Goal: Task Accomplishment & Management: Manage account settings

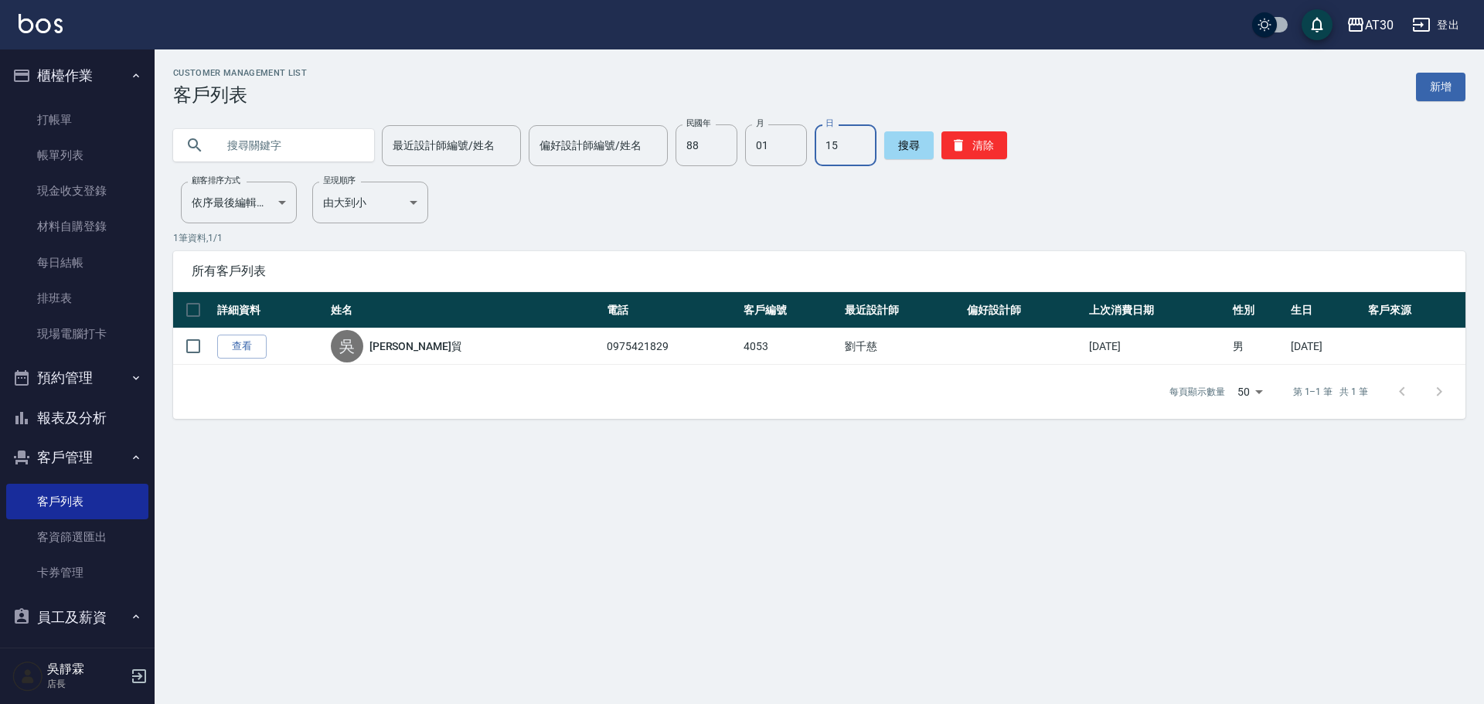
scroll to position [185, 0]
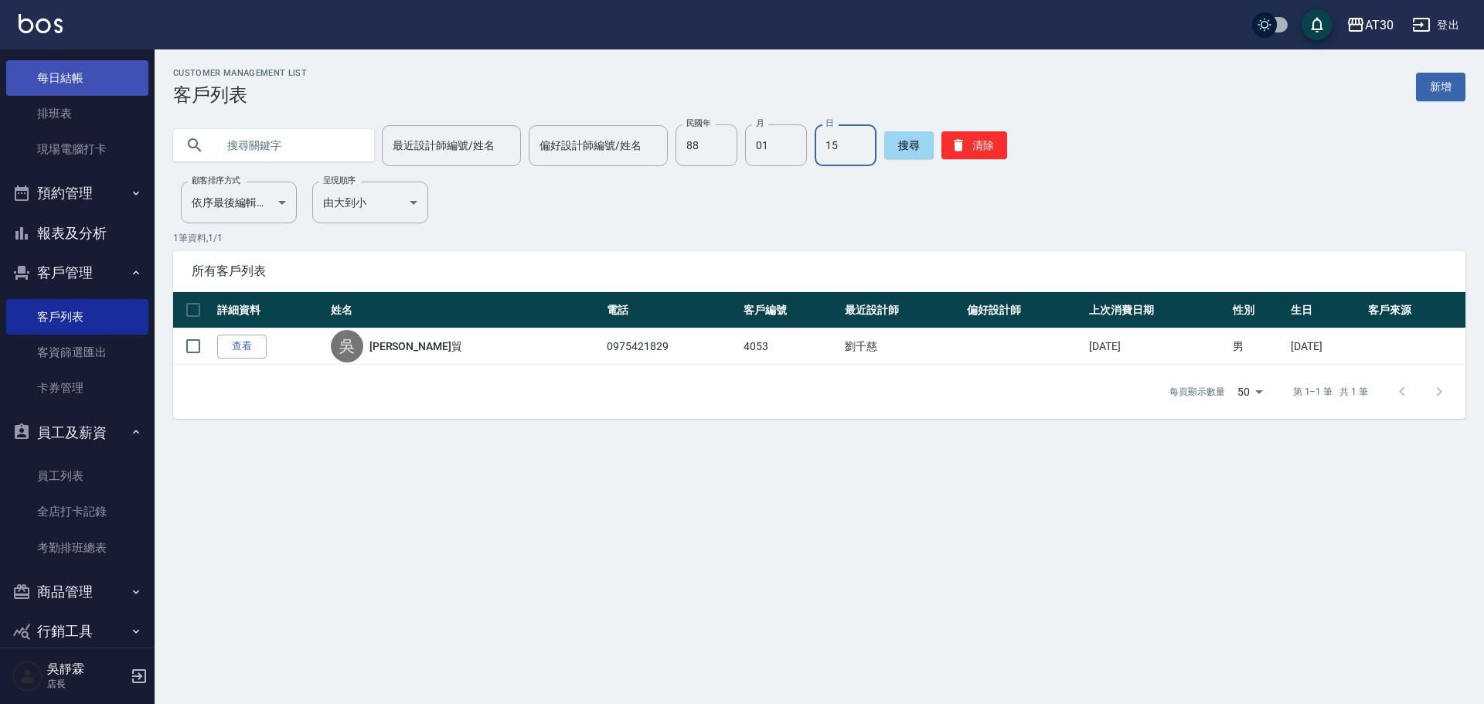
click at [85, 73] on link "每日結帳" at bounding box center [77, 78] width 142 height 36
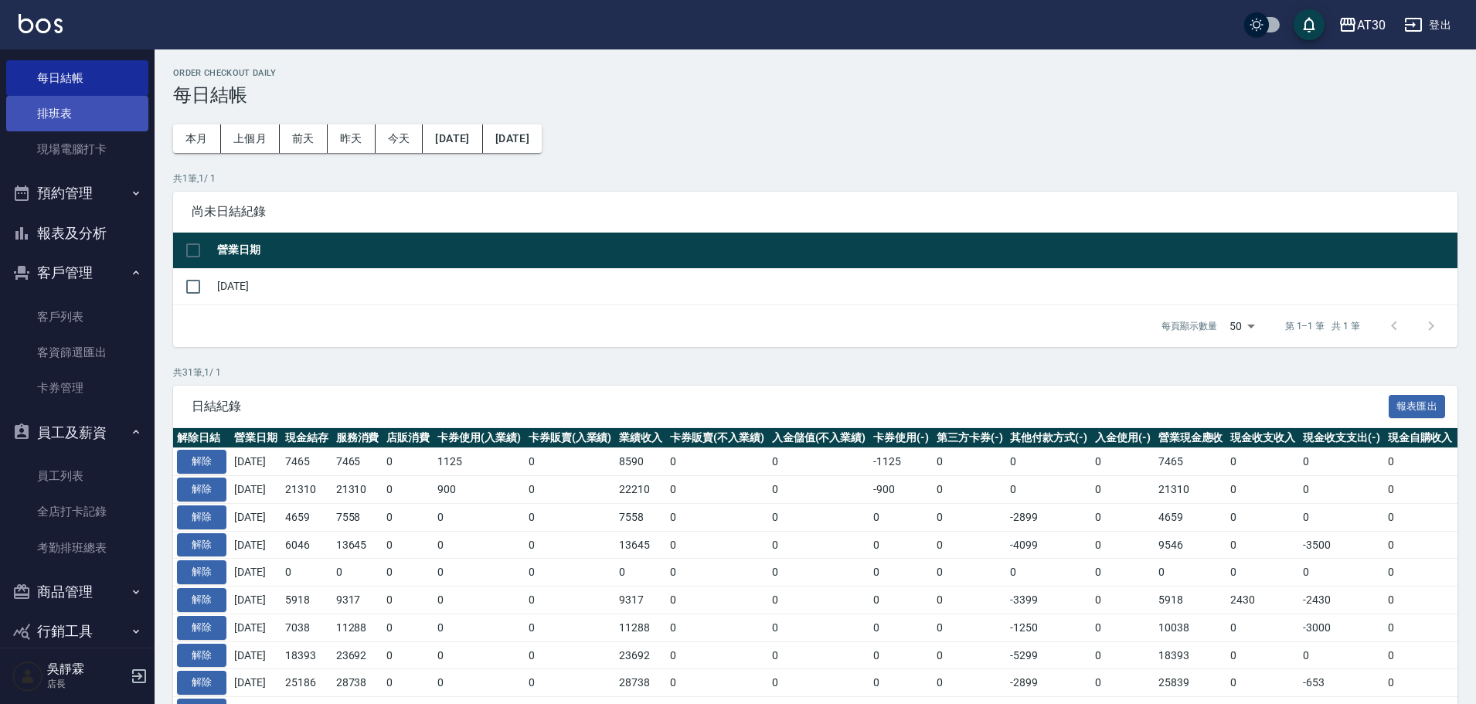
click at [81, 107] on link "排班表" at bounding box center [77, 114] width 142 height 36
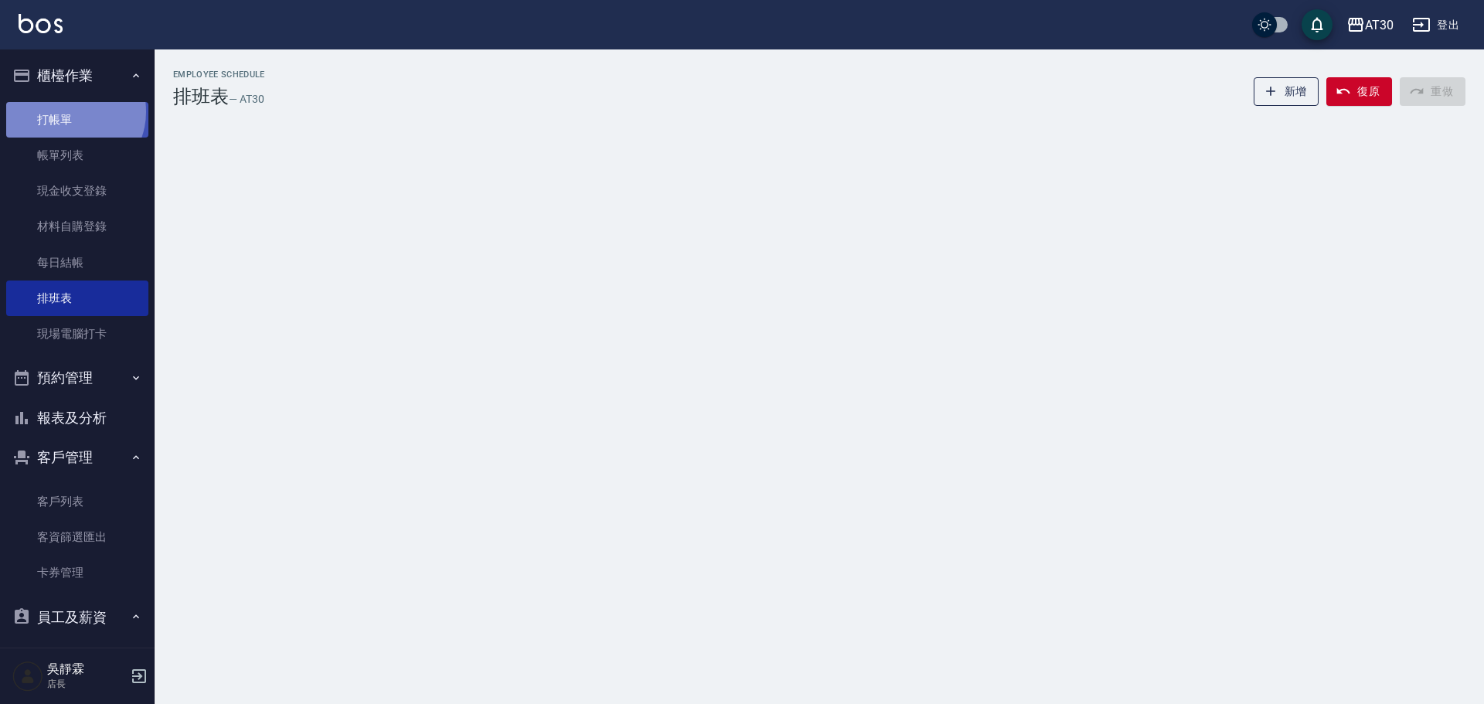
click at [70, 111] on link "打帳單" at bounding box center [77, 120] width 142 height 36
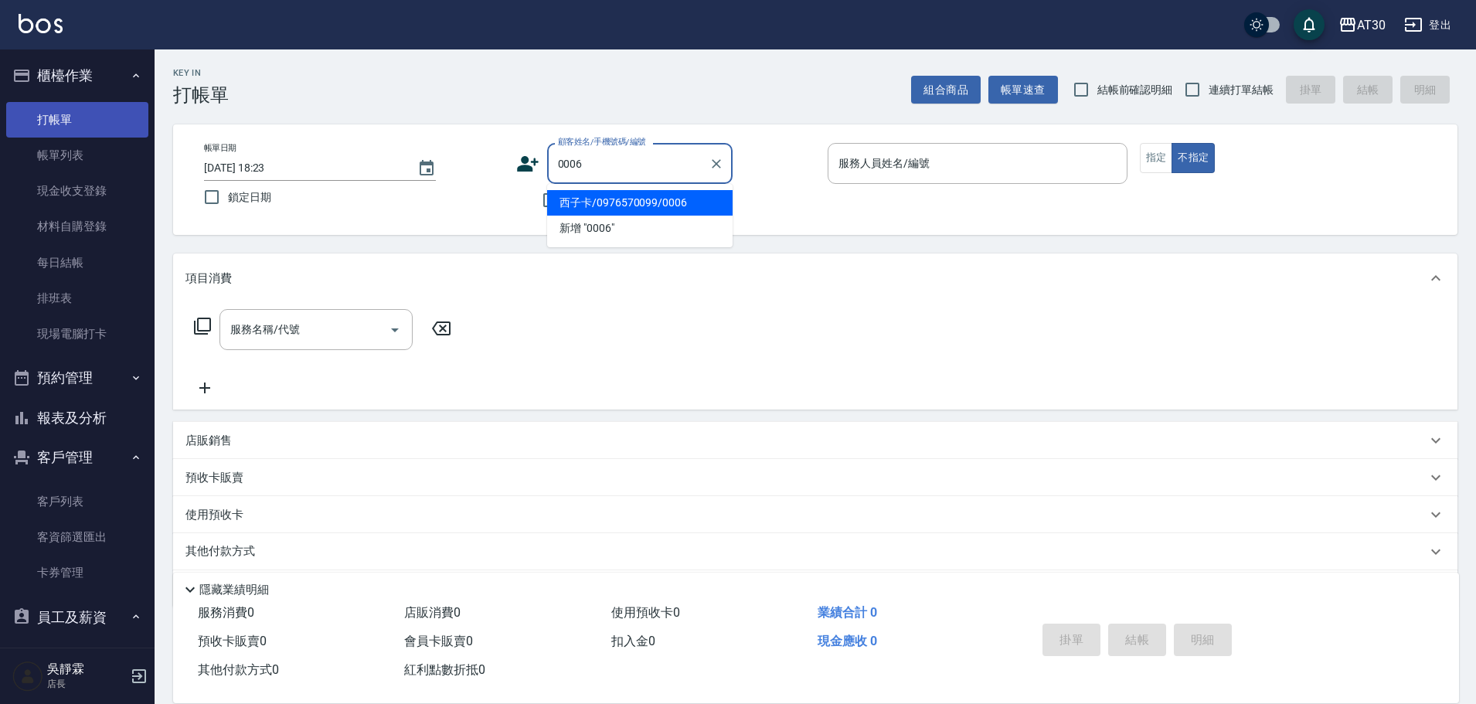
type input "西子卡/0976570099/0006"
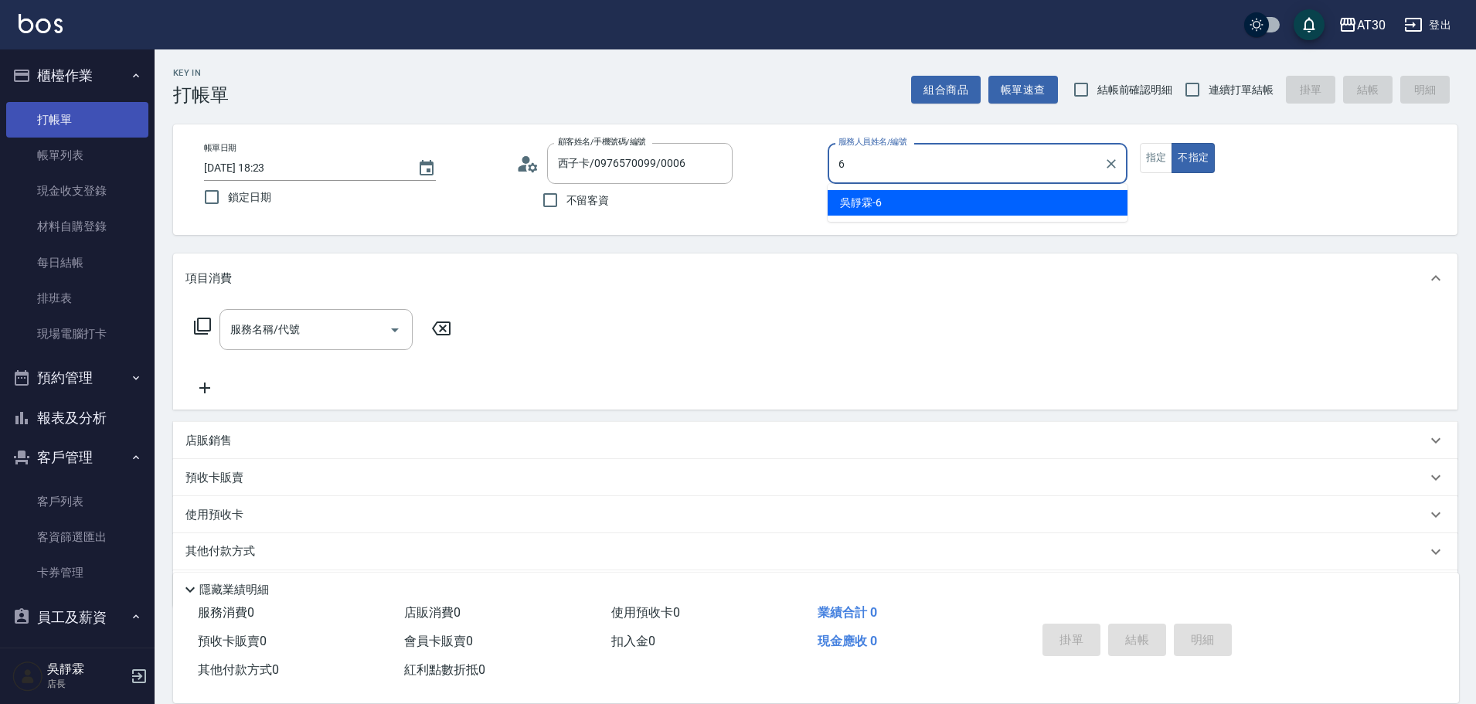
type input "[PERSON_NAME]-6"
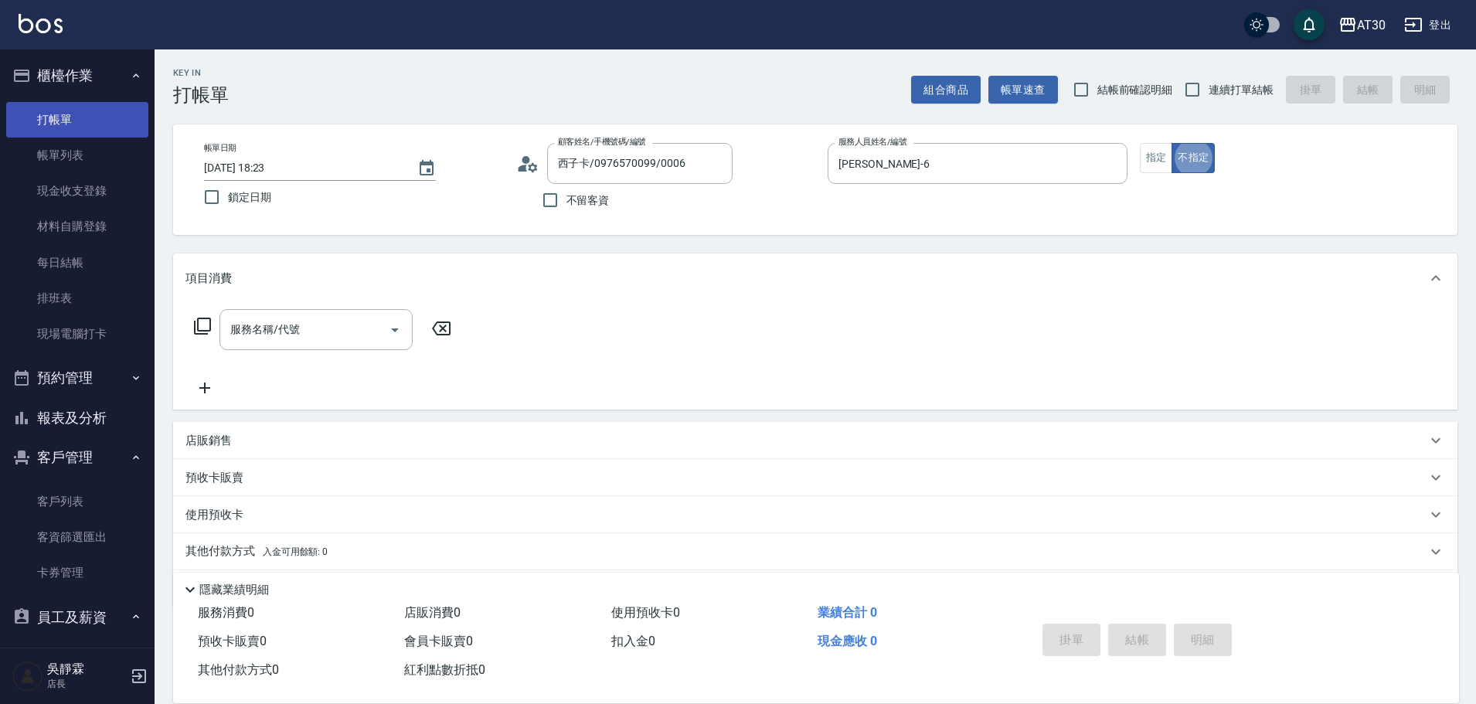
type button "false"
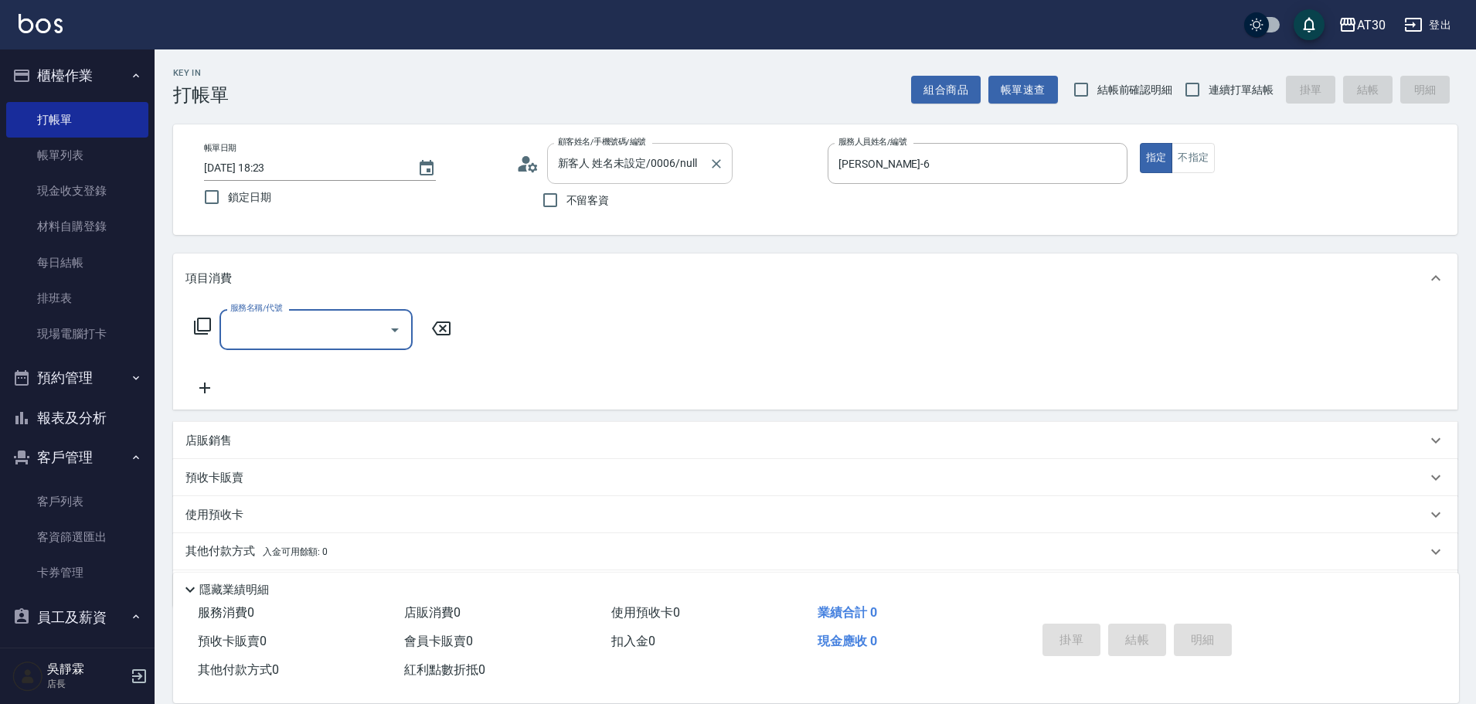
click at [612, 168] on input "新客人 姓名未設定/0006/null" at bounding box center [628, 163] width 148 height 27
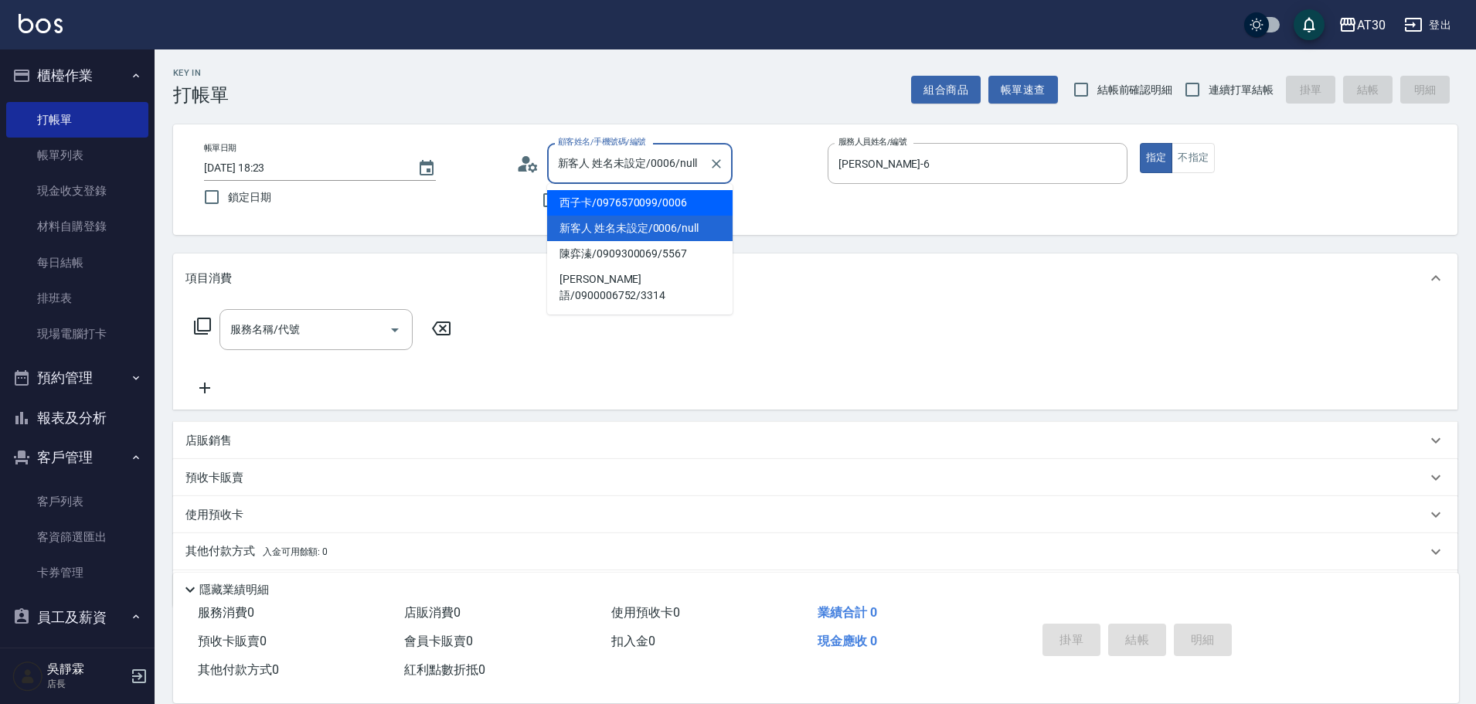
click at [609, 195] on li "西子卡/0976570099/0006" at bounding box center [639, 202] width 185 height 25
type input "西子卡/0976570099/0006"
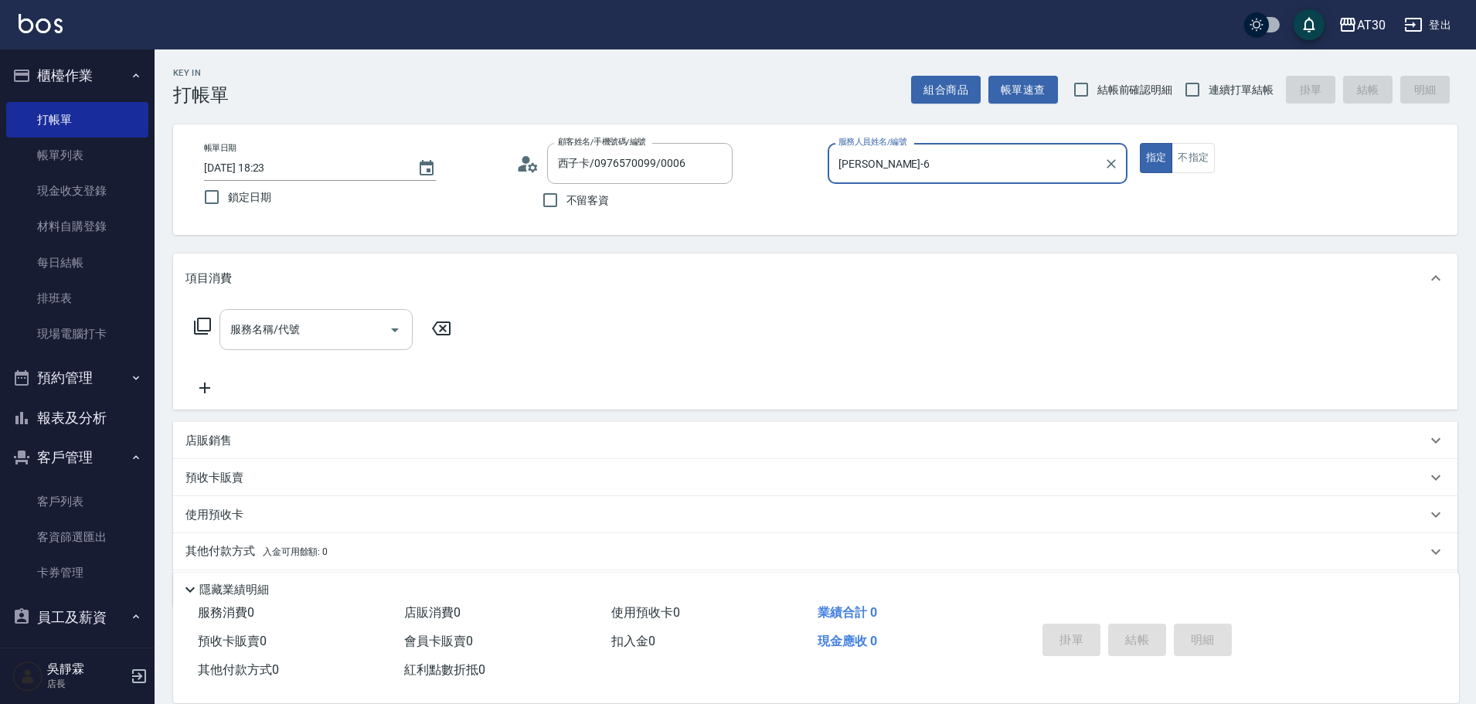
click at [321, 326] on input "服務名稱/代號" at bounding box center [304, 329] width 156 height 27
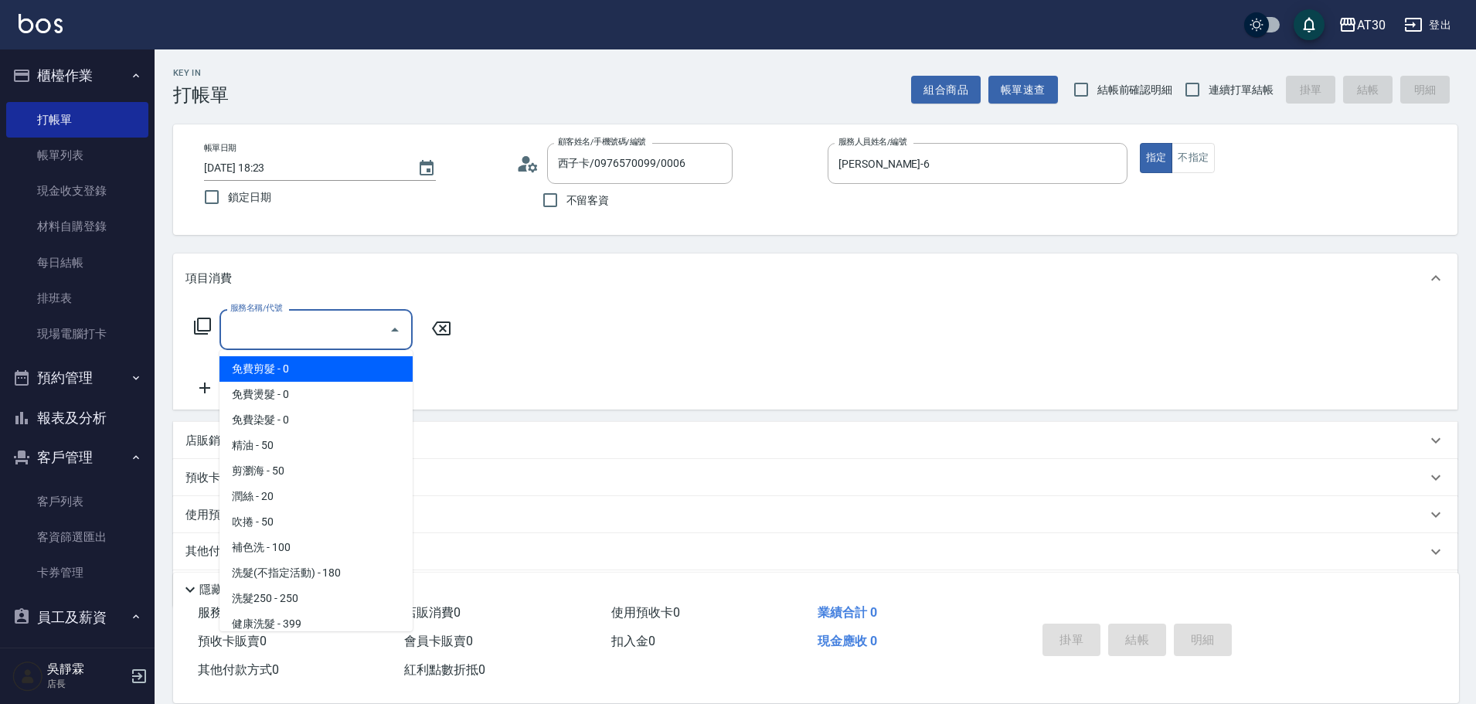
type input "2"
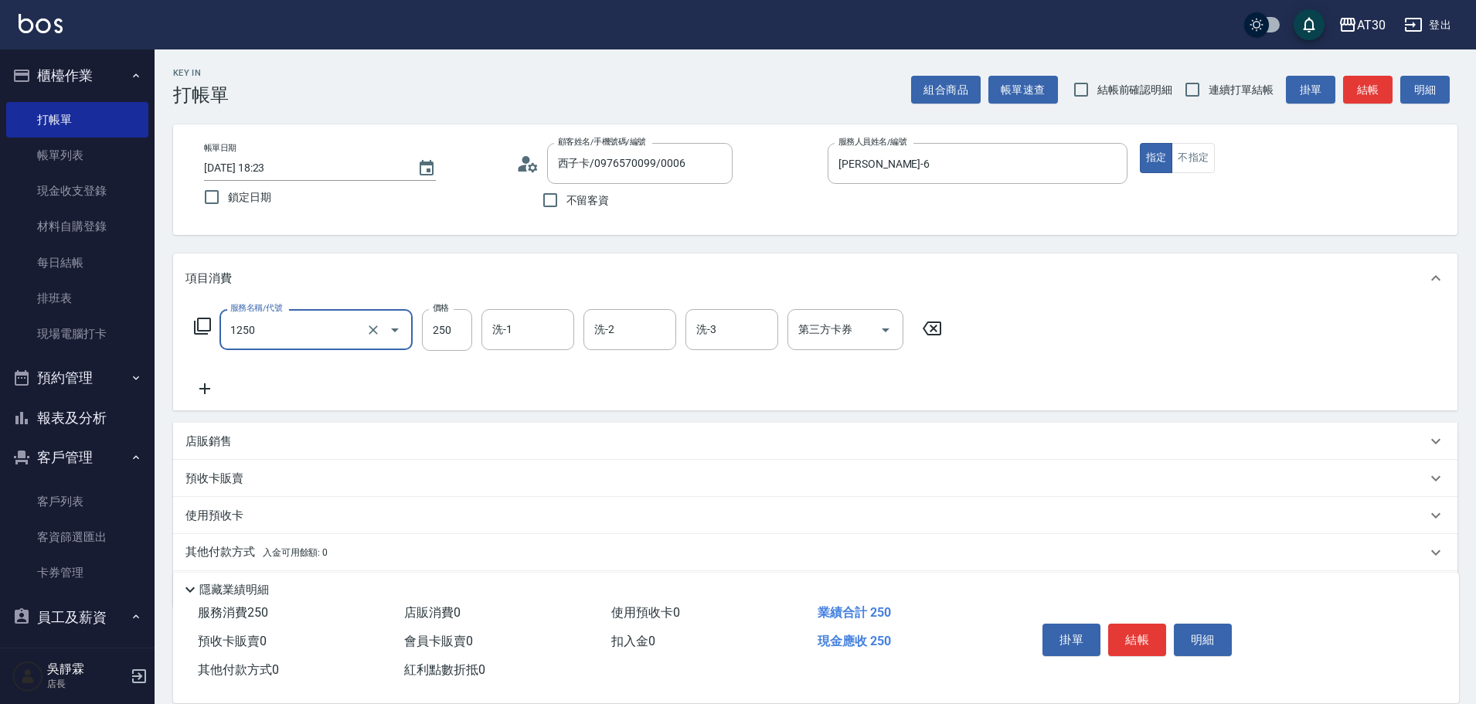
type input "洗髮250(1250)"
type input "[PERSON_NAME]-20"
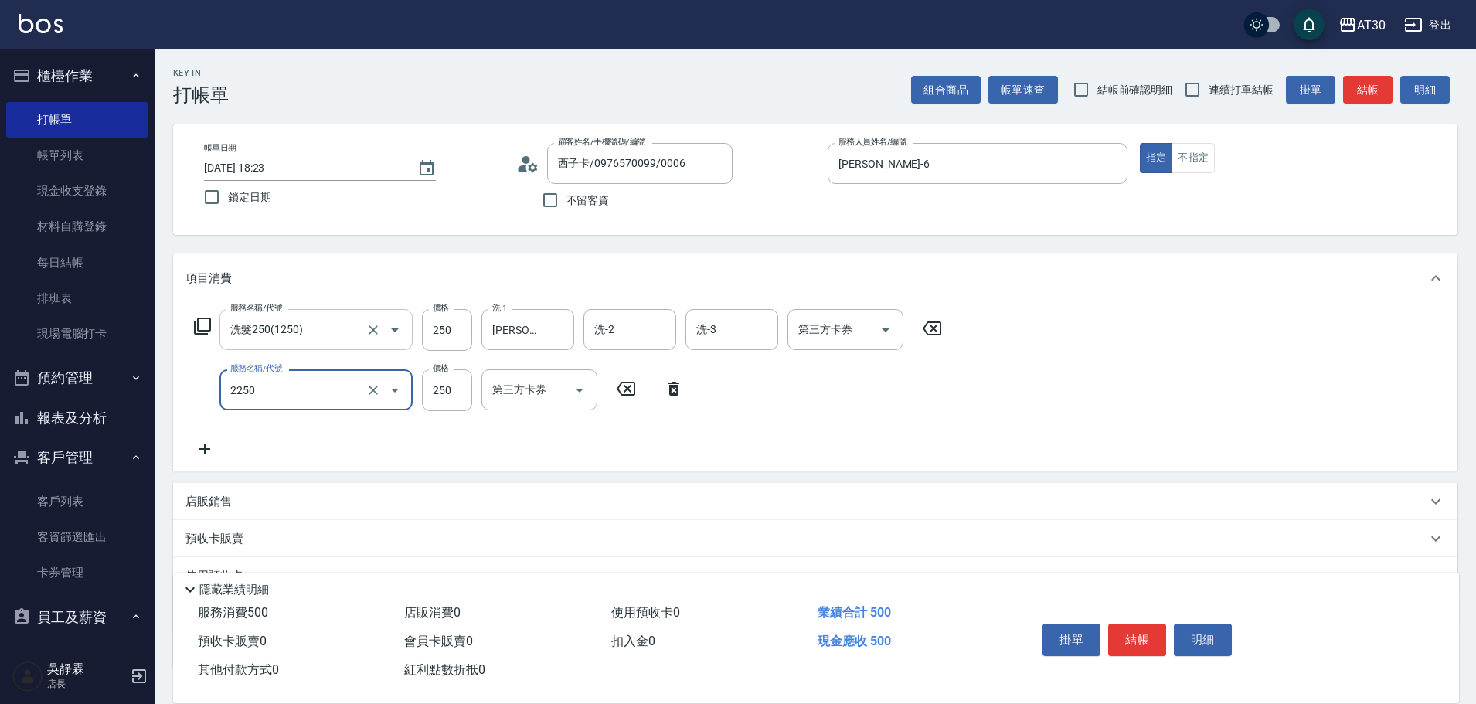
type input "剪髮(2250)"
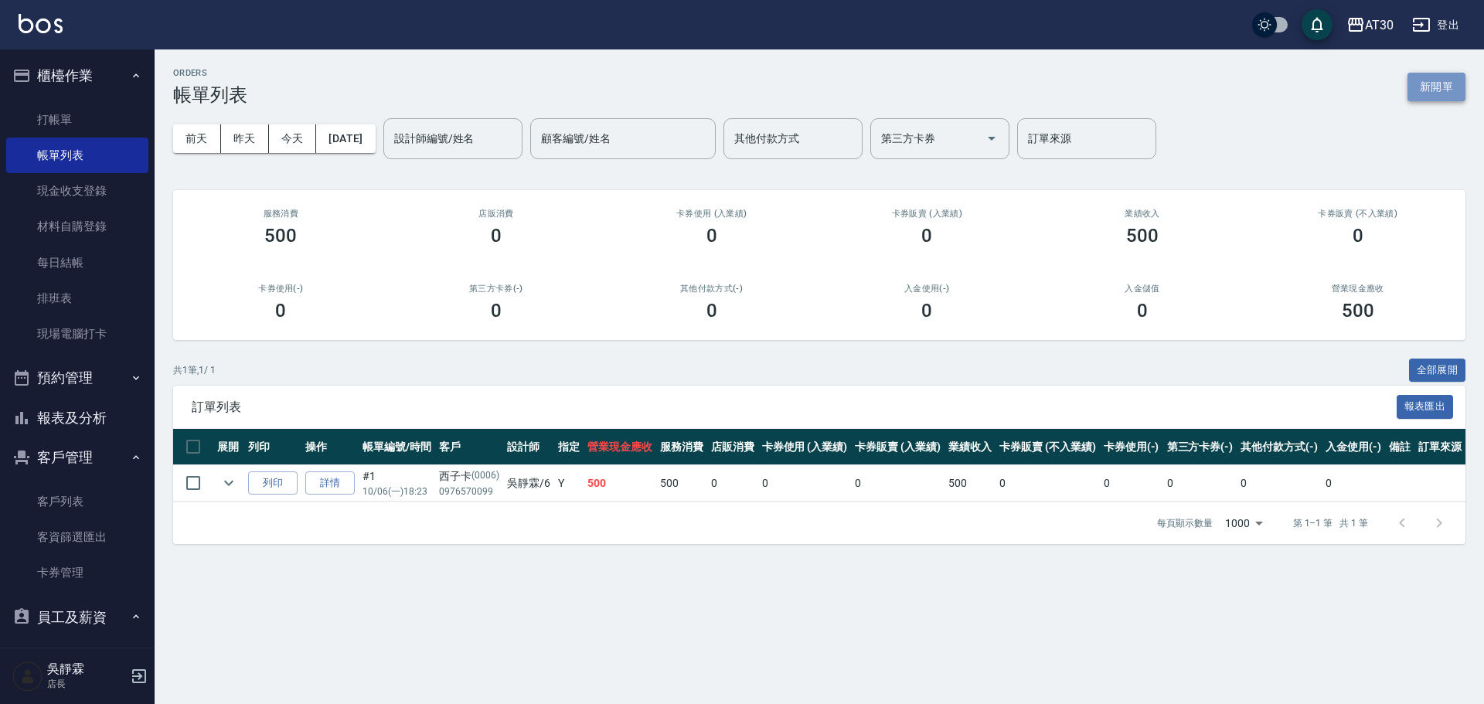
click at [1439, 87] on button "新開單" at bounding box center [1436, 87] width 58 height 29
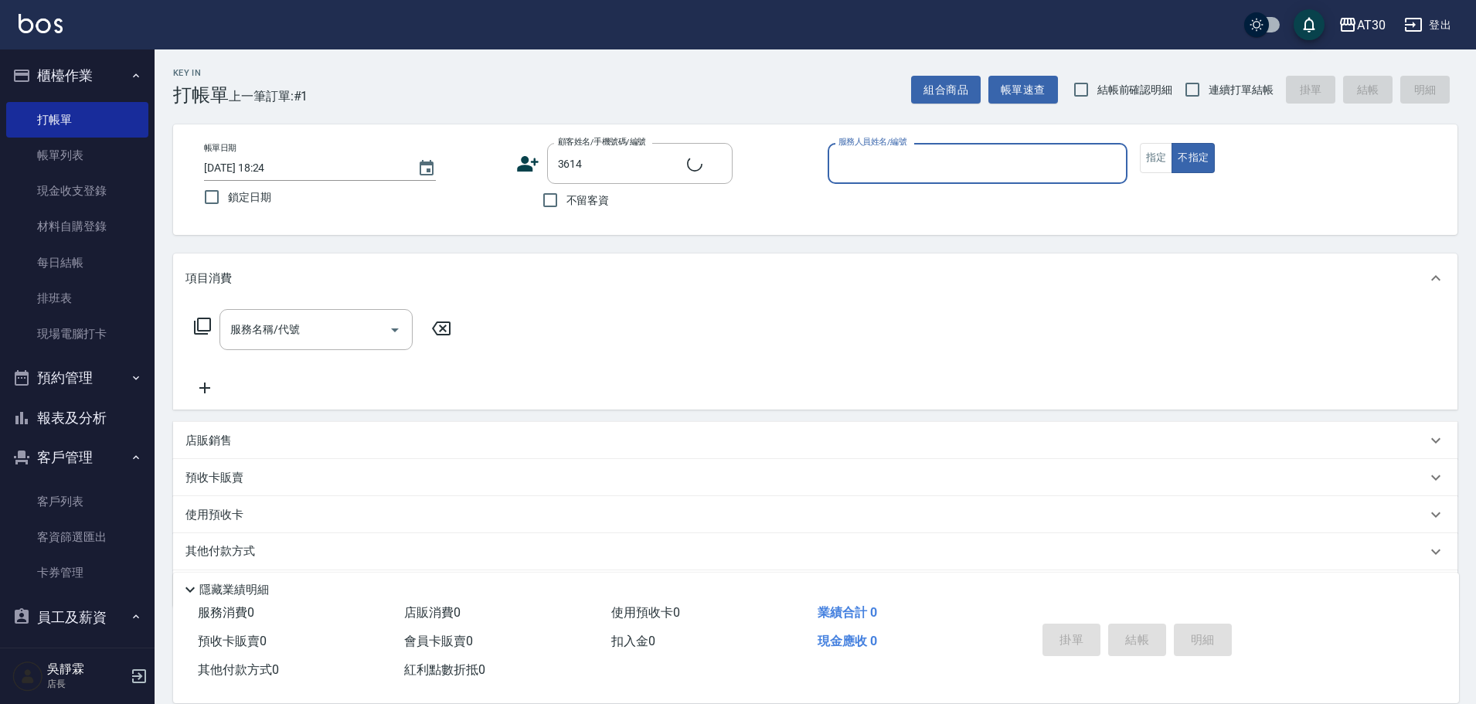
type input "邱苡恩/0900393595/3614"
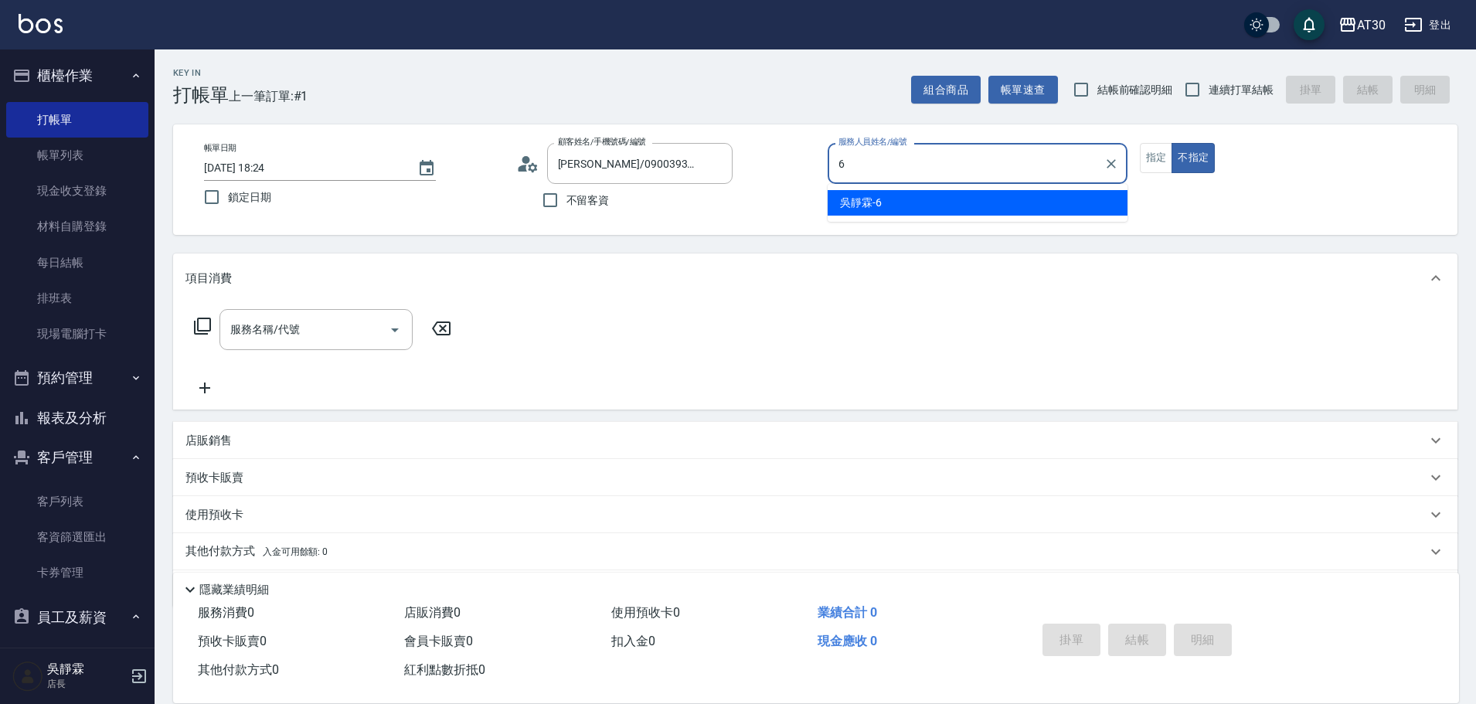
type input "吳靜霖-6"
type button "false"
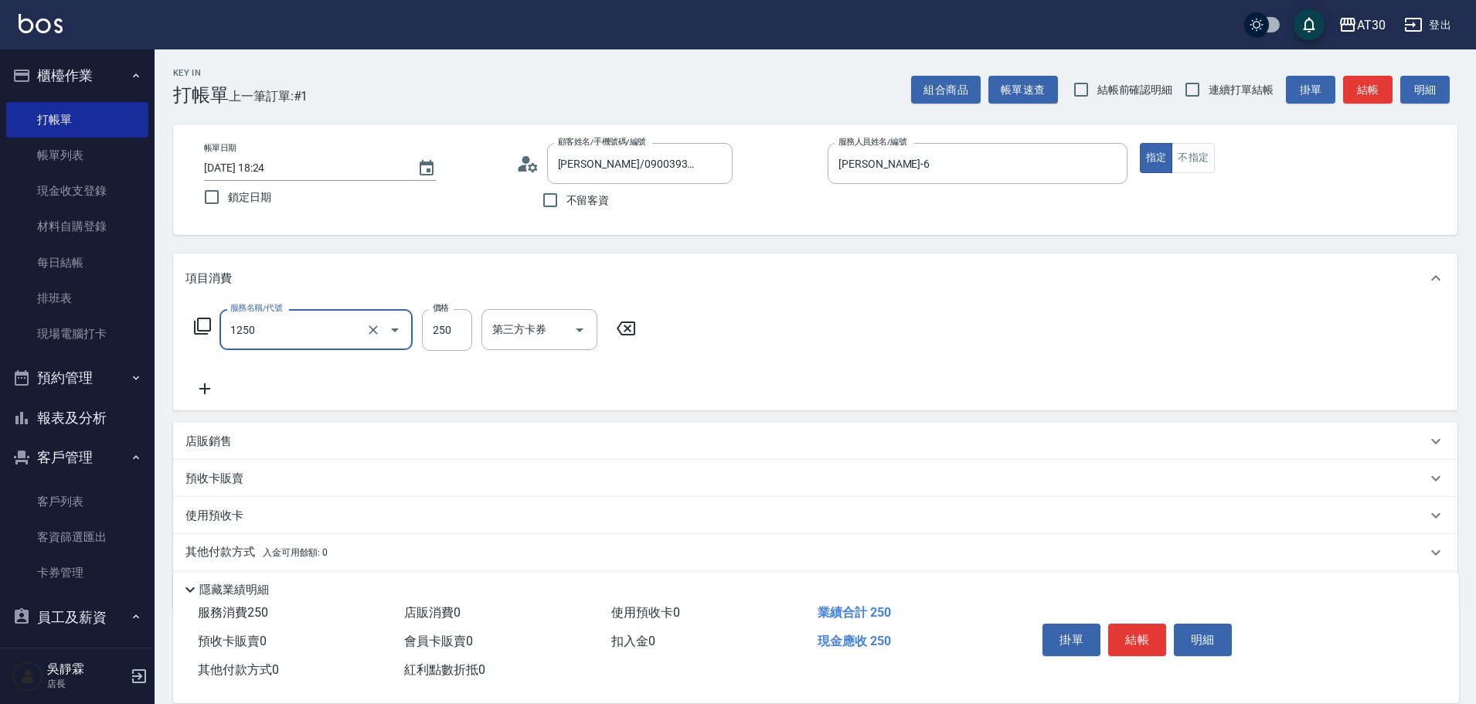
type input "洗髮250(1250)"
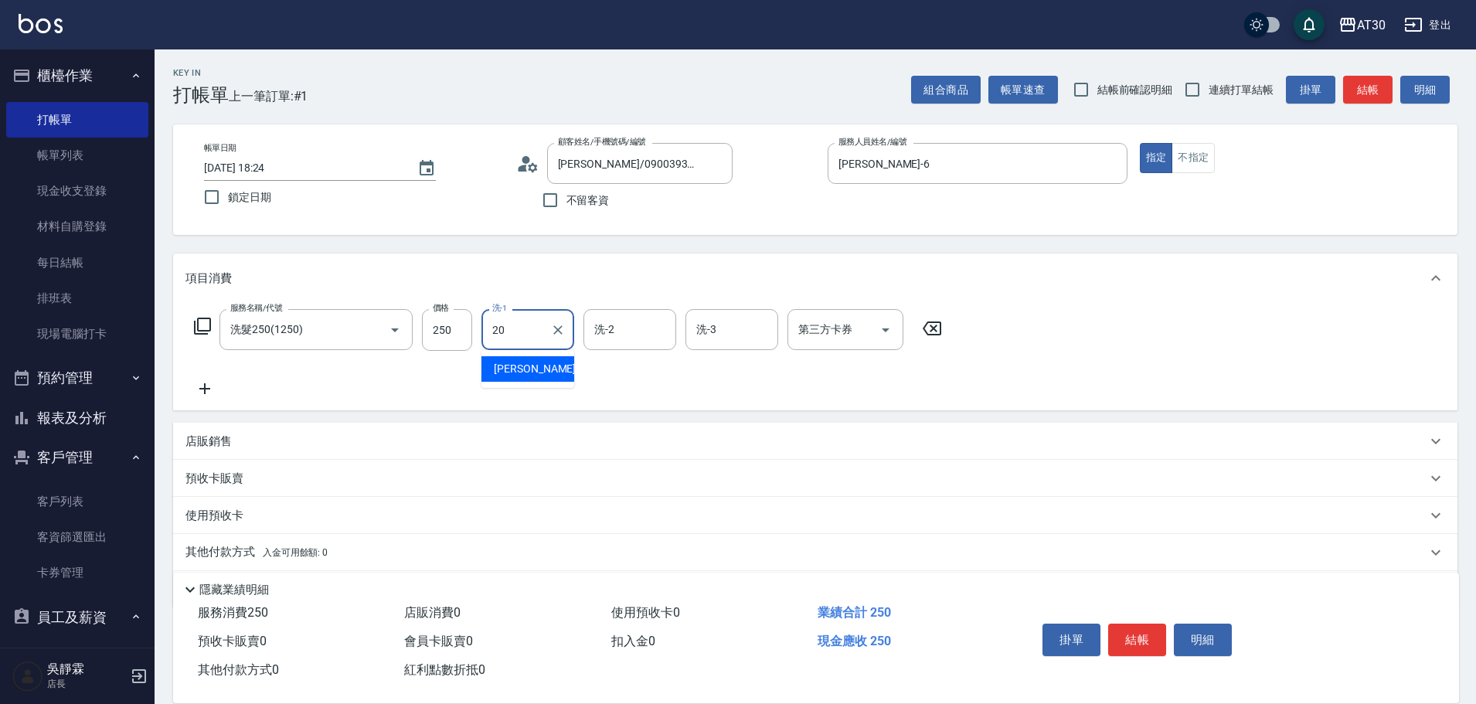
type input "賴伊珊-20"
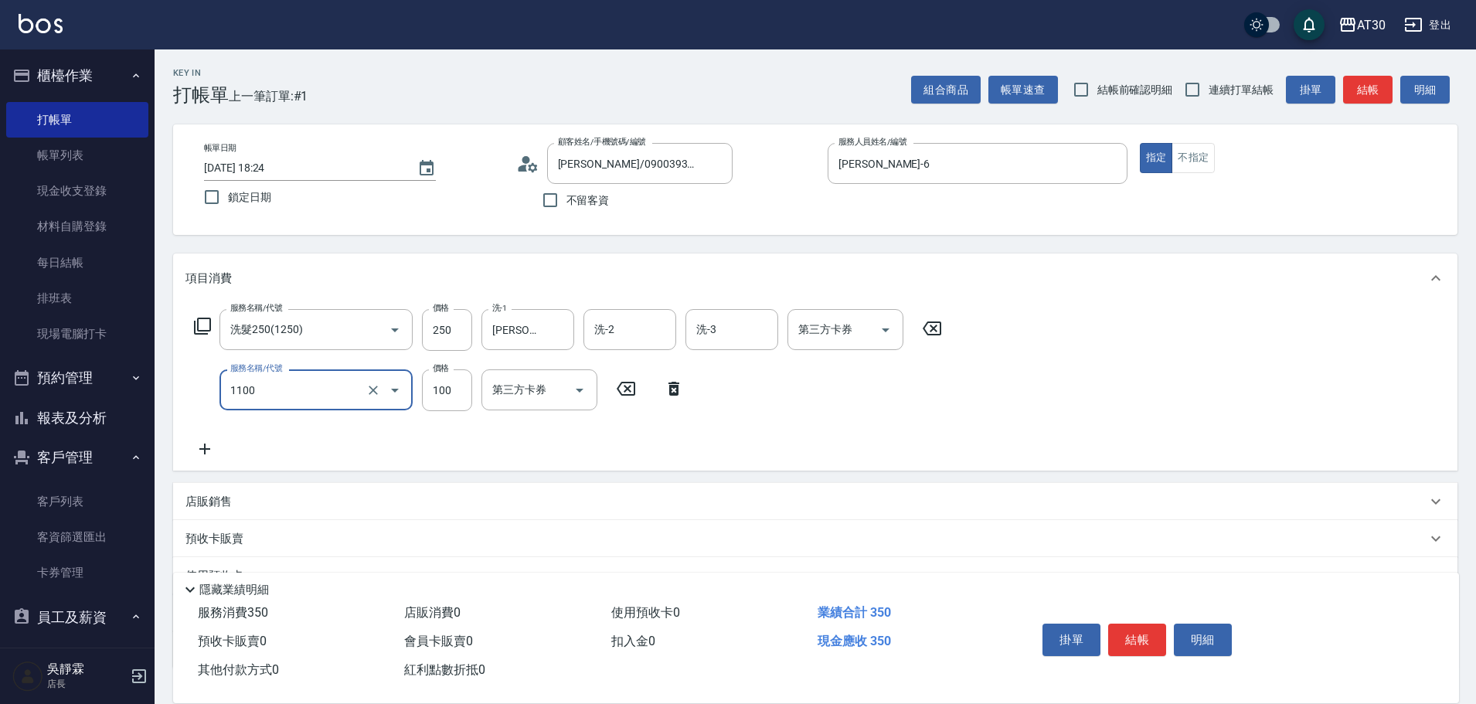
type input "補色洗(1100)"
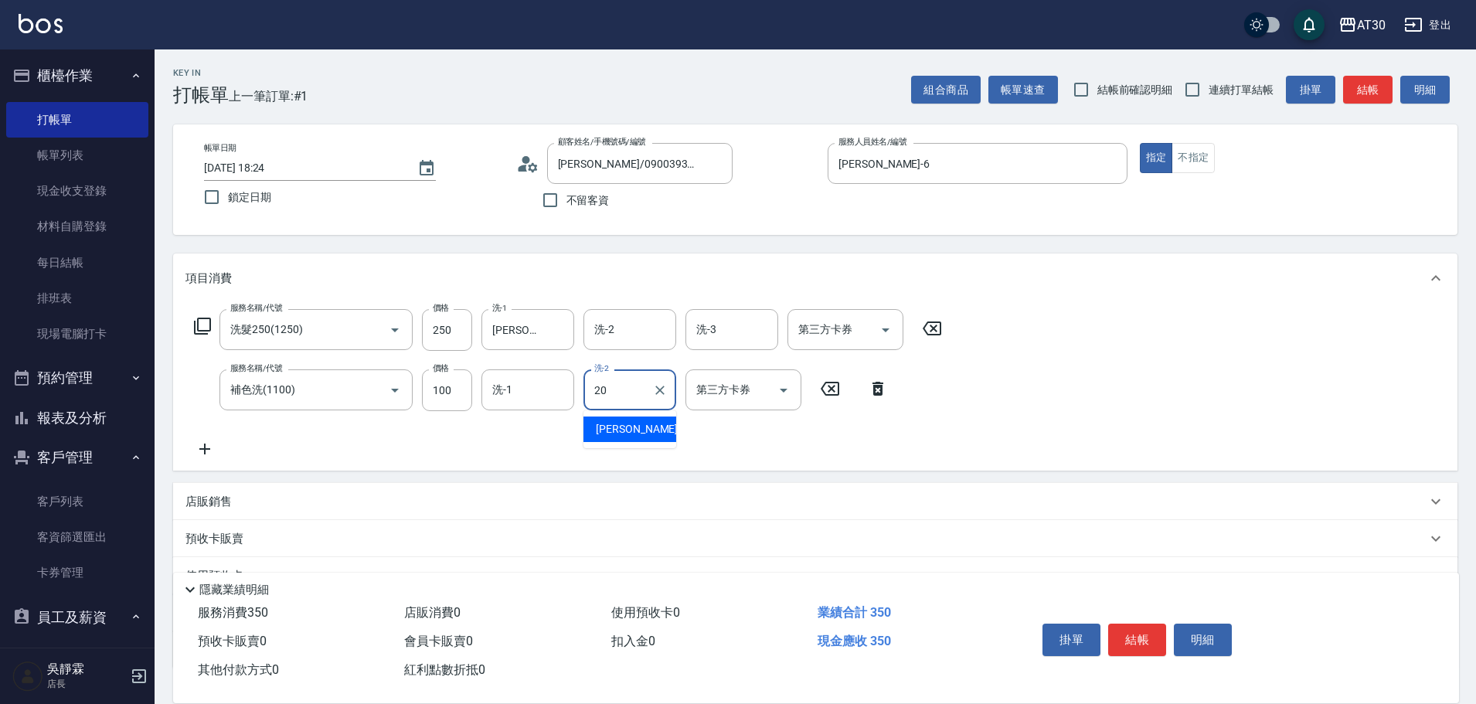
type input "[PERSON_NAME]-20"
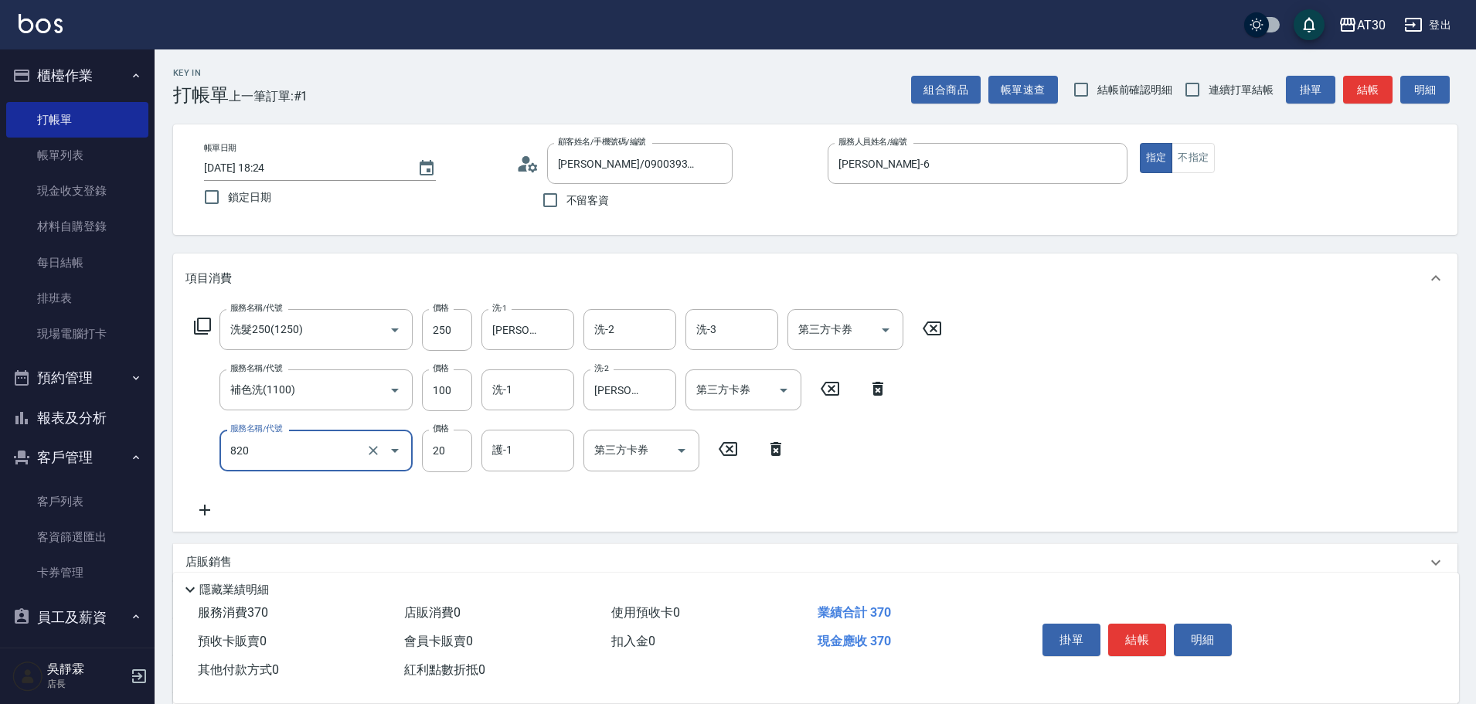
type input "潤絲(820)"
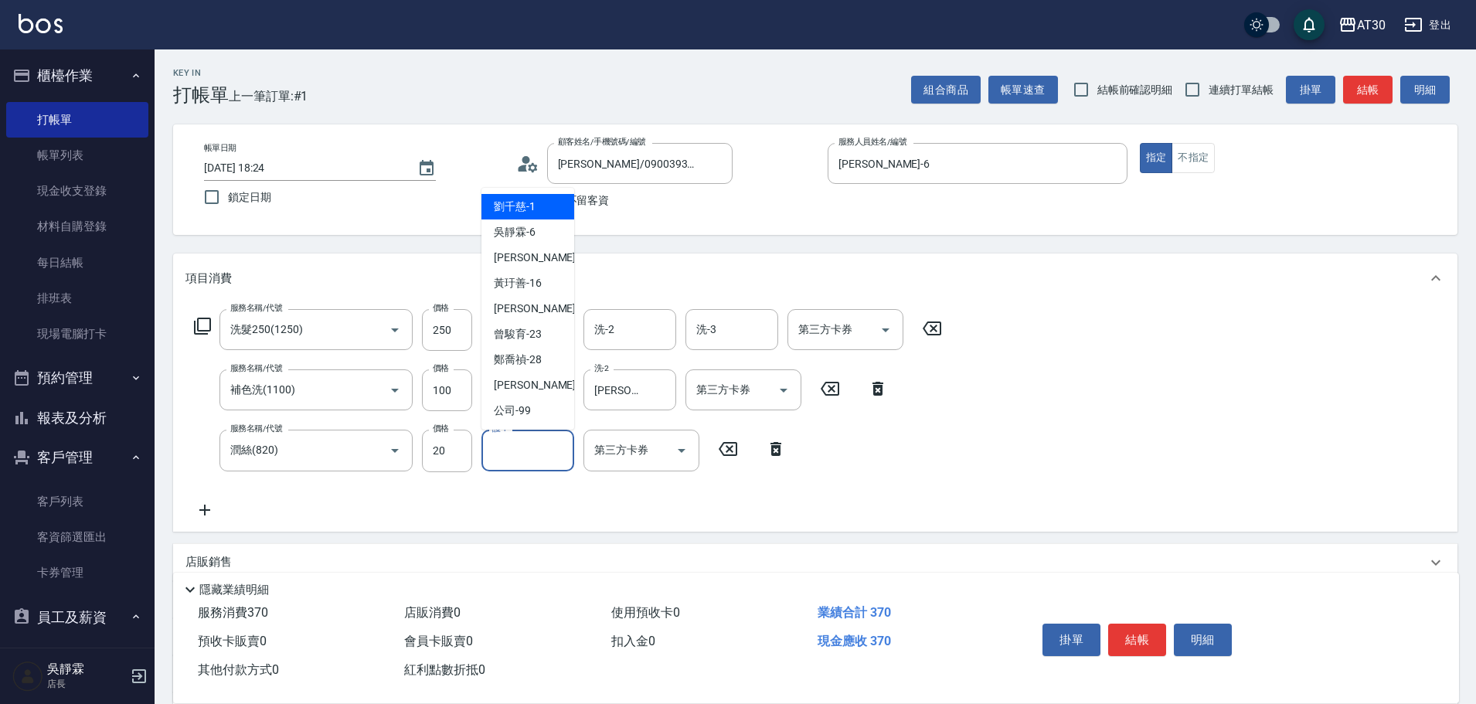
click at [516, 444] on input "護-1" at bounding box center [527, 450] width 79 height 27
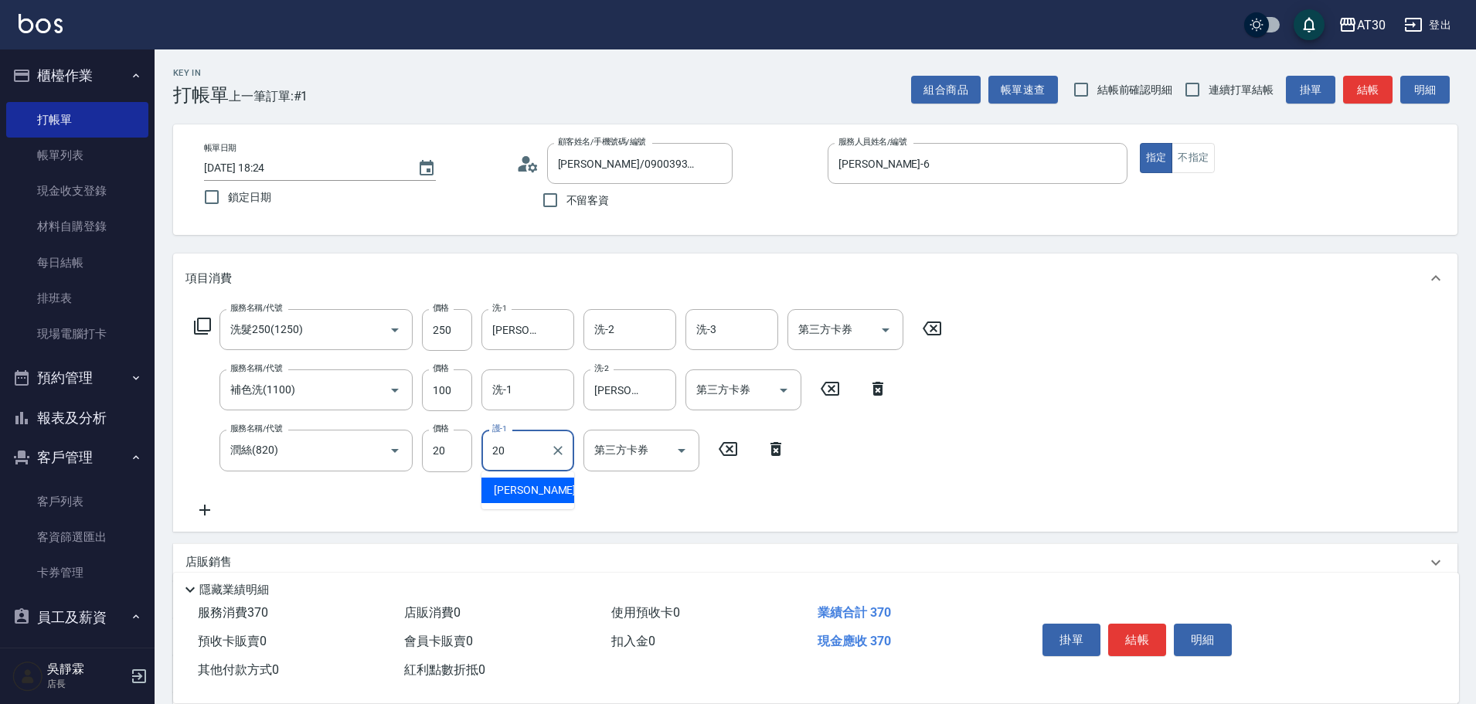
type input "賴伊珊-20"
click at [1187, 378] on div "服務名稱/代號 洗髮250(1250) 服務名稱/代號 價格 250 價格 洗-1 賴伊珊-20 洗-1 洗-2 洗-2 洗-3 洗-3 第三方卡券 第三方卡…" at bounding box center [815, 417] width 1284 height 228
click at [1143, 629] on button "結帳" at bounding box center [1137, 640] width 58 height 32
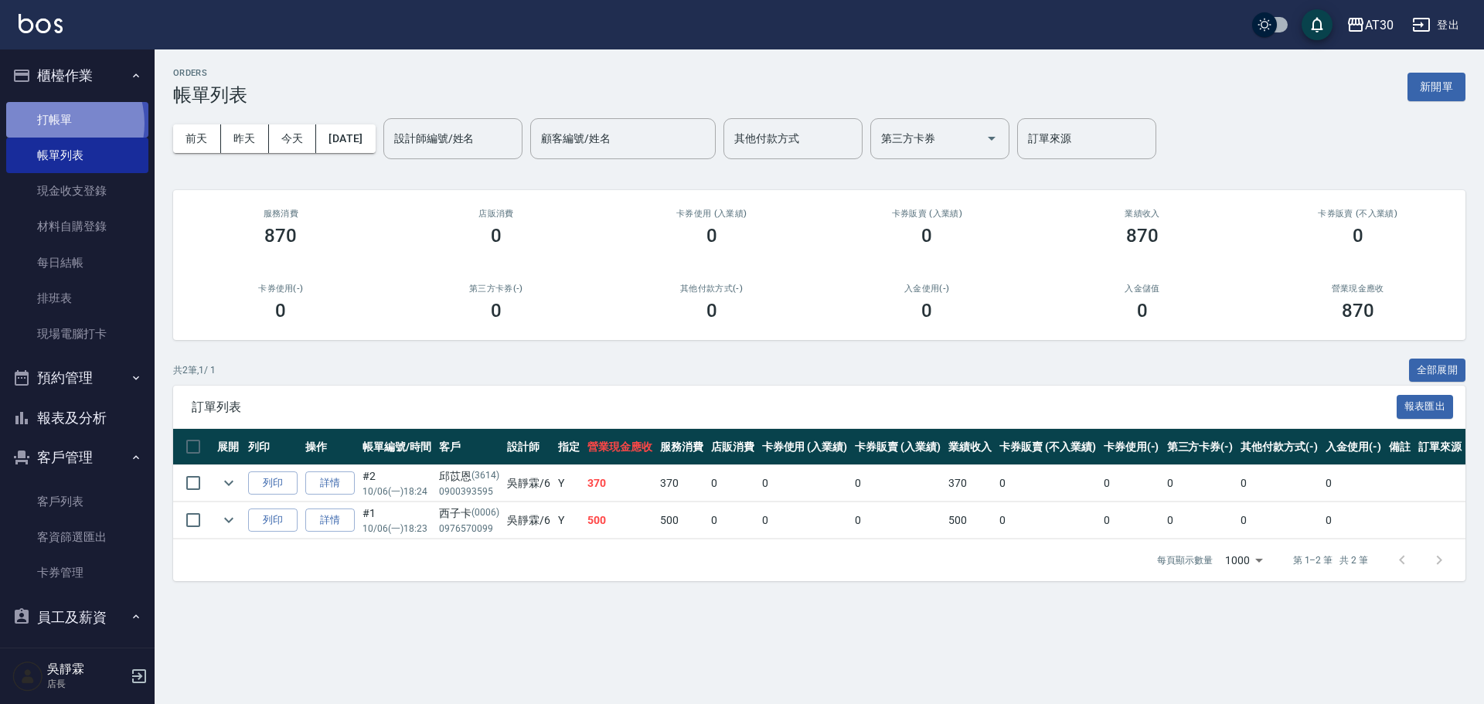
click at [55, 123] on link "打帳單" at bounding box center [77, 120] width 142 height 36
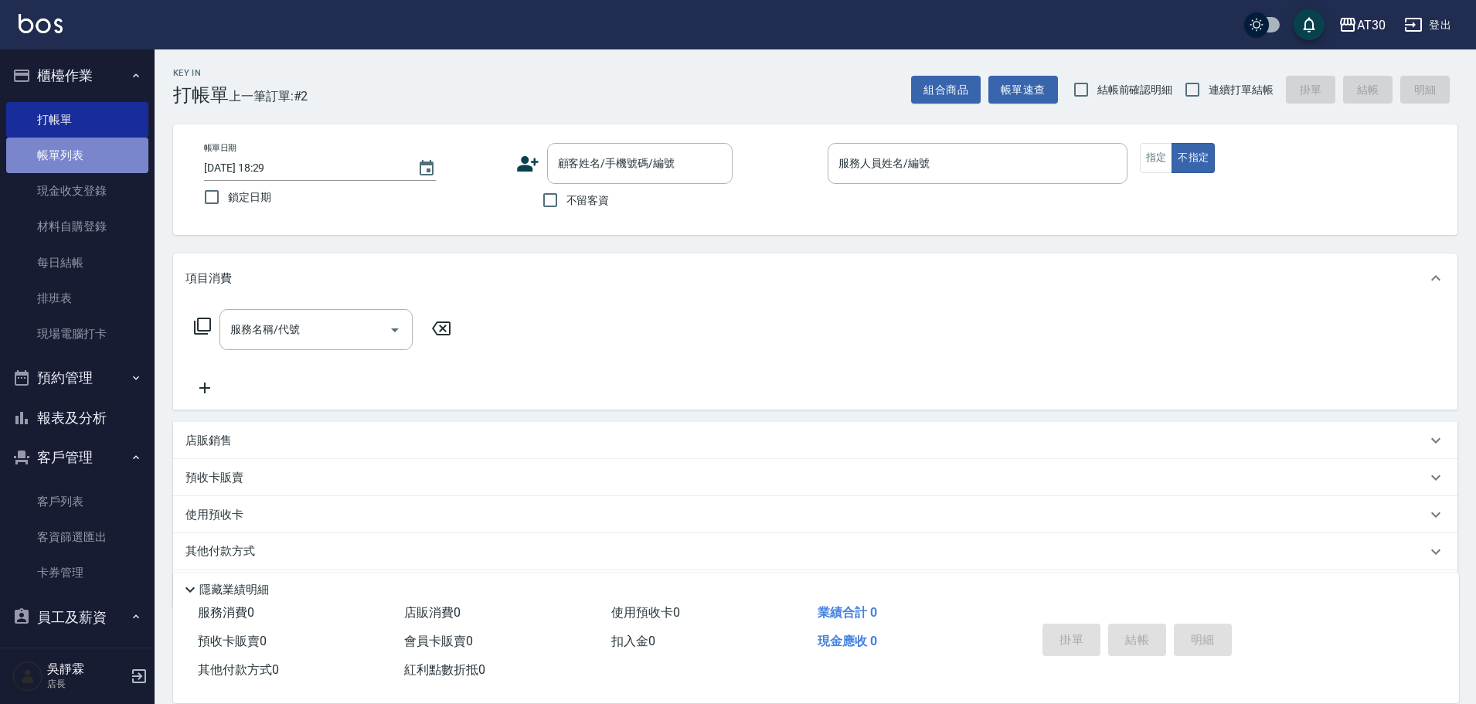
click at [76, 159] on link "帳單列表" at bounding box center [77, 156] width 142 height 36
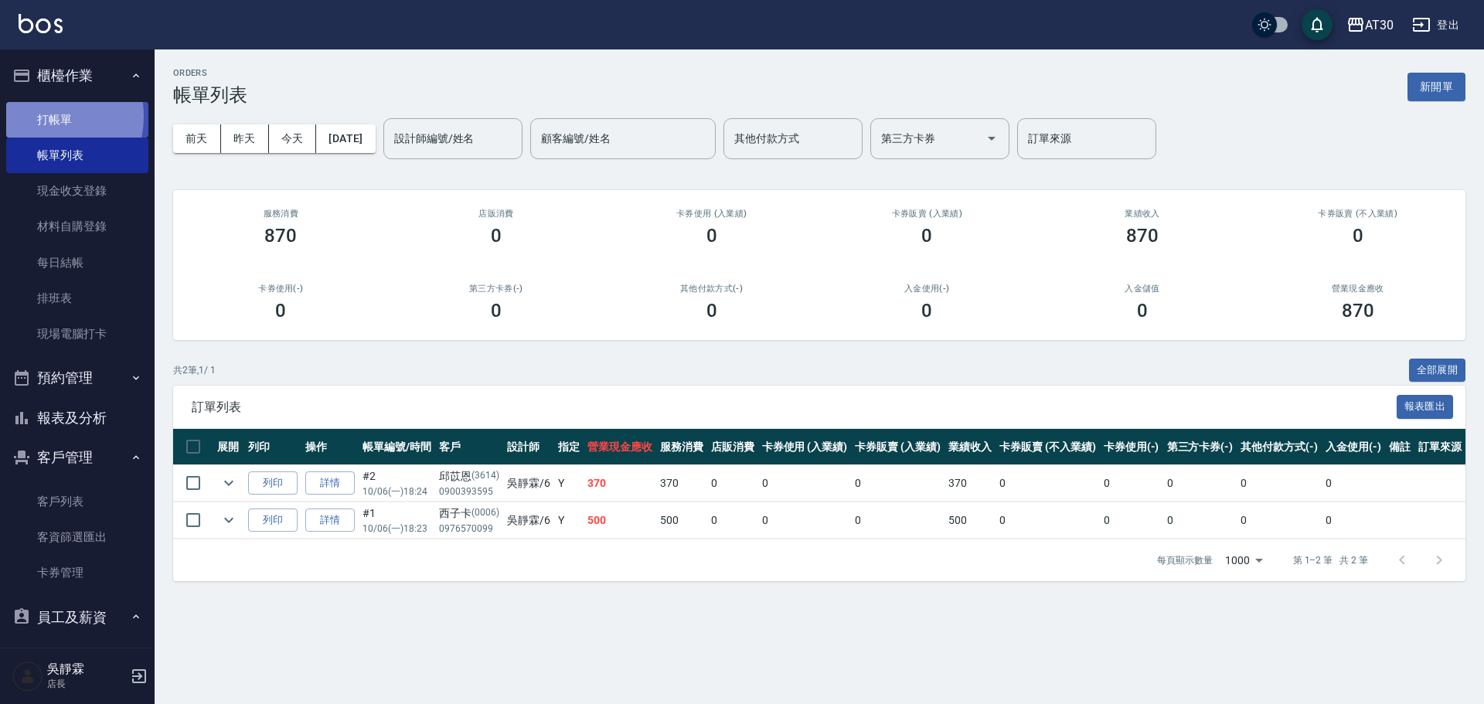
click at [46, 116] on link "打帳單" at bounding box center [77, 120] width 142 height 36
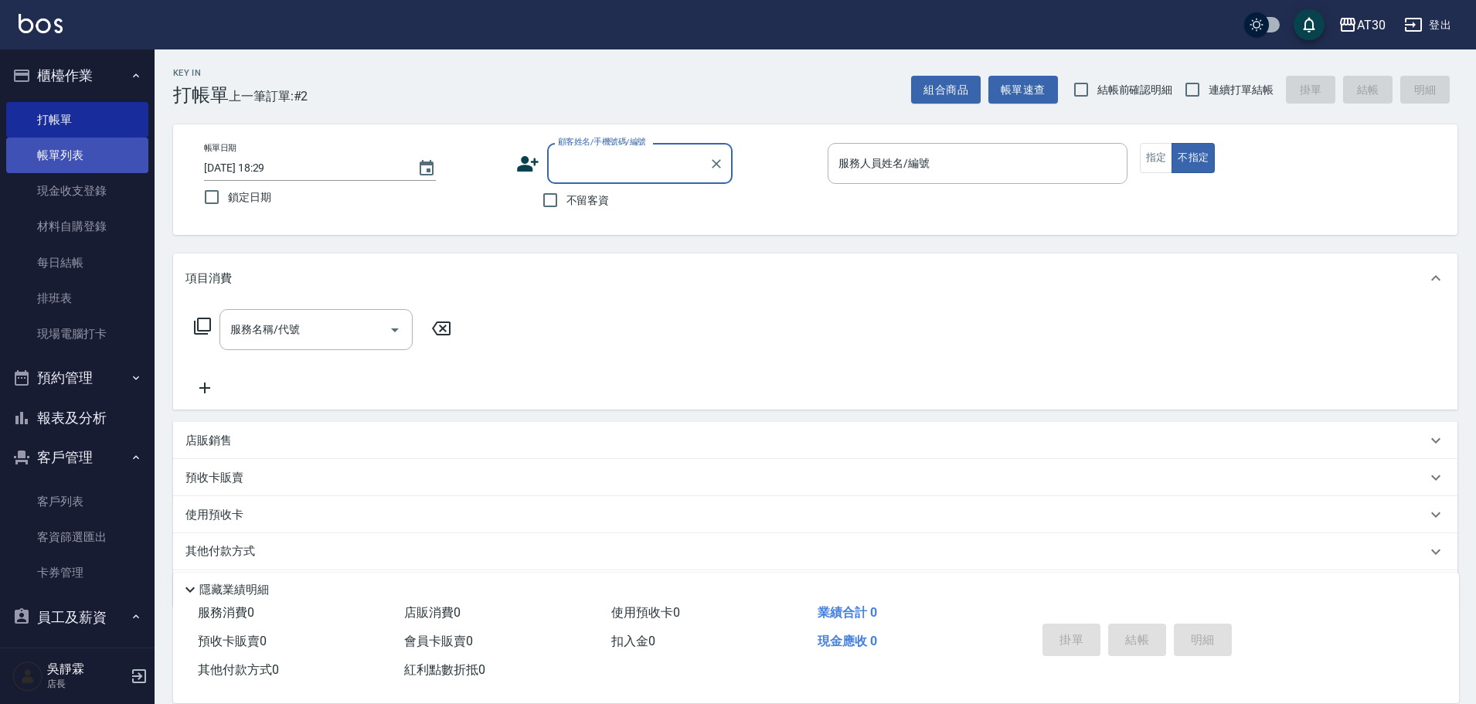
click at [59, 151] on link "帳單列表" at bounding box center [77, 156] width 142 height 36
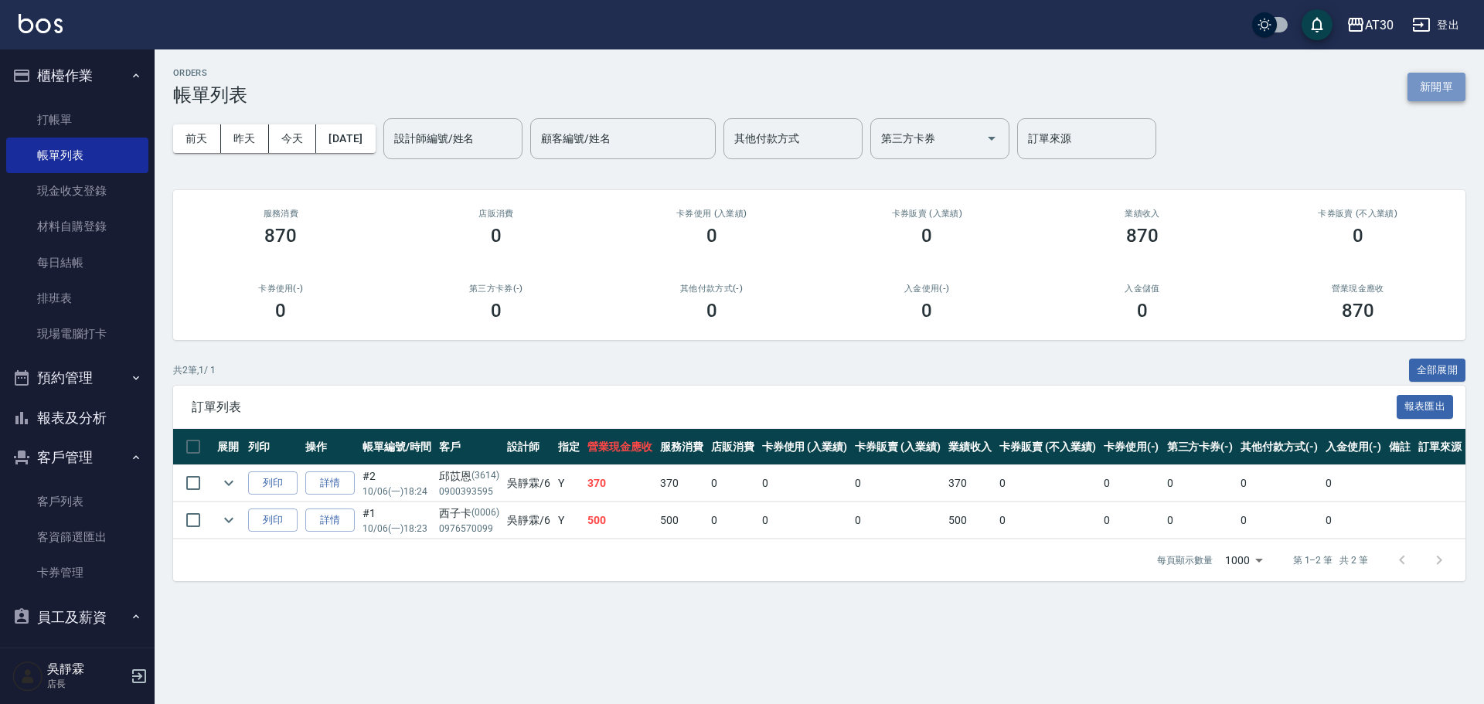
click at [1451, 75] on button "新開單" at bounding box center [1436, 87] width 58 height 29
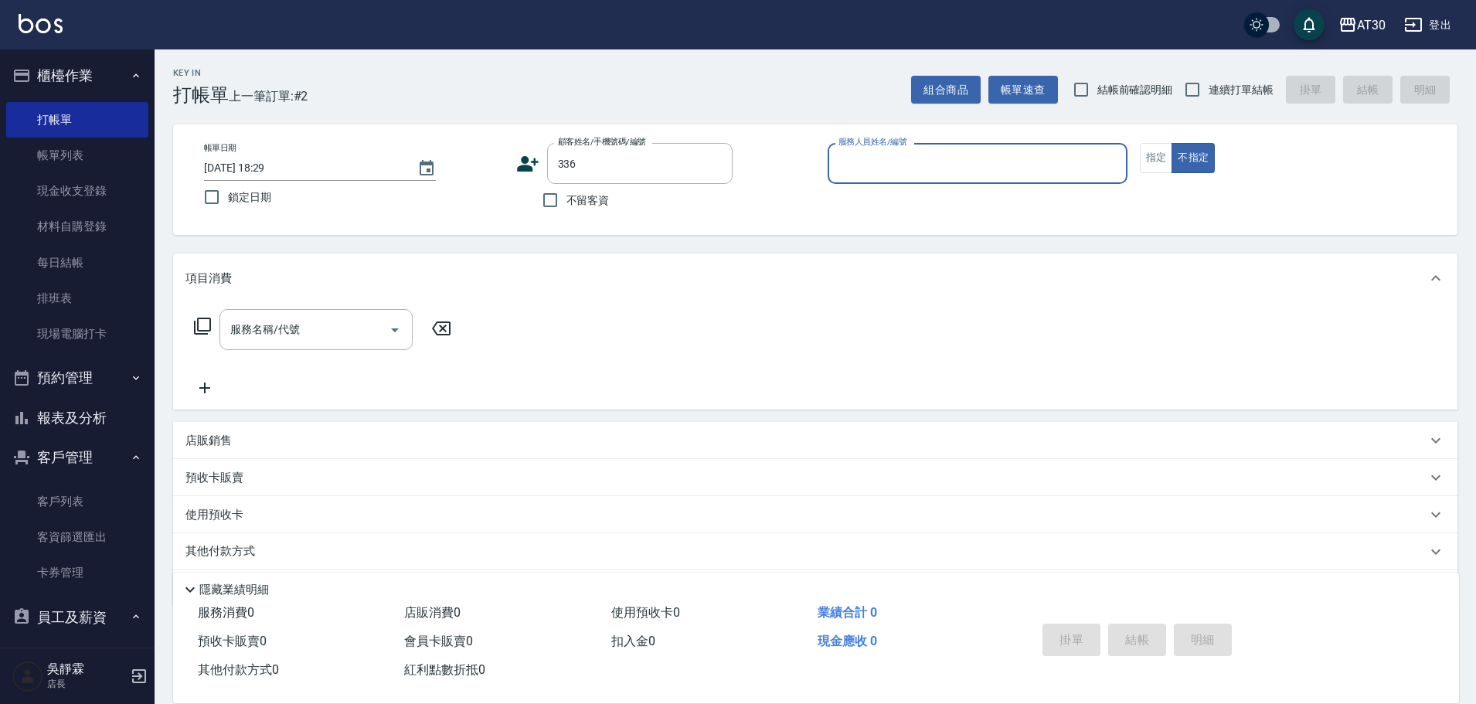
drag, startPoint x: 635, startPoint y: 147, endPoint x: 341, endPoint y: 193, distance: 298.0
click at [345, 193] on div "帳單日期 2025/10/06 18:29 鎖定日期 顧客姓名/手機號碼/編號 336 顧客姓名/手機號碼/編號 不留客資 服務人員姓名/編號 服務人員姓名/…" at bounding box center [815, 179] width 1247 height 73
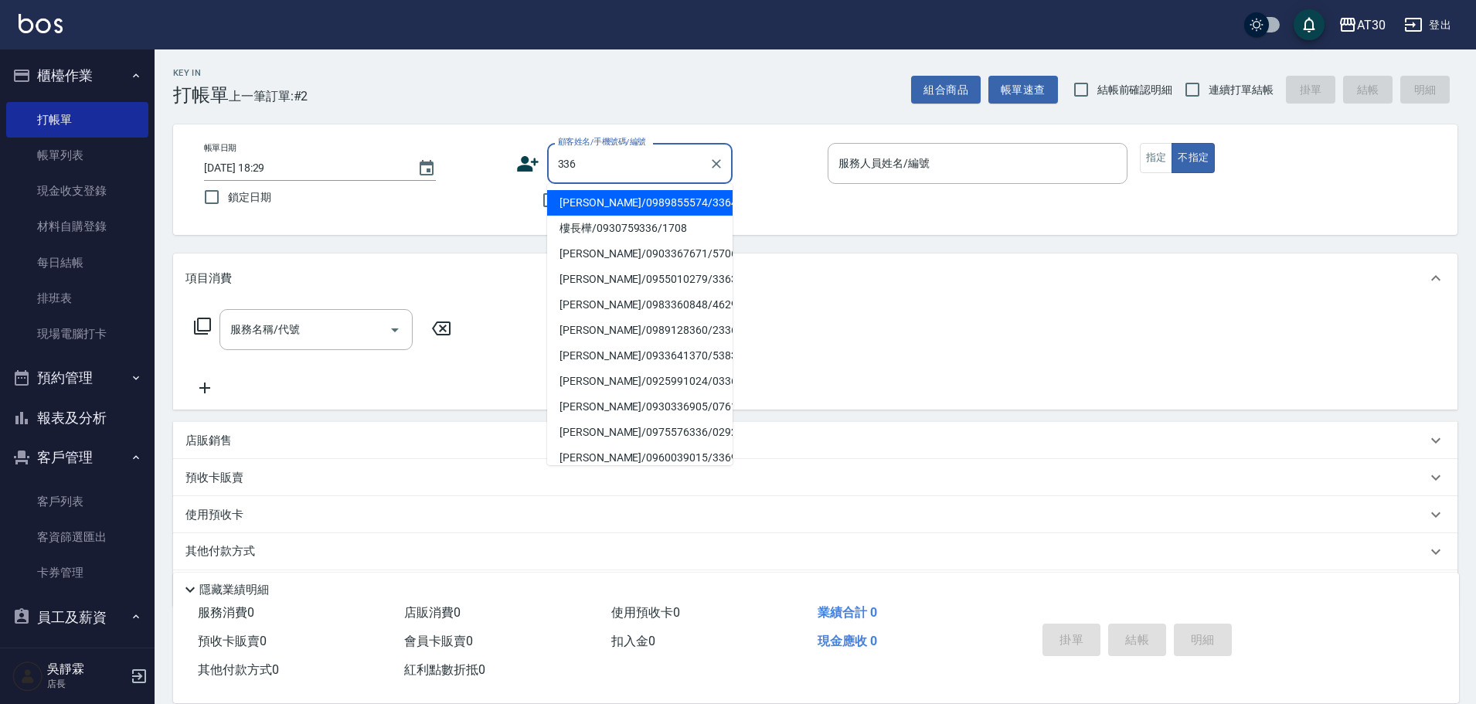
drag, startPoint x: 603, startPoint y: 157, endPoint x: 477, endPoint y: 173, distance: 127.0
click at [477, 173] on div "帳單日期 2025/10/06 18:29 鎖定日期 顧客姓名/手機號碼/編號 336 顧客姓名/手機號碼/編號 不留客資 服務人員姓名/編號 服務人員姓名/…" at bounding box center [815, 179] width 1247 height 73
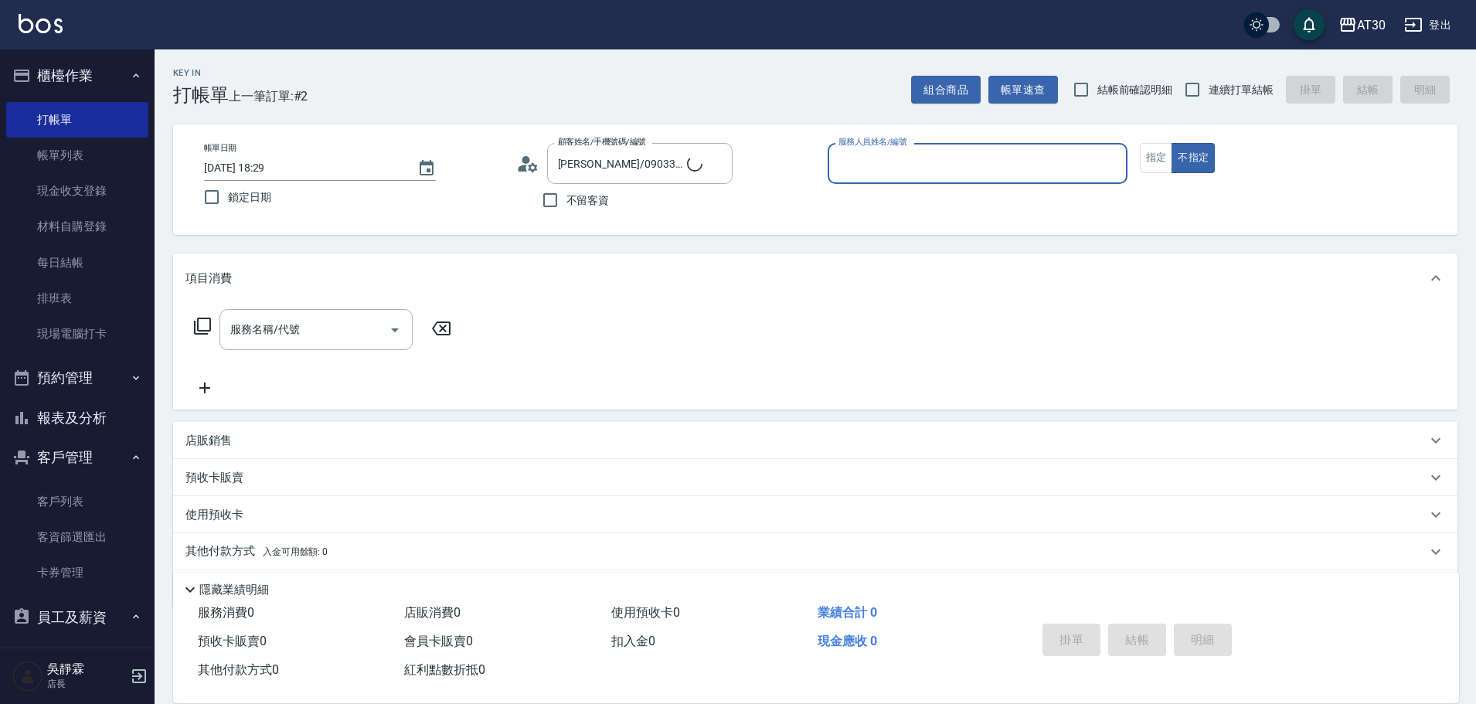
type input "謝歆翎/0925991024/0336"
type input "吳靜霖-6"
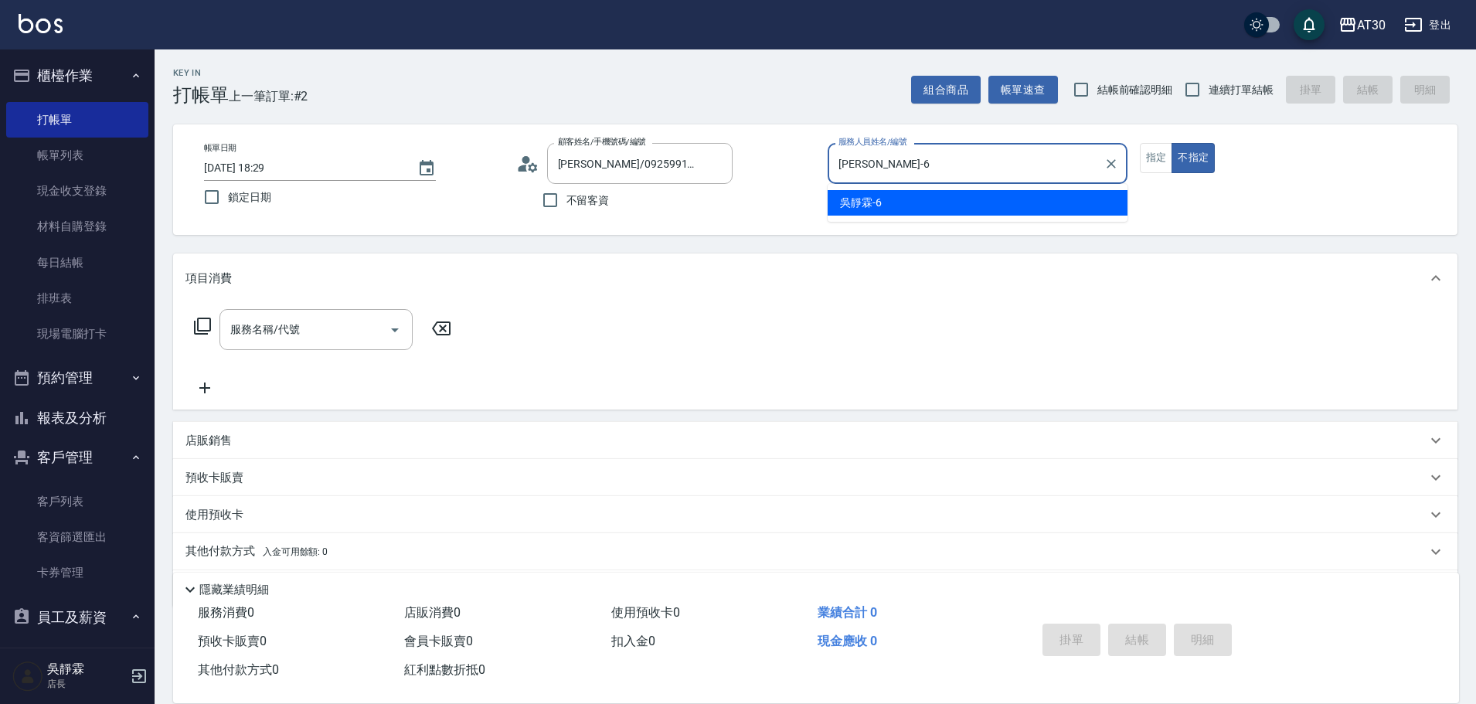
type button "false"
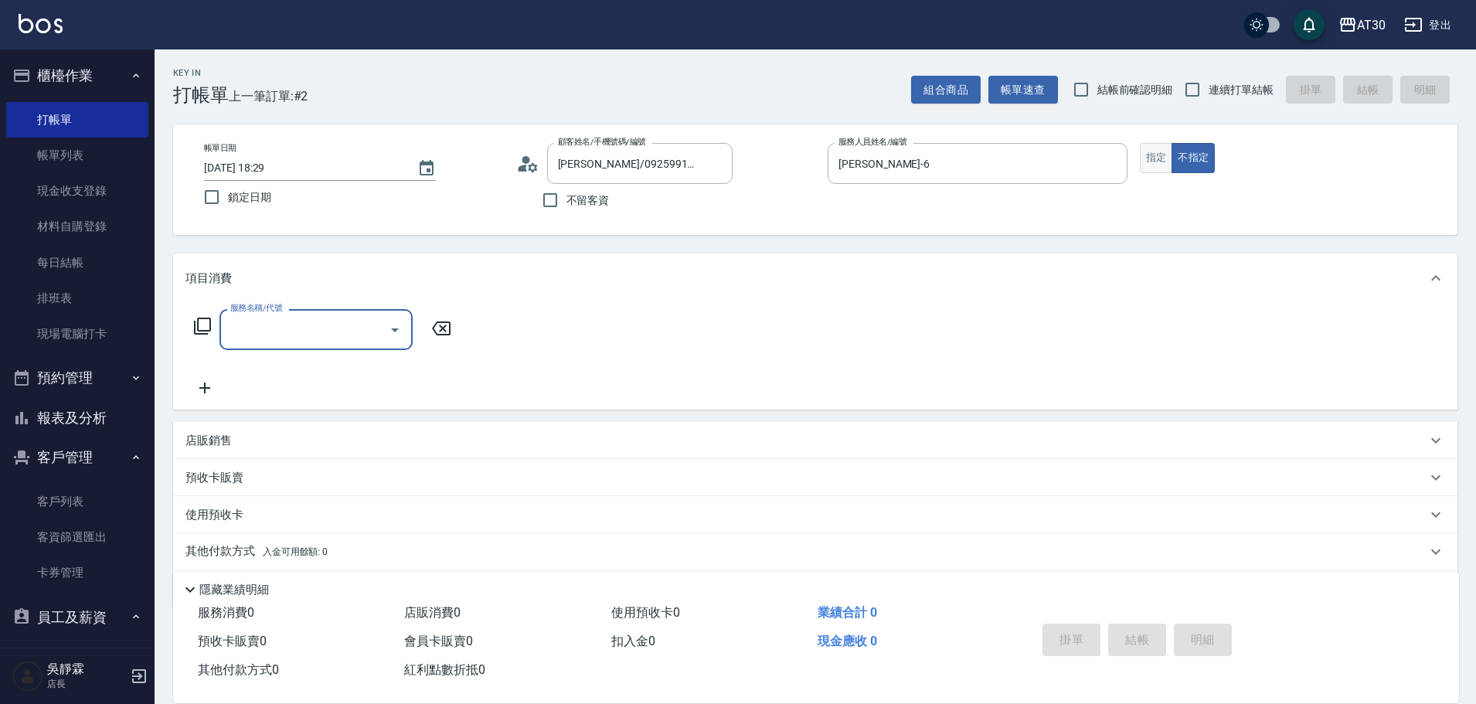
click at [1158, 166] on button "指定" at bounding box center [1156, 158] width 33 height 30
click at [290, 344] on div "服務名稱/代號" at bounding box center [315, 329] width 193 height 41
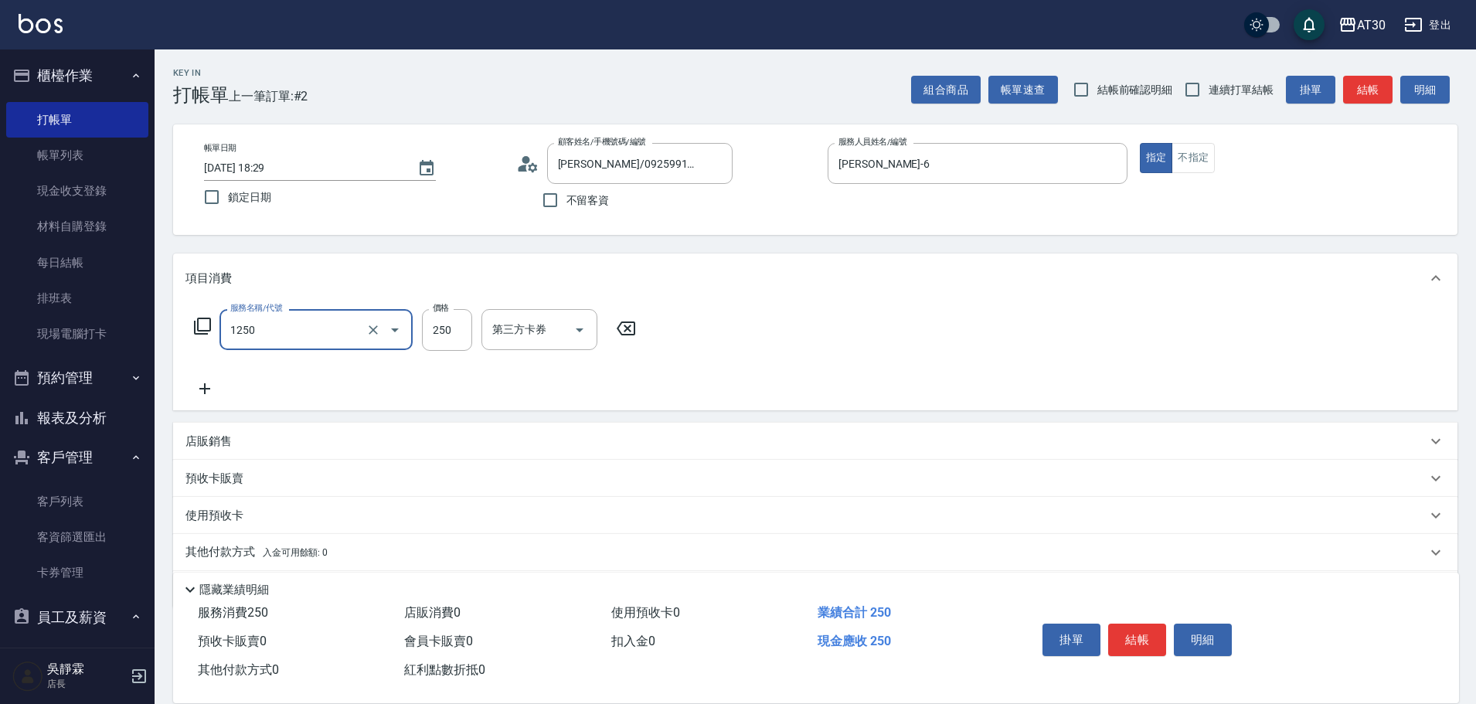
type input "洗髮250(1250)"
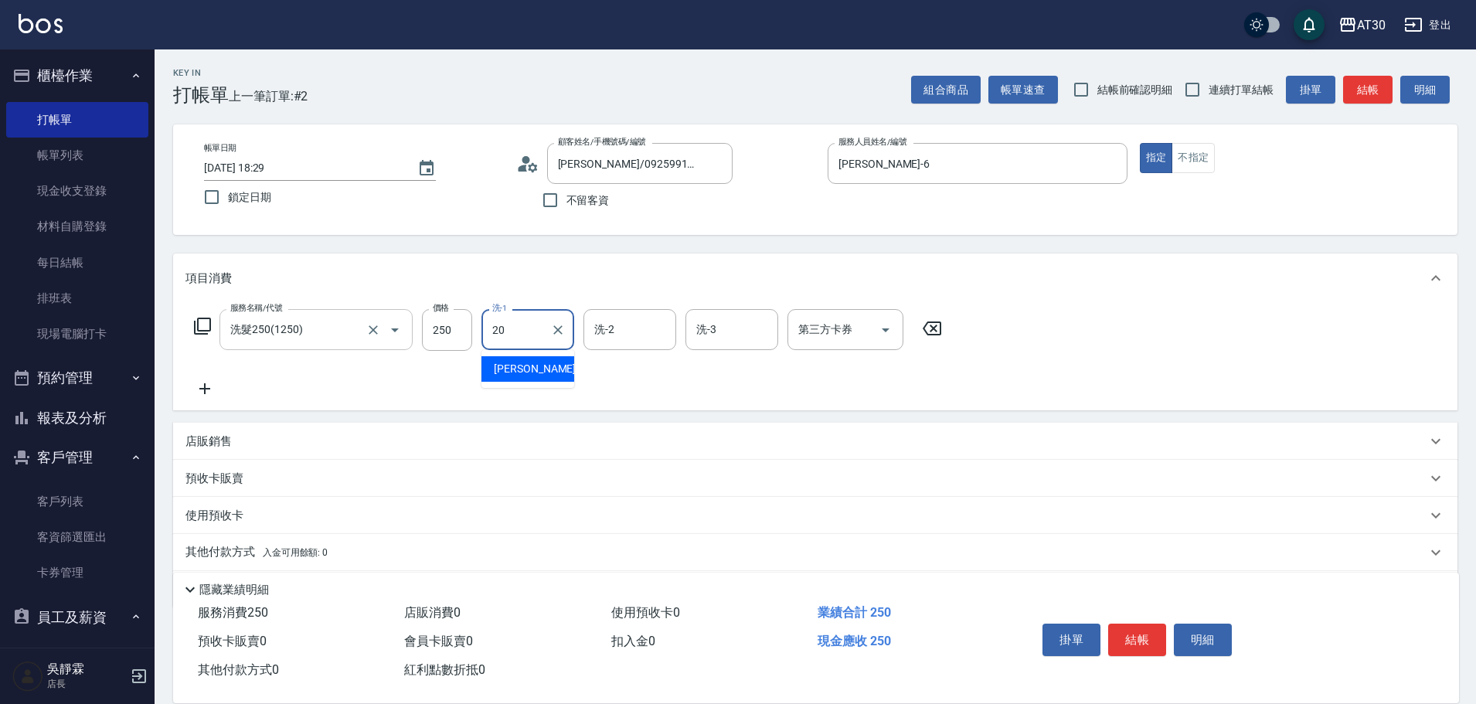
type input "賴伊珊-20"
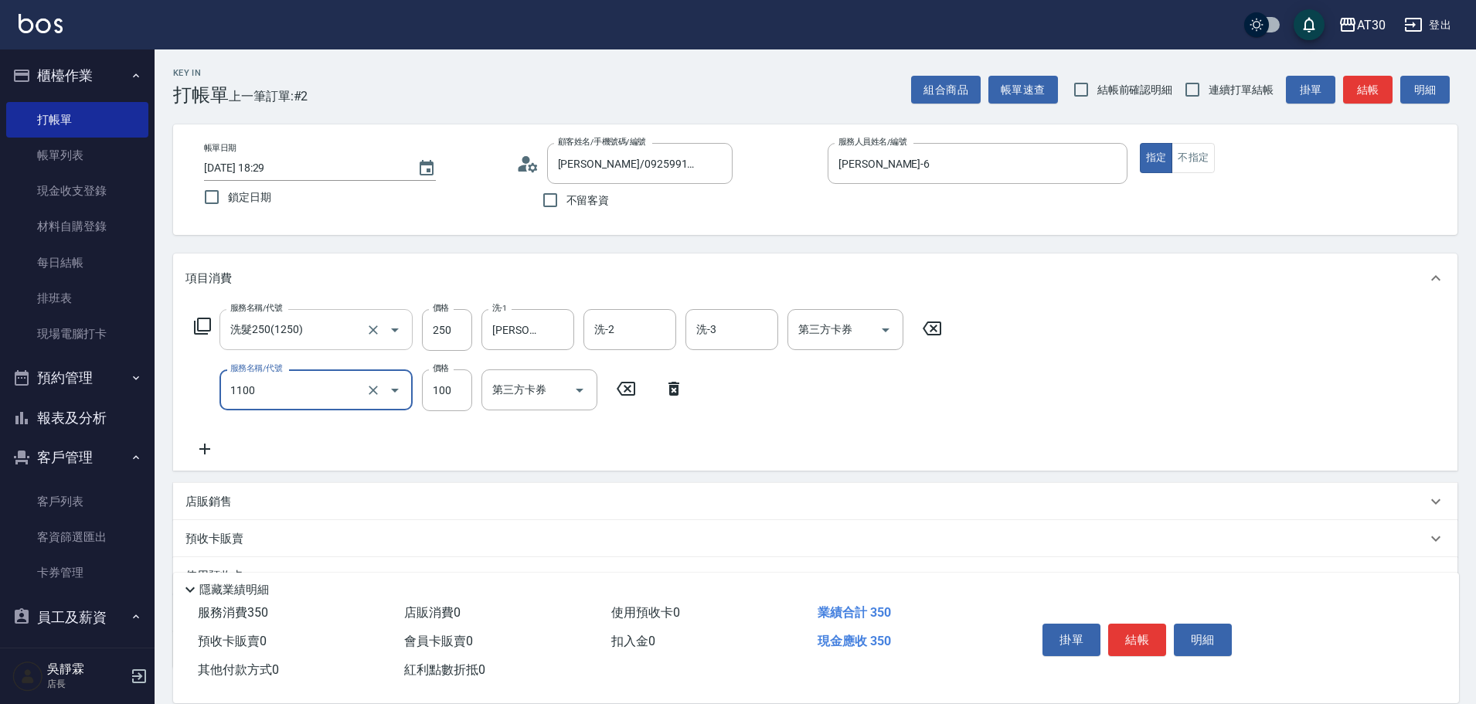
type input "補色洗(1100)"
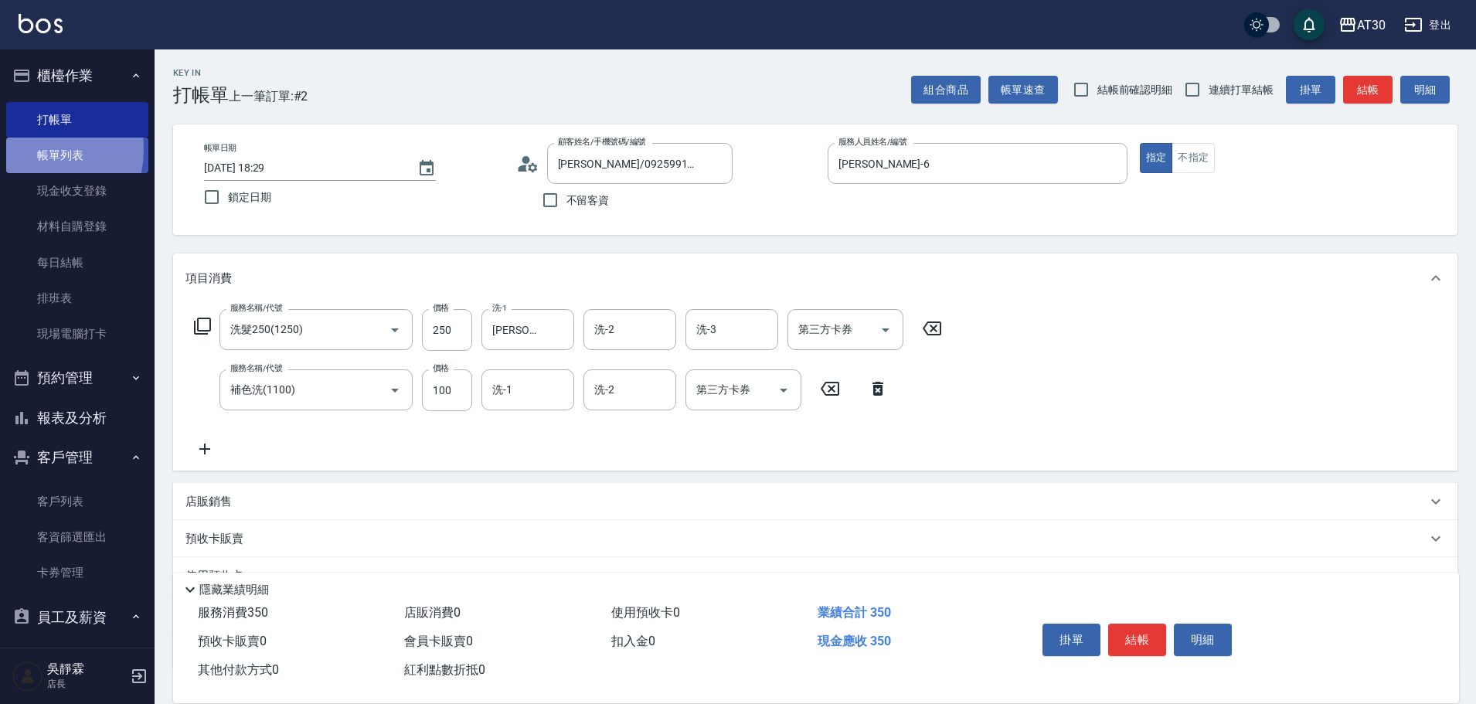
click at [33, 150] on link "帳單列表" at bounding box center [77, 156] width 142 height 36
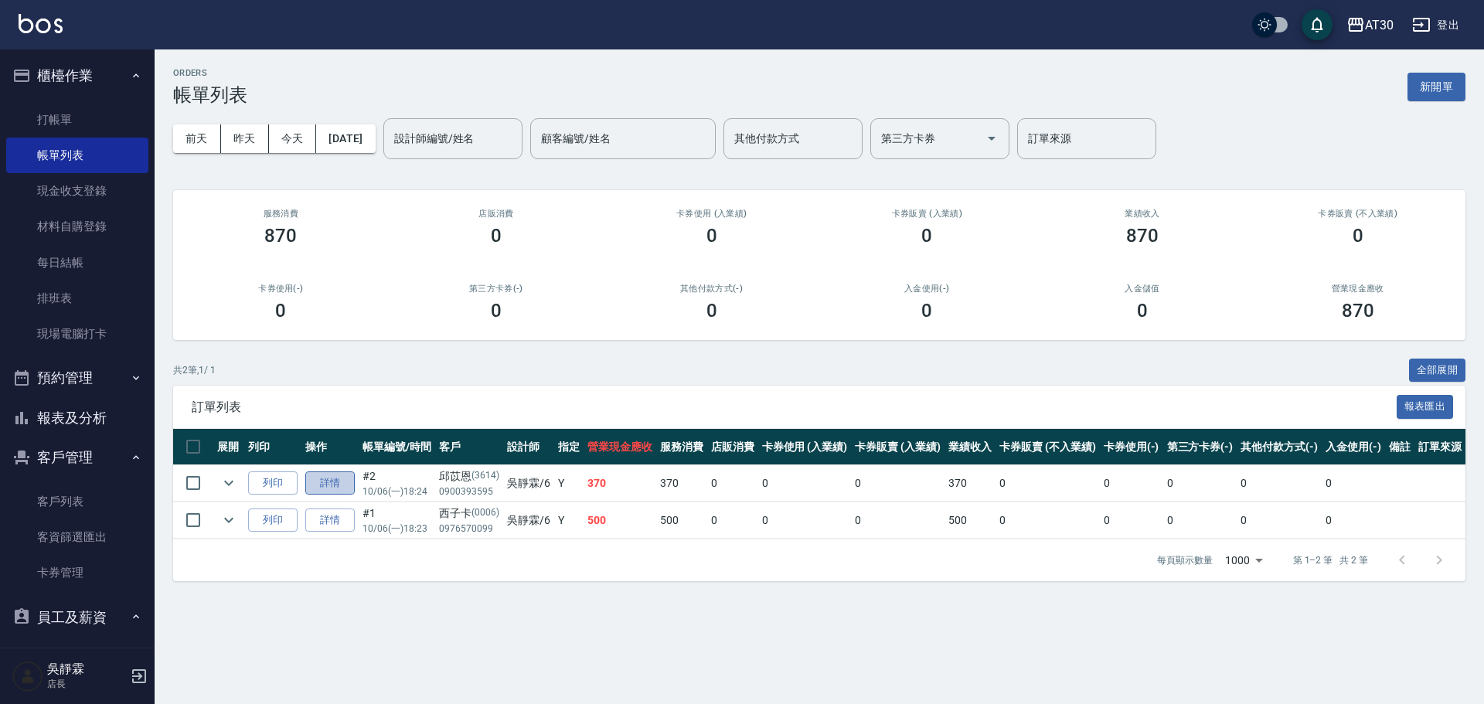
click at [335, 473] on link "詳情" at bounding box center [329, 483] width 49 height 24
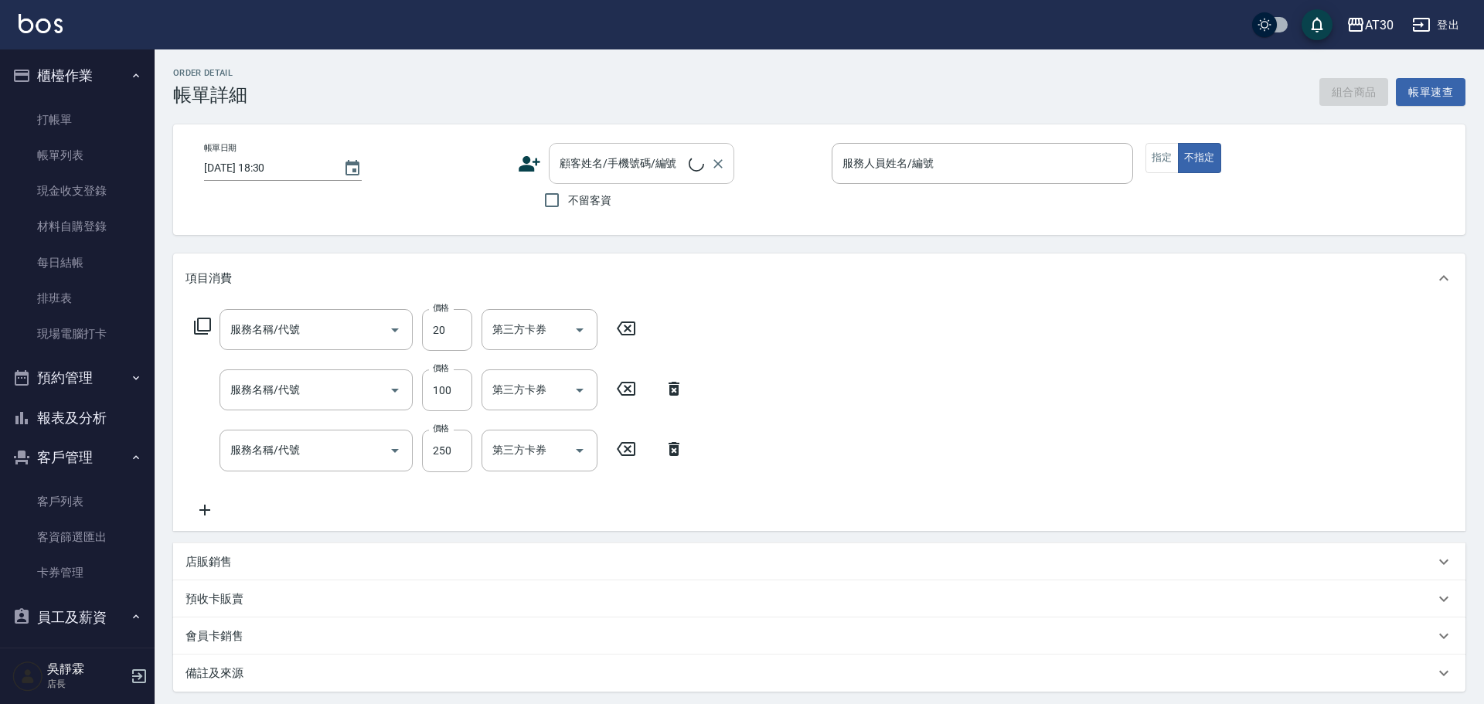
type input "2025/10/06 18:24"
type input "吳靜霖-6"
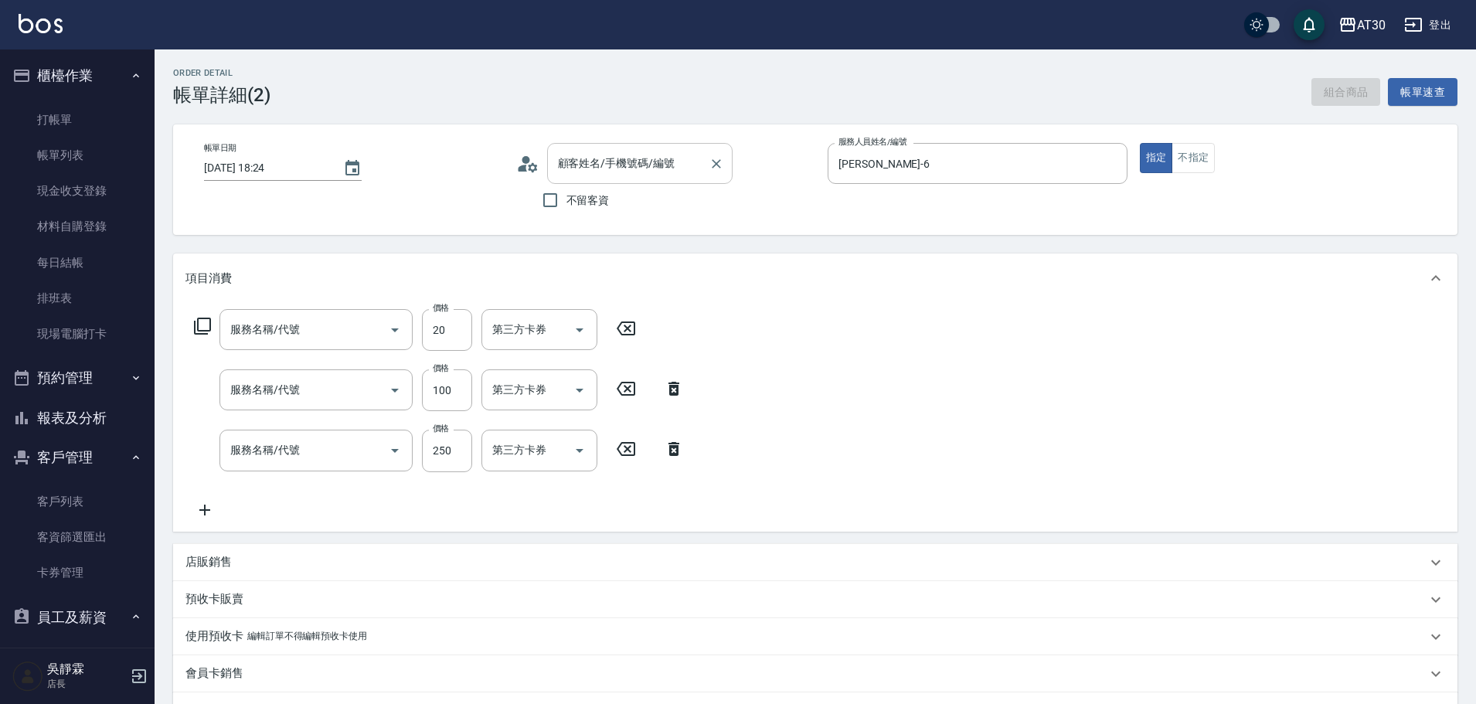
type input "邱苡恩/0900393595/3614"
type input "潤絲(820)"
type input "補色洗(1100)"
type input "洗髮250(1250)"
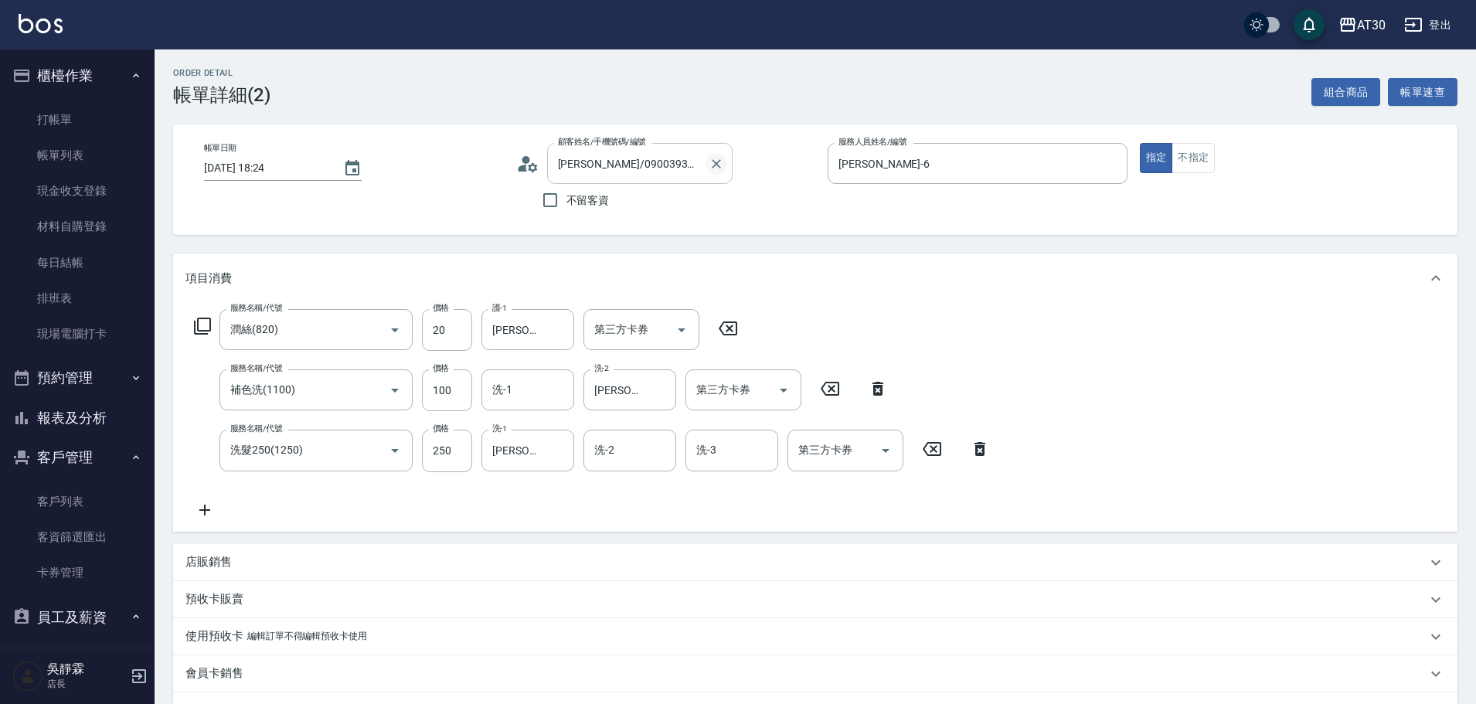
click at [718, 162] on icon "Clear" at bounding box center [716, 163] width 9 height 9
type input "0336"
click at [1140, 143] on button "指定" at bounding box center [1156, 158] width 33 height 30
type button "true"
type input "謝歆翎/0925991024/0336"
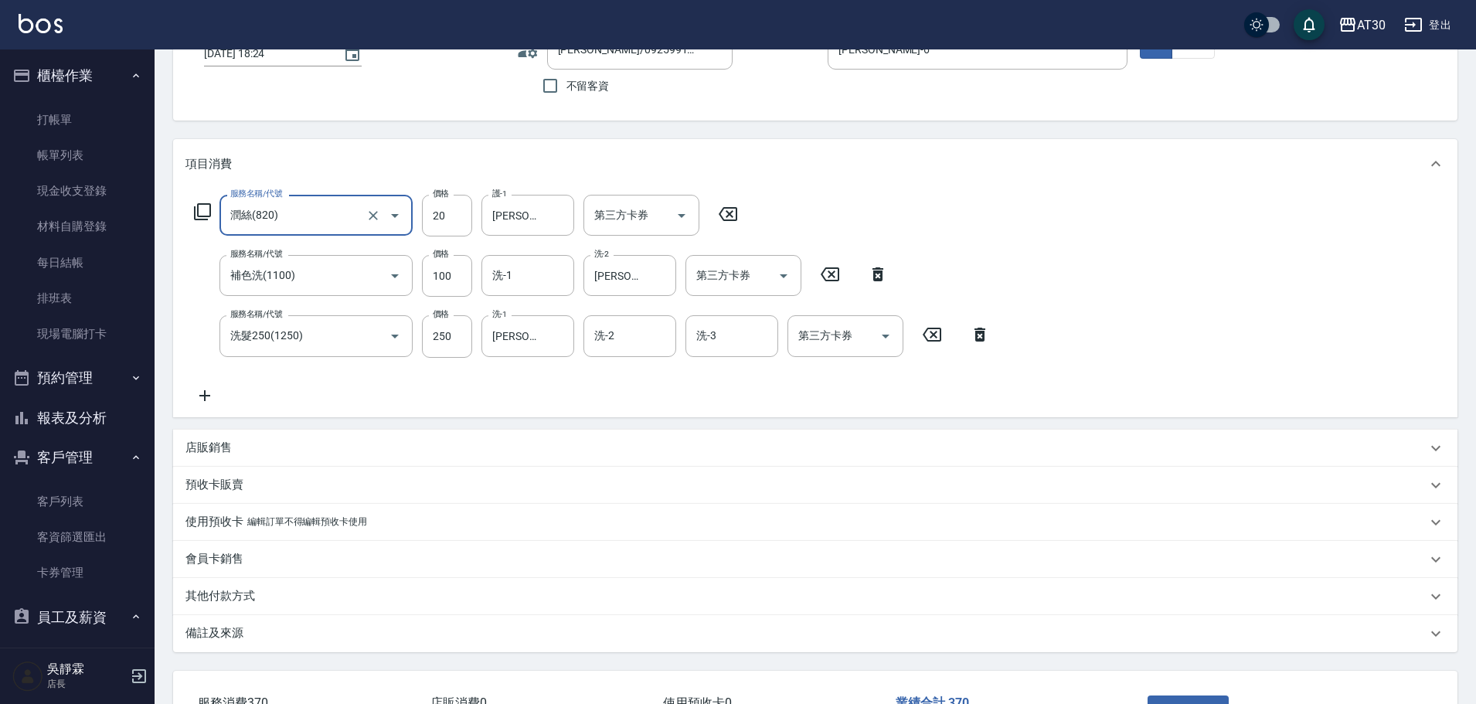
scroll to position [229, 0]
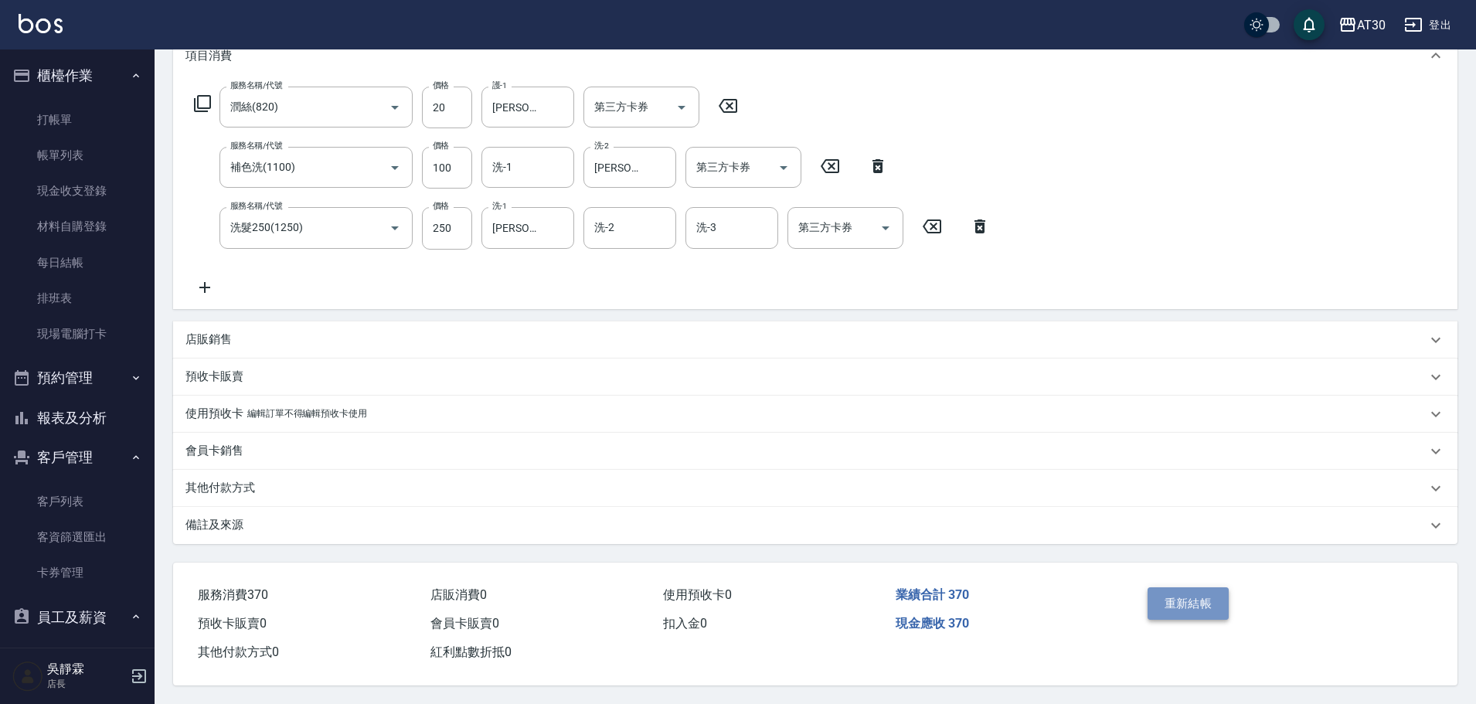
click at [1154, 595] on button "重新結帳" at bounding box center [1188, 603] width 82 height 32
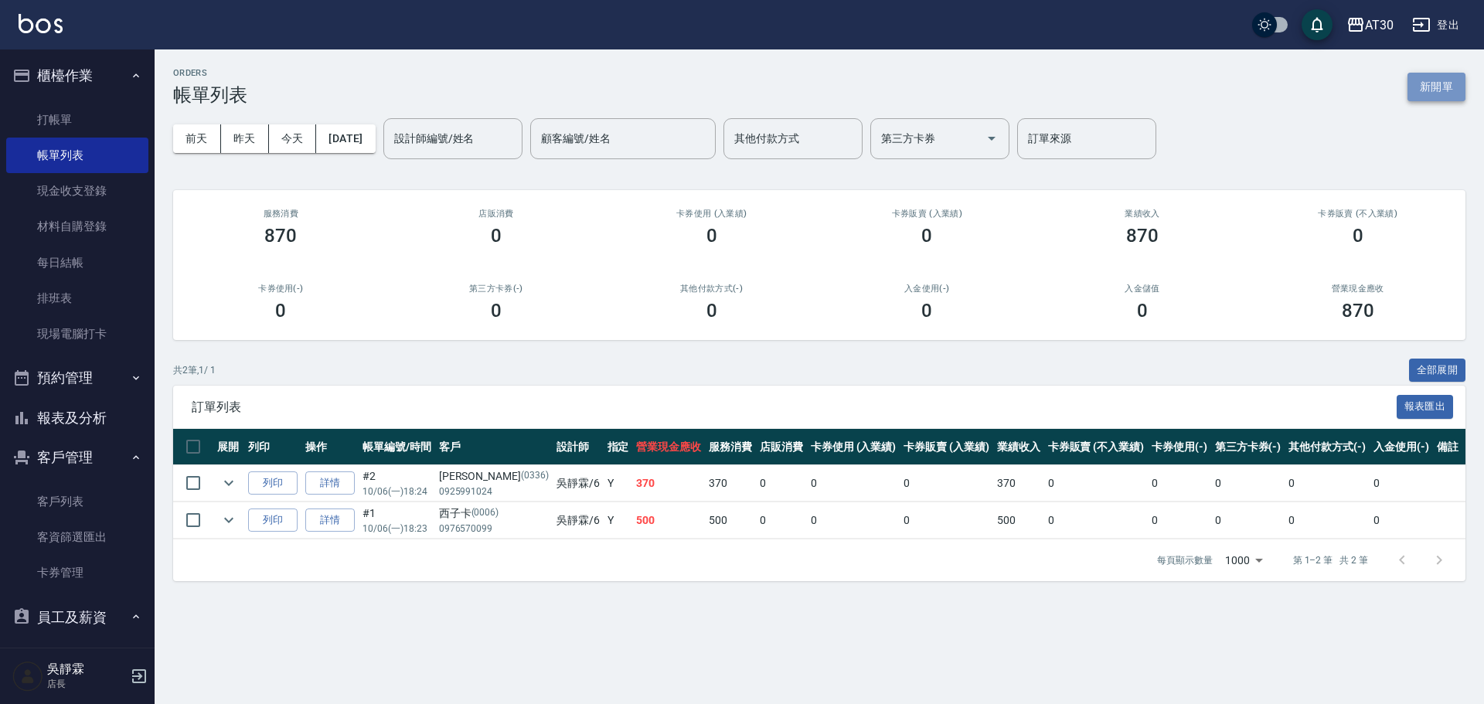
click at [1420, 79] on button "新開單" at bounding box center [1436, 87] width 58 height 29
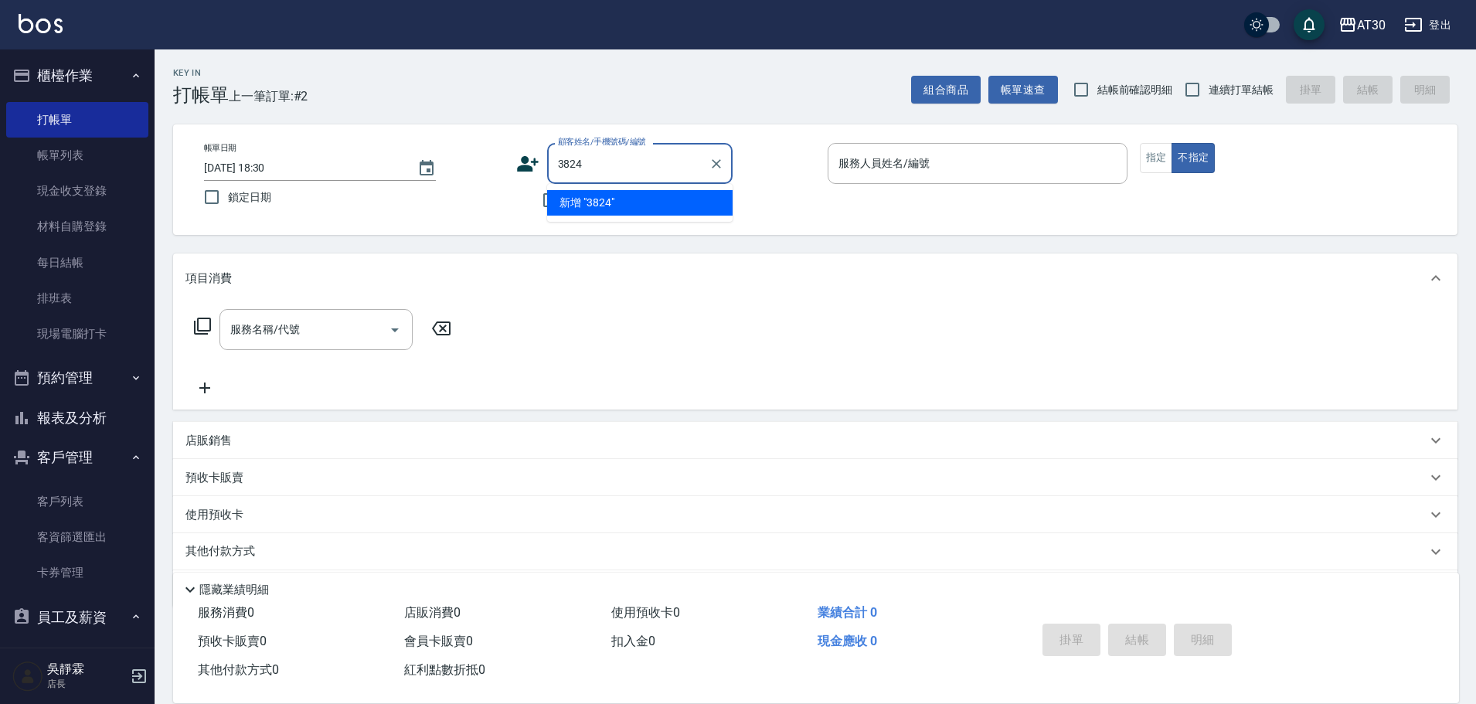
type input "3824"
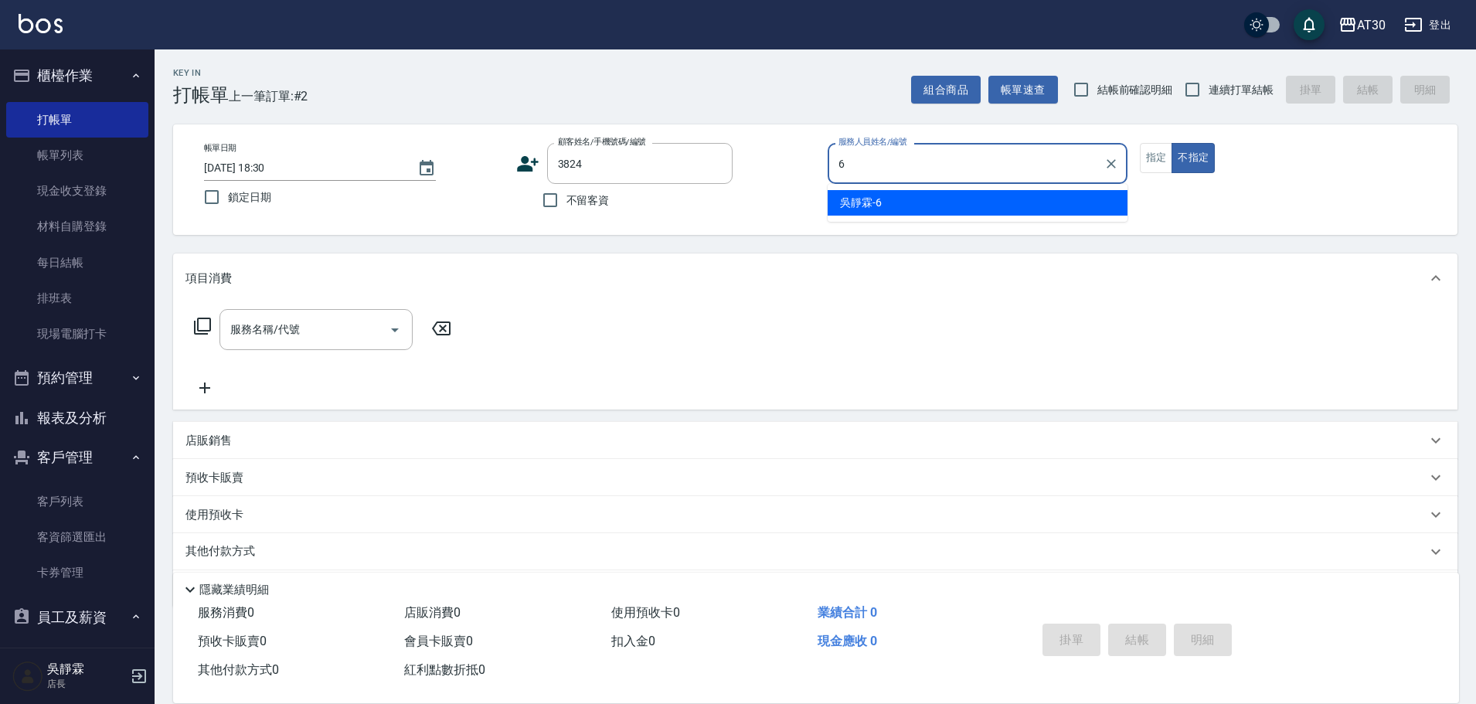
type input "吳靜霖-6"
type button "false"
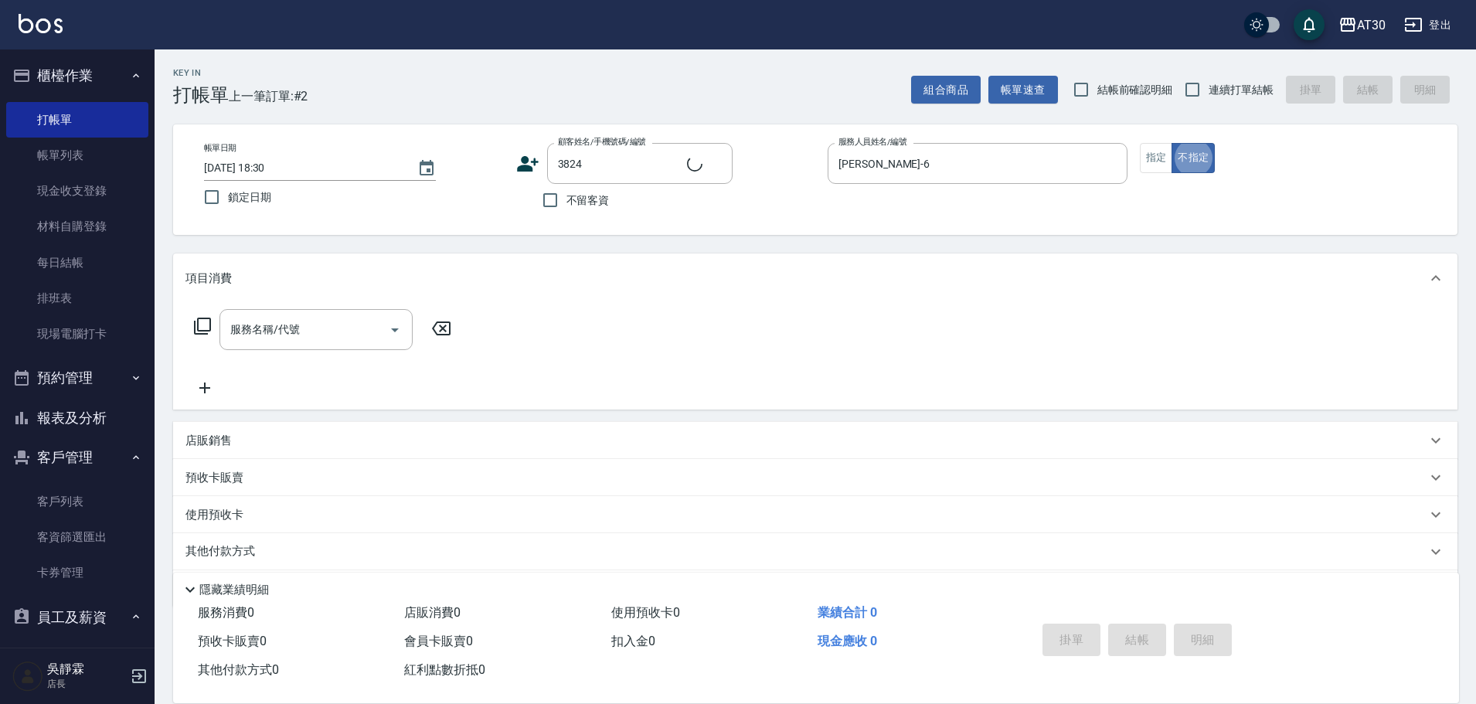
type input "陳杰森/0917766915/3824"
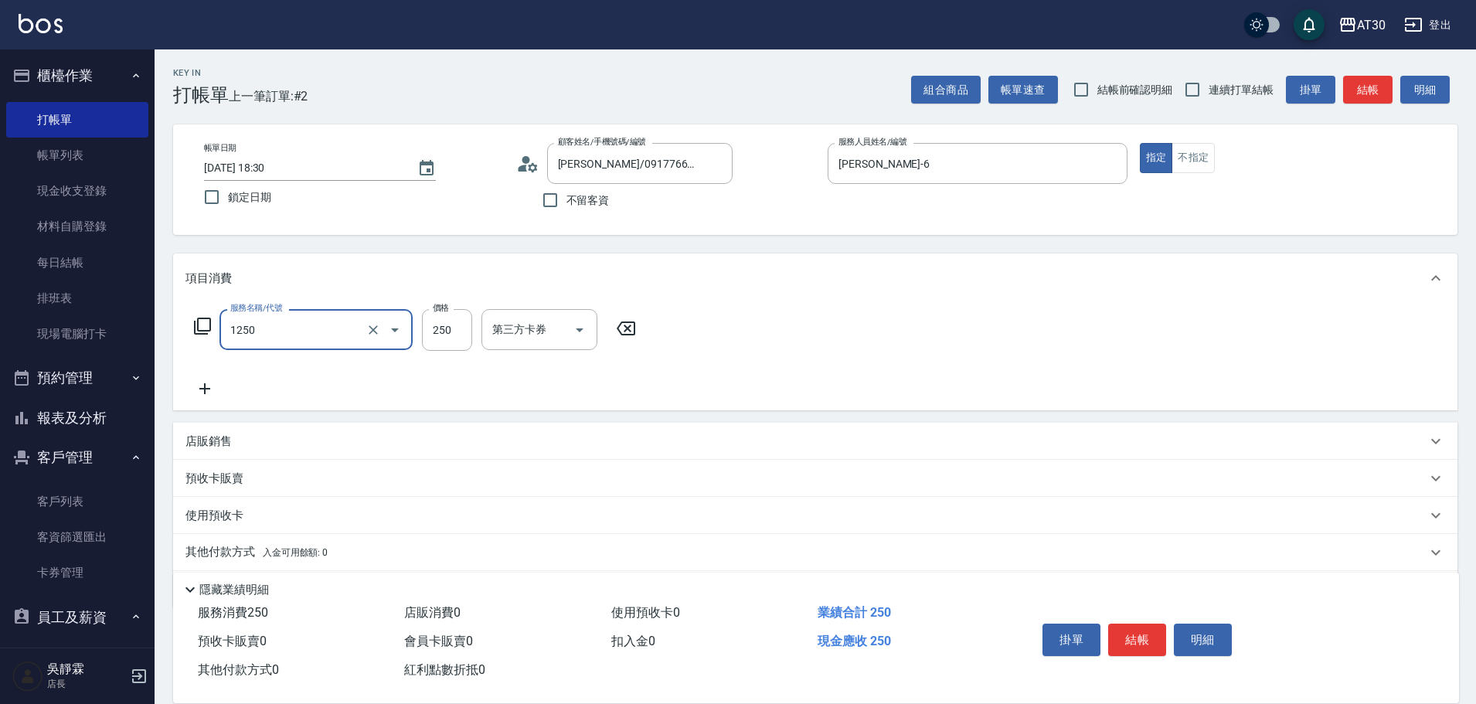
type input "洗髮250(1250)"
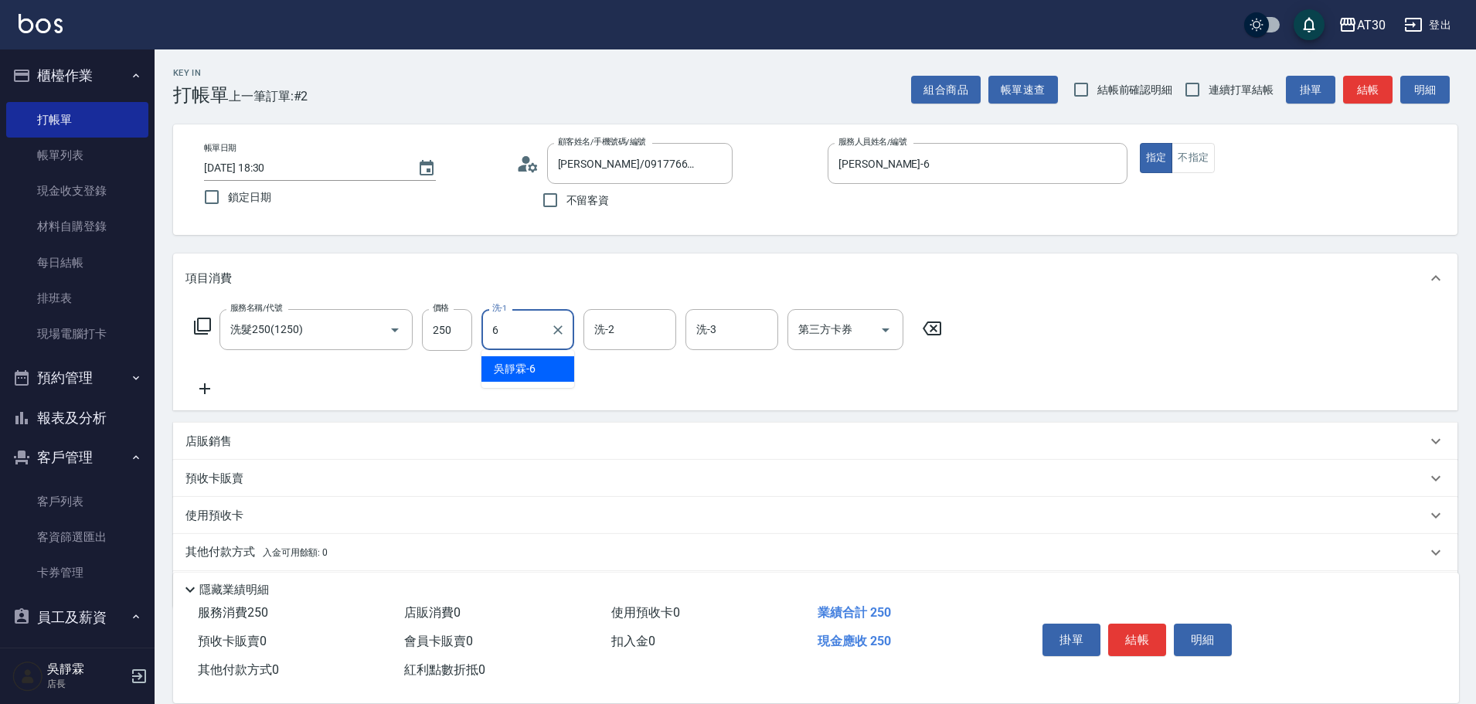
type input "吳靜霖-6"
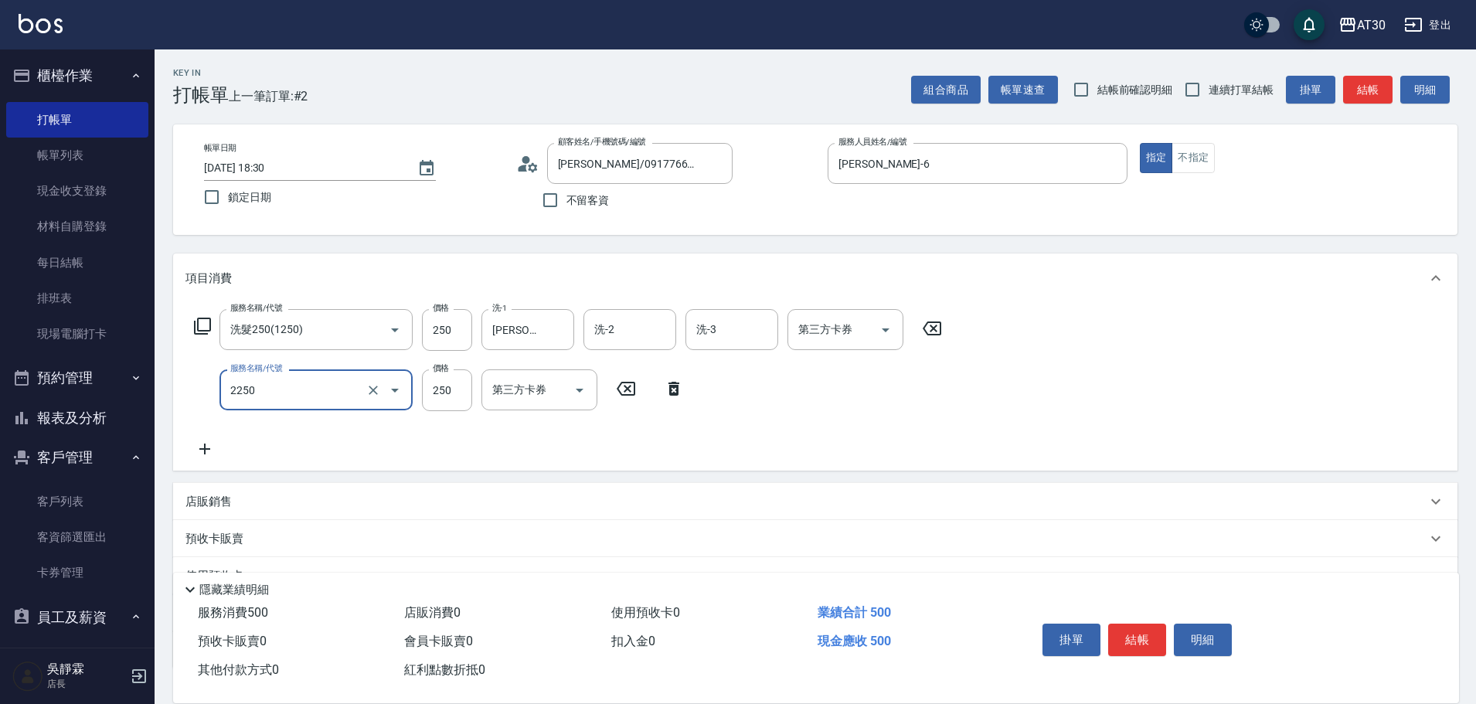
type input "剪髮(2250)"
type input "300"
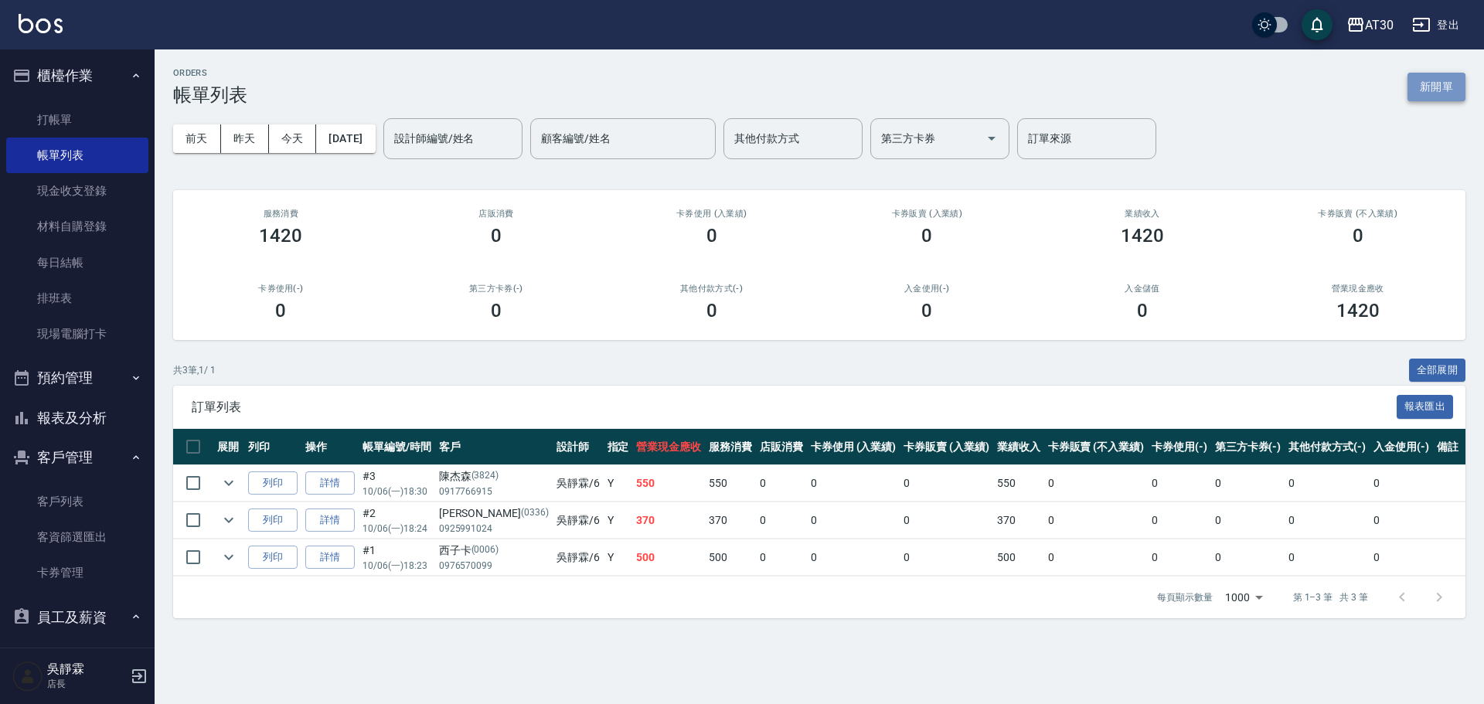
click at [1430, 83] on button "新開單" at bounding box center [1436, 87] width 58 height 29
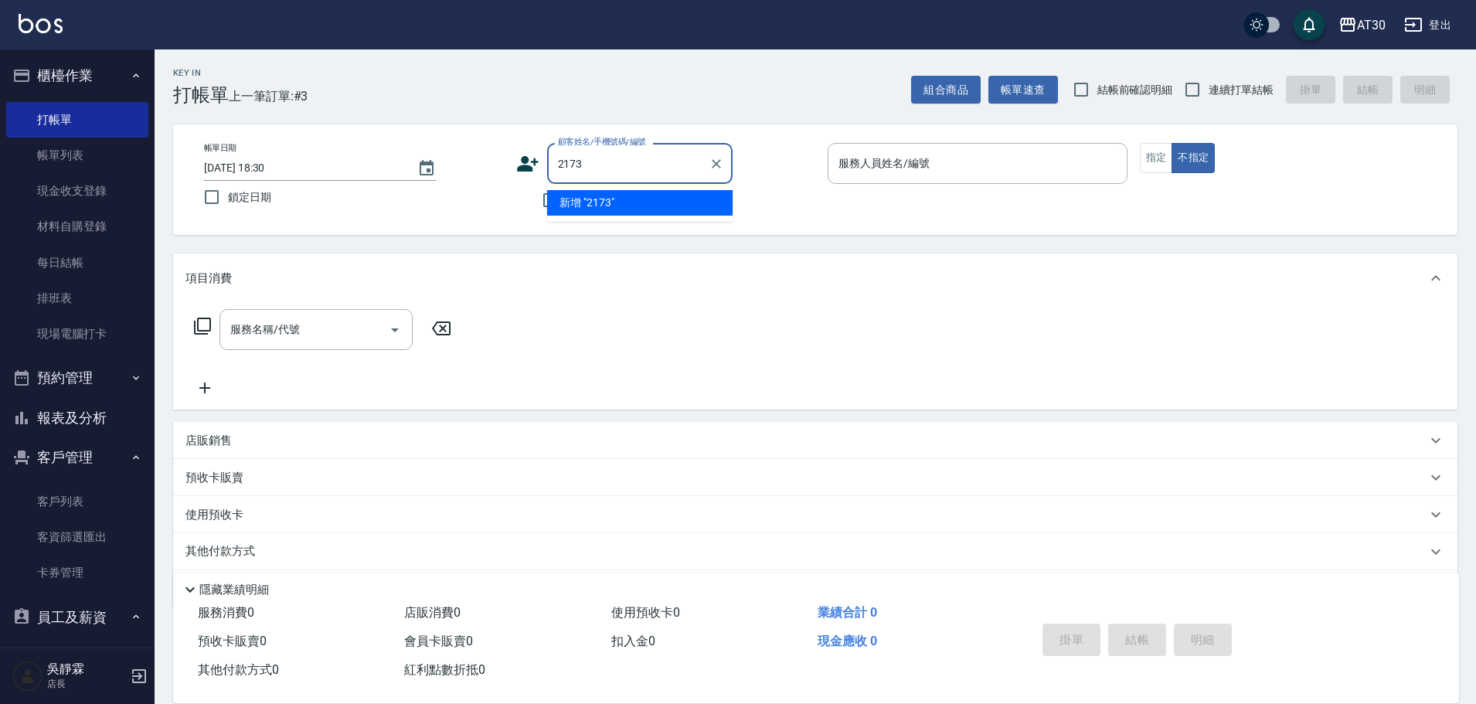
type input "2173"
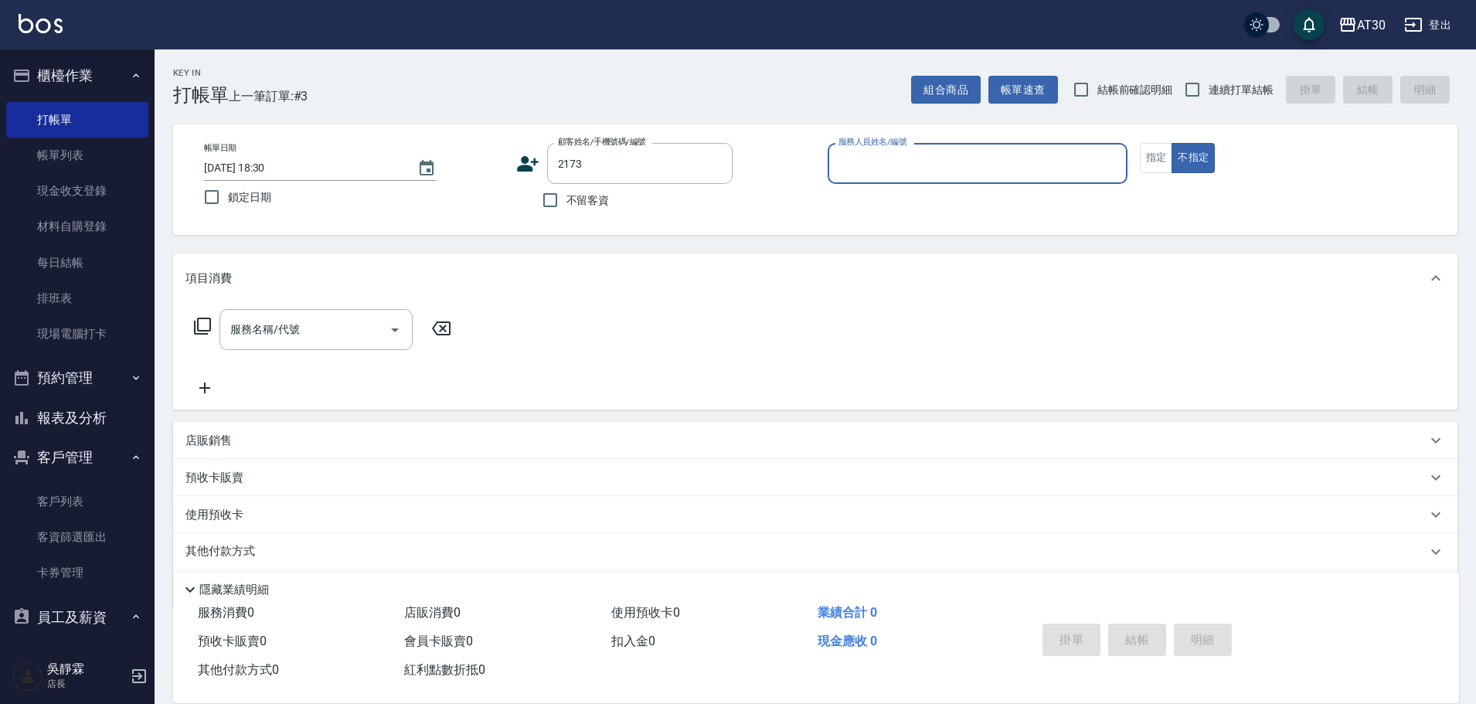
type input "6"
type input "李羽晴/0900291130/2173"
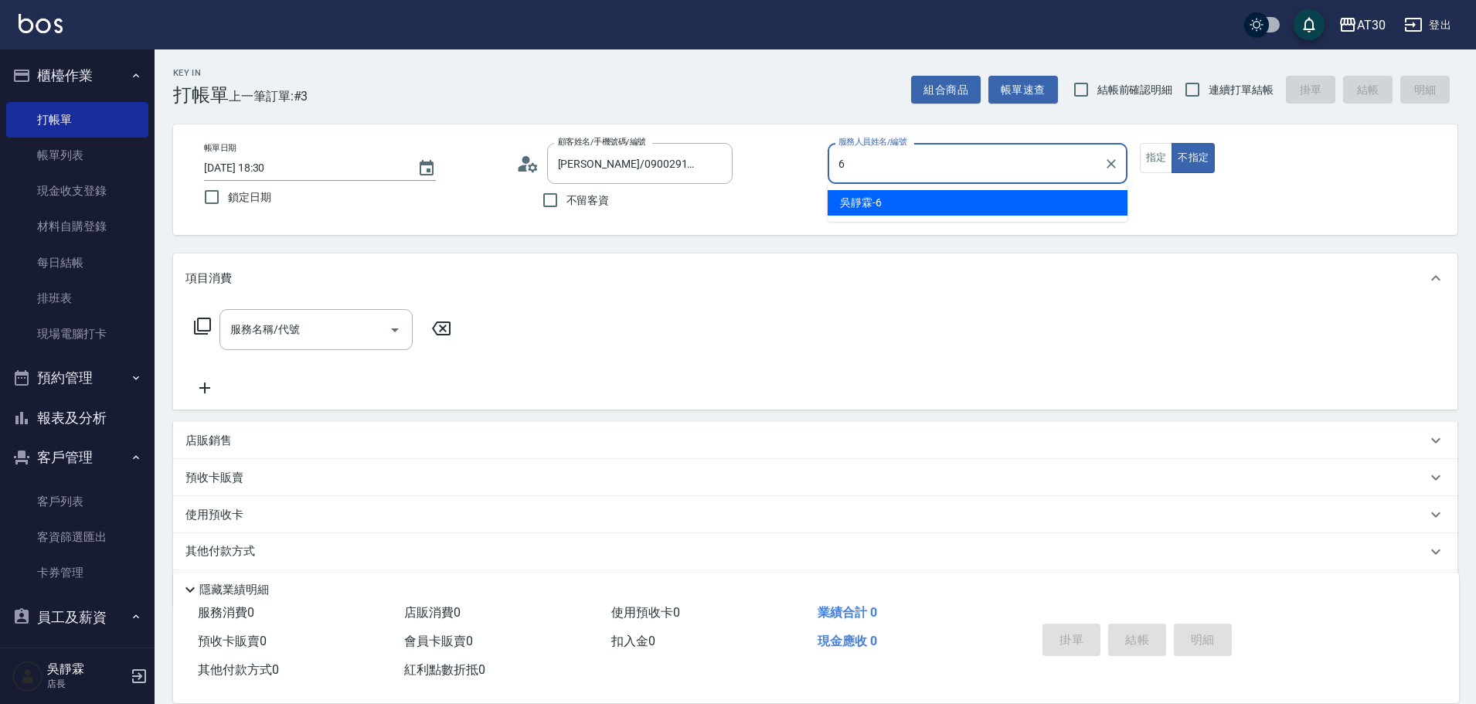
type input "吳靜霖-6"
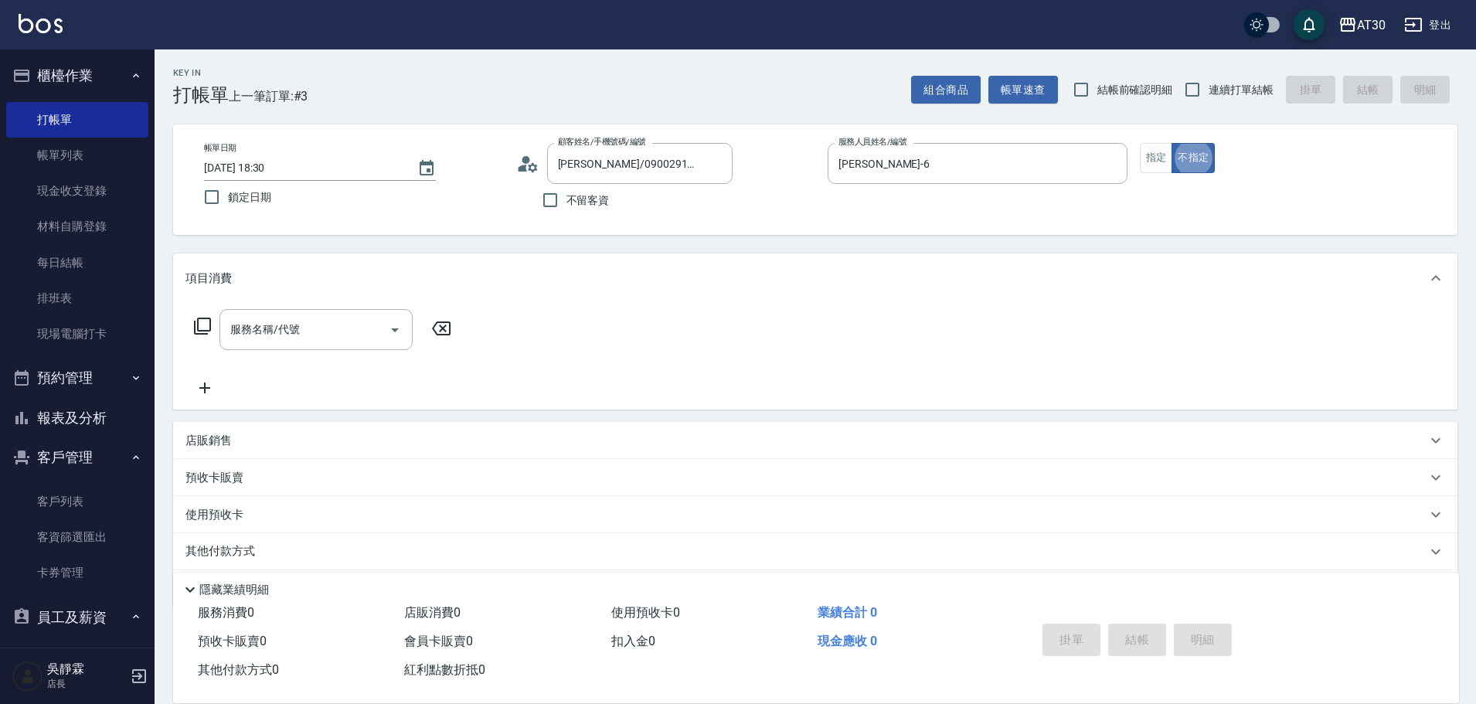
type button "false"
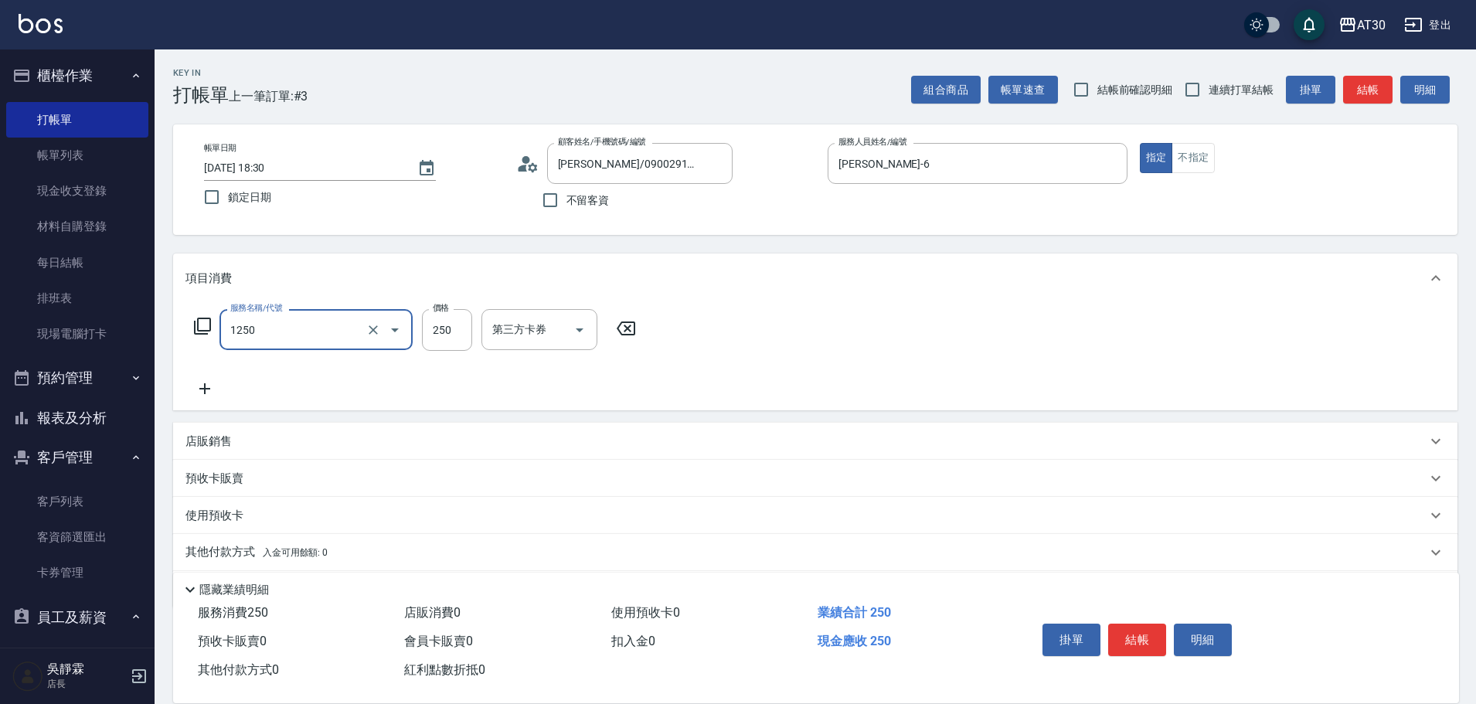
type input "洗髮250(1250)"
type input "賴伊珊-20"
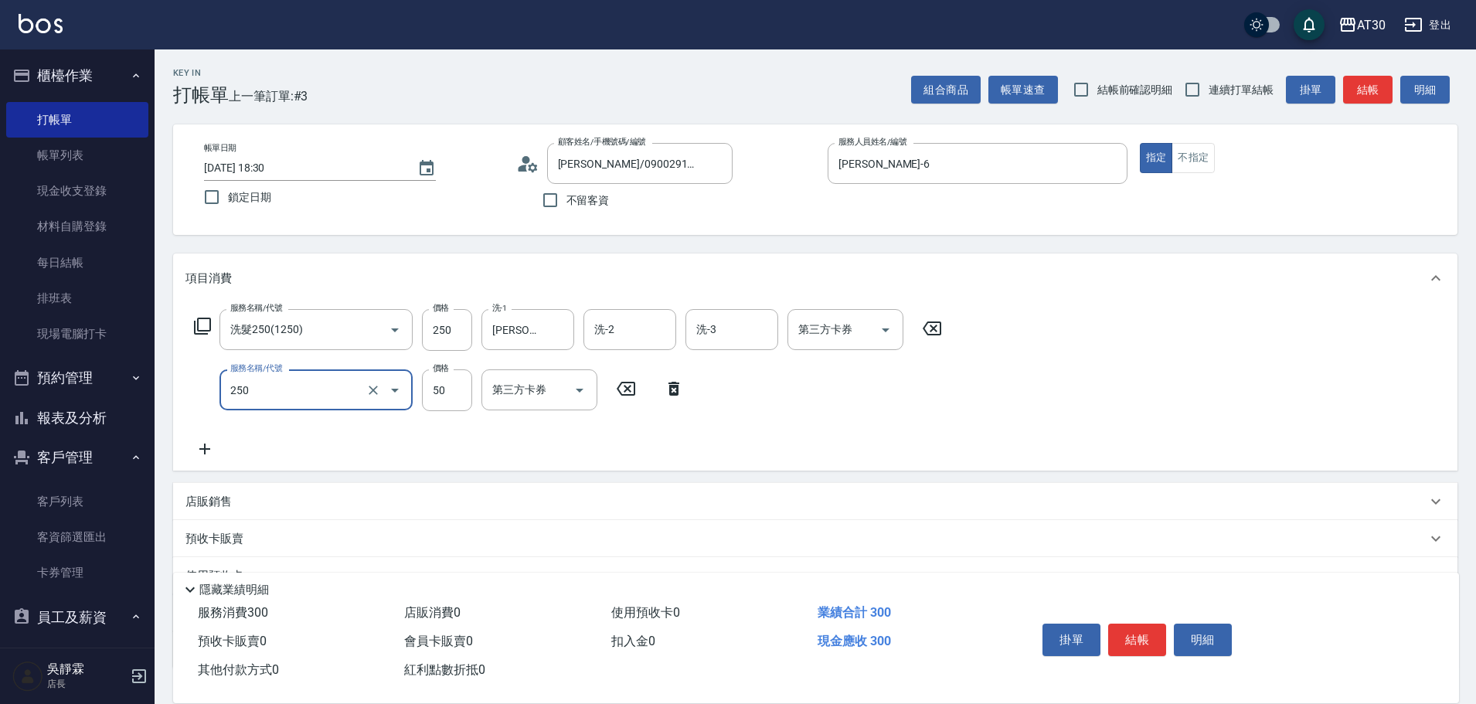
type input "剪瀏海(250)"
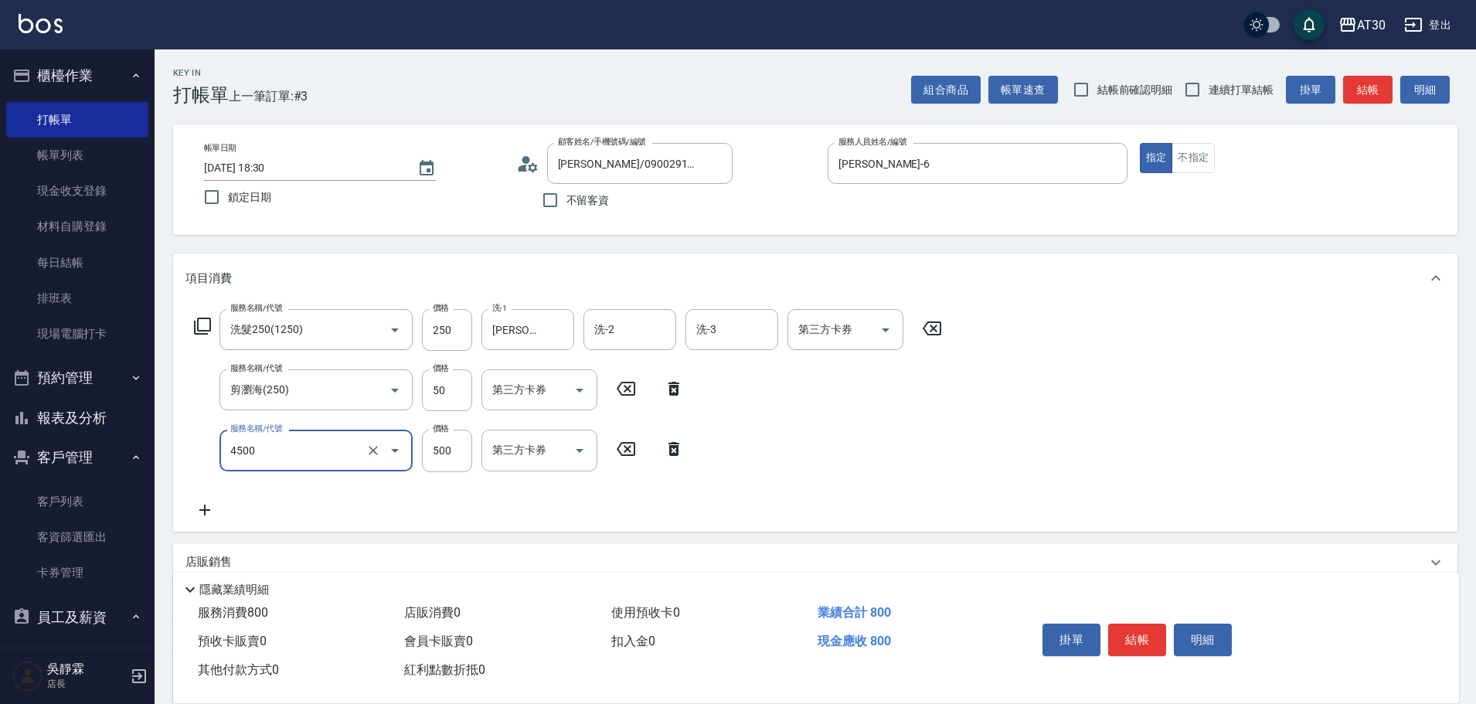
type input "補染(4500)"
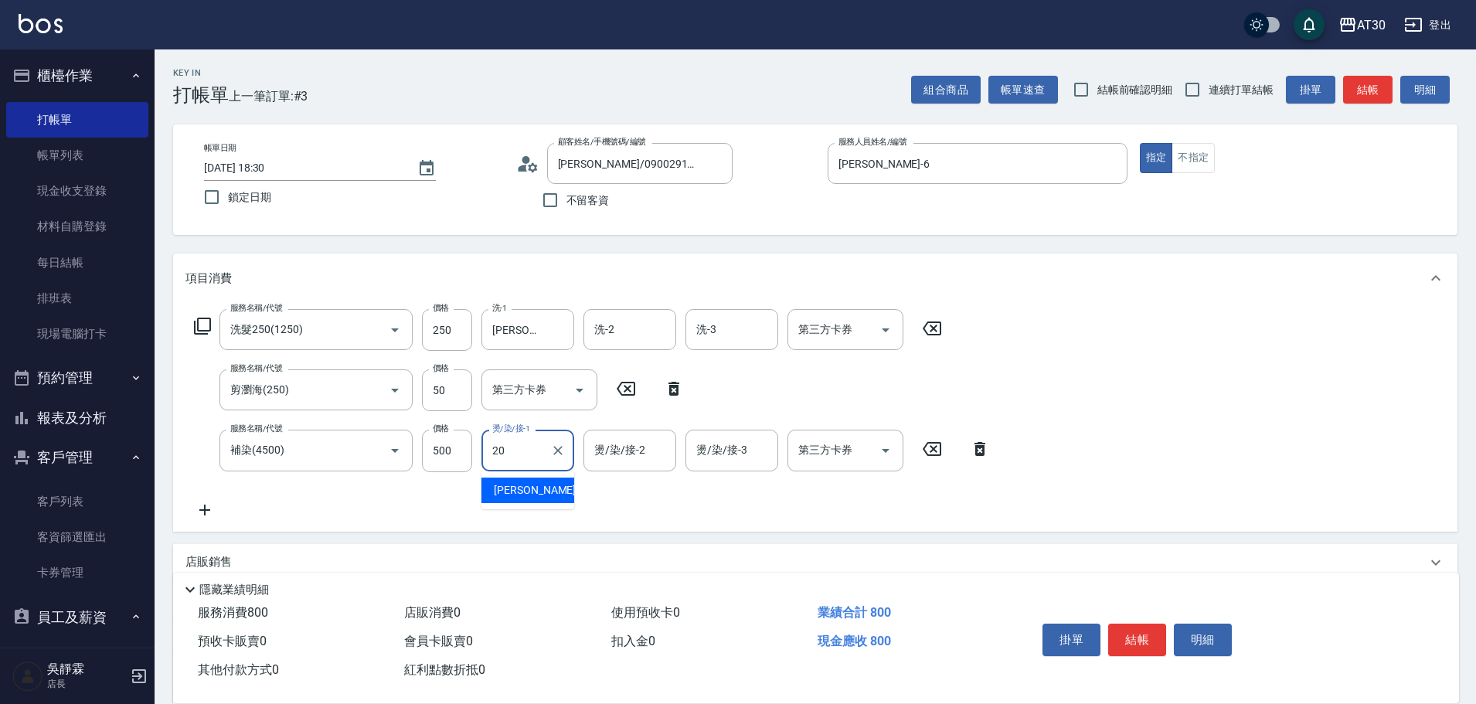
type input "賴伊珊-20"
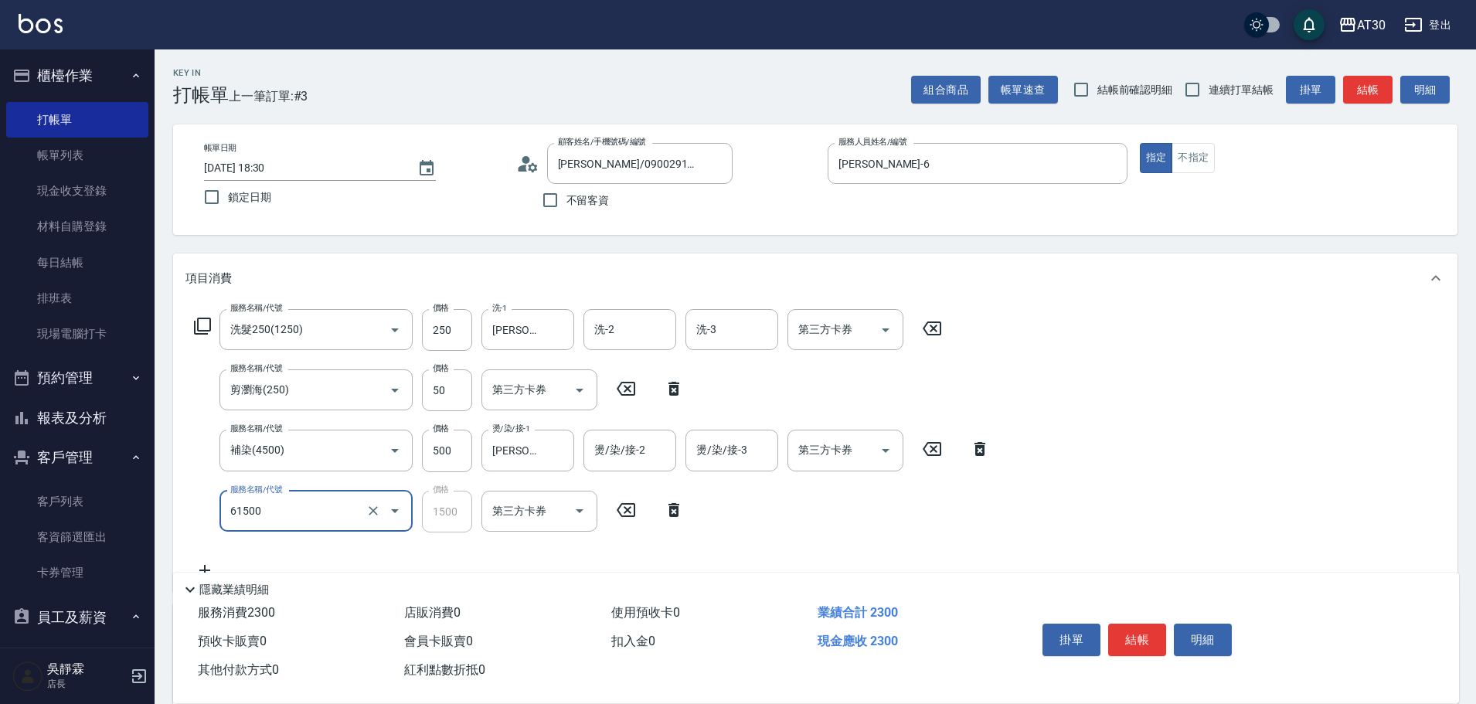
type input "拆/接 髮片(61500)"
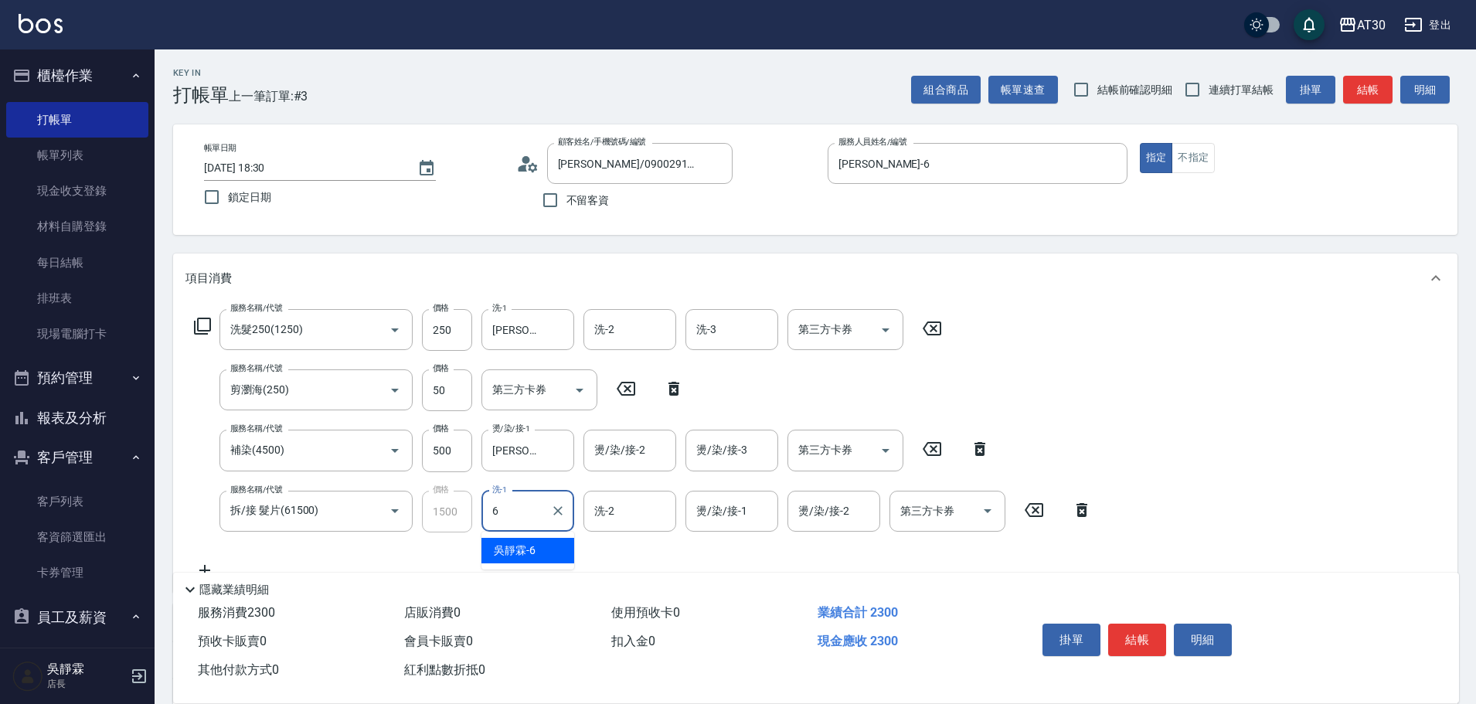
type input "吳靜霖-6"
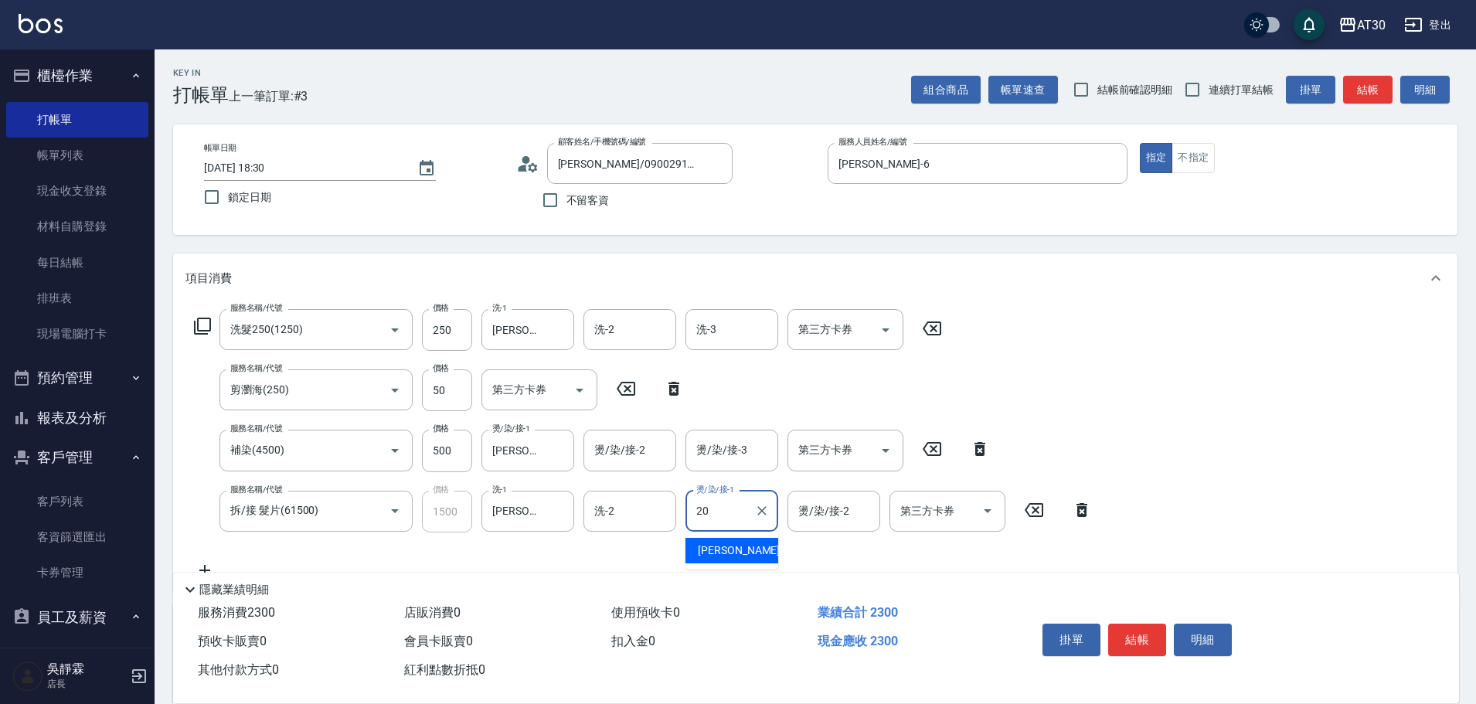
type input "賴伊珊-20"
click at [767, 508] on icon "Clear" at bounding box center [761, 510] width 15 height 15
click at [556, 505] on icon "Clear" at bounding box center [557, 510] width 15 height 15
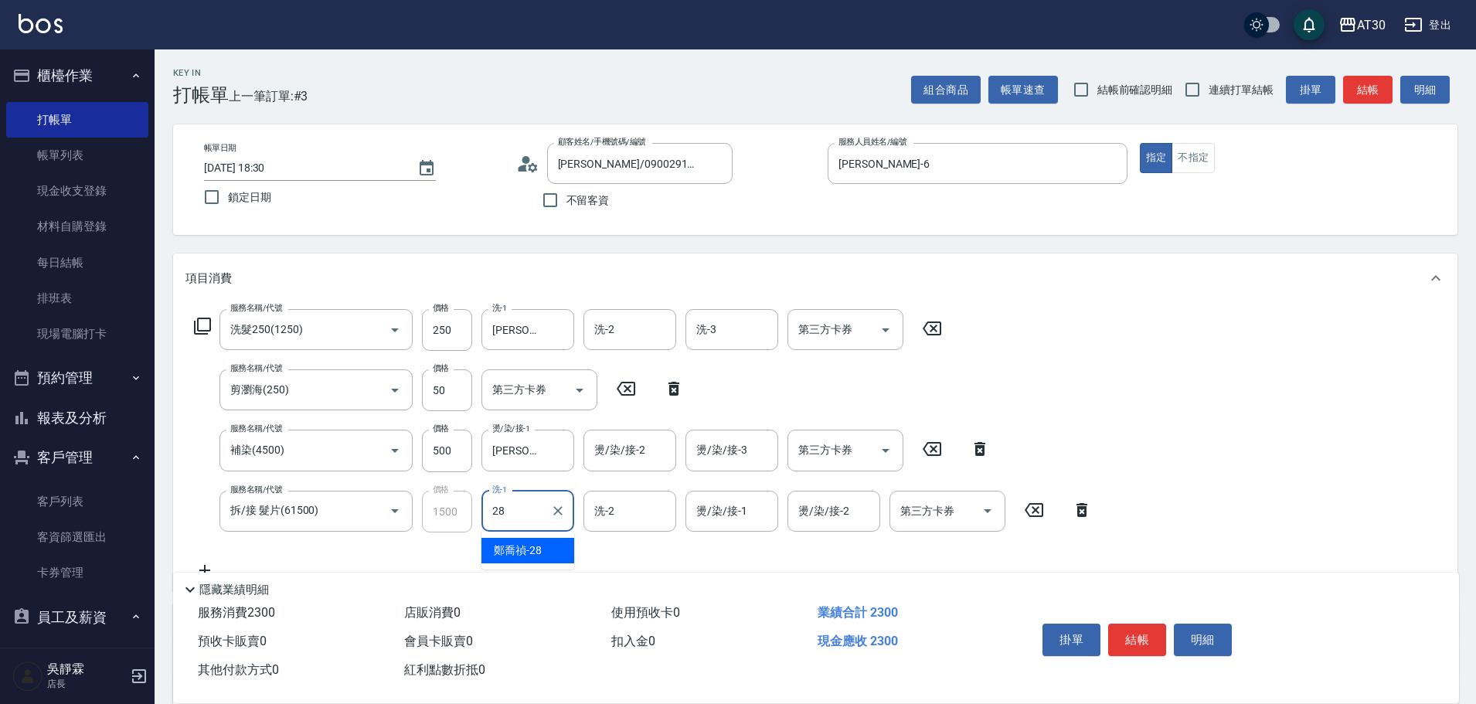
type input "鄭喬禎-28"
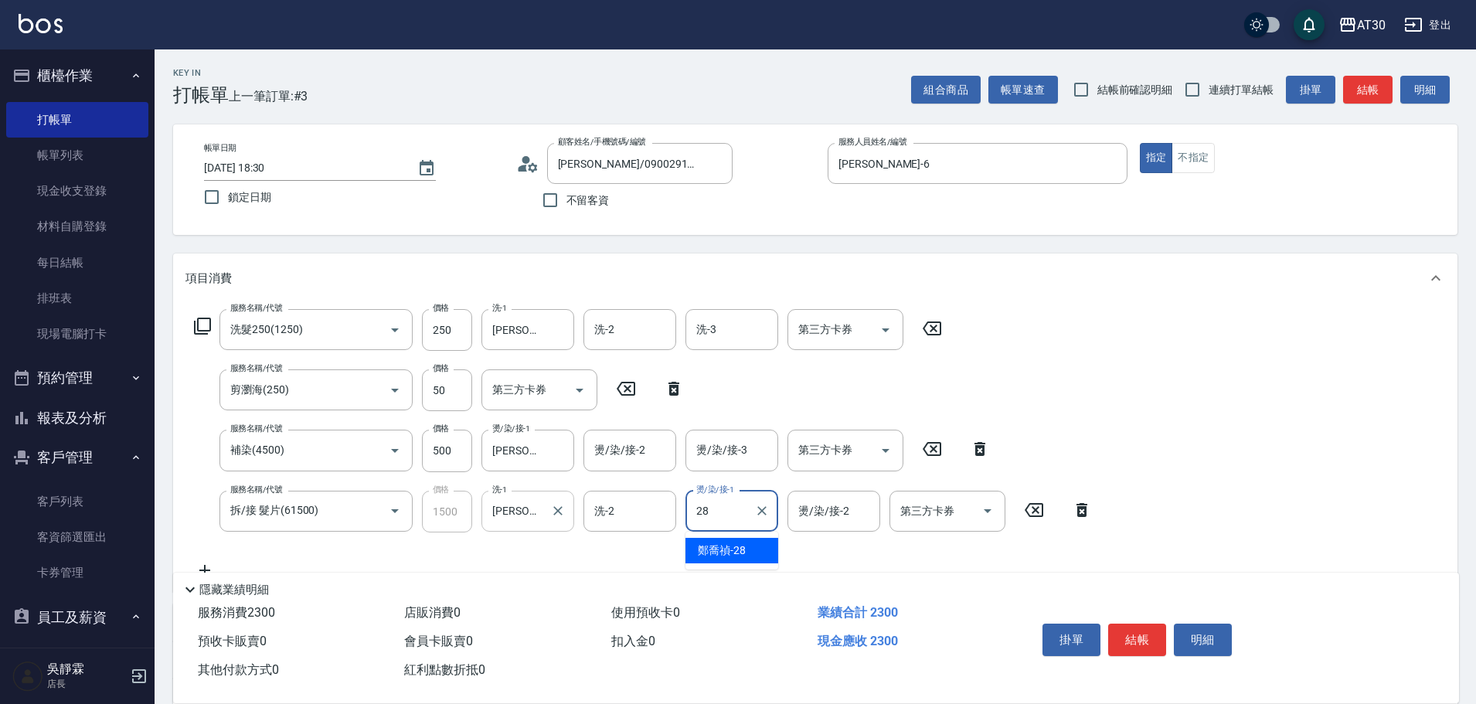
type input "鄭喬禎-28"
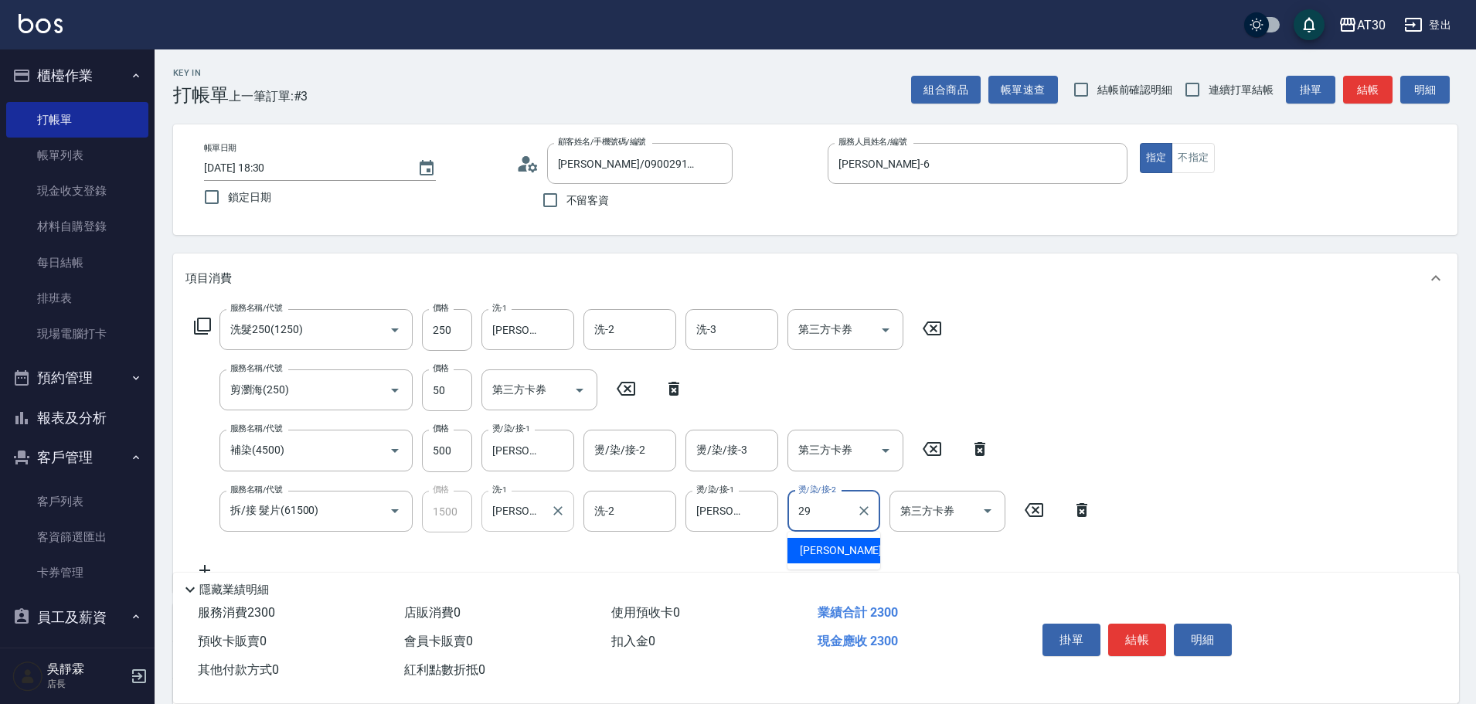
type input "鄧心瑜-29"
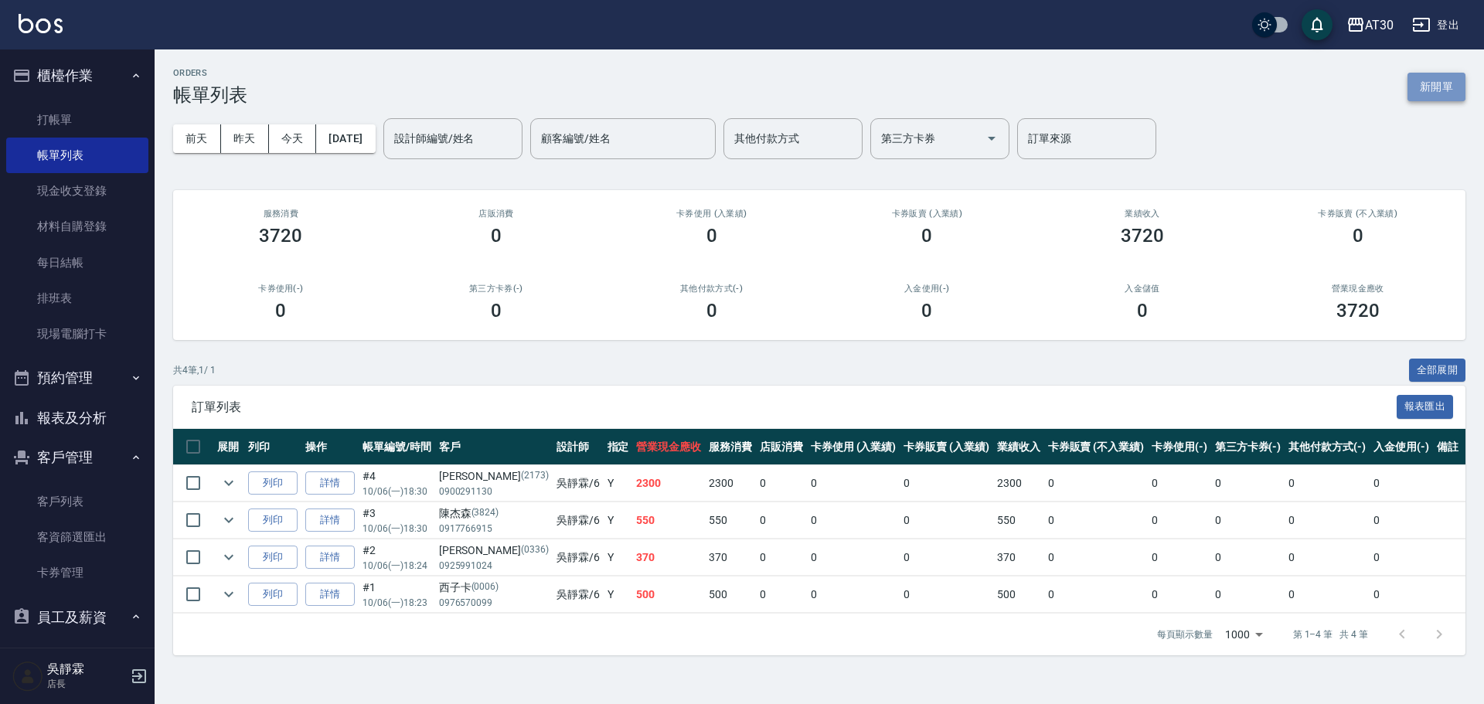
click at [1423, 88] on button "新開單" at bounding box center [1436, 87] width 58 height 29
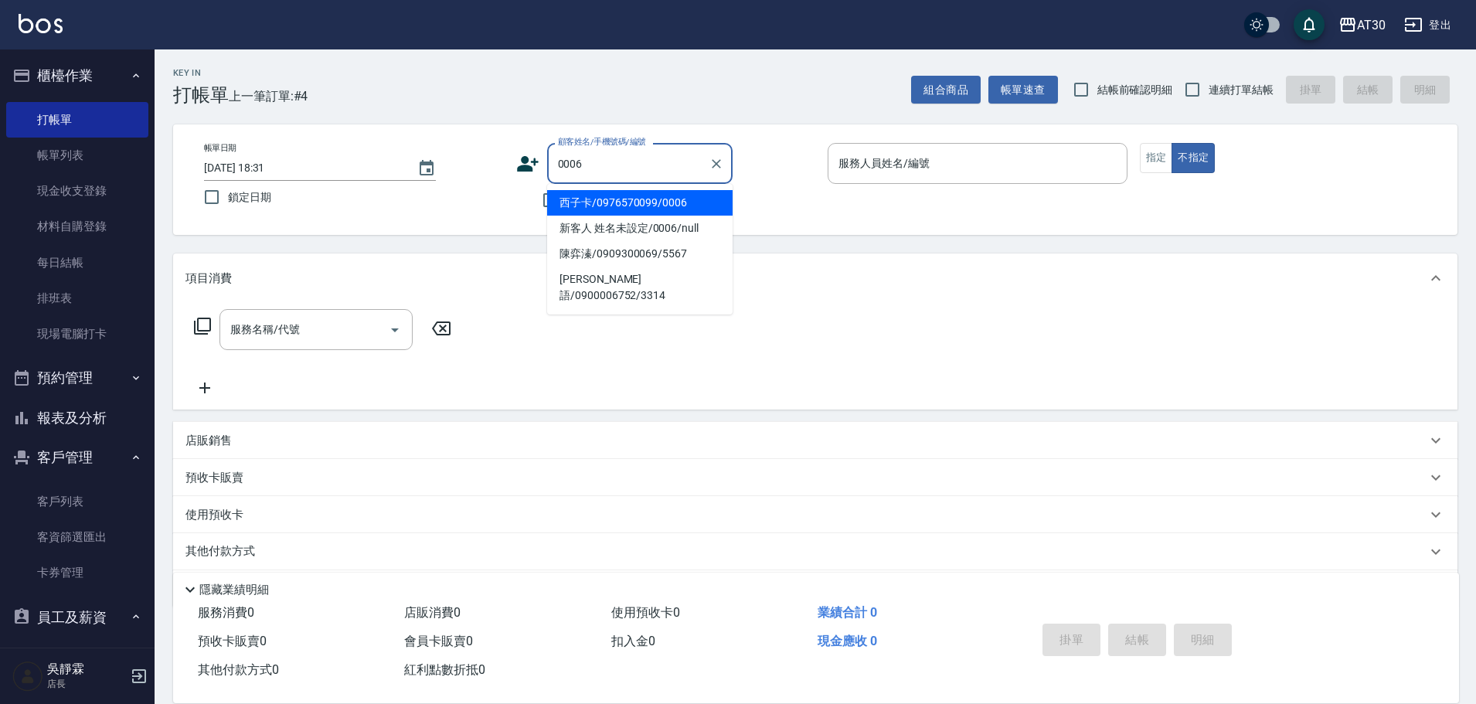
type input "西子卡/0976570099/0006"
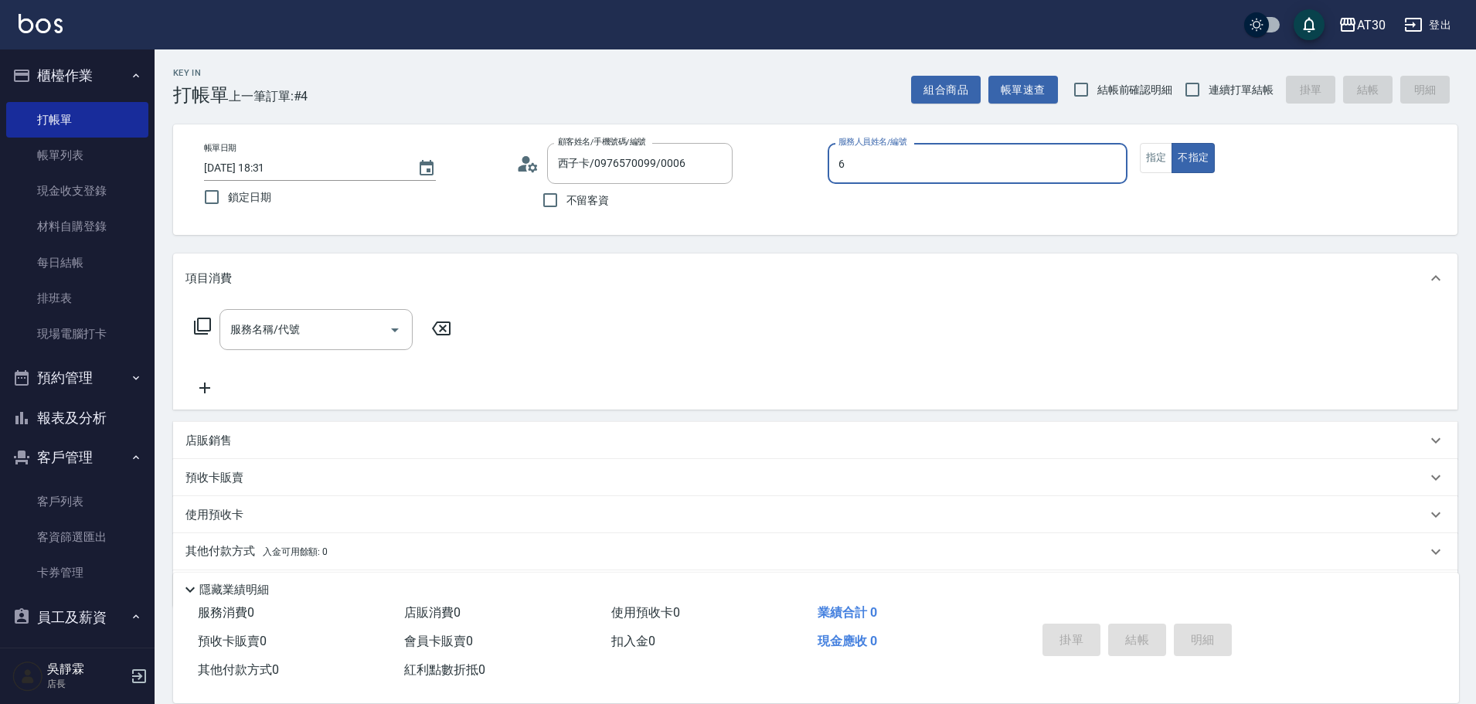
type input "吳靜霖-6"
type button "false"
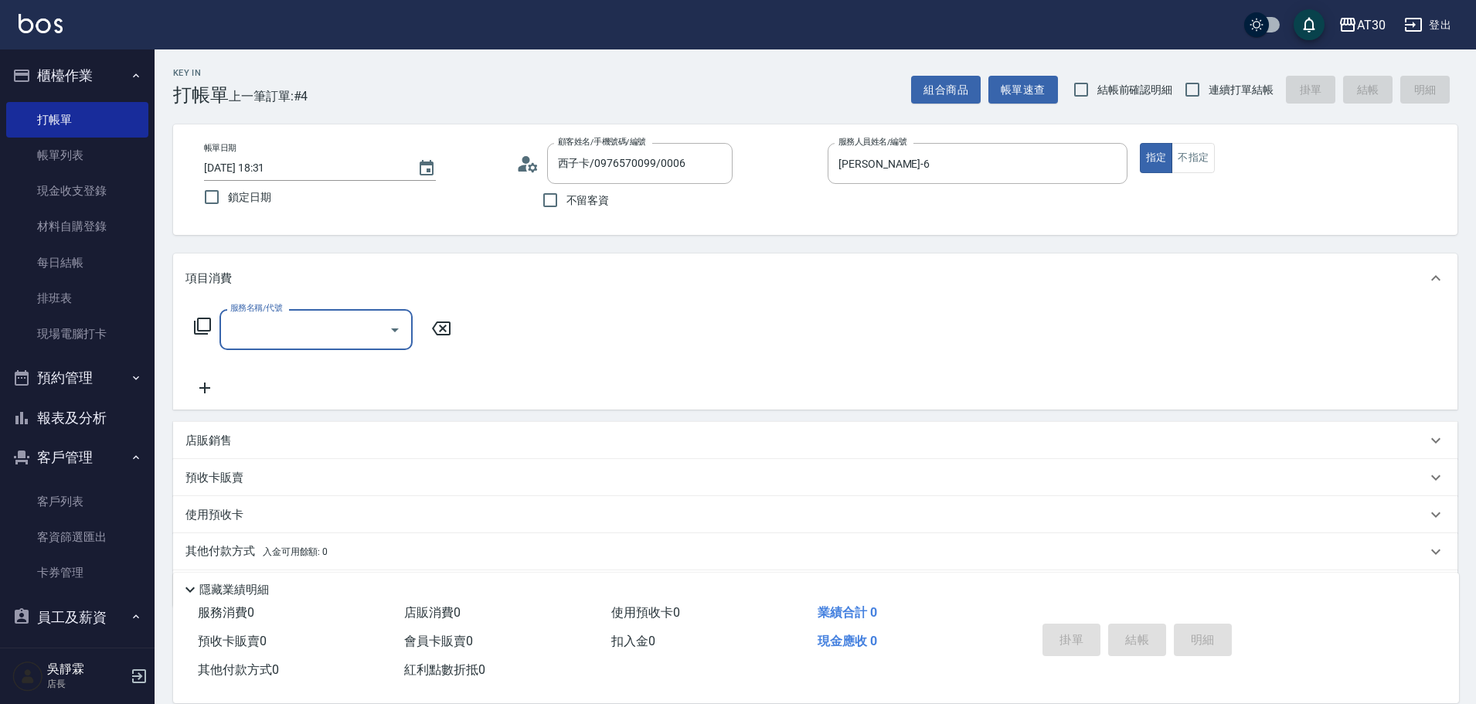
drag, startPoint x: 1198, startPoint y: 158, endPoint x: 1131, endPoint y: 163, distance: 66.7
click at [1195, 158] on button "不指定" at bounding box center [1192, 158] width 43 height 30
drag, startPoint x: 233, startPoint y: 334, endPoint x: 232, endPoint y: 326, distance: 7.8
click at [232, 326] on input "服務名稱/代號" at bounding box center [304, 329] width 156 height 27
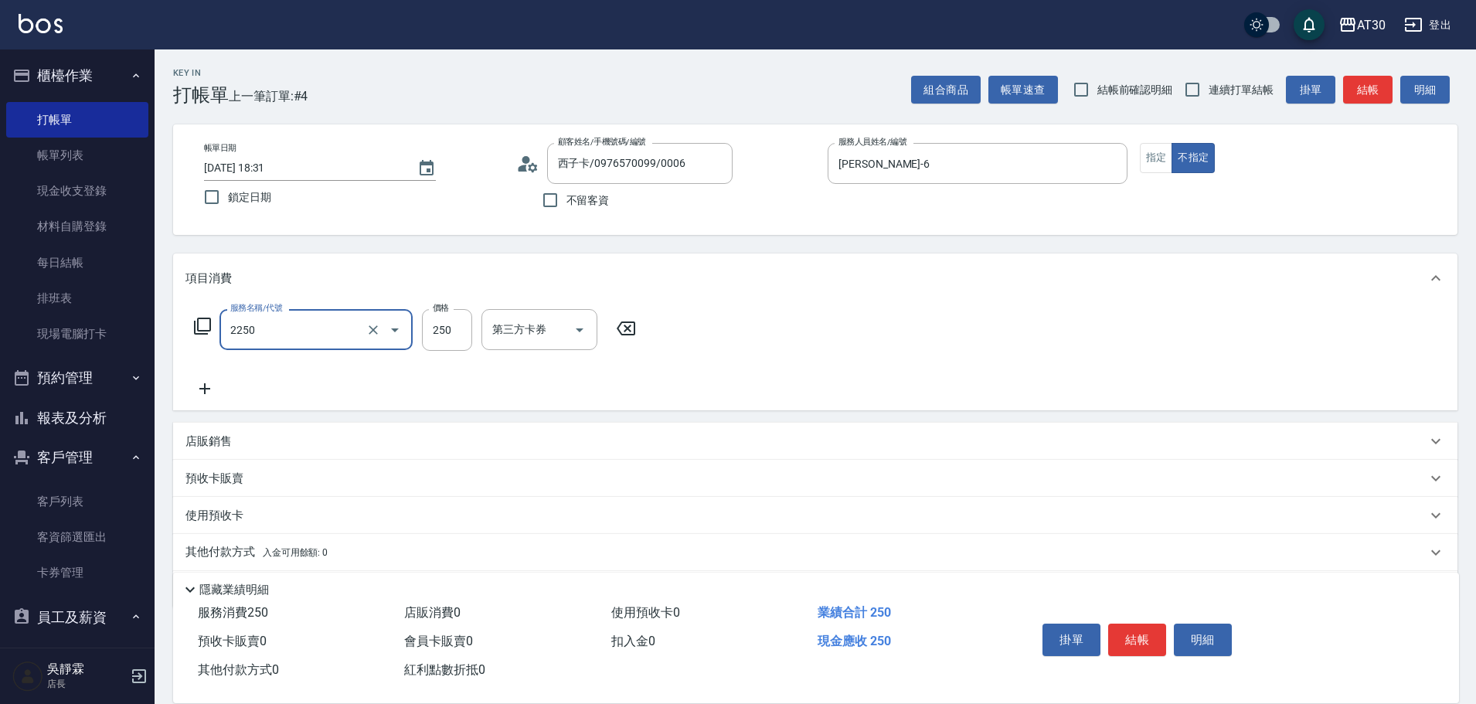
type input "剪髮(2250)"
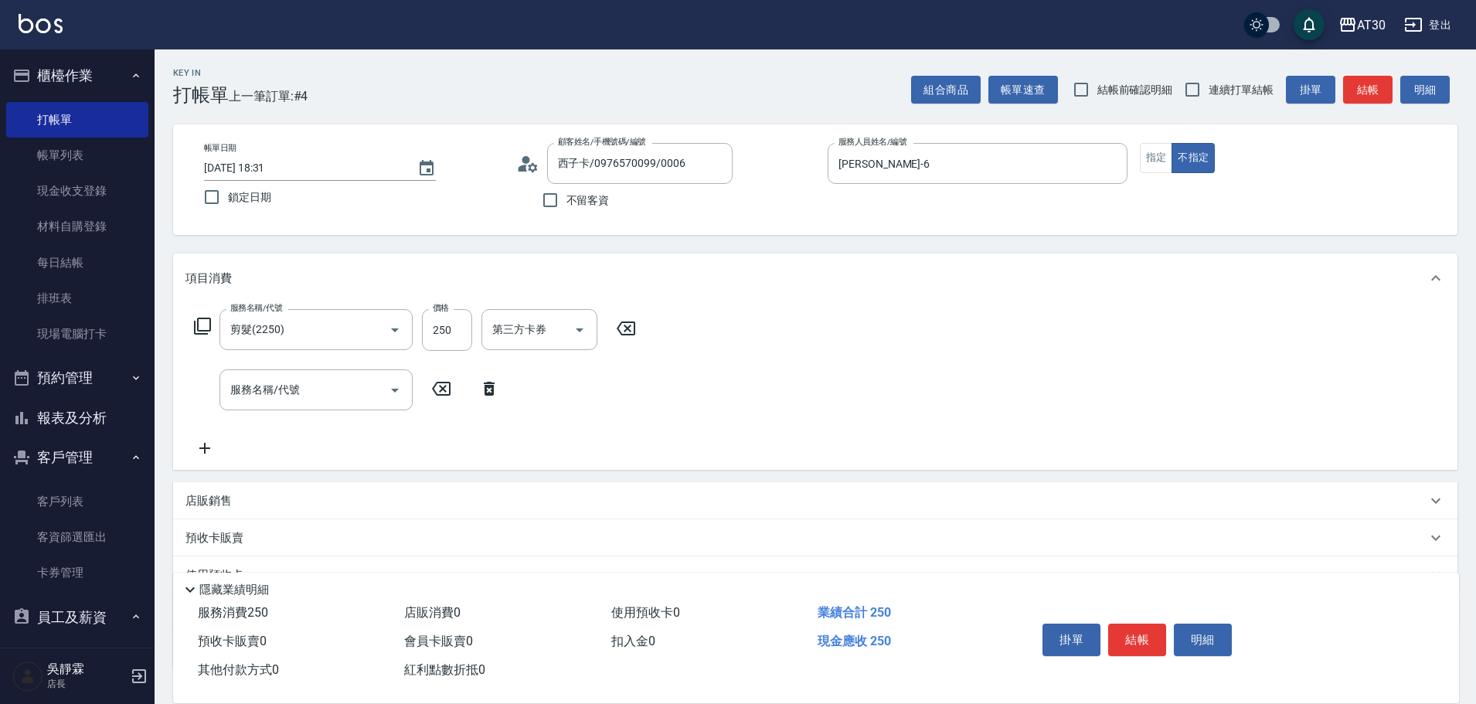
click at [624, 322] on icon at bounding box center [626, 328] width 19 height 14
type input "洗髮250(1250)"
type input "吳靜霖-6"
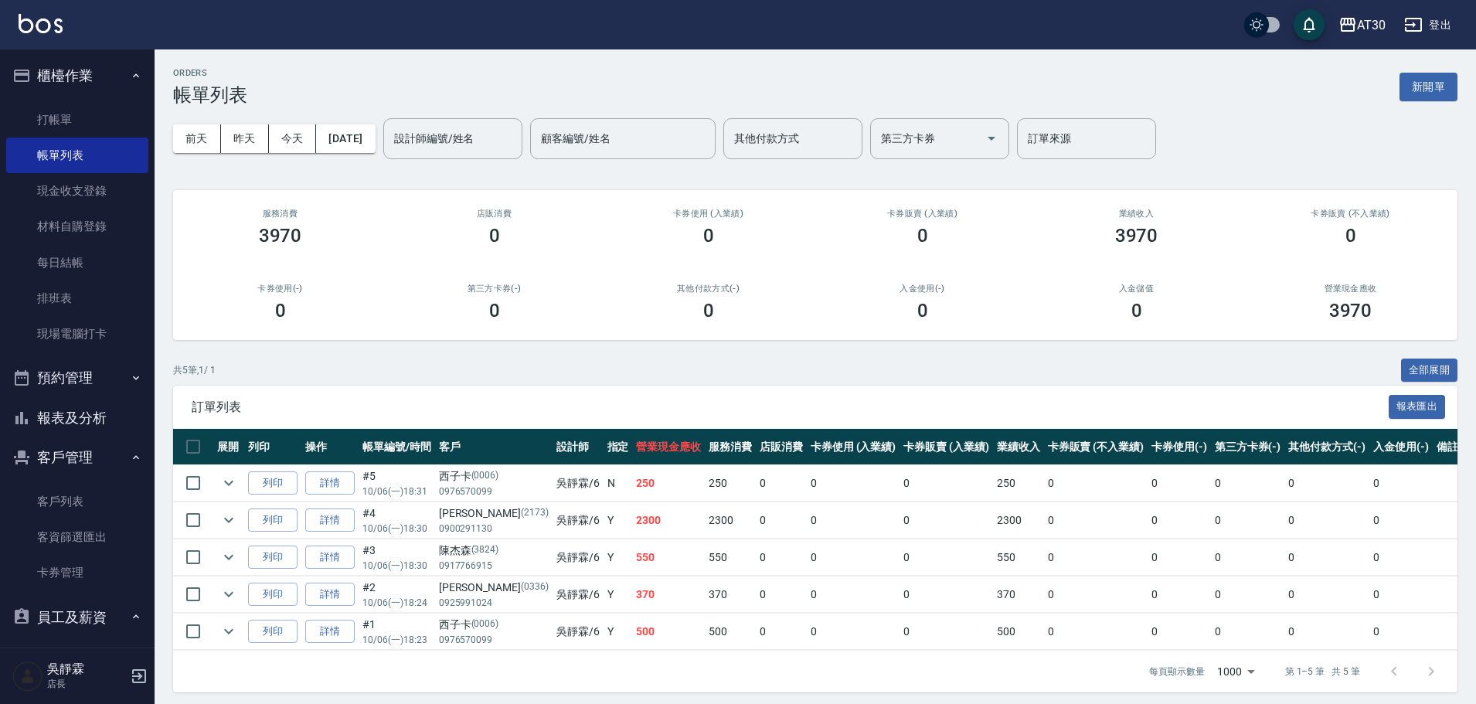
click at [106, 409] on button "報表及分析" at bounding box center [77, 418] width 142 height 40
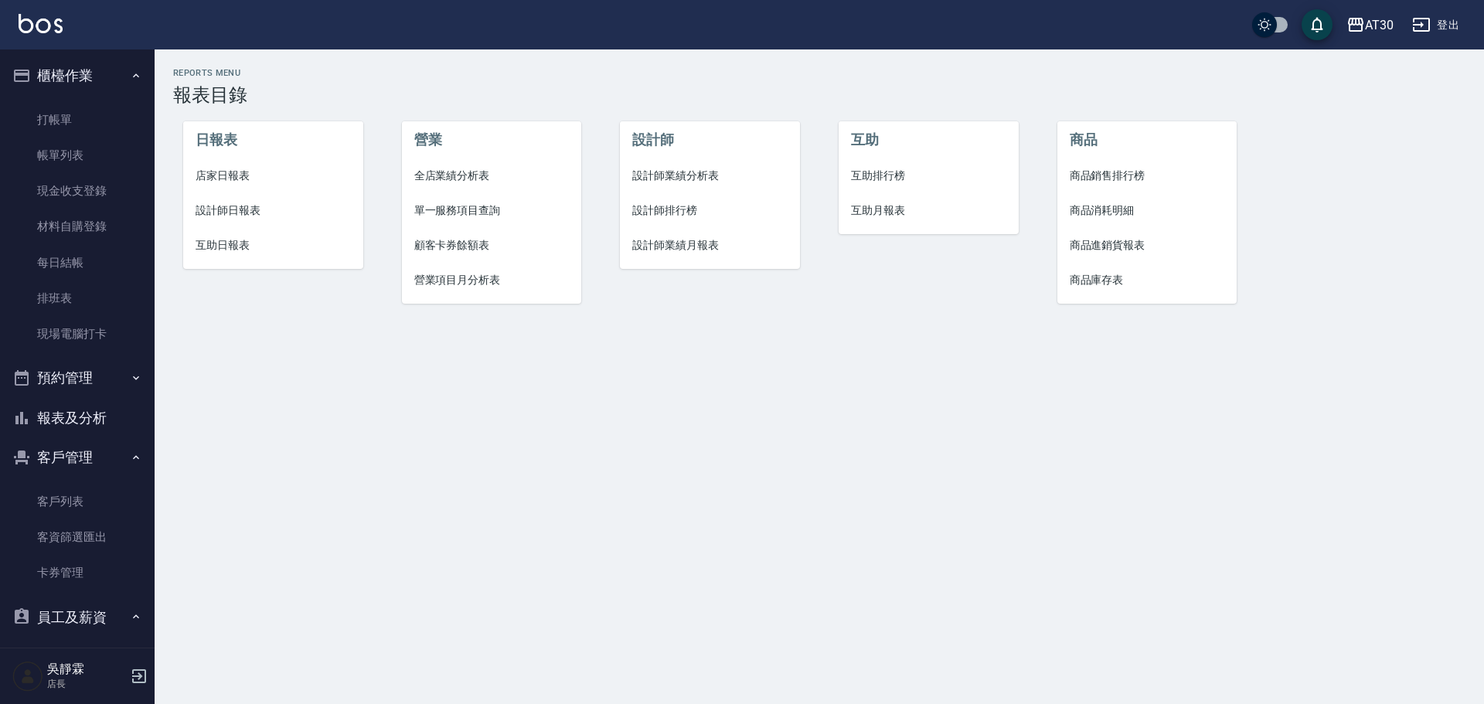
click at [672, 209] on span "設計師排行榜" at bounding box center [709, 210] width 155 height 16
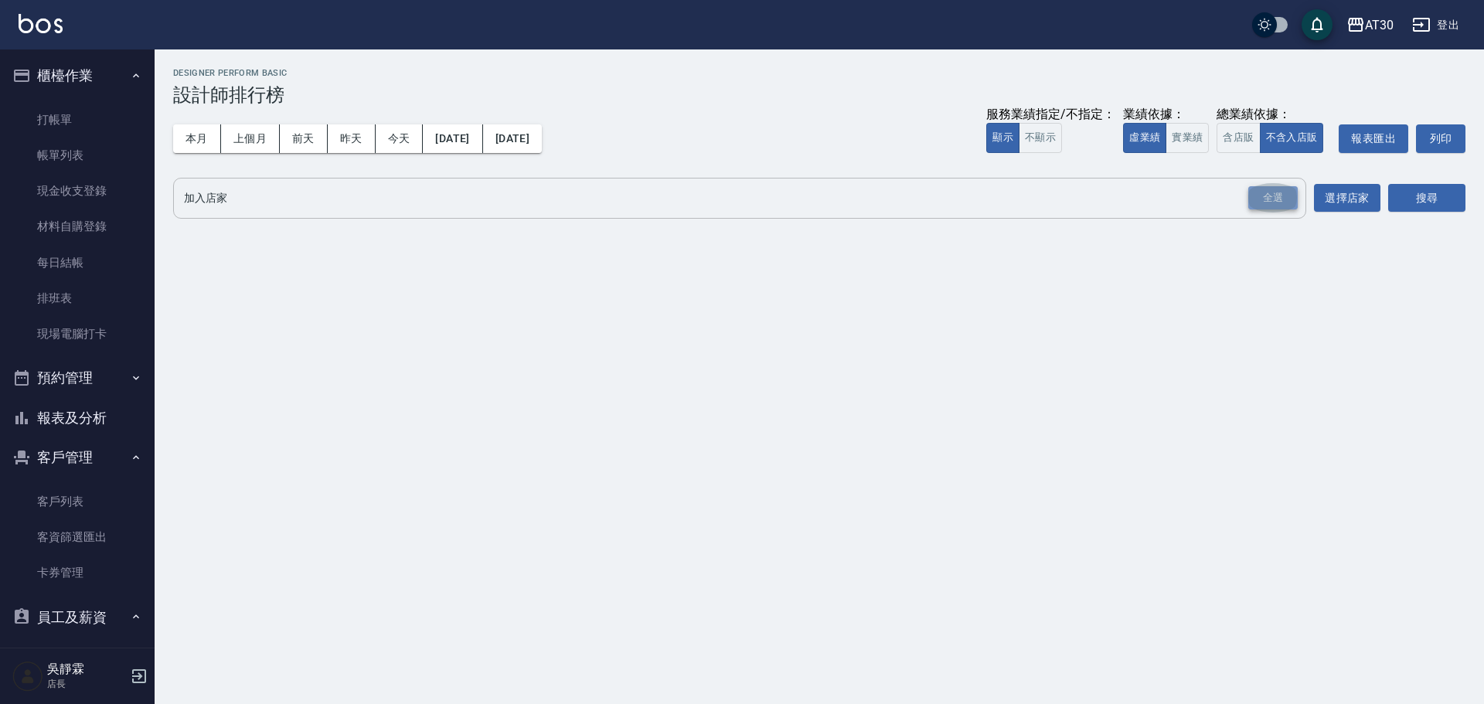
click at [1274, 197] on div "全選" at bounding box center [1272, 198] width 49 height 24
click at [1409, 205] on button "搜尋" at bounding box center [1426, 199] width 77 height 29
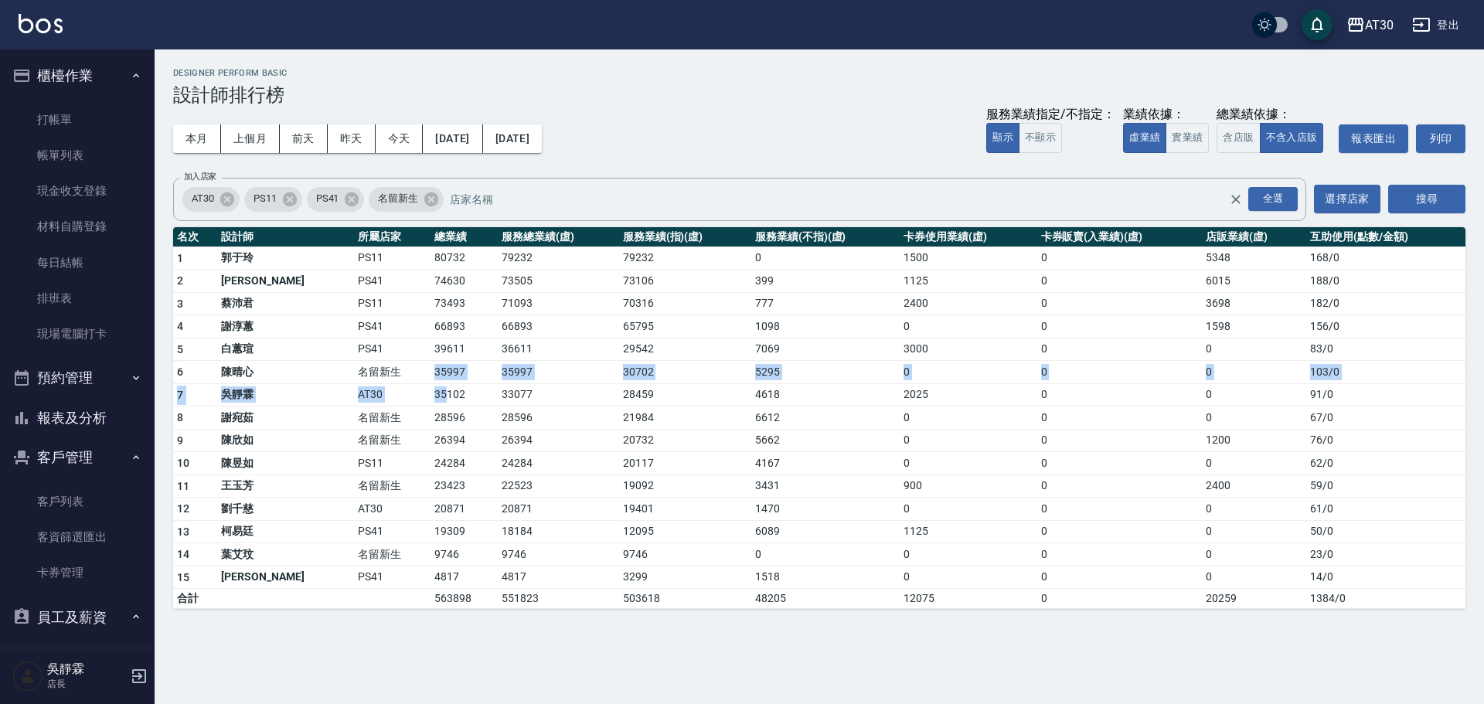
drag, startPoint x: 358, startPoint y: 376, endPoint x: 383, endPoint y: 404, distance: 38.3
click at [383, 404] on tbody "1 郭于玲 PS11 80732 79232 79232 0 1500 0 5348 168 / 0 2 李靜芳 PS41 74630 73505 73106…" at bounding box center [819, 427] width 1292 height 362
click at [430, 400] on td "35102" at bounding box center [463, 394] width 67 height 23
drag, startPoint x: 365, startPoint y: 345, endPoint x: 424, endPoint y: 394, distance: 76.9
click at [424, 394] on tbody "1 郭于玲 PS11 80732 79232 79232 0 1500 0 5348 168 / 0 2 李靜芳 PS41 74630 73505 73106…" at bounding box center [819, 427] width 1292 height 362
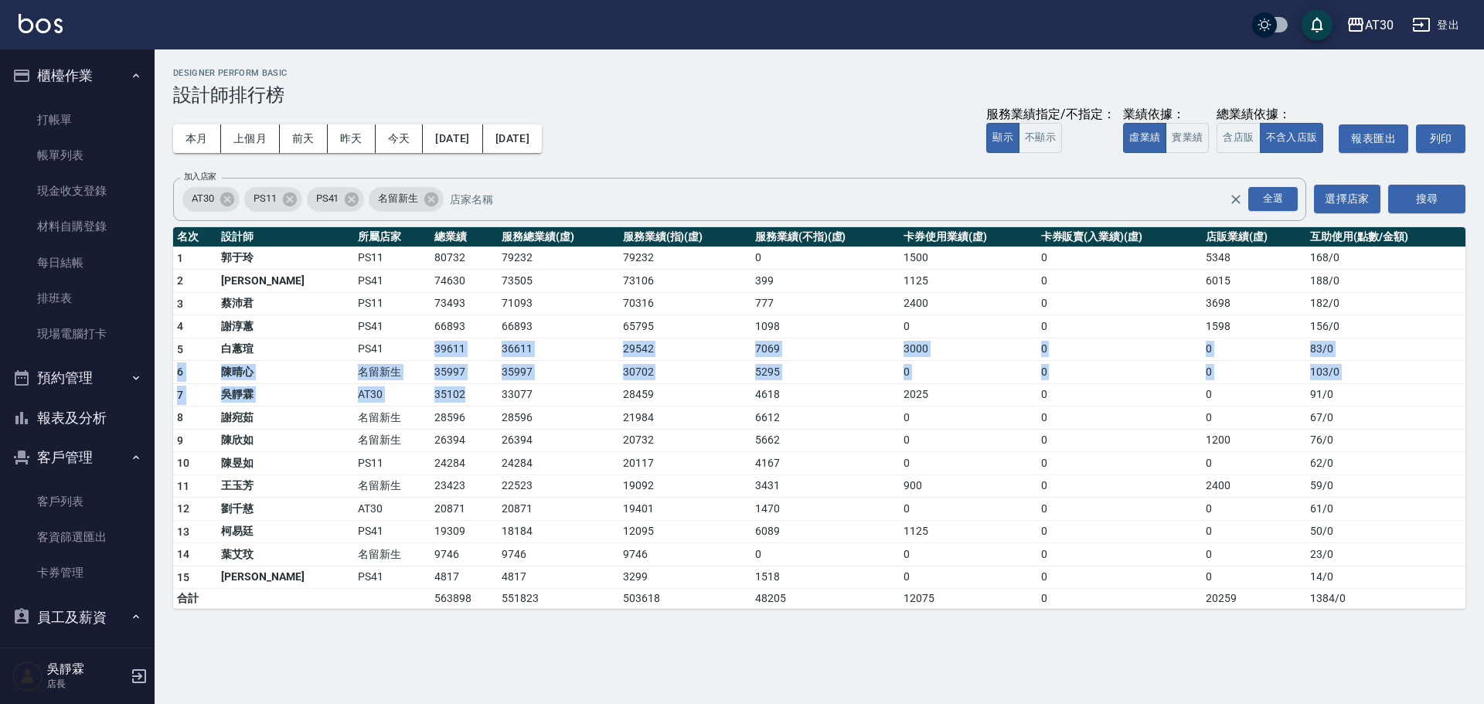
click at [94, 403] on button "報表及分析" at bounding box center [77, 418] width 142 height 40
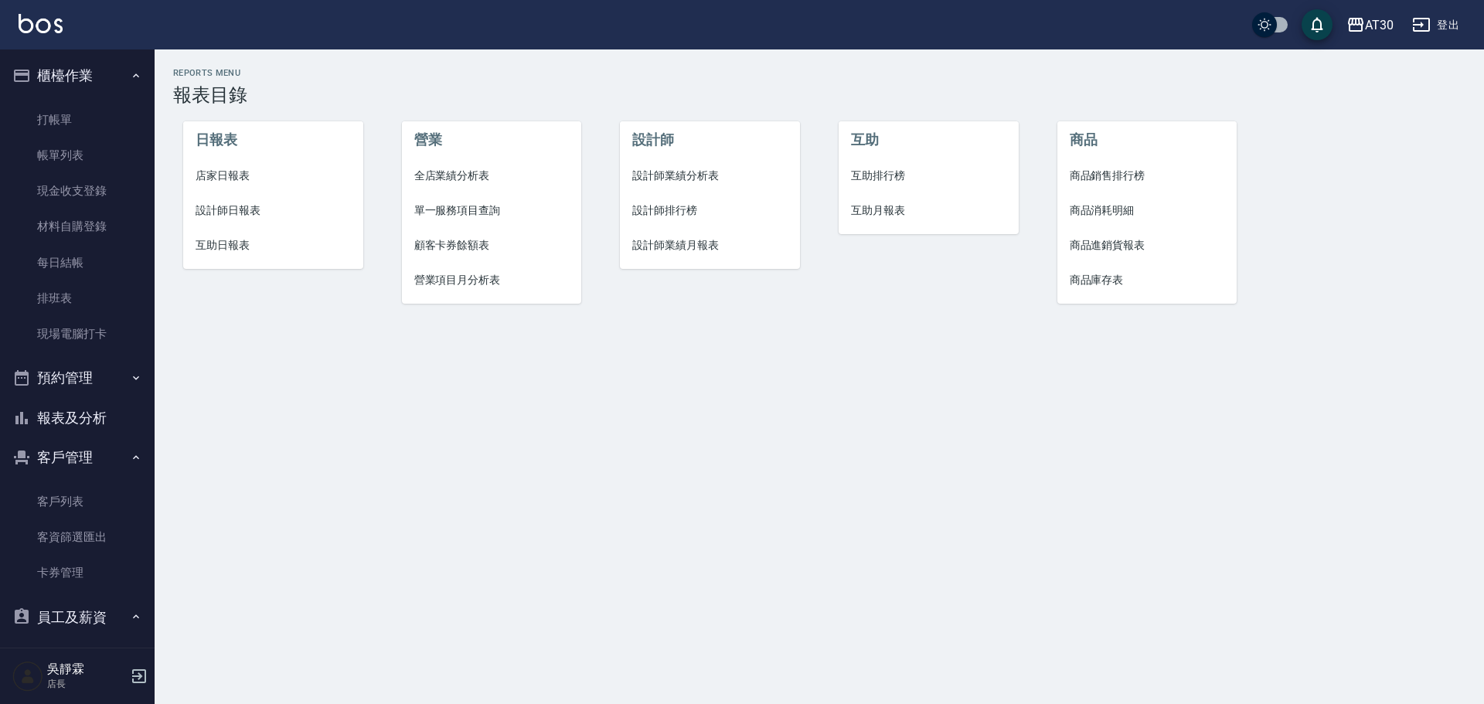
click at [871, 174] on span "互助排行榜" at bounding box center [928, 176] width 155 height 16
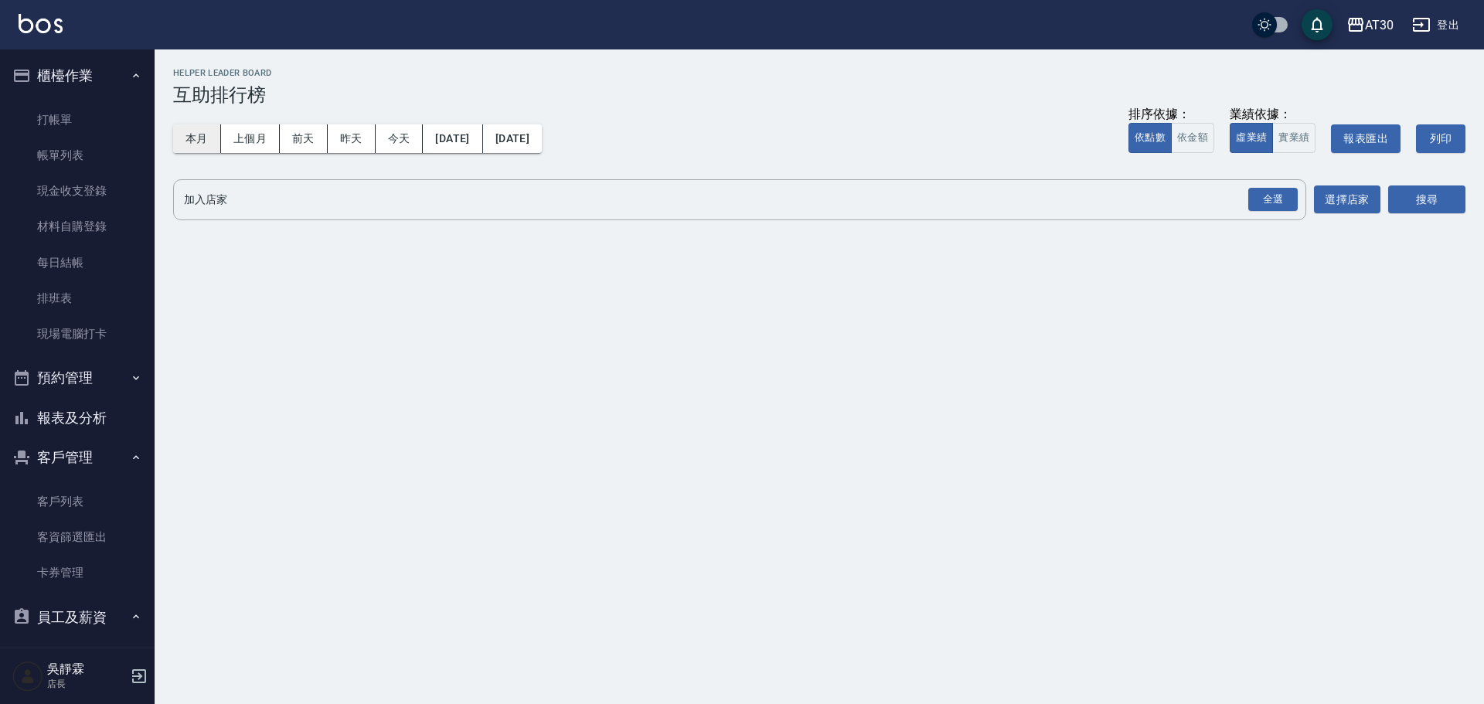
click at [189, 139] on button "本月" at bounding box center [197, 138] width 48 height 29
click at [1285, 191] on div "全選" at bounding box center [1272, 200] width 49 height 24
click at [1414, 196] on button "搜尋" at bounding box center [1426, 200] width 77 height 29
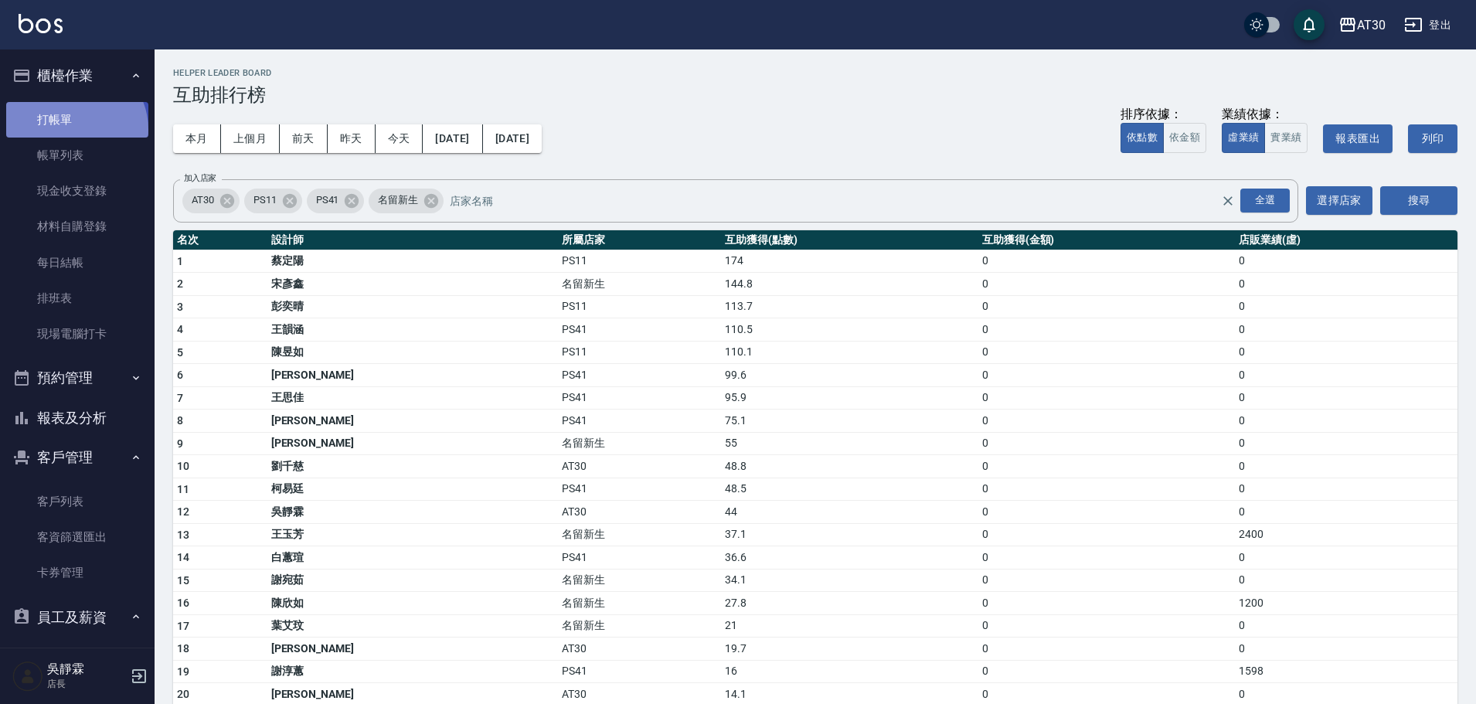
click at [74, 128] on link "打帳單" at bounding box center [77, 120] width 142 height 36
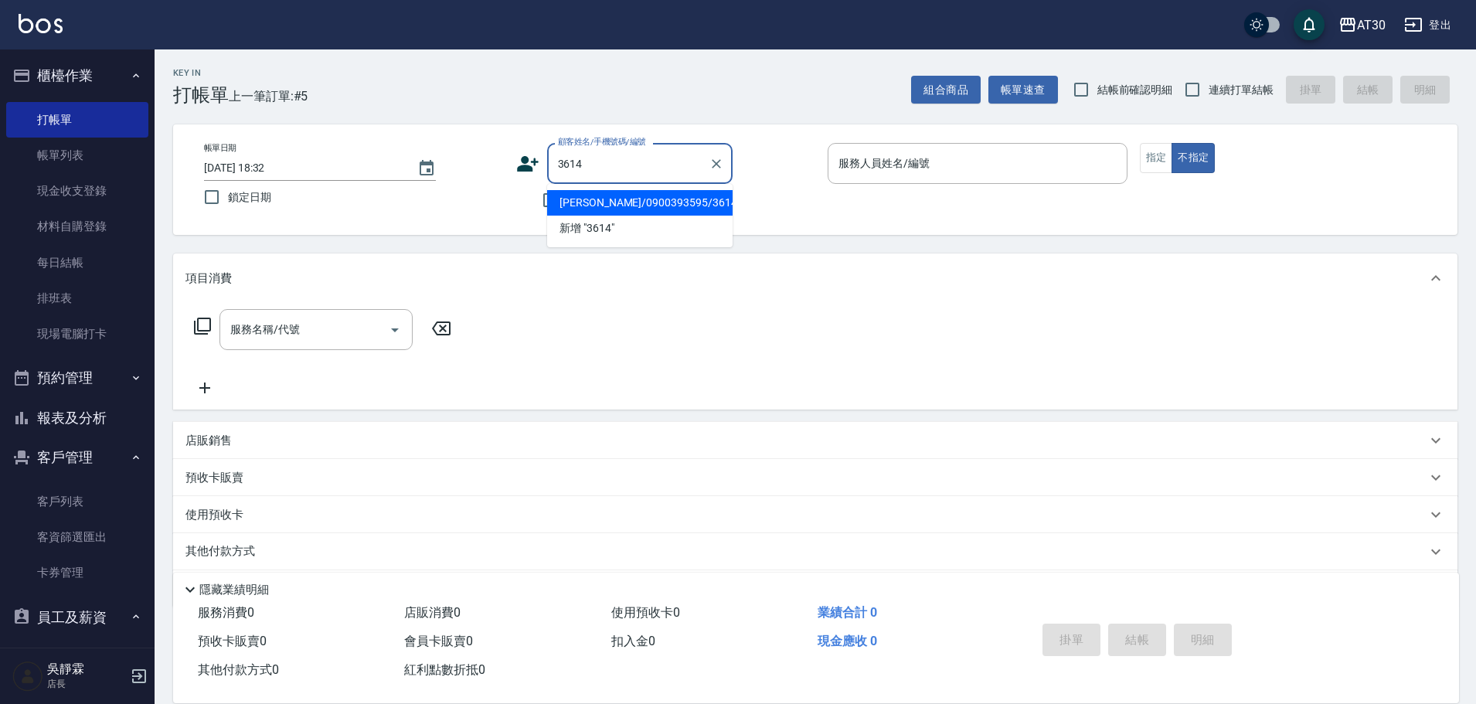
type input "邱苡恩/0900393595/3614"
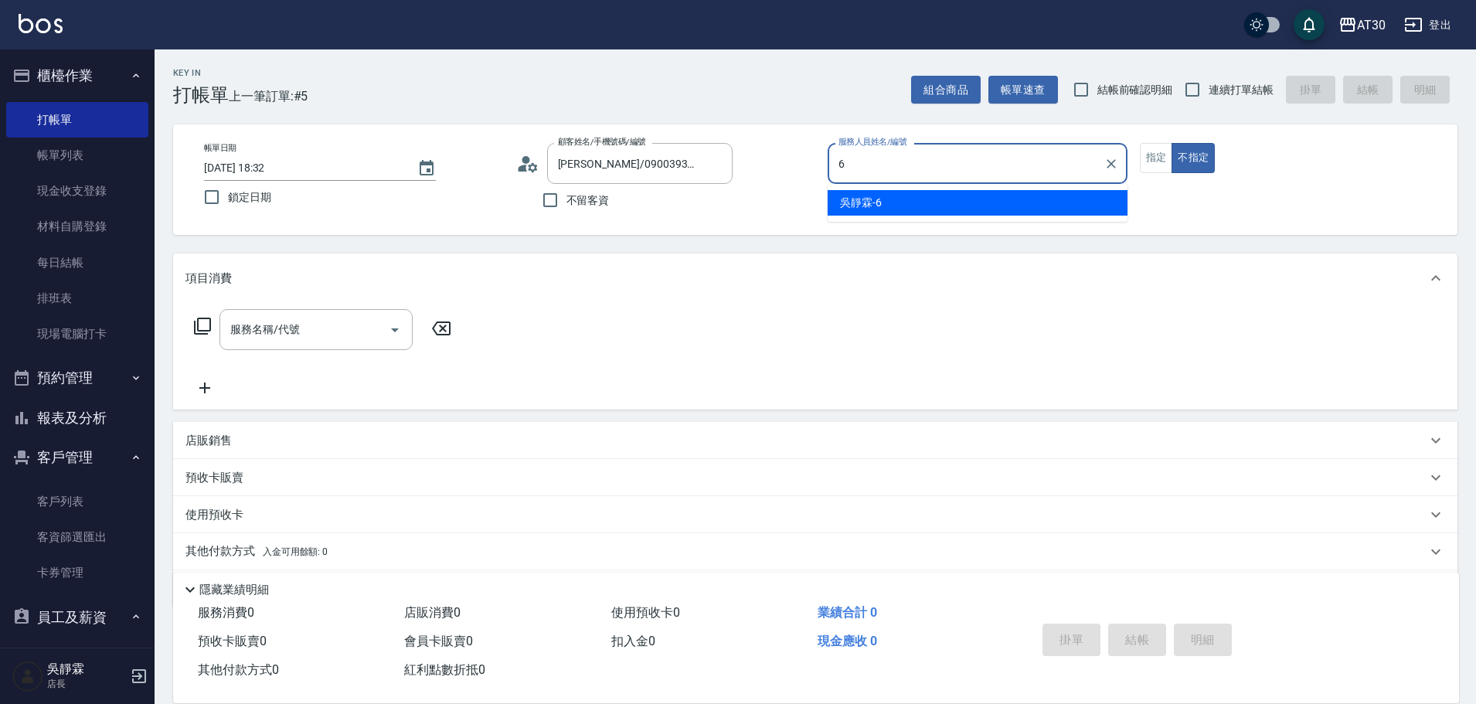
type input "吳靜霖-6"
type button "false"
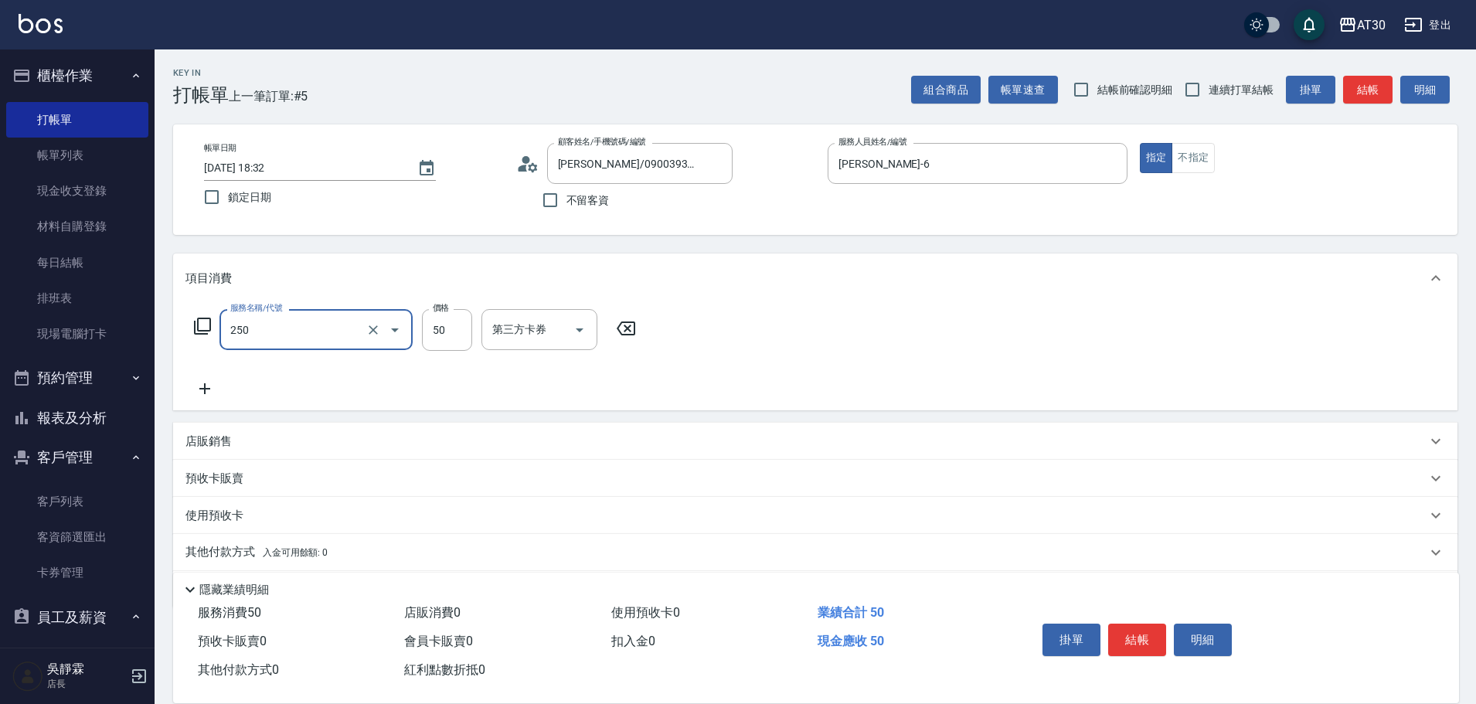
type input "剪瀏海(250)"
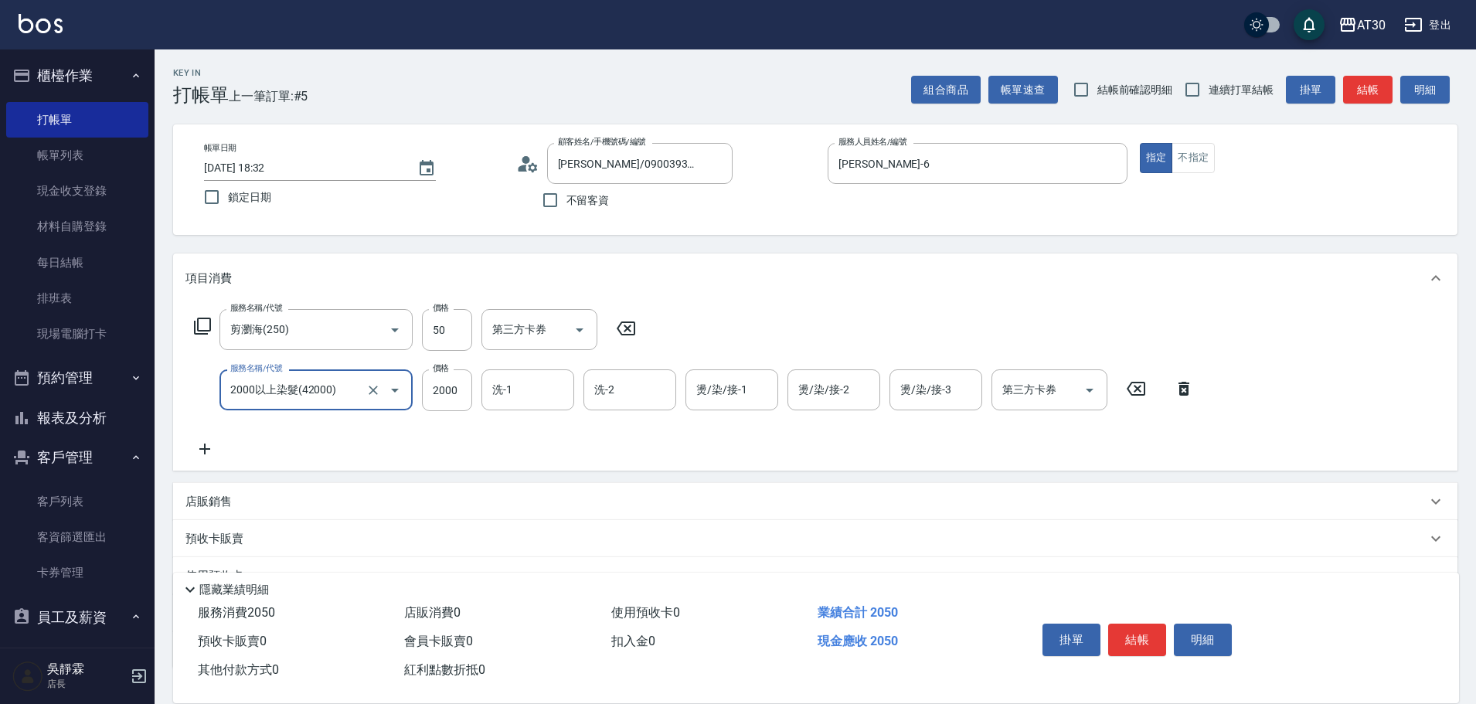
type input "2000以上染髮(42000)"
type input "賴伊珊-20"
click at [556, 397] on icon "Clear" at bounding box center [557, 389] width 15 height 15
type input "2"
type input "99"
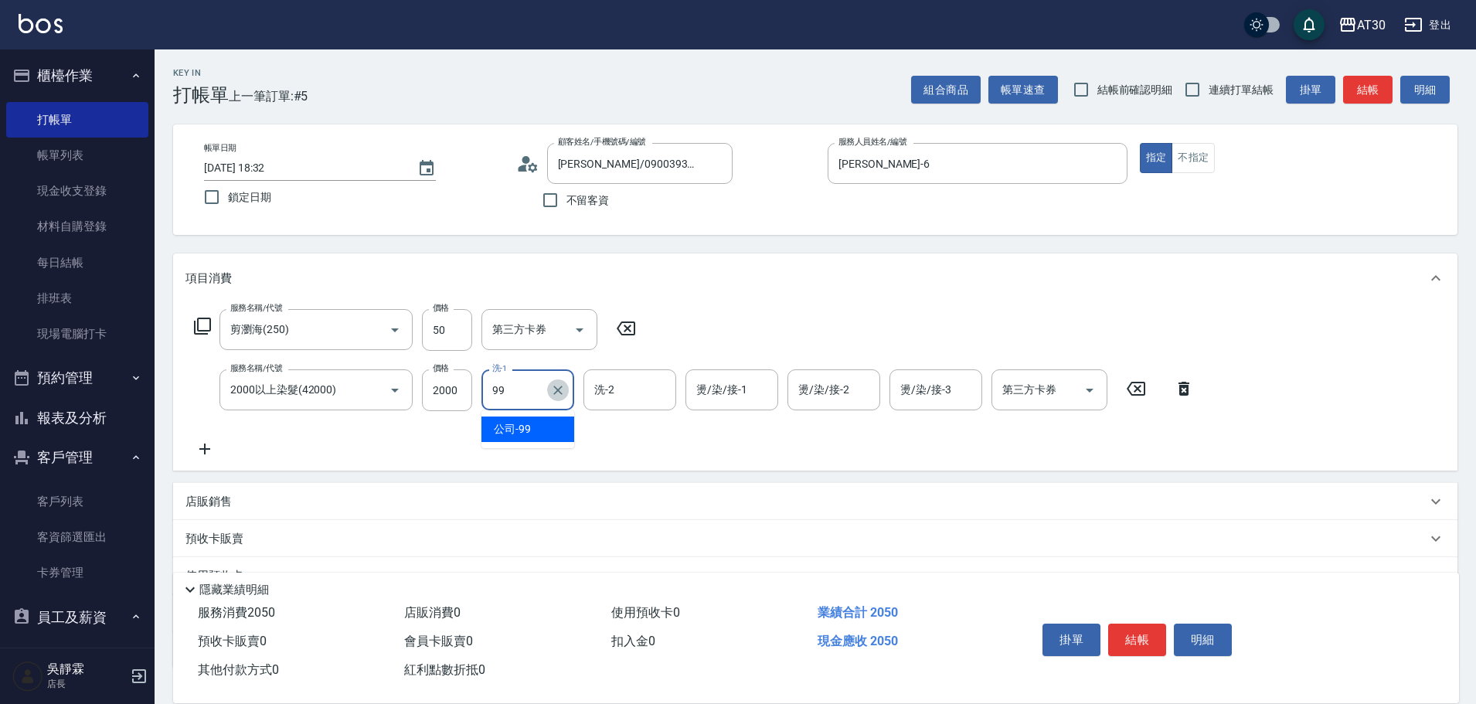
click at [558, 388] on icon "Clear" at bounding box center [557, 389] width 15 height 15
type input "鄭喬禎-28"
click at [558, 388] on icon "Clear" at bounding box center [557, 389] width 15 height 15
type input "鄧心瑜-29"
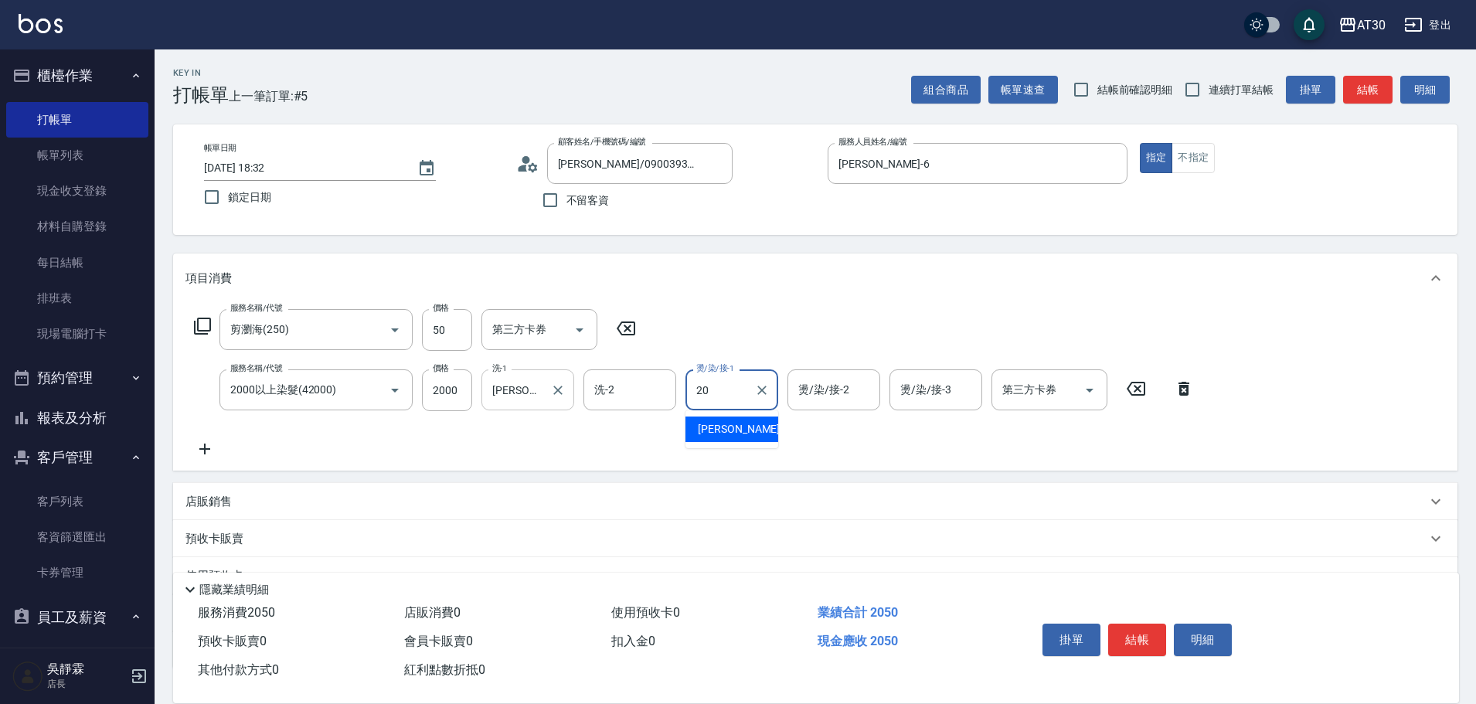
type input "2"
type input "公司-99"
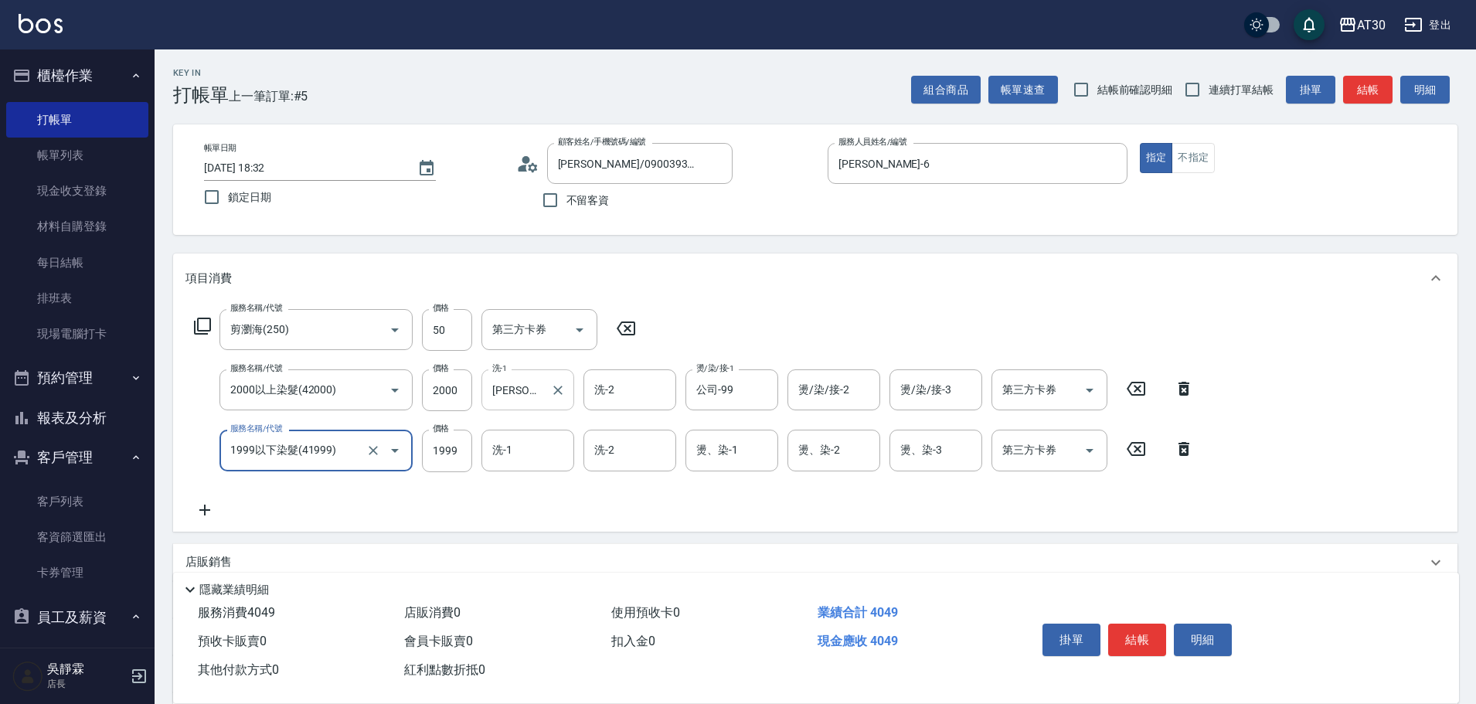
type input "1999以下染髮(41999)"
type input "劉千慈-1"
type input "公司-99"
click at [554, 443] on icon "Clear" at bounding box center [557, 450] width 15 height 15
type input "公司-99"
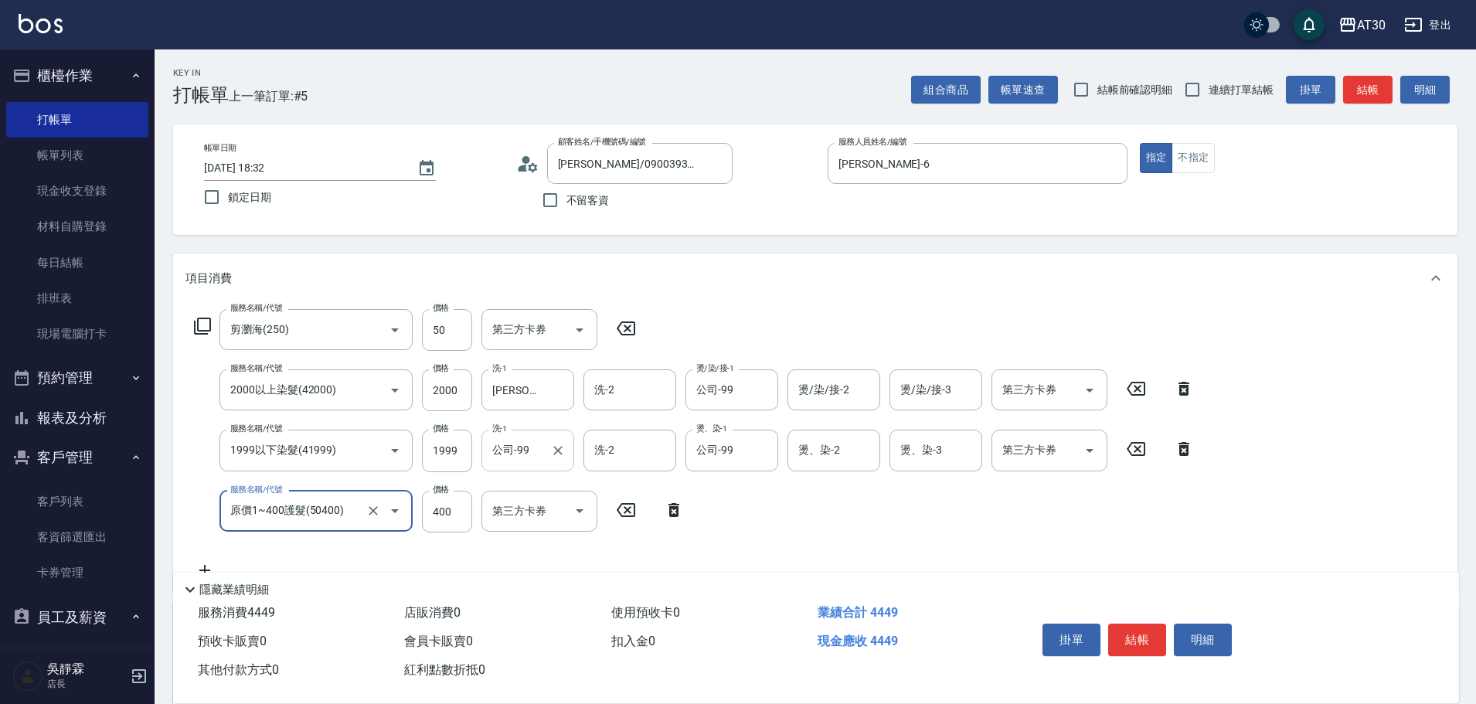
type input "原價1~400護髮(50400)"
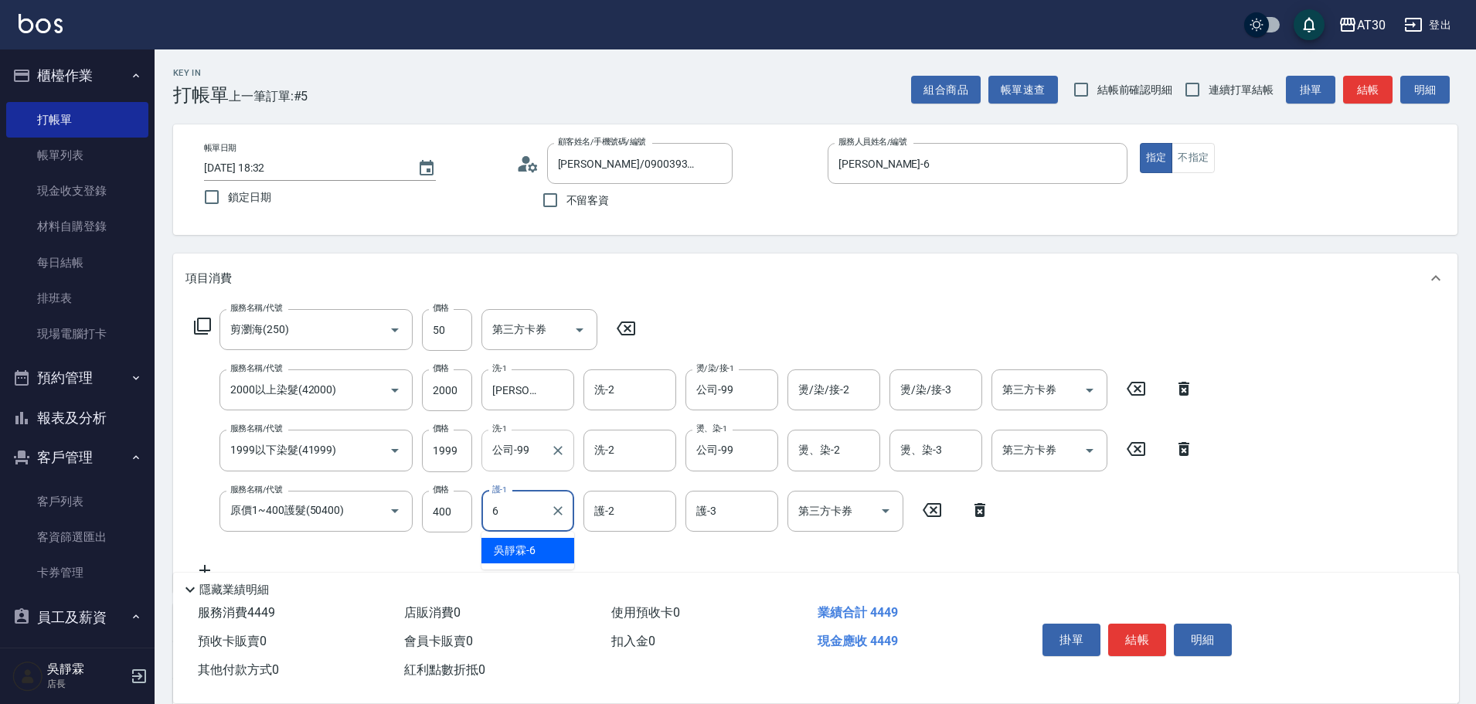
type input "吳靜霖-6"
click at [445, 446] on input "1999" at bounding box center [447, 451] width 50 height 42
click at [452, 452] on input "1999" at bounding box center [447, 451] width 50 height 42
click at [458, 443] on input "1599" at bounding box center [447, 451] width 50 height 42
drag, startPoint x: 458, startPoint y: 443, endPoint x: 421, endPoint y: 459, distance: 40.5
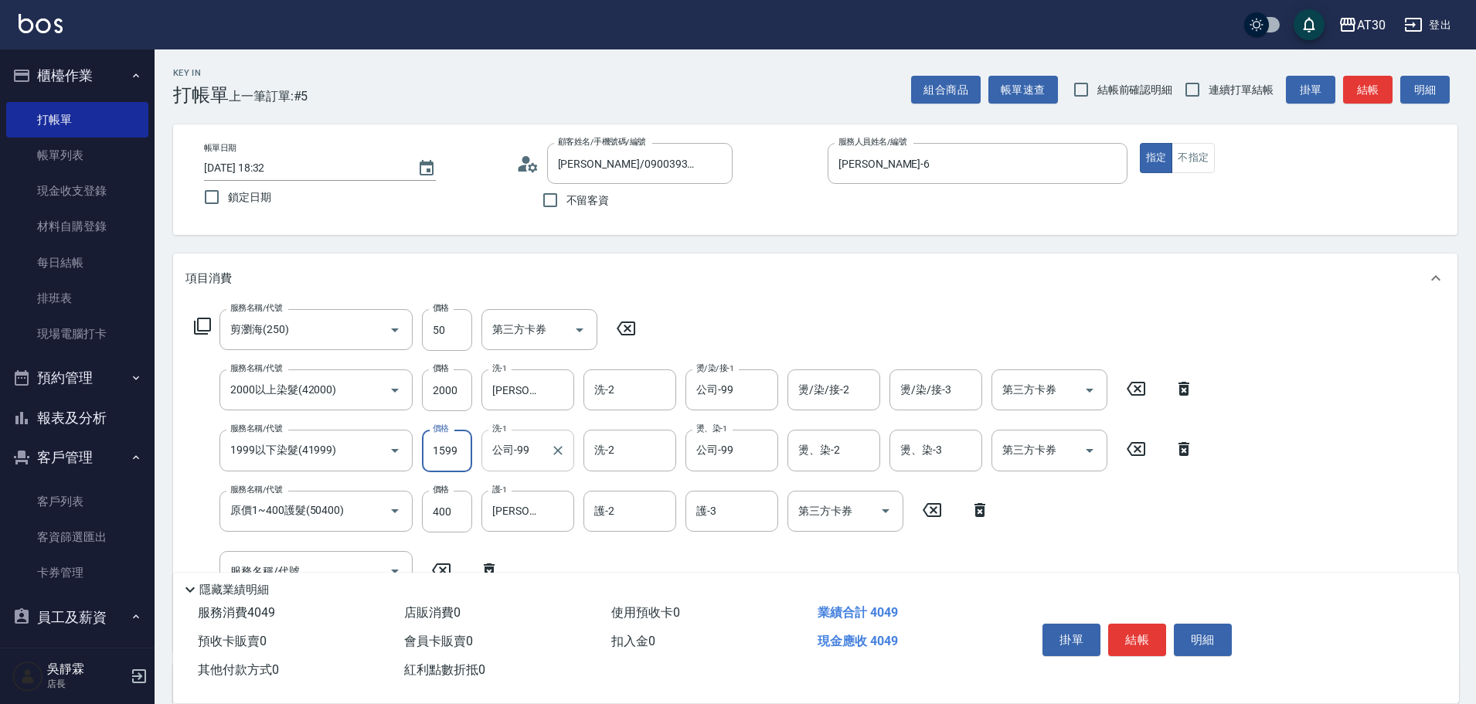
click at [421, 459] on div "服務名稱/代號 1999以下染髮(41999) 服務名稱/代號 價格 1599 價格 洗-1 公司-99 洗-1 洗-2 洗-2 燙、染-1 公司-99 燙、…" at bounding box center [694, 451] width 1018 height 42
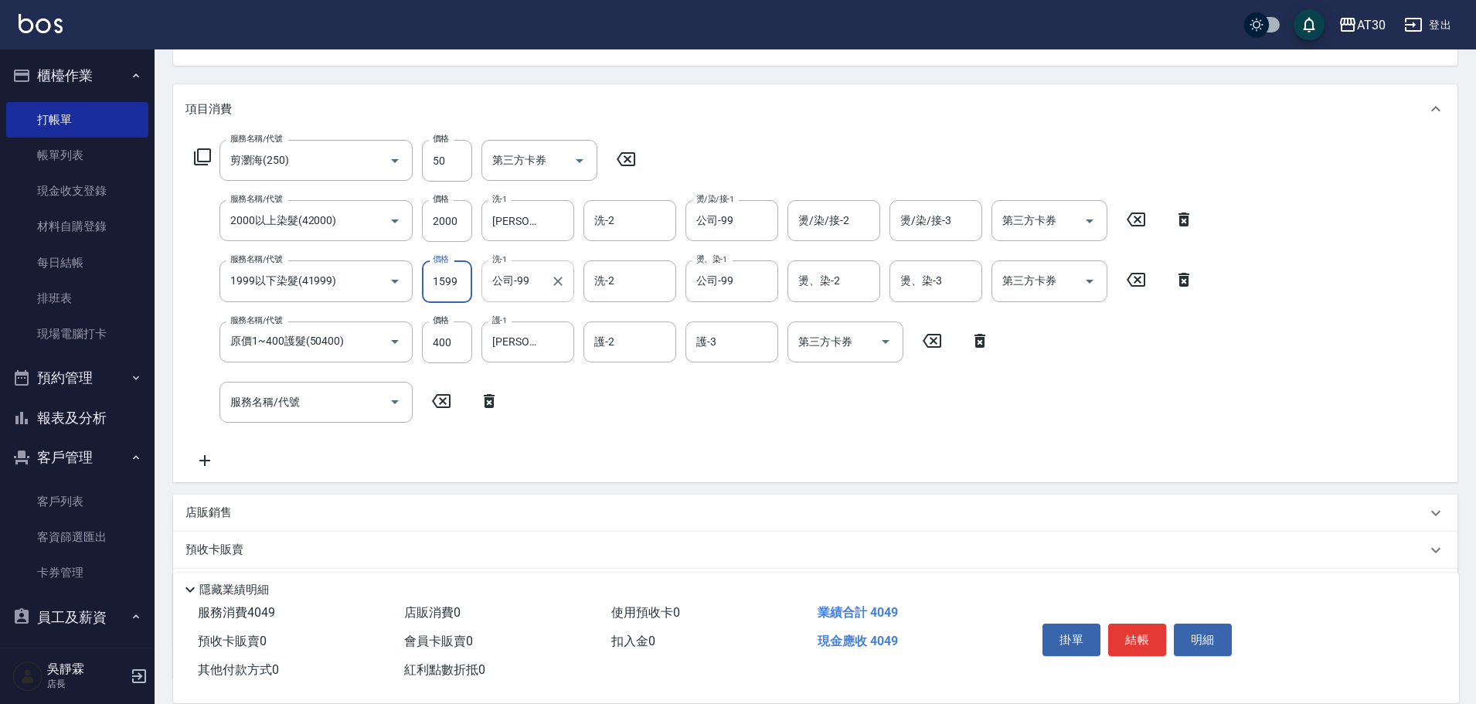
scroll to position [170, 0]
type input "1599"
click at [628, 150] on icon at bounding box center [626, 158] width 39 height 19
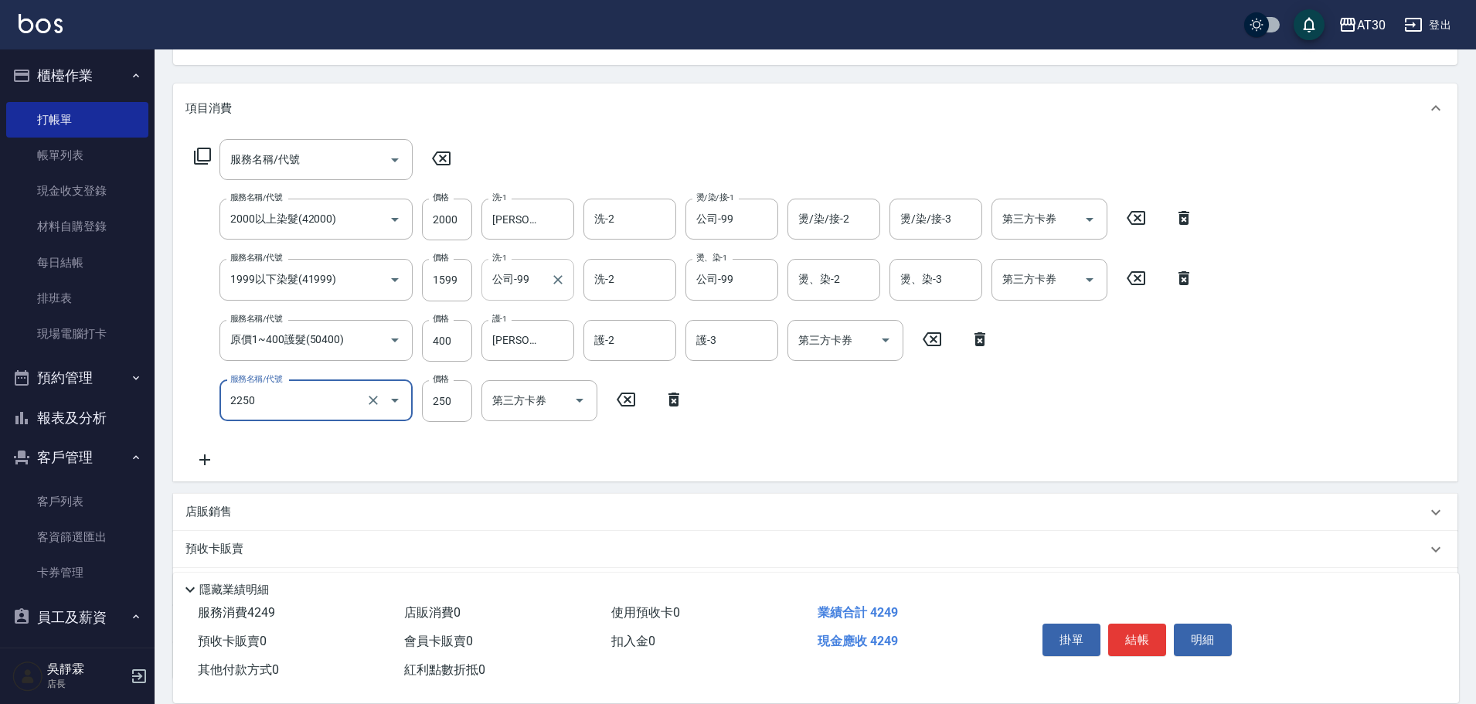
type input "剪髮(2250)"
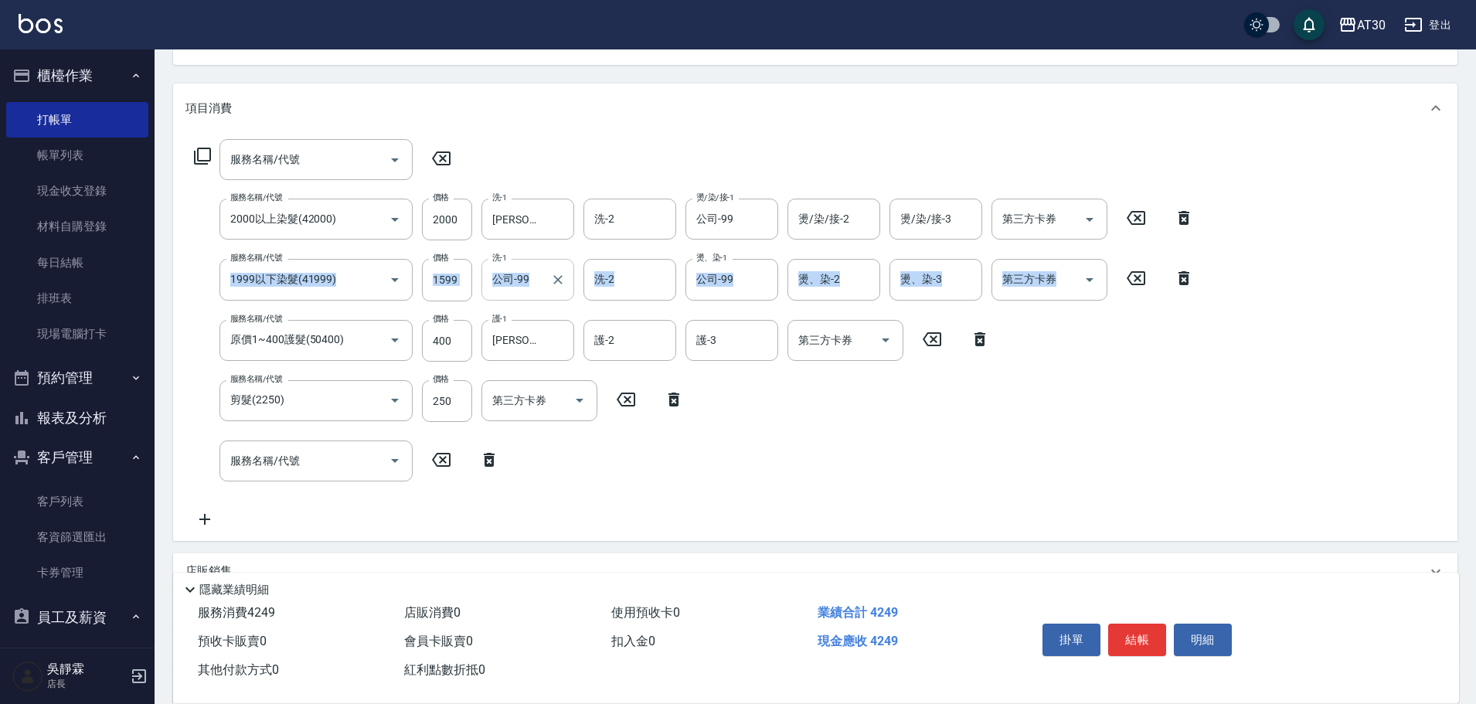
drag, startPoint x: 1471, startPoint y: 189, endPoint x: 1483, endPoint y: 325, distance: 135.7
click at [1476, 325] on html "AT30 登出 櫃檯作業 打帳單 帳單列表 現金收支登錄 材料自購登錄 每日結帳 排班表 現場電腦打卡 預約管理 預約管理 單日預約紀錄 單週預約紀錄 報表及…" at bounding box center [738, 358] width 1476 height 1057
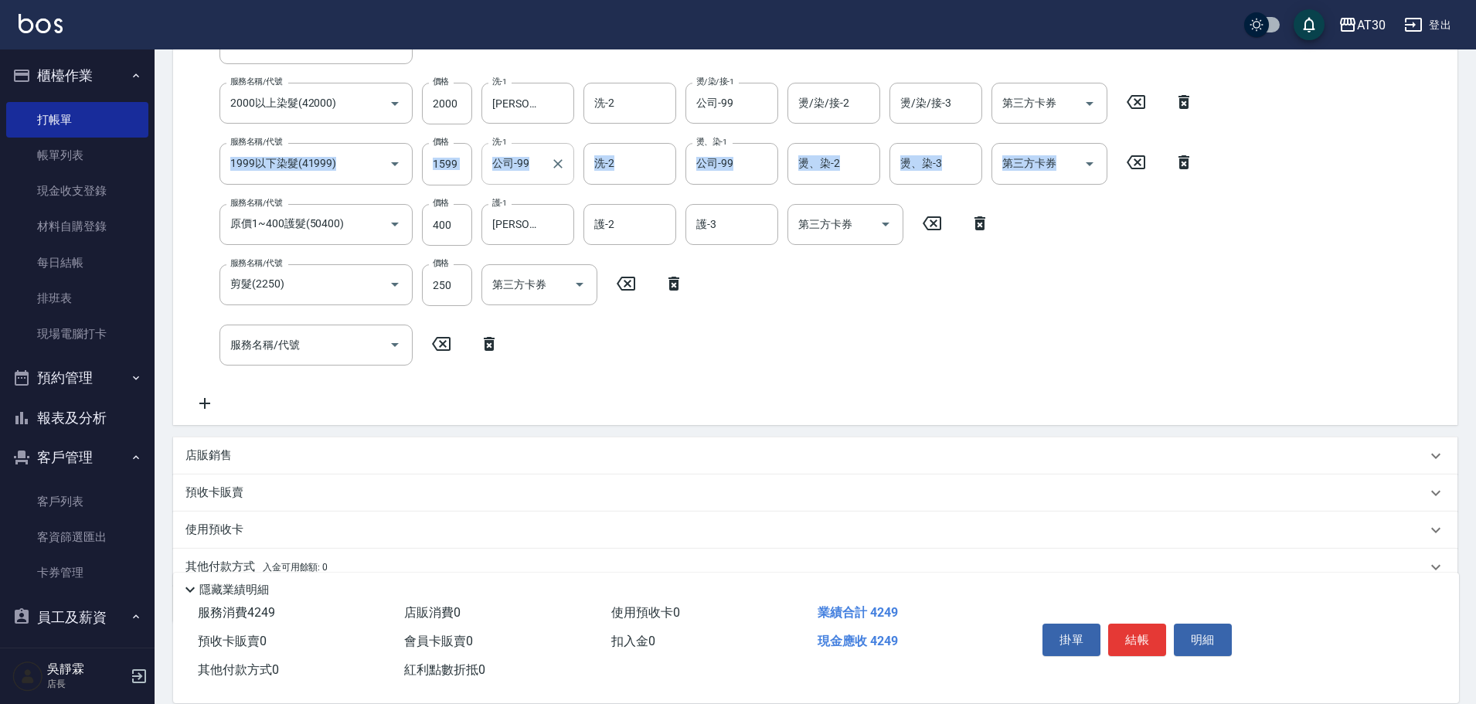
scroll to position [353, 0]
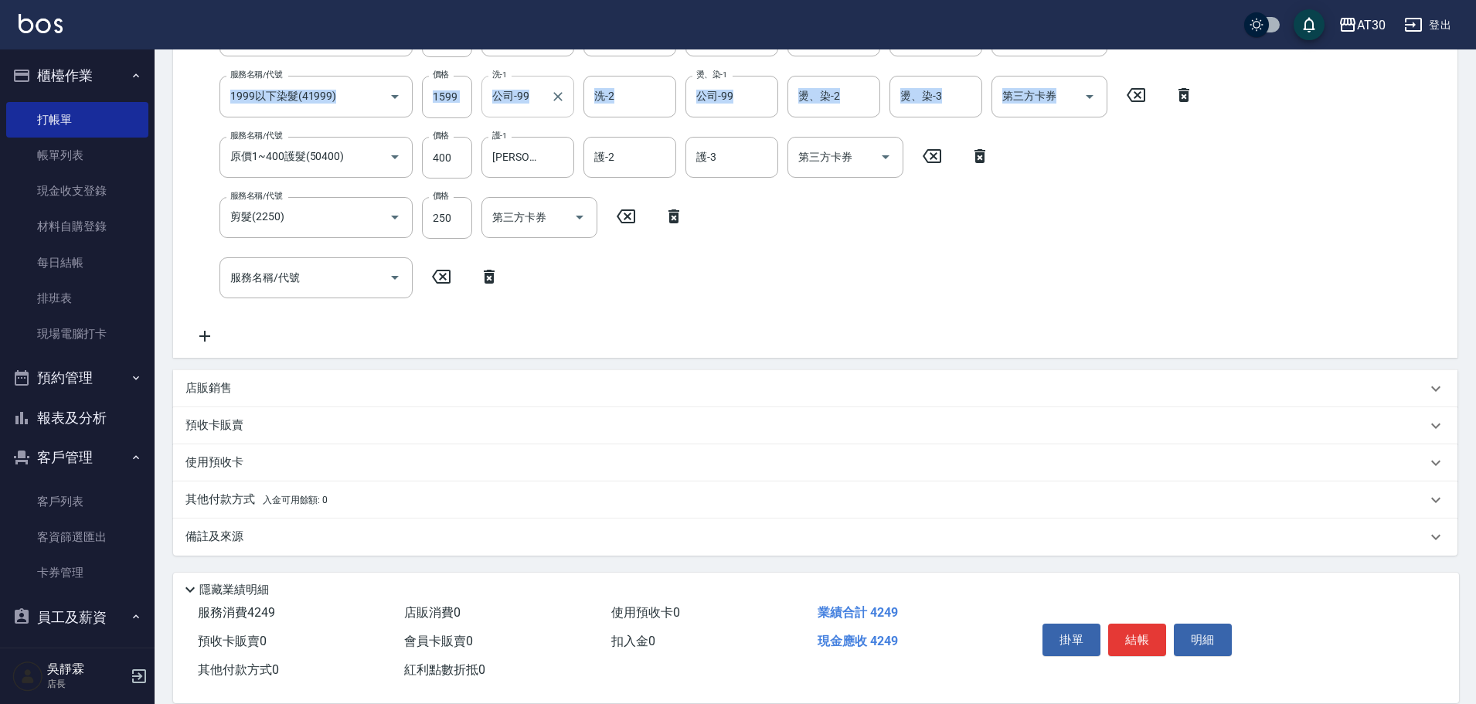
click at [252, 505] on p "其他付款方式 入金可用餘額: 0" at bounding box center [256, 499] width 142 height 17
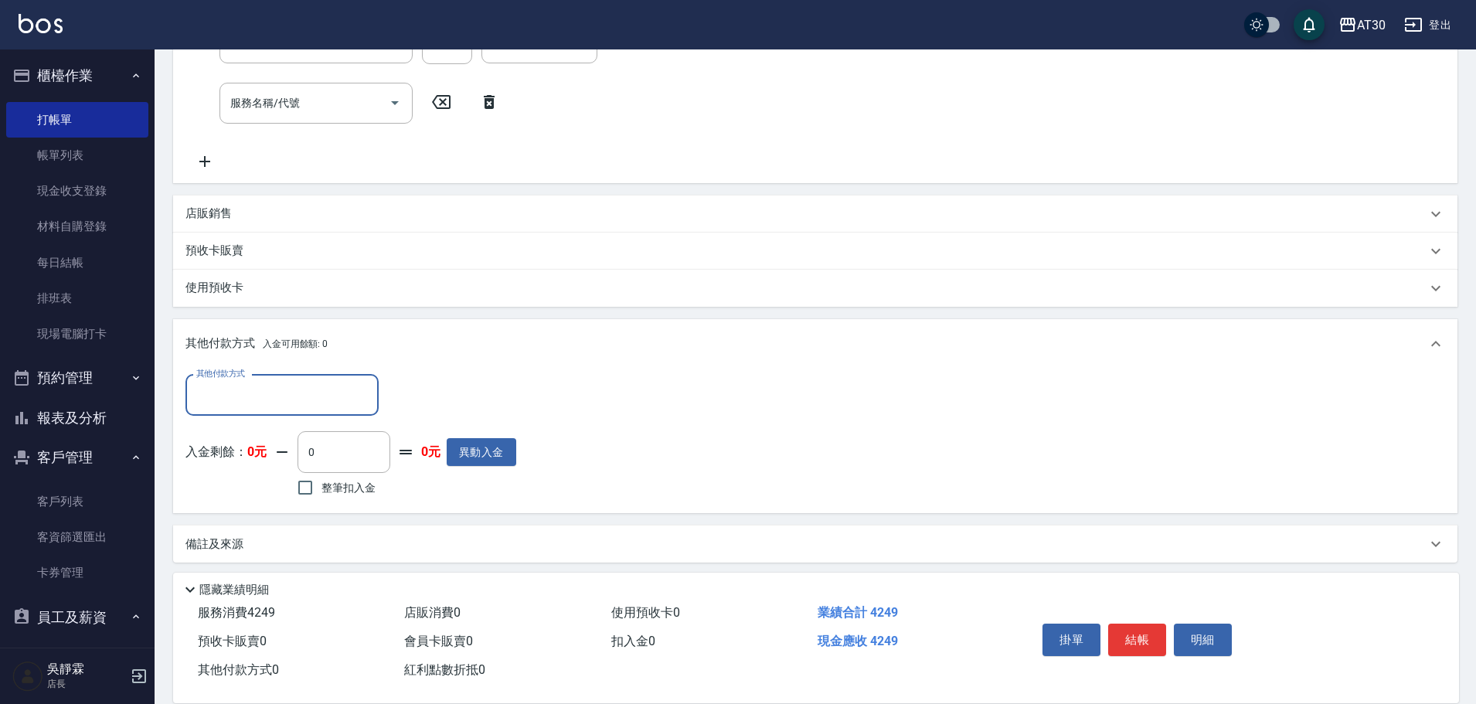
scroll to position [535, 0]
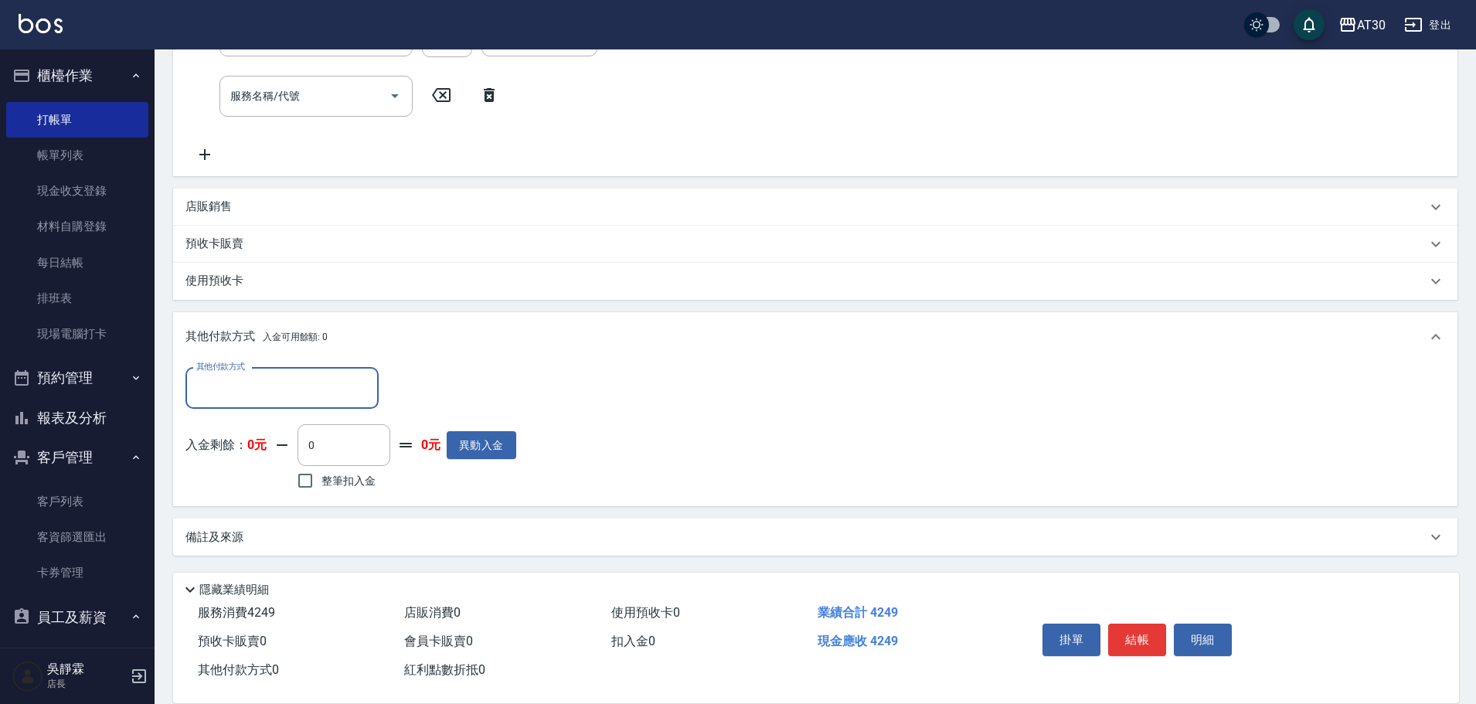
click at [261, 378] on input "其他付款方式" at bounding box center [281, 388] width 179 height 27
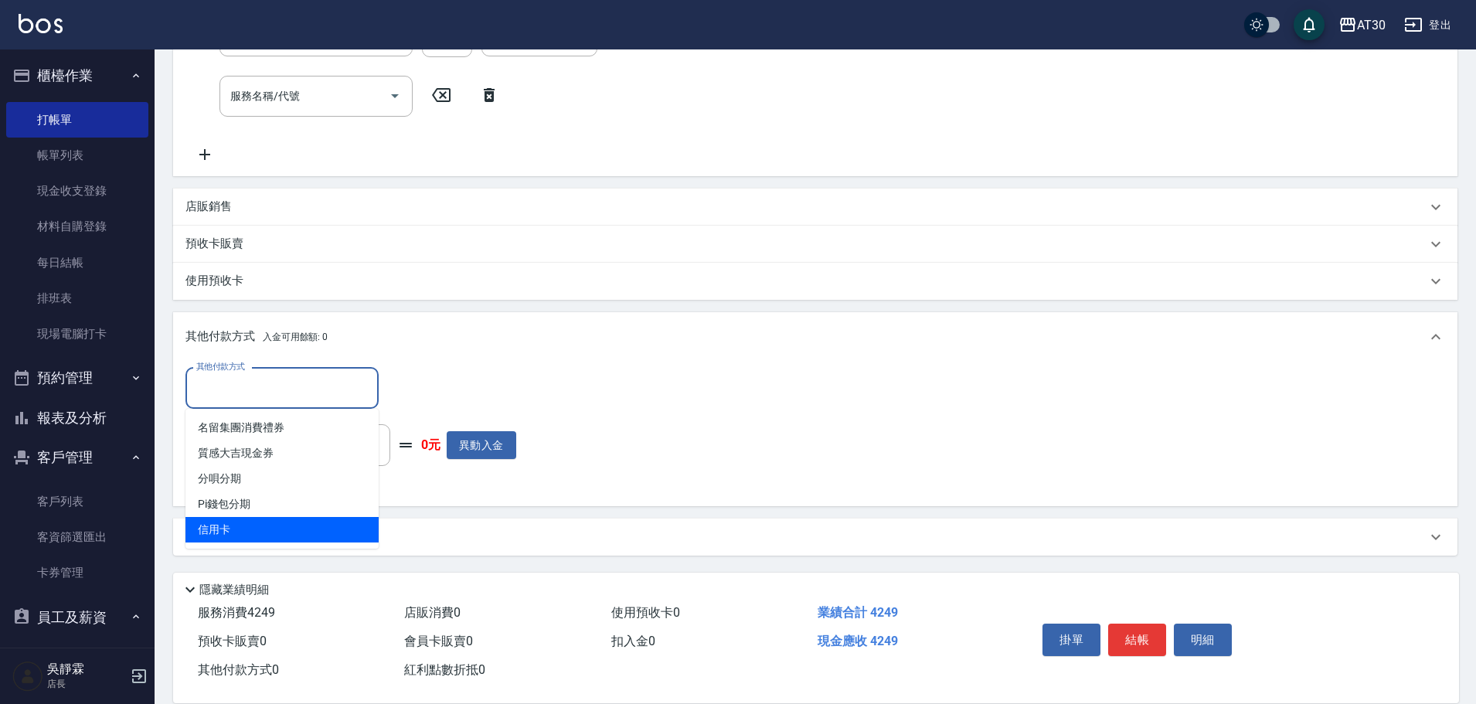
click at [259, 533] on span "信用卡" at bounding box center [281, 529] width 193 height 25
type input "信用卡"
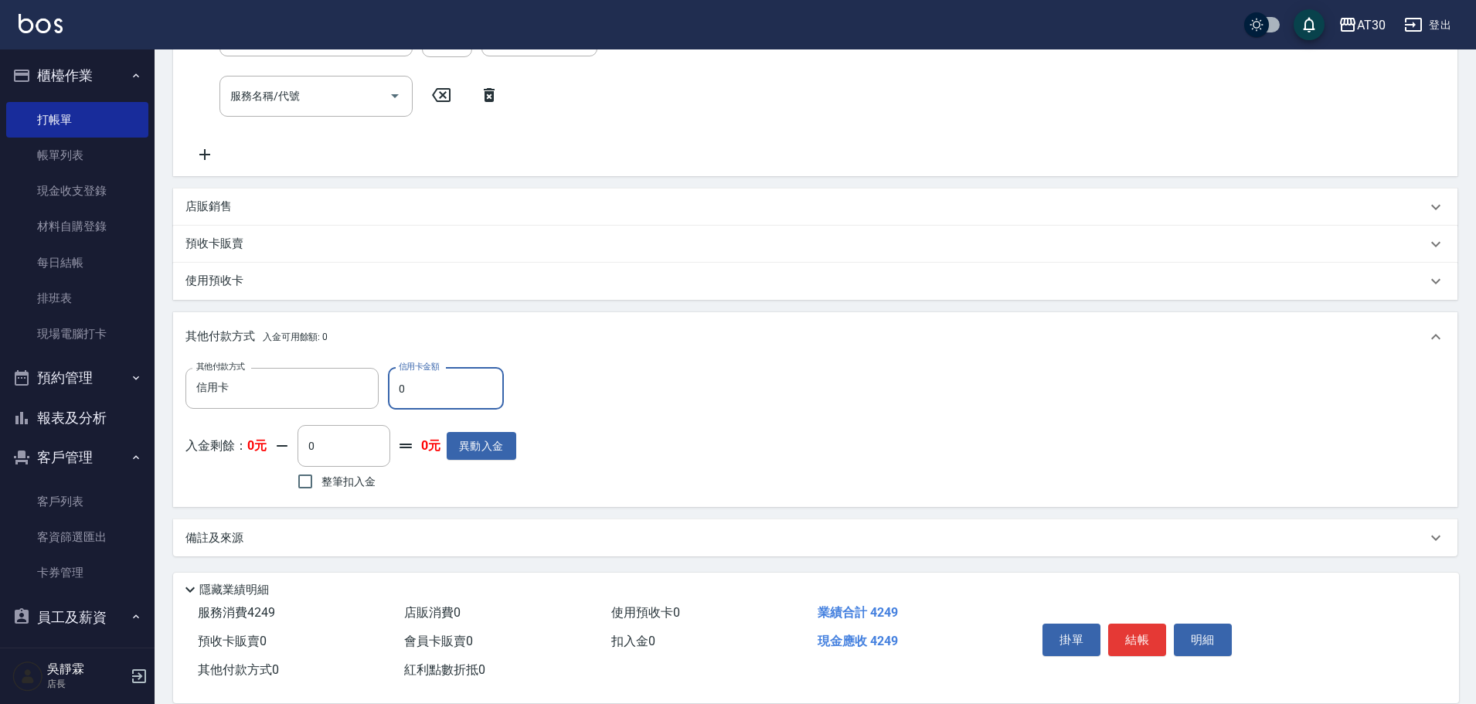
drag, startPoint x: 412, startPoint y: 385, endPoint x: 380, endPoint y: 405, distance: 37.5
click at [380, 405] on div "其他付款方式 信用卡 其他付款方式 信用卡金額 0 信用卡金額" at bounding box center [350, 389] width 331 height 42
type input "4249"
click at [866, 389] on div "其他付款方式 信用卡 其他付款方式 信用卡金額 4249 信用卡金額 入金剩餘： 0元 0 ​ 整筆扣入金 0元 異動入金" at bounding box center [815, 431] width 1260 height 127
click at [1151, 637] on button "結帳" at bounding box center [1137, 640] width 58 height 32
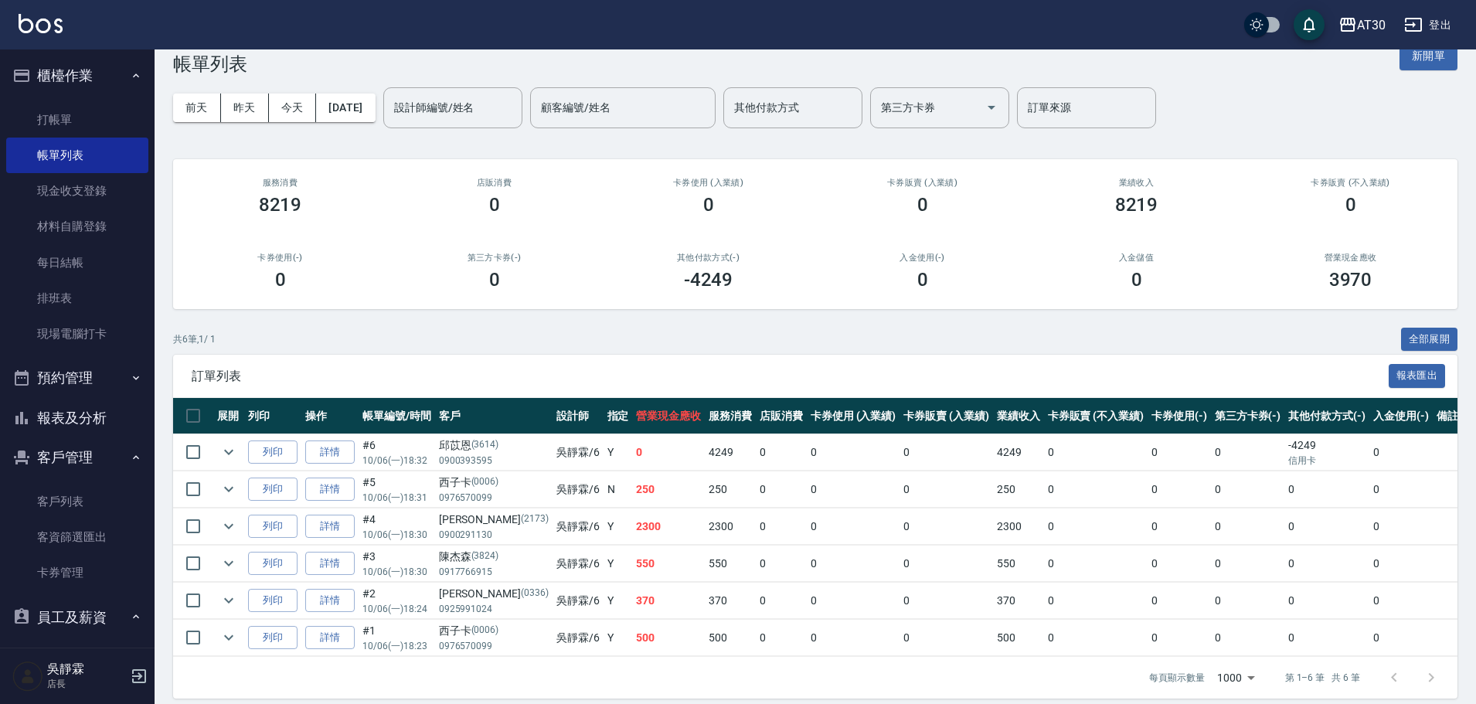
scroll to position [56, 0]
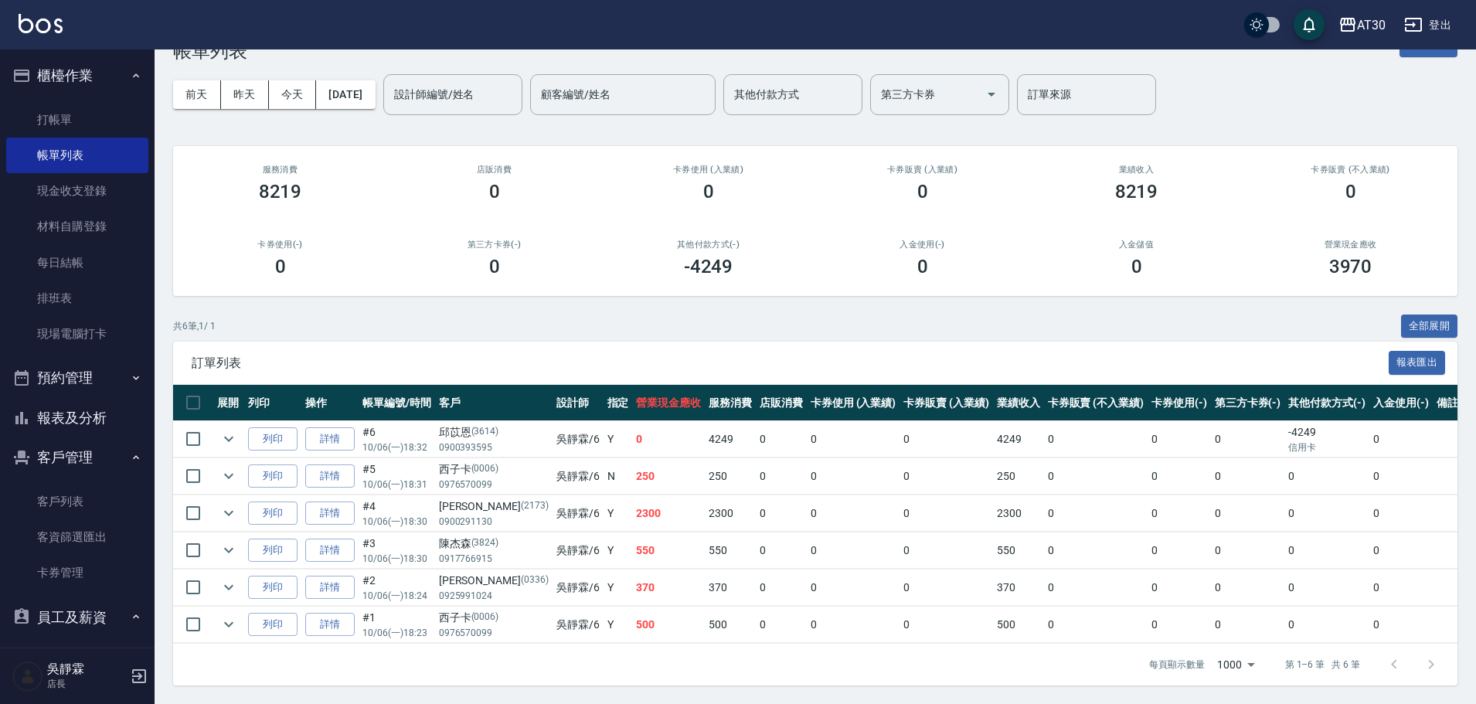
click at [67, 410] on button "報表及分析" at bounding box center [77, 418] width 142 height 40
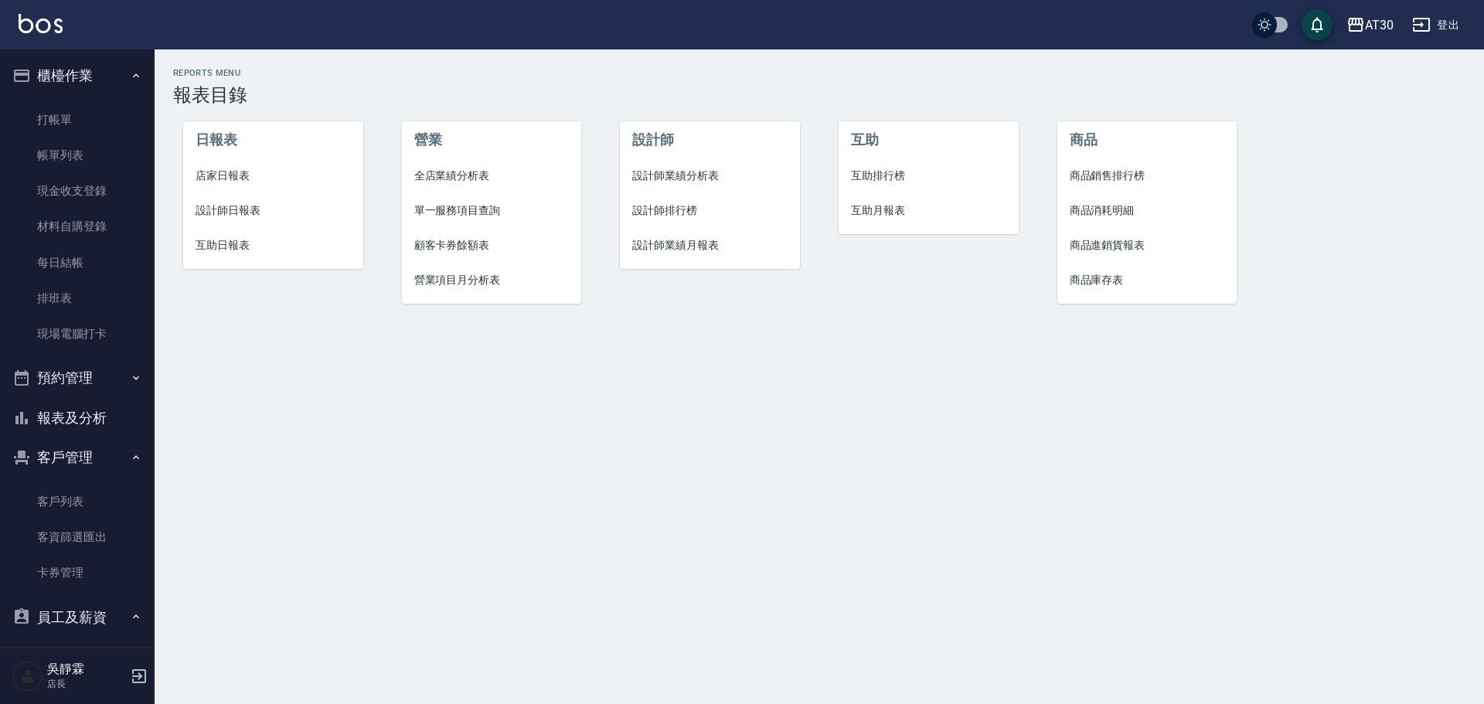
click at [668, 211] on span "設計師排行榜" at bounding box center [709, 210] width 155 height 16
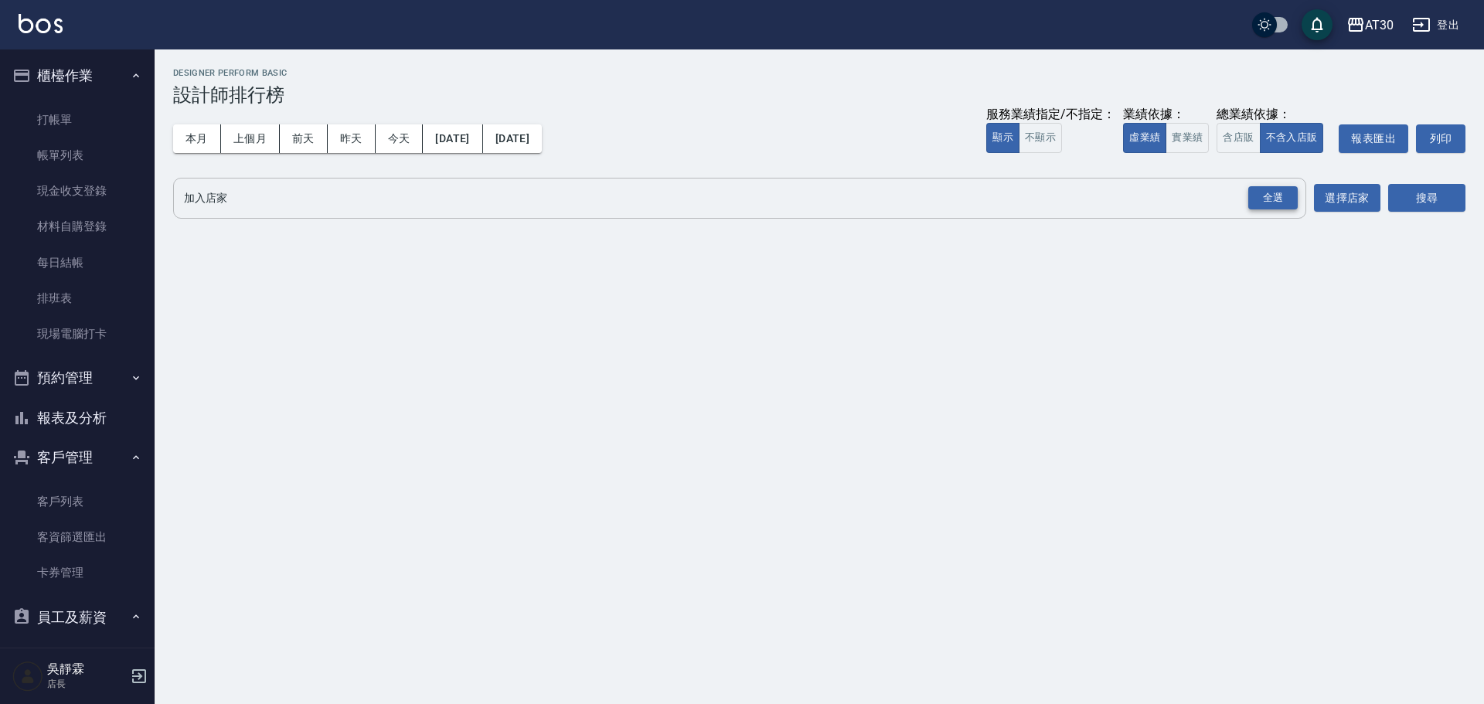
click at [1272, 193] on div "全選" at bounding box center [1272, 198] width 49 height 24
click at [1430, 189] on button "搜尋" at bounding box center [1426, 199] width 77 height 29
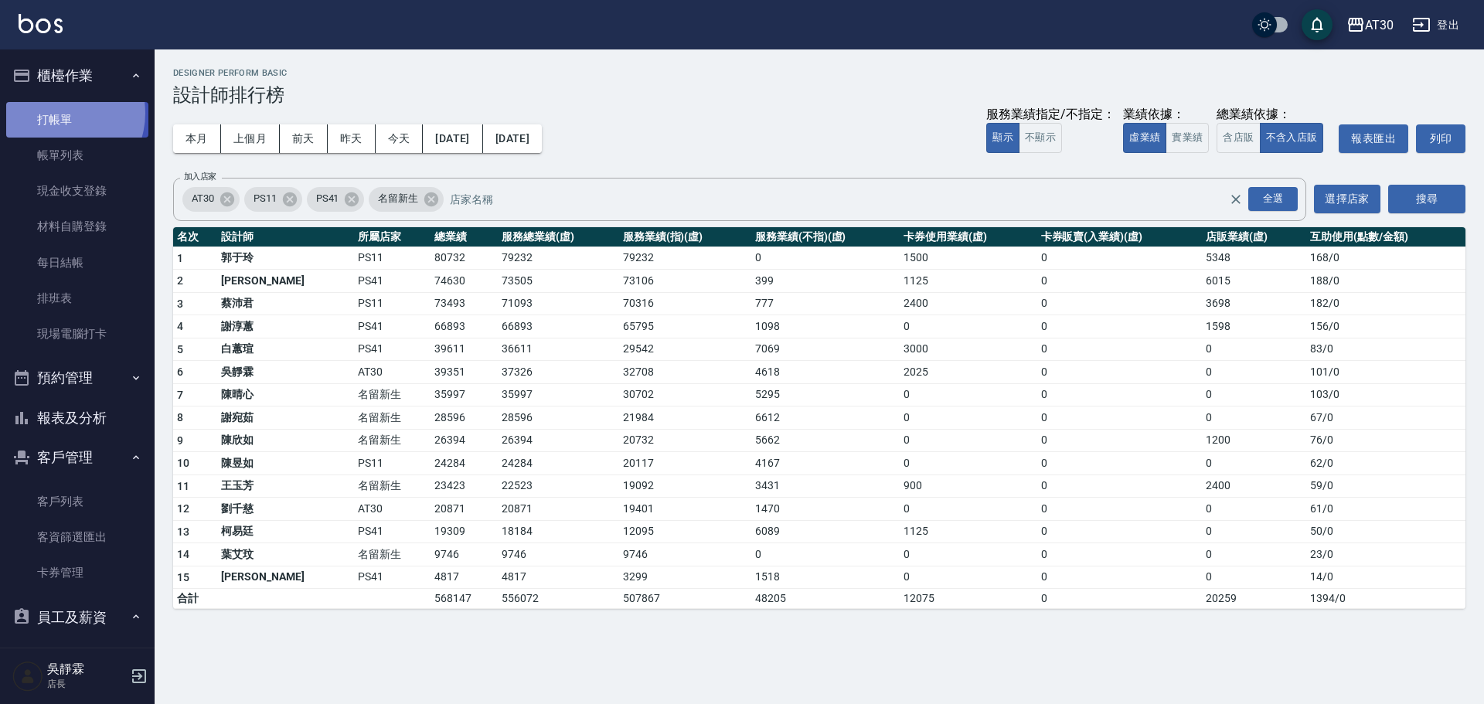
click at [58, 113] on link "打帳單" at bounding box center [77, 120] width 142 height 36
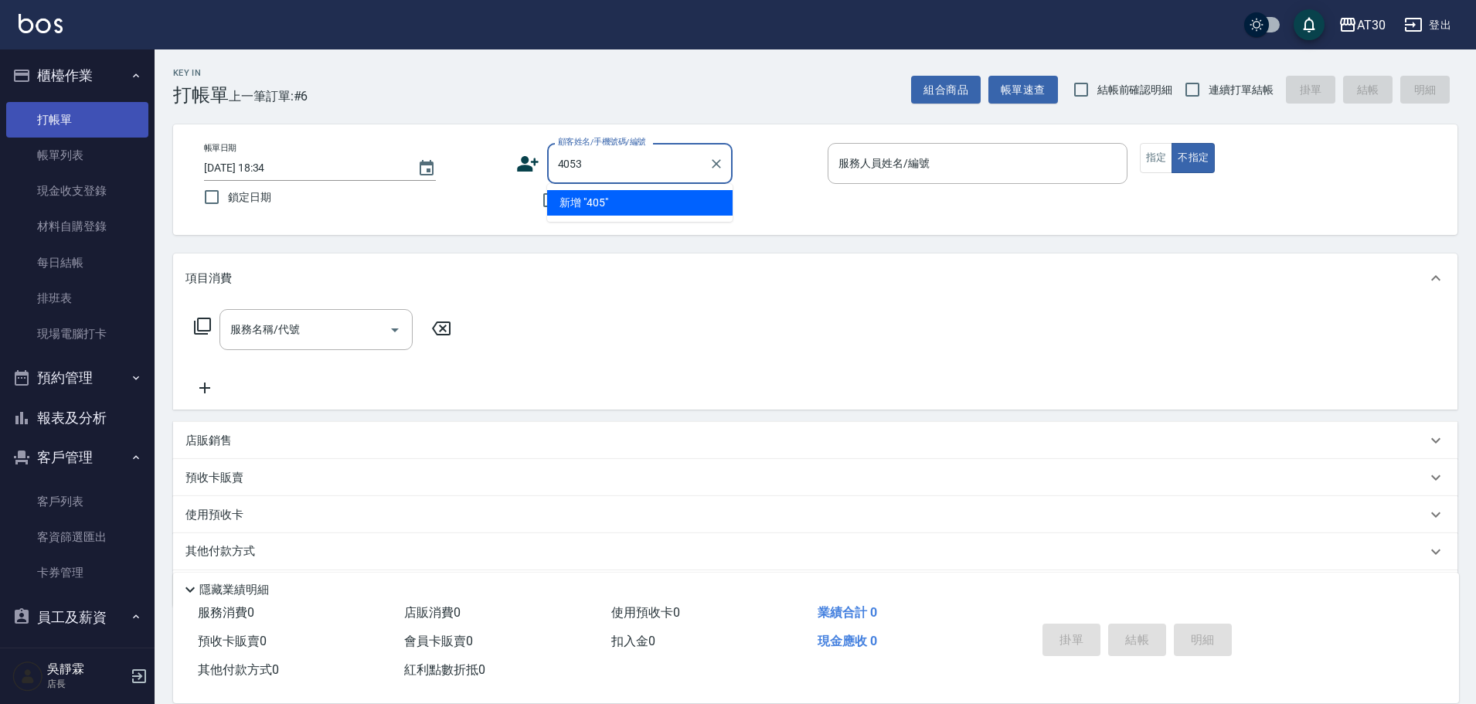
type input "4053"
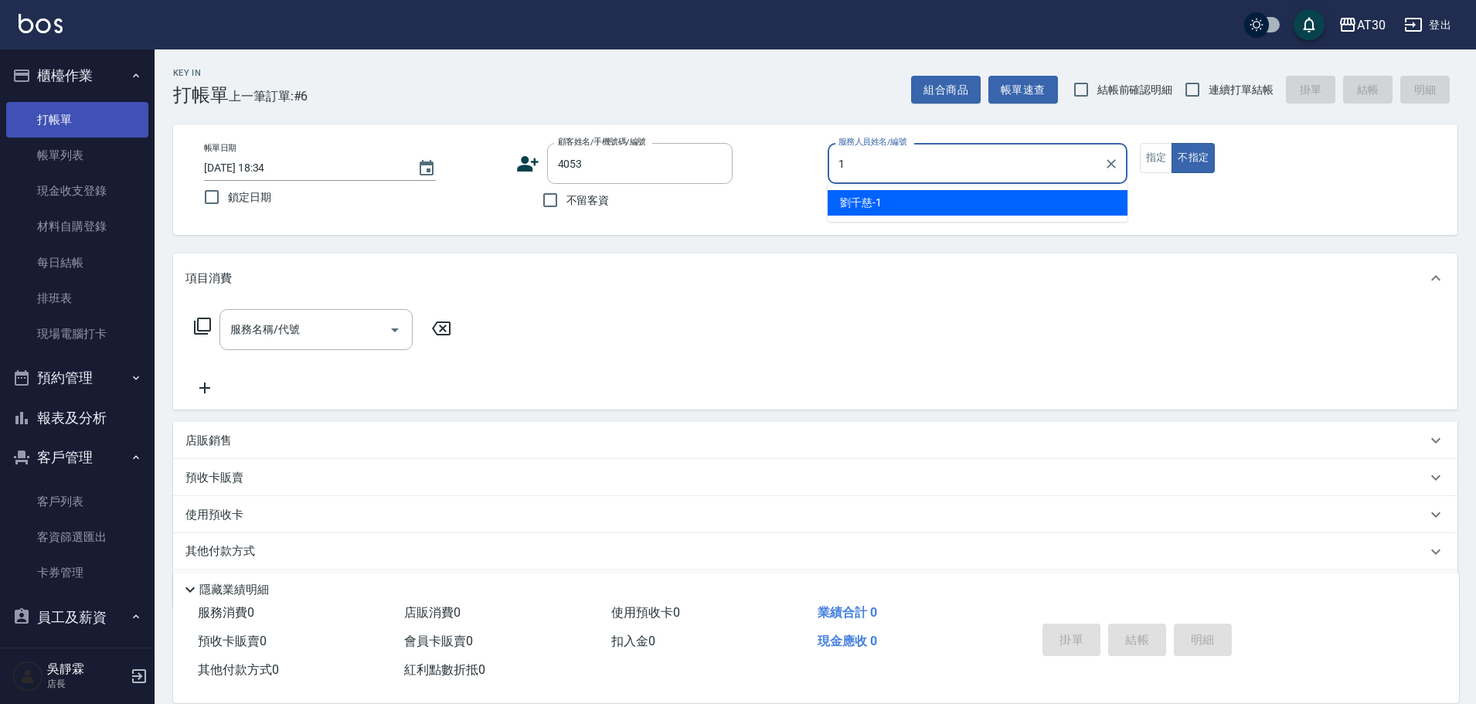
type input "劉千慈-1"
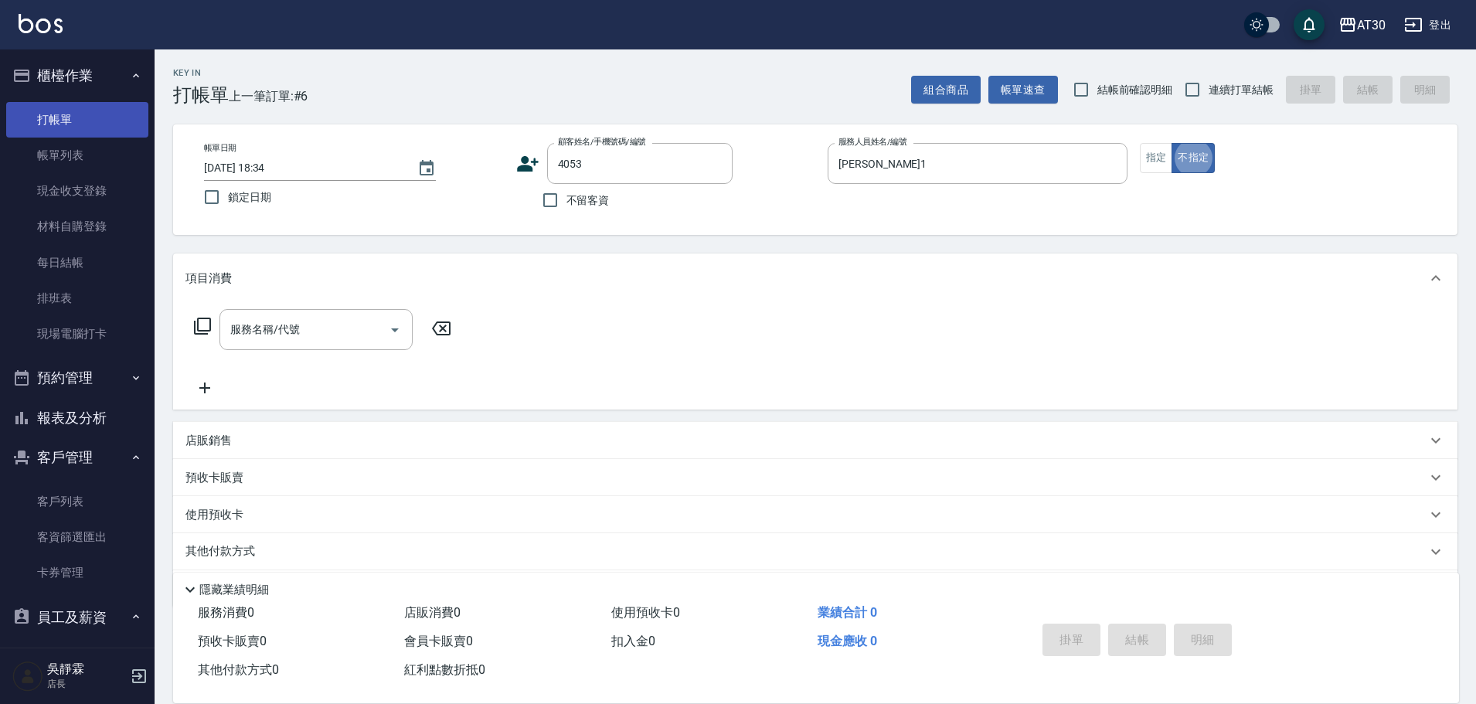
type button "false"
type input "吳春貿/0975421829/4053"
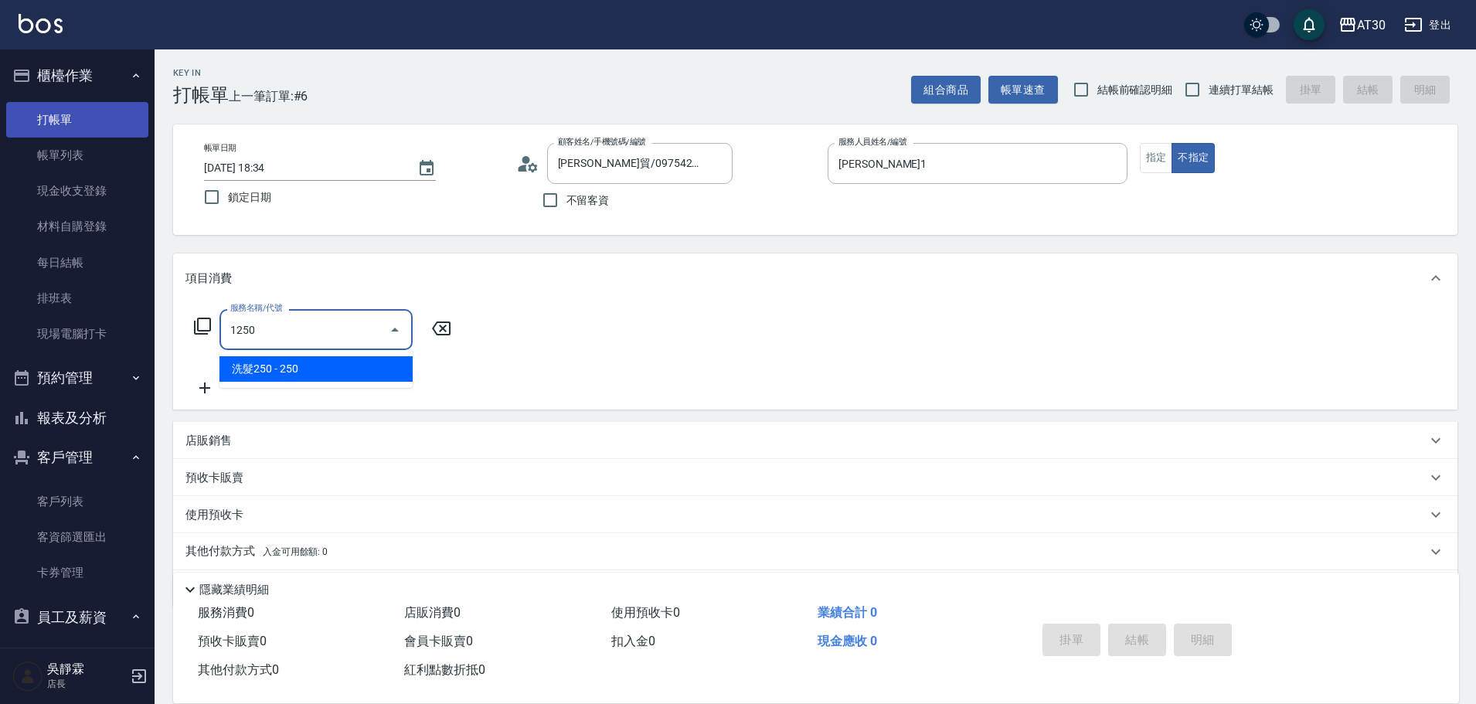
type input "洗髮250(1250)"
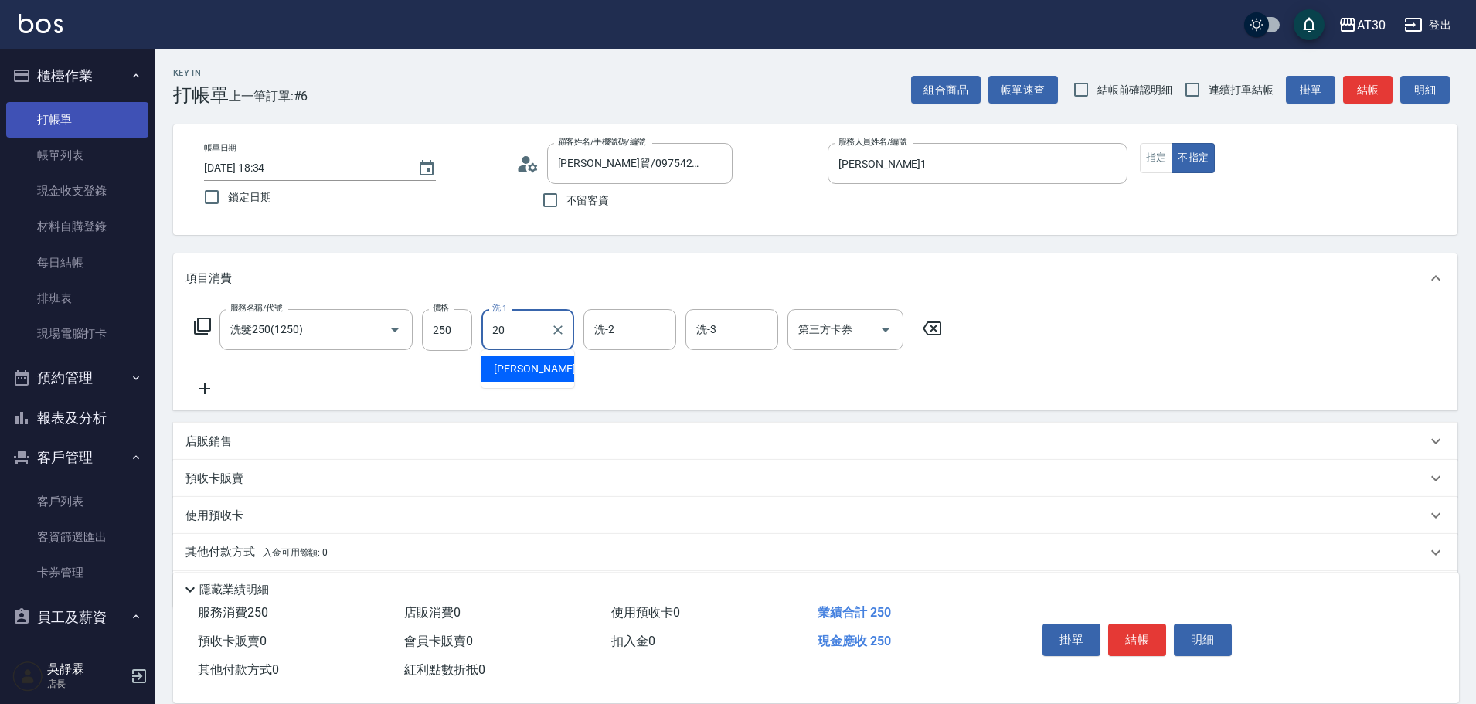
type input "賴伊珊-20"
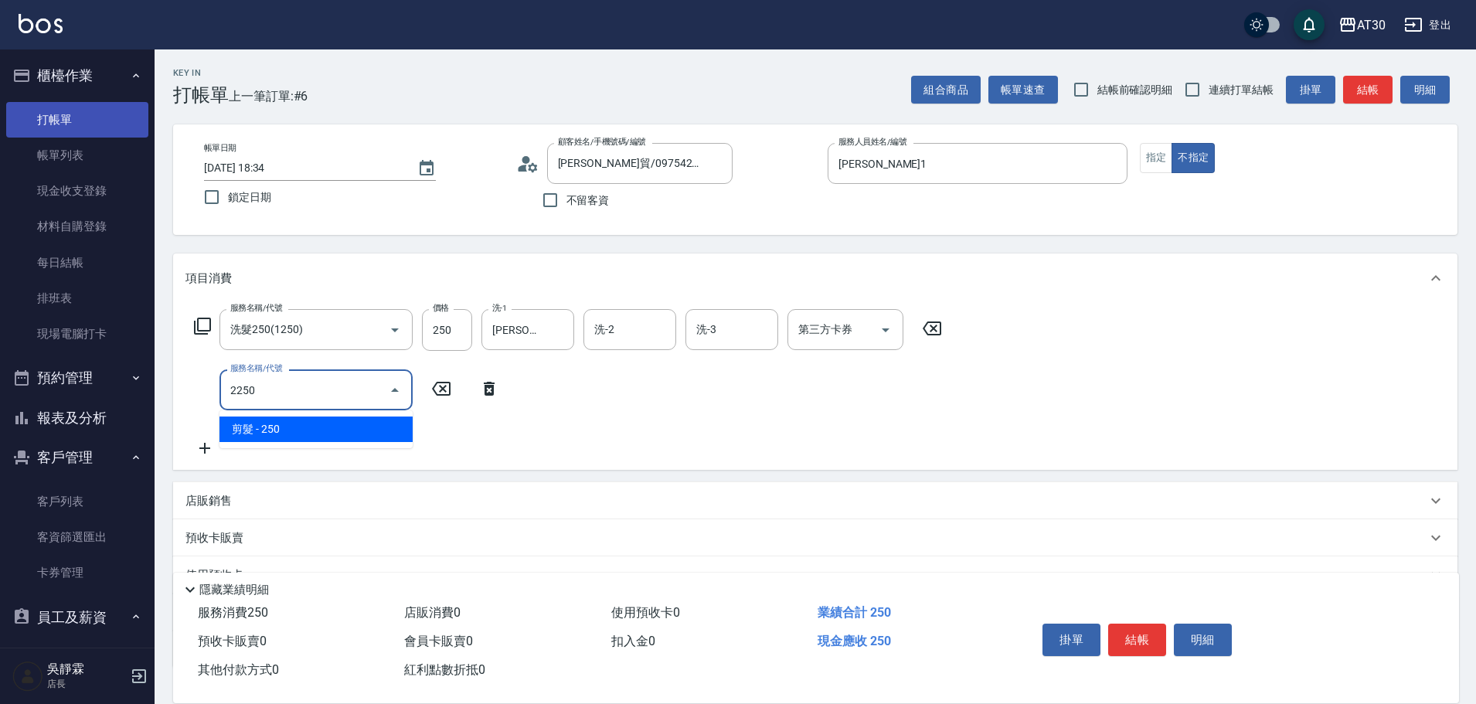
type input "剪髮(2250)"
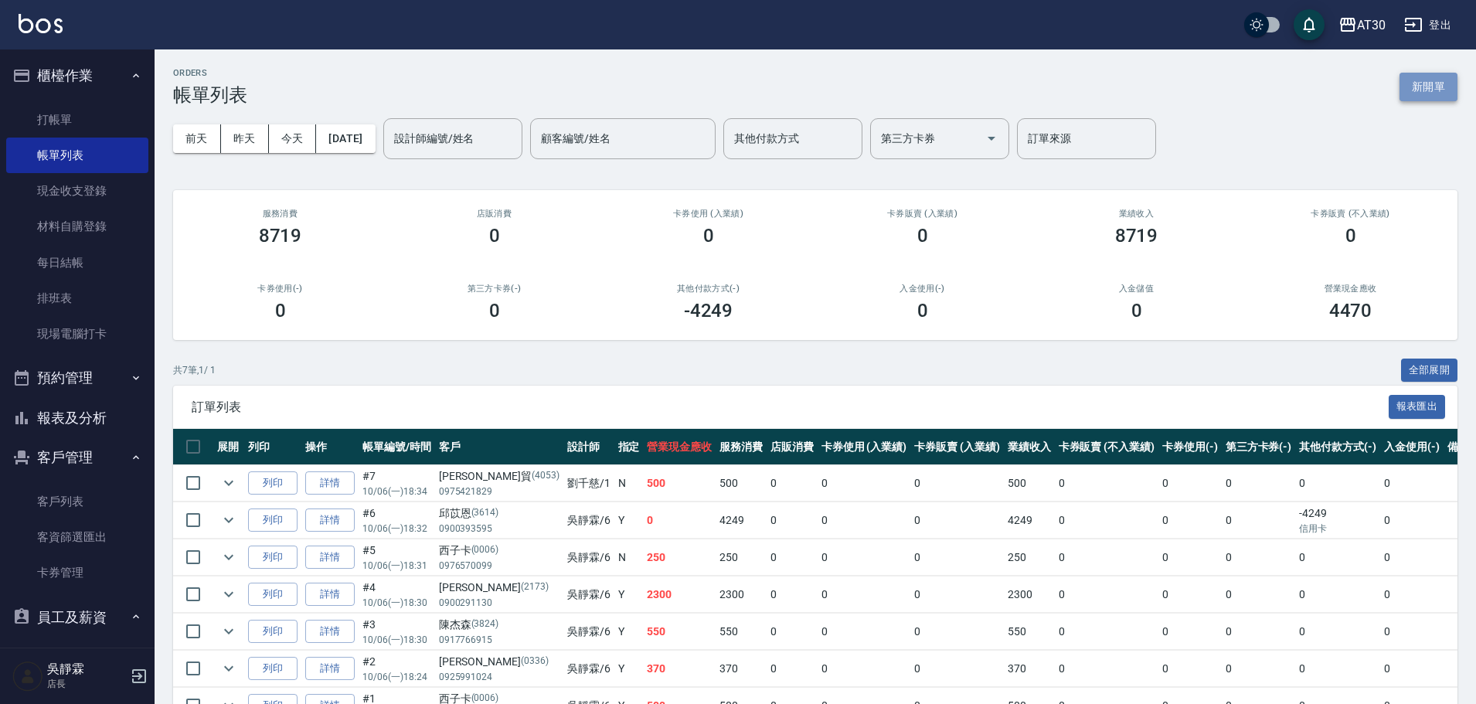
click at [1431, 94] on button "新開單" at bounding box center [1428, 87] width 58 height 29
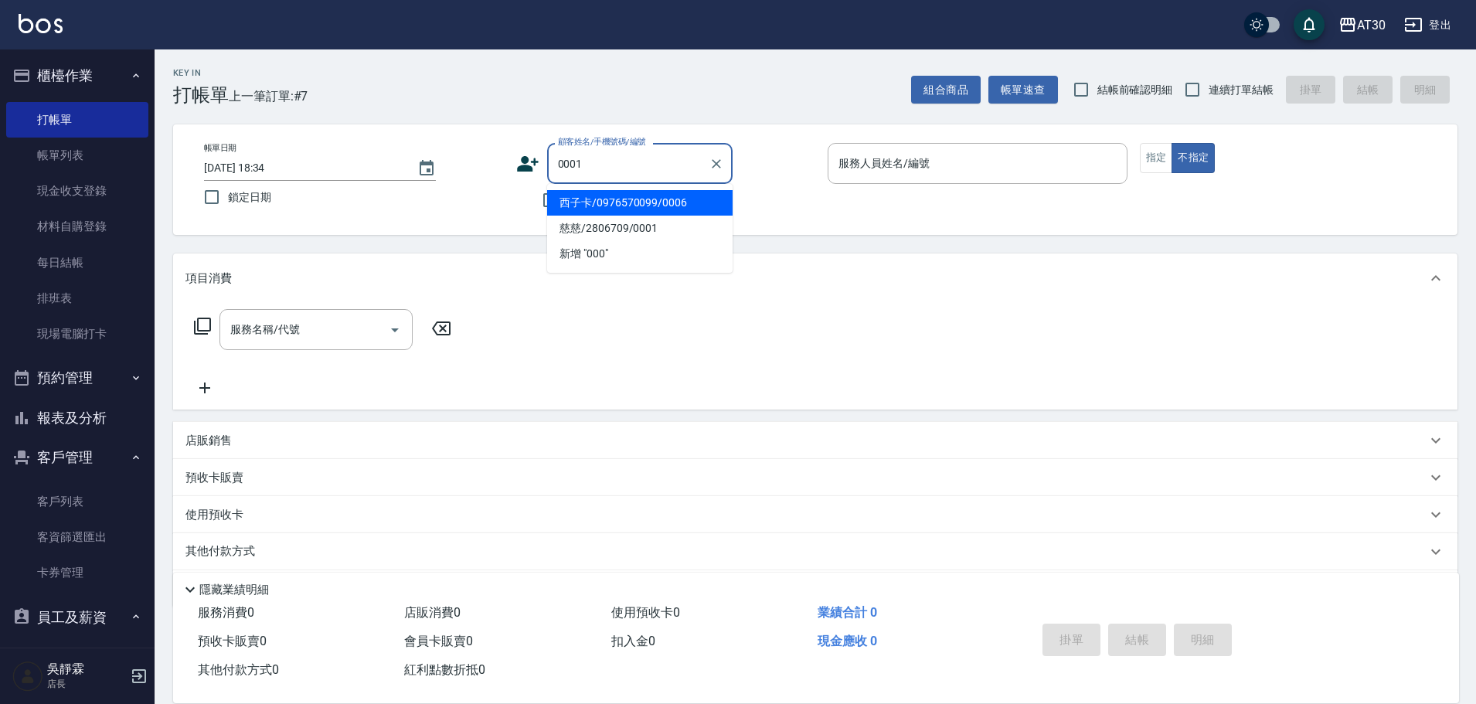
type input "慈慈/2806709/0001"
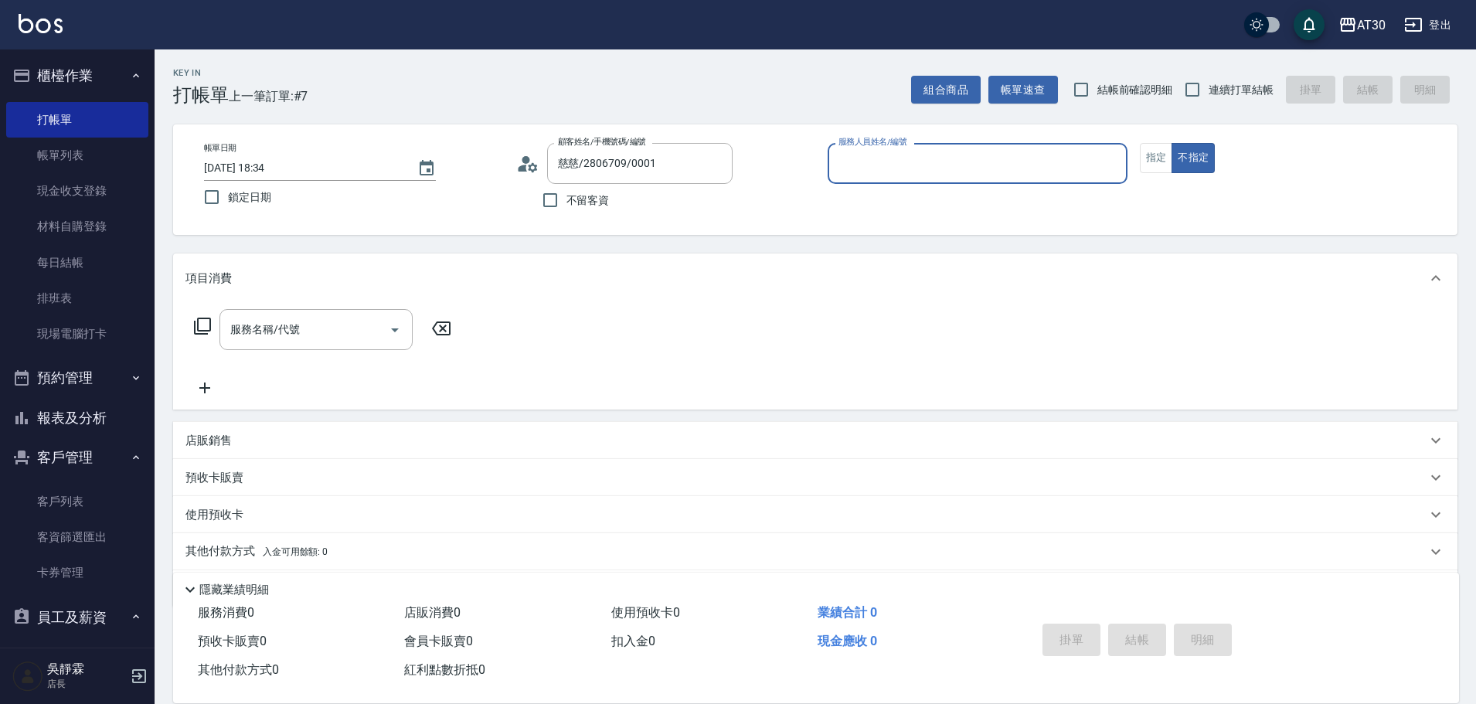
type input "1"
type input "新客人 姓名未設定/0001/null"
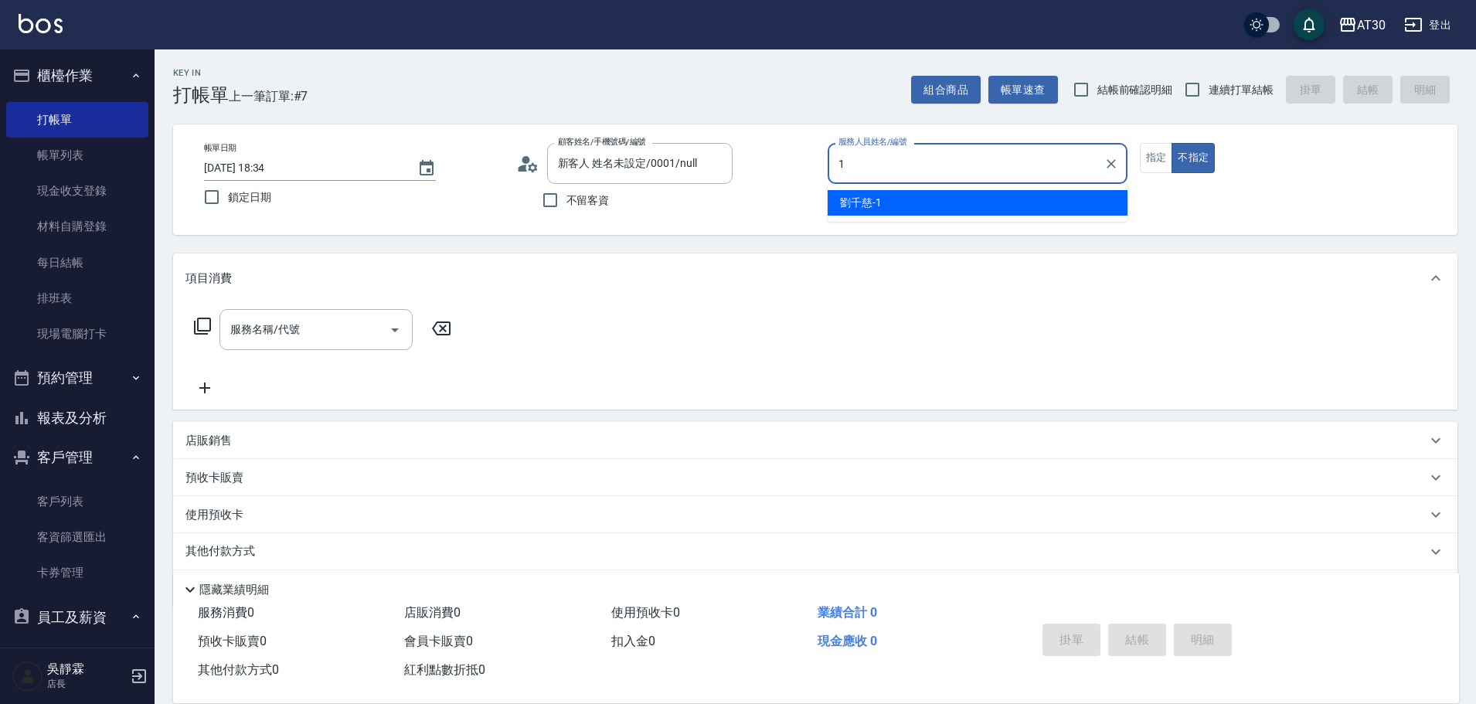
type input "劉千慈-1"
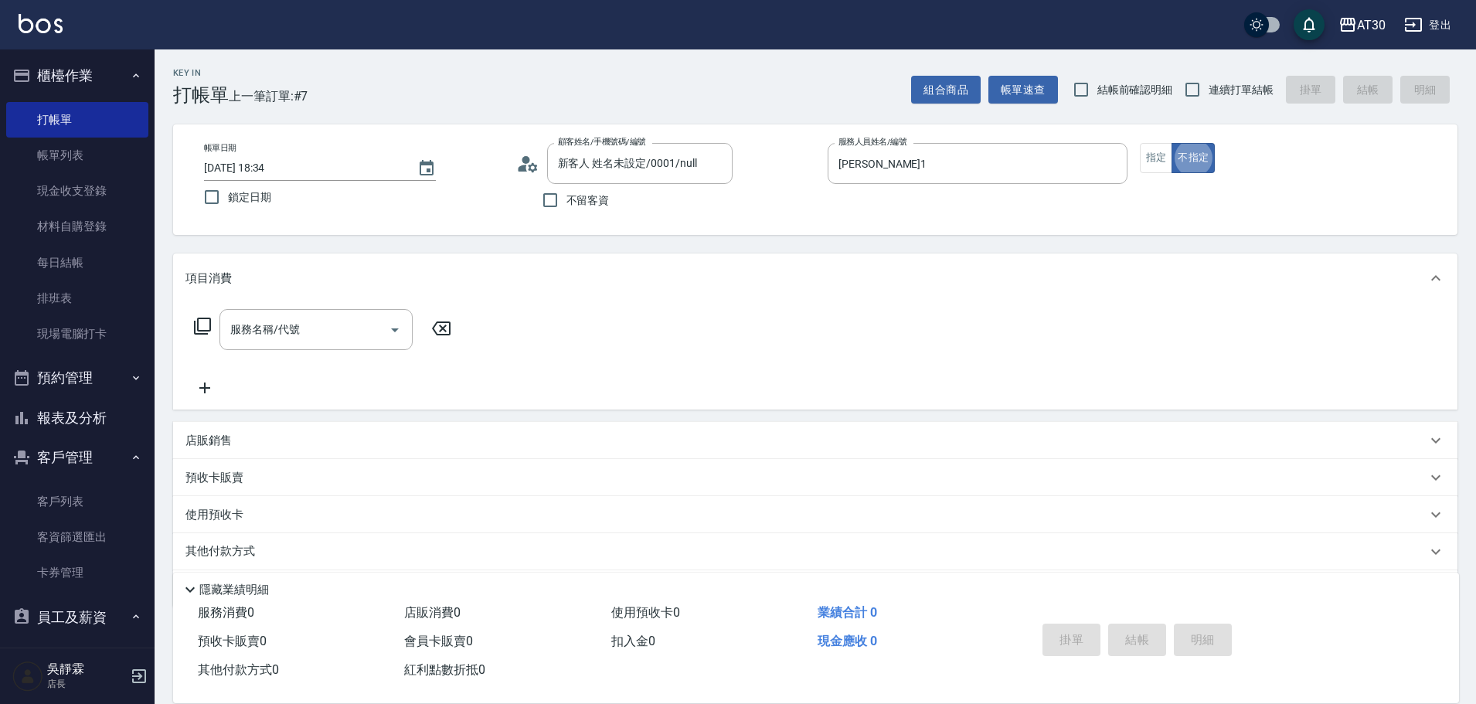
type button "false"
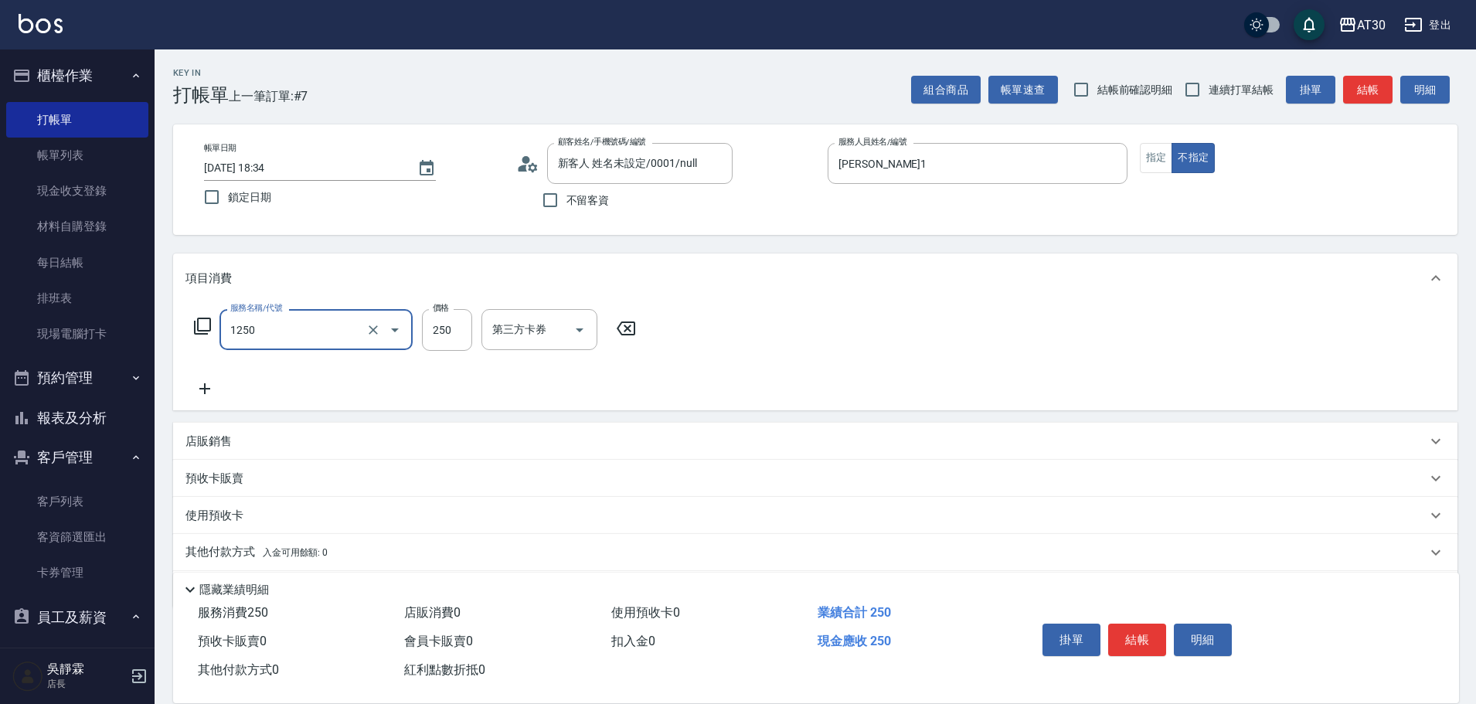
type input "洗髮250(1250)"
type input "賴伊珊-20"
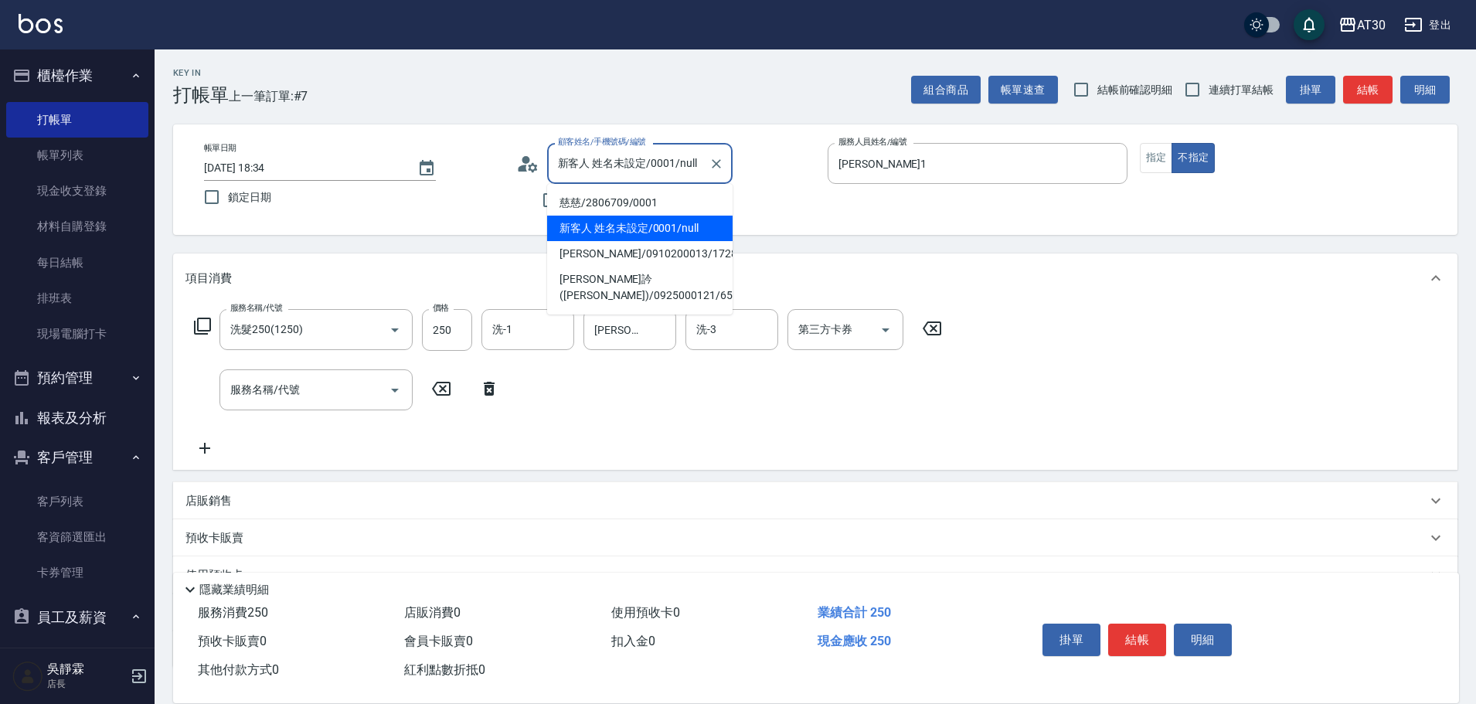
click at [613, 163] on input "新客人 姓名未設定/0001/null" at bounding box center [628, 163] width 148 height 27
click at [624, 209] on li "慈慈/2806709/0001" at bounding box center [639, 202] width 185 height 25
type input "慈慈/2806709/0001"
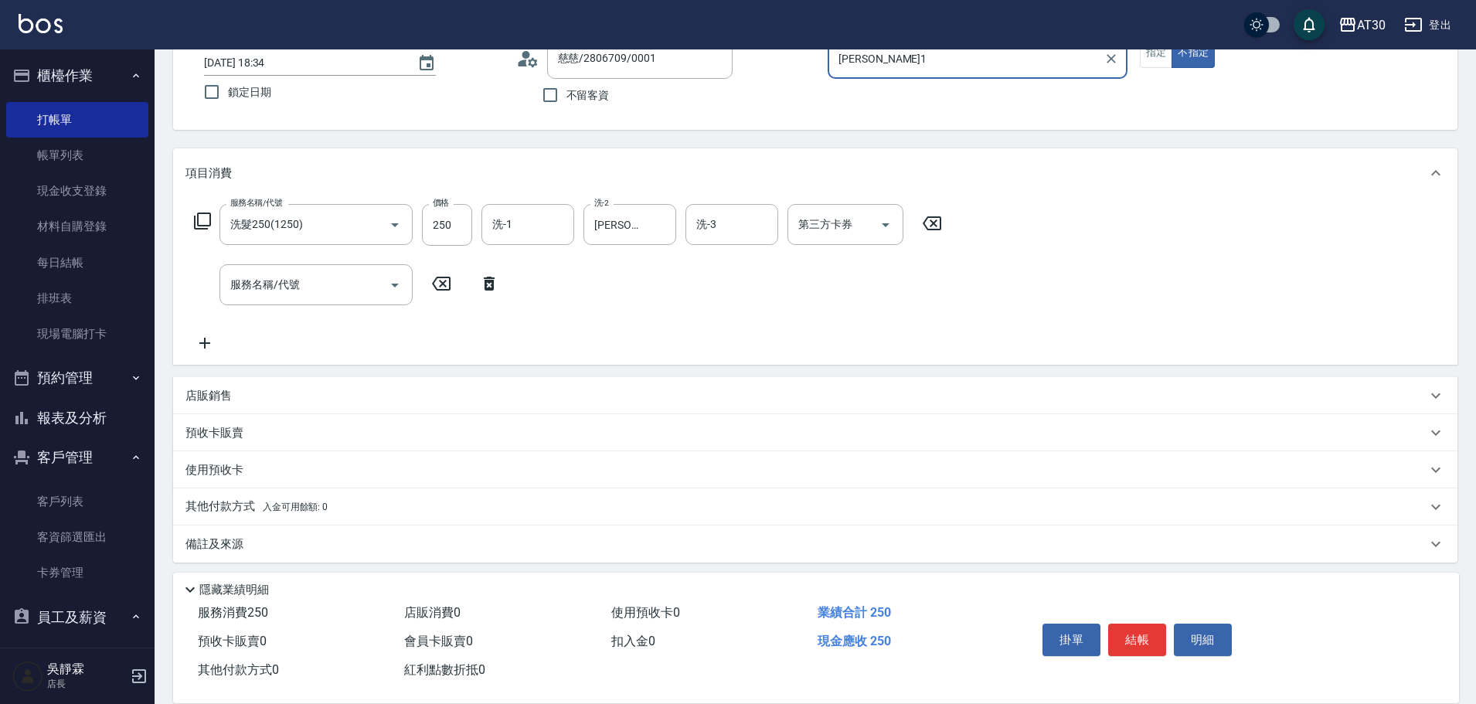
scroll to position [112, 0]
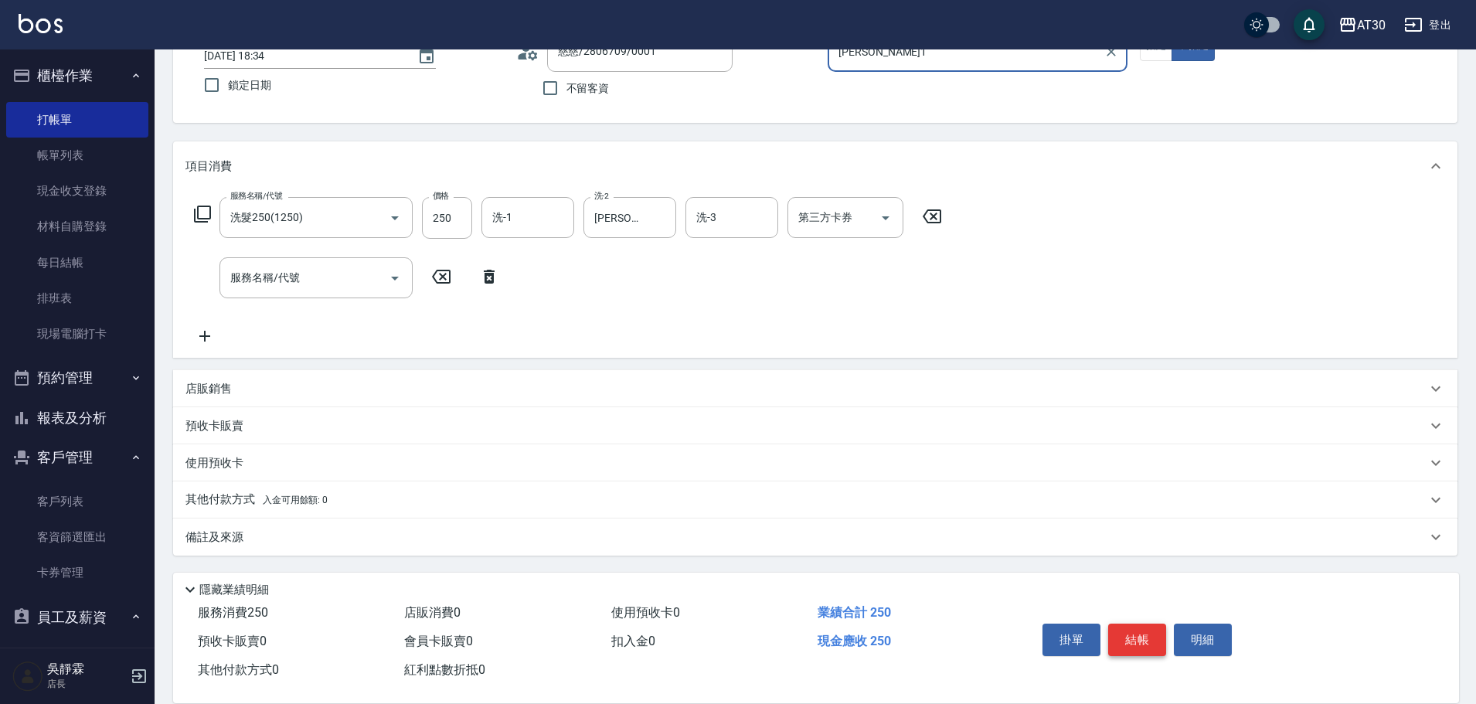
click at [1139, 633] on button "結帳" at bounding box center [1137, 640] width 58 height 32
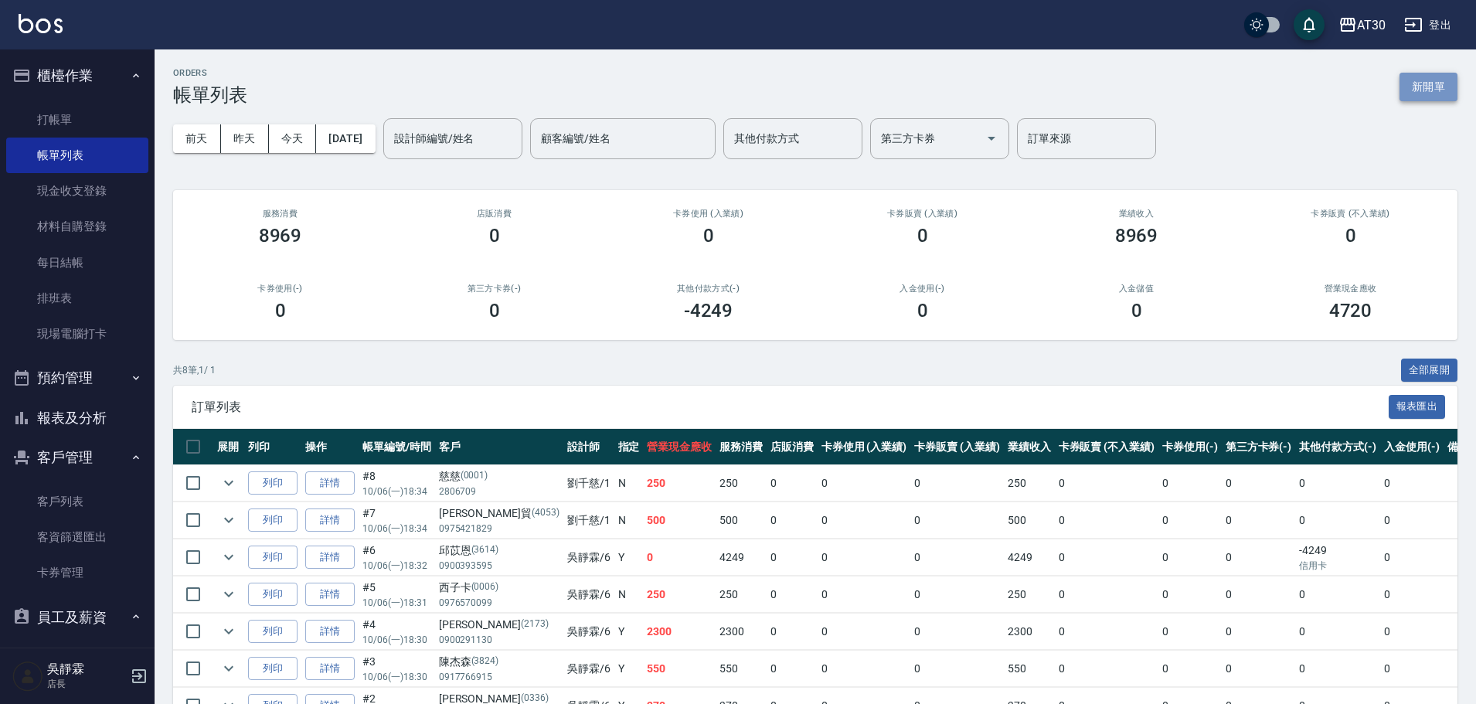
click at [1442, 86] on button "新開單" at bounding box center [1428, 87] width 58 height 29
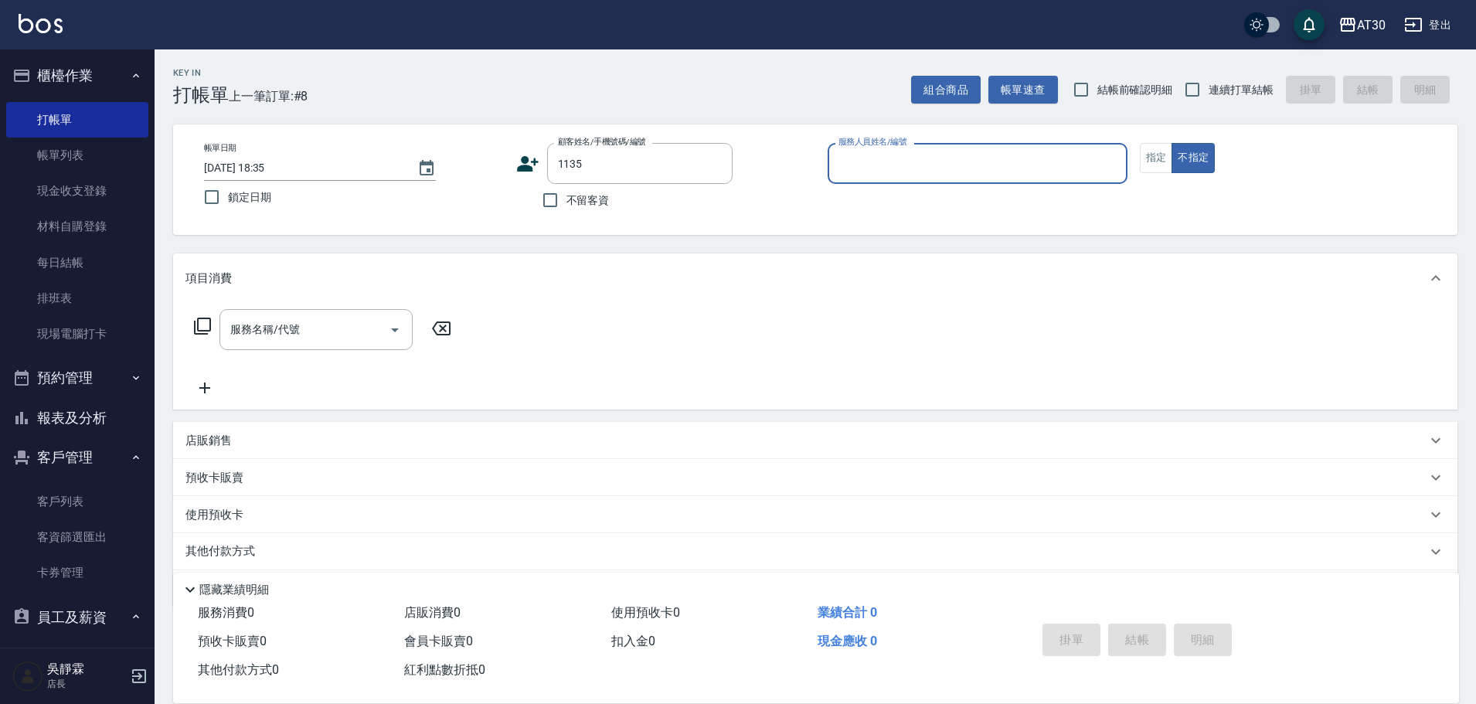
type input "范芷瑜/0970475721/1135"
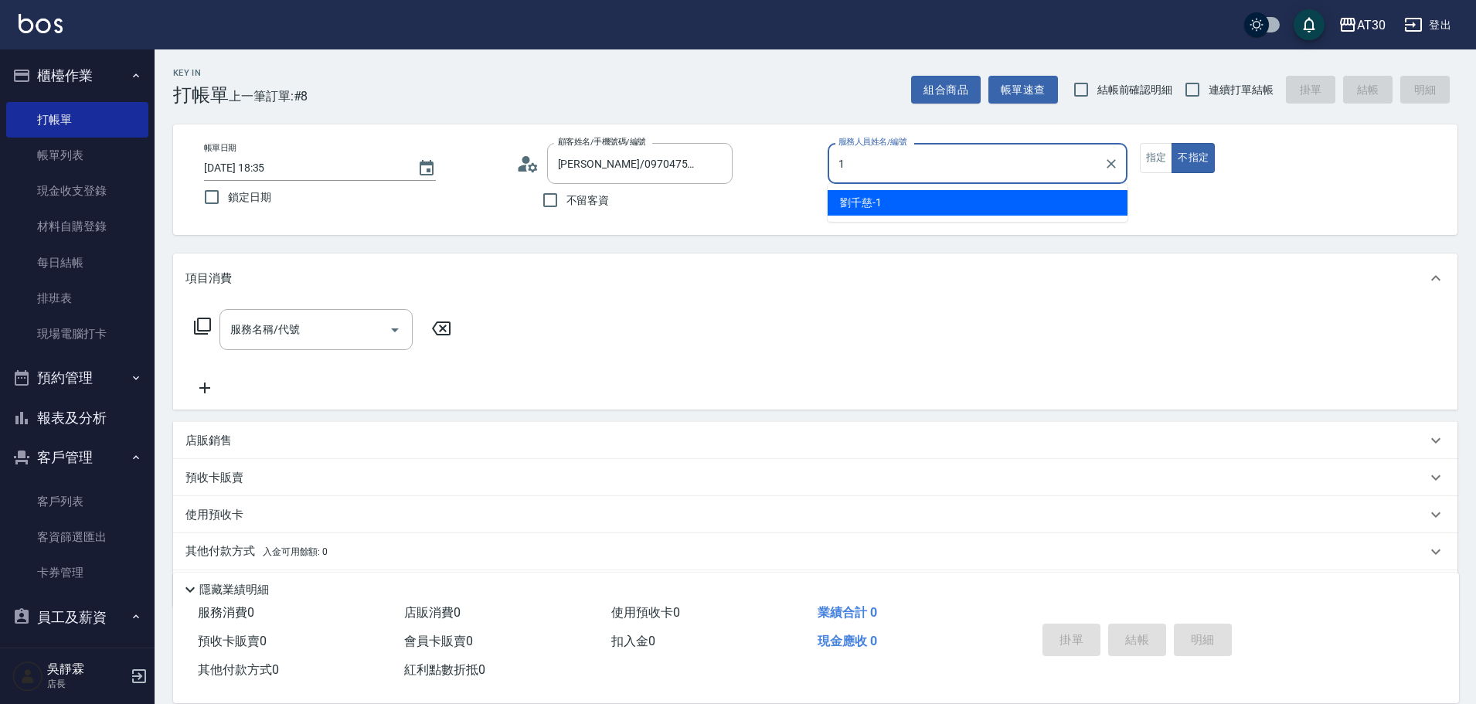
type input "劉千慈-1"
type button "false"
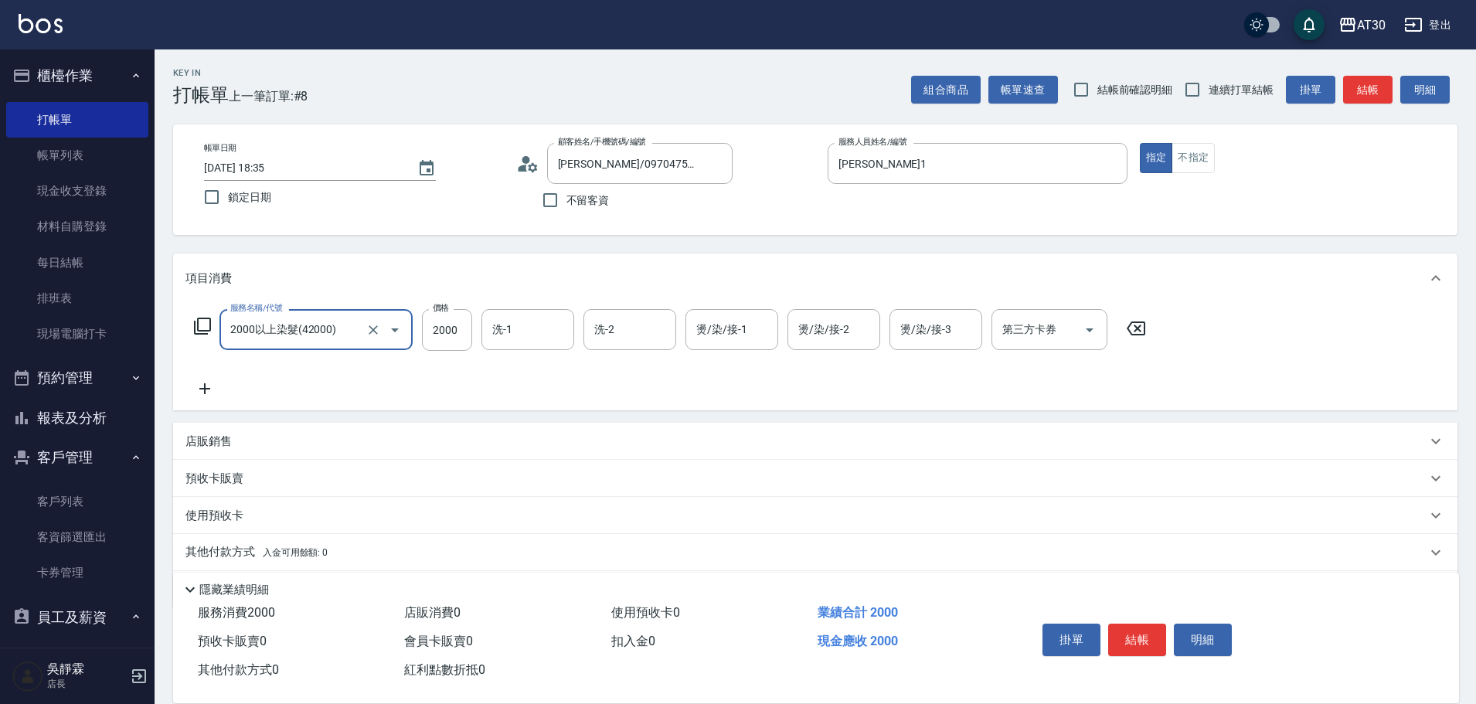
type input "2000以上染髮(42000)"
type input "1099"
type input "吳靜霖-6"
type input "劉千慈-1"
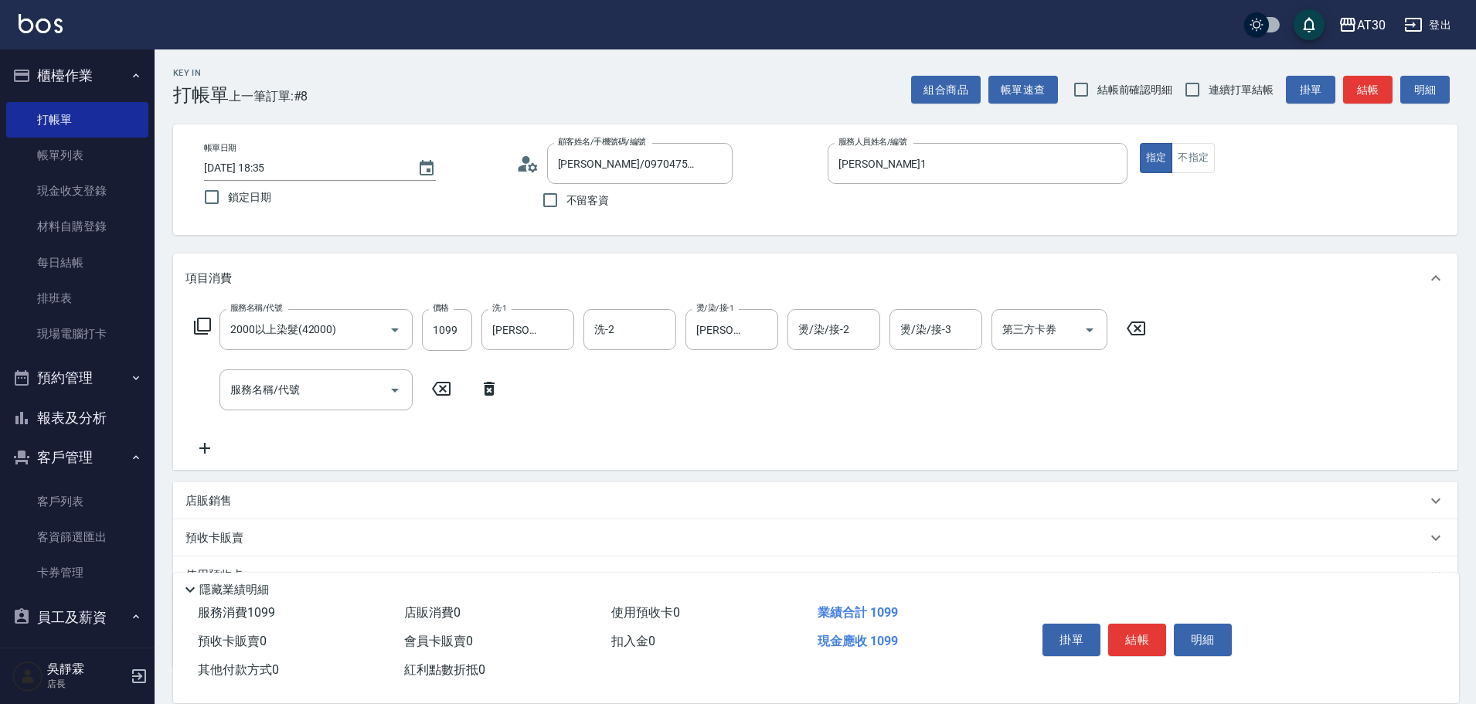
click at [1139, 326] on icon at bounding box center [1136, 328] width 19 height 14
type input "2000以上染髮(42000)"
type input "2099"
type input "吳靜霖-6"
type input "劉千慈-1"
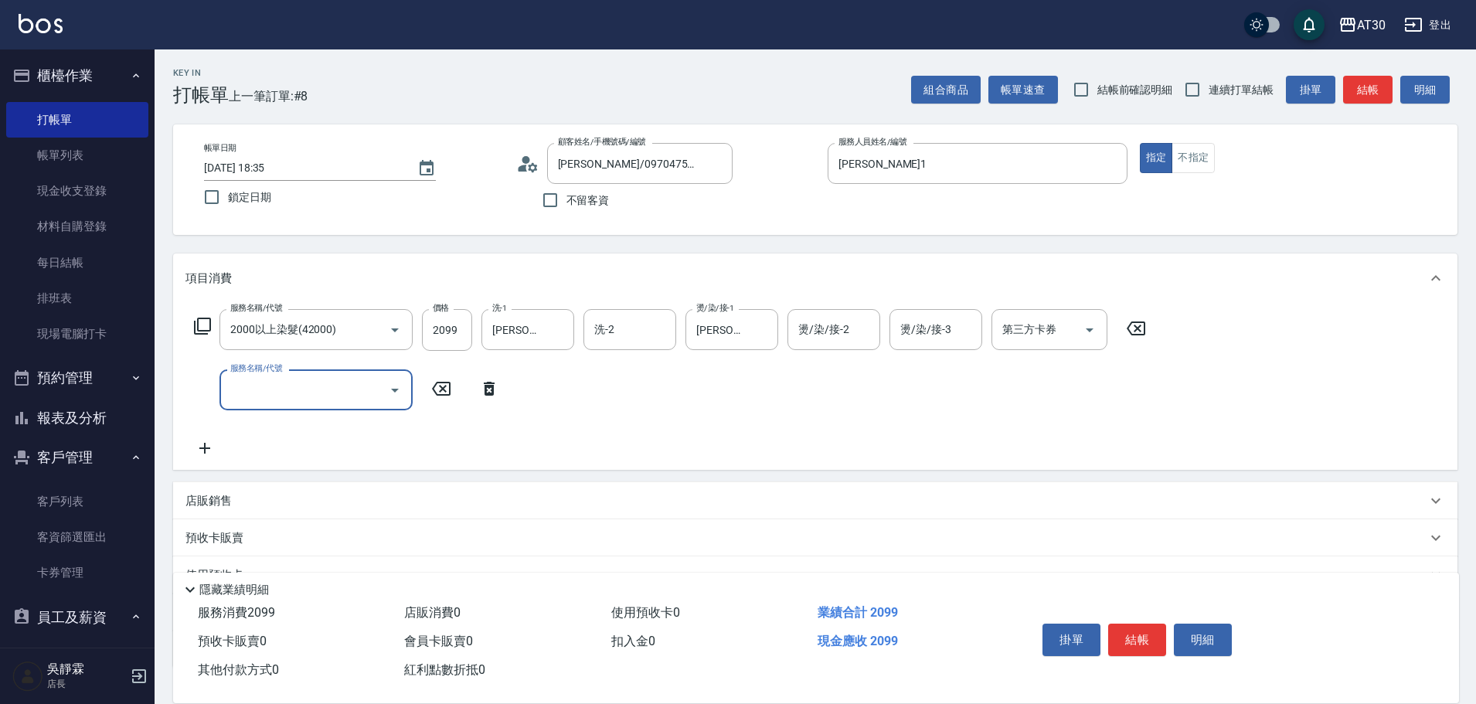
type input "4"
type input "原價1201~1500護髮(51500)"
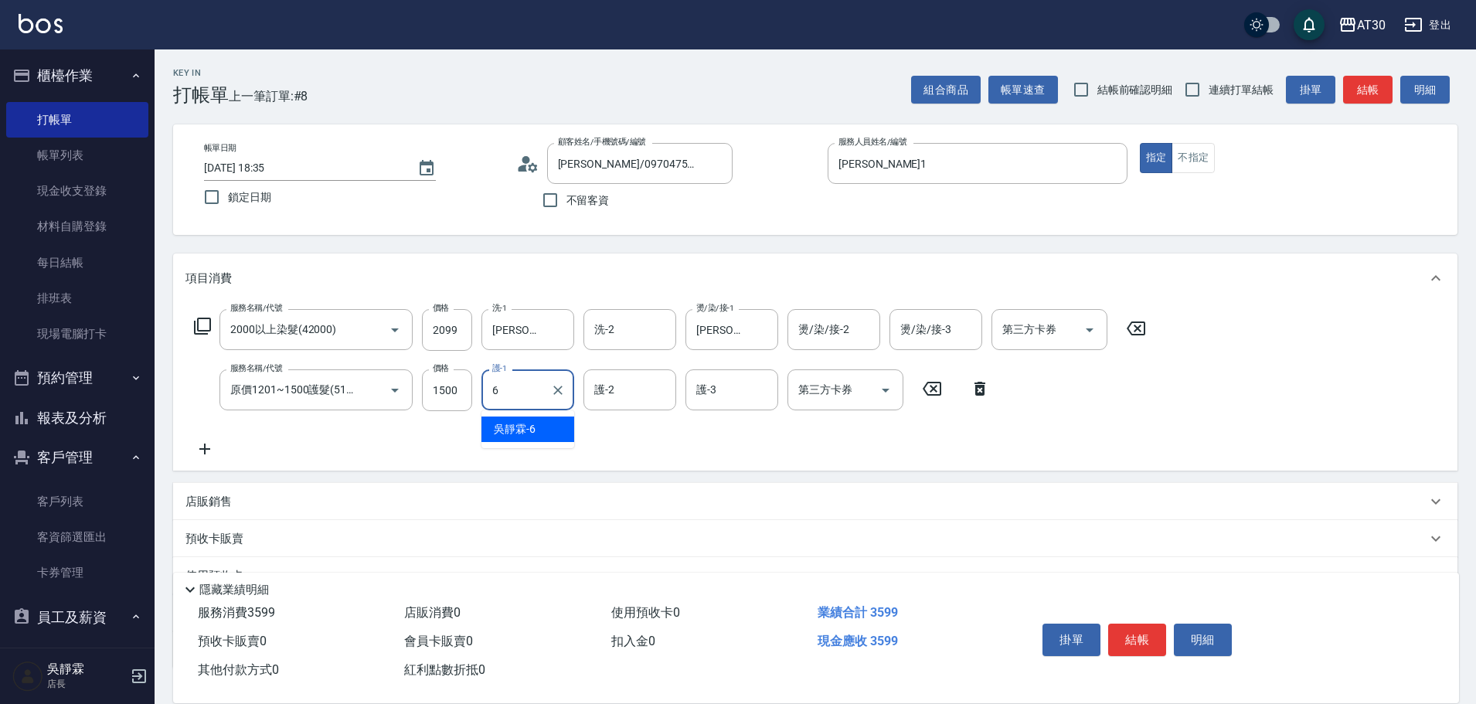
type input "吳靜霖-6"
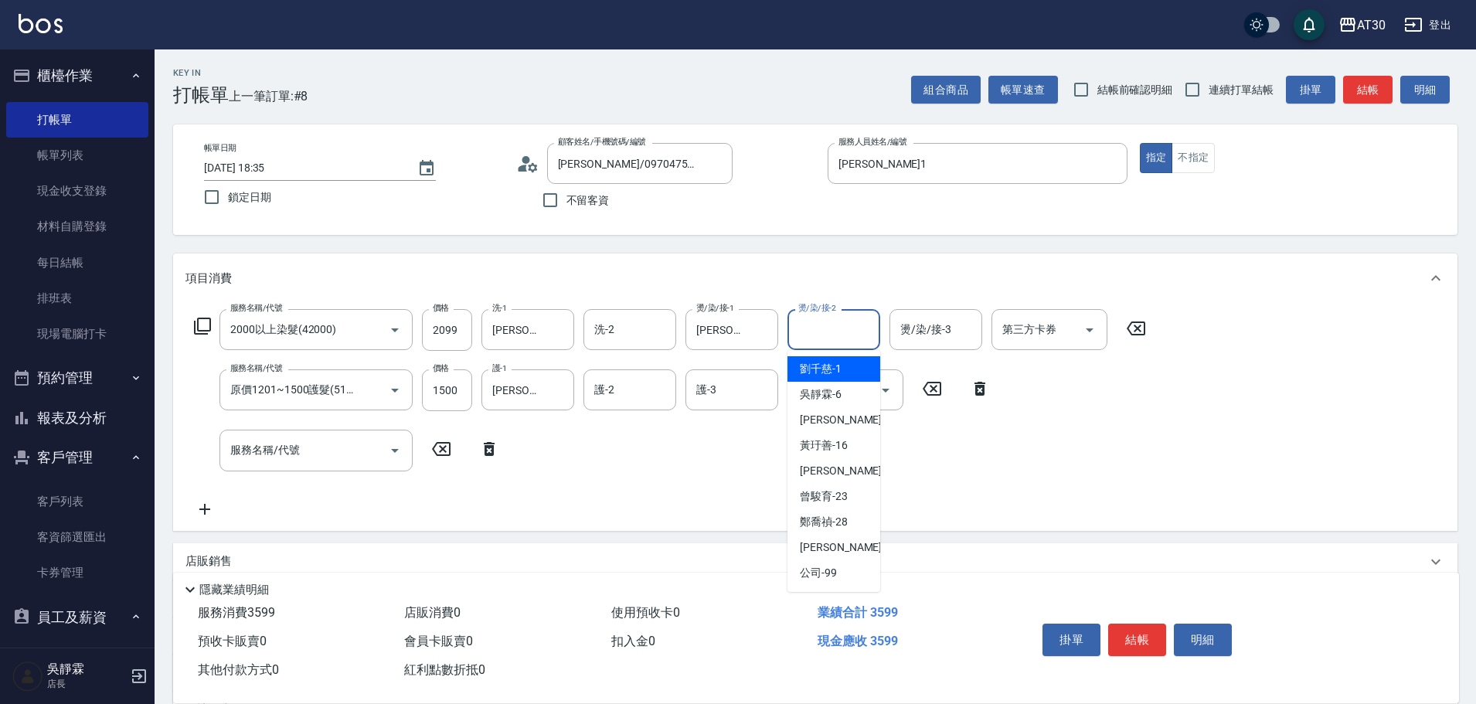
click at [804, 325] on input "燙/染/接-2" at bounding box center [833, 329] width 79 height 27
type input "吳靜霖-6"
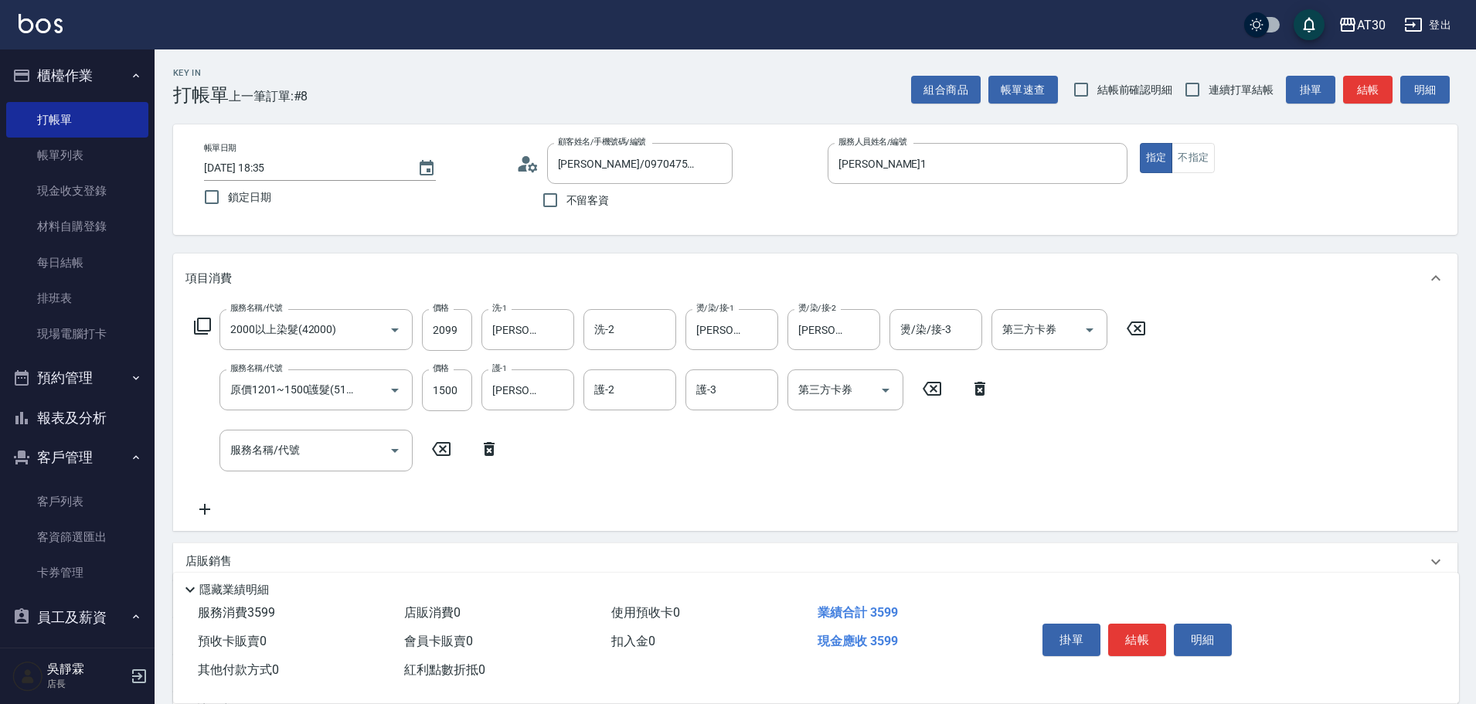
click at [1184, 433] on div "服務名稱/代號 2000以上染髮(42000) 服務名稱/代號 價格 2099 價格 洗-1 吳靜霖-6 洗-1 洗-2 洗-2 燙/染/接-1 劉千慈-1 …" at bounding box center [815, 416] width 1284 height 227
click at [1141, 629] on button "結帳" at bounding box center [1137, 640] width 58 height 32
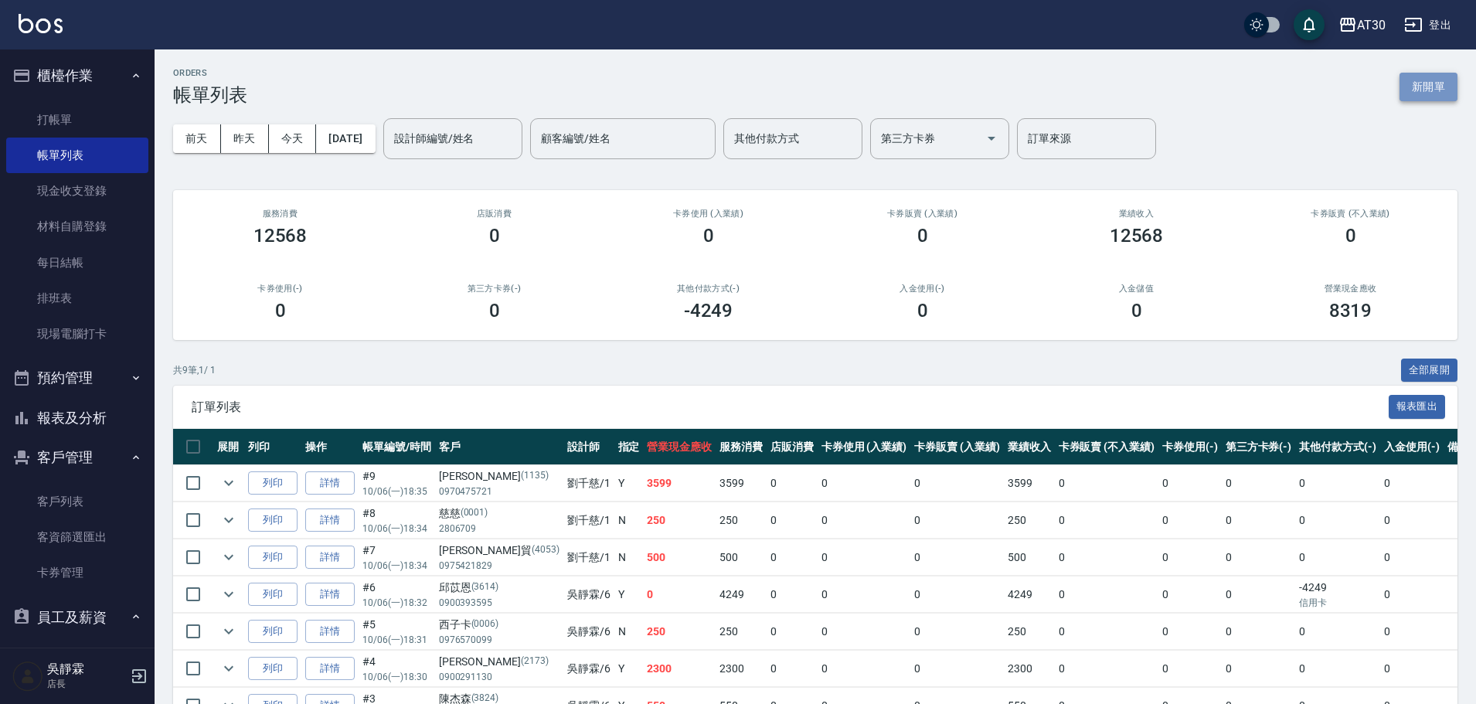
click at [1429, 74] on button "新開單" at bounding box center [1428, 87] width 58 height 29
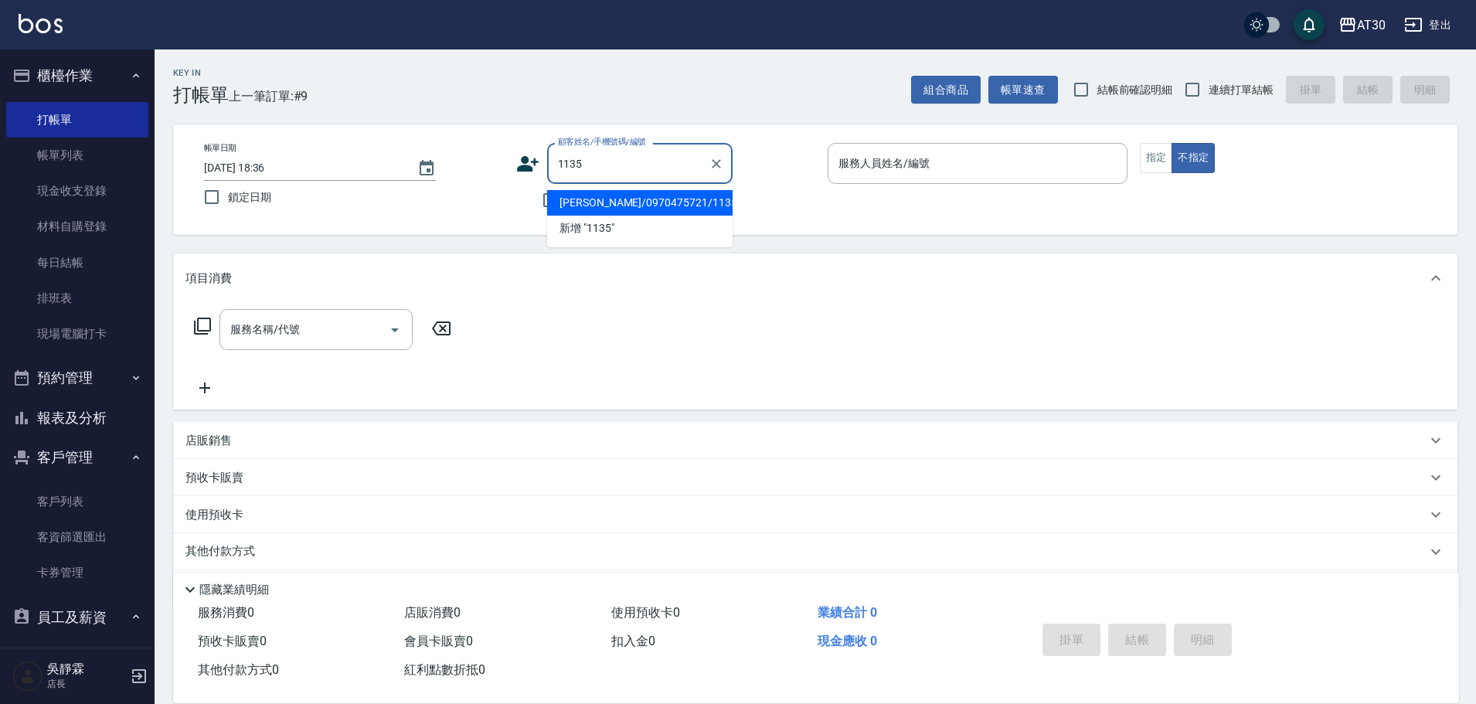
type input "范芷瑜/0970475721/1135"
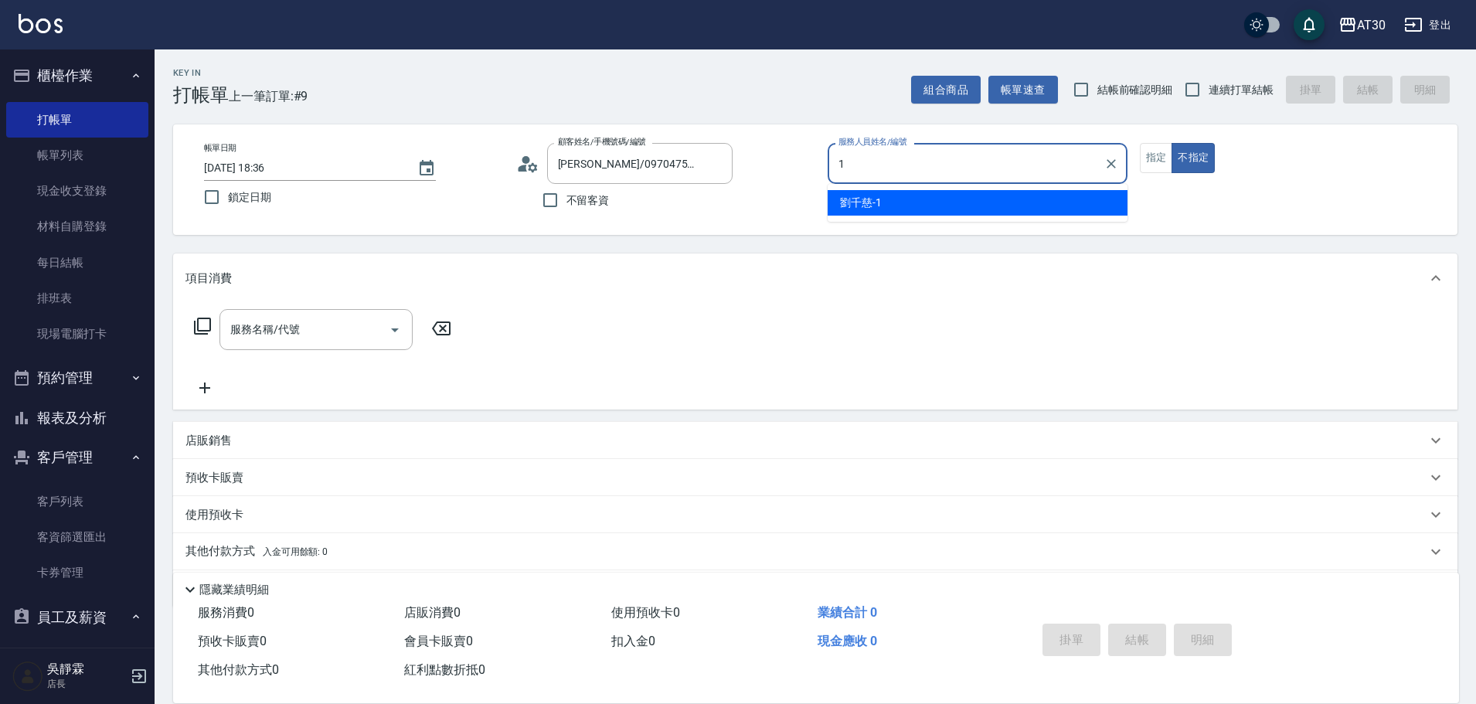
type input "劉千慈-1"
type button "false"
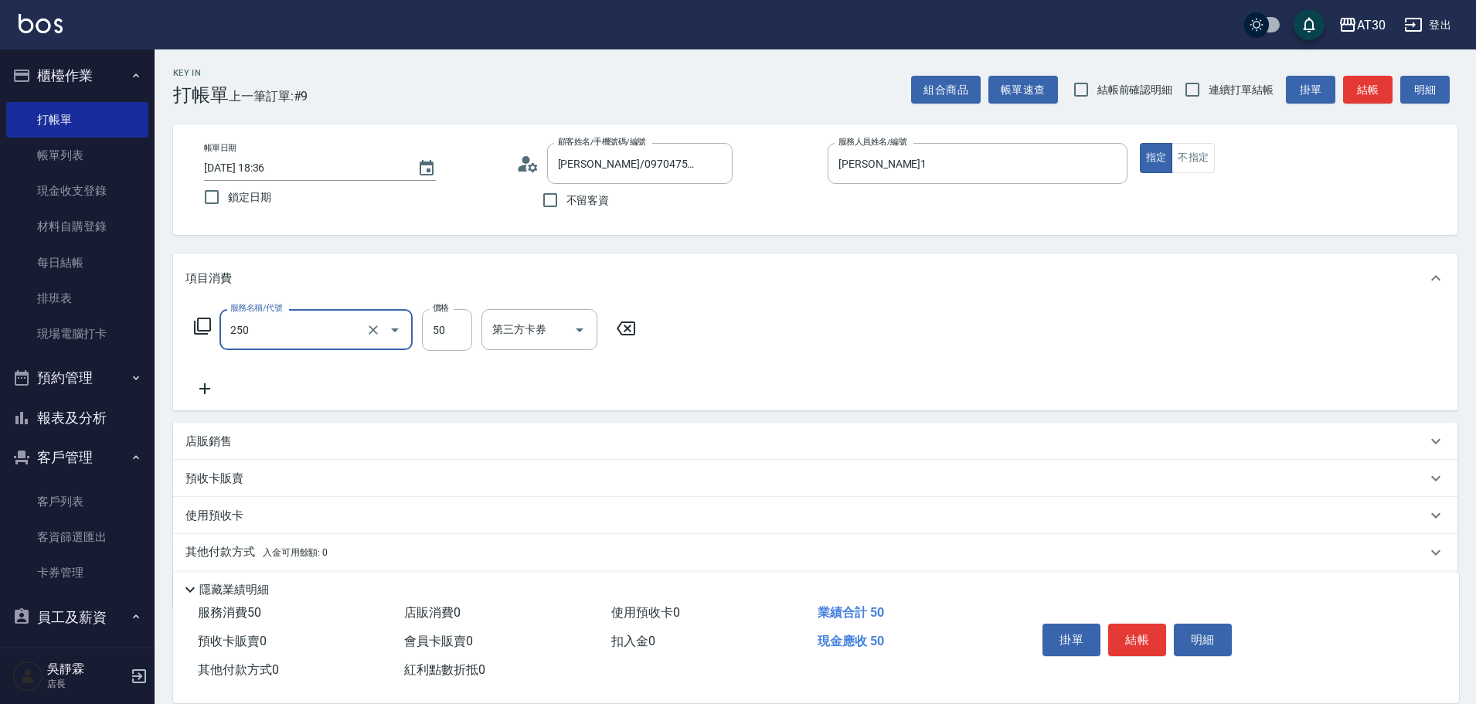
type input "剪瀏海(250)"
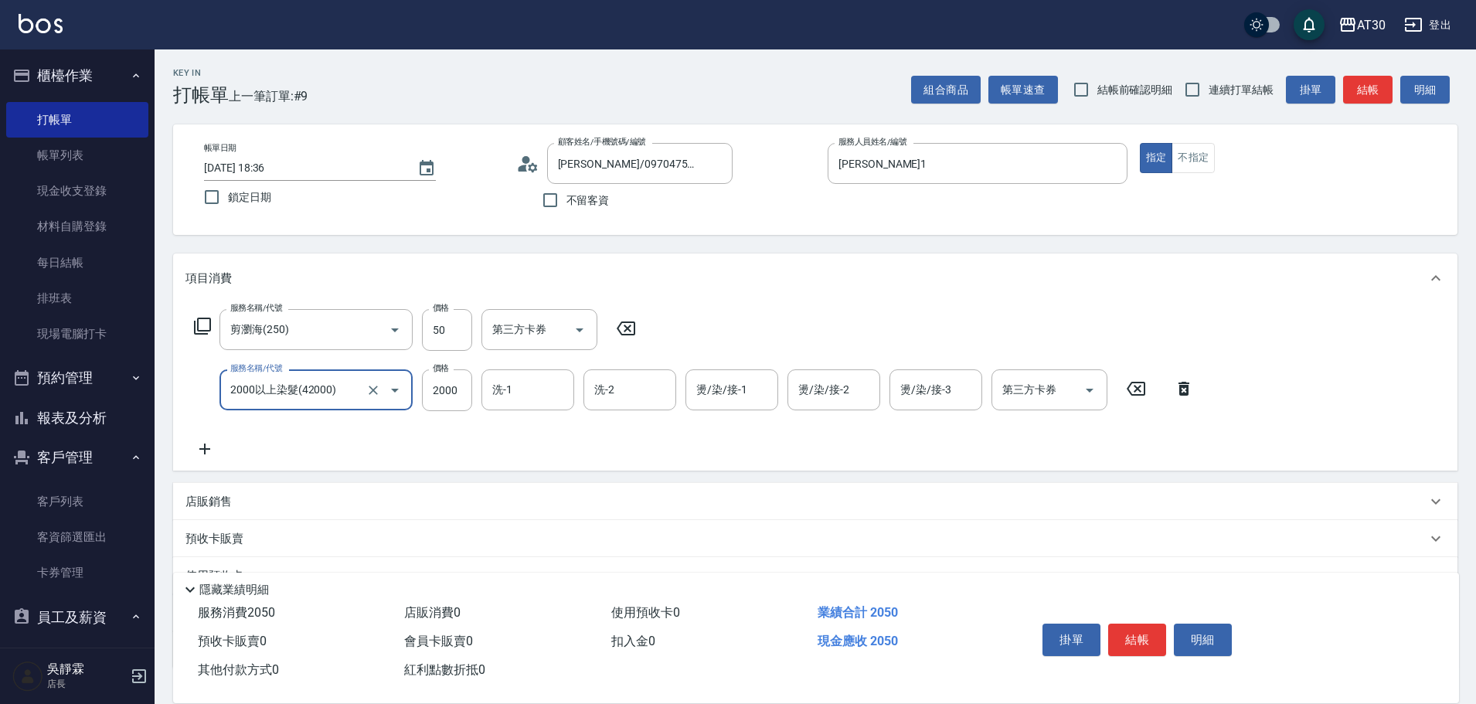
type input "2000以上染髮(42000)"
type input "2099"
type input "公司-99"
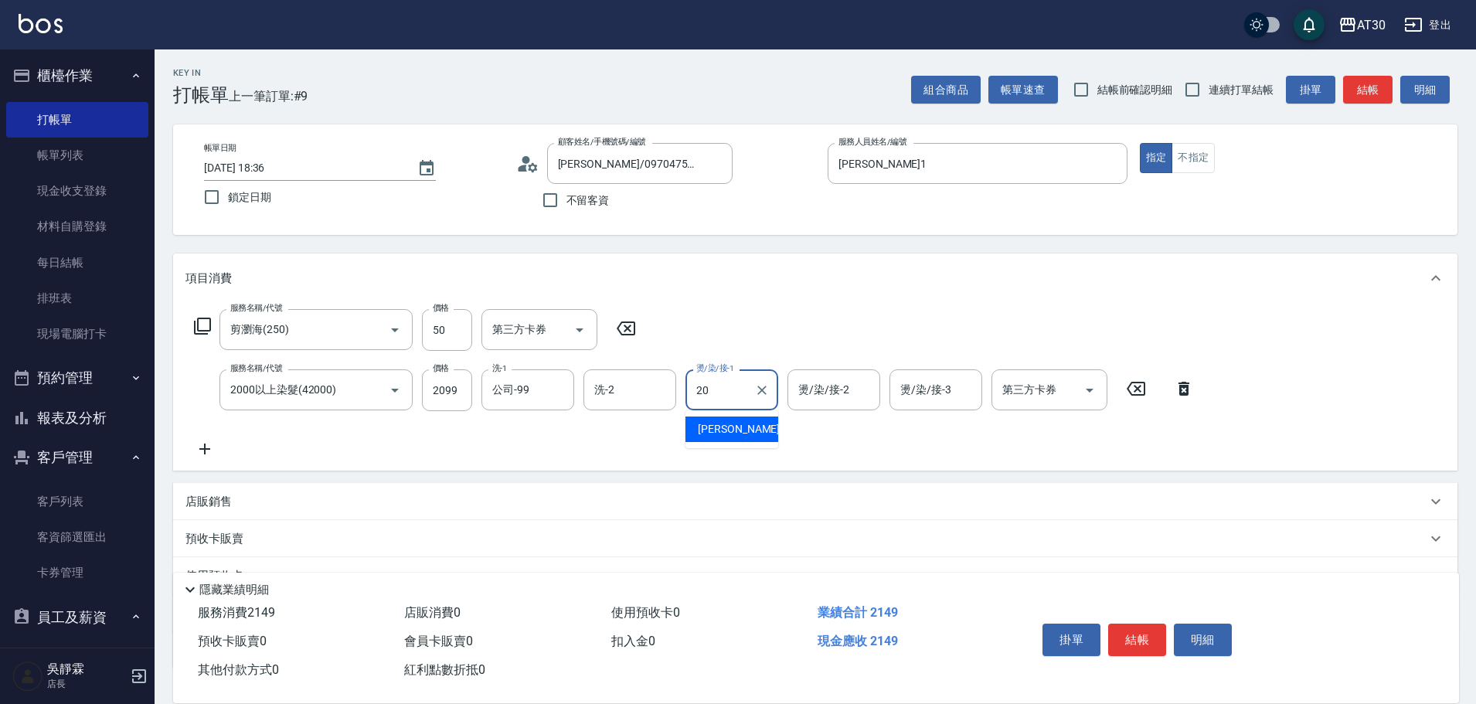
type input "賴伊珊-20"
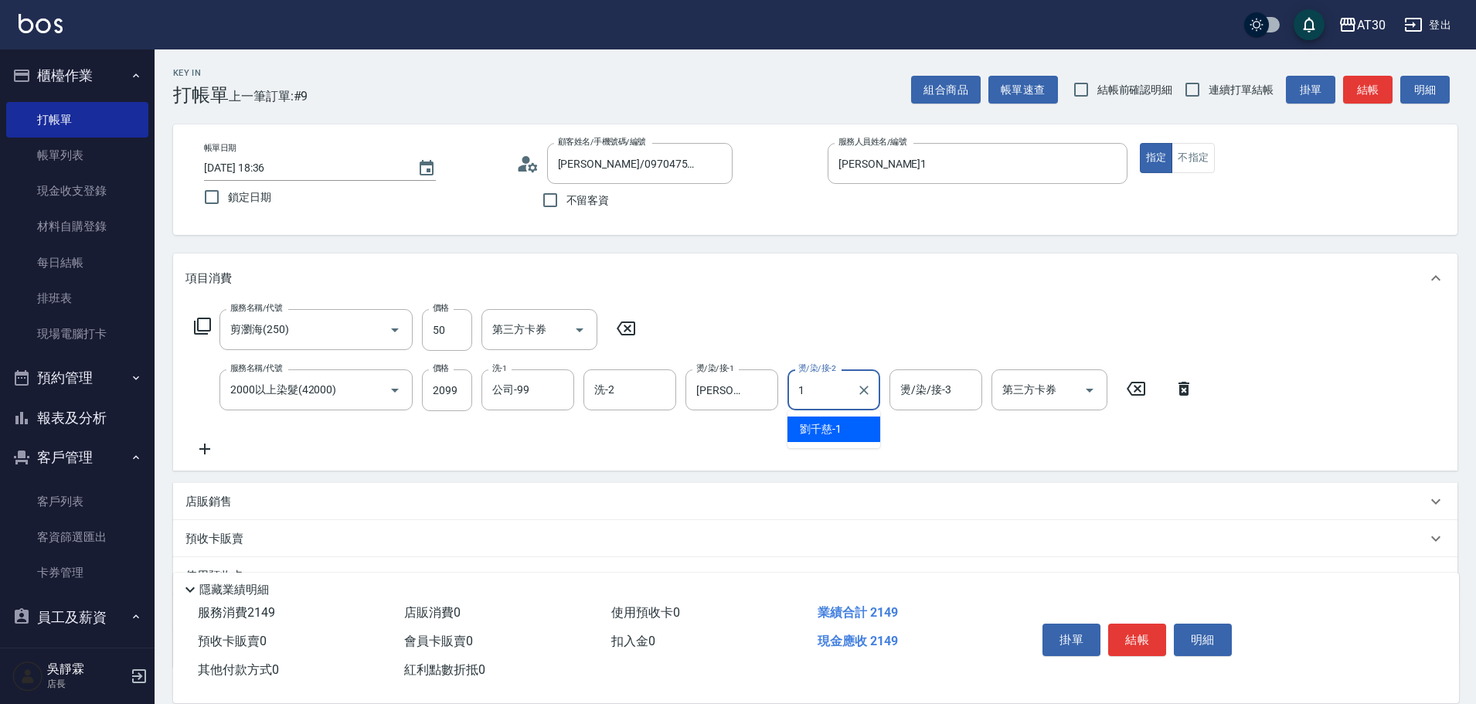
type input "劉千慈-1"
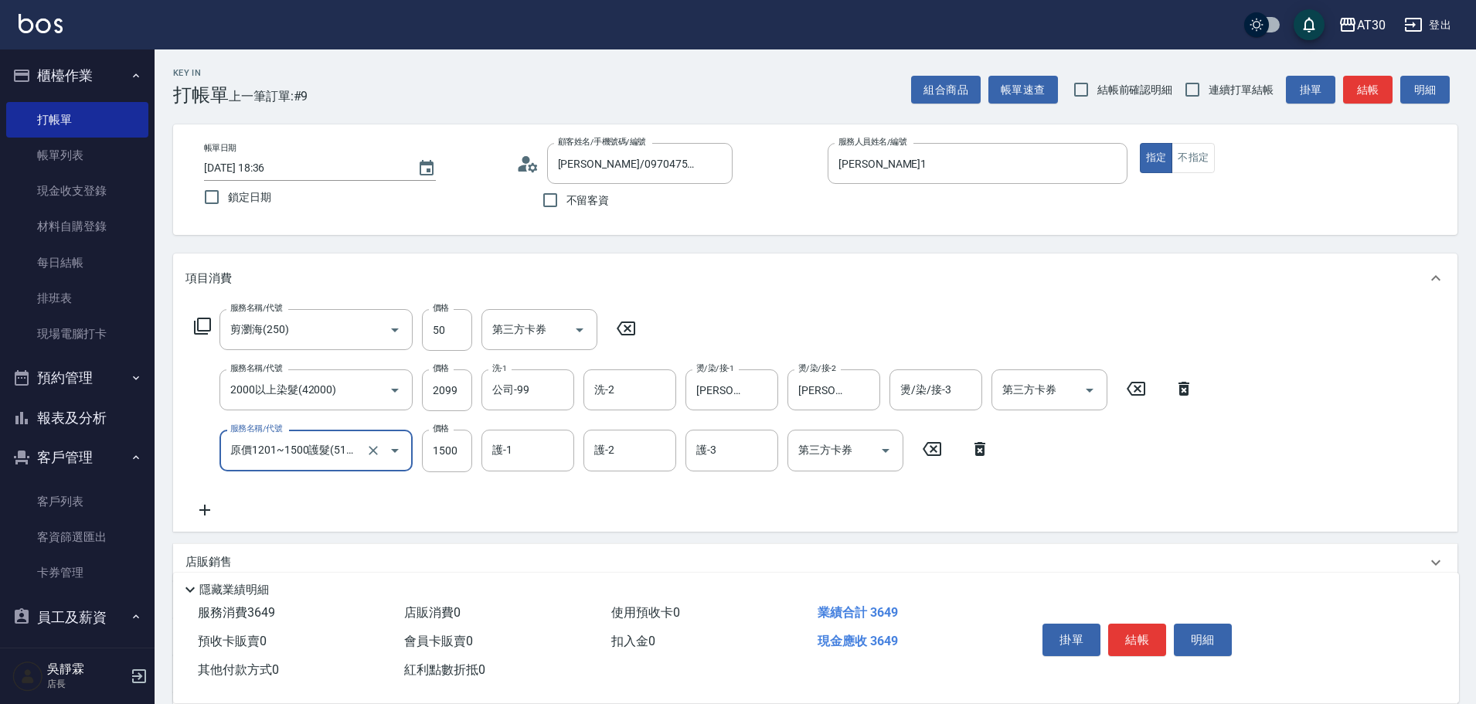
type input "原價1201~1500護髮(51500)"
type input "公司-99"
click at [1141, 627] on button "結帳" at bounding box center [1137, 640] width 58 height 32
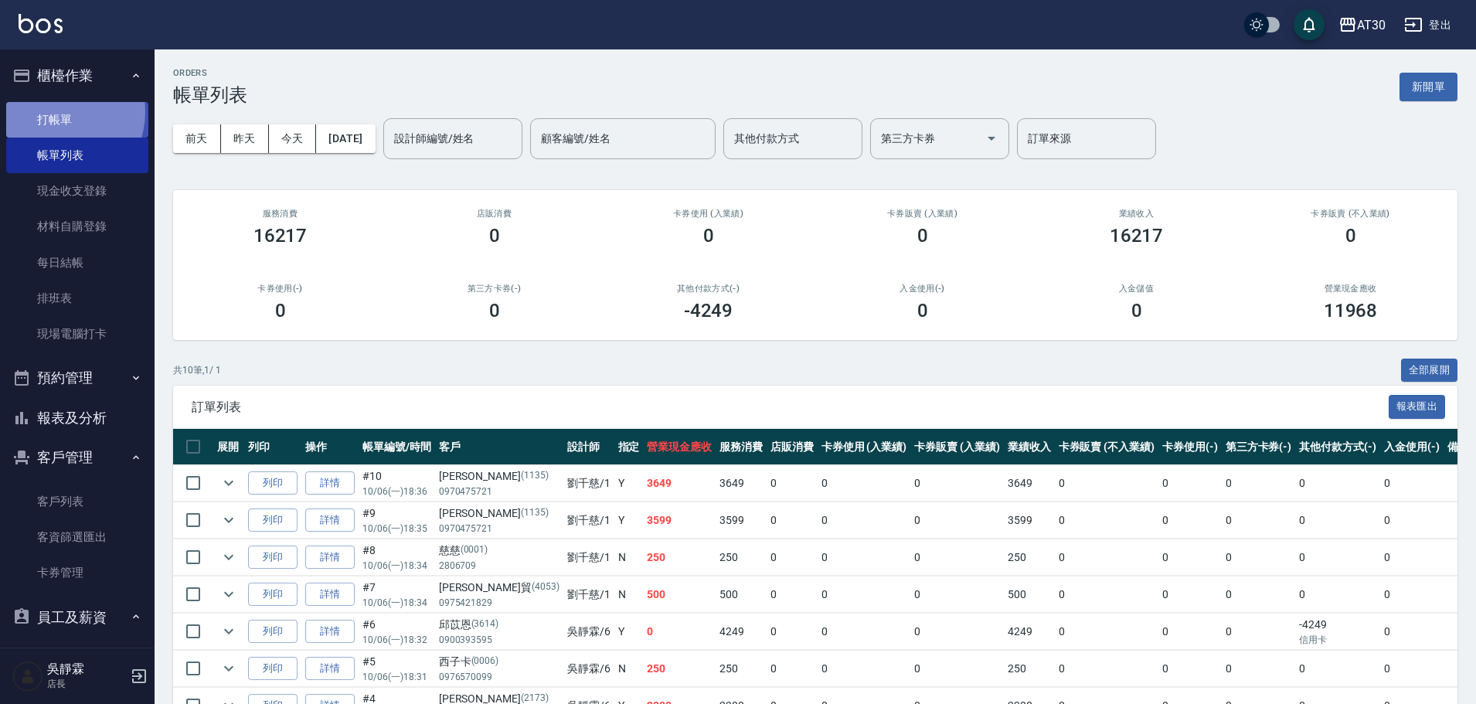
click at [53, 111] on link "打帳單" at bounding box center [77, 120] width 142 height 36
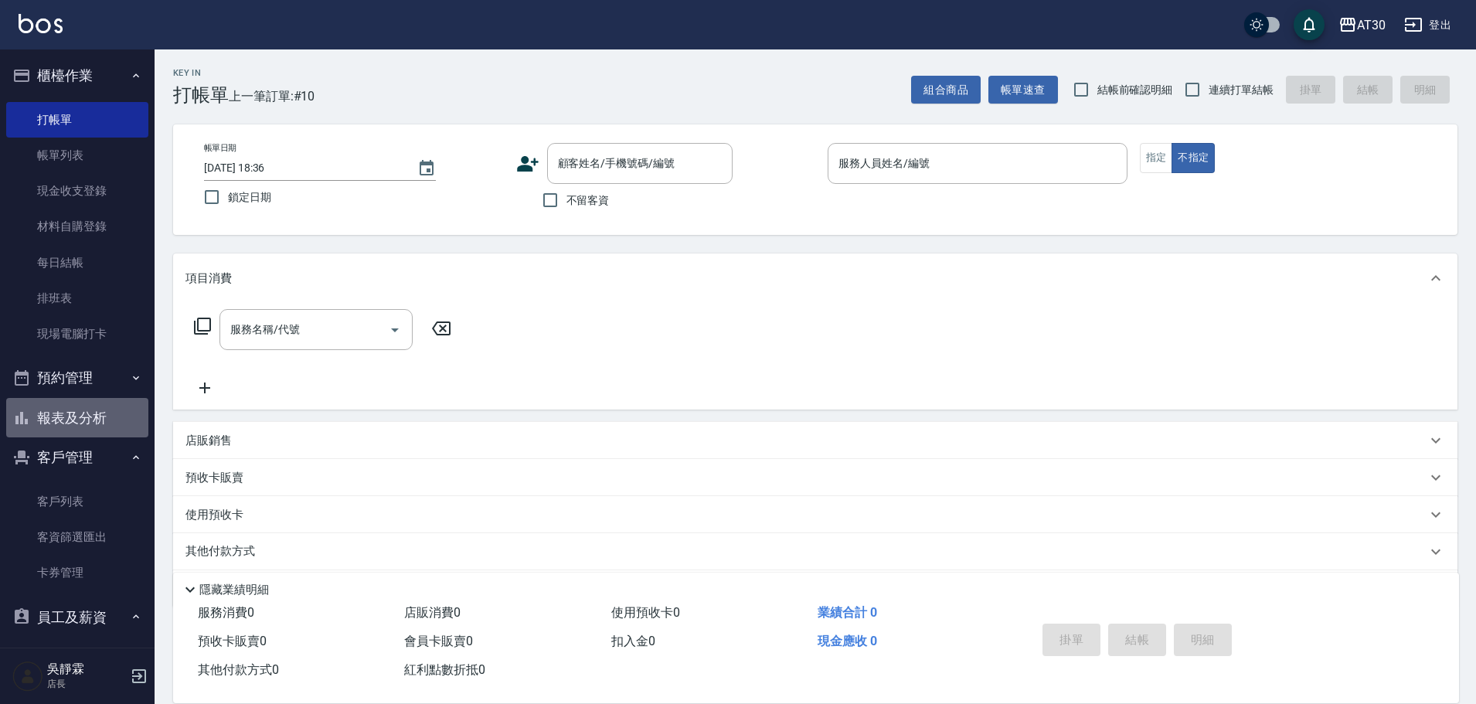
click at [88, 416] on button "報表及分析" at bounding box center [77, 418] width 142 height 40
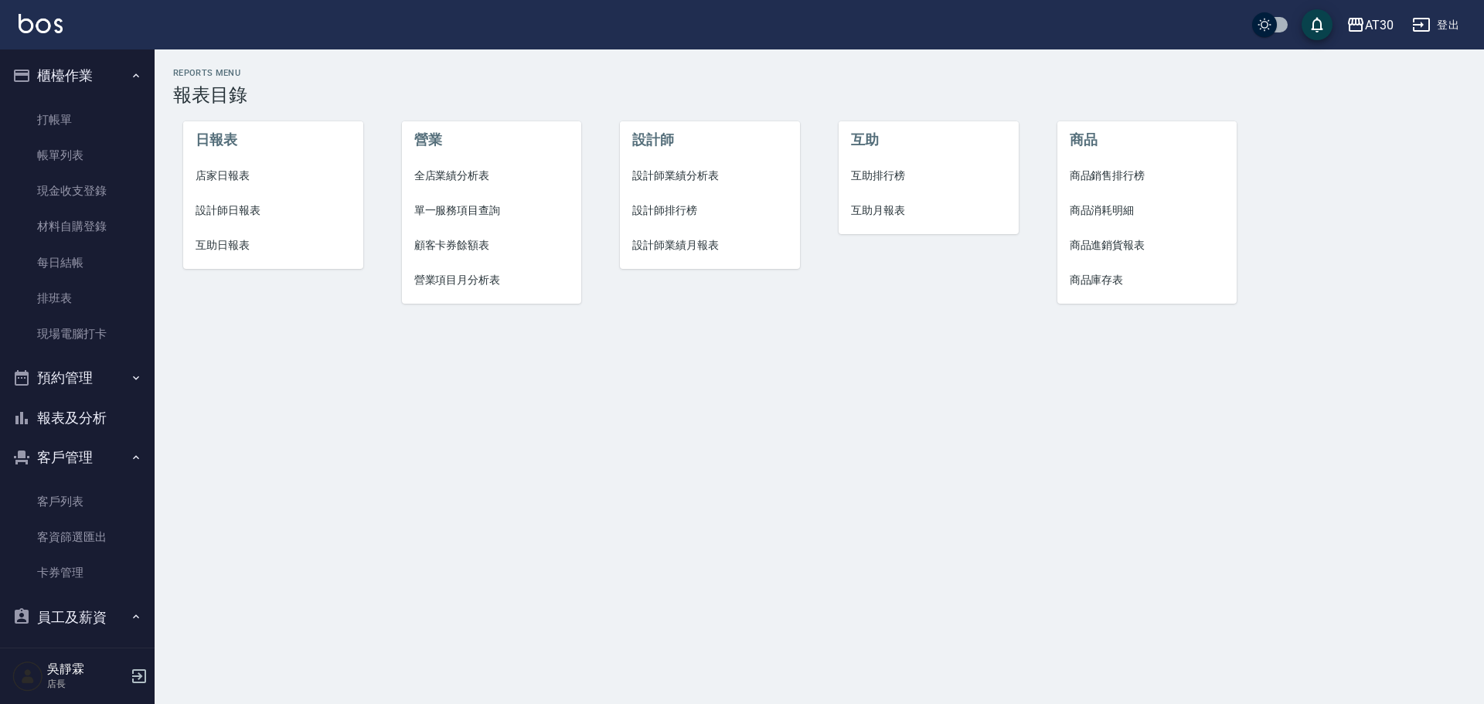
click at [672, 211] on span "設計師排行榜" at bounding box center [709, 210] width 155 height 16
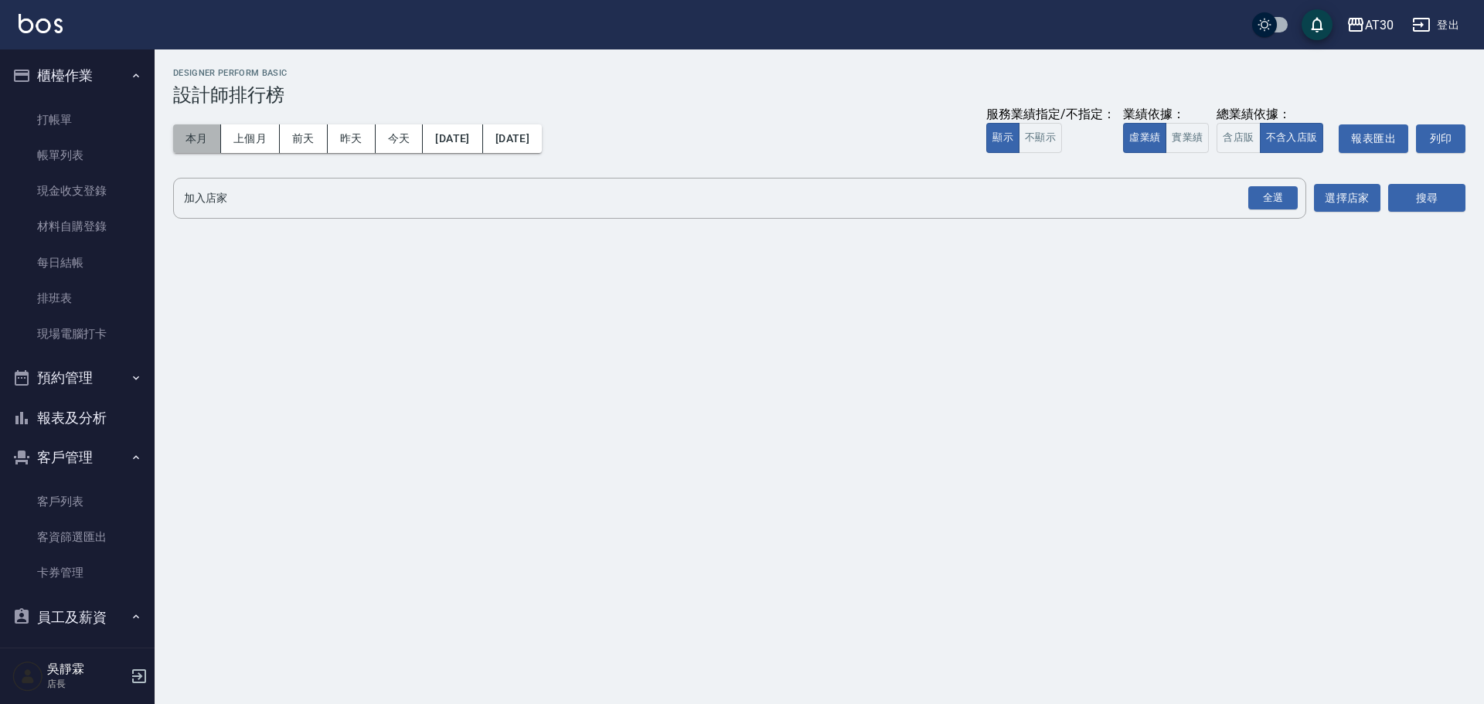
click at [182, 138] on button "本月" at bounding box center [197, 138] width 48 height 29
click at [1263, 198] on div "全選" at bounding box center [1272, 198] width 49 height 24
click at [1419, 195] on button "搜尋" at bounding box center [1426, 199] width 77 height 29
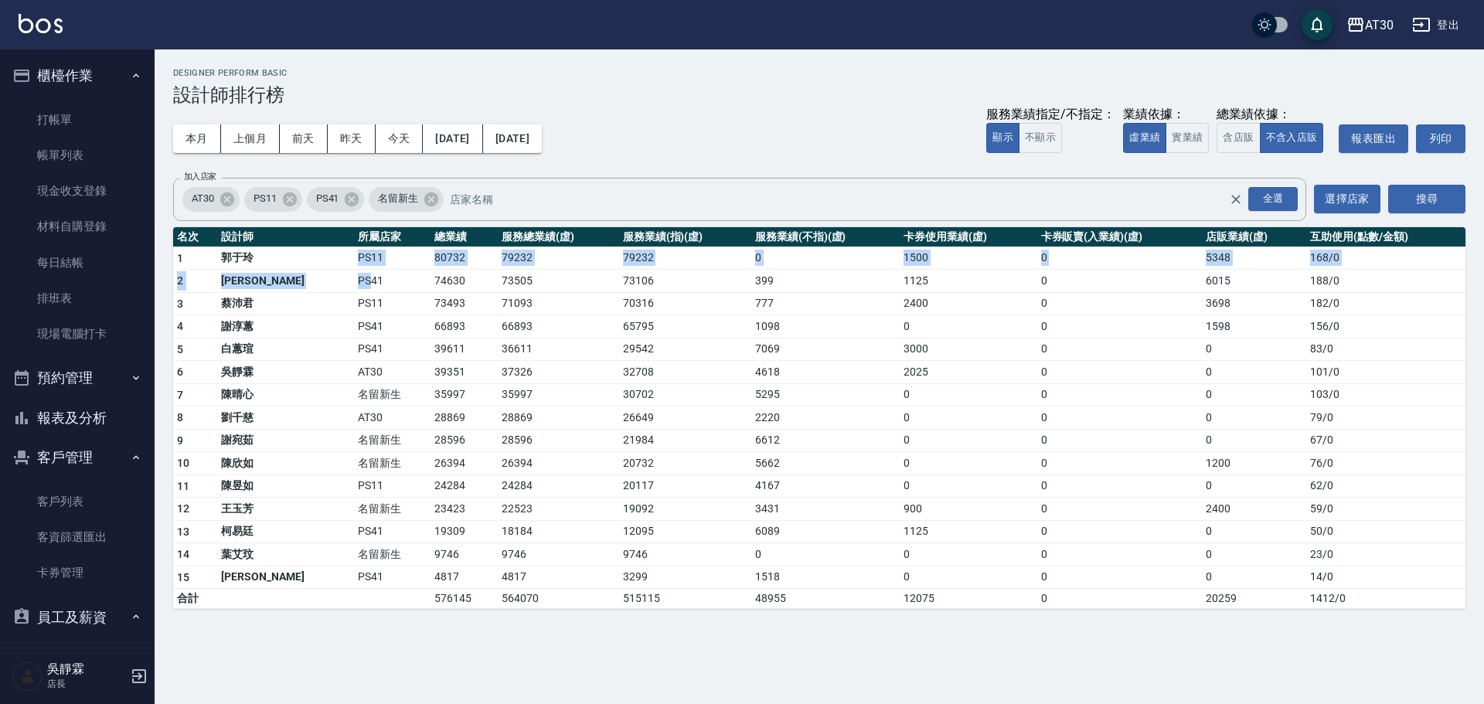
drag, startPoint x: 280, startPoint y: 268, endPoint x: 331, endPoint y: 298, distance: 59.2
click at [304, 284] on tbody "1 郭于玲 PS11 80732 79232 79232 0 1500 0 5348 168 / 0 2 李靜芳 PS41 74630 73505 73106…" at bounding box center [819, 427] width 1292 height 362
click at [498, 396] on td "35997" at bounding box center [558, 394] width 121 height 23
click at [430, 398] on td "35997" at bounding box center [463, 394] width 67 height 23
click at [430, 467] on td "26394" at bounding box center [463, 463] width 67 height 23
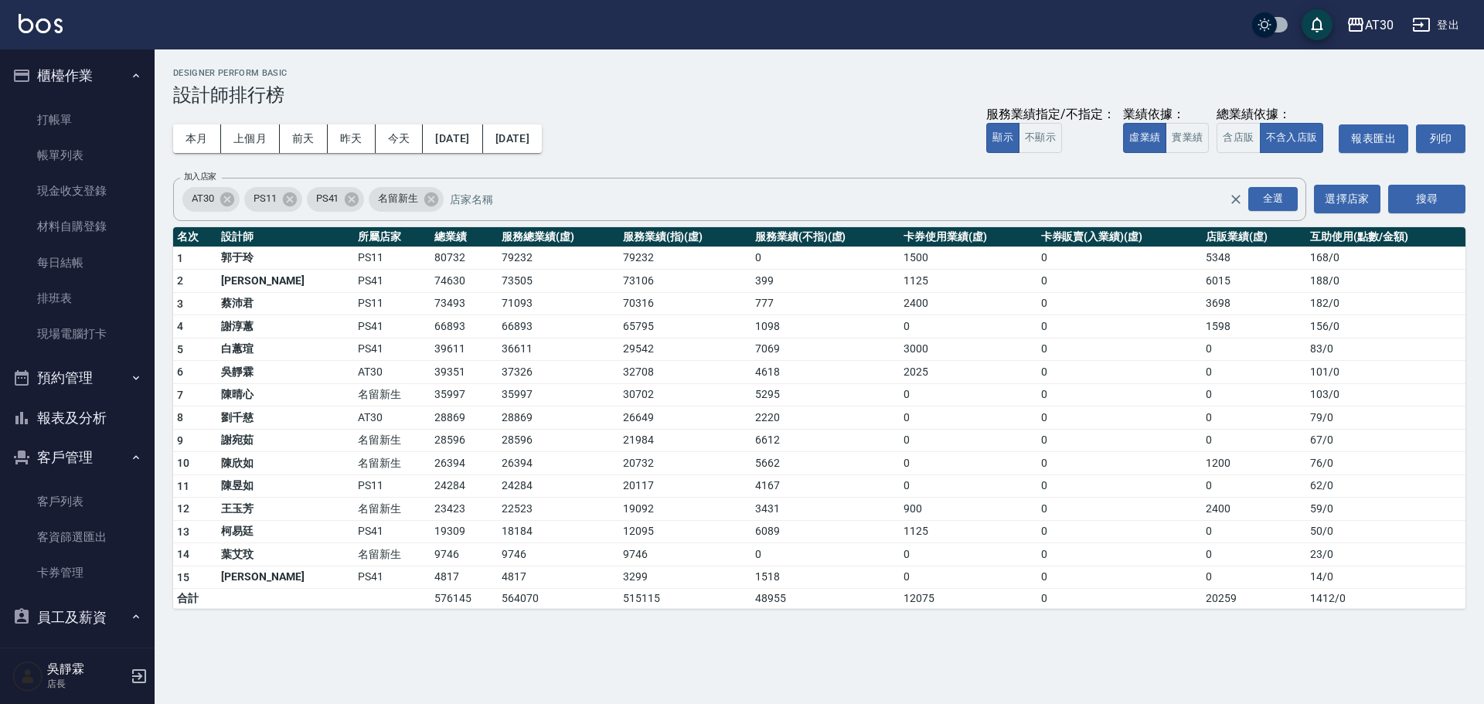
click at [1462, 91] on h3 "設計師排行榜" at bounding box center [819, 95] width 1292 height 22
click at [100, 327] on link "現場電腦打卡" at bounding box center [77, 334] width 142 height 36
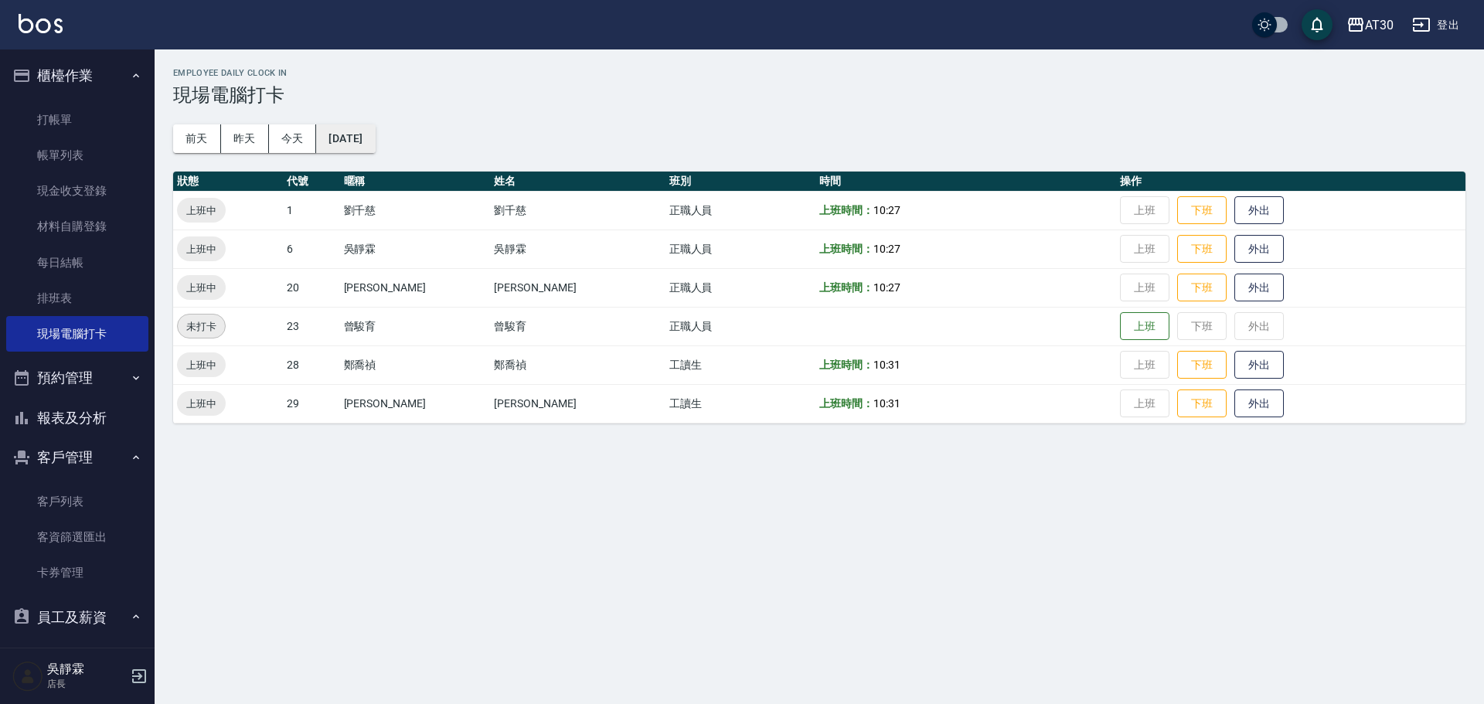
click at [352, 137] on button "[DATE]" at bounding box center [345, 138] width 59 height 29
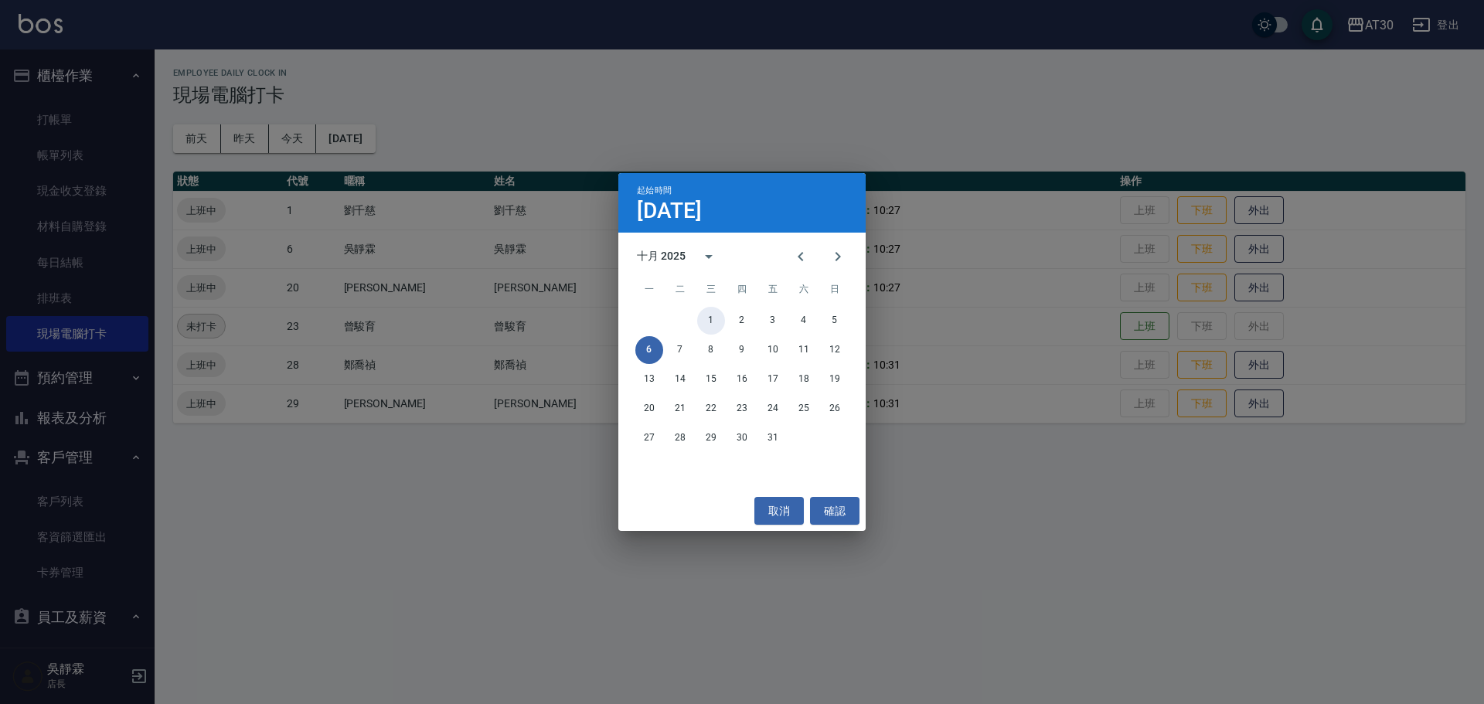
click at [714, 318] on button "1" at bounding box center [711, 321] width 28 height 28
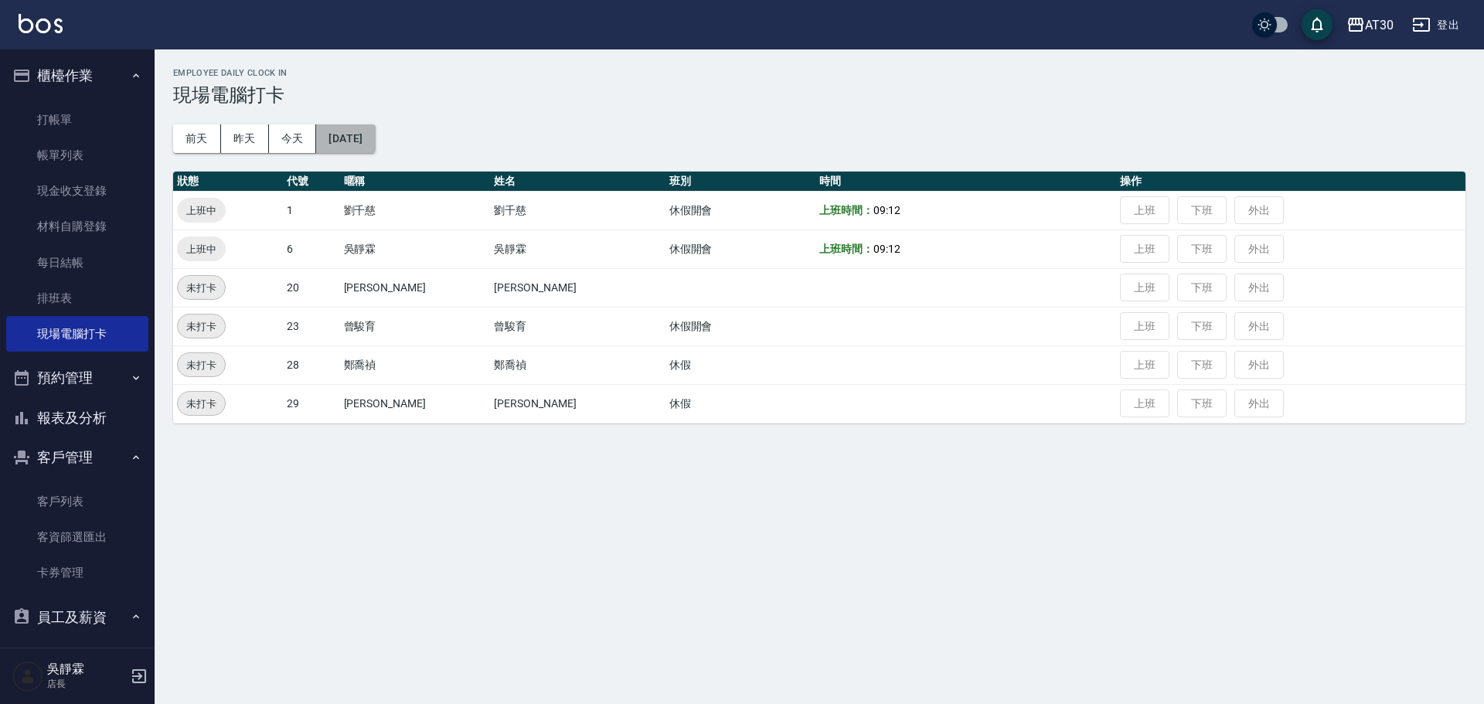
click at [345, 134] on button "[DATE]" at bounding box center [345, 138] width 59 height 29
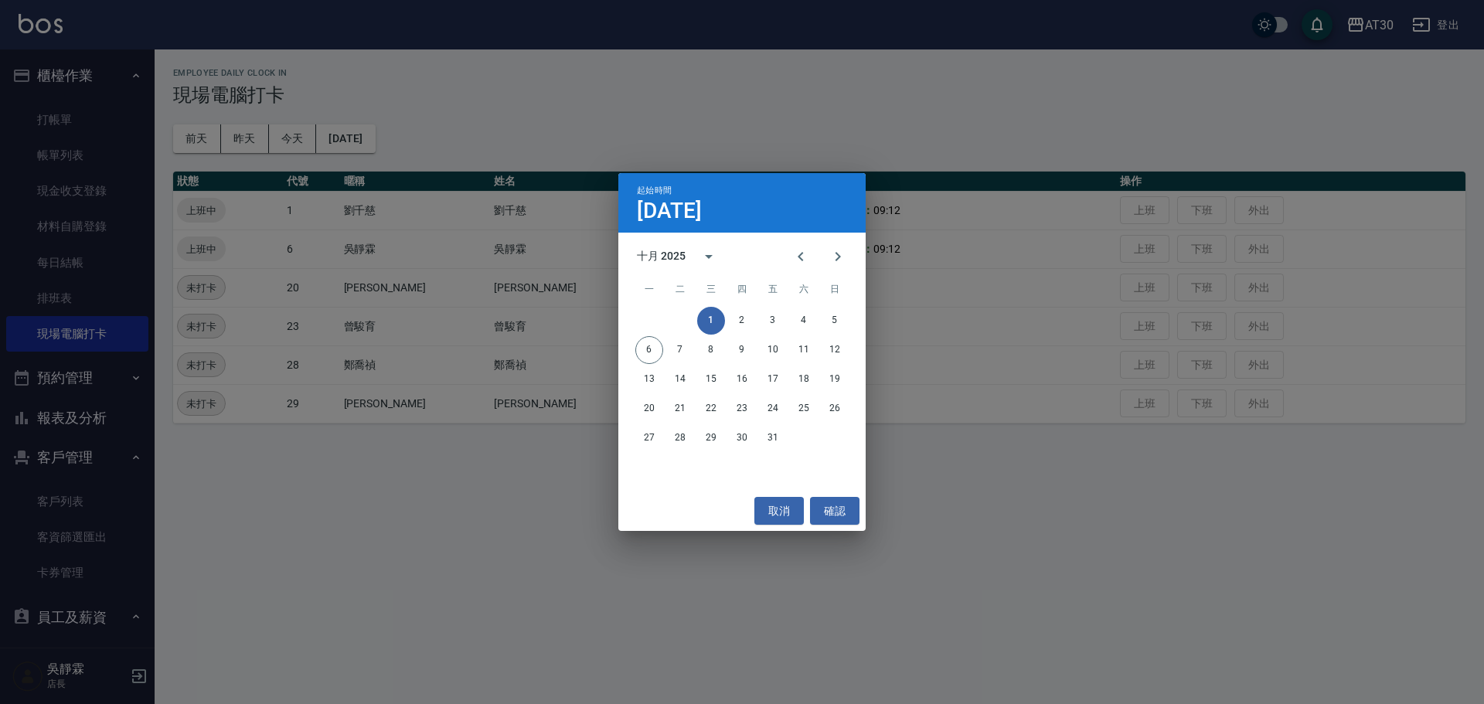
click at [552, 103] on div "起始時間 10月1日 十月 2025 一 二 三 四 五 六 日 1 2 3 4 5 6 7 8 9 10 11 12 13 14 15 16 17 18 1…" at bounding box center [742, 352] width 1484 height 704
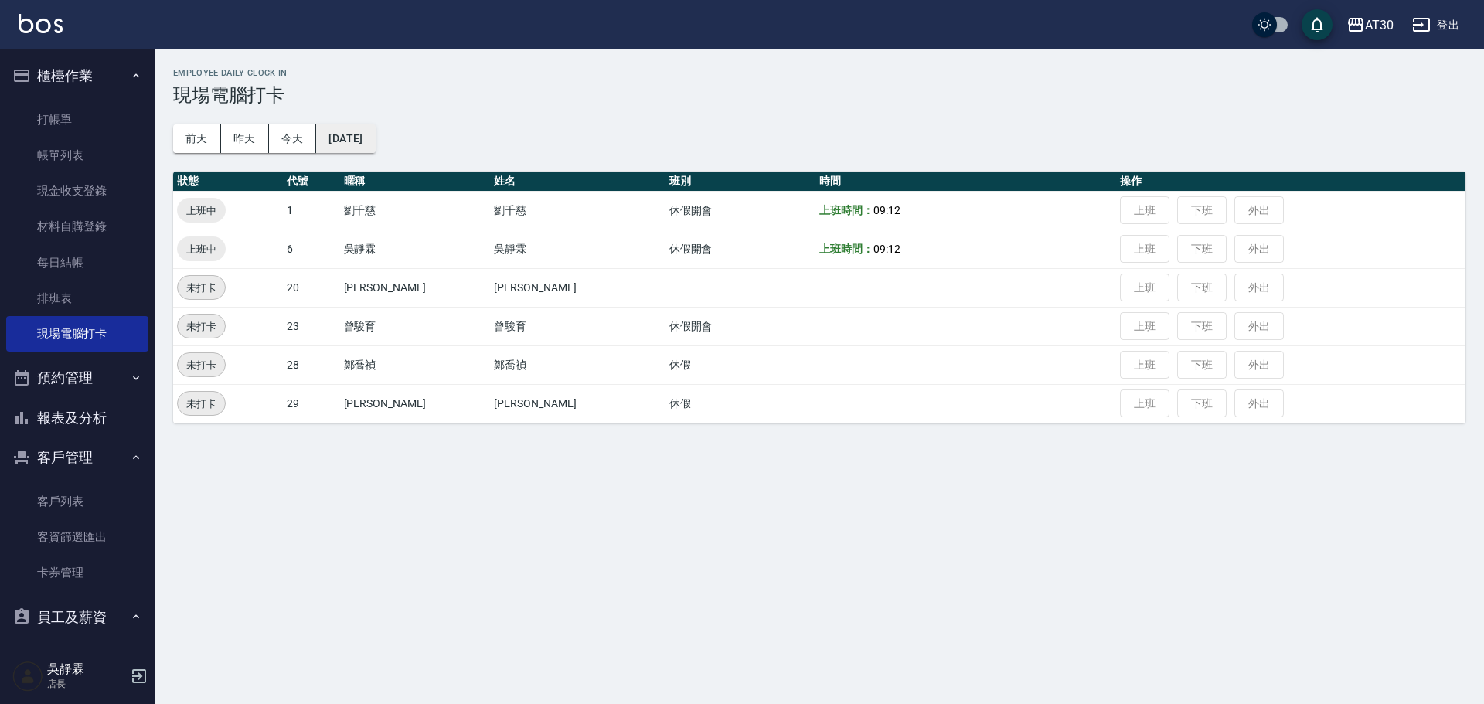
click at [355, 137] on button "[DATE]" at bounding box center [345, 138] width 59 height 29
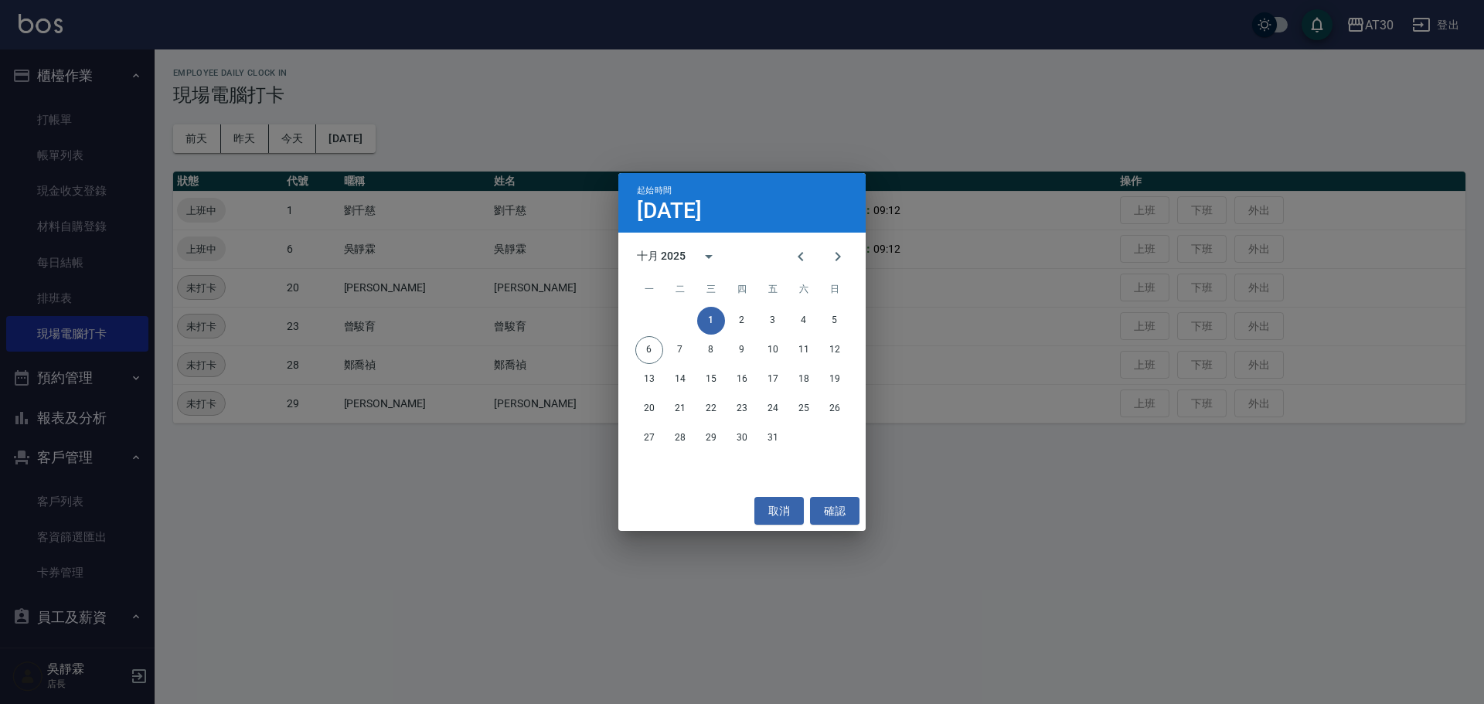
click at [342, 141] on div "起始時間 10月1日 十月 2025 一 二 三 四 五 六 日 1 2 3 4 5 6 7 8 9 10 11 12 13 14 15 16 17 18 1…" at bounding box center [742, 352] width 1484 height 704
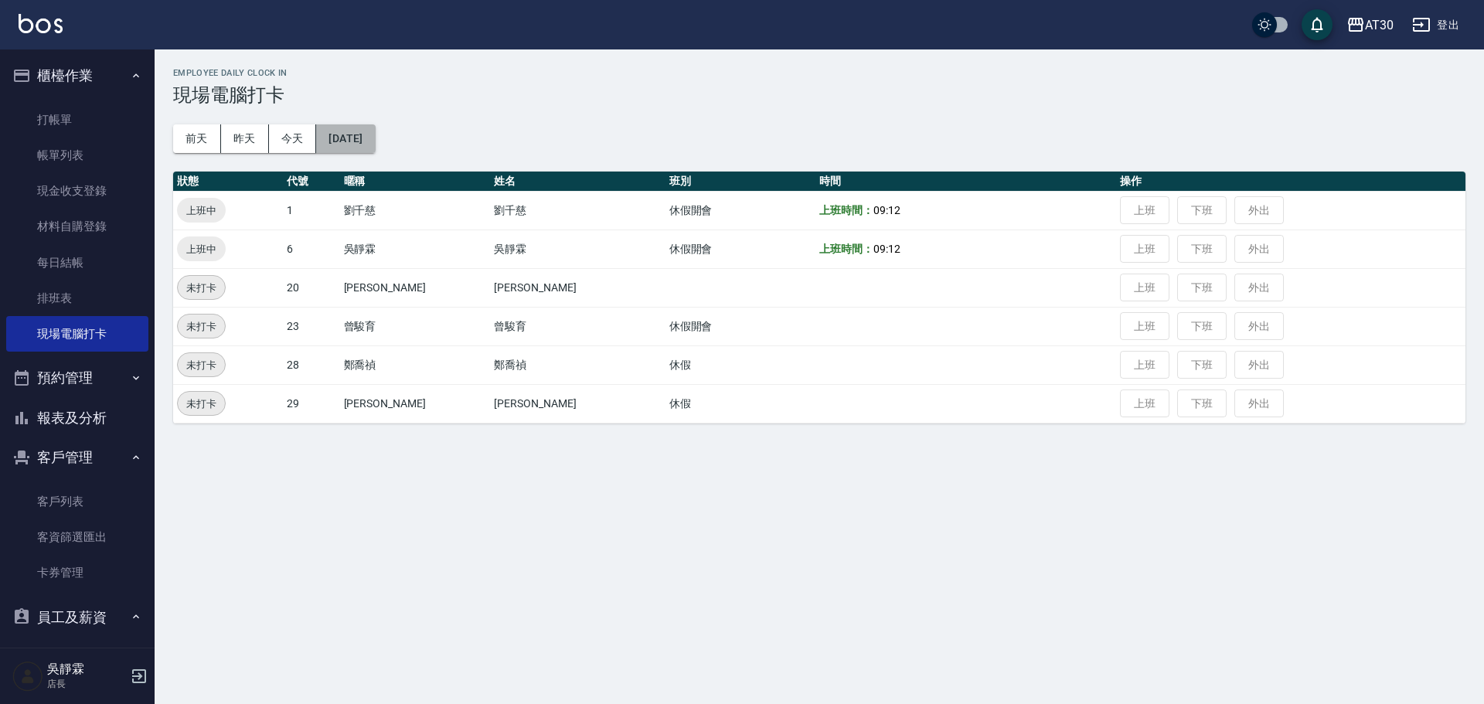
click at [358, 138] on button "[DATE]" at bounding box center [345, 138] width 59 height 29
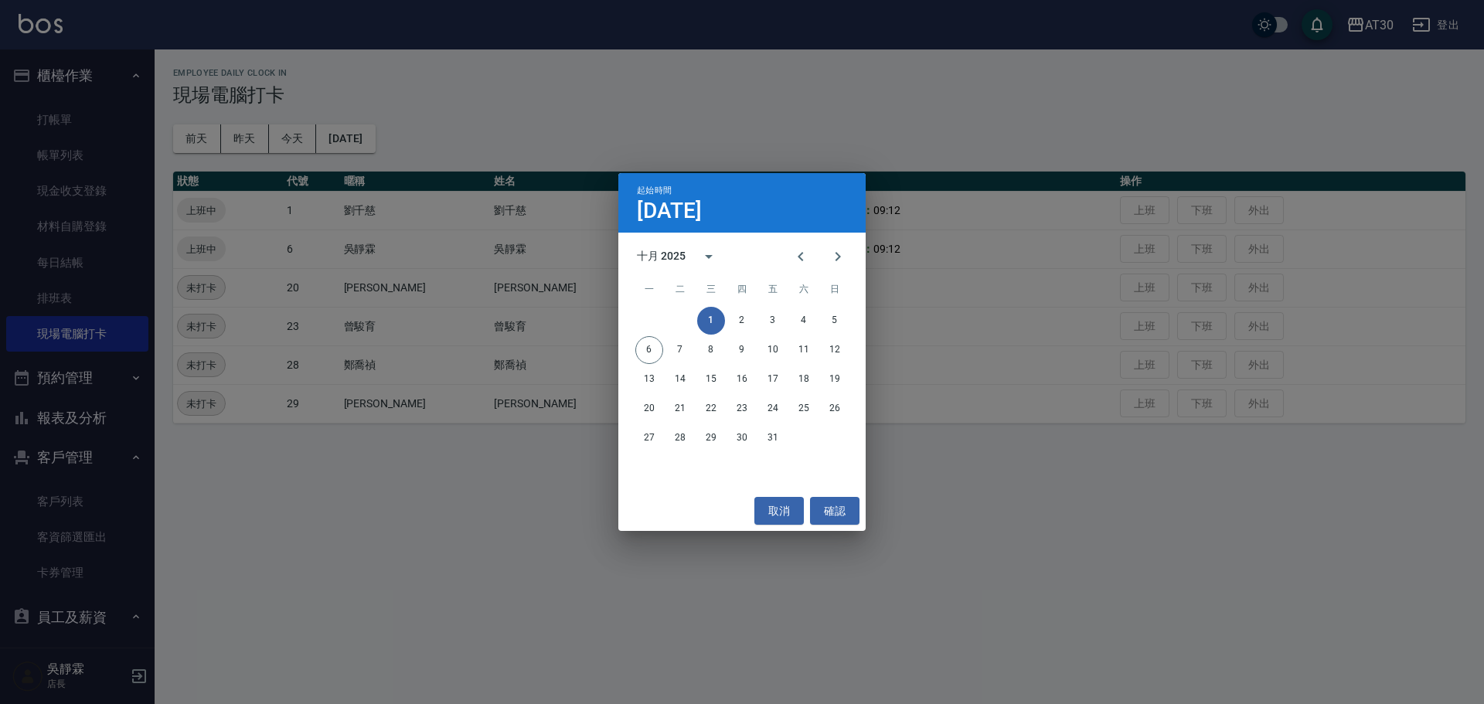
click at [756, 325] on div "1 2 3 4 5" at bounding box center [741, 321] width 247 height 28
click at [748, 320] on button "2" at bounding box center [742, 321] width 28 height 28
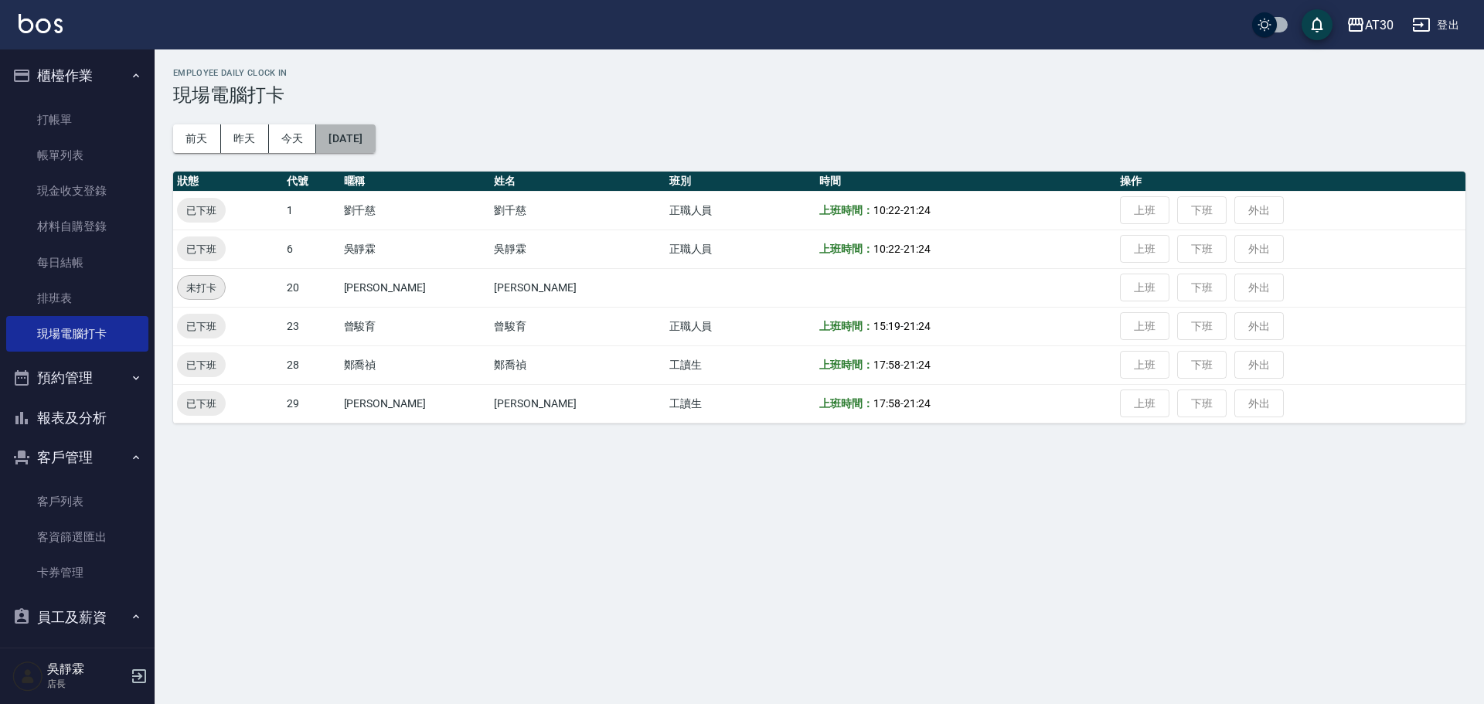
click at [352, 137] on button "[DATE]" at bounding box center [345, 138] width 59 height 29
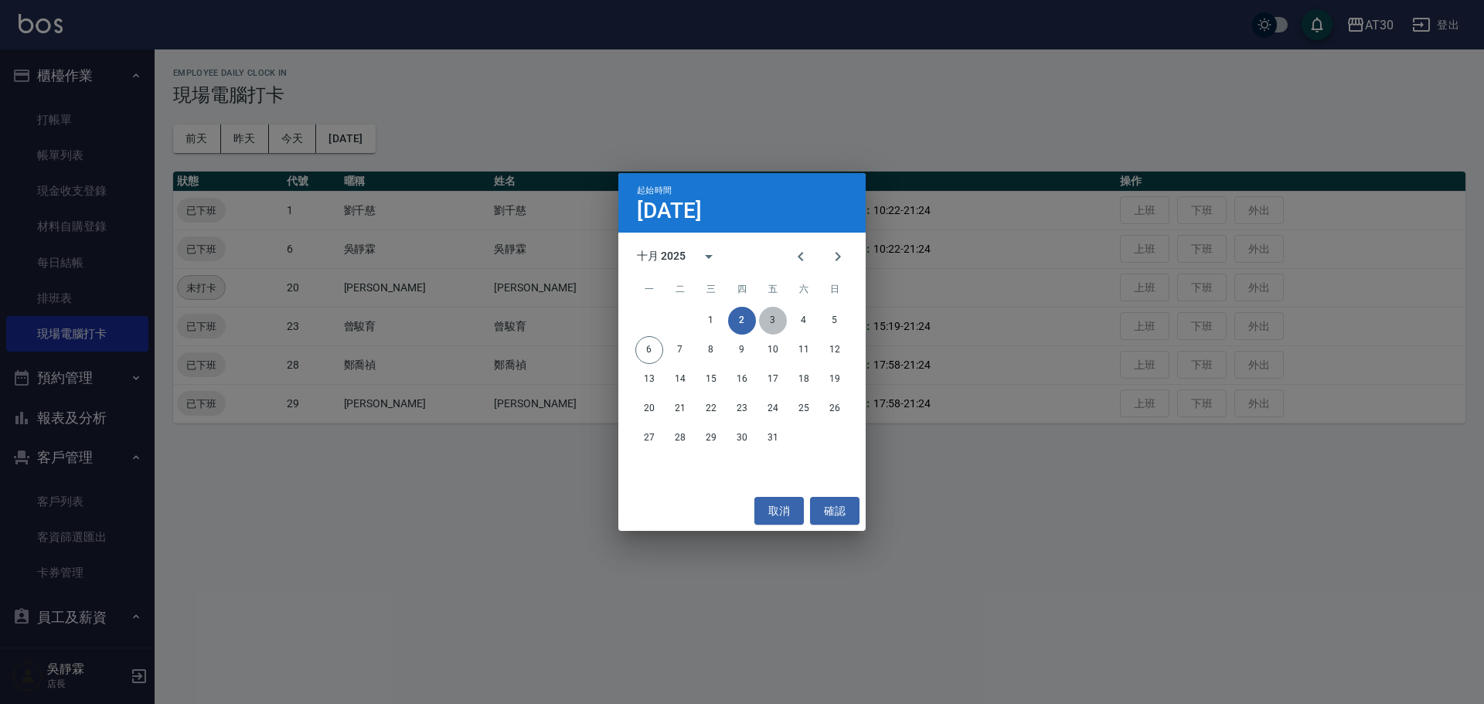
click at [775, 322] on button "3" at bounding box center [773, 321] width 28 height 28
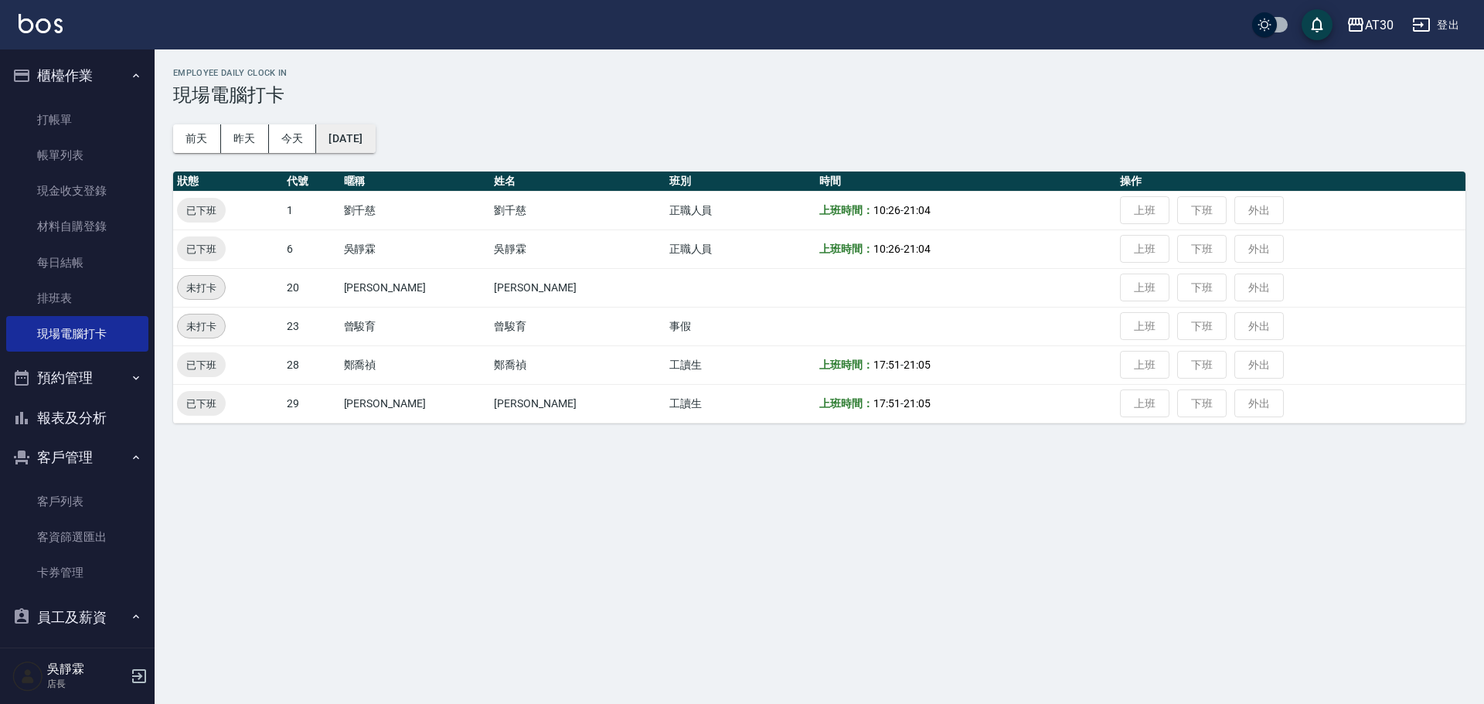
click at [375, 133] on button "[DATE]" at bounding box center [345, 138] width 59 height 29
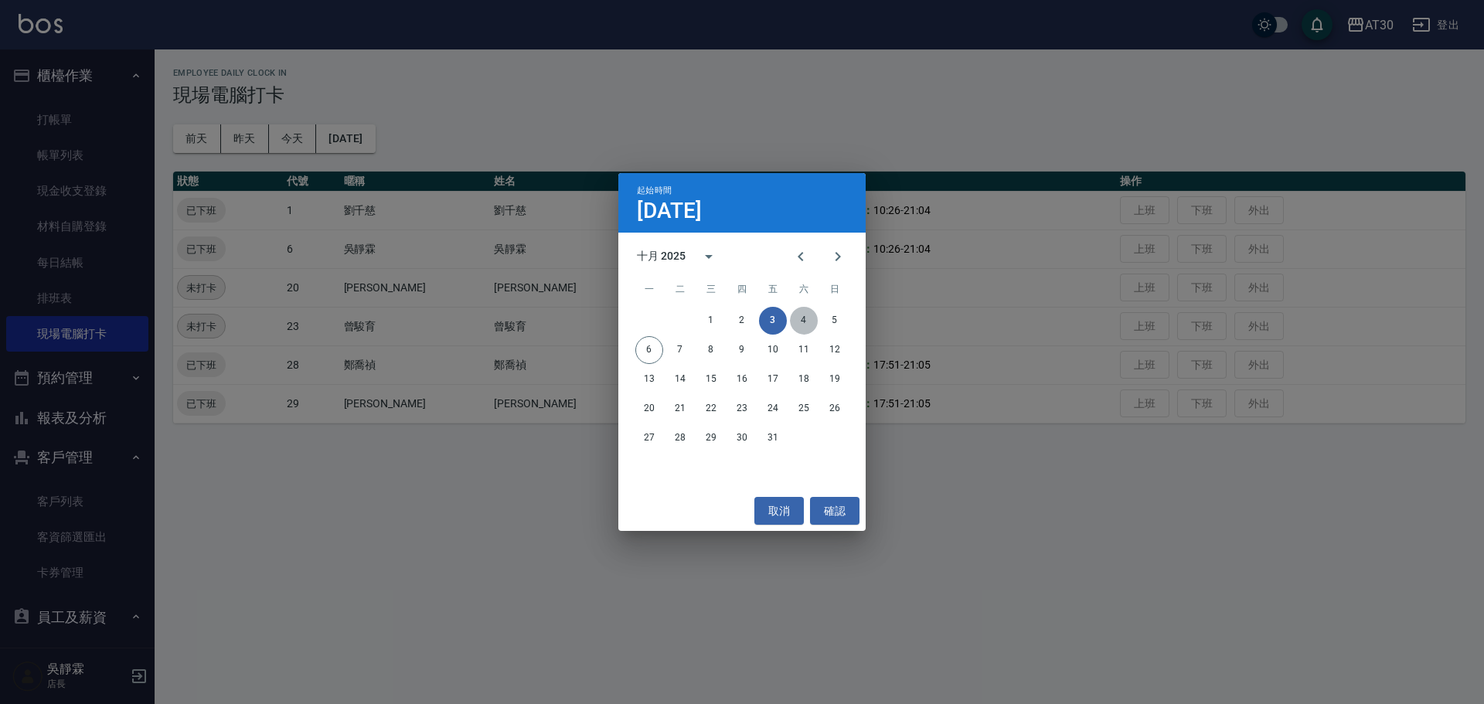
click at [803, 318] on button "4" at bounding box center [804, 321] width 28 height 28
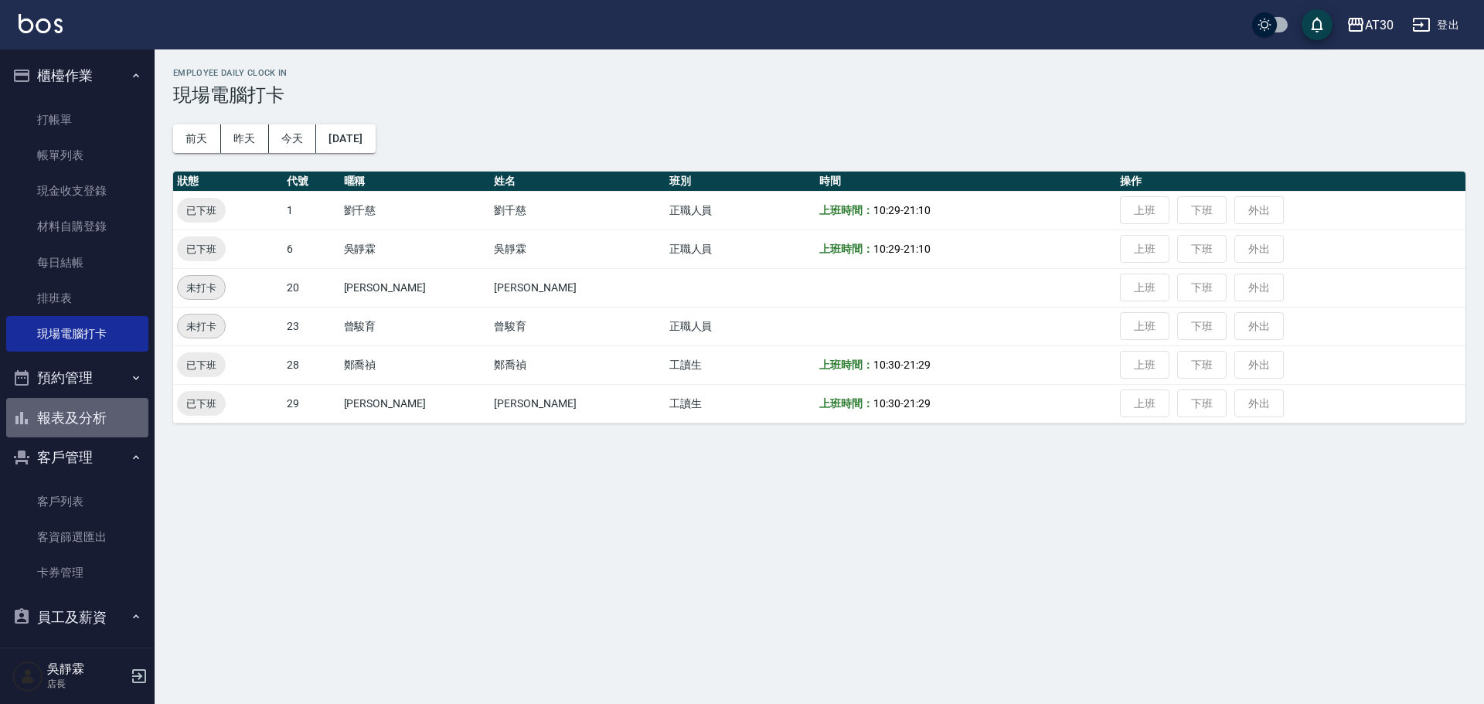
click at [97, 423] on button "報表及分析" at bounding box center [77, 418] width 142 height 40
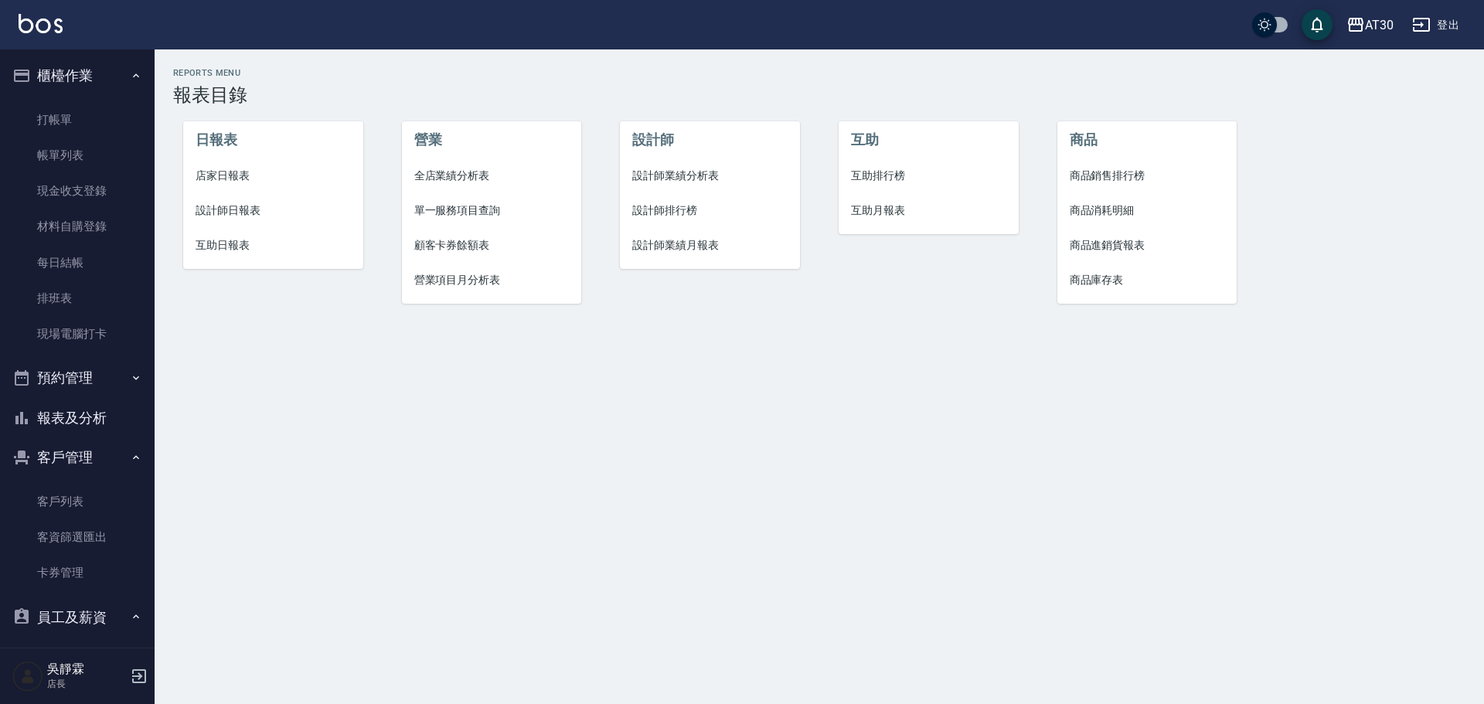
click at [133, 611] on icon "button" at bounding box center [136, 616] width 12 height 12
click at [139, 457] on button "客戶管理" at bounding box center [77, 457] width 142 height 40
click at [93, 503] on button "員工及薪資" at bounding box center [77, 498] width 142 height 40
click at [103, 614] on link "考勤排班總表" at bounding box center [77, 613] width 142 height 36
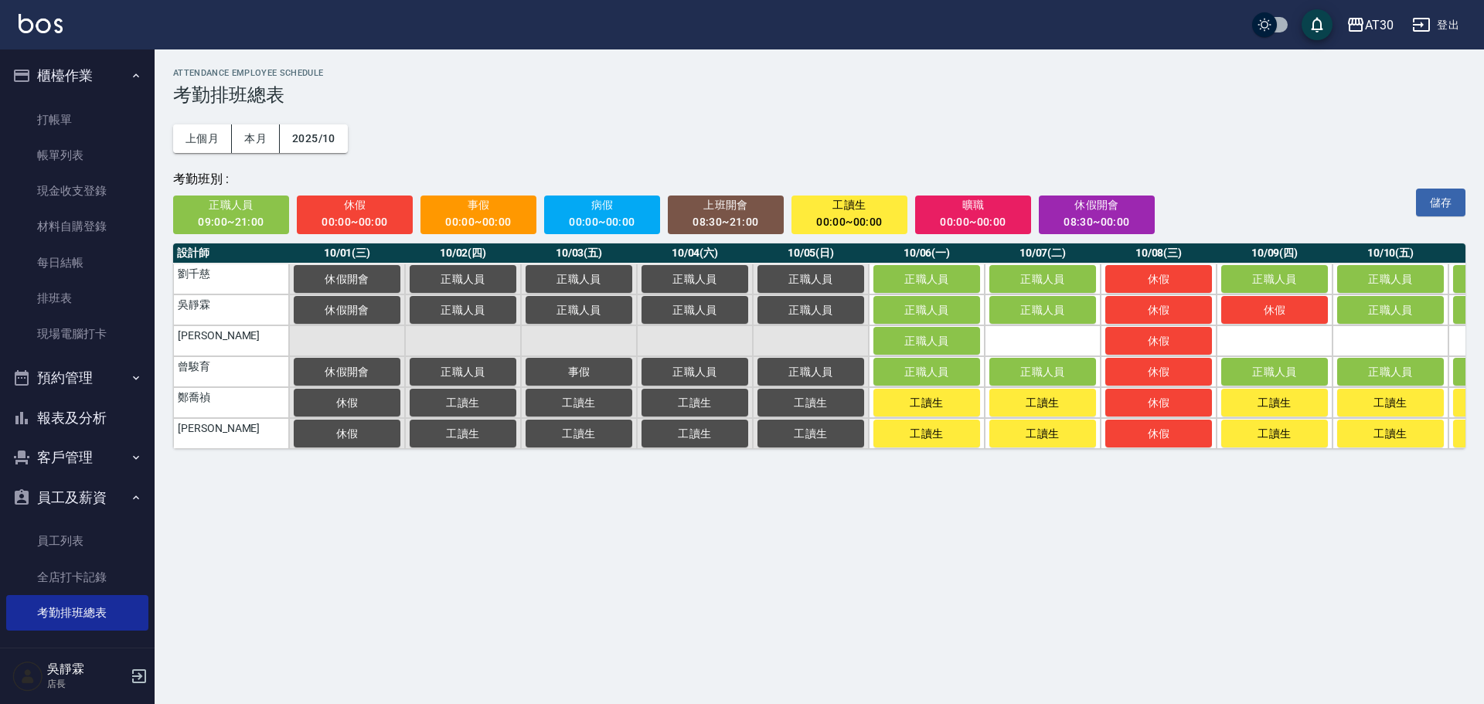
click at [362, 209] on span "休假" at bounding box center [355, 204] width 95 height 19
click at [1066, 343] on td "a dense table" at bounding box center [1042, 340] width 116 height 31
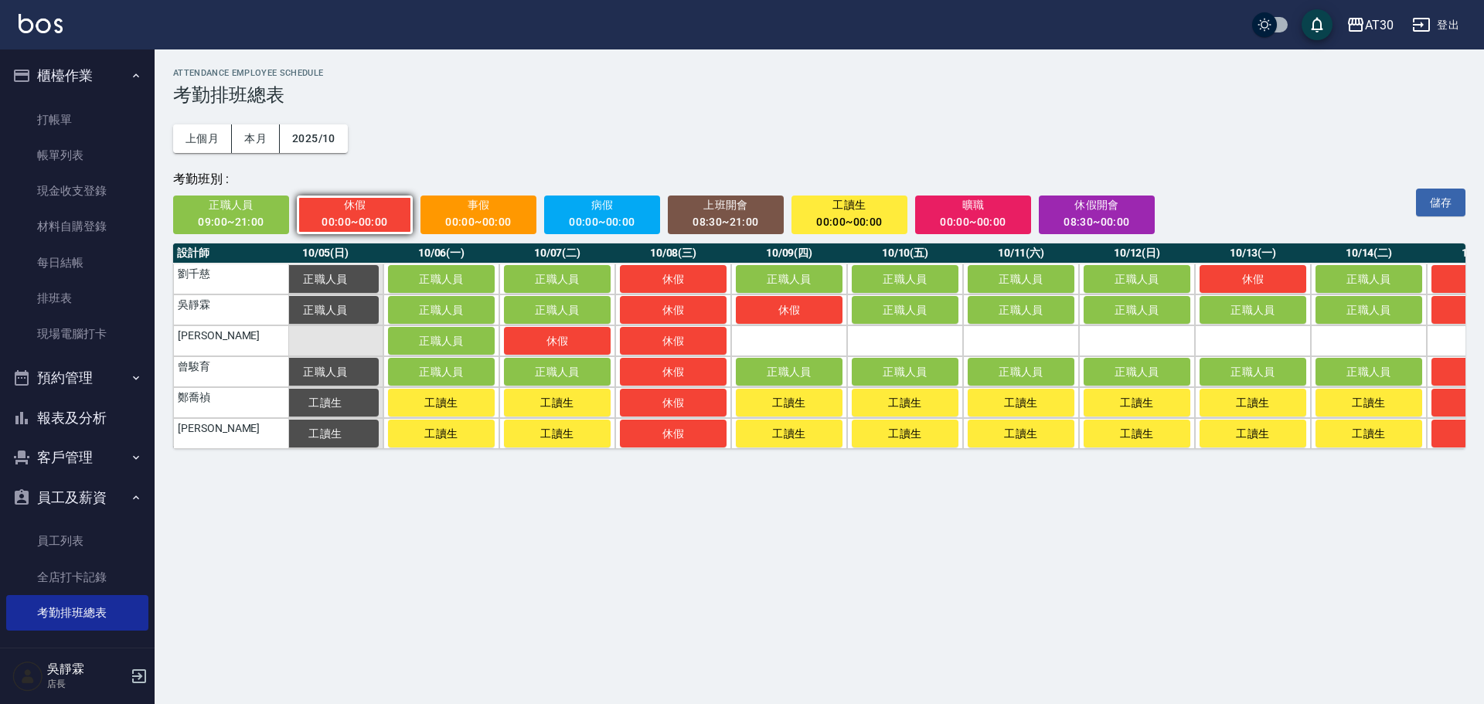
scroll to position [0, 592]
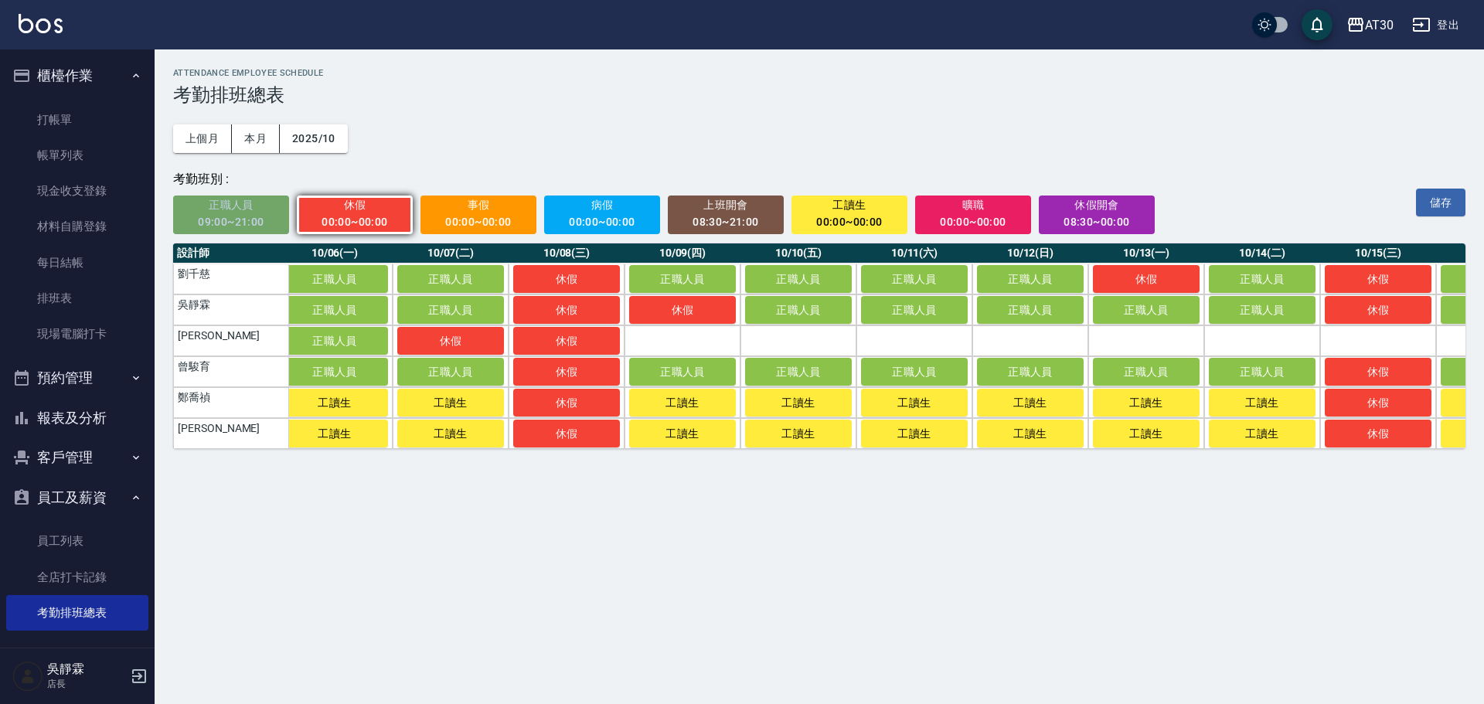
click at [213, 206] on span "正職人員" at bounding box center [231, 204] width 95 height 19
click at [696, 331] on td "a dense table" at bounding box center [682, 340] width 116 height 31
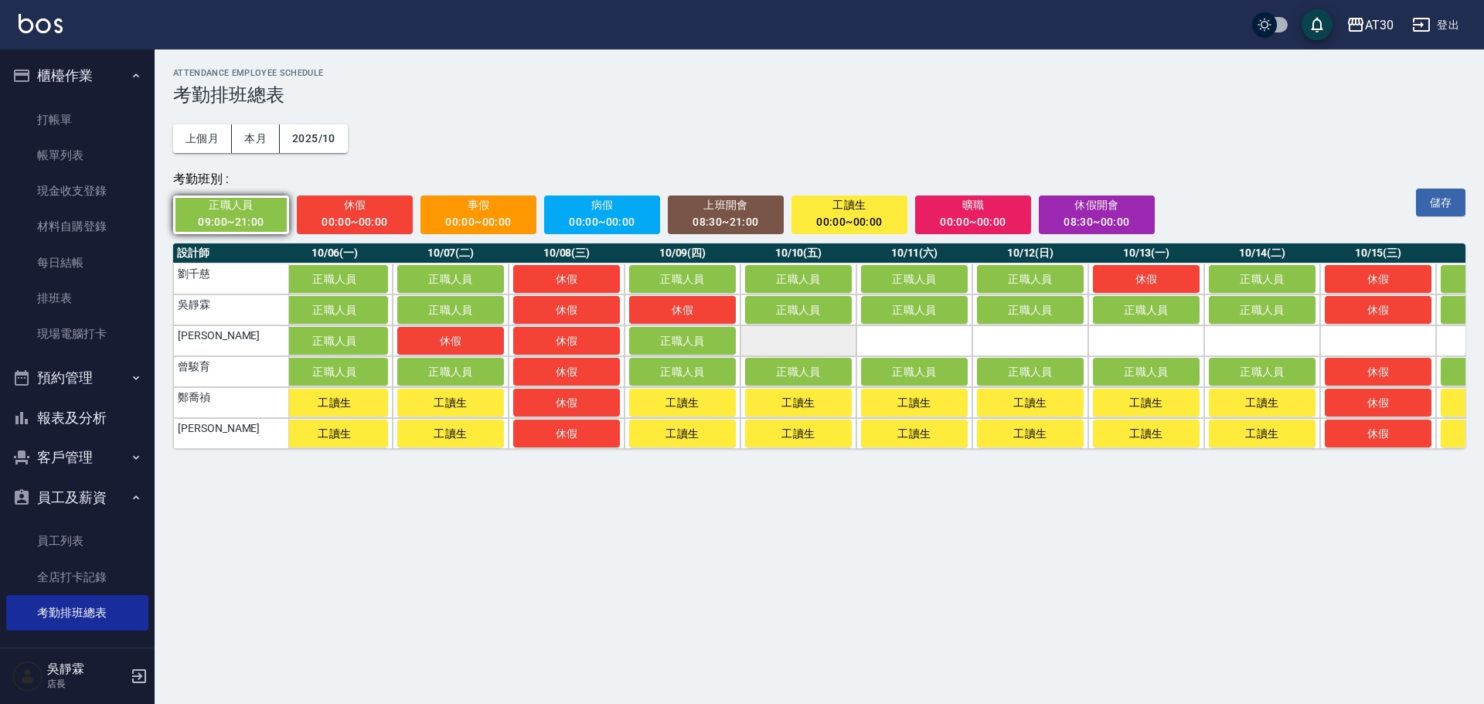
click at [823, 336] on td "a dense table" at bounding box center [798, 340] width 116 height 31
click at [904, 340] on td "a dense table" at bounding box center [914, 340] width 116 height 31
click at [987, 357] on tbody "劉千慈 休假開會 正職人員 正職人員 正職人員 正職人員 正職人員 正職人員 休假 正職人員 正職人員 正職人員 正職人員 休假 正職人員 休假 正職人員 正…" at bounding box center [1435, 355] width 3709 height 185
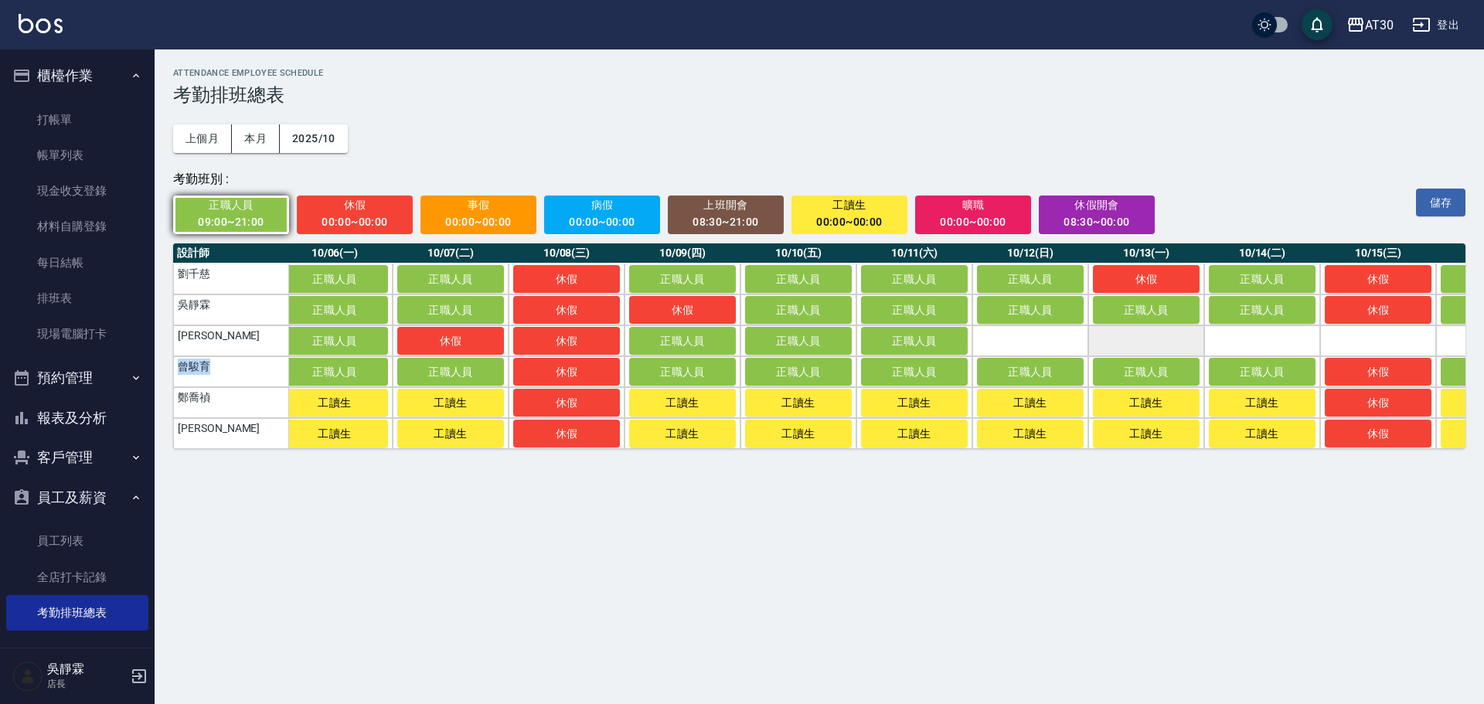
click at [1138, 348] on td "a dense table" at bounding box center [1146, 340] width 116 height 31
click at [1057, 335] on td "a dense table" at bounding box center [1030, 340] width 116 height 31
click at [1266, 339] on td "a dense table" at bounding box center [1262, 340] width 116 height 31
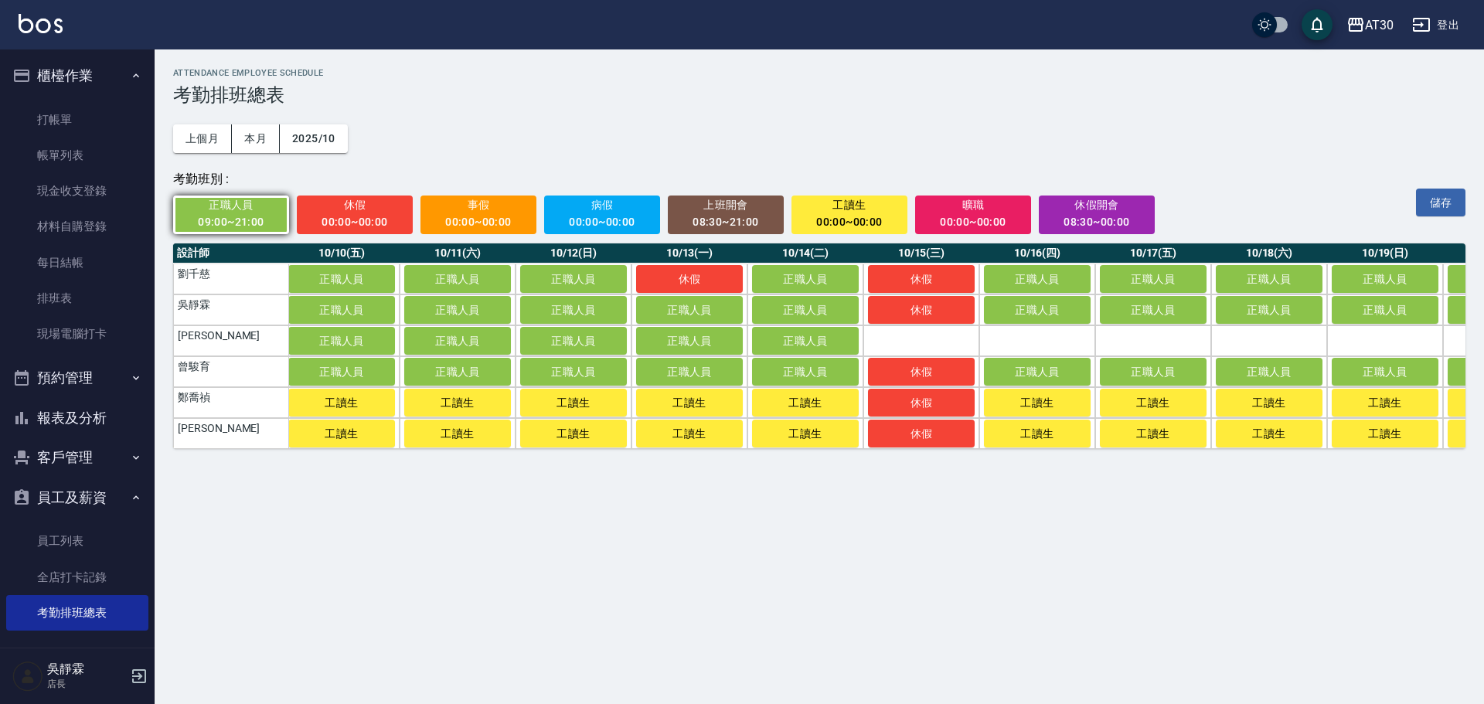
scroll to position [0, 1053]
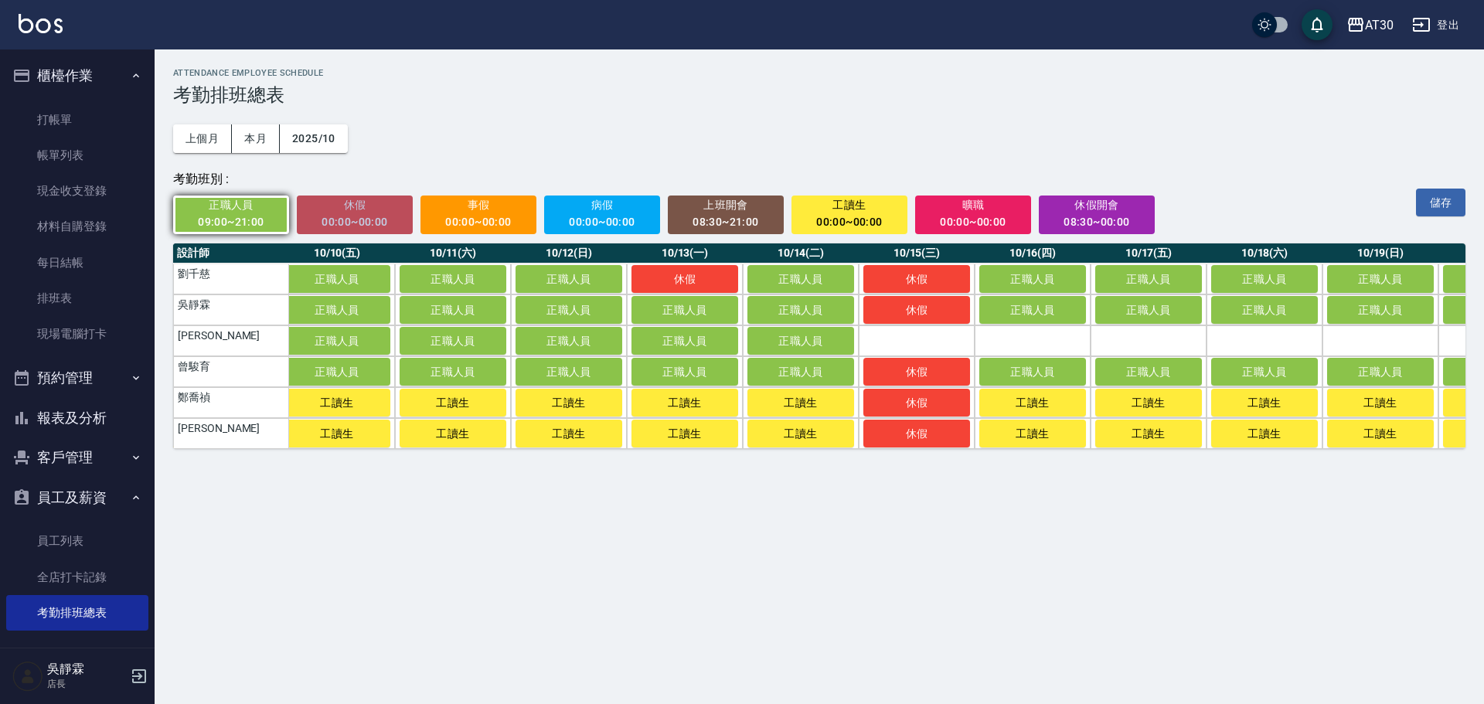
click at [350, 212] on span "休假" at bounding box center [355, 204] width 95 height 19
click at [934, 337] on td "a dense table" at bounding box center [916, 340] width 116 height 31
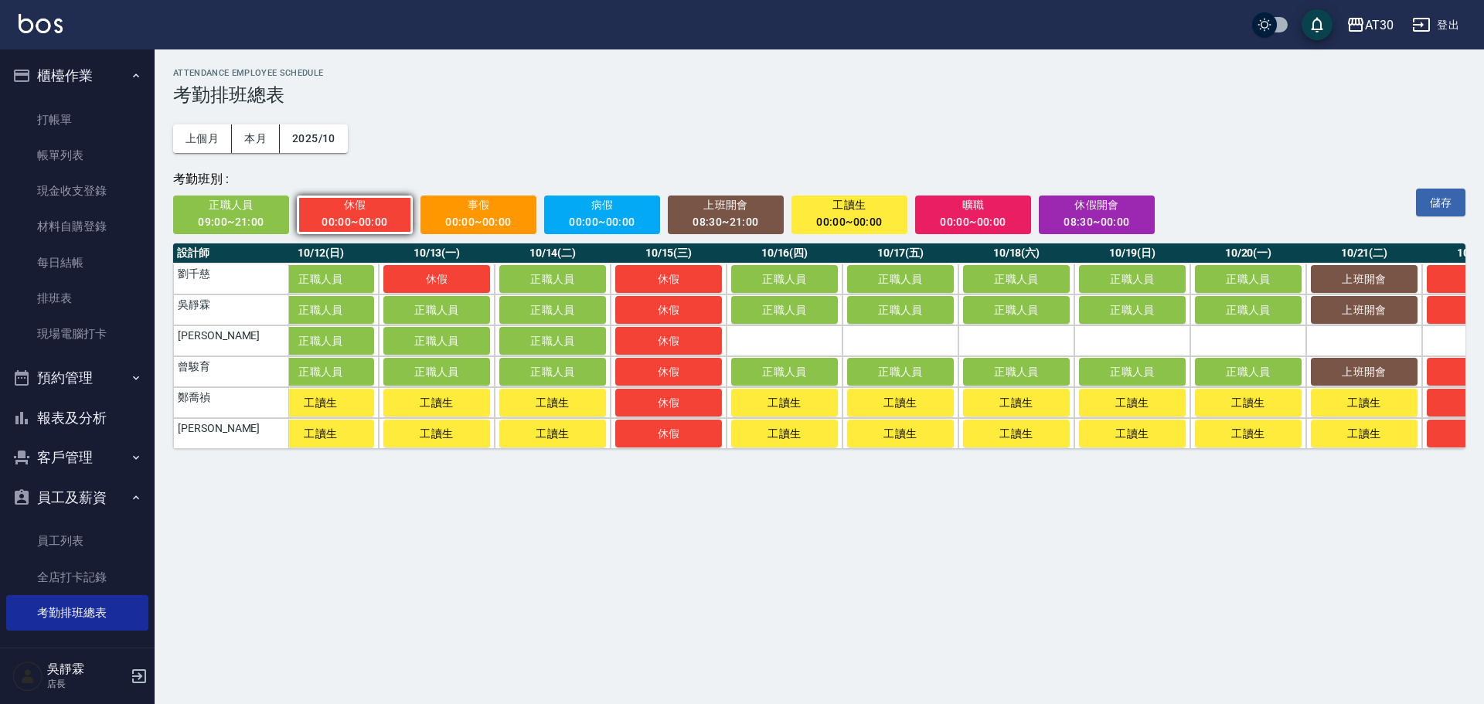
scroll to position [0, 1506]
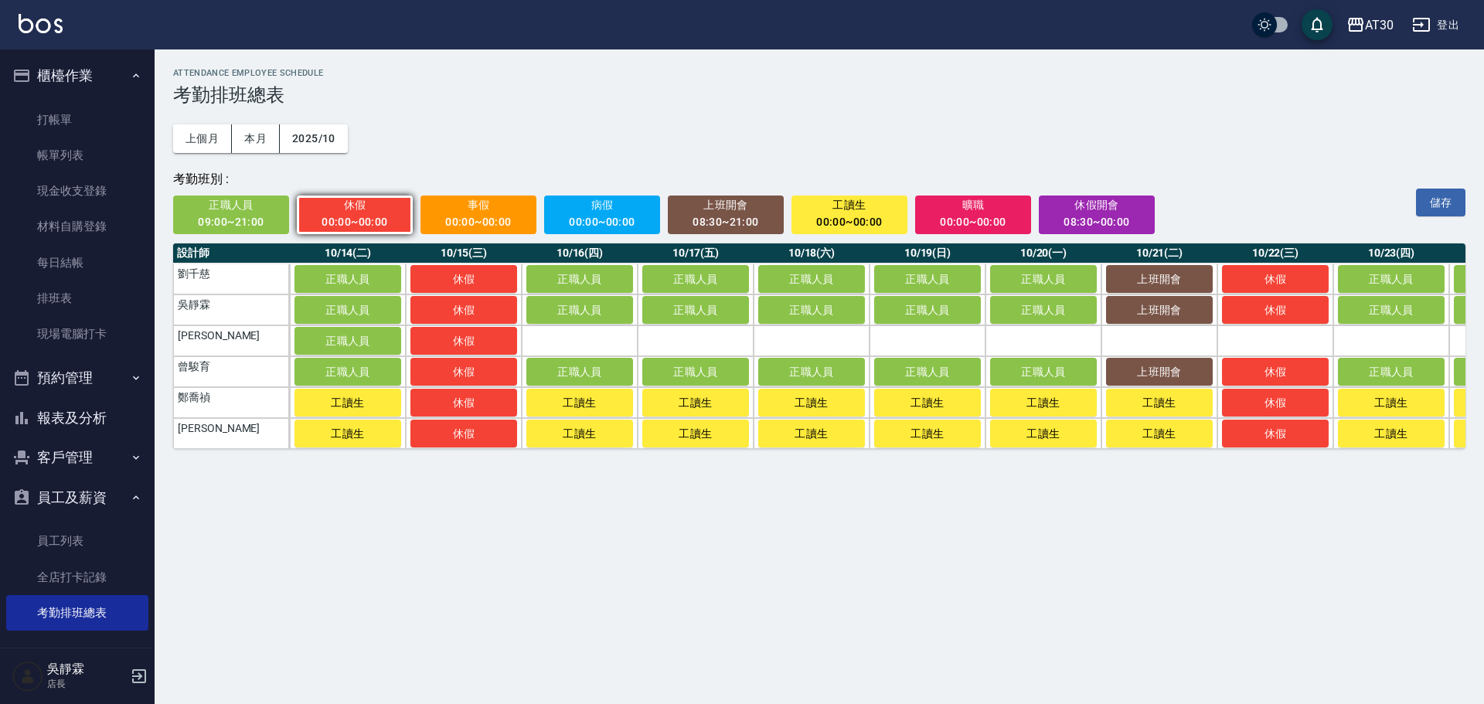
click at [720, 205] on span "上班開會" at bounding box center [725, 204] width 95 height 19
click at [1145, 337] on td "a dense table" at bounding box center [1159, 340] width 116 height 31
click at [374, 221] on div "00:00~00:00" at bounding box center [355, 221] width 95 height 19
click at [1281, 331] on td "a dense table" at bounding box center [1275, 340] width 116 height 31
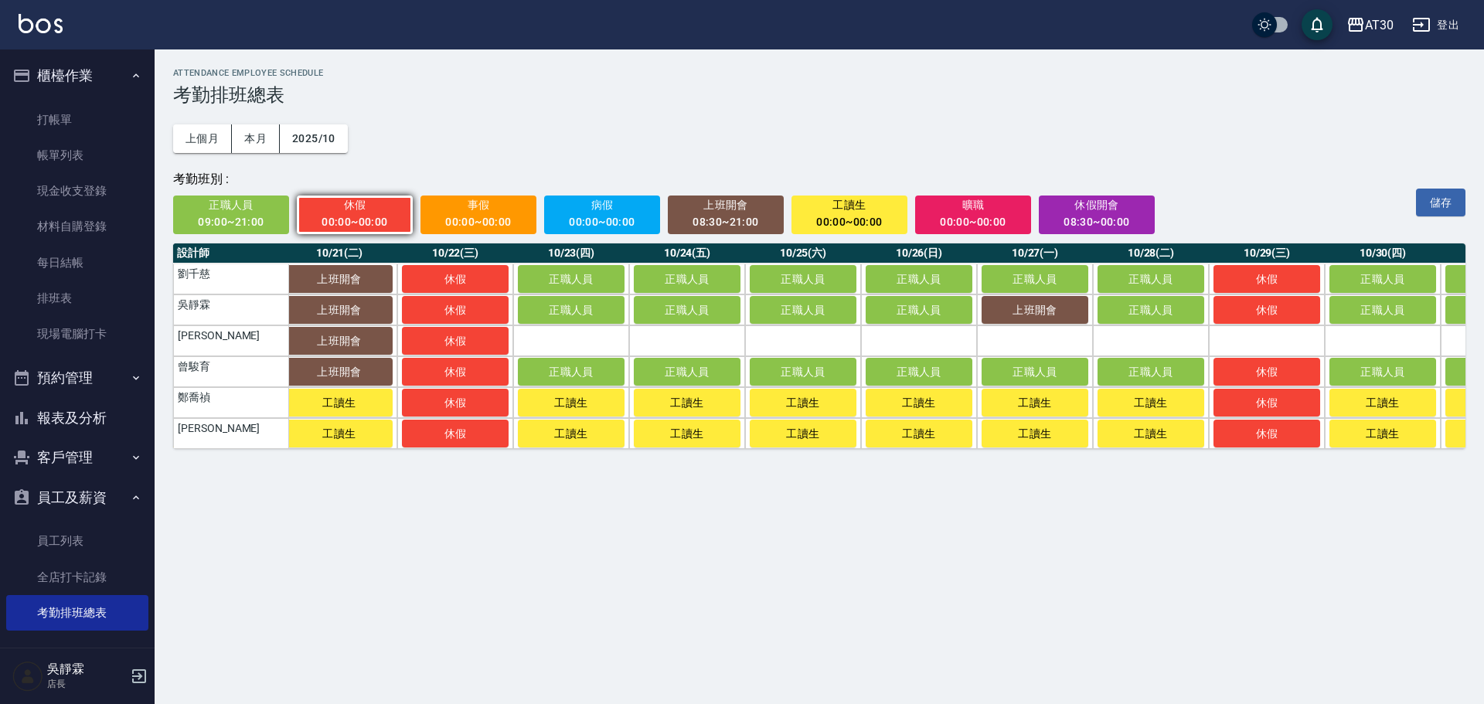
scroll to position [0, 2378]
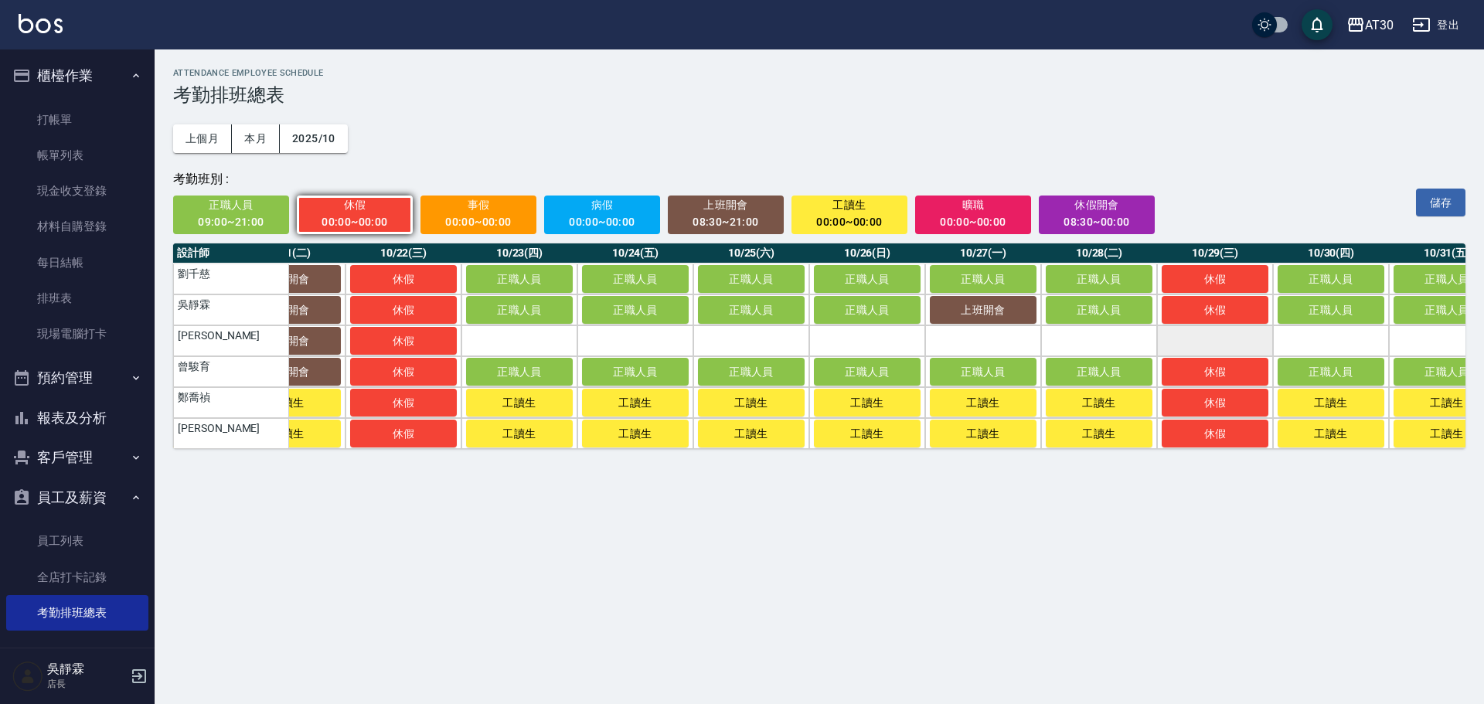
click at [1249, 343] on td "a dense table" at bounding box center [1215, 340] width 116 height 31
drag, startPoint x: 1299, startPoint y: 466, endPoint x: 1171, endPoint y: 457, distance: 127.8
click at [1171, 457] on div "ATTENDANCE EMPLOYEE SCHEDULE 考勤排班總表 上個月 本月 2025/10 考勤班別 : 正職人員 09:00~21:00 休假 0…" at bounding box center [819, 258] width 1329 height 418
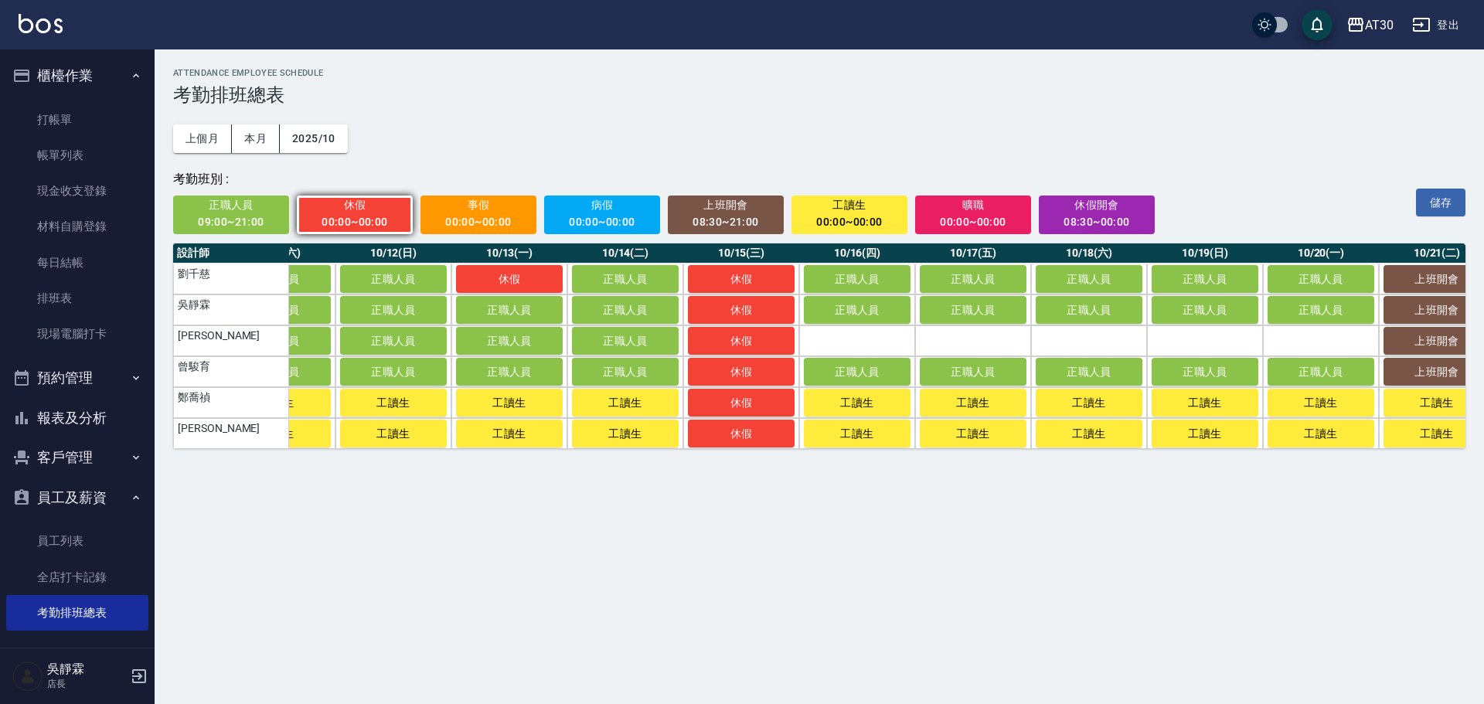
scroll to position [0, 1270]
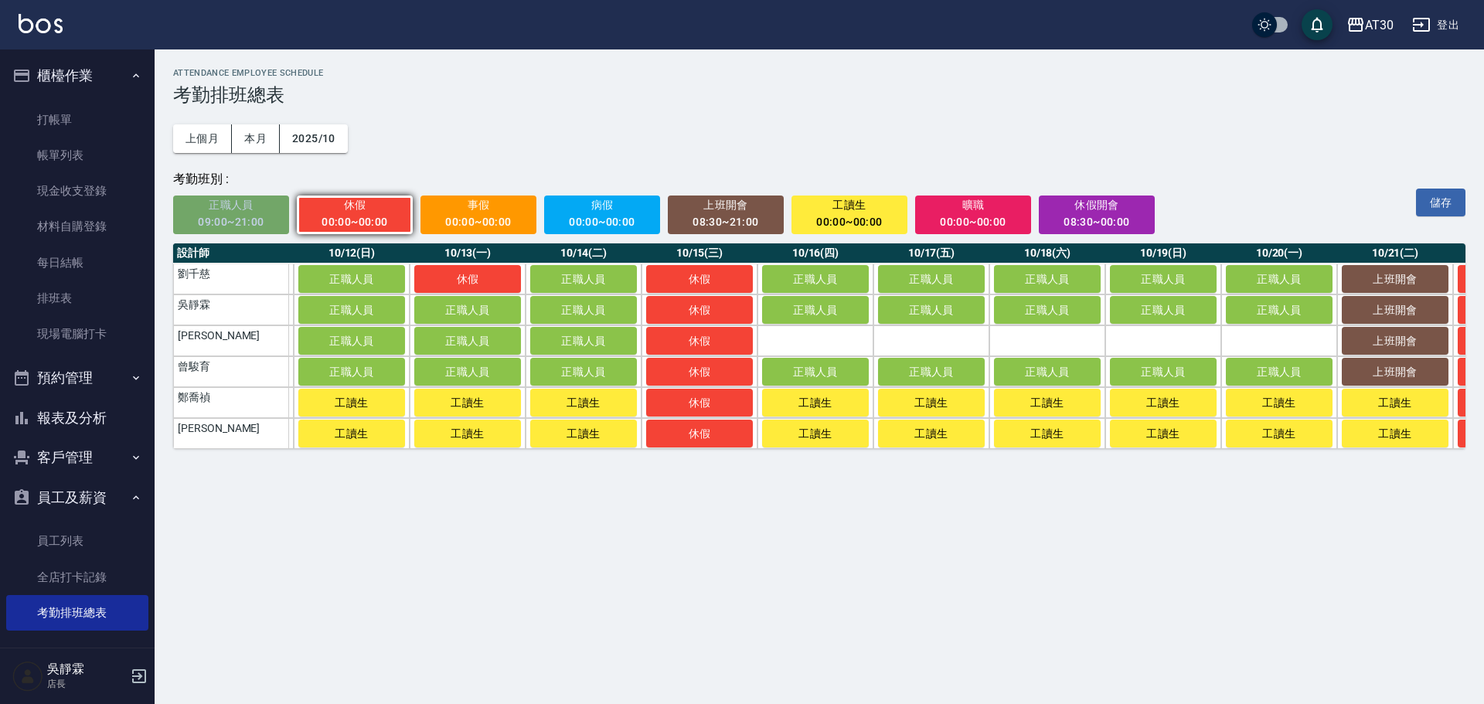
click at [241, 230] on div "09:00~21:00" at bounding box center [231, 221] width 95 height 19
click at [854, 345] on td "a dense table" at bounding box center [815, 340] width 116 height 31
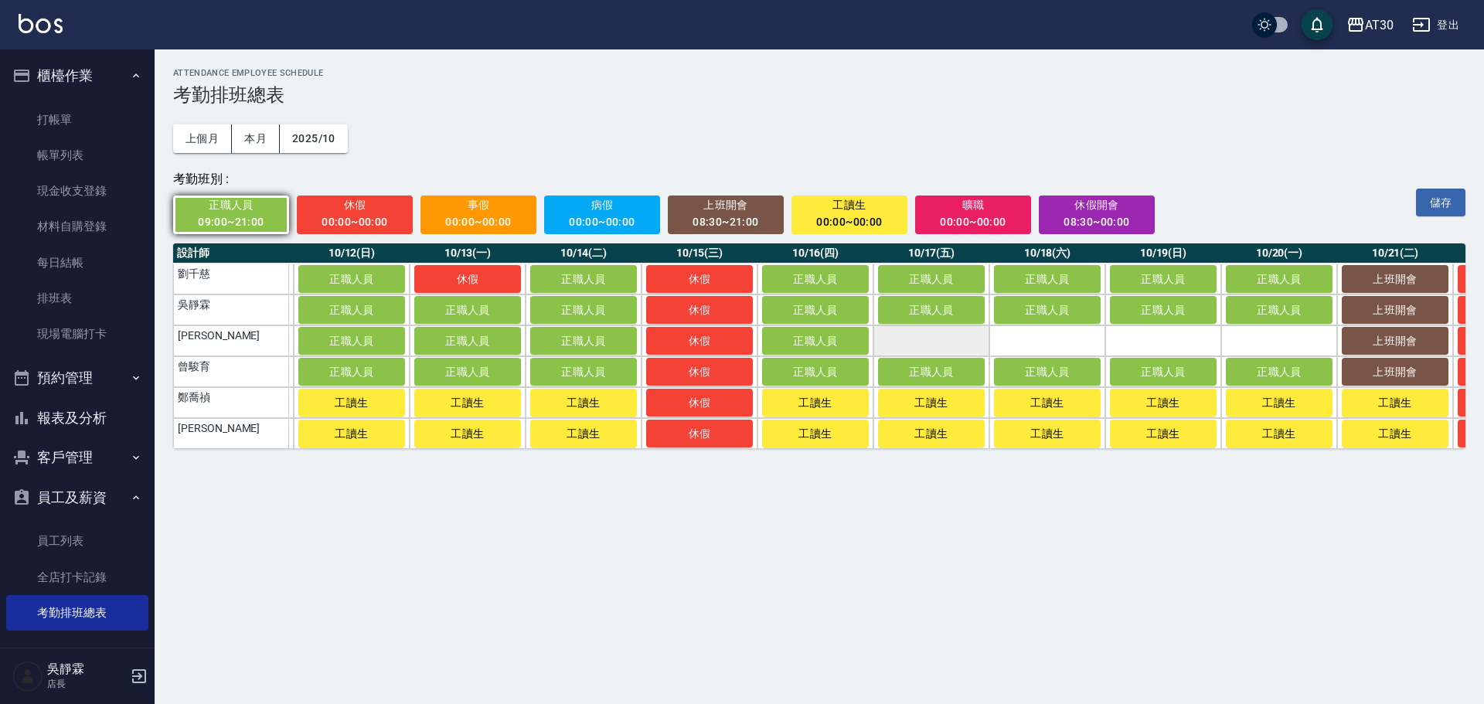
click at [929, 347] on td "a dense table" at bounding box center [931, 340] width 116 height 31
drag, startPoint x: 1045, startPoint y: 345, endPoint x: 1143, endPoint y: 342, distance: 97.4
click at [1055, 345] on td "a dense table" at bounding box center [1047, 340] width 116 height 31
click at [1164, 339] on td "a dense table" at bounding box center [1163, 340] width 116 height 31
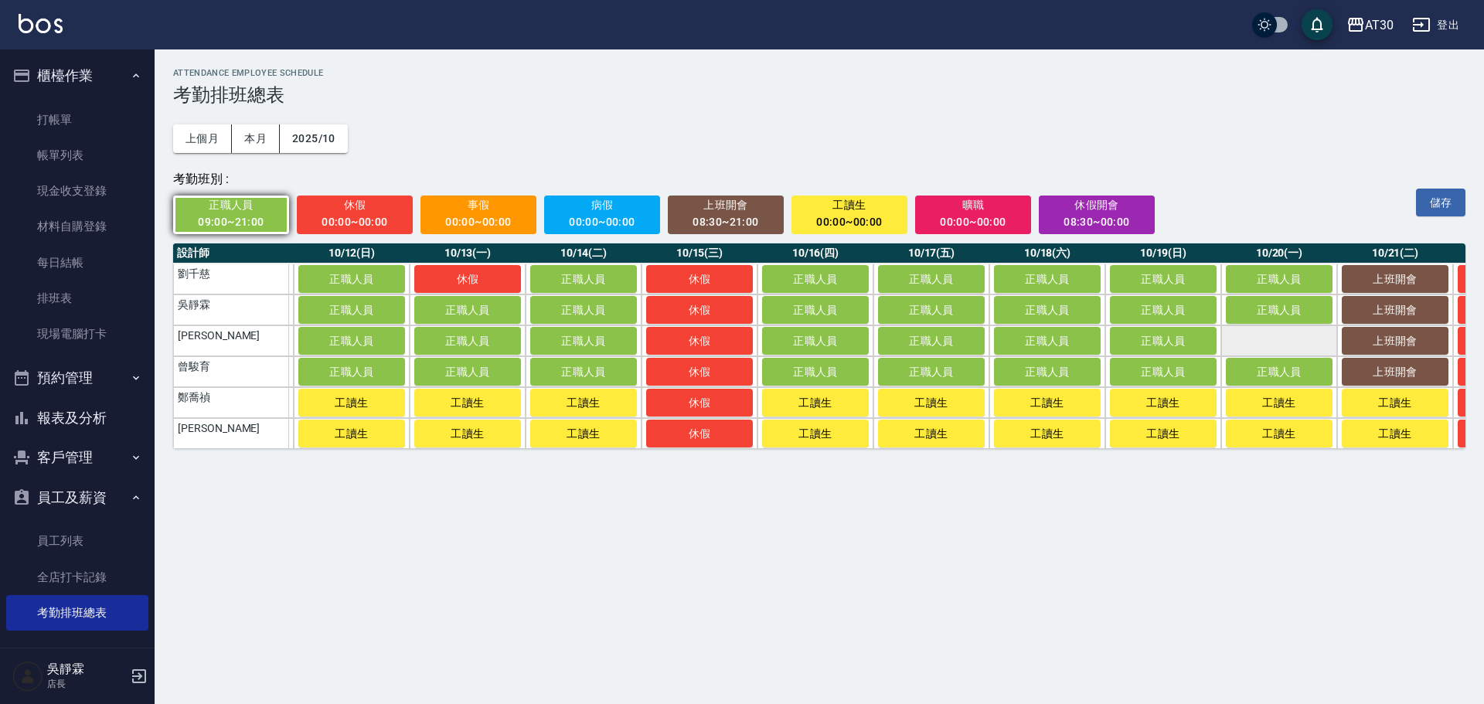
click at [1280, 338] on td "a dense table" at bounding box center [1279, 340] width 116 height 31
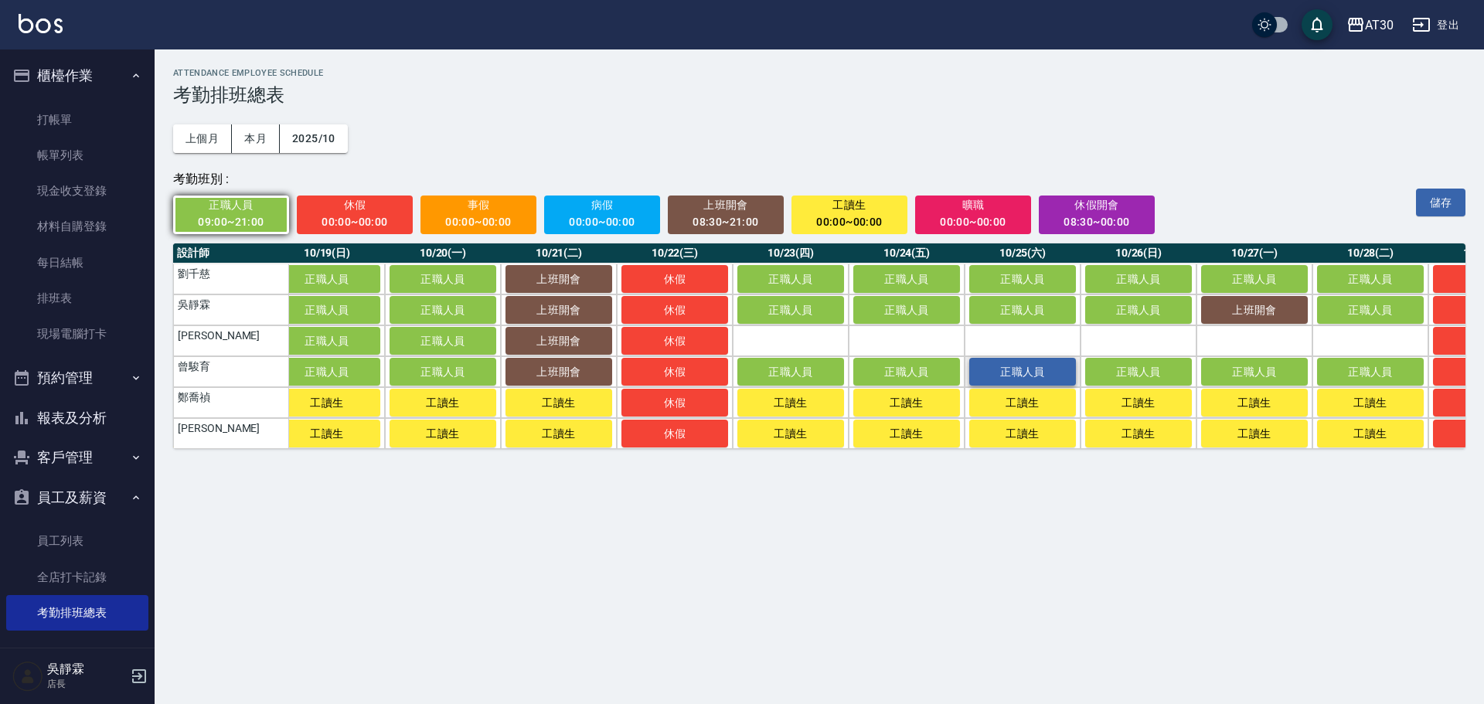
scroll to position [0, 2111]
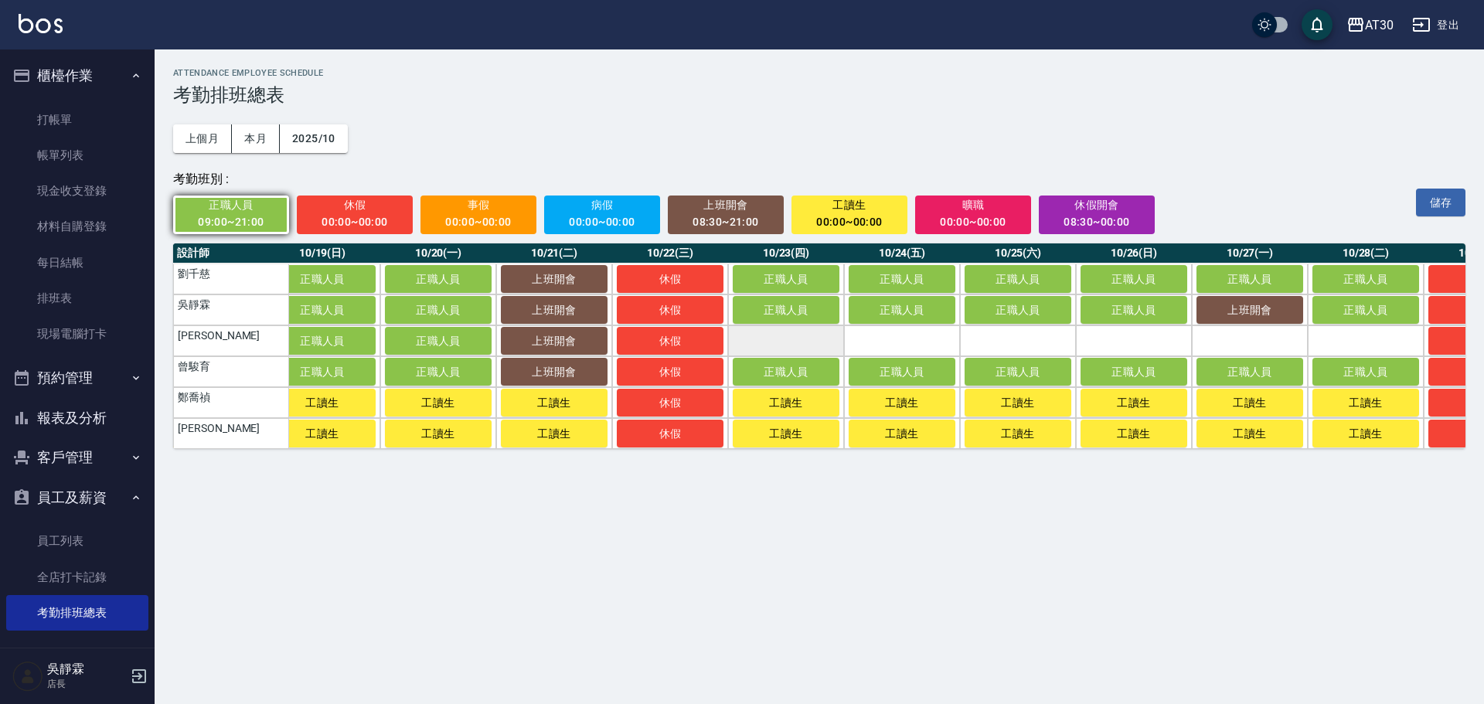
click at [829, 345] on td "a dense table" at bounding box center [786, 340] width 116 height 31
click at [896, 342] on td "a dense table" at bounding box center [902, 340] width 116 height 31
click at [1051, 340] on td "a dense table" at bounding box center [1018, 340] width 116 height 31
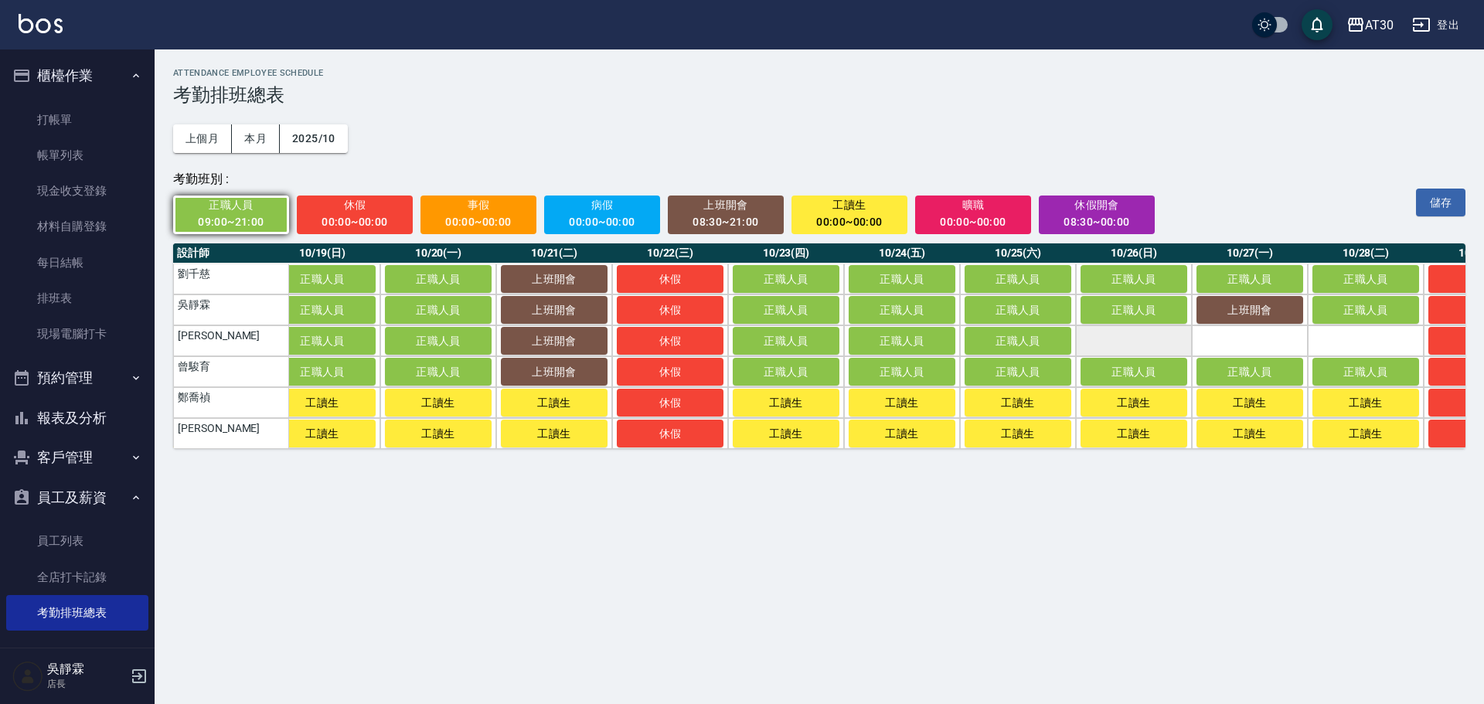
click at [1132, 339] on td "a dense table" at bounding box center [1134, 340] width 116 height 31
drag, startPoint x: 1229, startPoint y: 338, endPoint x: 1314, endPoint y: 338, distance: 85.0
click at [1232, 338] on td "a dense table" at bounding box center [1250, 340] width 116 height 31
click at [1354, 337] on td "a dense table" at bounding box center [1365, 340] width 116 height 31
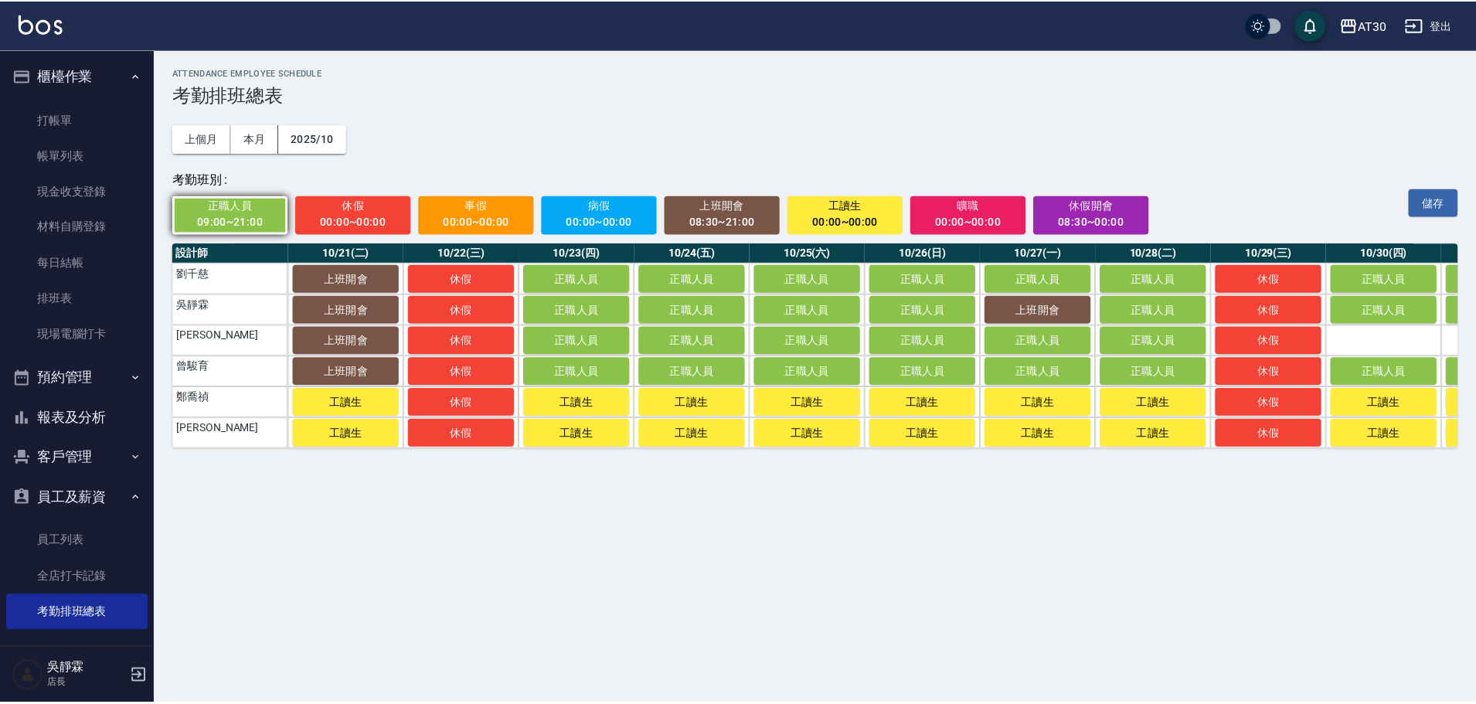
scroll to position [0, 2417]
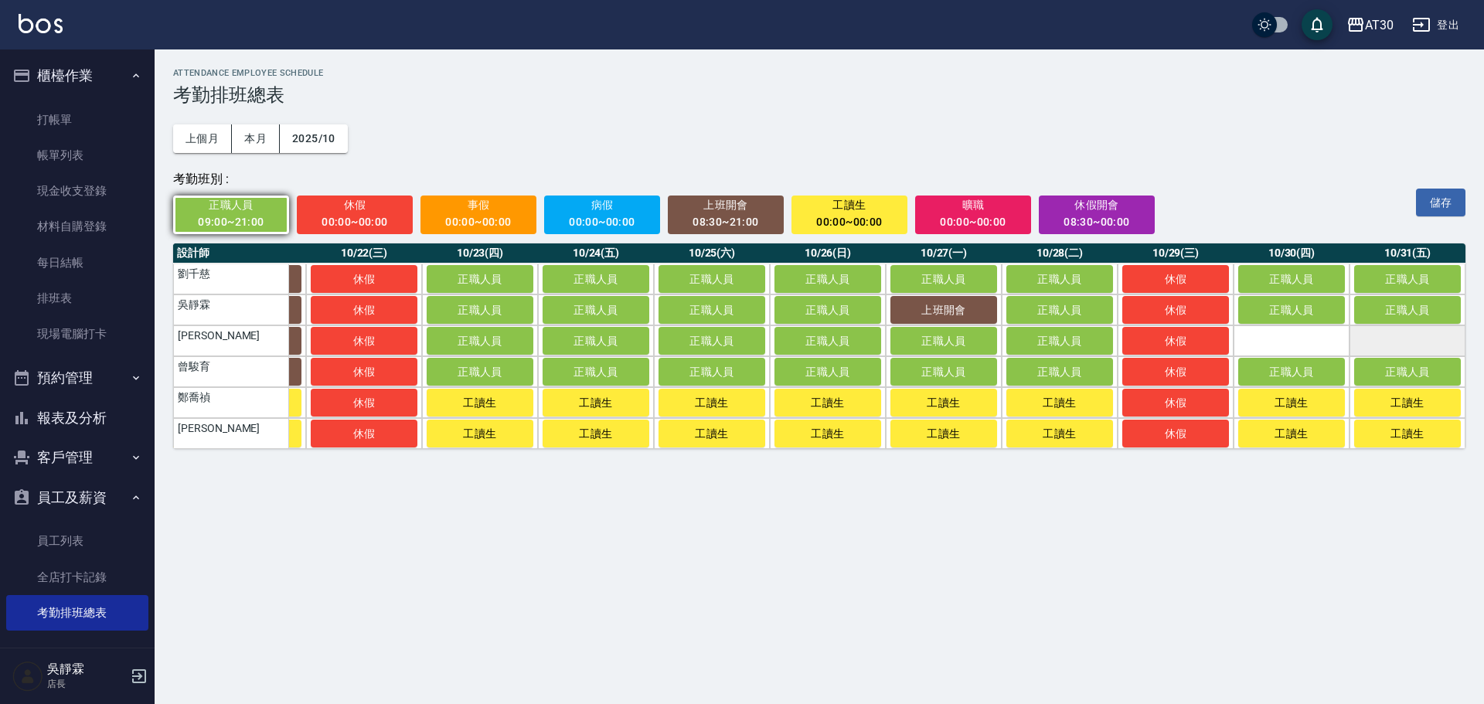
drag, startPoint x: 1319, startPoint y: 344, endPoint x: 1391, endPoint y: 349, distance: 72.1
click at [1328, 348] on td "a dense table" at bounding box center [1291, 340] width 116 height 31
click at [1429, 346] on td "a dense table" at bounding box center [1407, 340] width 116 height 31
click at [1450, 206] on button "儲存" at bounding box center [1440, 203] width 49 height 29
click at [100, 405] on button "報表及分析" at bounding box center [77, 418] width 142 height 40
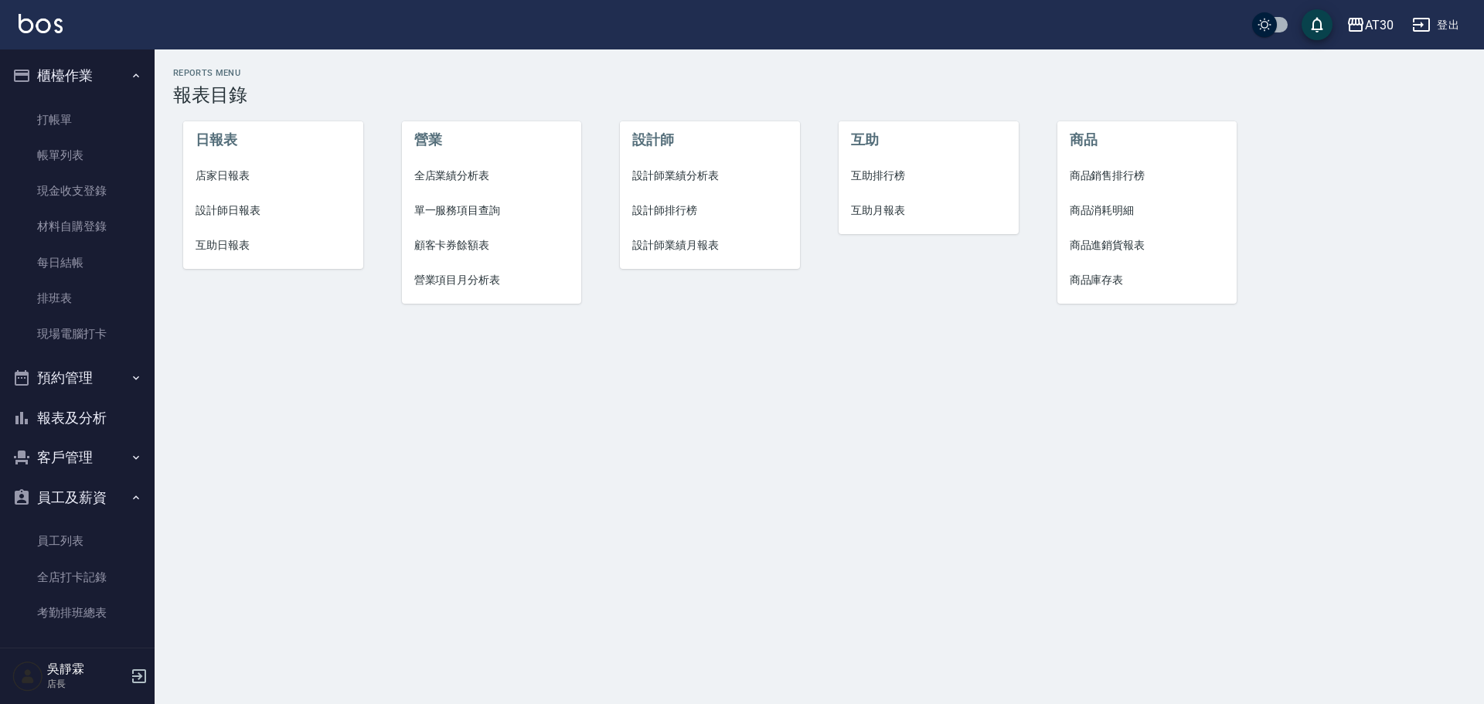
click at [683, 210] on span "設計師排行榜" at bounding box center [709, 210] width 155 height 16
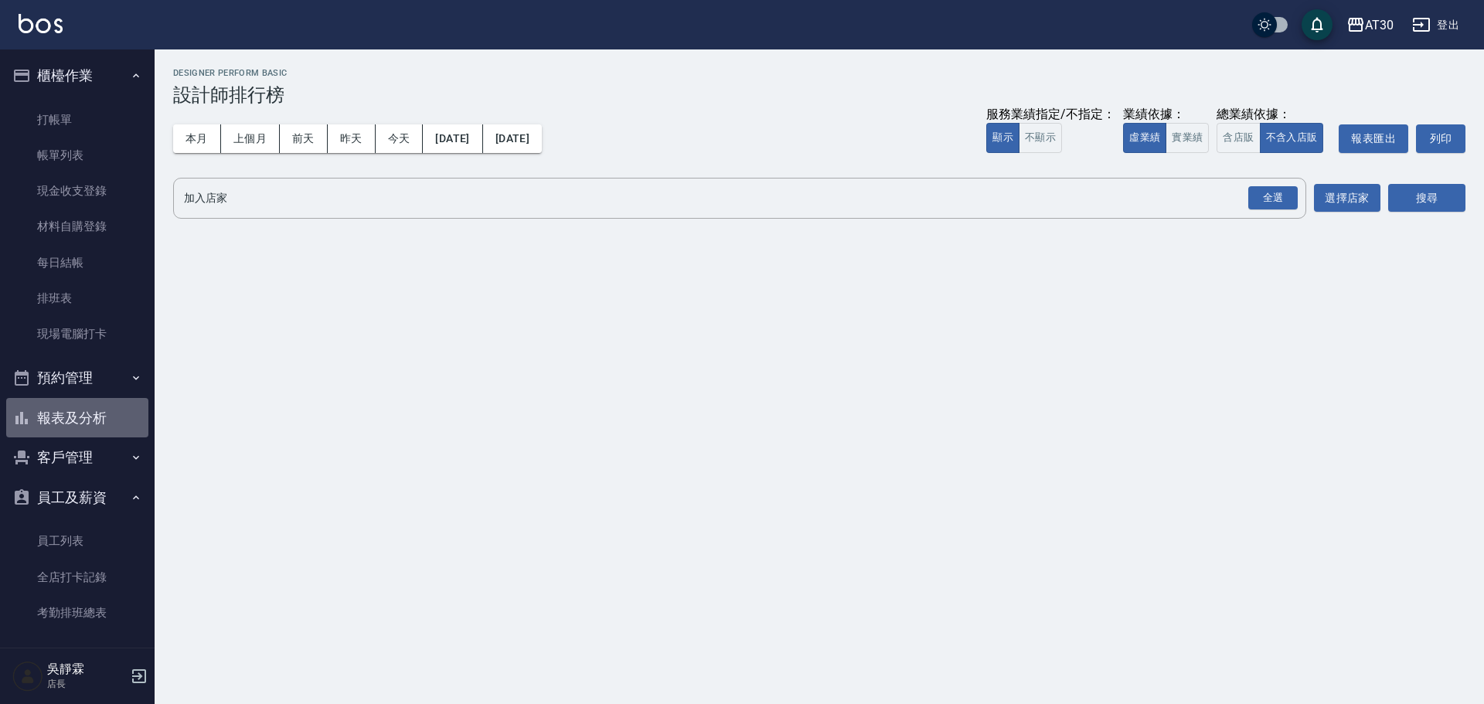
click at [79, 410] on button "報表及分析" at bounding box center [77, 418] width 142 height 40
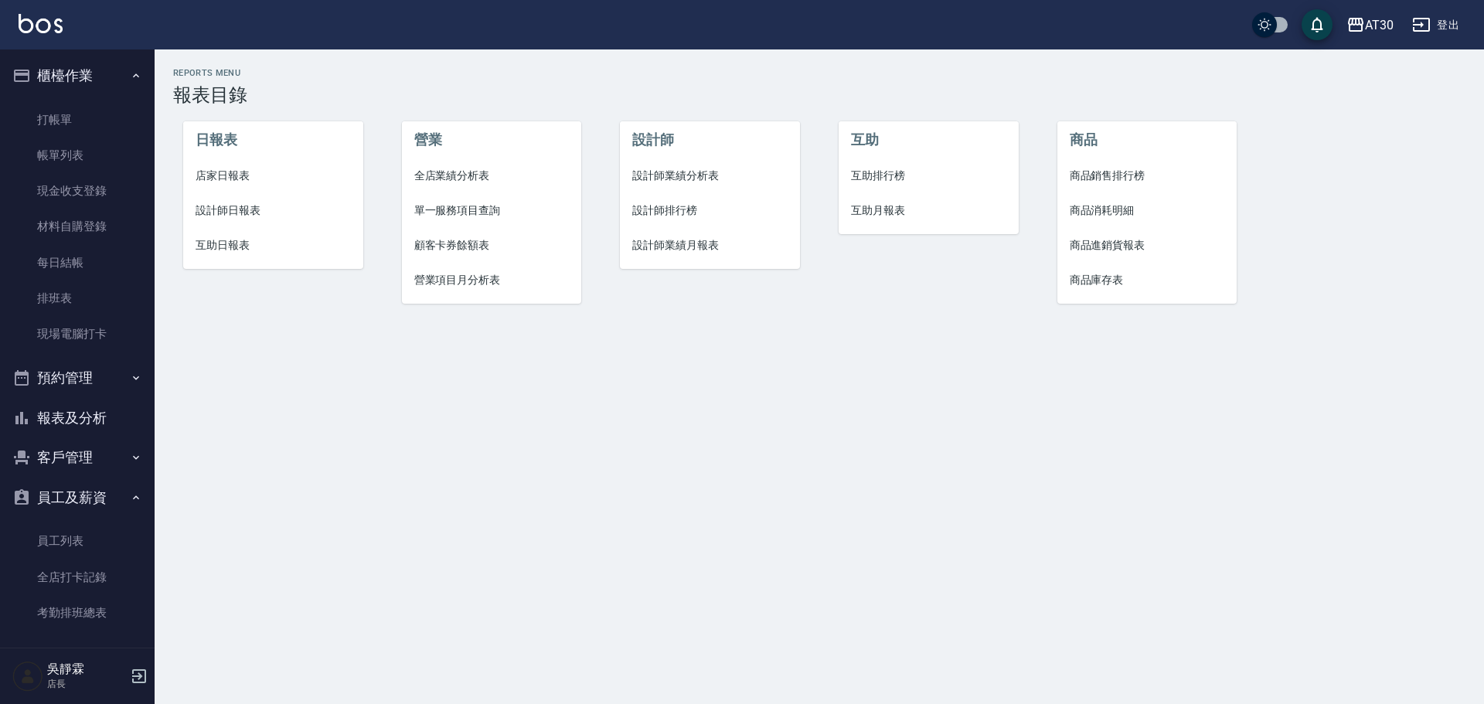
click at [228, 243] on span "互助日報表" at bounding box center [272, 245] width 155 height 16
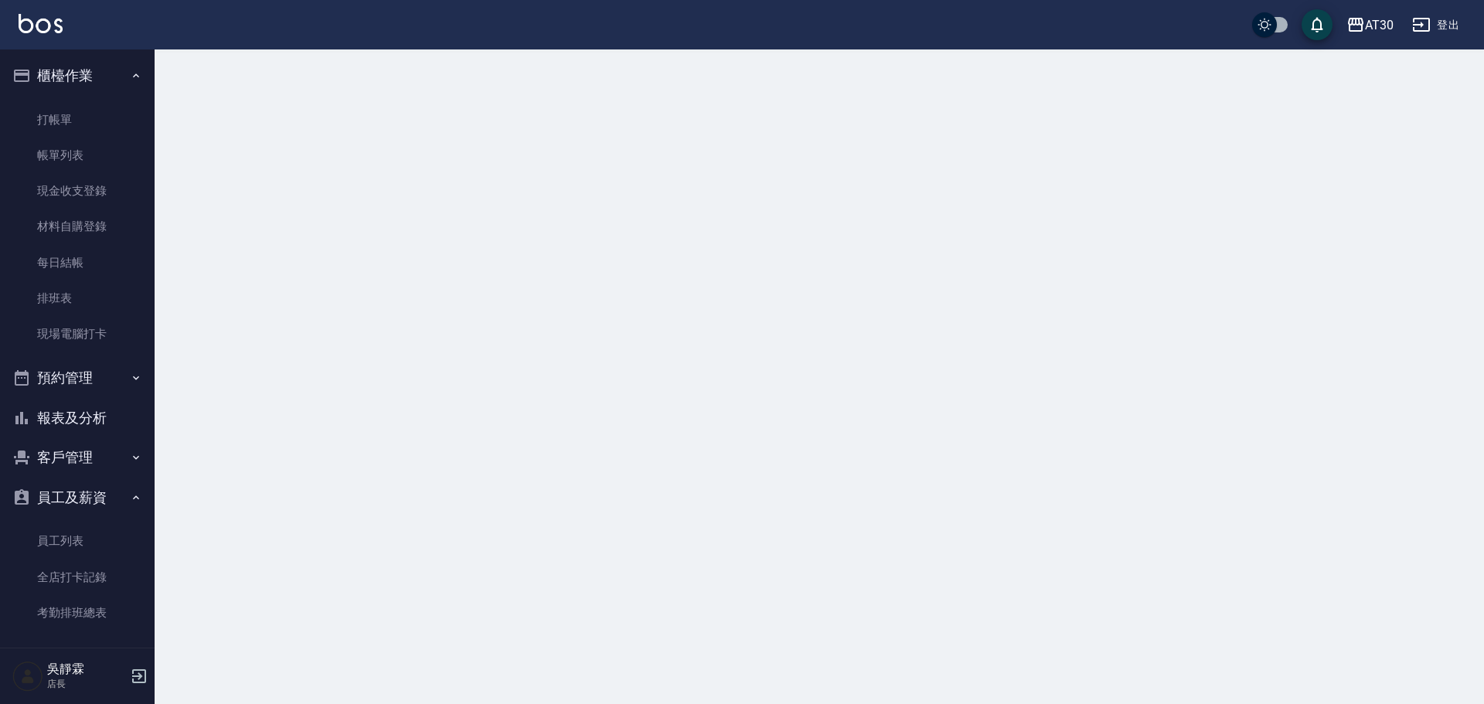
click at [228, 243] on div at bounding box center [742, 352] width 1484 height 704
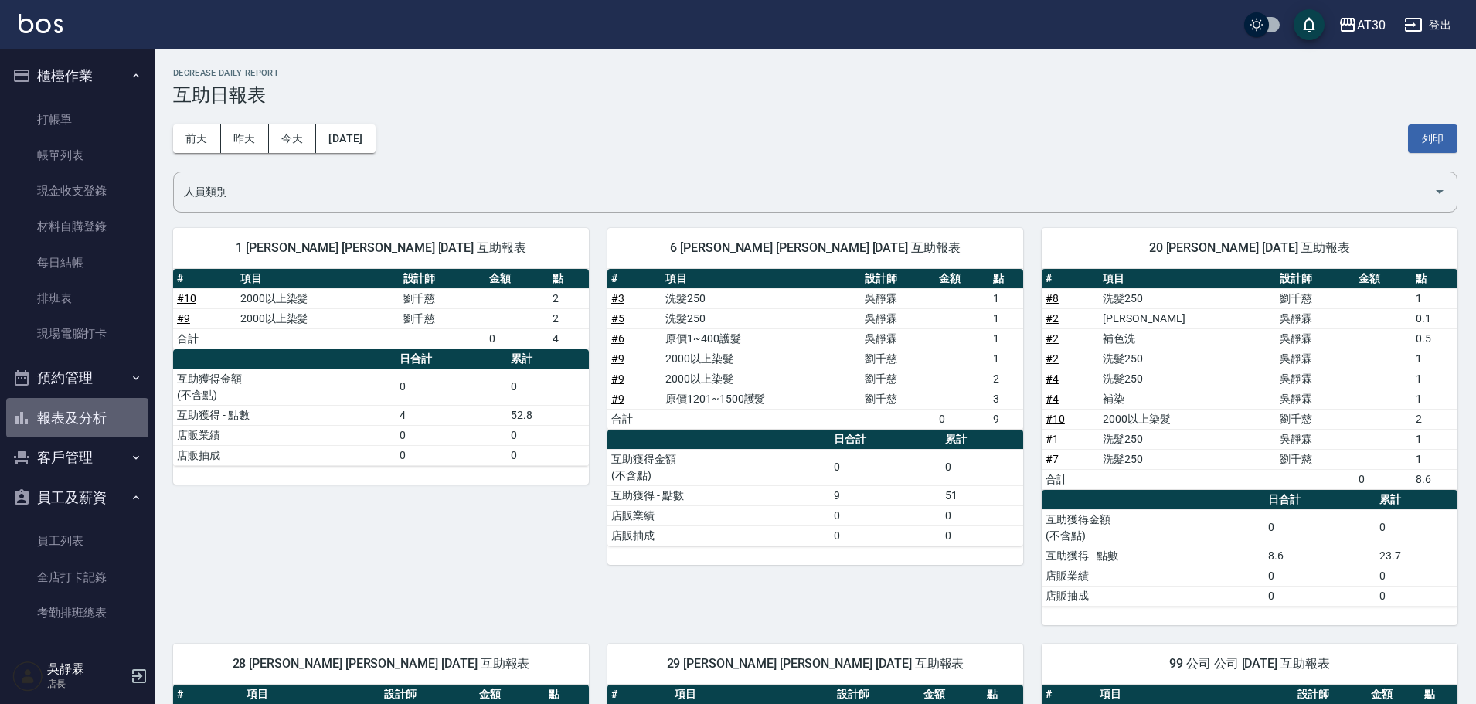
click at [91, 416] on button "報表及分析" at bounding box center [77, 418] width 142 height 40
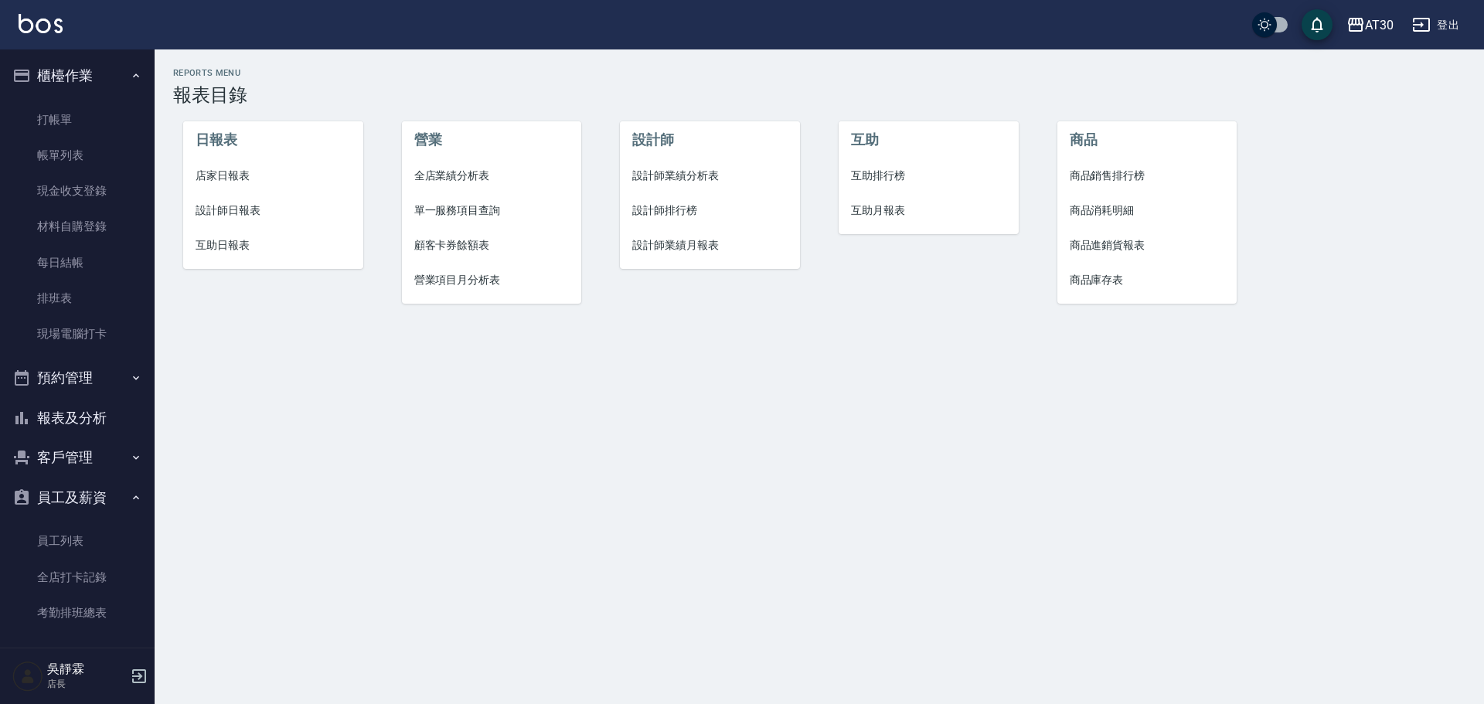
click at [889, 170] on span "互助排行榜" at bounding box center [928, 176] width 155 height 16
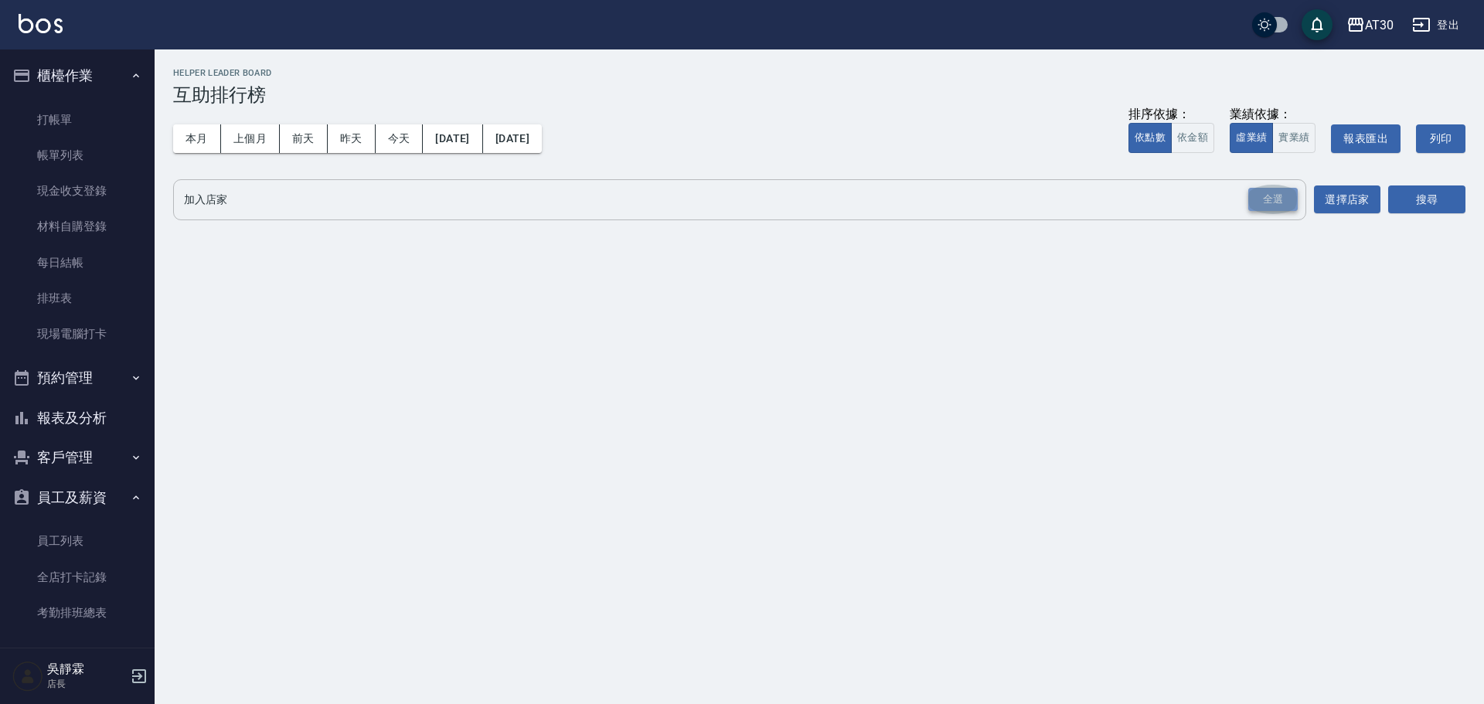
click at [1270, 202] on div "全選" at bounding box center [1272, 200] width 49 height 24
click at [1415, 199] on button "搜尋" at bounding box center [1426, 200] width 77 height 29
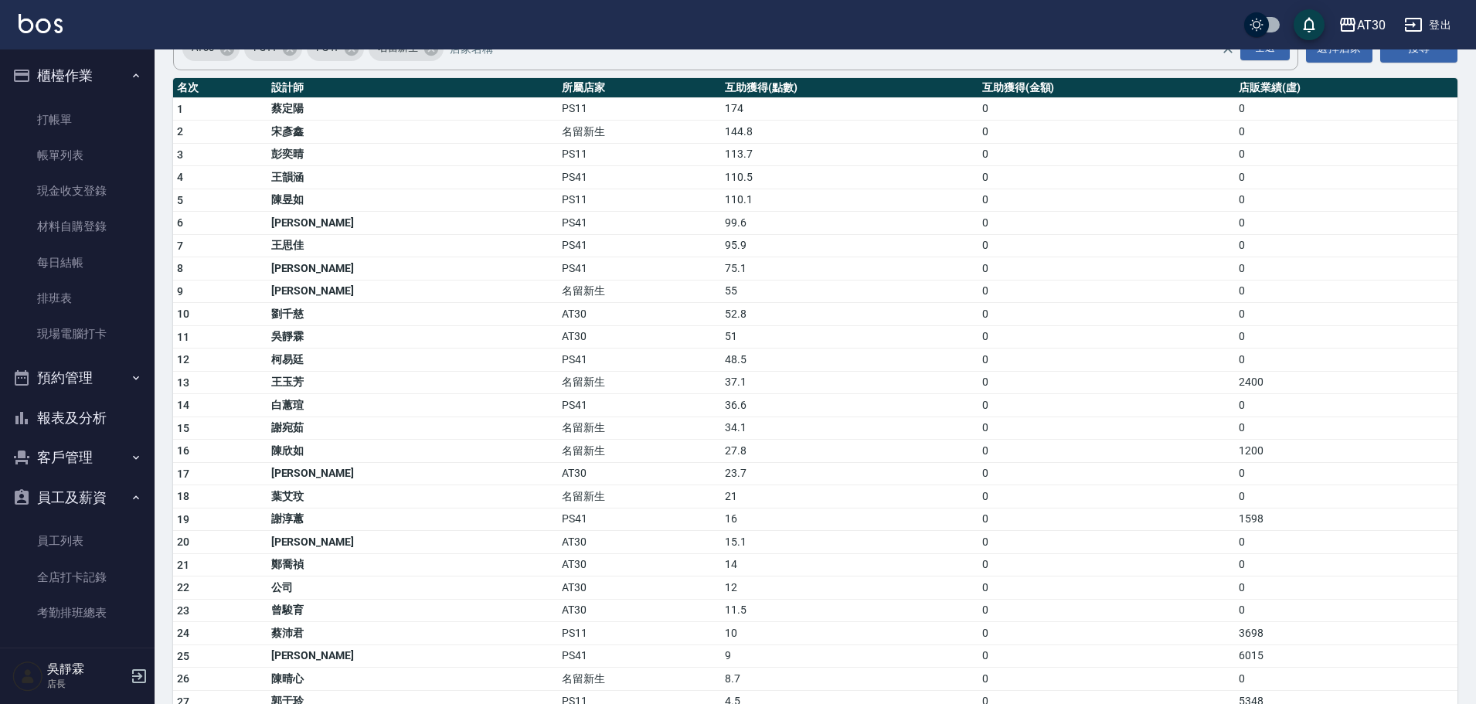
scroll to position [167, 0]
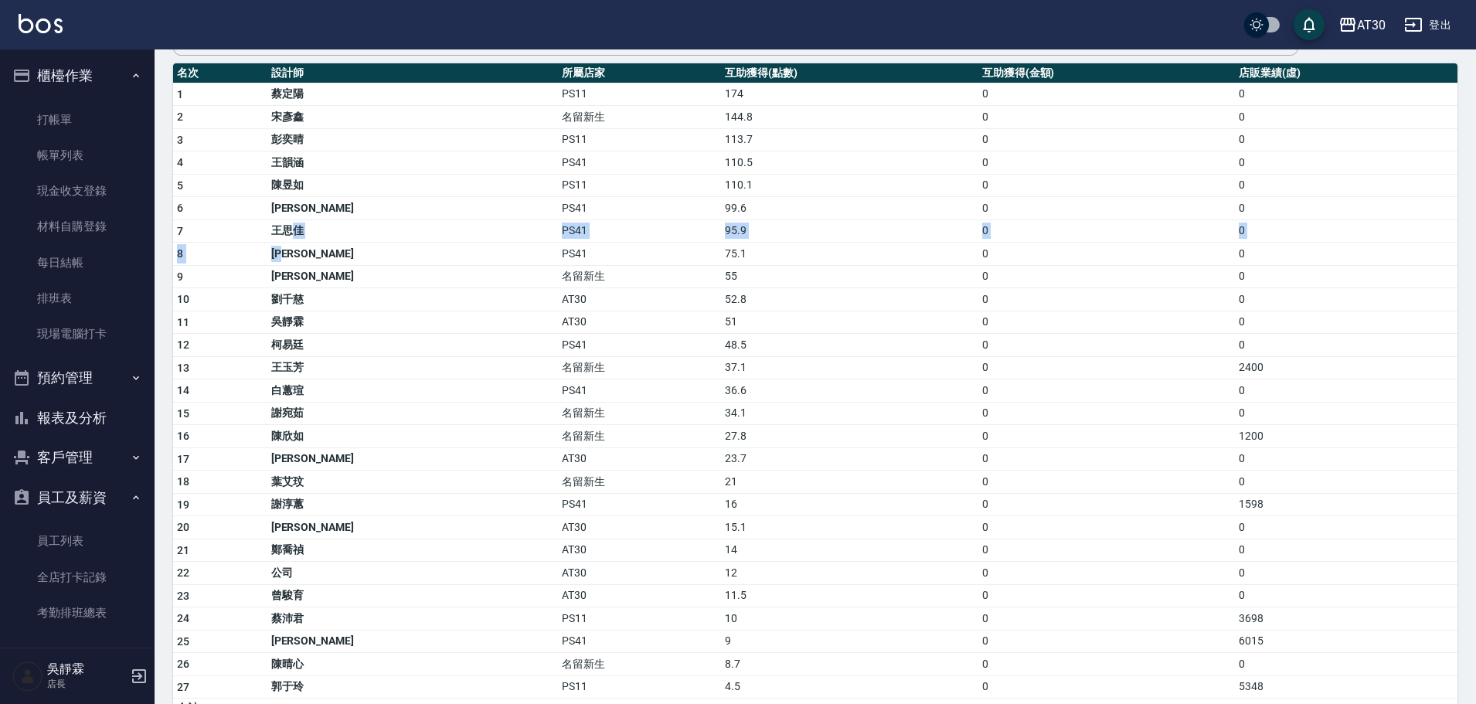
drag, startPoint x: 311, startPoint y: 223, endPoint x: 304, endPoint y: 265, distance: 43.1
click at [307, 260] on tbody "1 蔡定陽 PS11 174 0 0 2 宋彥鑫 名留新生 144.8 0 0 3 彭奕晴 PS11 113.7 0 0 4 王韻涵 PS41 110.5 0…" at bounding box center [815, 401] width 1284 height 636
click at [301, 304] on td "劉千慈" at bounding box center [412, 299] width 291 height 23
drag, startPoint x: 286, startPoint y: 525, endPoint x: 659, endPoint y: 549, distance: 373.9
click at [659, 549] on tbody "1 蔡定陽 PS11 174 0 0 2 宋彥鑫 名留新生 144.8 0 0 3 彭奕晴 PS11 113.7 0 0 4 王韻涵 PS41 110.5 0…" at bounding box center [815, 401] width 1284 height 636
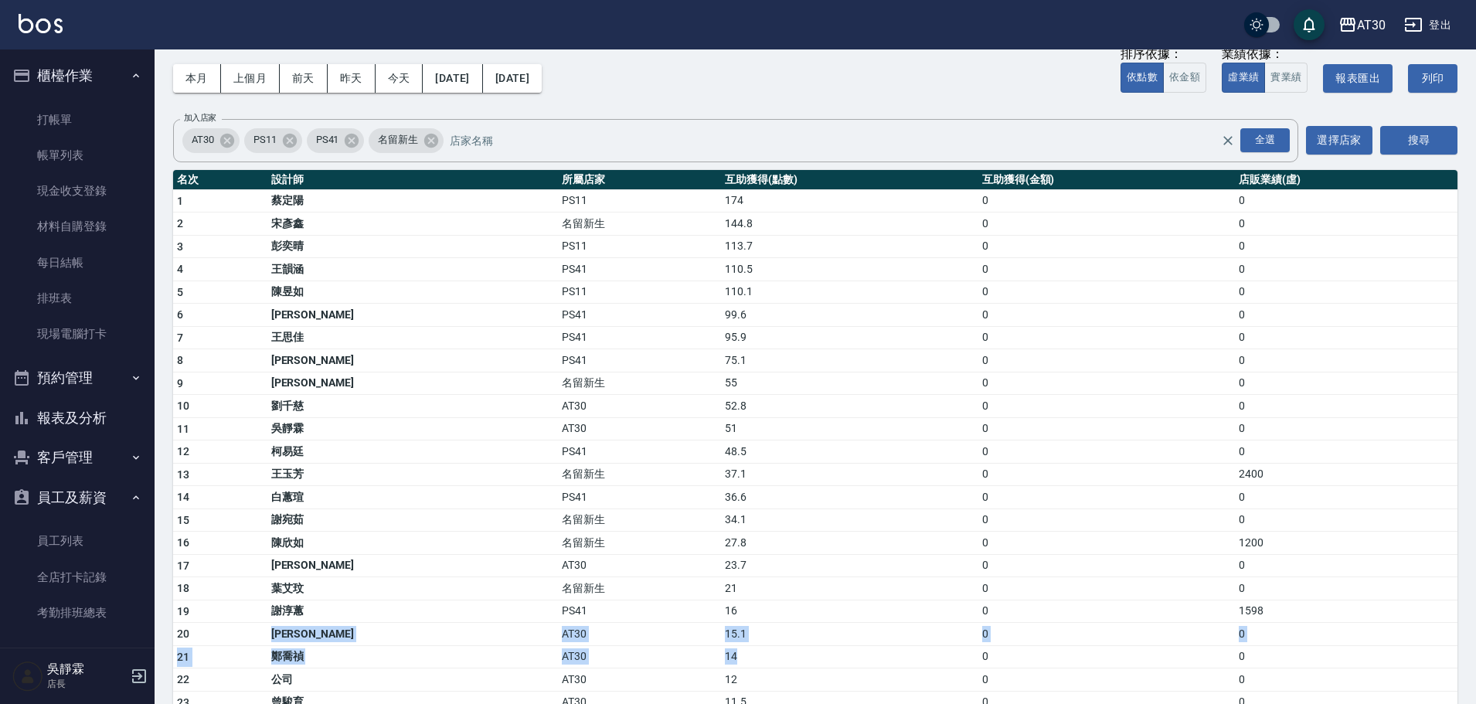
scroll to position [0, 0]
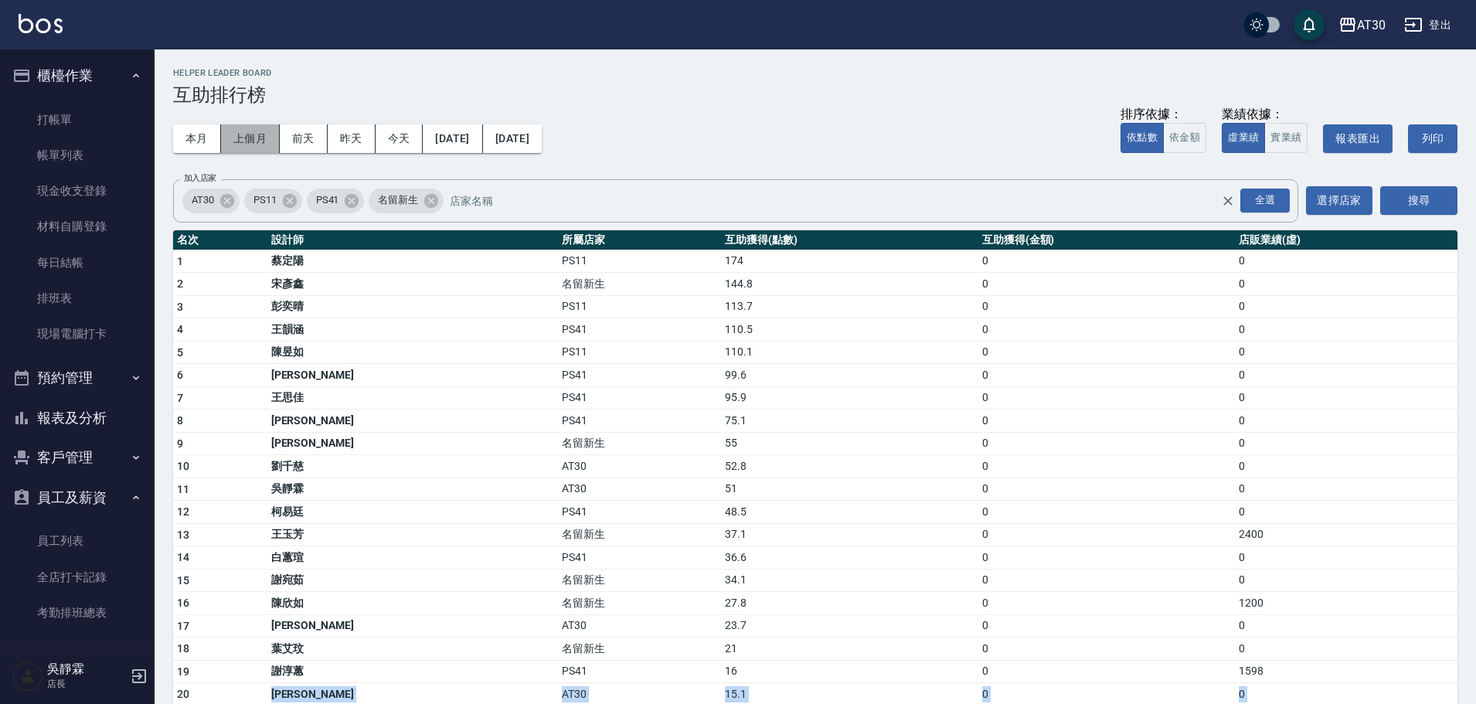
click at [248, 128] on button "上個月" at bounding box center [250, 138] width 59 height 29
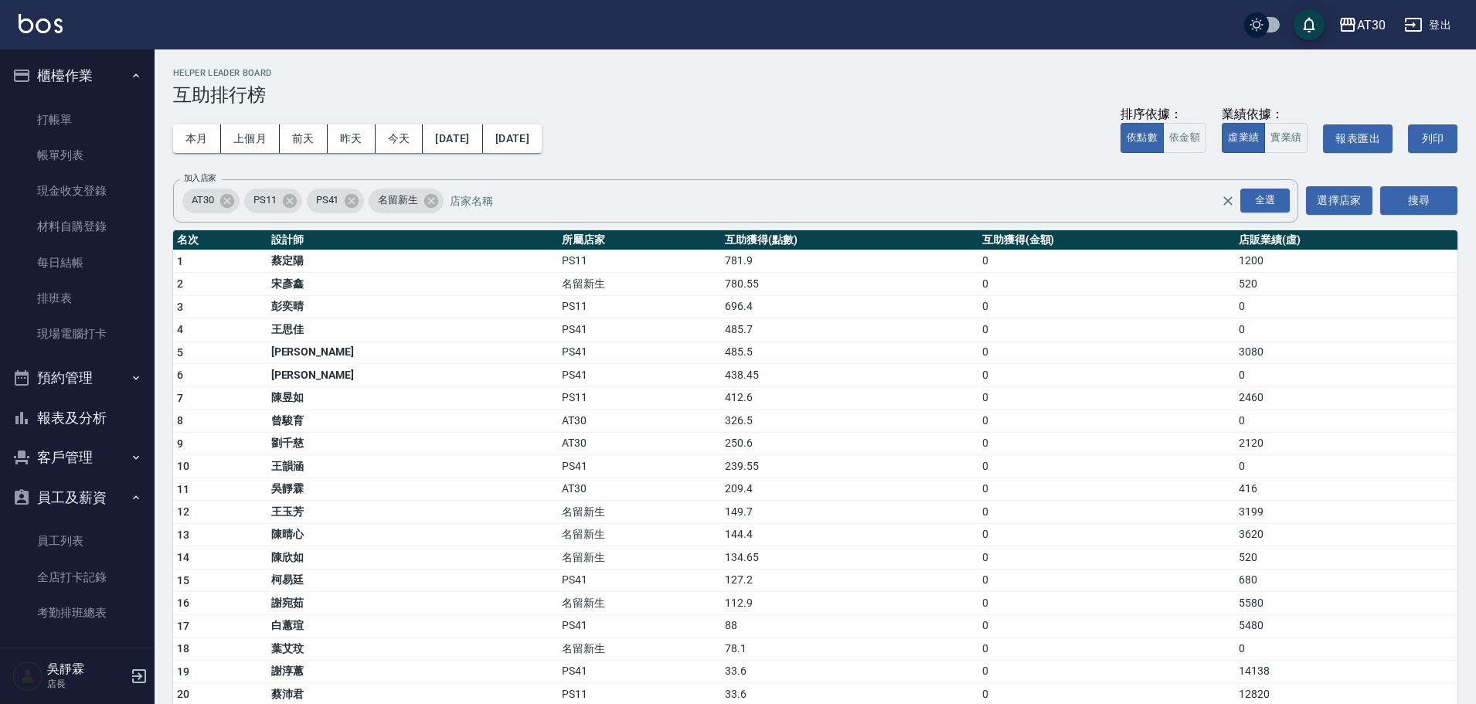
click at [284, 353] on td "[PERSON_NAME]" at bounding box center [412, 352] width 291 height 23
drag, startPoint x: 277, startPoint y: 370, endPoint x: 698, endPoint y: 376, distance: 420.4
click at [698, 376] on tr "6 溫佳惇 PS41 438.45 0 0" at bounding box center [815, 375] width 1284 height 23
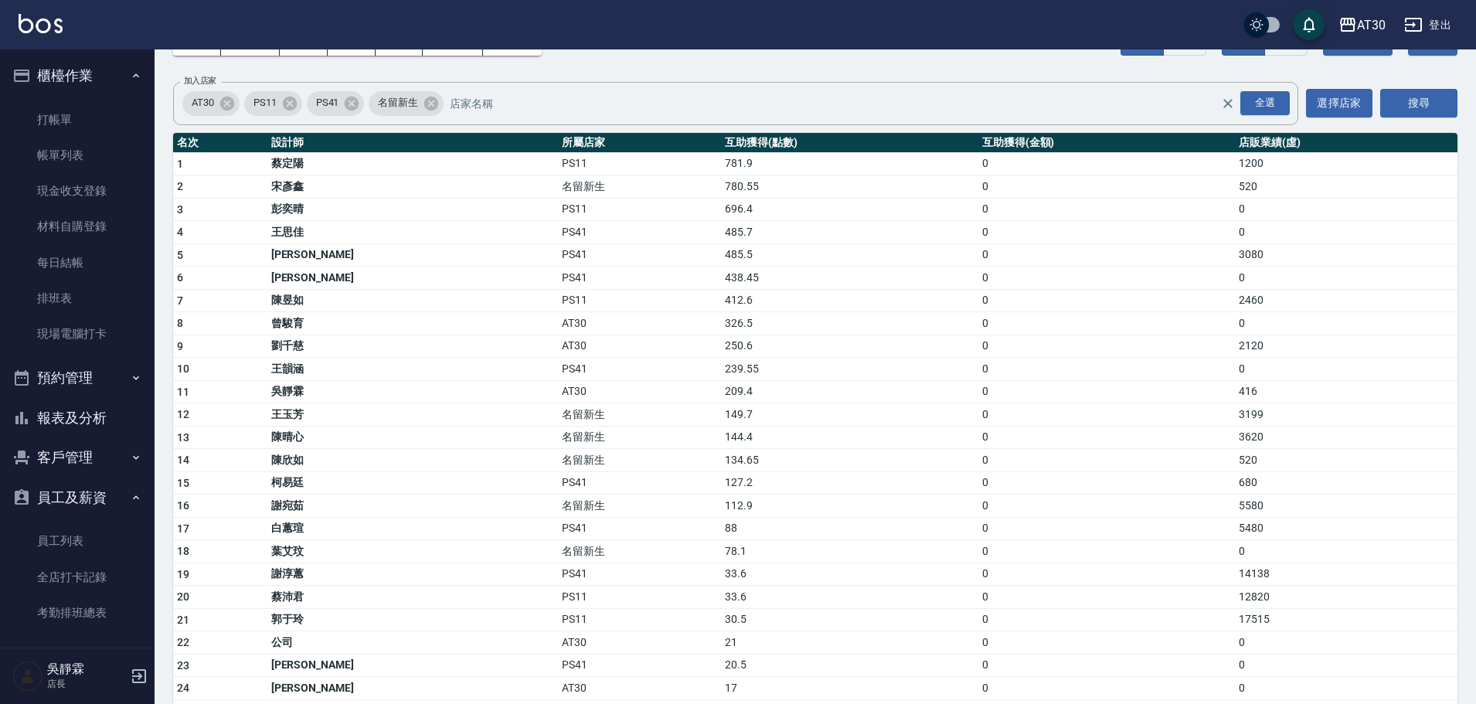
scroll to position [110, 0]
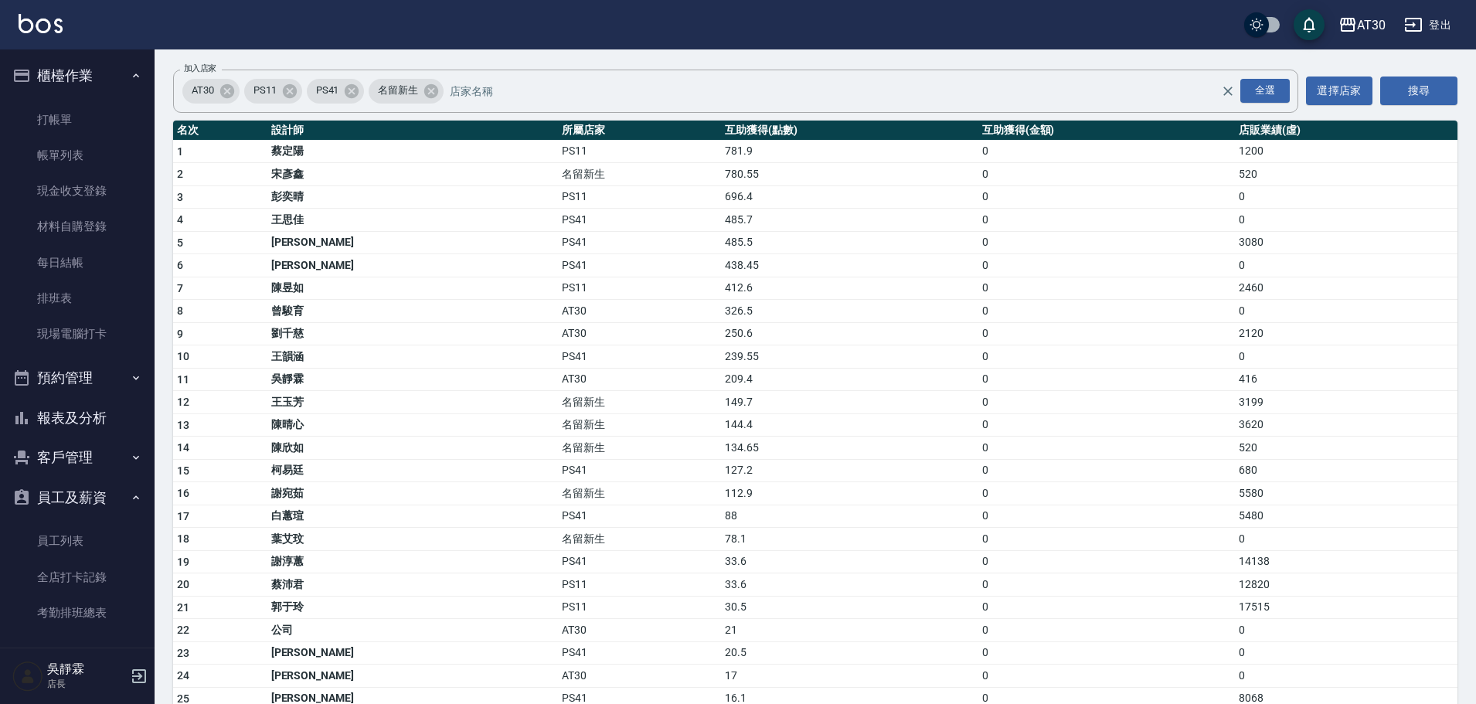
click at [1243, 331] on td "2120" at bounding box center [1346, 333] width 223 height 23
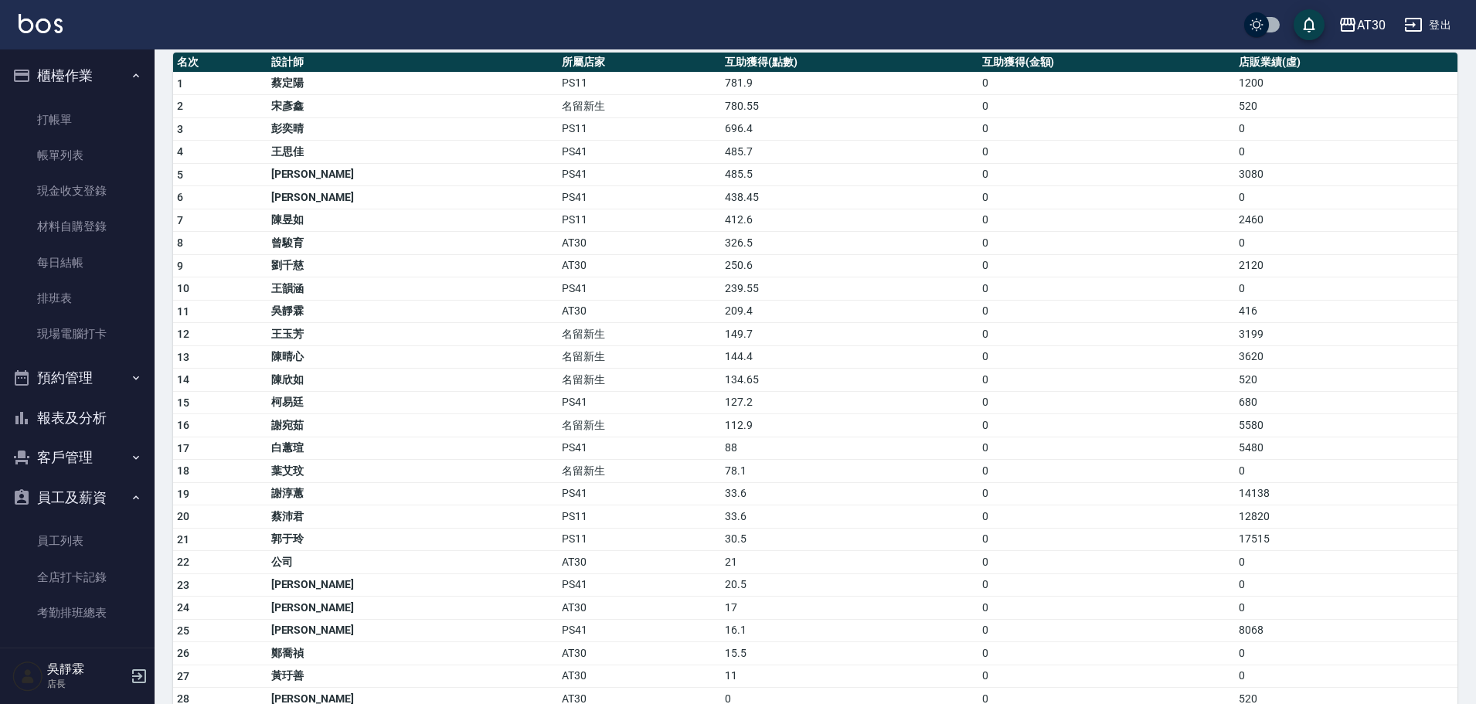
scroll to position [223, 0]
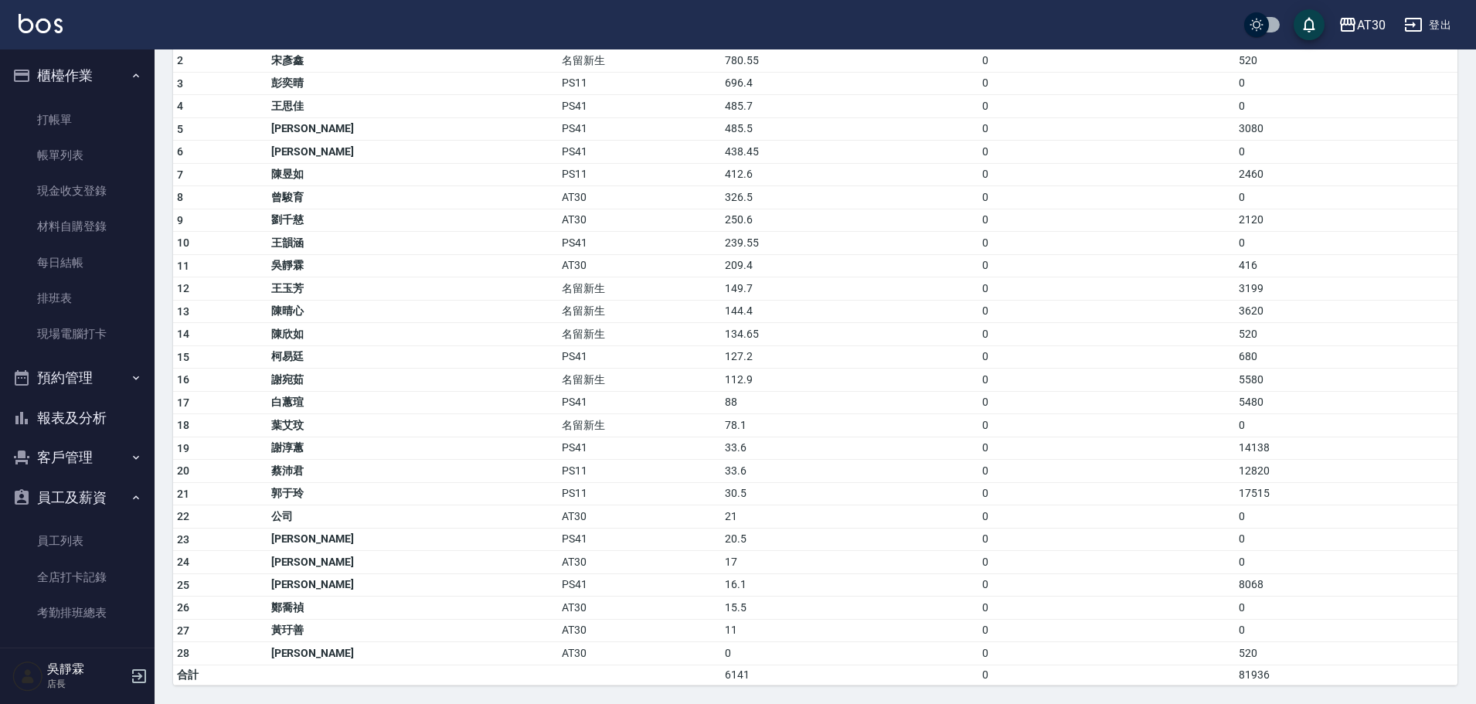
drag, startPoint x: 340, startPoint y: 577, endPoint x: 695, endPoint y: 641, distance: 360.3
click at [721, 634] on td "11" at bounding box center [849, 630] width 257 height 23
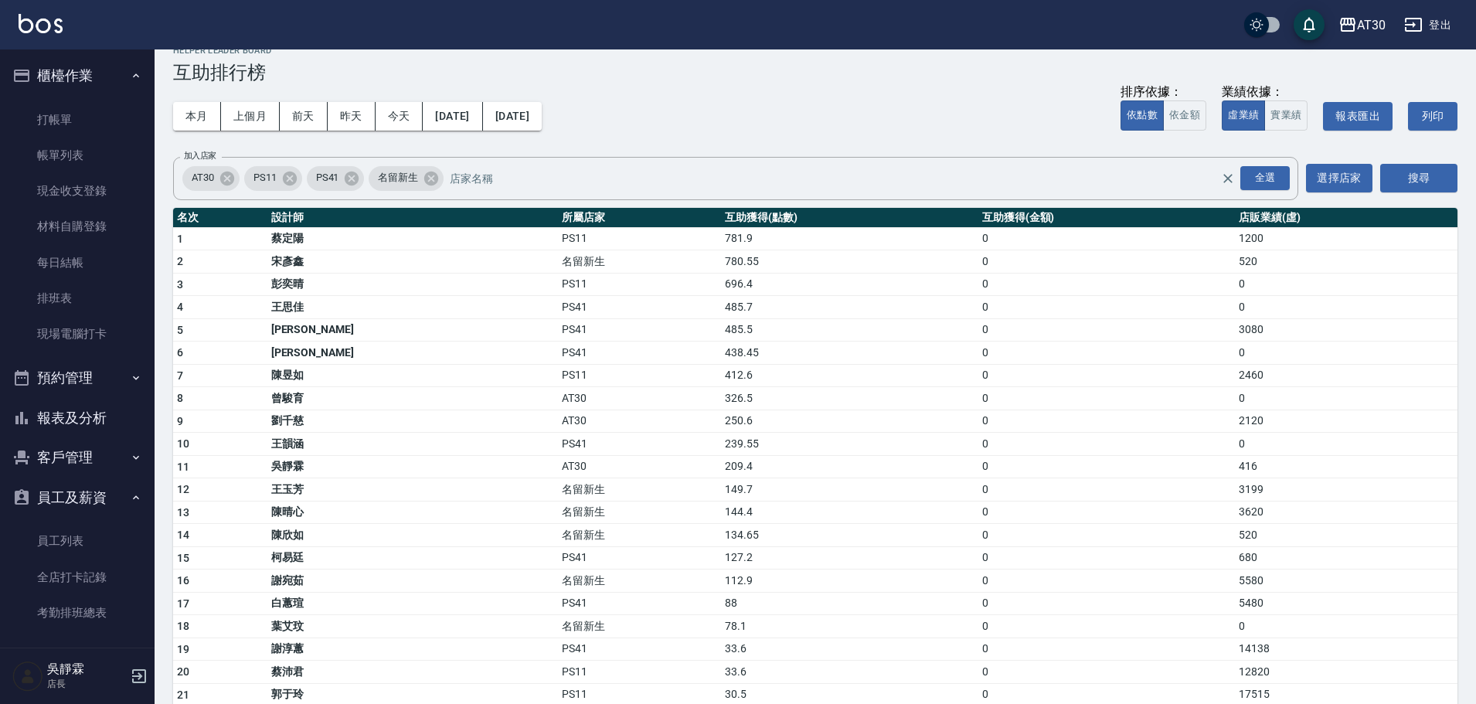
scroll to position [0, 0]
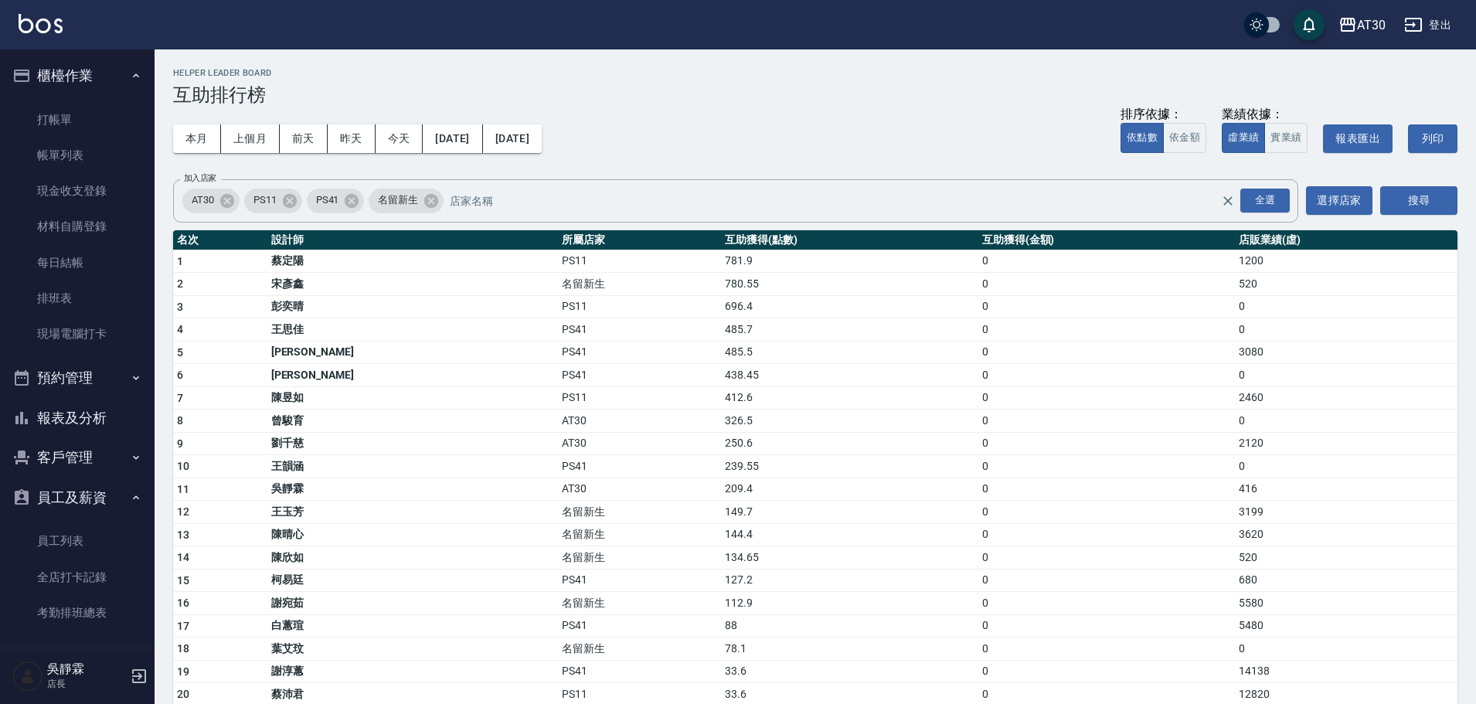
click at [721, 427] on td "326.5" at bounding box center [849, 421] width 257 height 23
drag, startPoint x: 281, startPoint y: 418, endPoint x: 1052, endPoint y: 413, distance: 770.4
click at [1052, 413] on tr "8 曾駿育 AT30 326.5 0 0" at bounding box center [815, 421] width 1284 height 23
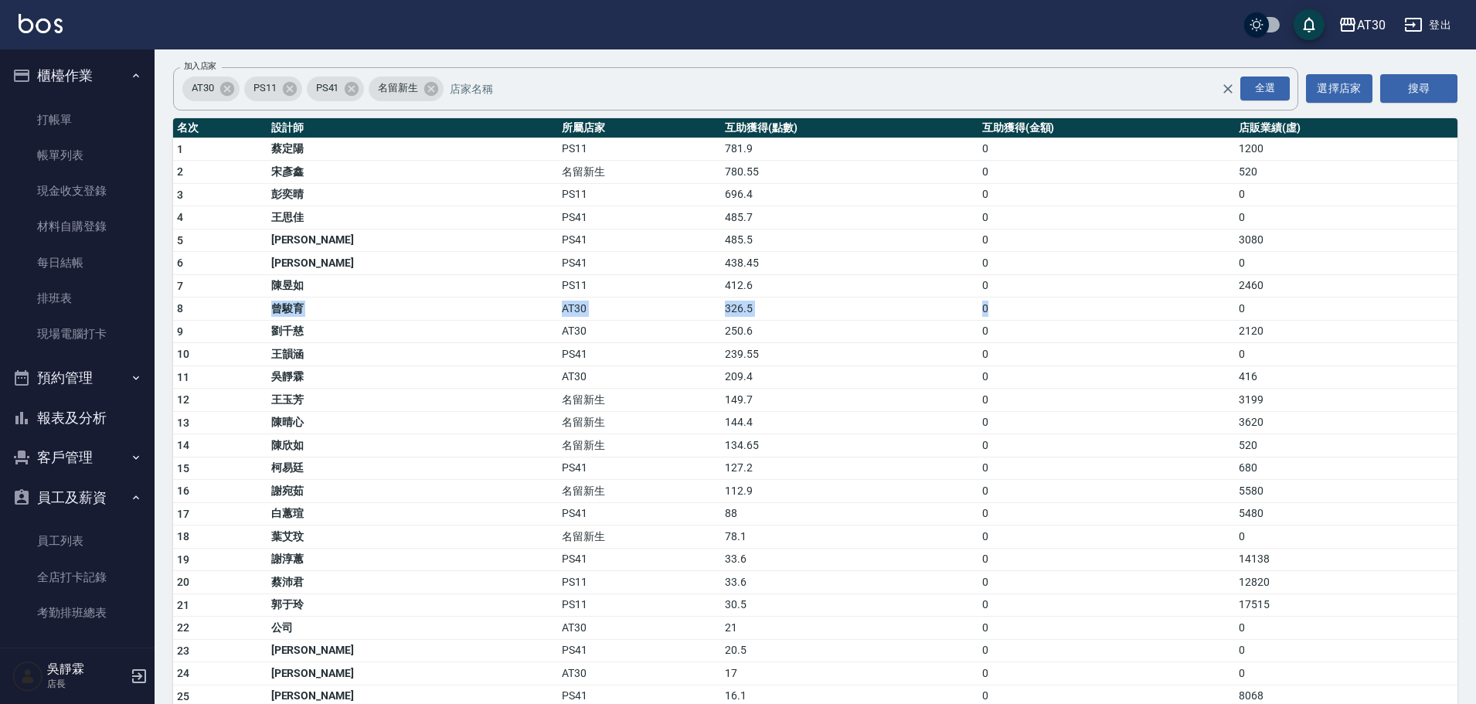
scroll to position [223, 0]
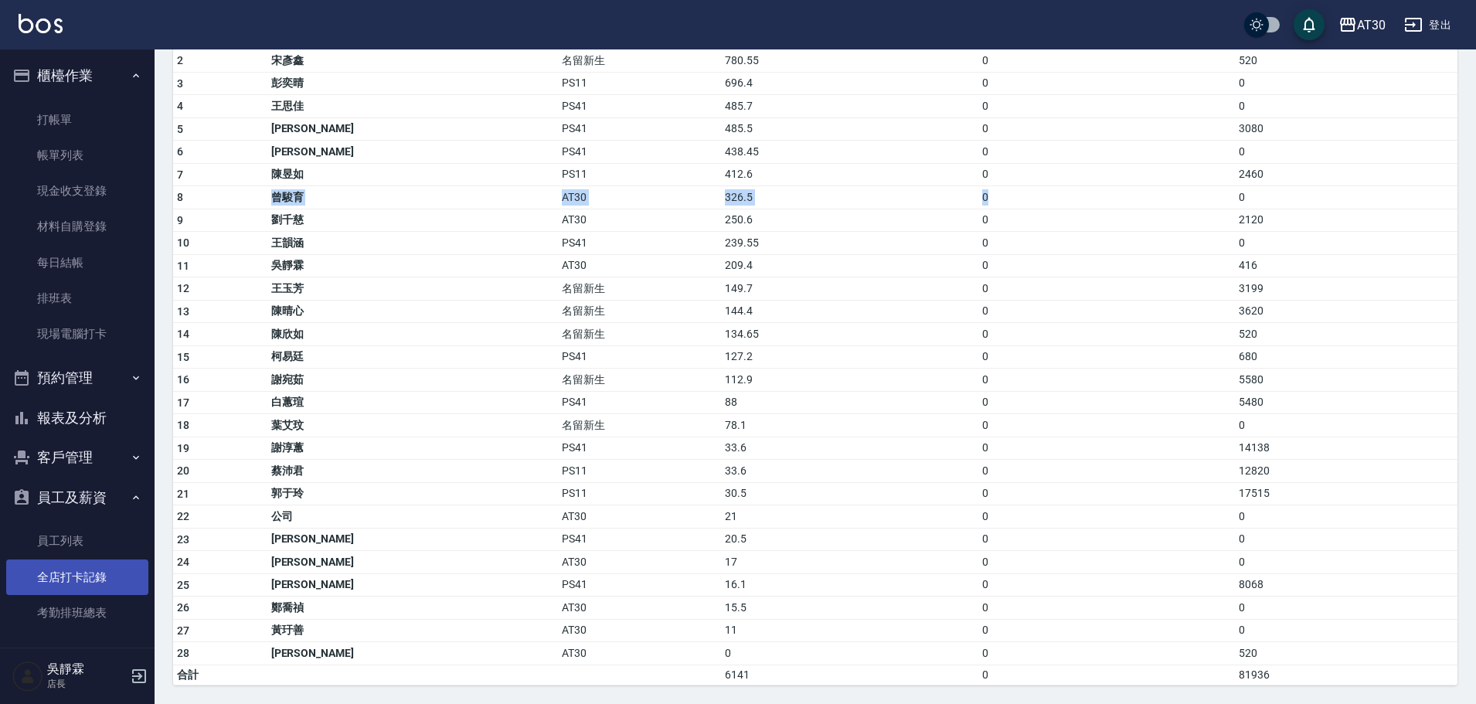
click at [58, 581] on link "全店打卡記錄" at bounding box center [77, 577] width 142 height 36
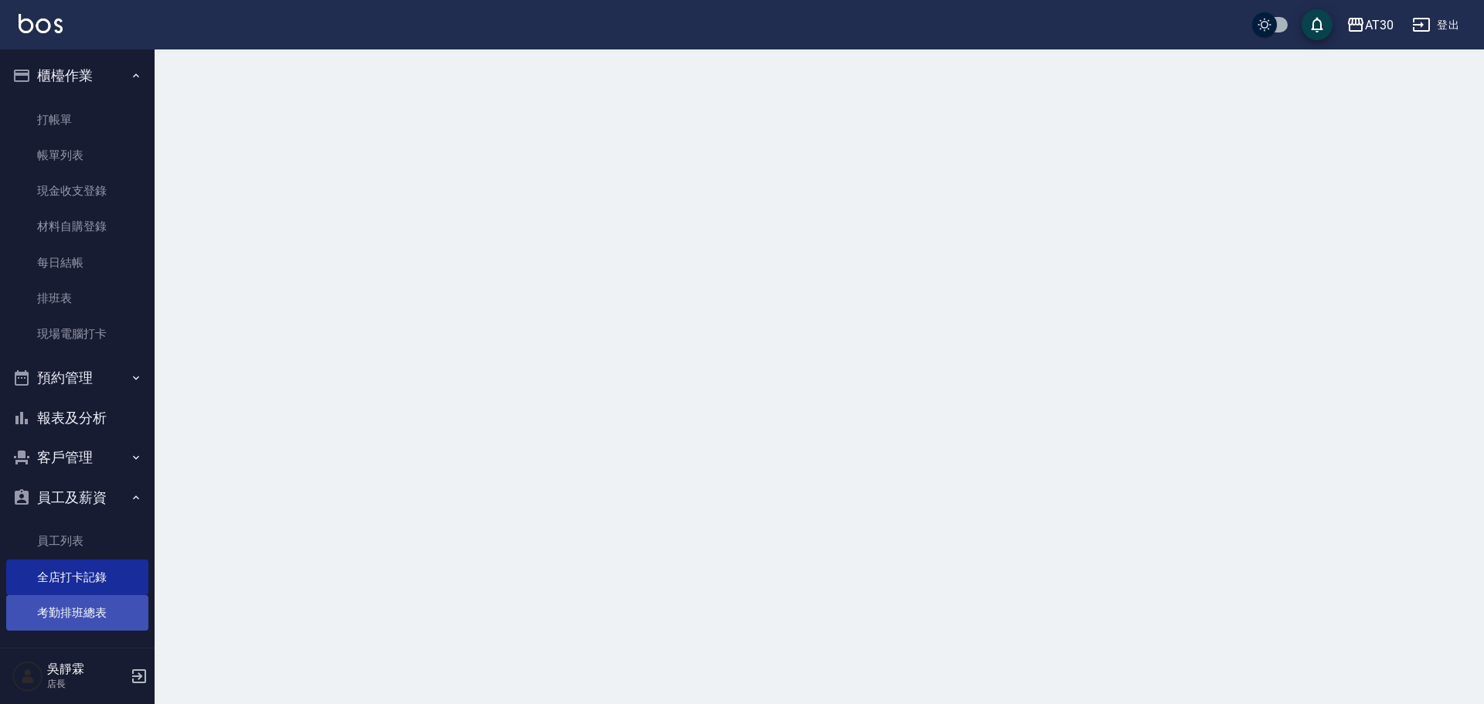
click at [77, 597] on link "考勤排班總表" at bounding box center [77, 613] width 142 height 36
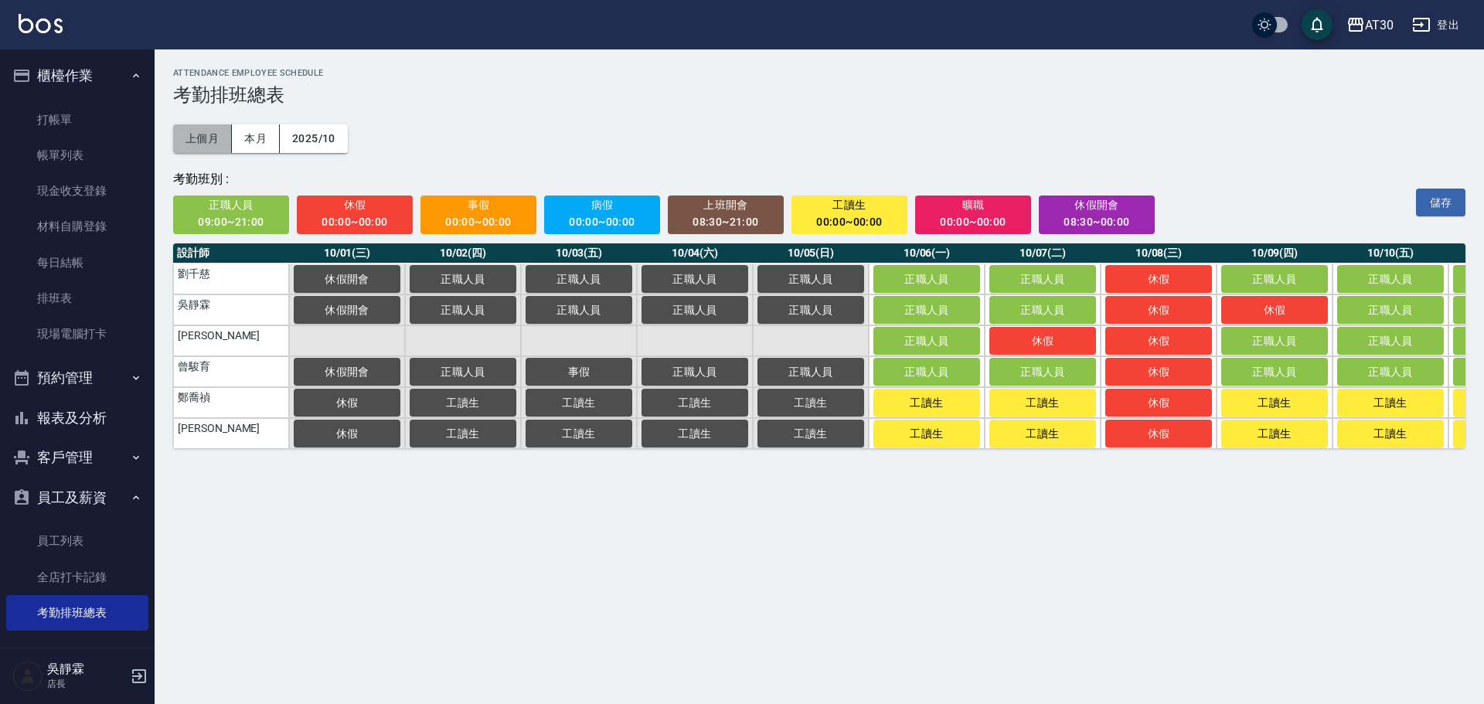
click at [214, 144] on button "上個月" at bounding box center [202, 138] width 59 height 29
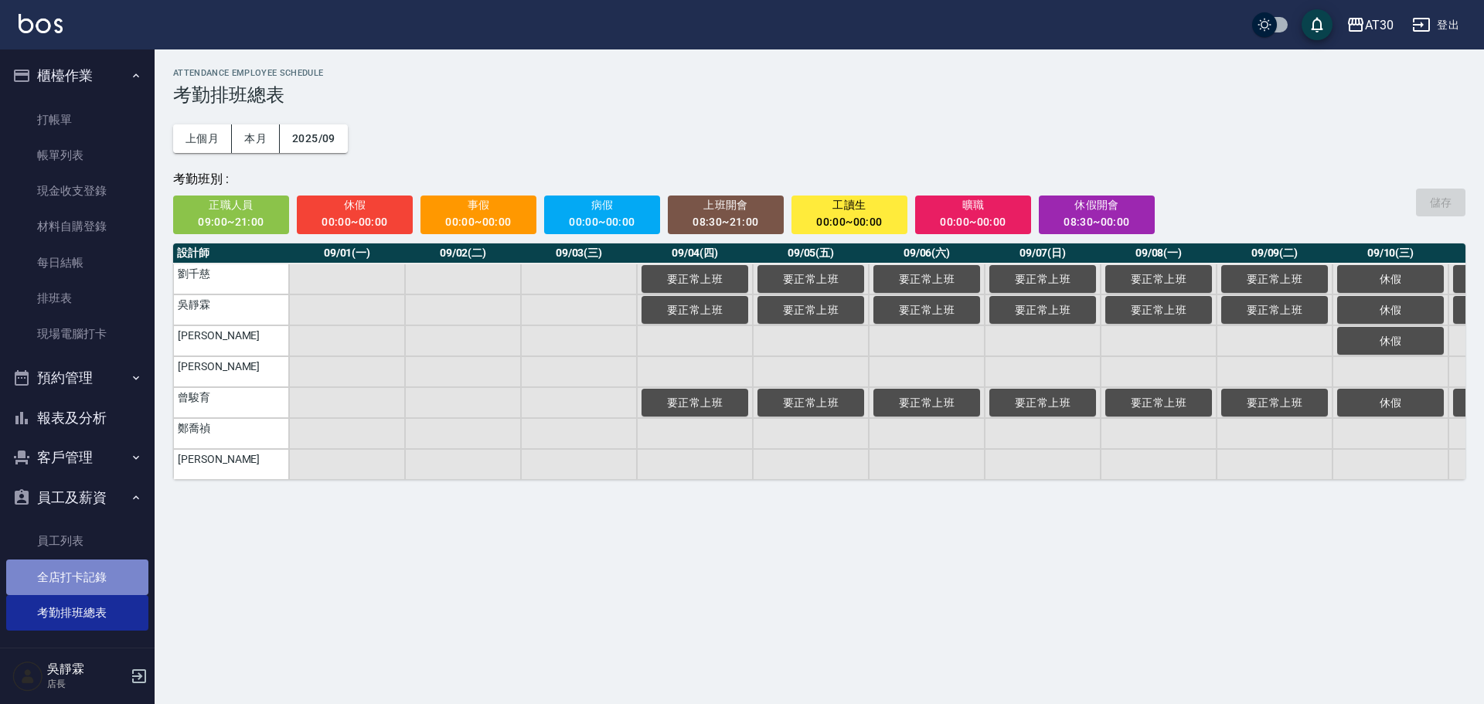
click at [88, 577] on link "全店打卡記錄" at bounding box center [77, 577] width 142 height 36
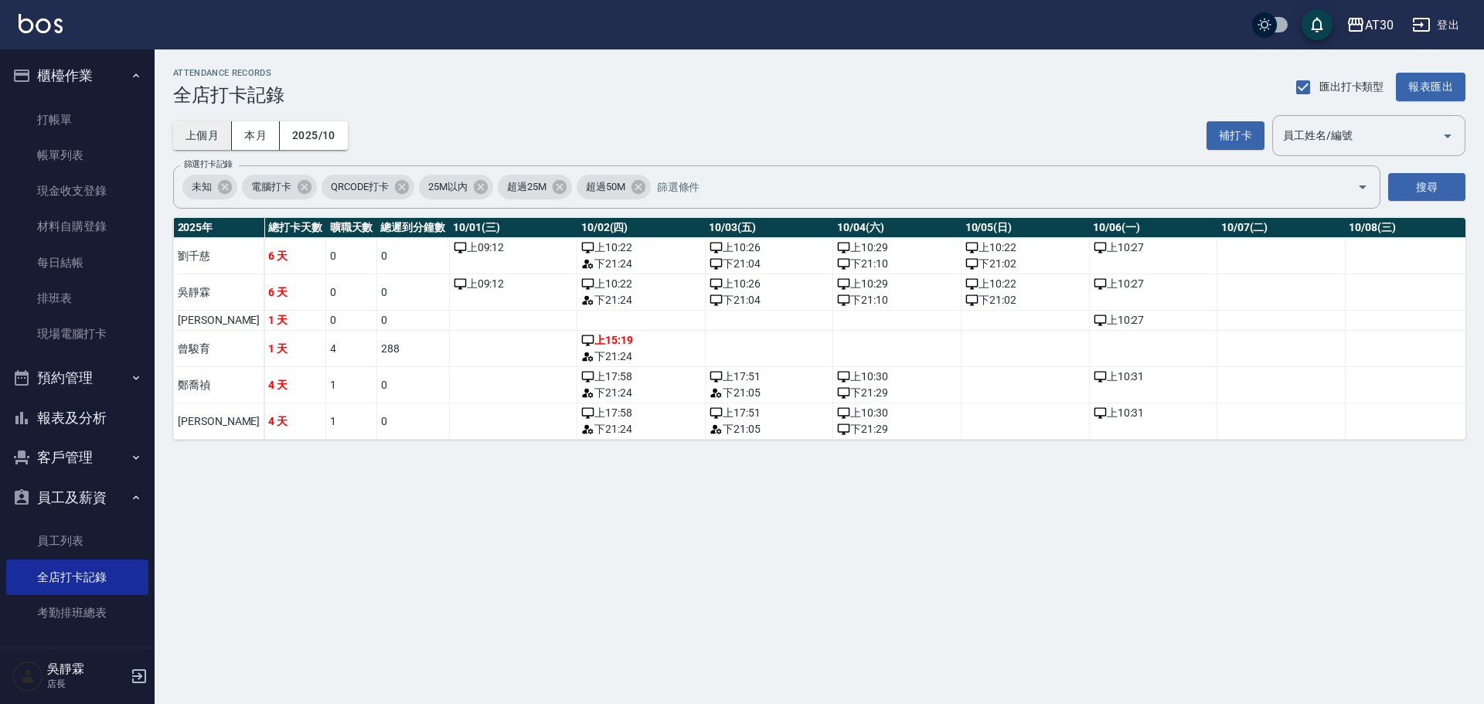
click at [209, 139] on button "上個月" at bounding box center [202, 135] width 59 height 29
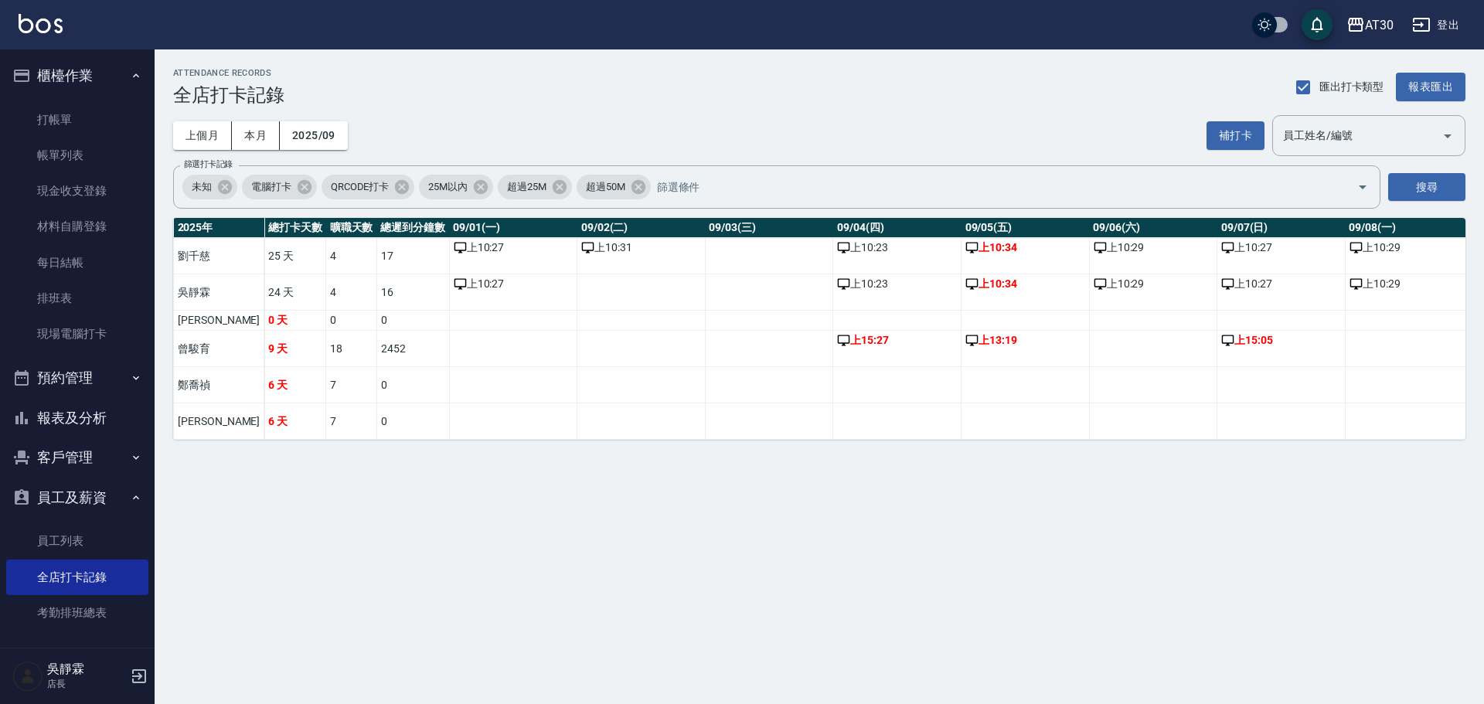
drag, startPoint x: 510, startPoint y: 438, endPoint x: 572, endPoint y: 439, distance: 61.8
click at [274, 138] on button "本月" at bounding box center [256, 135] width 48 height 29
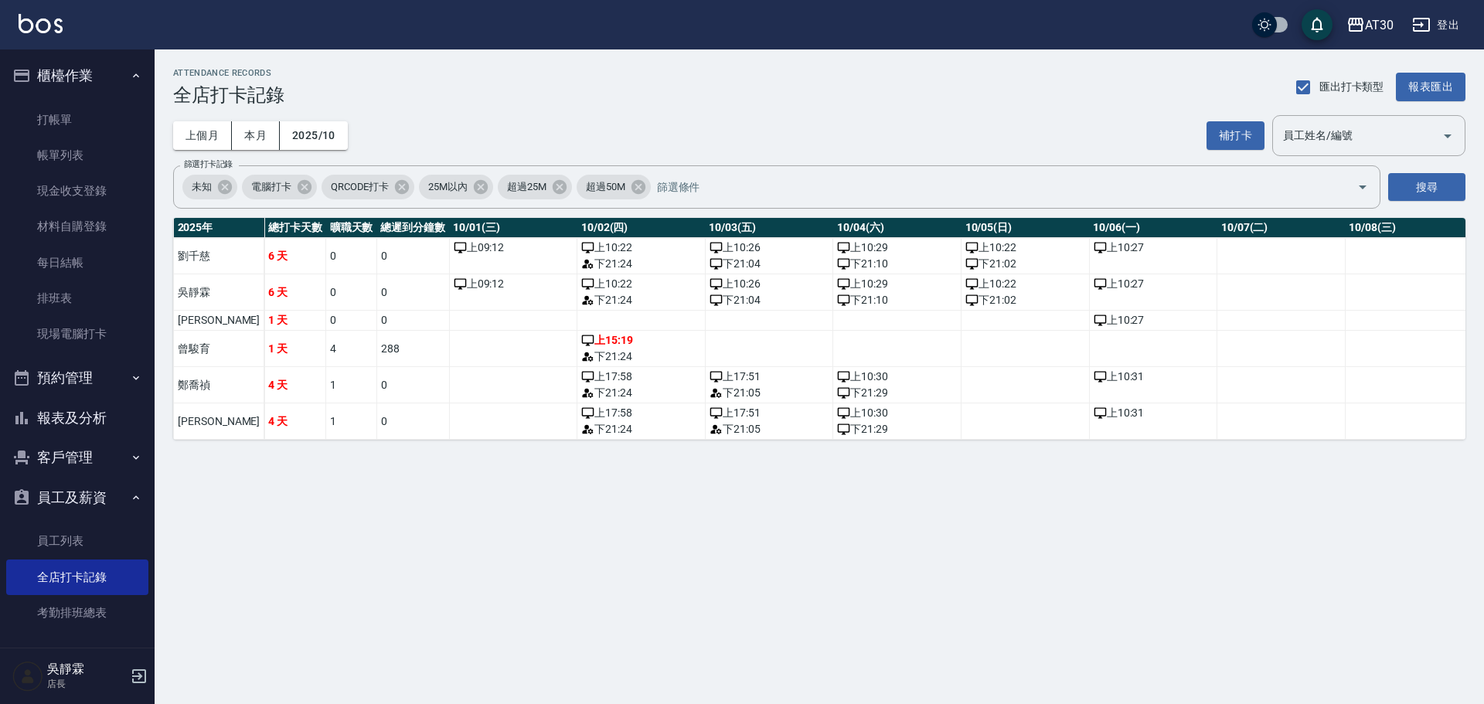
click at [449, 267] on td "上 09:12" at bounding box center [513, 256] width 128 height 36
click at [388, 264] on td "0" at bounding box center [412, 256] width 73 height 36
click at [449, 265] on td "上 09:12" at bounding box center [513, 256] width 128 height 36
click at [61, 119] on link "打帳單" at bounding box center [77, 120] width 142 height 36
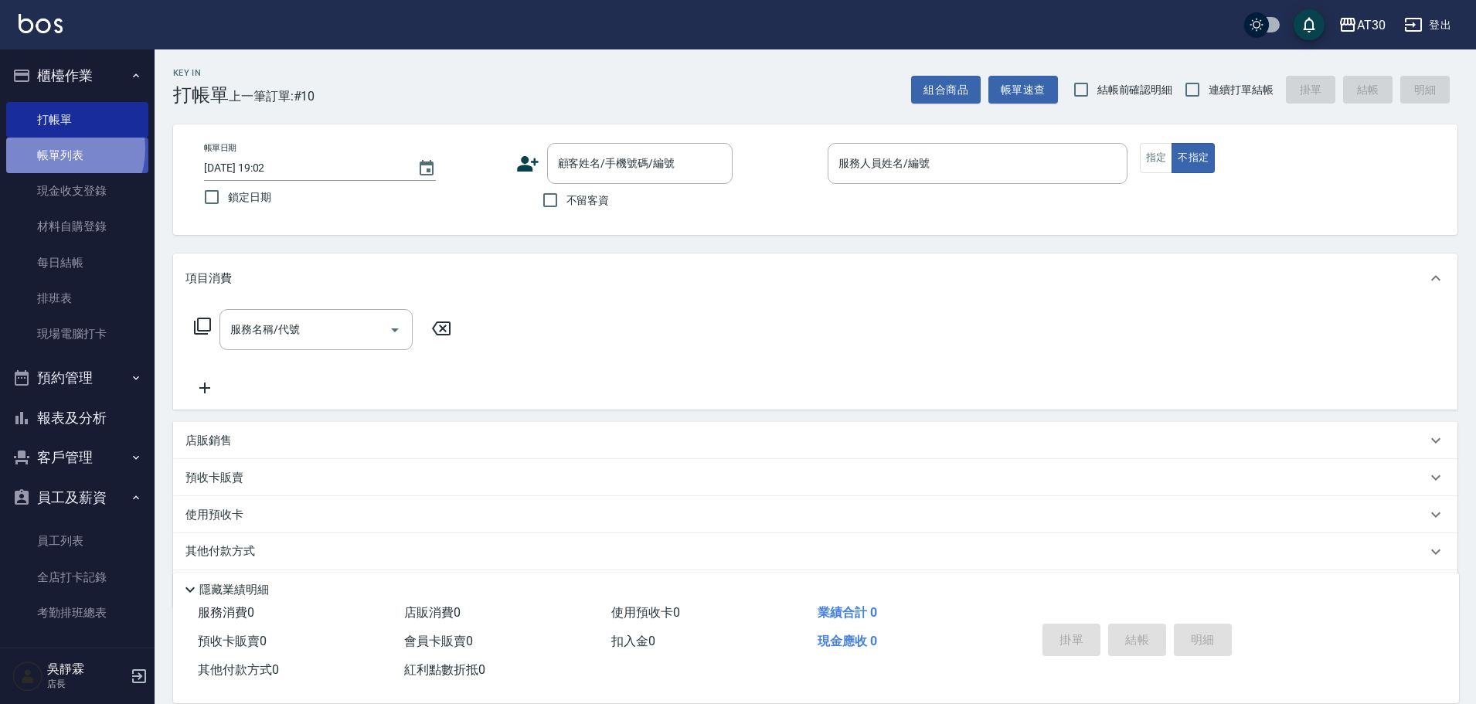
click at [61, 149] on link "帳單列表" at bounding box center [77, 156] width 142 height 36
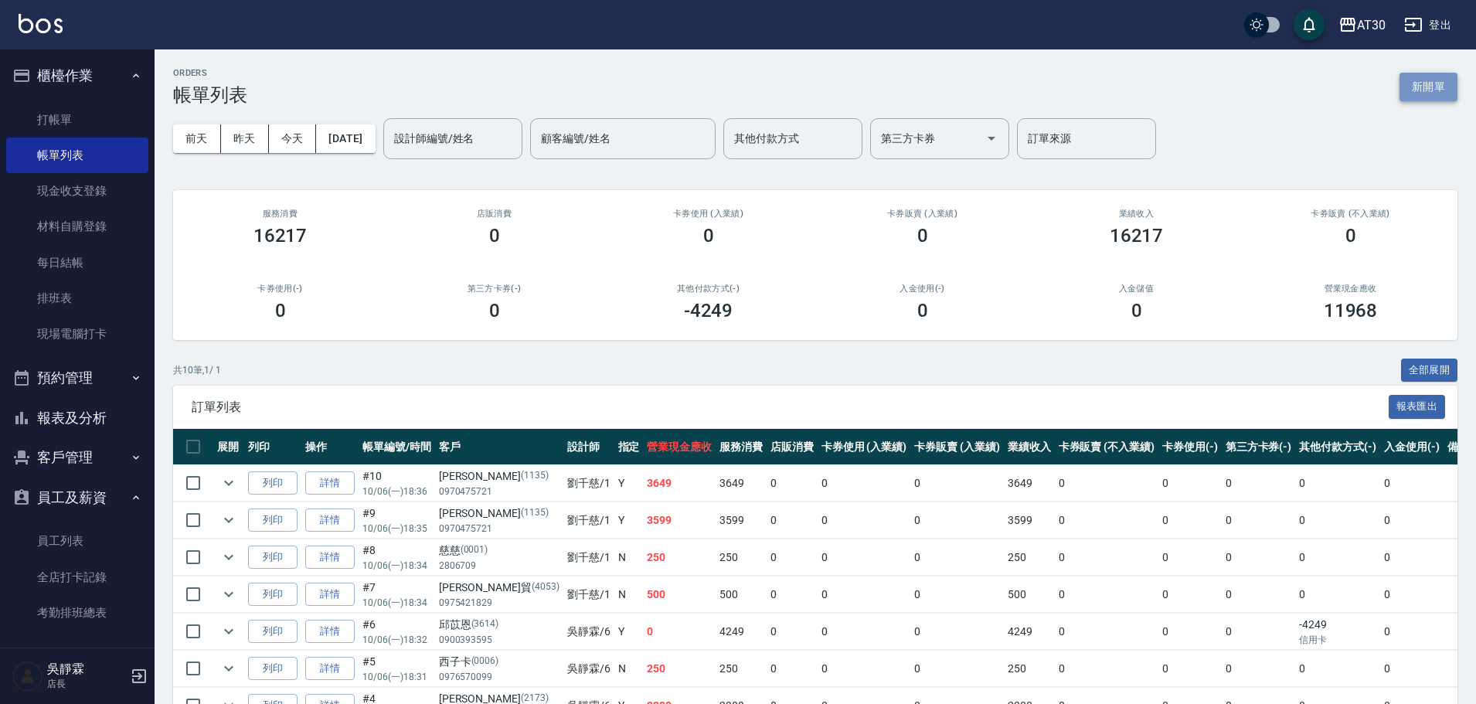
click at [1426, 92] on button "新開單" at bounding box center [1428, 87] width 58 height 29
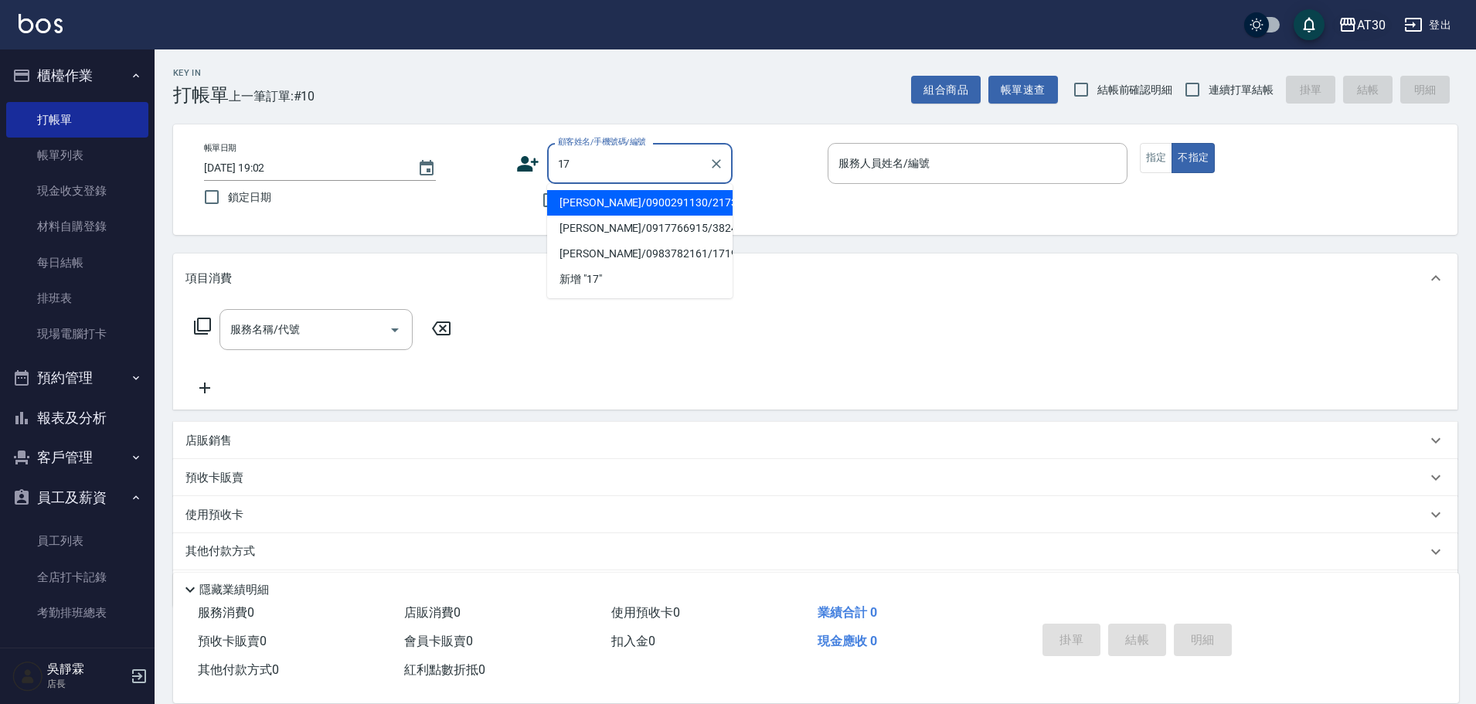
type input "李羽晴/0900291130/2173"
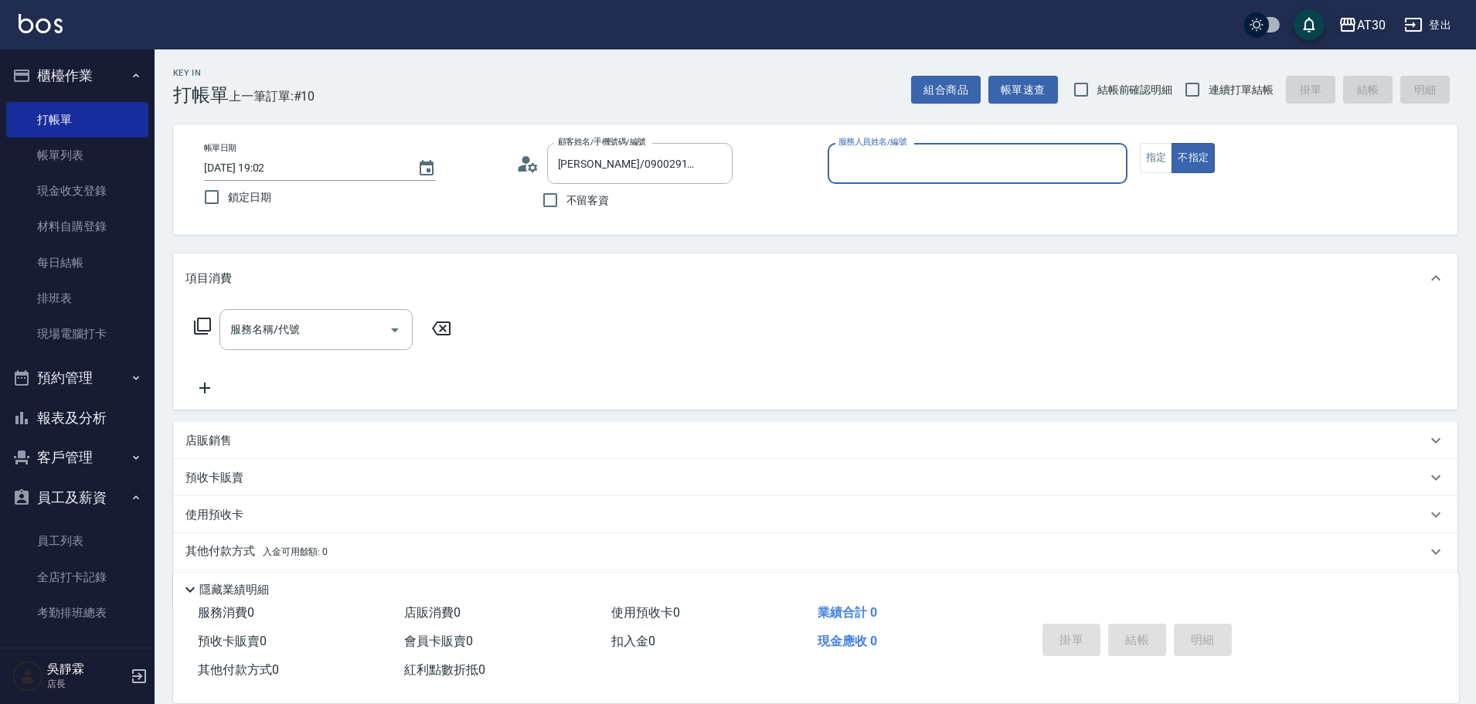
type input "1"
click at [1116, 165] on icon "Clear" at bounding box center [1110, 163] width 15 height 15
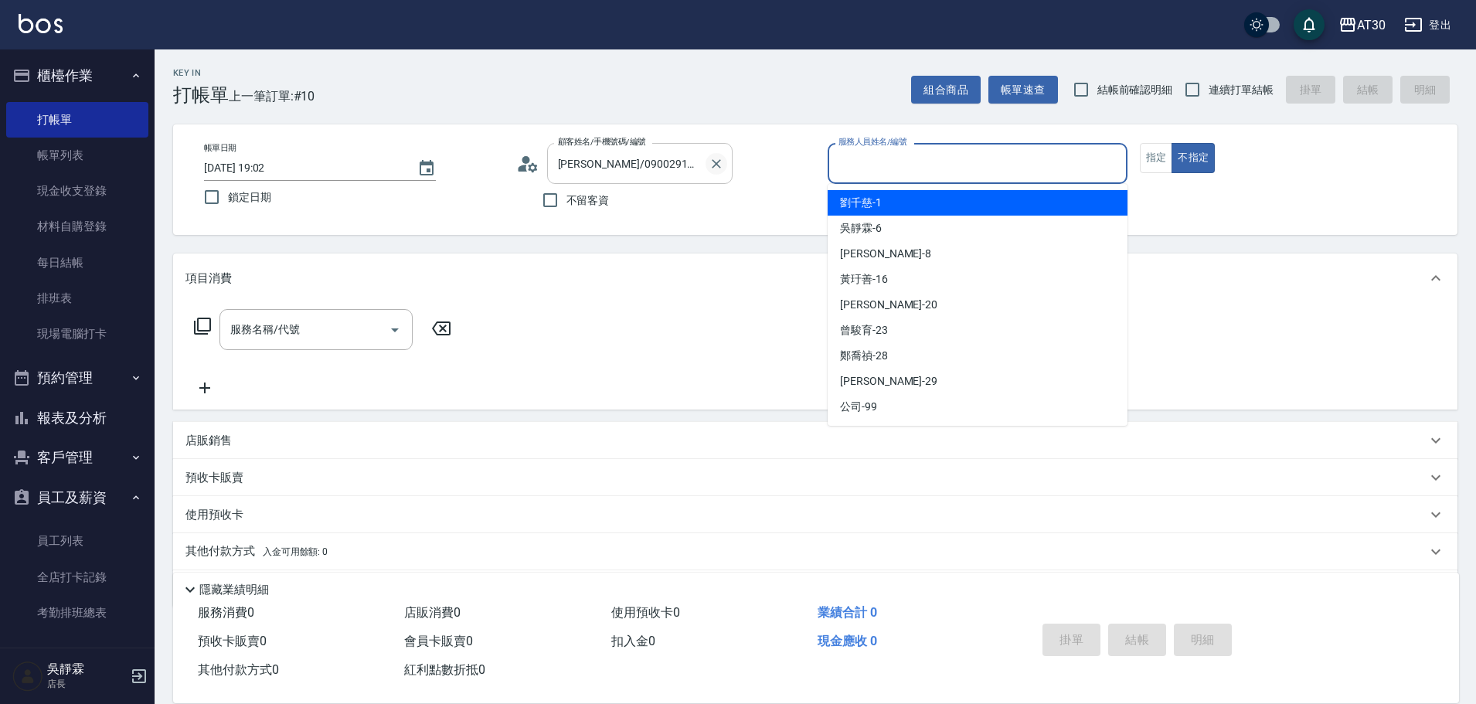
click at [725, 165] on button "Clear" at bounding box center [716, 164] width 22 height 22
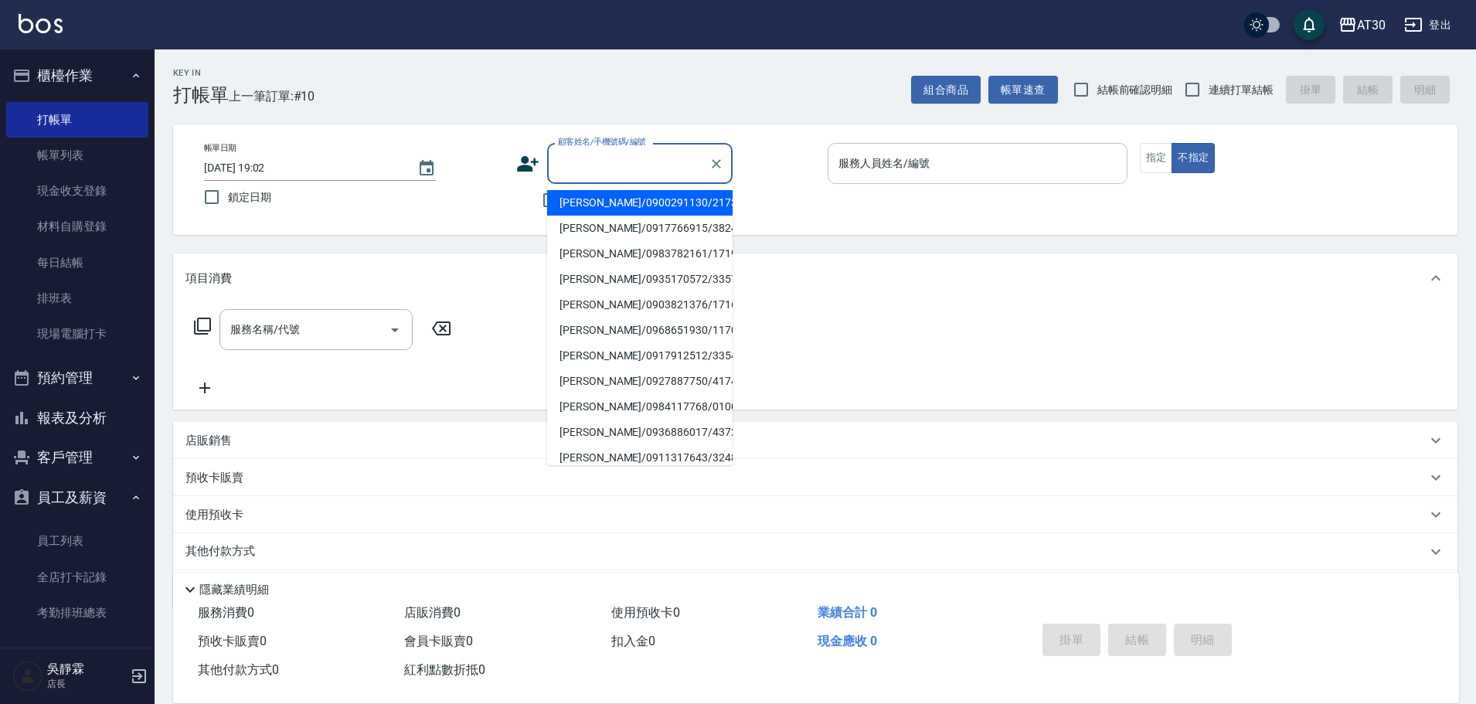
click at [700, 163] on input "顧客姓名/手機號碼/編號" at bounding box center [628, 163] width 148 height 27
click at [719, 164] on icon "Clear" at bounding box center [716, 163] width 15 height 15
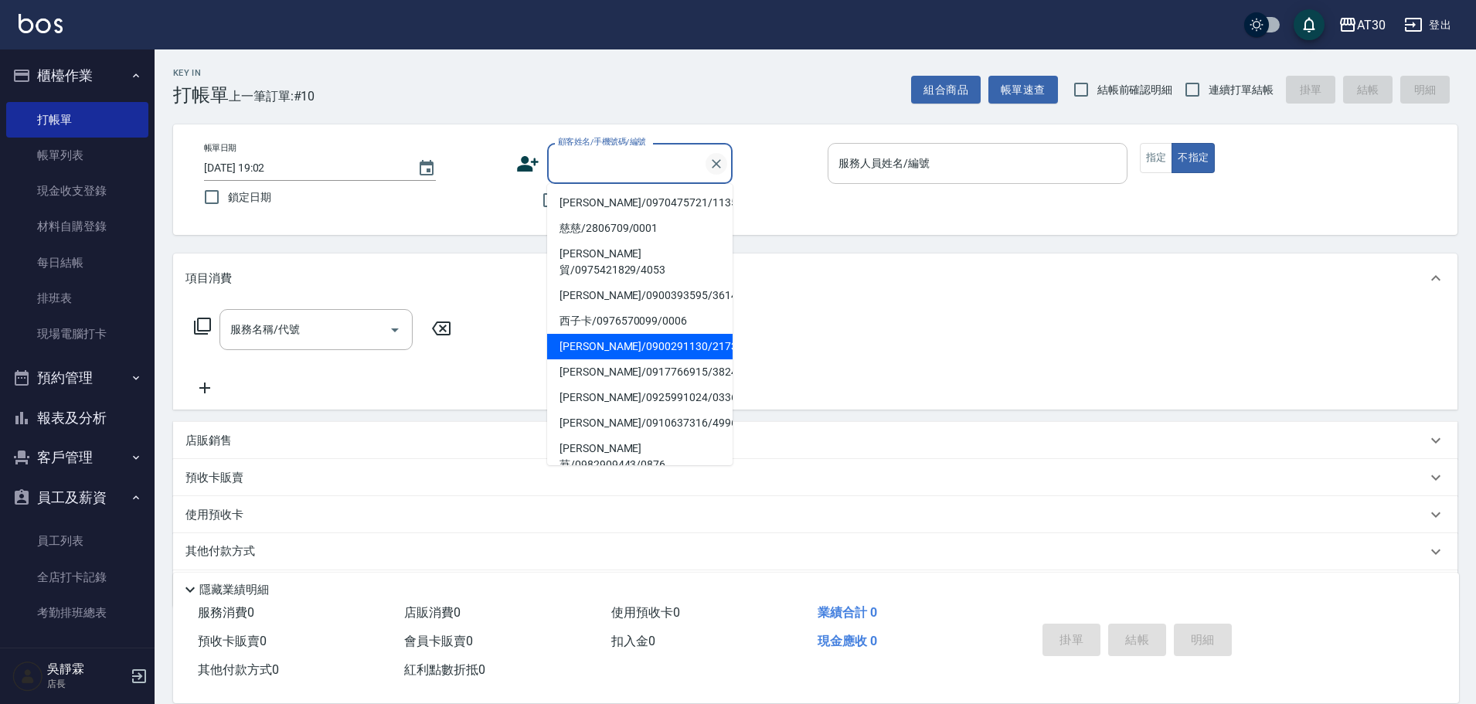
click at [720, 166] on icon "Clear" at bounding box center [716, 163] width 15 height 15
click at [715, 168] on icon "Clear" at bounding box center [716, 163] width 15 height 15
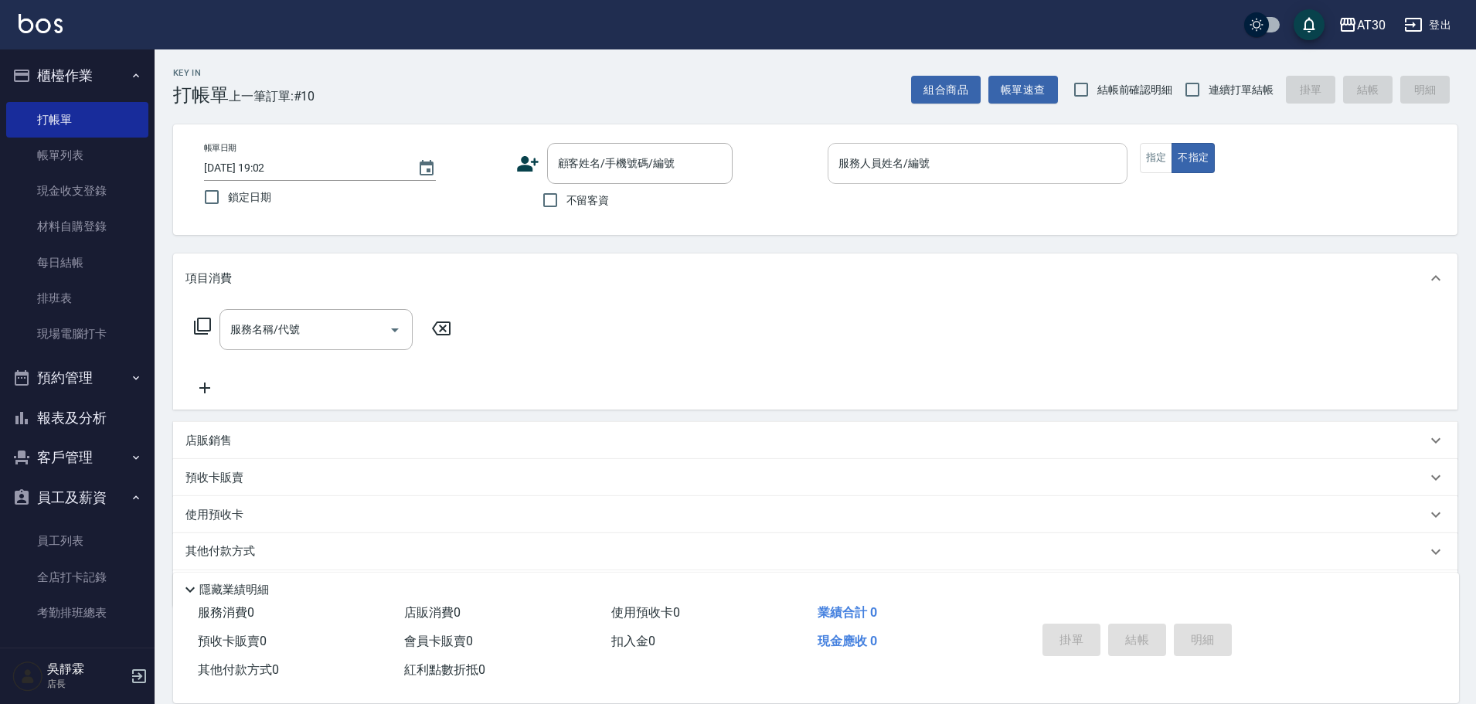
click at [822, 205] on div "帳單日期 2025/10/06 19:02 鎖定日期 顧客姓名/手機號碼/編號 顧客姓名/手機號碼/編號 不留客資 服務人員姓名/編號 服務人員姓名/編號 指…" at bounding box center [815, 179] width 1247 height 73
click at [526, 163] on icon at bounding box center [528, 163] width 22 height 15
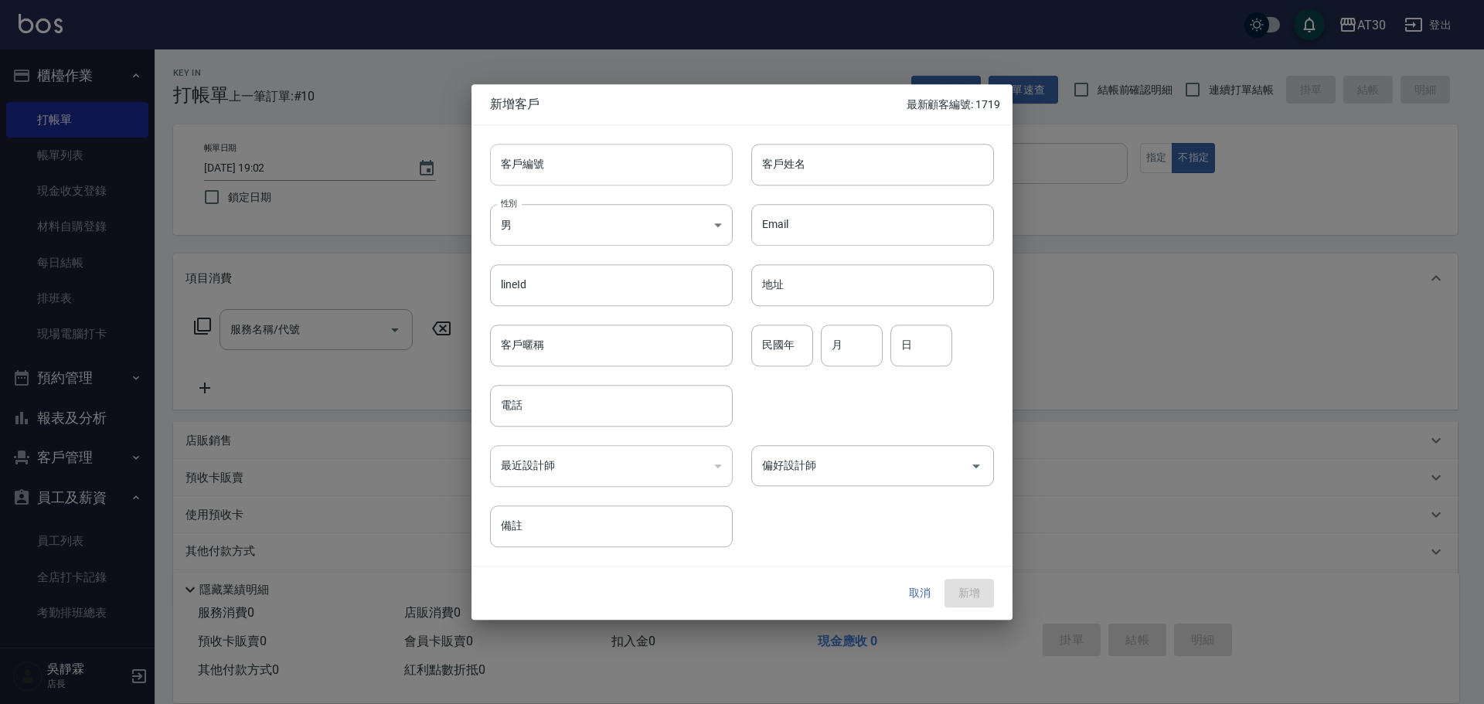
click at [593, 165] on input "客戶編號" at bounding box center [611, 165] width 243 height 42
type input "1718"
type input "ㄗ"
type input "[PERSON_NAME]"
click at [593, 226] on body "AT30 登出 櫃檯作業 打帳單 帳單列表 現金收支登錄 材料自購登錄 每日結帳 排班表 現場電腦打卡 預約管理 預約管理 單日預約紀錄 單週預約紀錄 報表及…" at bounding box center [742, 378] width 1484 height 756
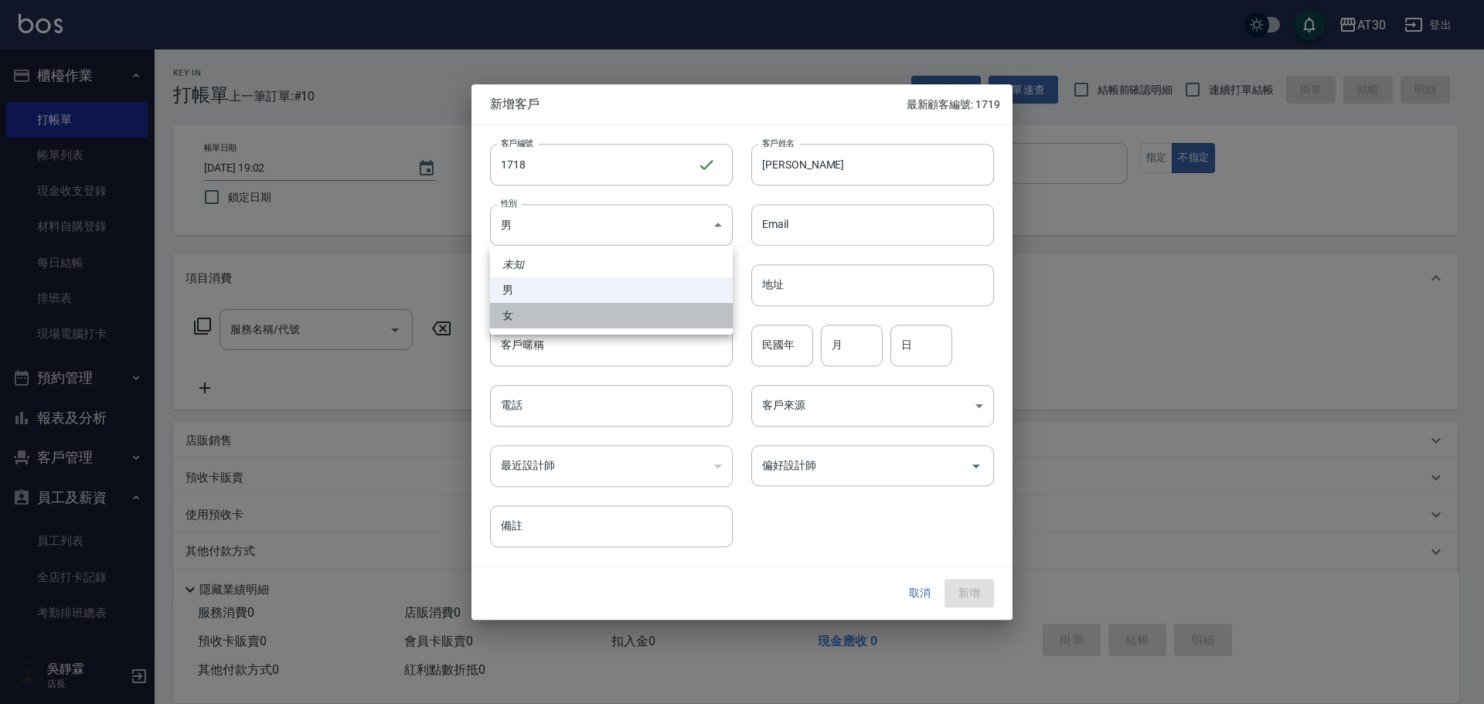
click at [566, 310] on li "女" at bounding box center [611, 315] width 243 height 25
type input "FEMALE"
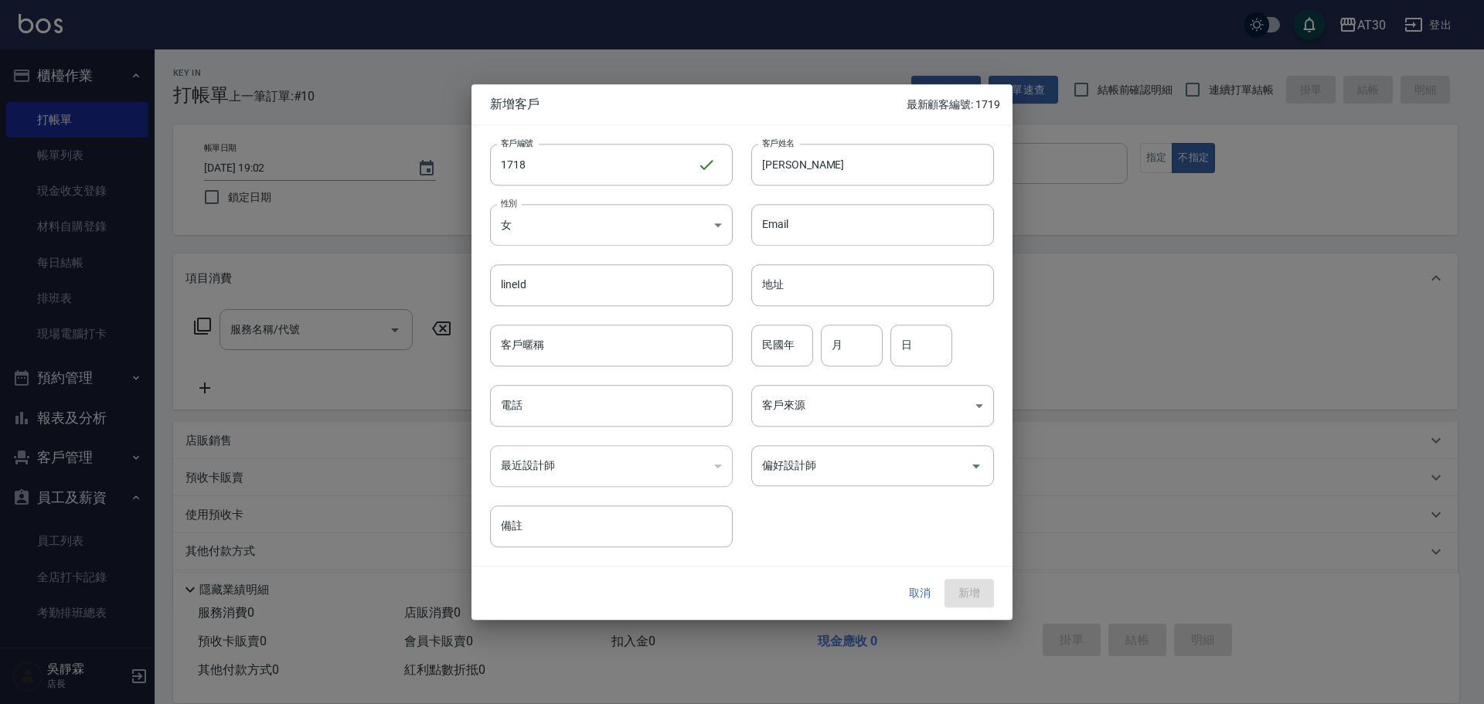
click at [776, 337] on input "民國年" at bounding box center [782, 346] width 62 height 42
type input "87"
type input "09"
type input "11"
type input "0958212218"
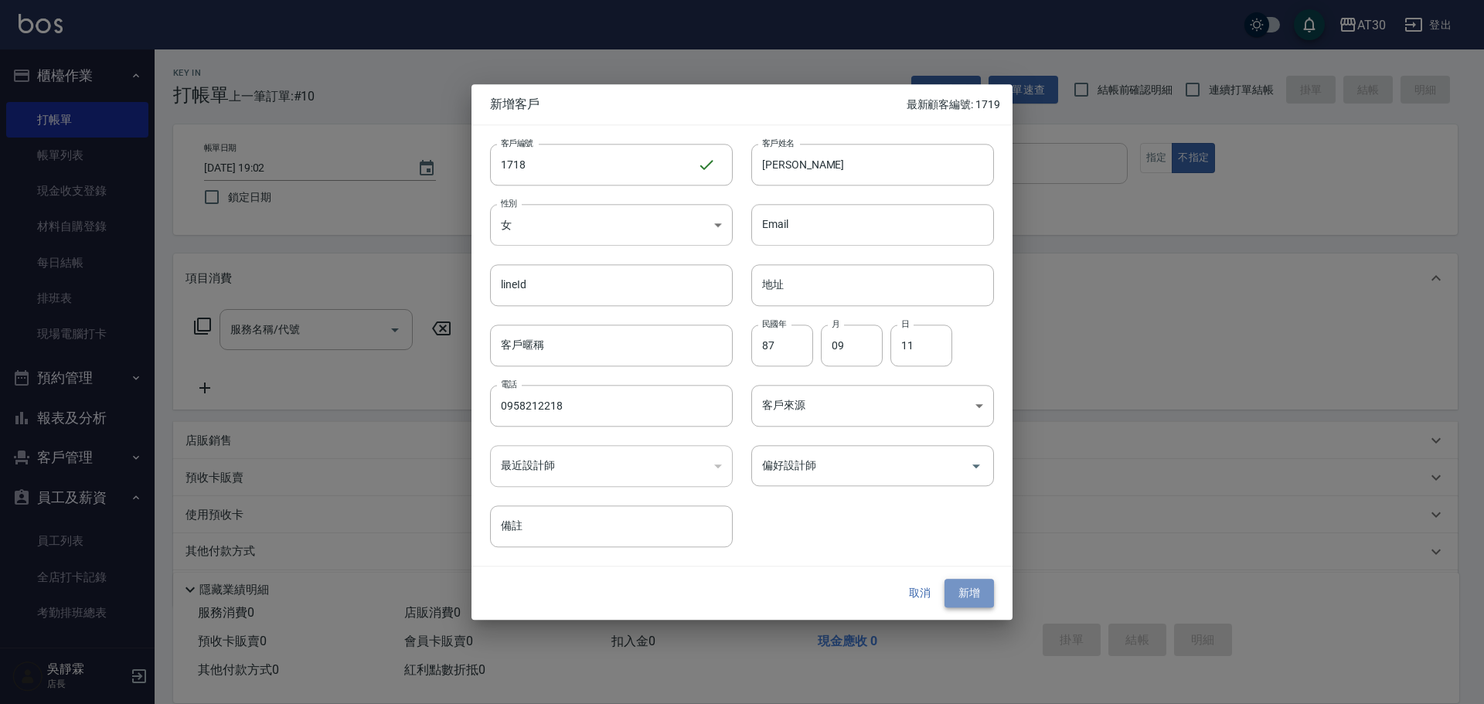
click at [953, 593] on button "新增" at bounding box center [968, 594] width 49 height 29
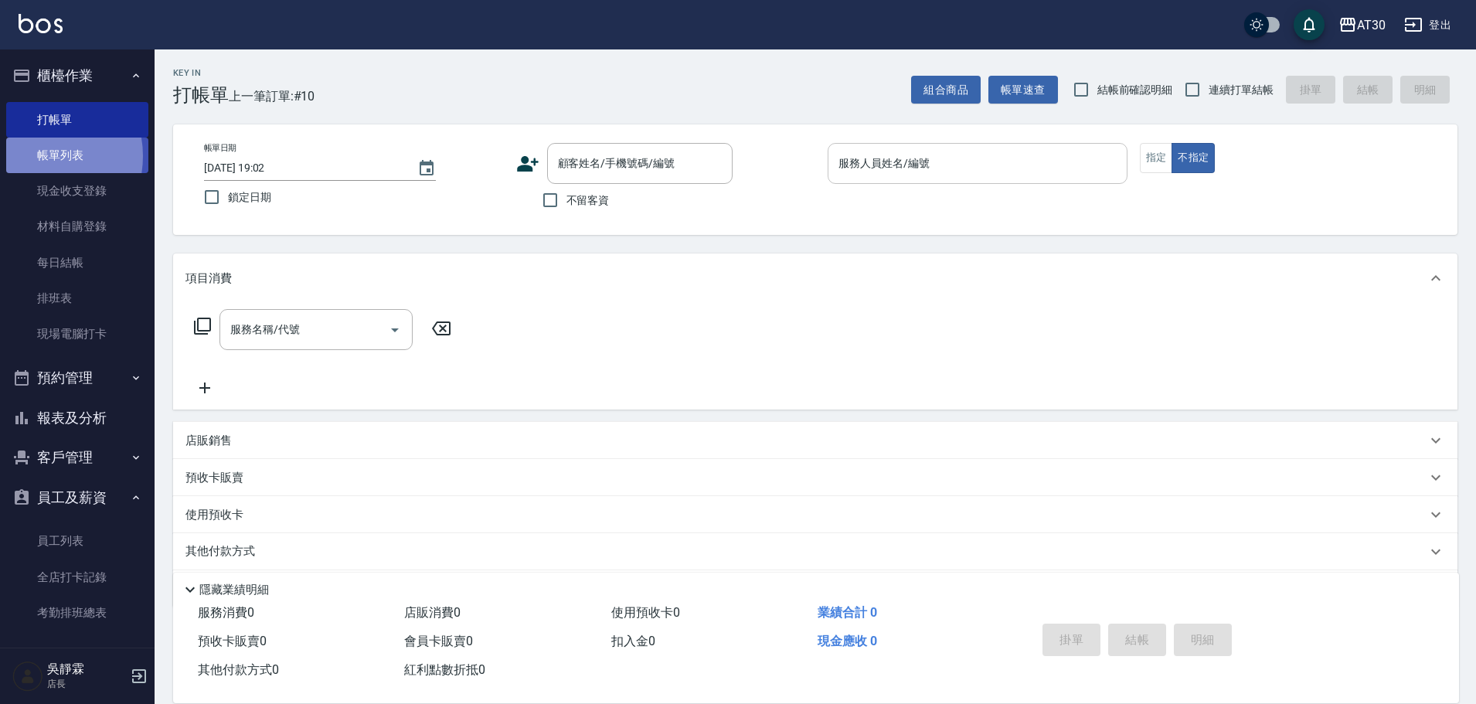
click at [33, 156] on link "帳單列表" at bounding box center [77, 156] width 142 height 36
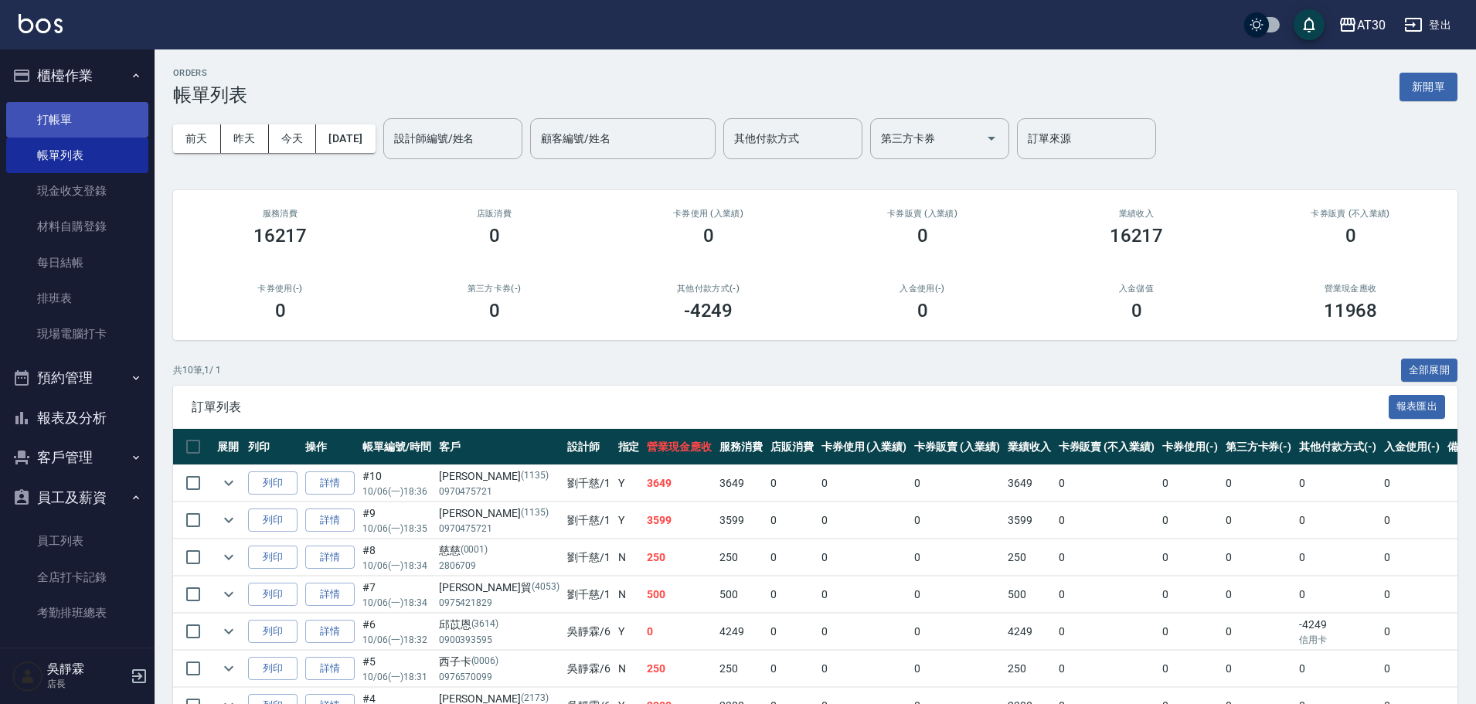
click at [91, 121] on link "打帳單" at bounding box center [77, 120] width 142 height 36
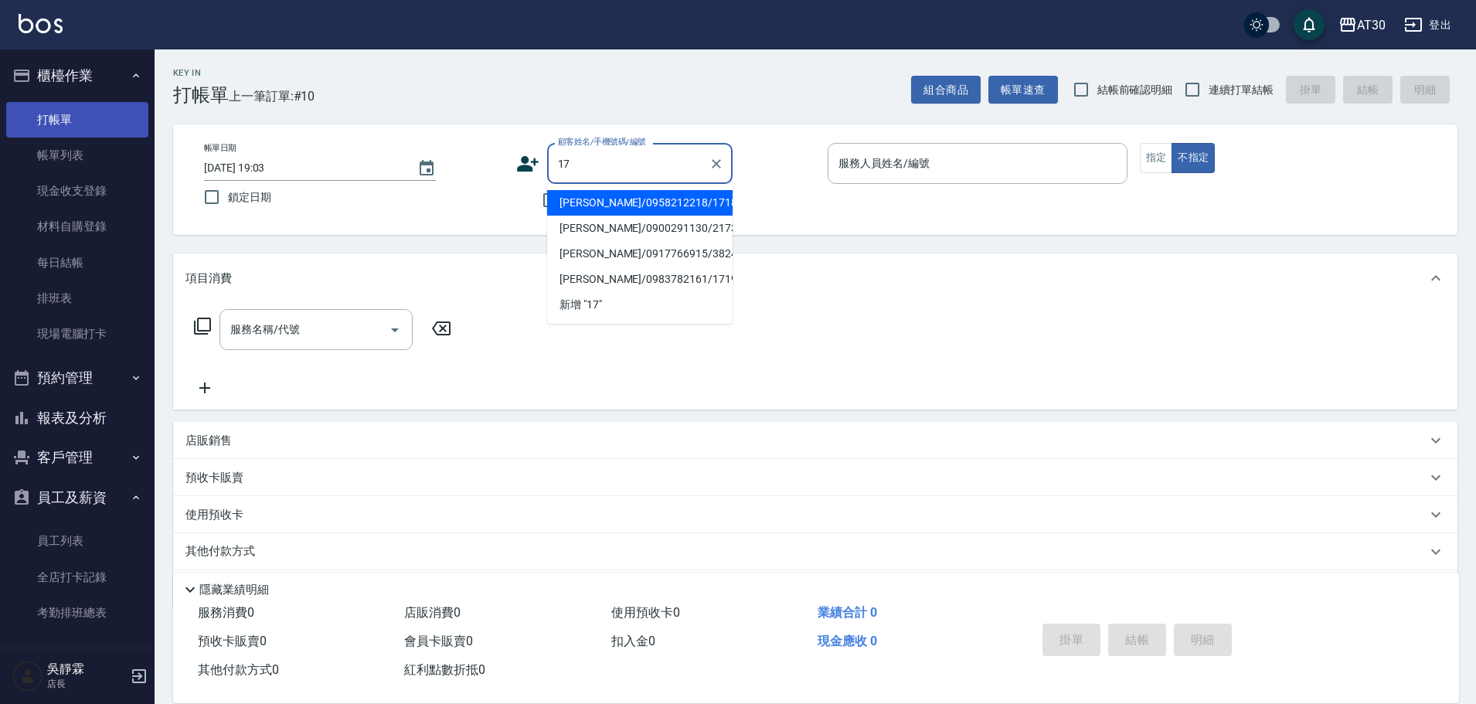
type input "陳嘉宣/0958212218/1718"
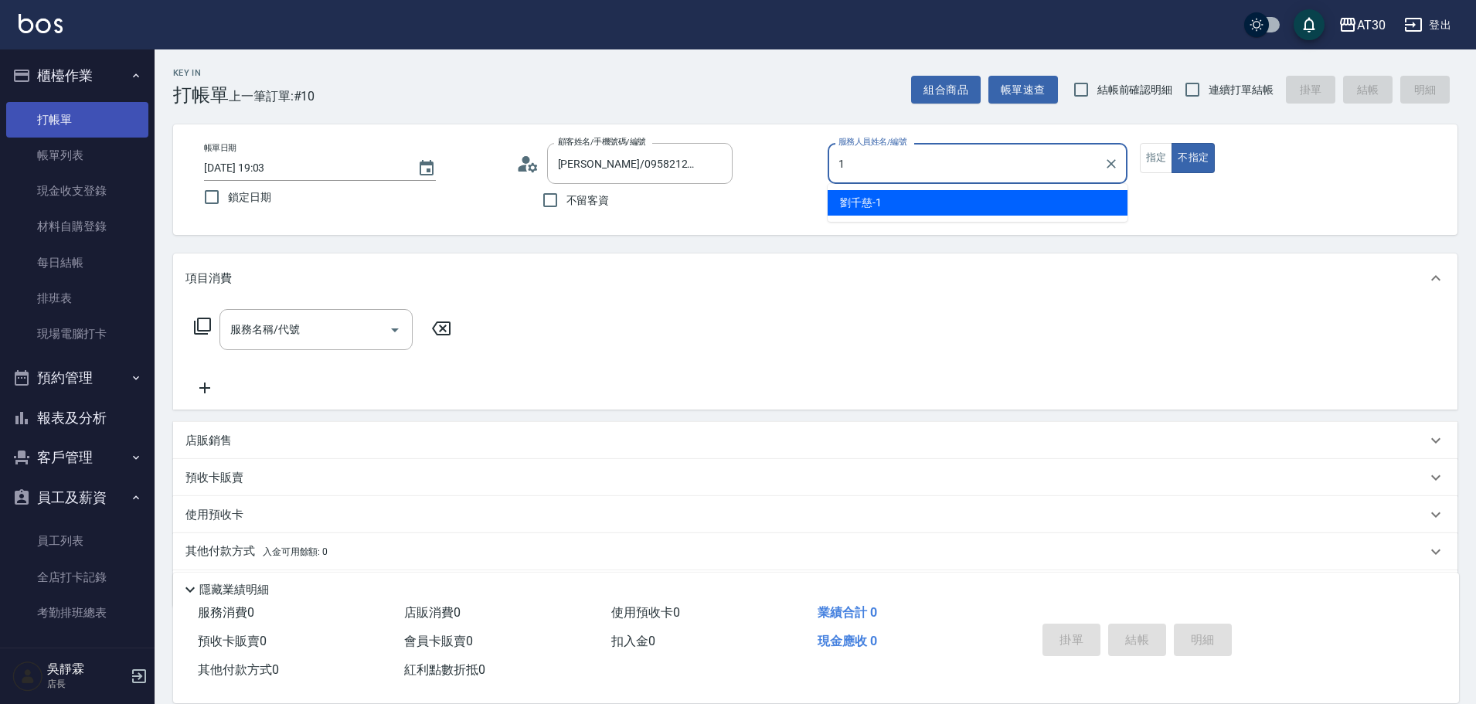
type input "18"
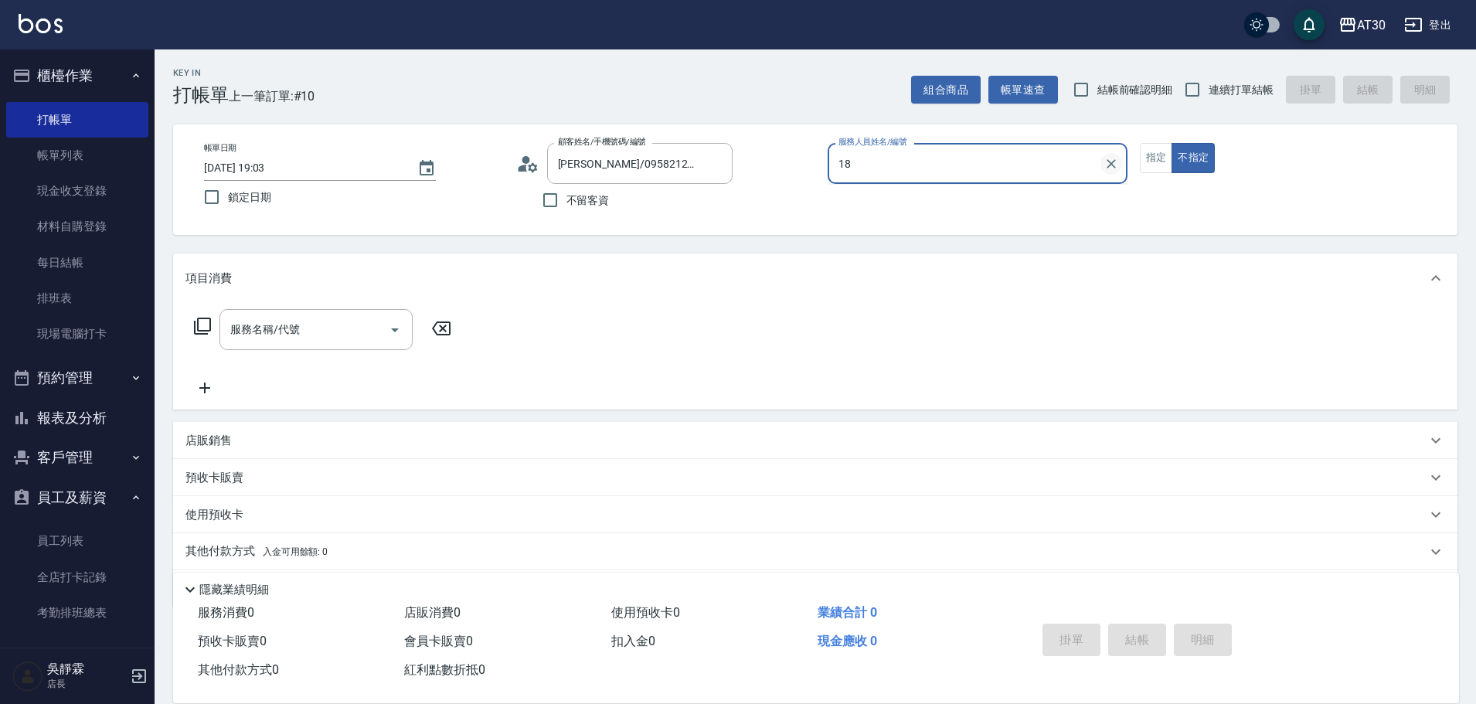
click at [1113, 171] on icon "Clear" at bounding box center [1110, 163] width 15 height 15
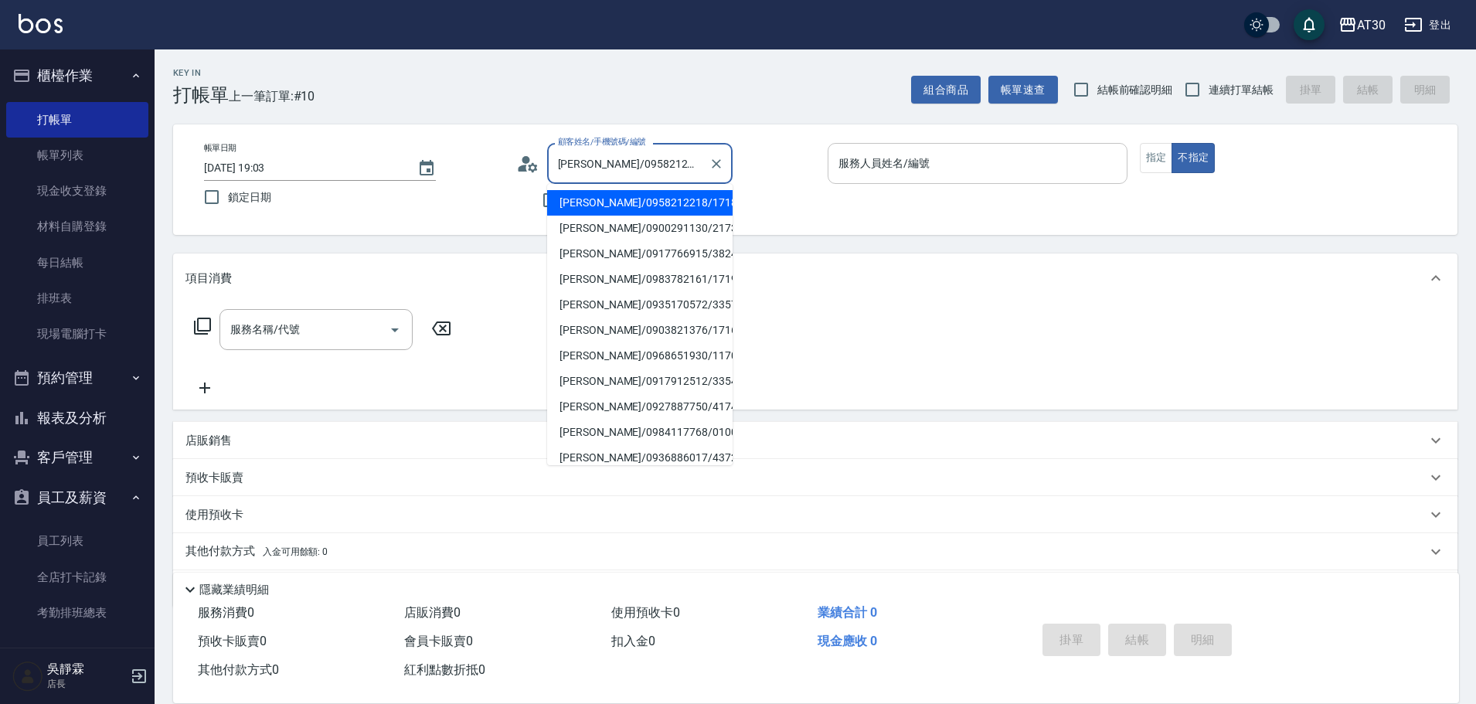
click at [680, 164] on input "陳嘉宣/0958212218/1718" at bounding box center [628, 163] width 148 height 27
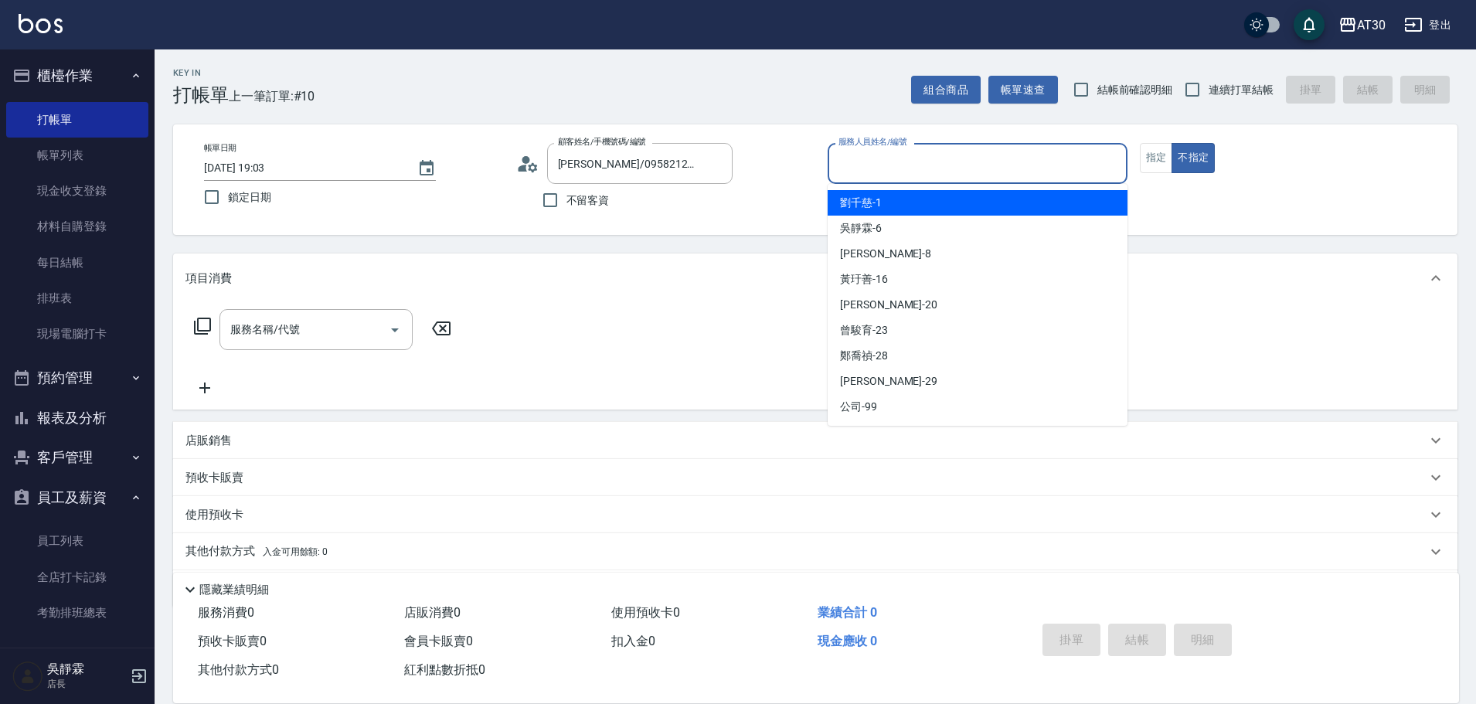
click at [893, 152] on input "服務人員姓名/編號" at bounding box center [978, 163] width 286 height 27
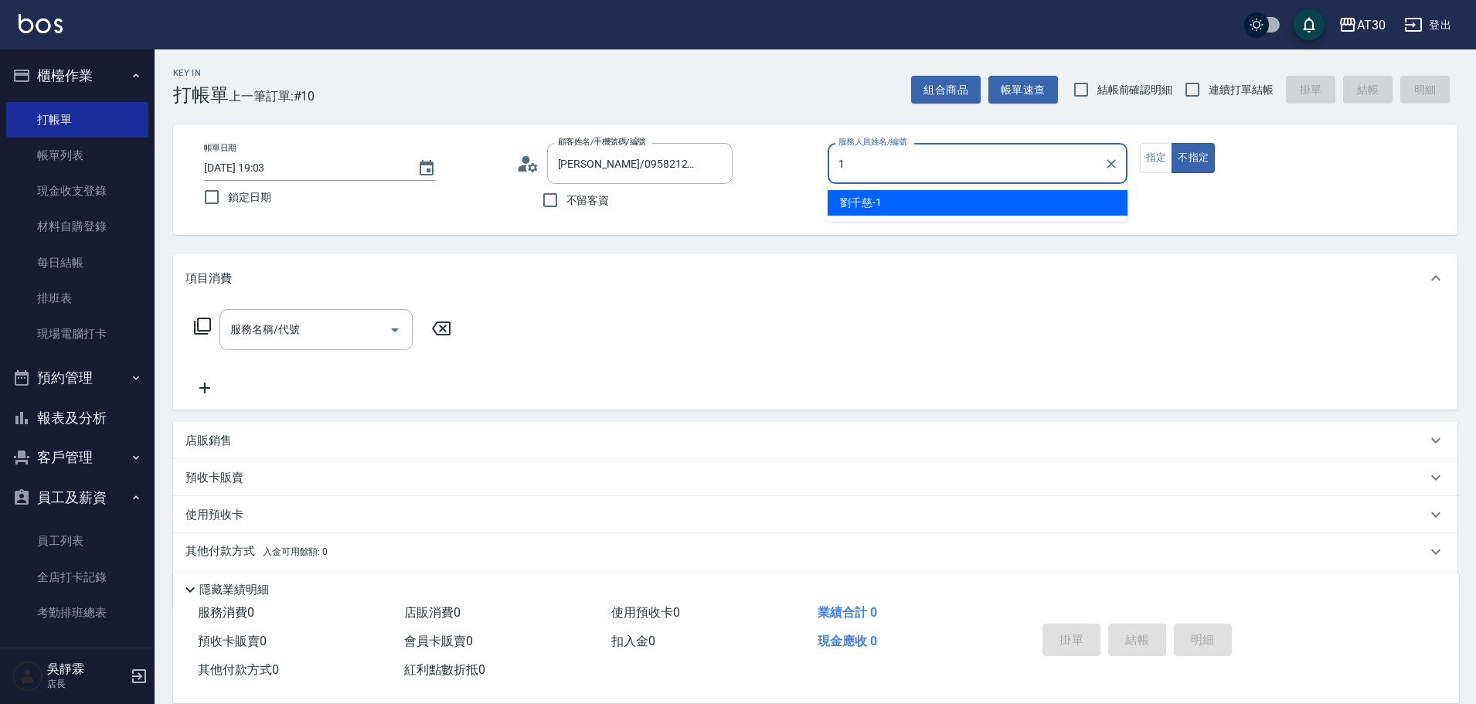
type input "劉千慈-1"
type button "false"
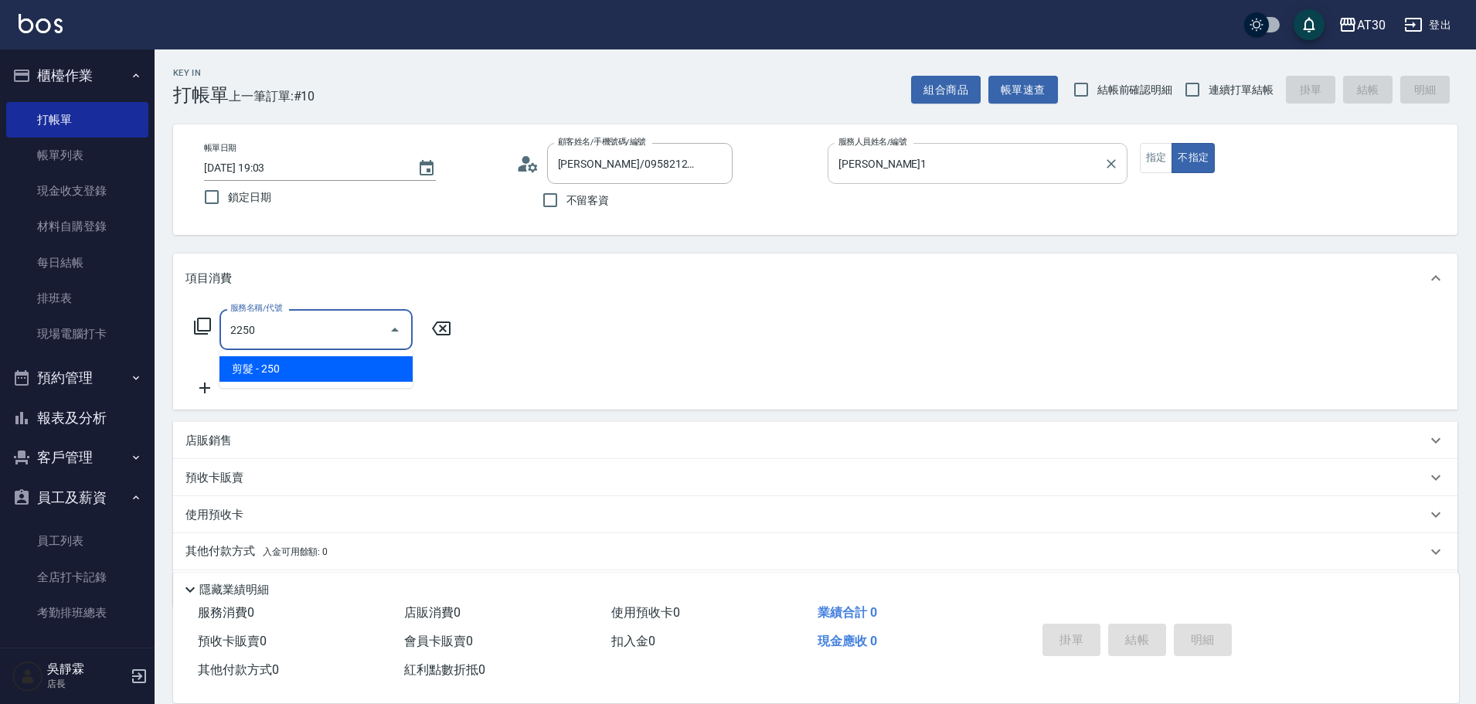
type input "剪髮(2250)"
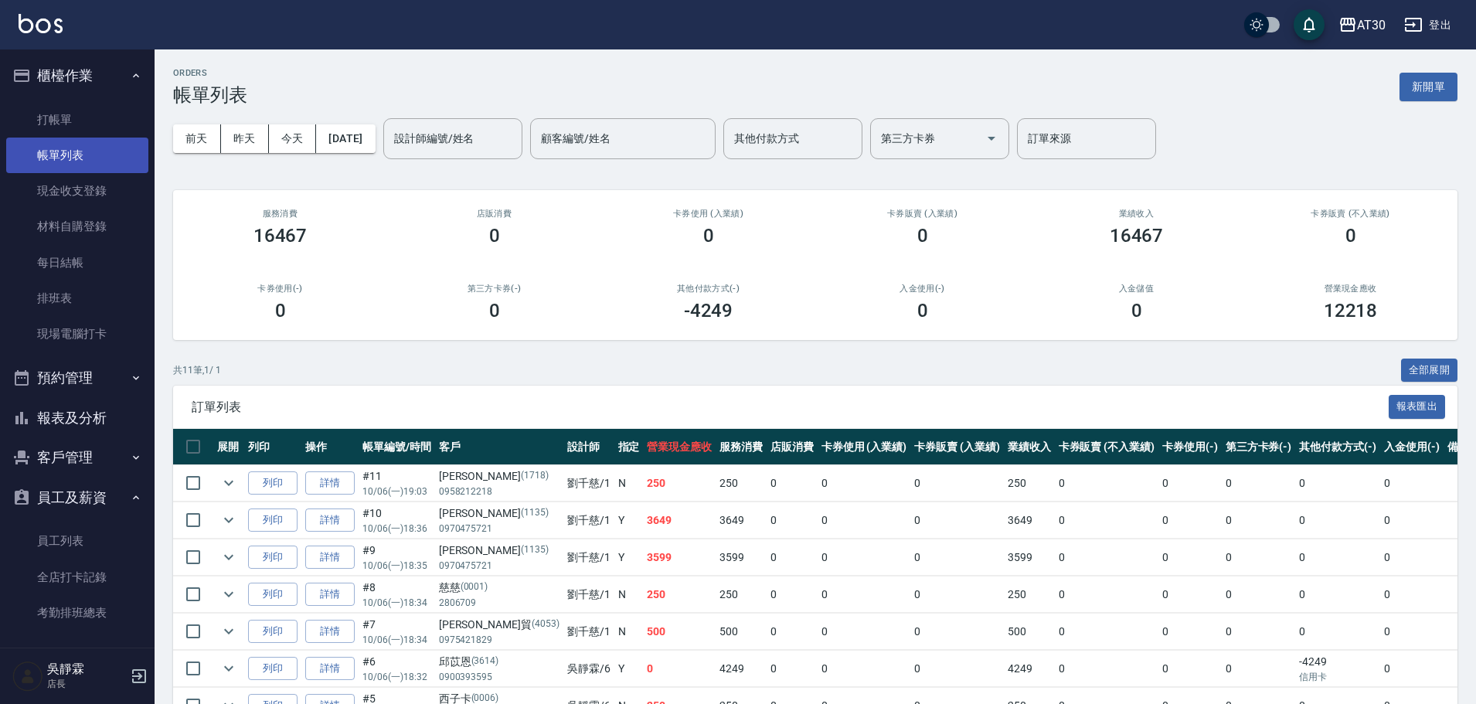
click at [78, 163] on link "帳單列表" at bounding box center [77, 156] width 142 height 36
click at [97, 147] on link "帳單列表" at bounding box center [77, 156] width 142 height 36
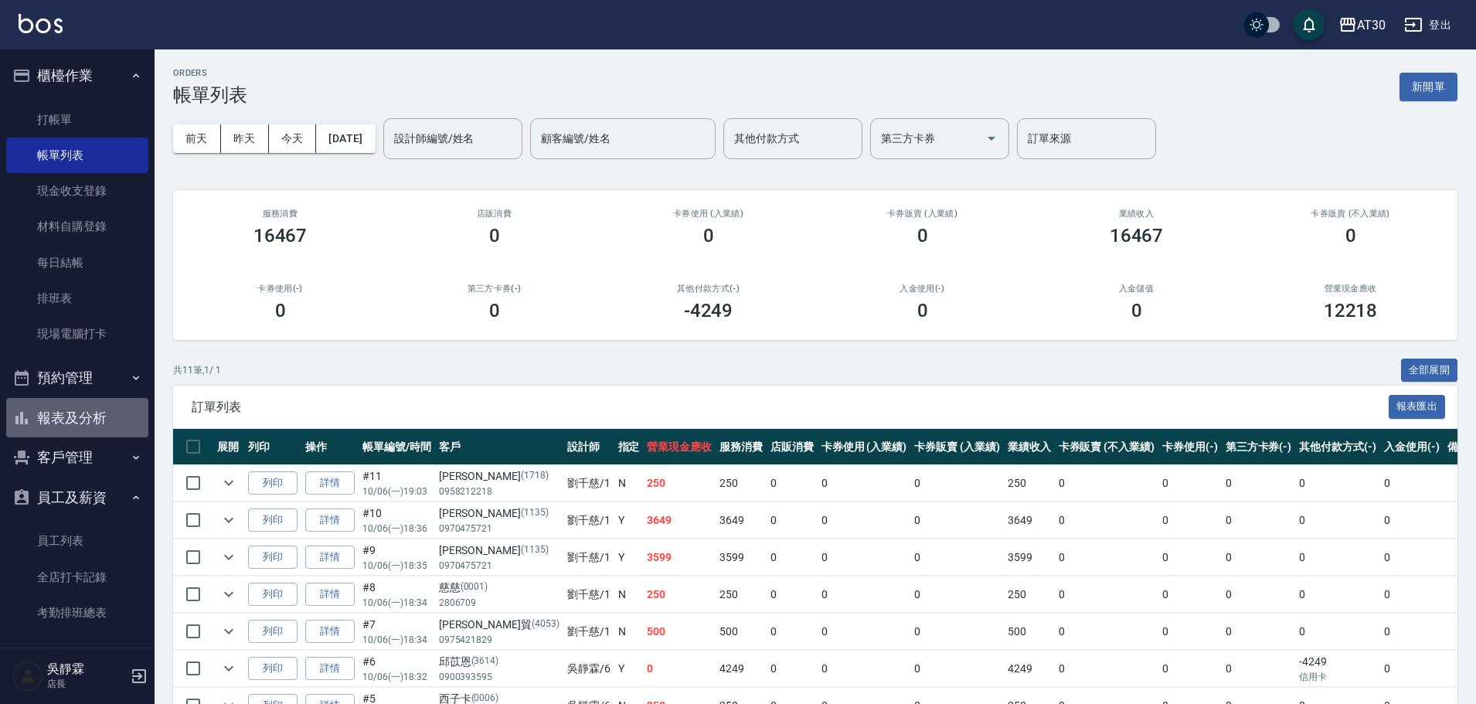
click at [92, 413] on button "報表及分析" at bounding box center [77, 418] width 142 height 40
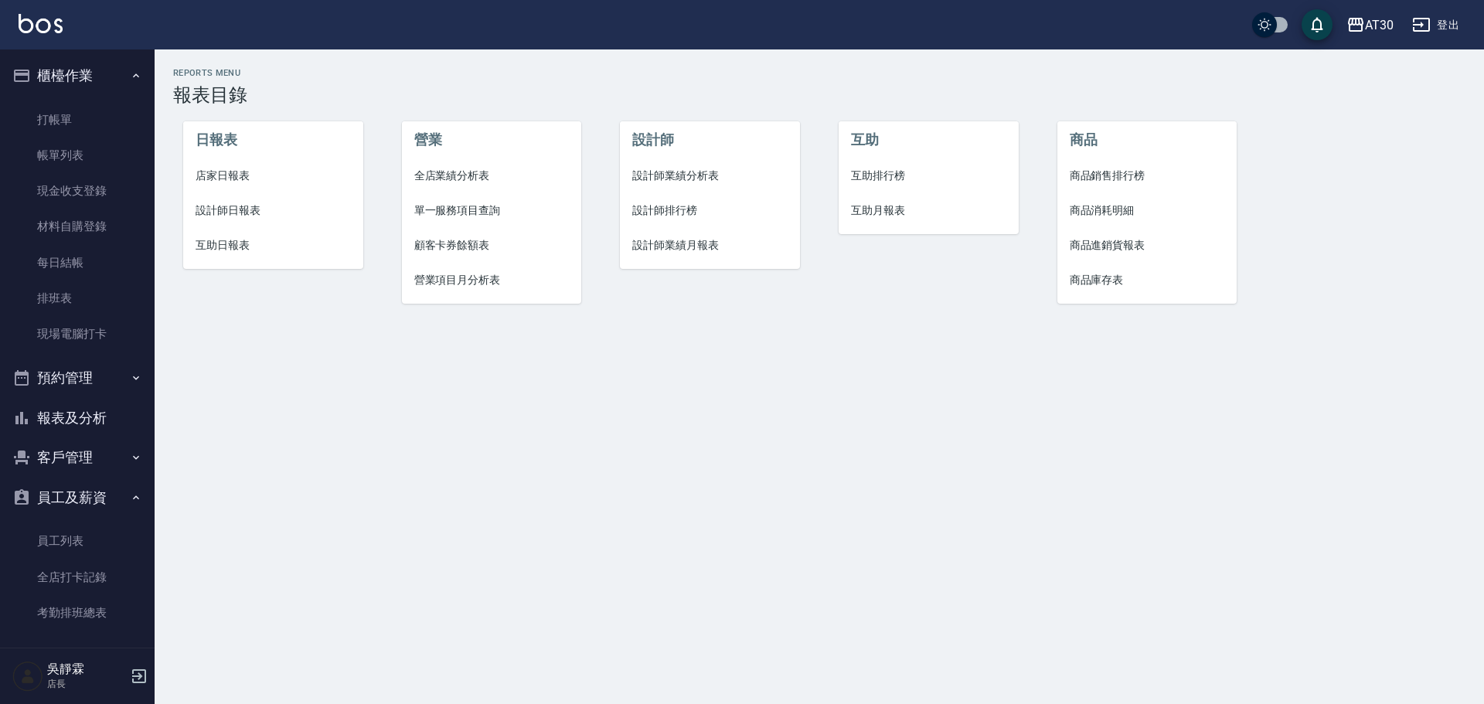
click at [872, 174] on span "互助排行榜" at bounding box center [928, 176] width 155 height 16
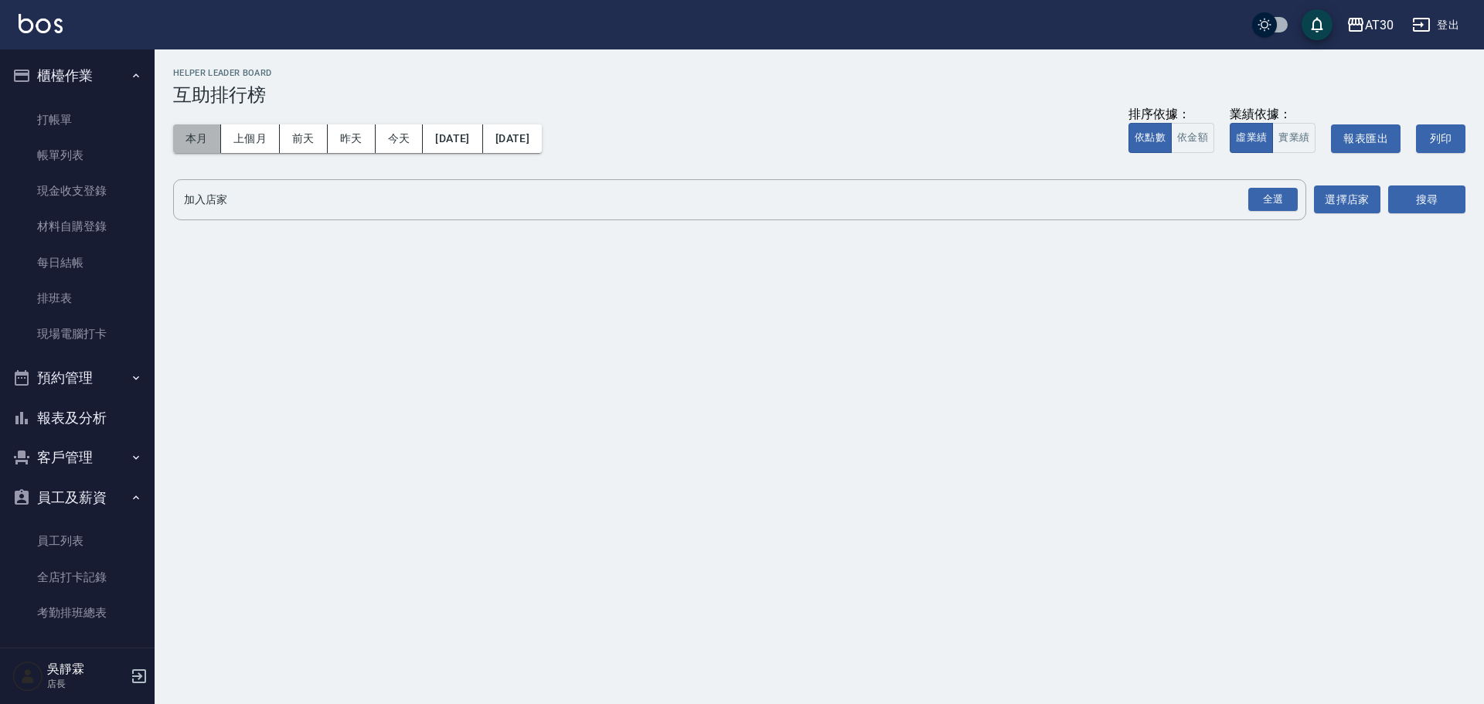
click at [194, 137] on button "本月" at bounding box center [197, 138] width 48 height 29
click at [1277, 195] on div "全選" at bounding box center [1272, 200] width 49 height 24
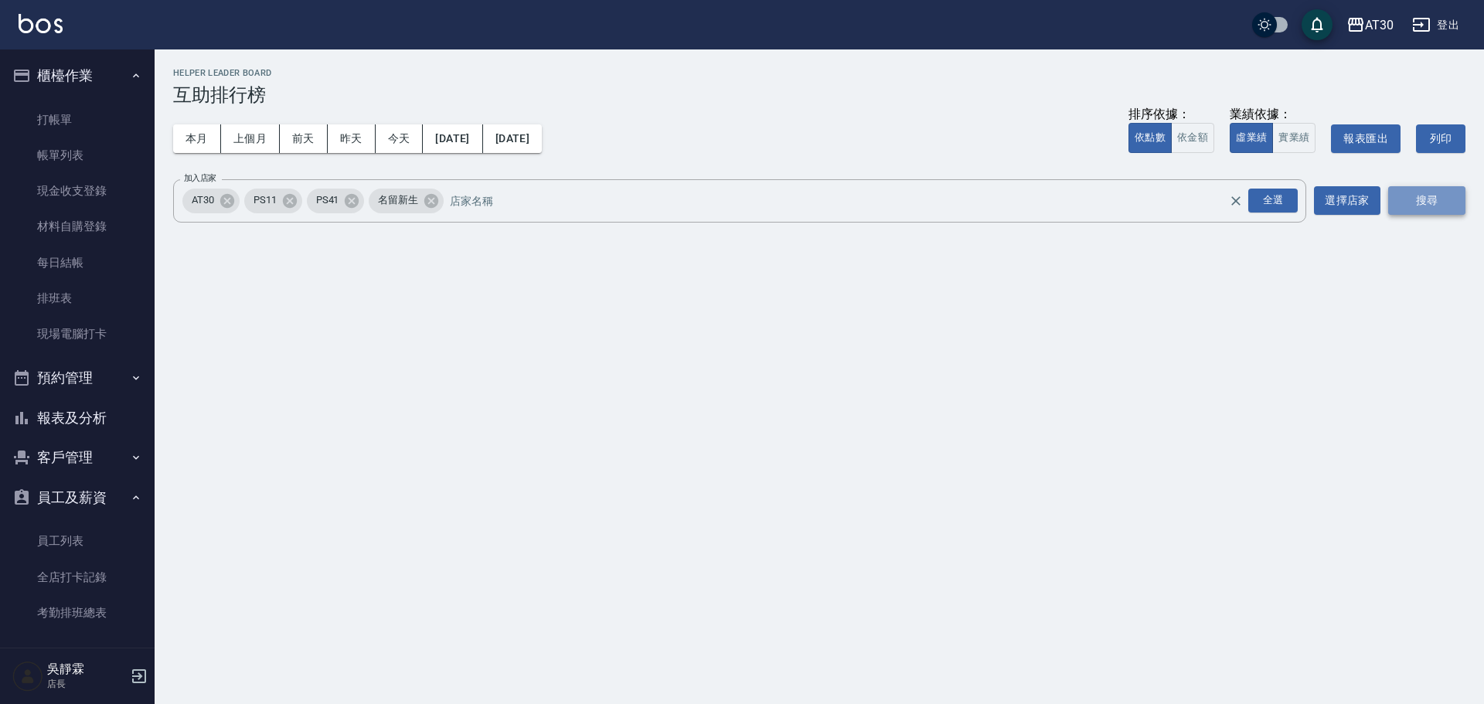
click at [1429, 197] on button "搜尋" at bounding box center [1426, 200] width 77 height 29
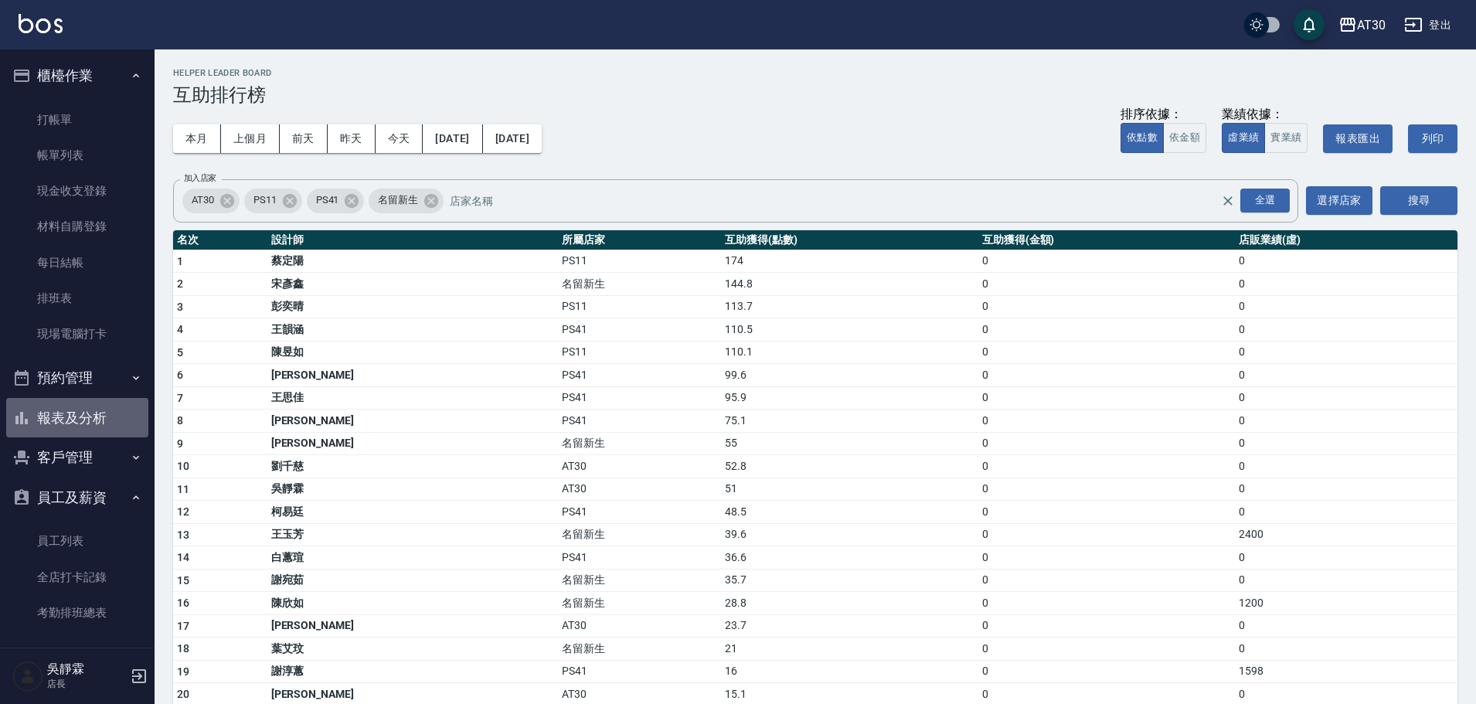
click at [97, 419] on button "報表及分析" at bounding box center [77, 418] width 142 height 40
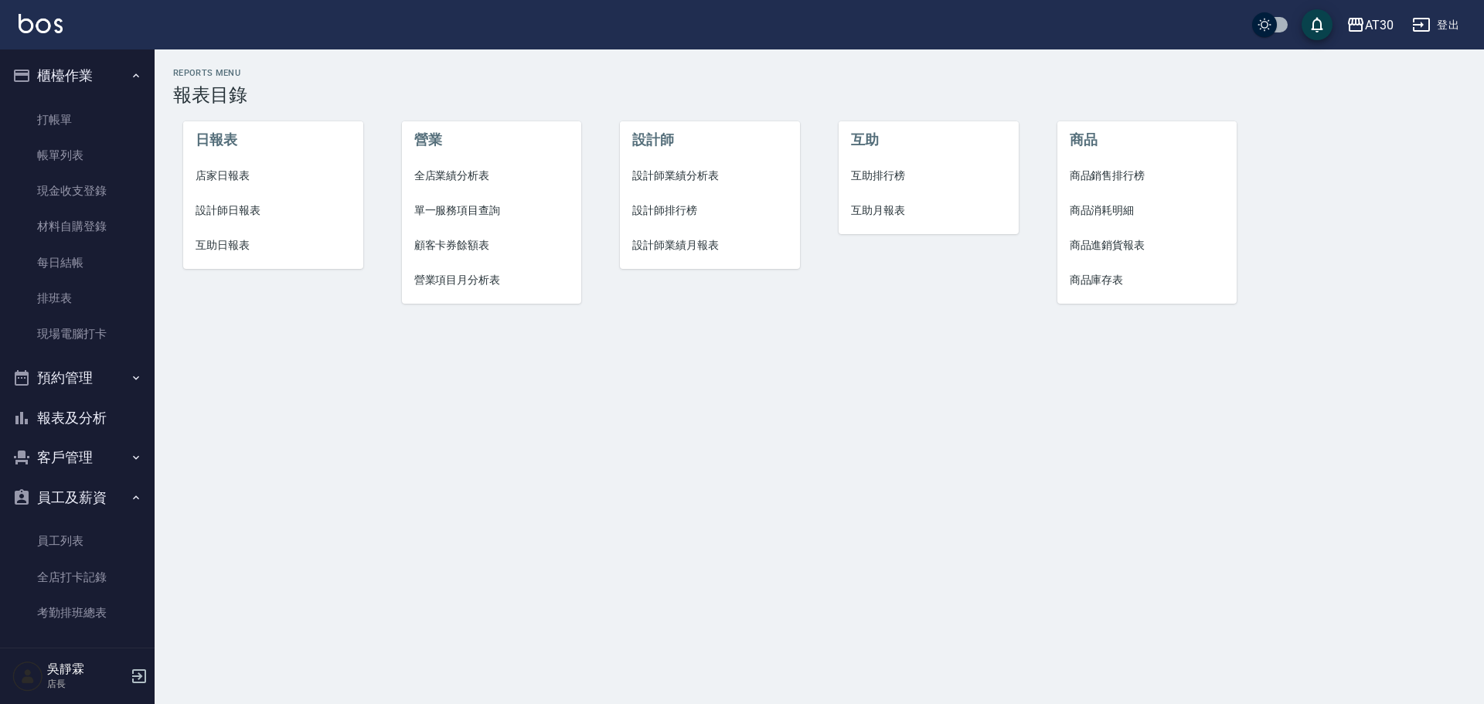
click at [687, 218] on span "設計師排行榜" at bounding box center [709, 210] width 155 height 16
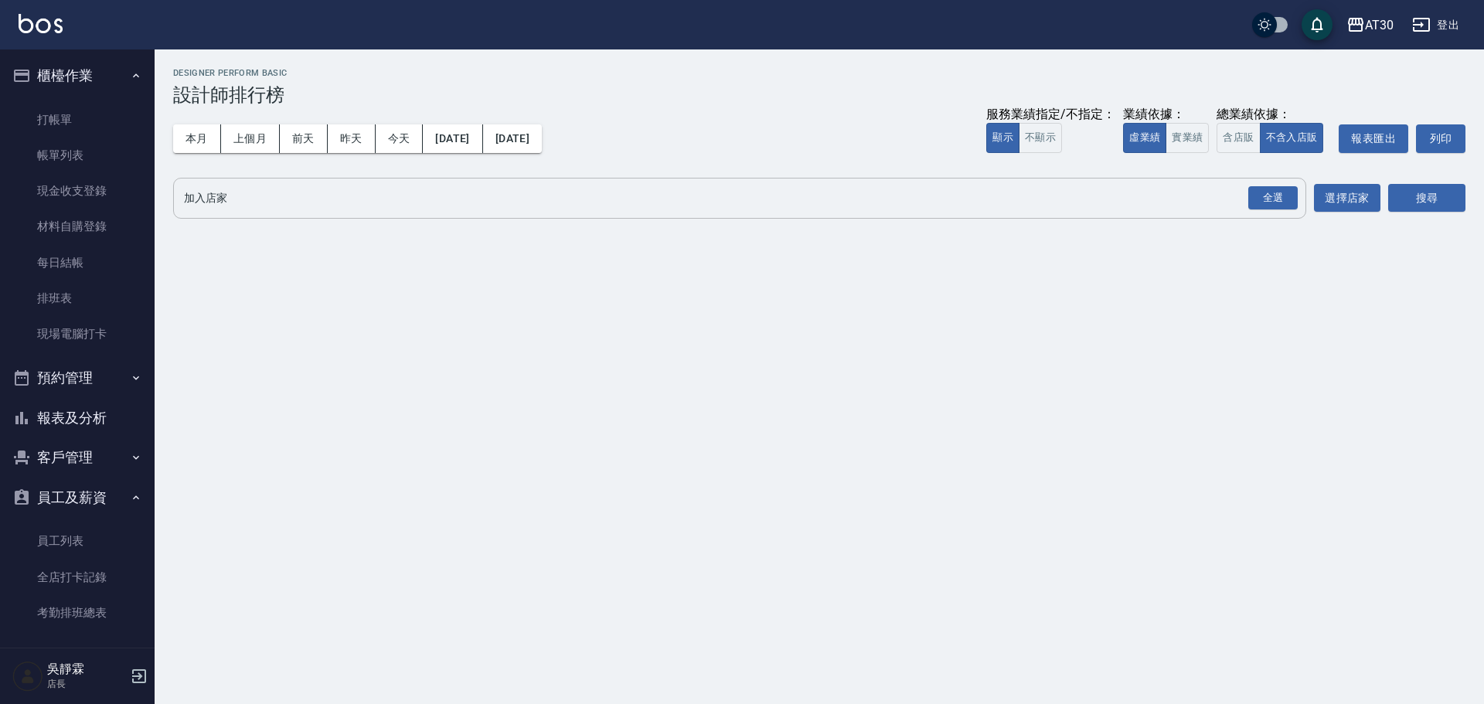
click at [1237, 202] on input "加入店家" at bounding box center [728, 198] width 1096 height 27
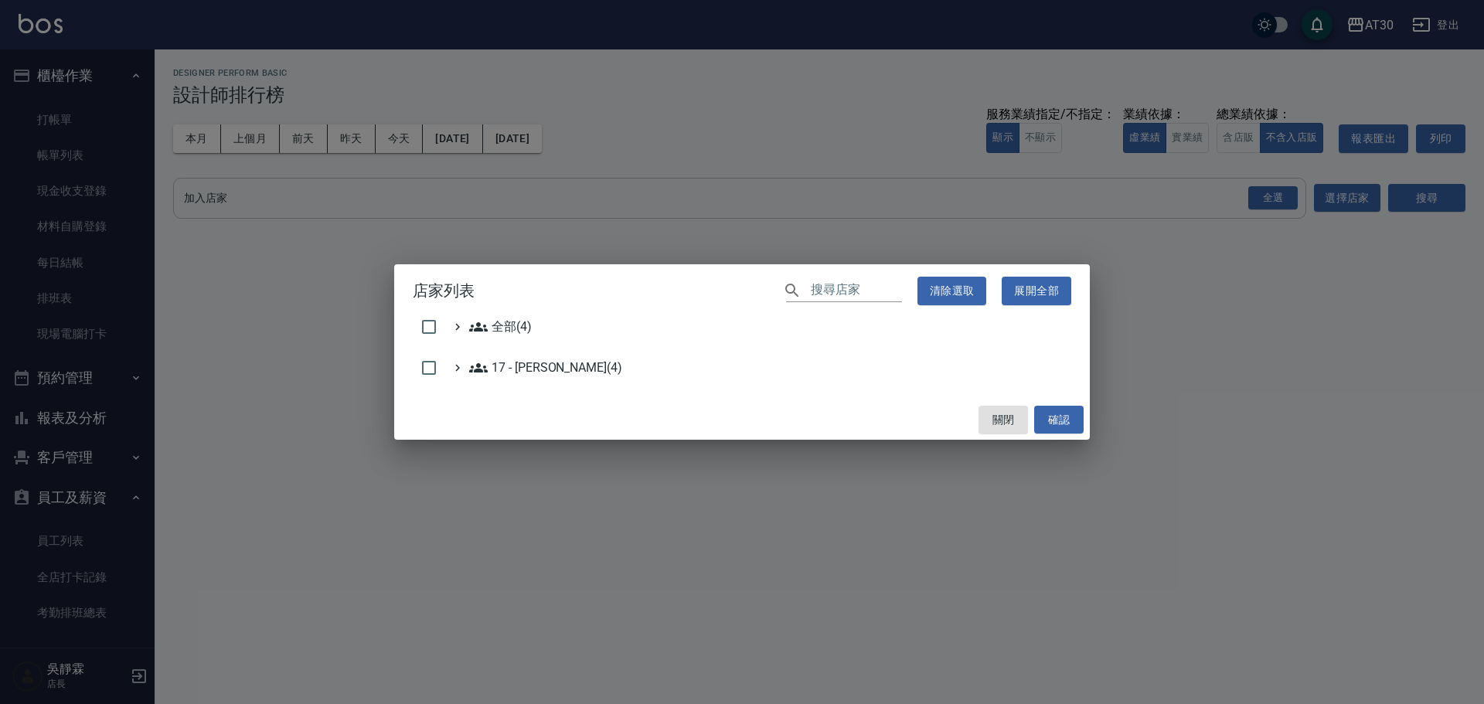
click at [1271, 195] on div "店家列表 ​ 清除選取 展開全部 全部(4) 17 - 顏鵬原(4) 關閉 確認" at bounding box center [742, 352] width 1484 height 704
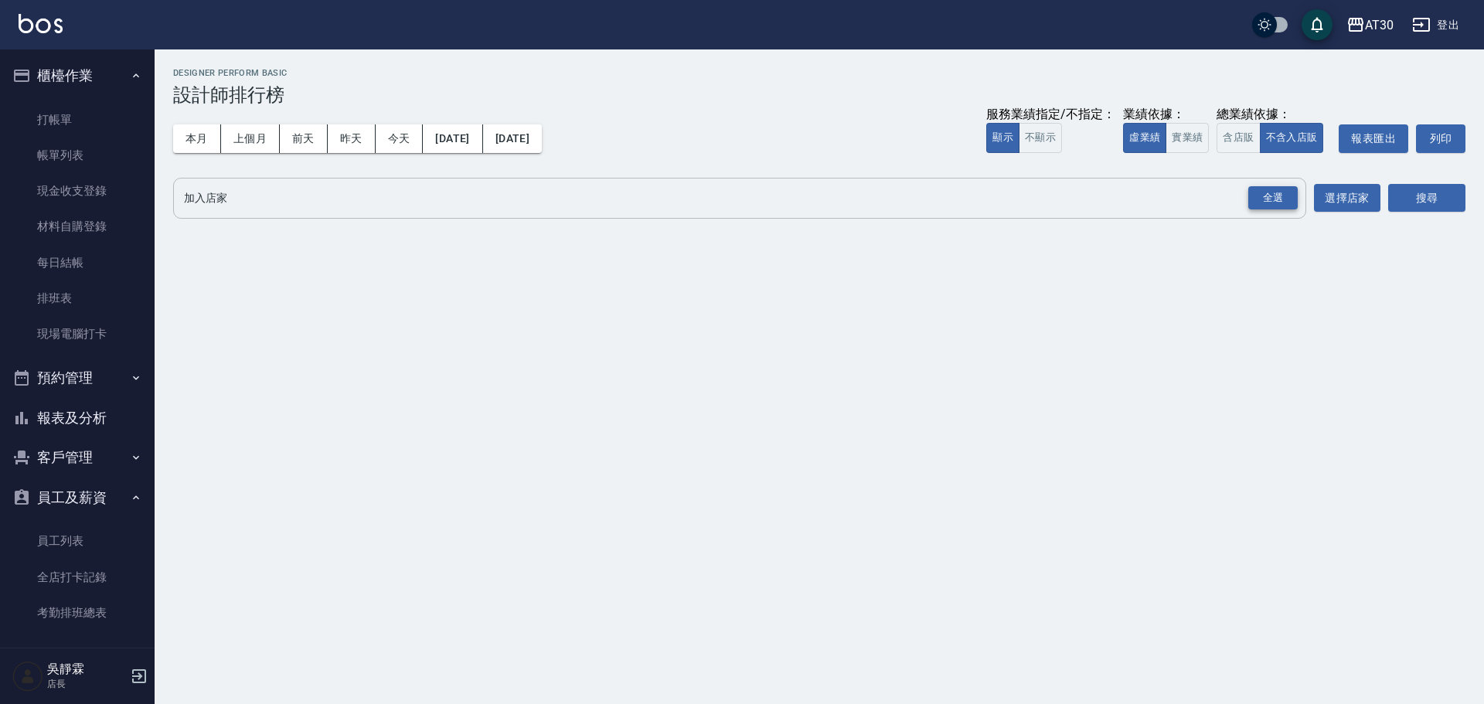
click at [1263, 199] on div "全選" at bounding box center [1272, 198] width 49 height 24
click at [1442, 200] on button "搜尋" at bounding box center [1426, 199] width 77 height 29
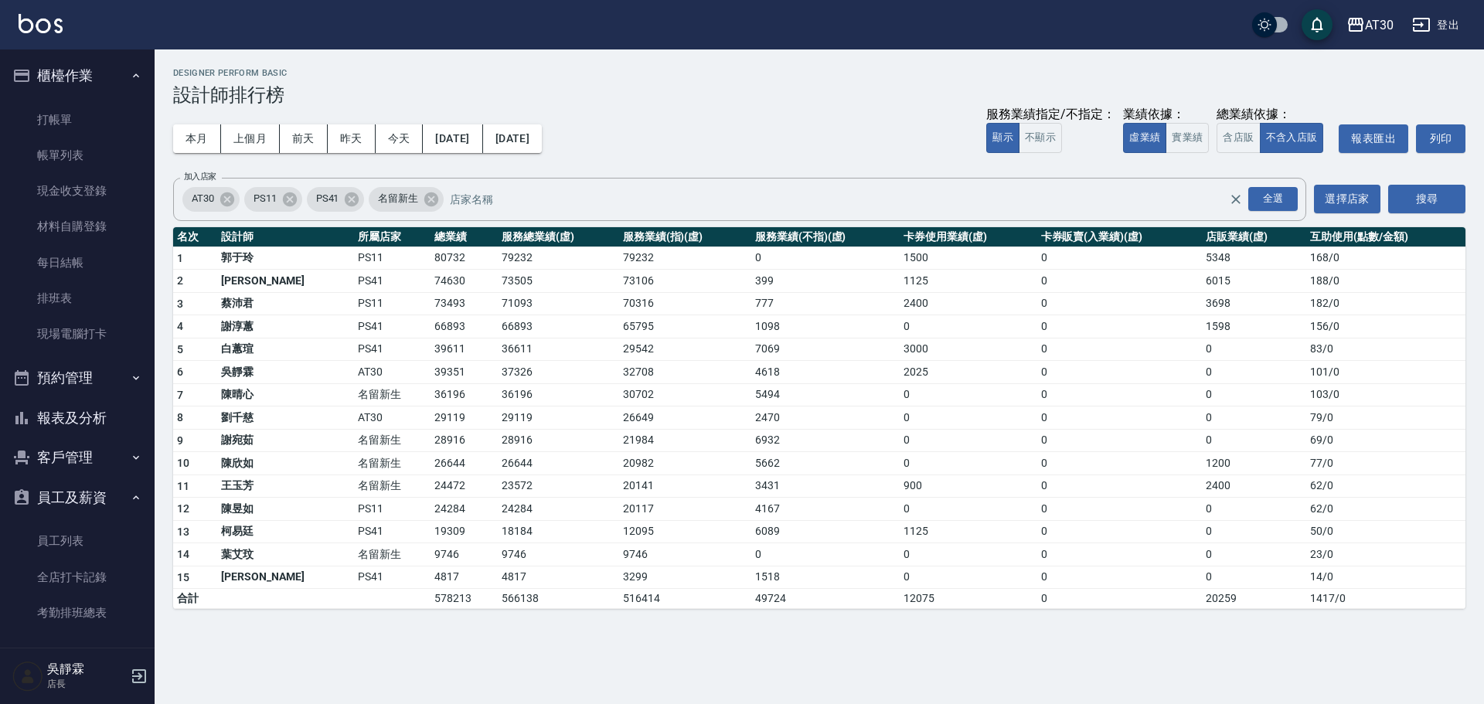
click at [430, 373] on td "39351" at bounding box center [463, 372] width 67 height 23
click at [498, 365] on td "37326" at bounding box center [558, 372] width 121 height 23
click at [77, 116] on link "打帳單" at bounding box center [77, 120] width 142 height 36
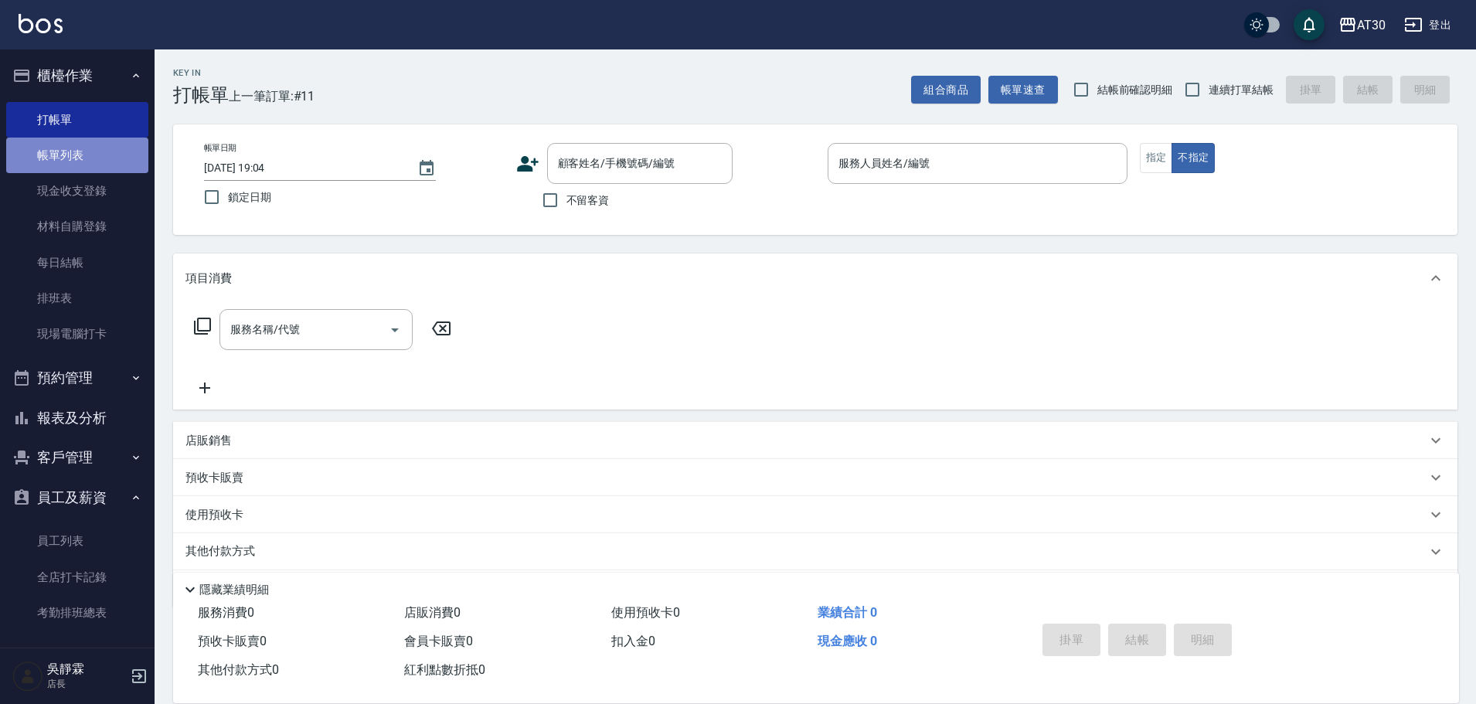
click at [79, 149] on link "帳單列表" at bounding box center [77, 156] width 142 height 36
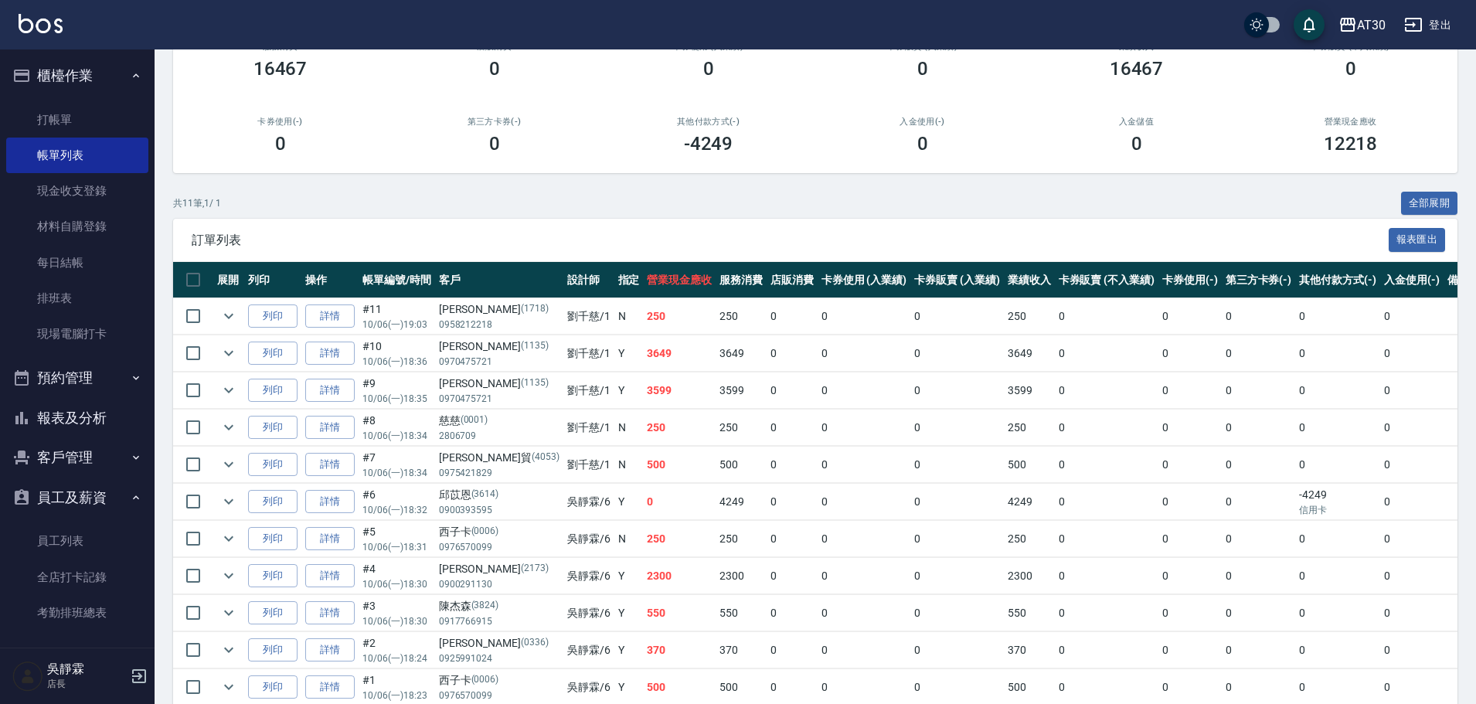
scroll to position [241, 0]
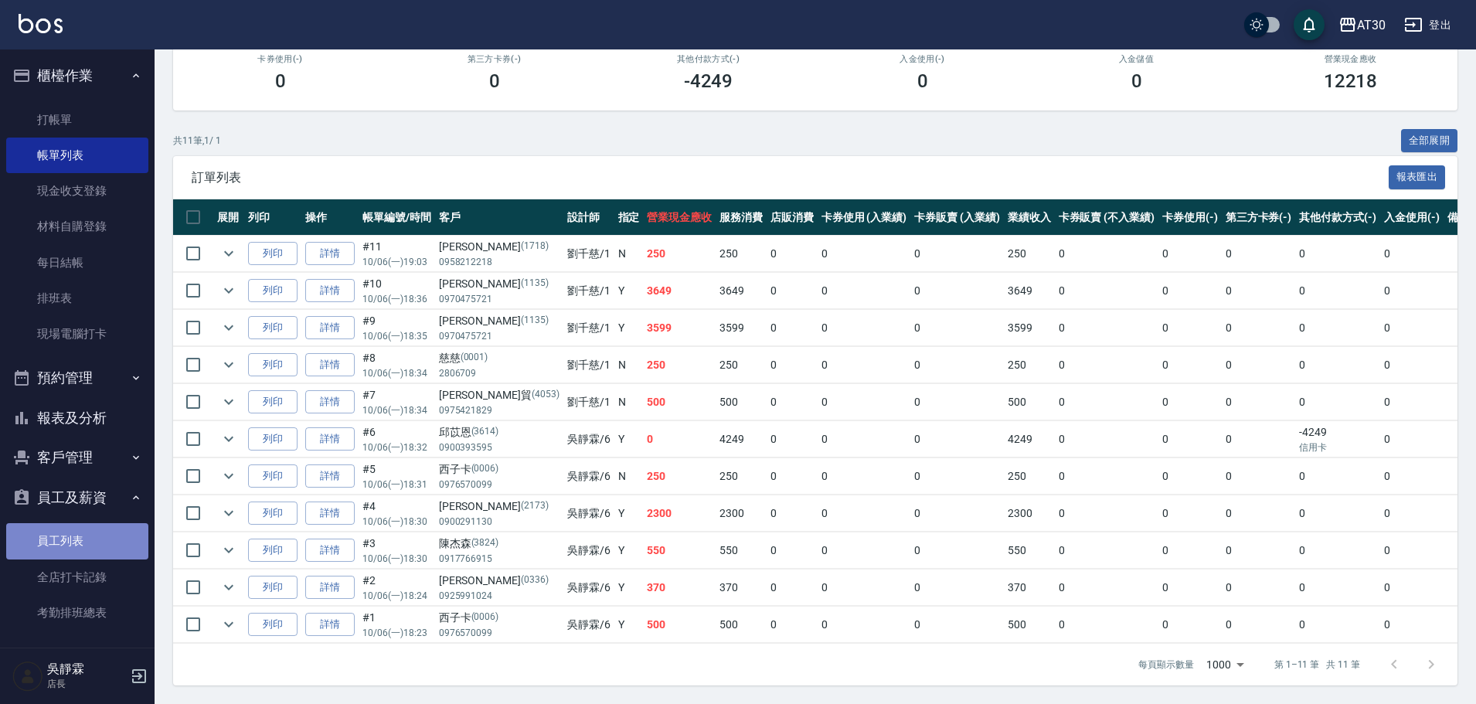
click at [82, 553] on link "員工列表" at bounding box center [77, 541] width 142 height 36
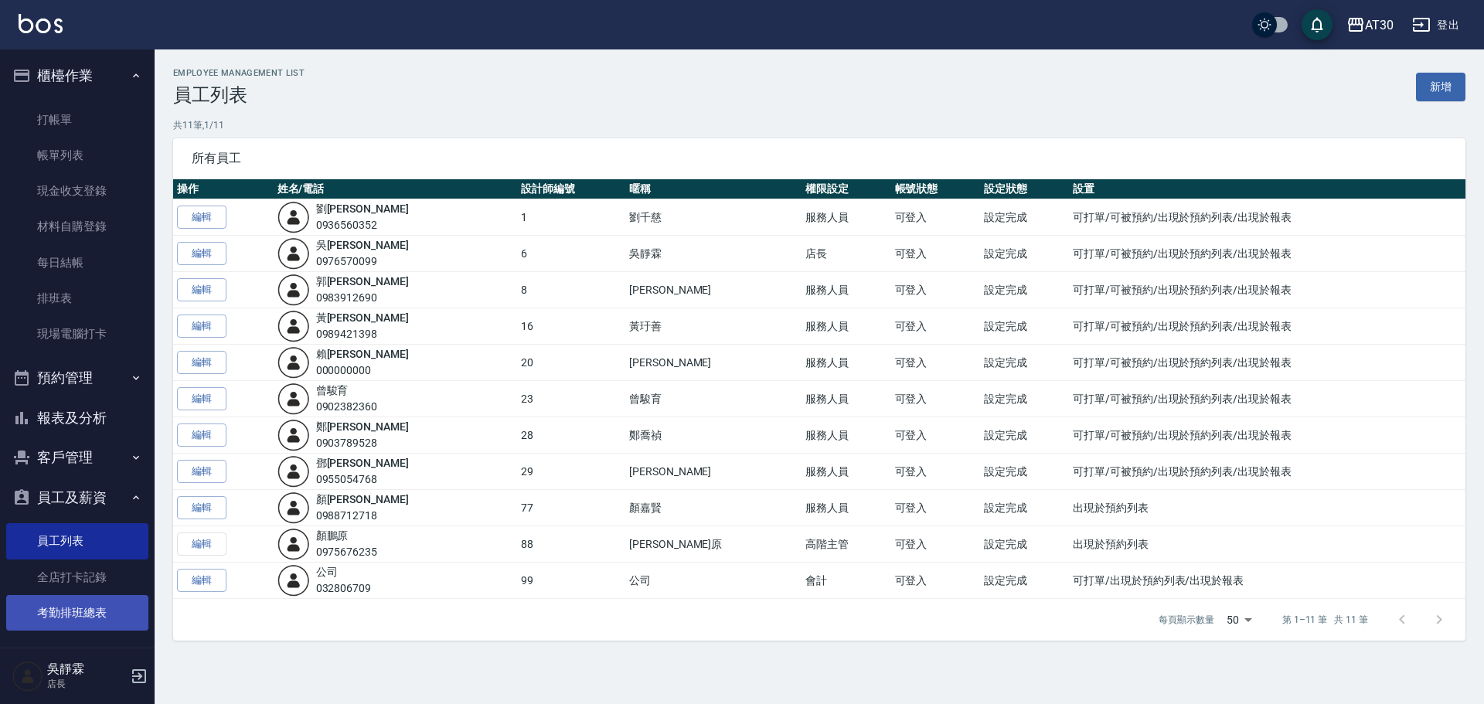
drag, startPoint x: 107, startPoint y: 610, endPoint x: 53, endPoint y: 598, distance: 56.1
click at [106, 610] on link "考勤排班總表" at bounding box center [77, 613] width 142 height 36
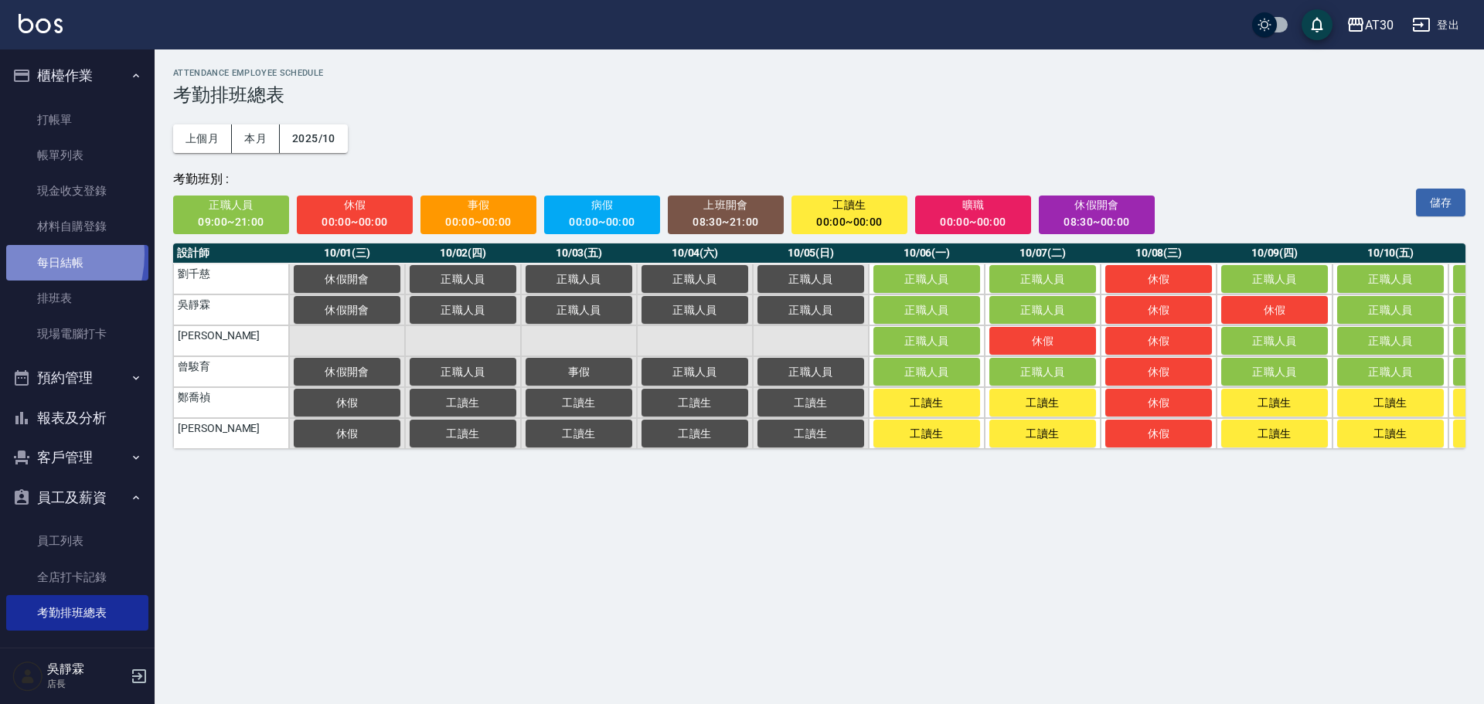
click at [29, 254] on link "每日結帳" at bounding box center [77, 263] width 142 height 36
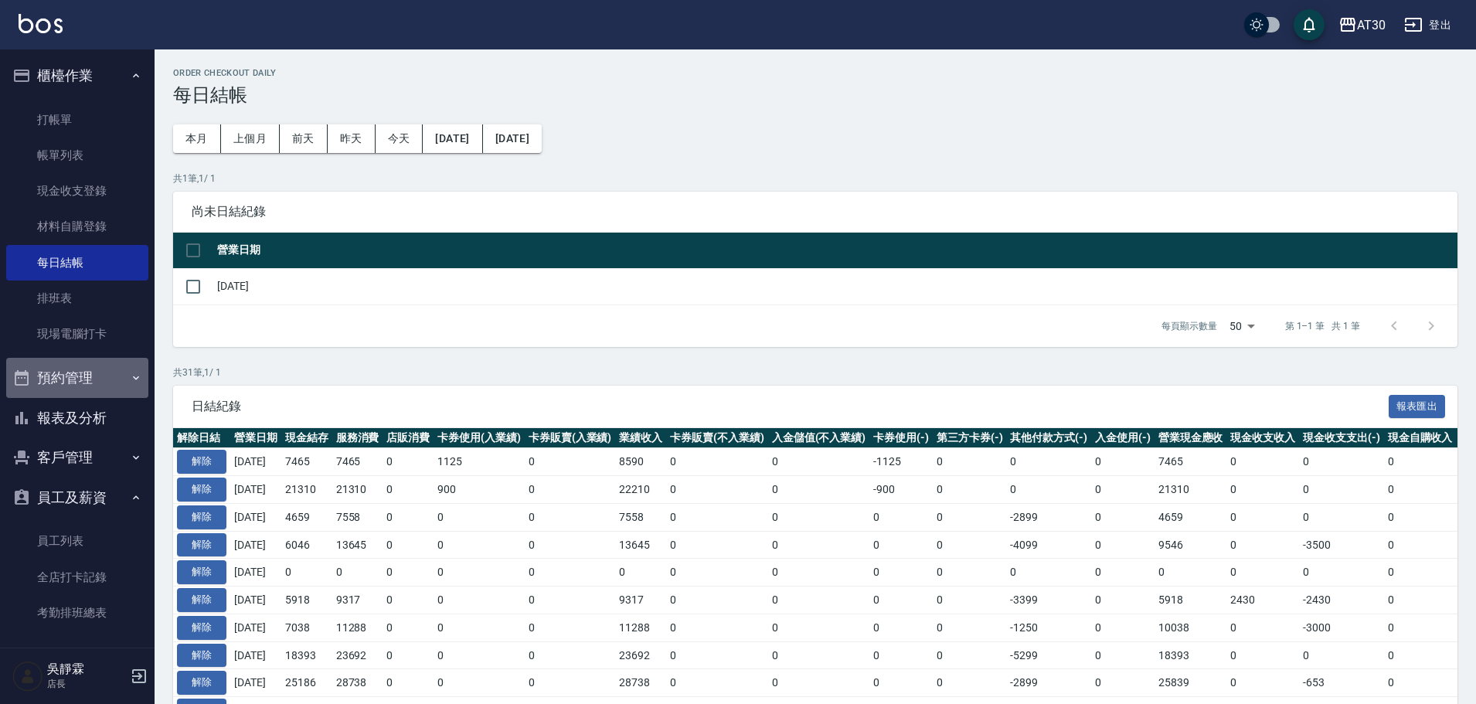
click at [89, 382] on button "預約管理" at bounding box center [77, 378] width 142 height 40
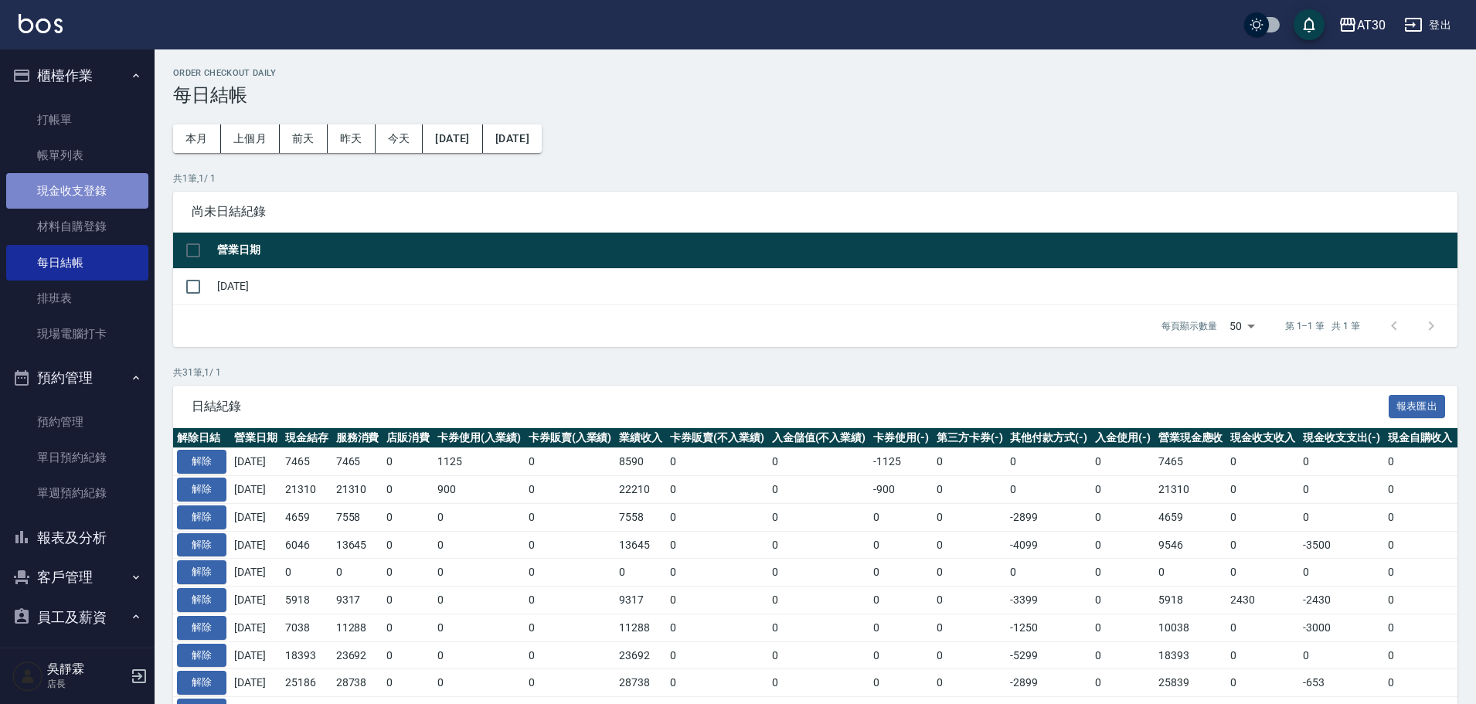
click at [112, 184] on link "現金收支登錄" at bounding box center [77, 191] width 142 height 36
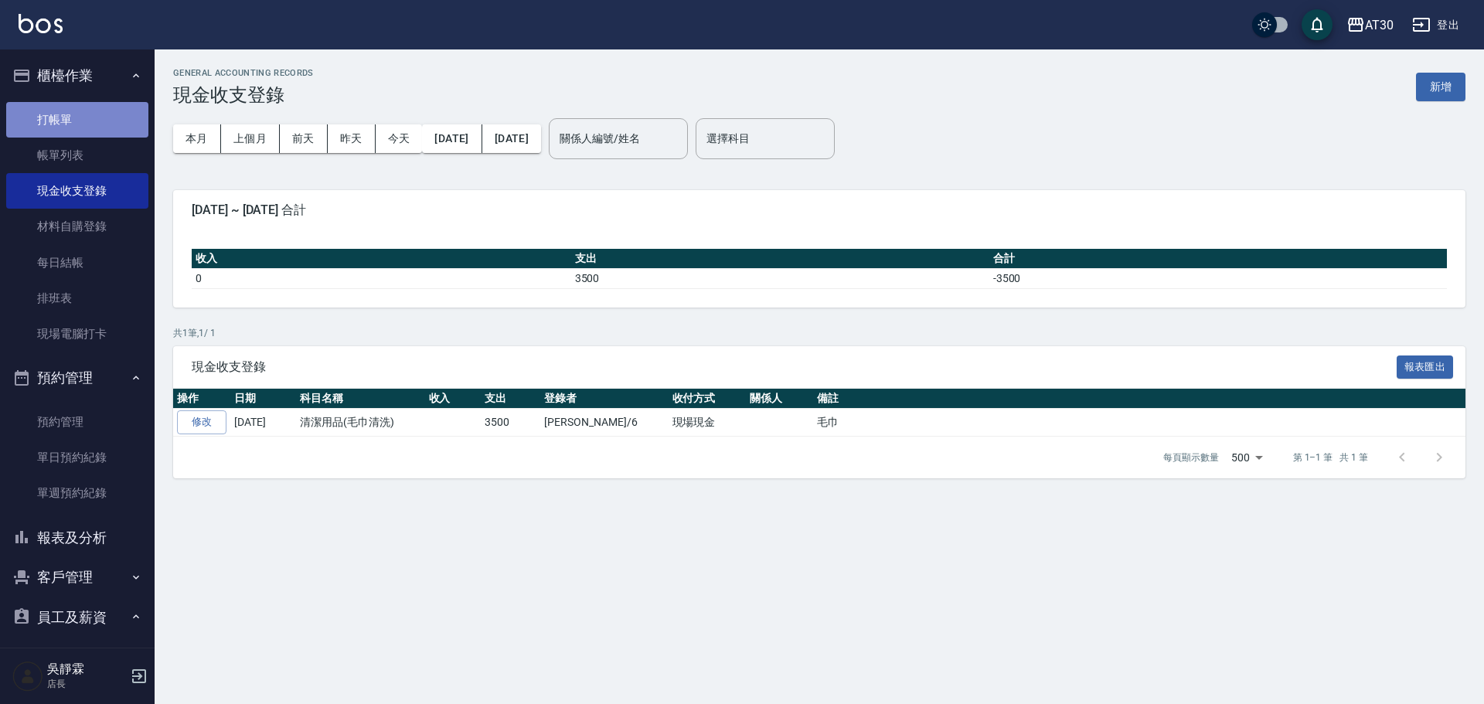
click at [83, 111] on link "打帳單" at bounding box center [77, 120] width 142 height 36
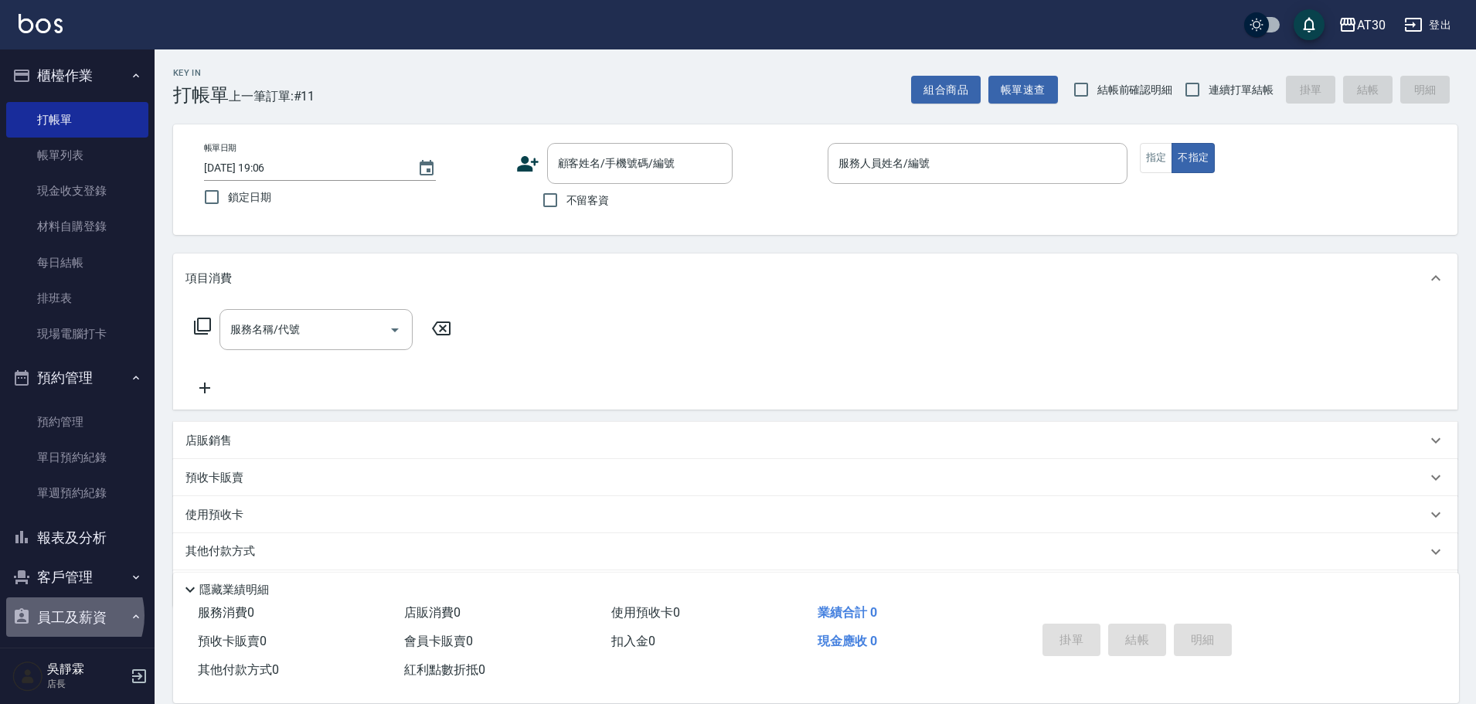
click at [67, 615] on button "員工及薪資" at bounding box center [77, 617] width 142 height 40
click at [121, 619] on button "員工及薪資" at bounding box center [77, 617] width 142 height 40
click at [119, 620] on button "員工及薪資" at bounding box center [77, 617] width 142 height 40
click at [96, 620] on button "員工及薪資" at bounding box center [77, 617] width 142 height 40
click at [73, 287] on link "排班表" at bounding box center [77, 298] width 142 height 36
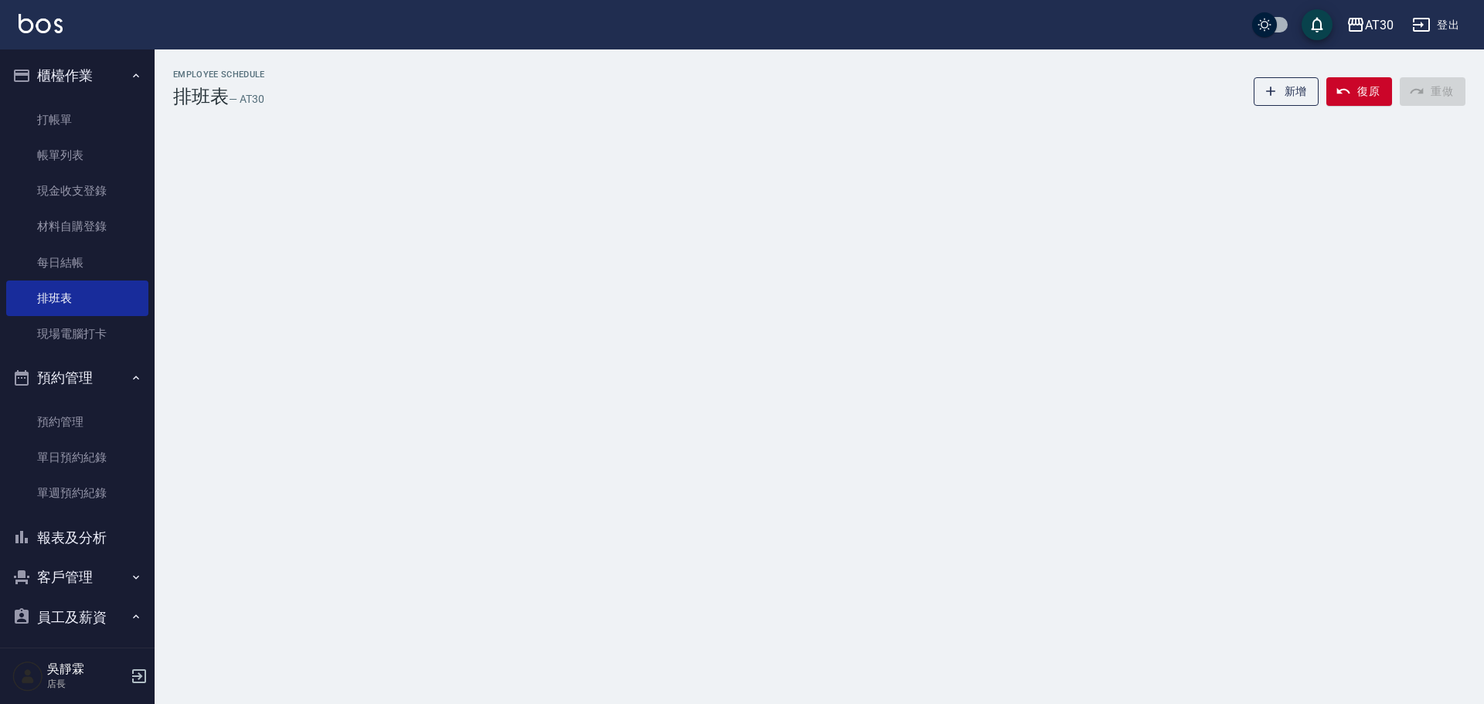
click at [70, 597] on button "員工及薪資" at bounding box center [77, 617] width 142 height 40
click at [73, 525] on button "報表及分析" at bounding box center [77, 538] width 142 height 40
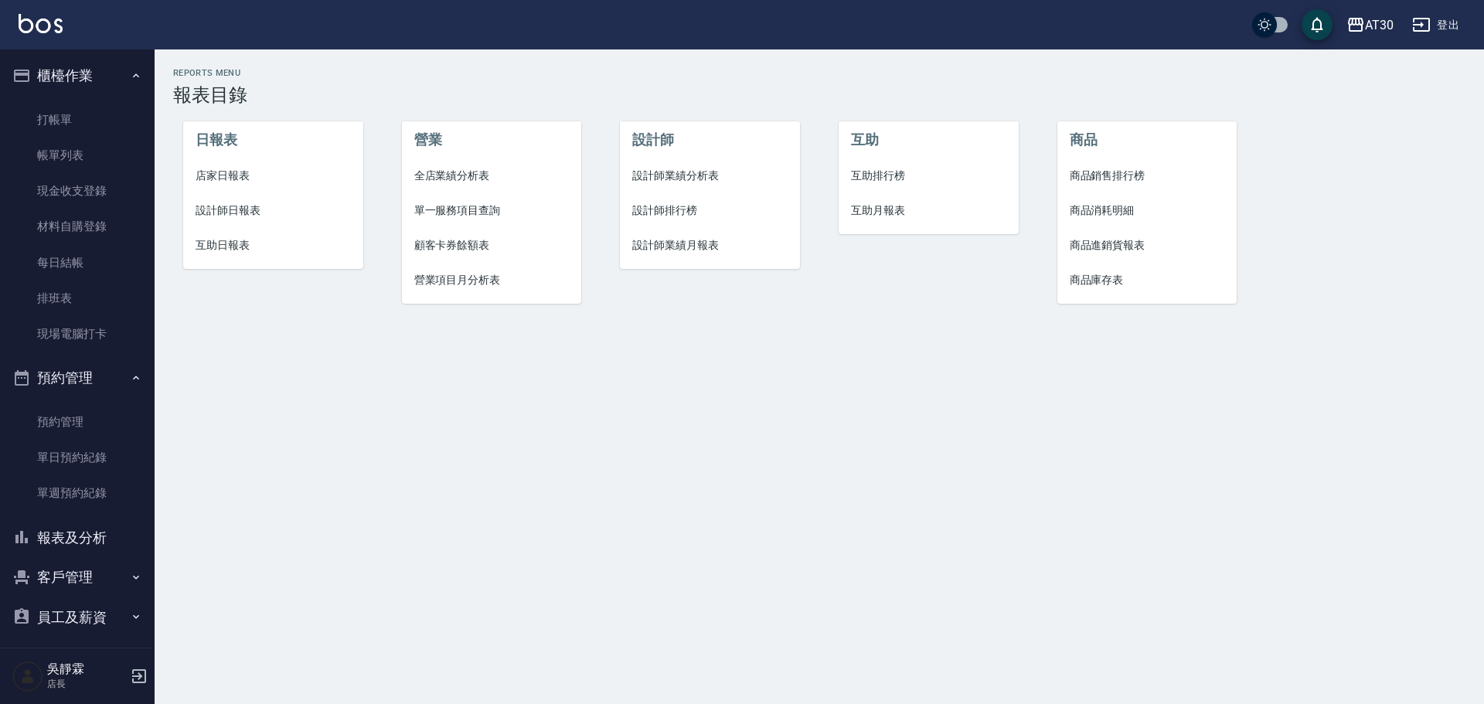
click at [884, 205] on span "互助月報表" at bounding box center [928, 210] width 155 height 16
click at [230, 249] on span "互助日報表" at bounding box center [272, 245] width 155 height 16
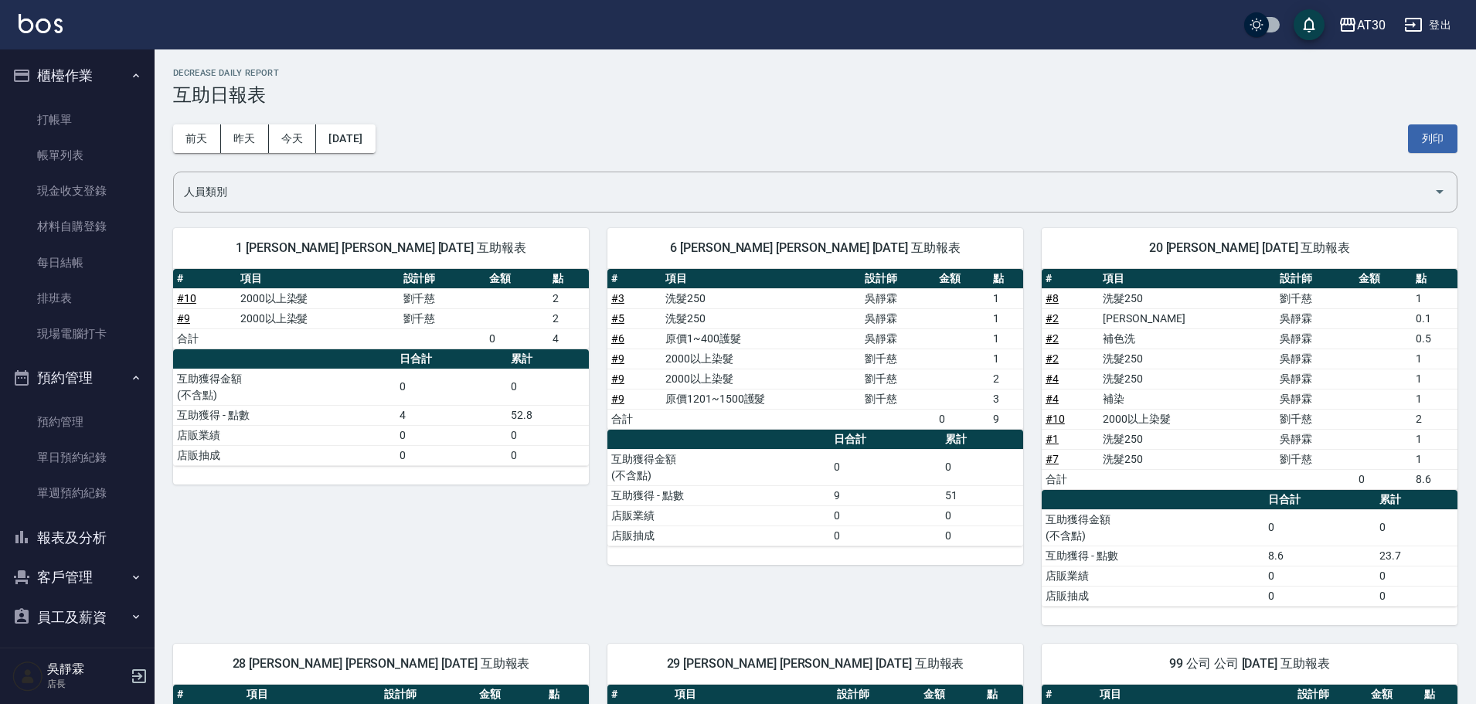
drag, startPoint x: 1468, startPoint y: 435, endPoint x: 1476, endPoint y: 450, distance: 17.3
click at [1476, 450] on html "AT30 登出 櫃檯作業 打帳單 帳單列表 現金收支登錄 材料自購登錄 每日結帳 排班表 現場電腦打卡 預約管理 預約管理 單日預約紀錄 單週預約紀錄 報表及…" at bounding box center [738, 489] width 1476 height 979
click at [242, 136] on button "昨天" at bounding box center [245, 138] width 48 height 29
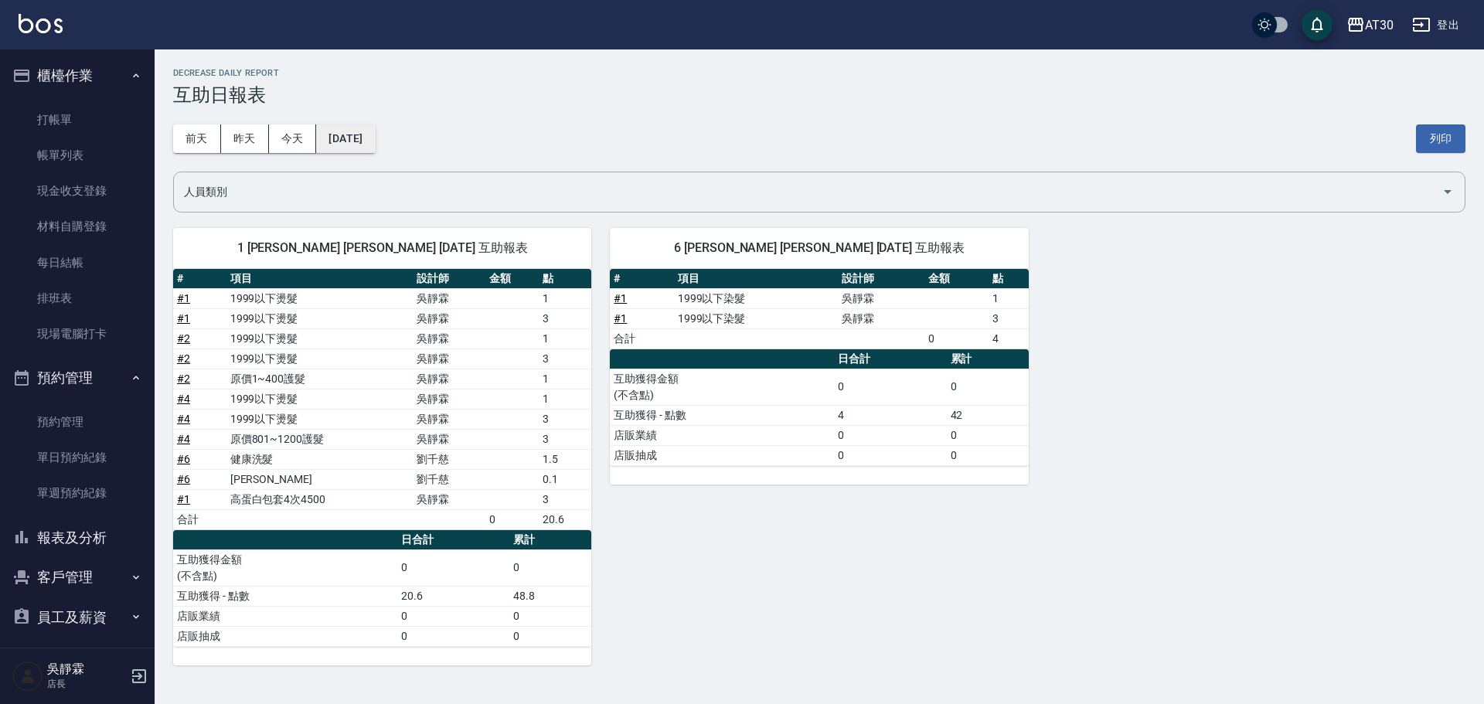
click at [375, 138] on button "[DATE]" at bounding box center [345, 138] width 59 height 29
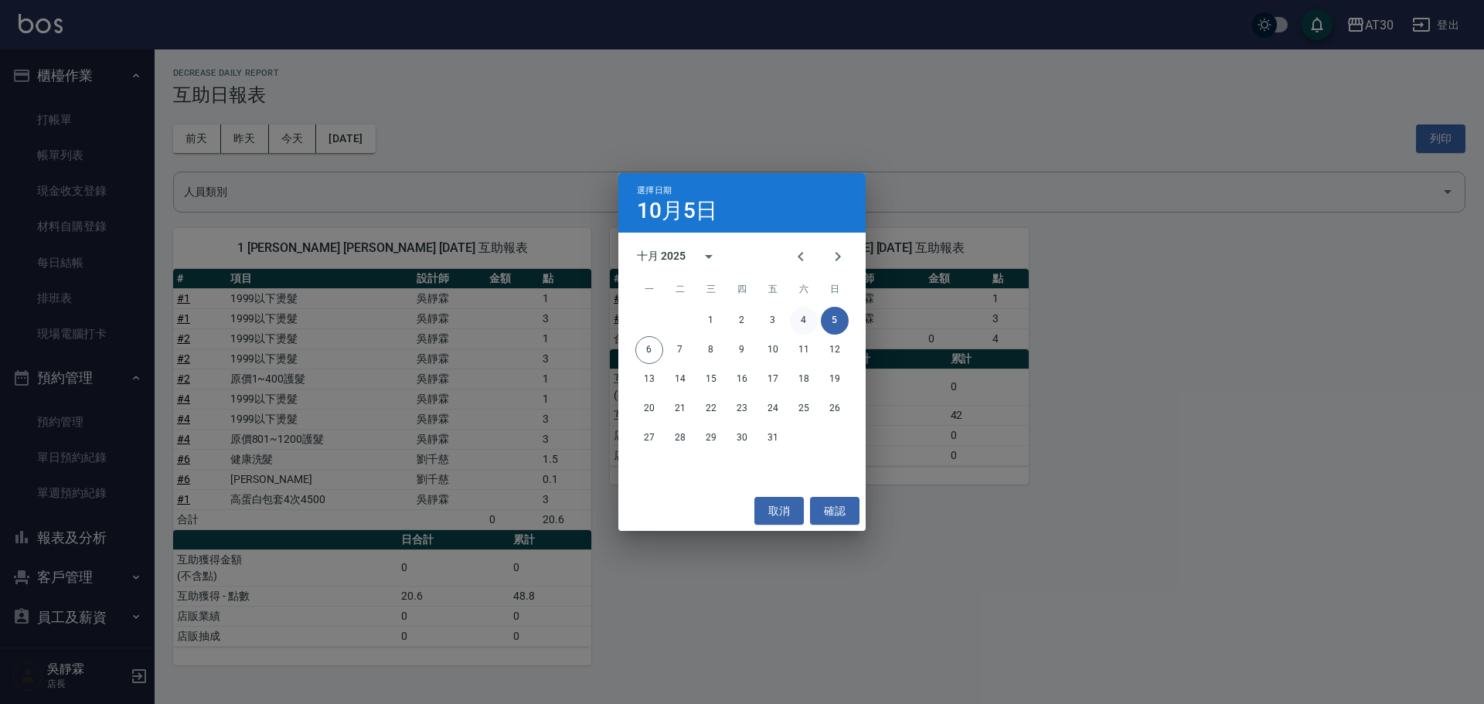
click at [801, 318] on button "4" at bounding box center [804, 321] width 28 height 28
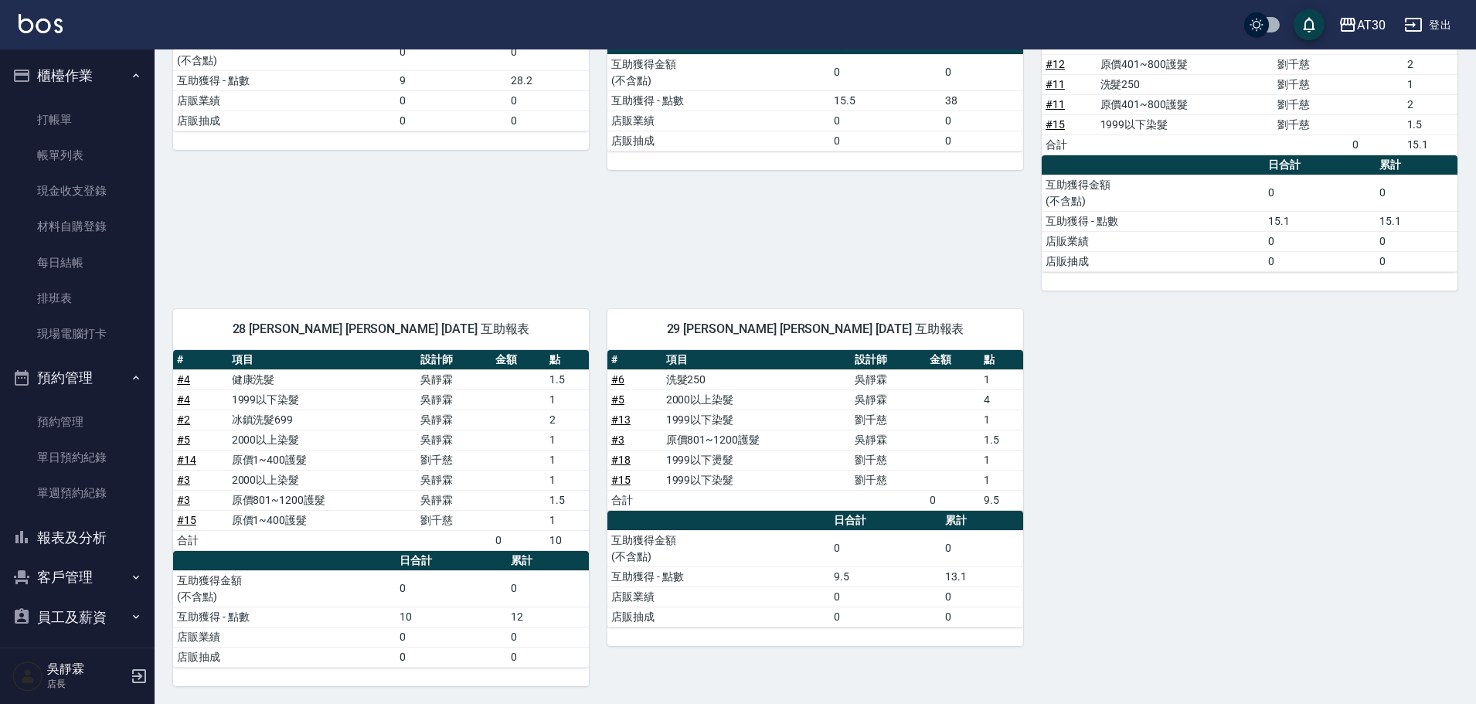
scroll to position [416, 0]
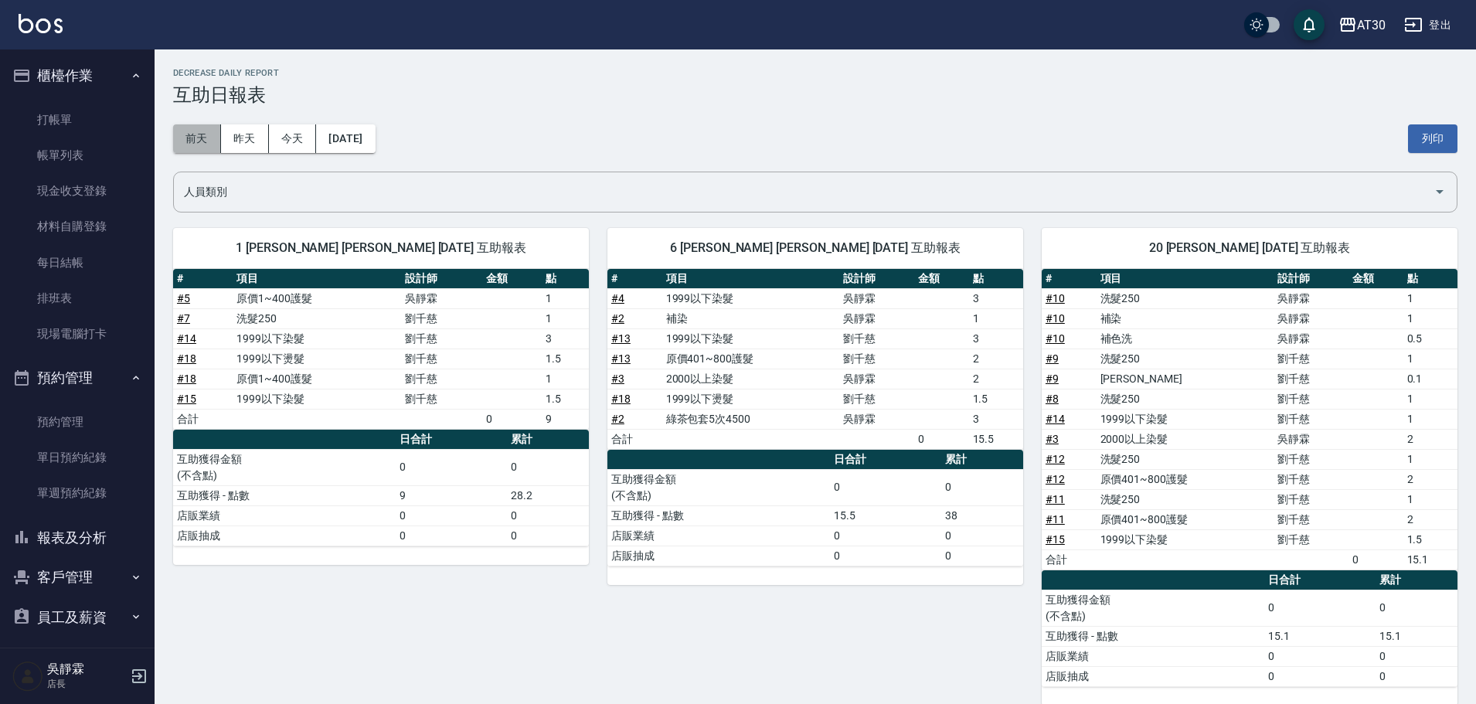
click at [200, 135] on button "前天" at bounding box center [197, 138] width 48 height 29
click at [182, 143] on button "前天" at bounding box center [197, 138] width 48 height 29
click at [356, 138] on button "[DATE]" at bounding box center [345, 138] width 59 height 29
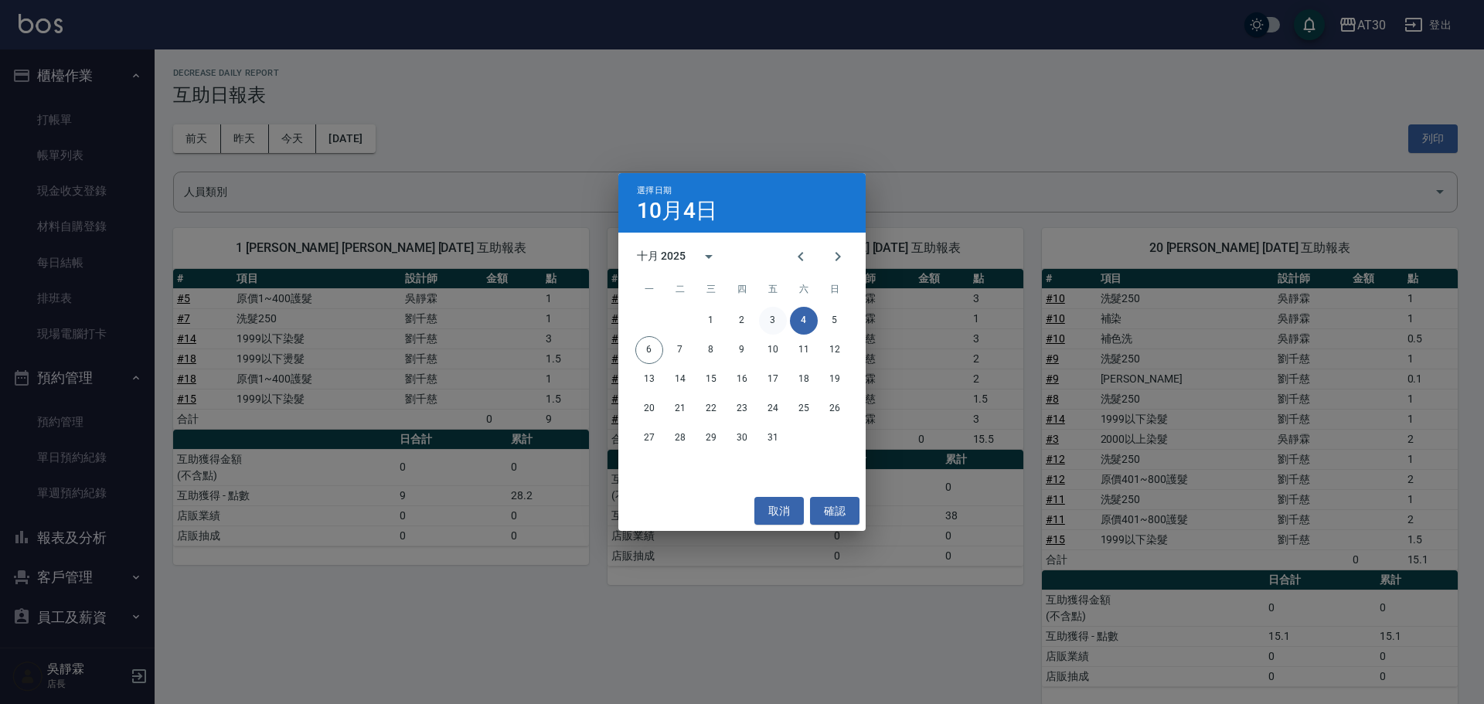
click at [767, 318] on button "3" at bounding box center [773, 321] width 28 height 28
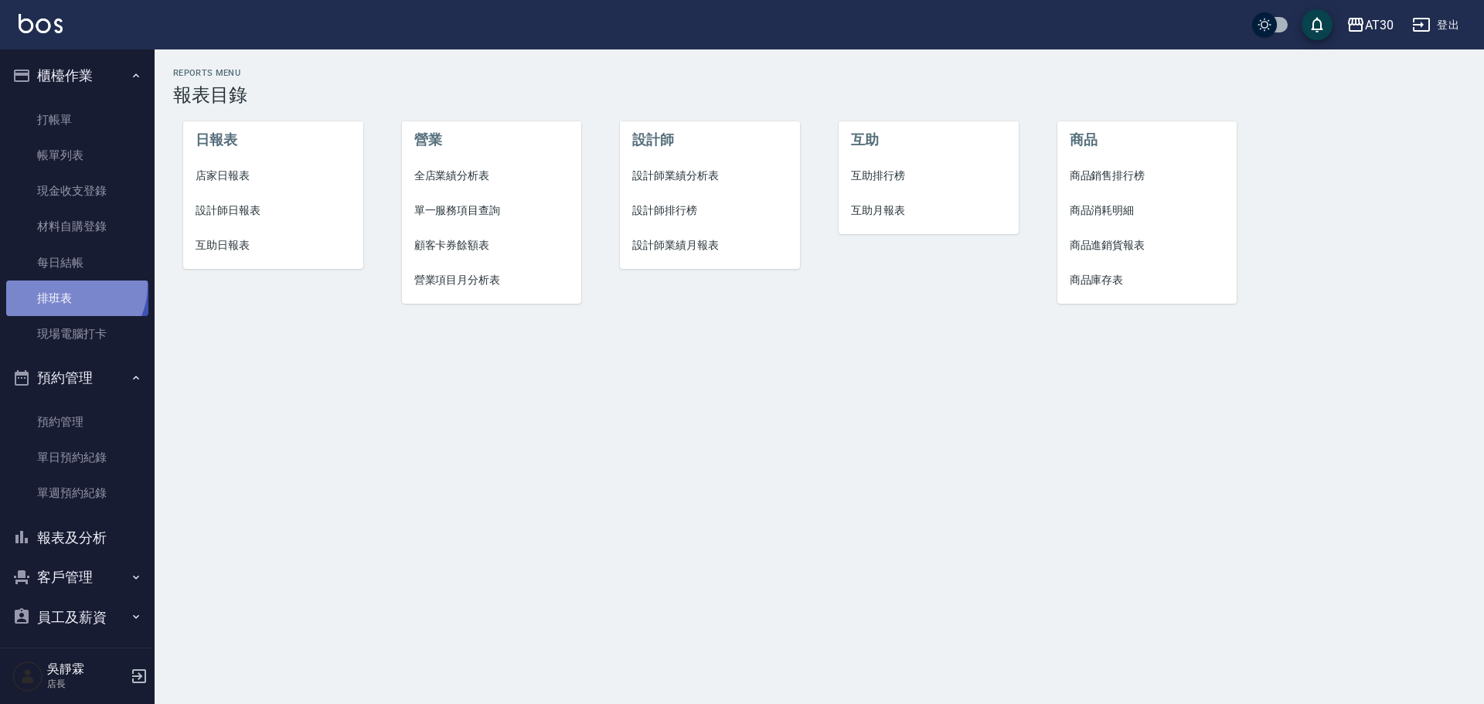
click at [70, 286] on link "排班表" at bounding box center [77, 298] width 142 height 36
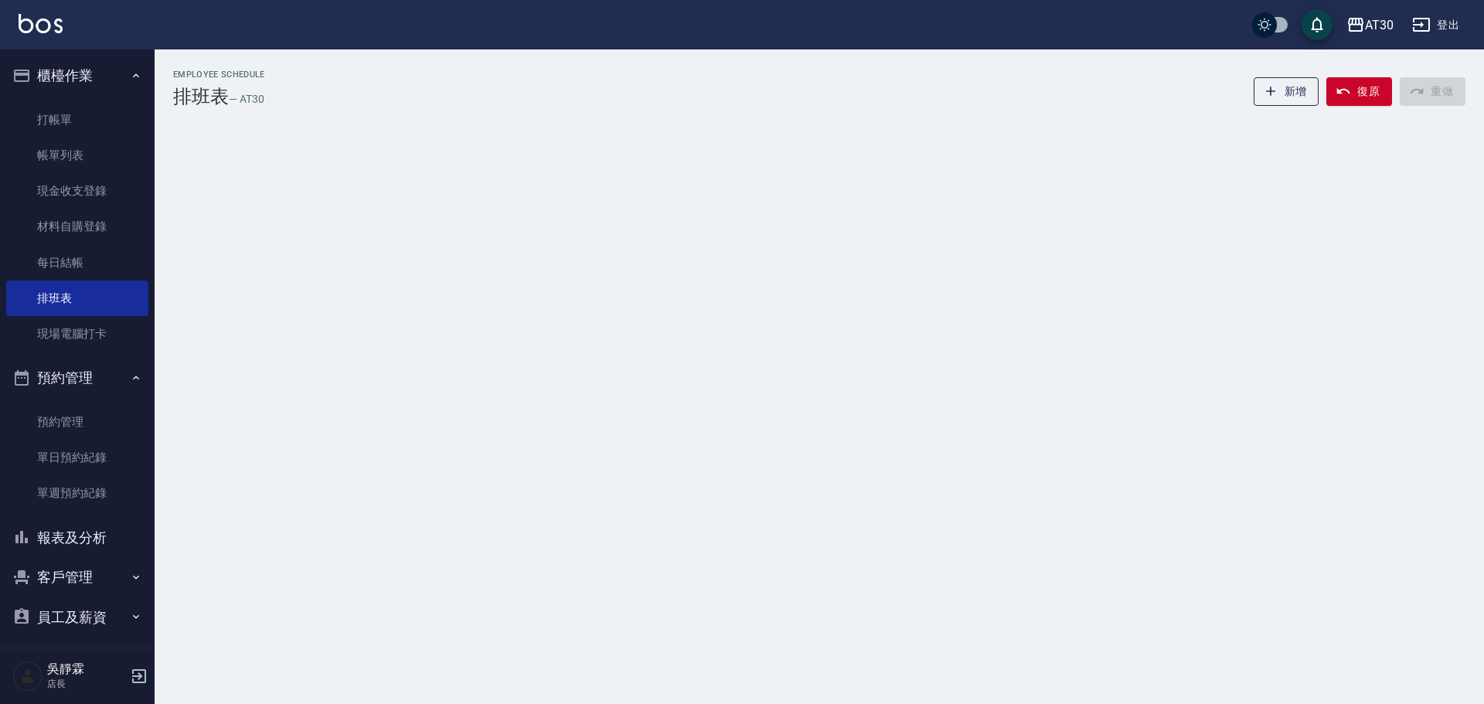
click at [80, 537] on button "報表及分析" at bounding box center [77, 538] width 142 height 40
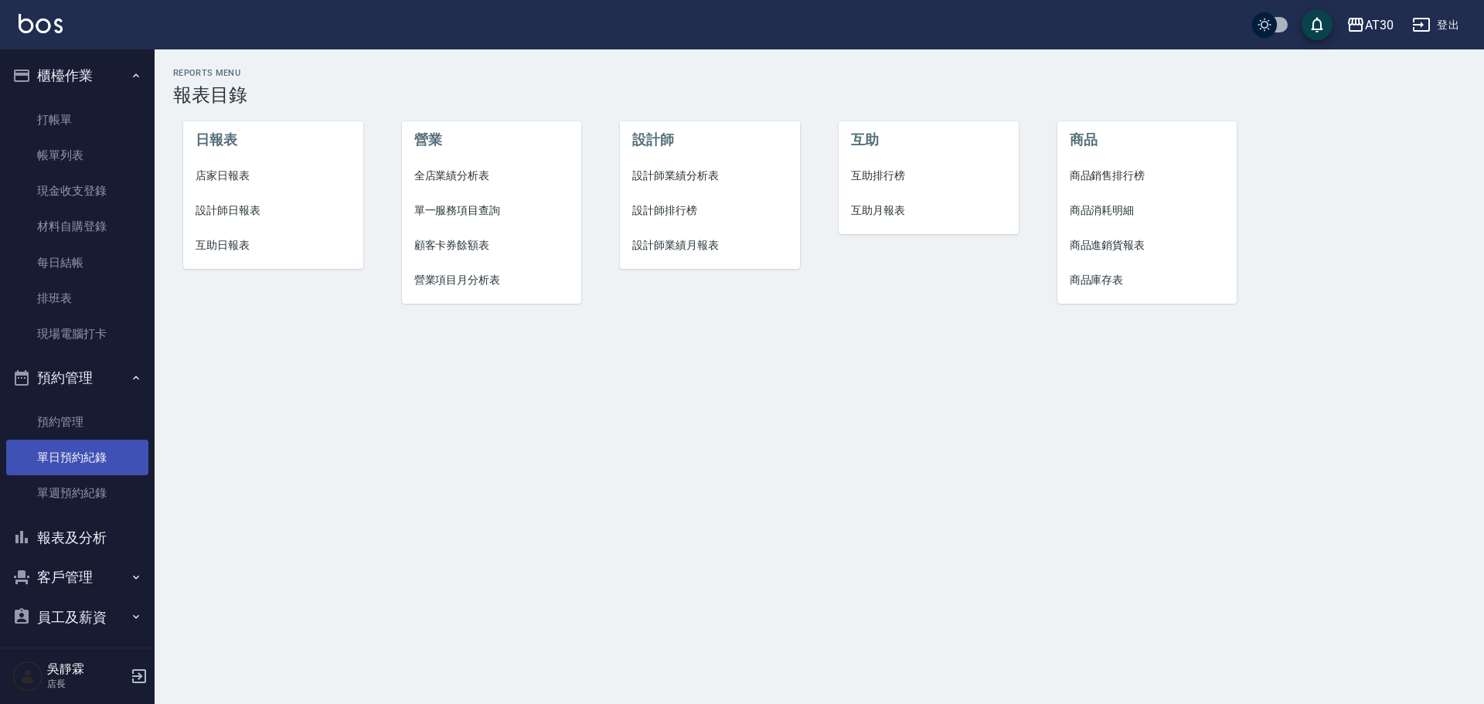
click at [80, 466] on link "單日預約紀錄" at bounding box center [77, 458] width 142 height 36
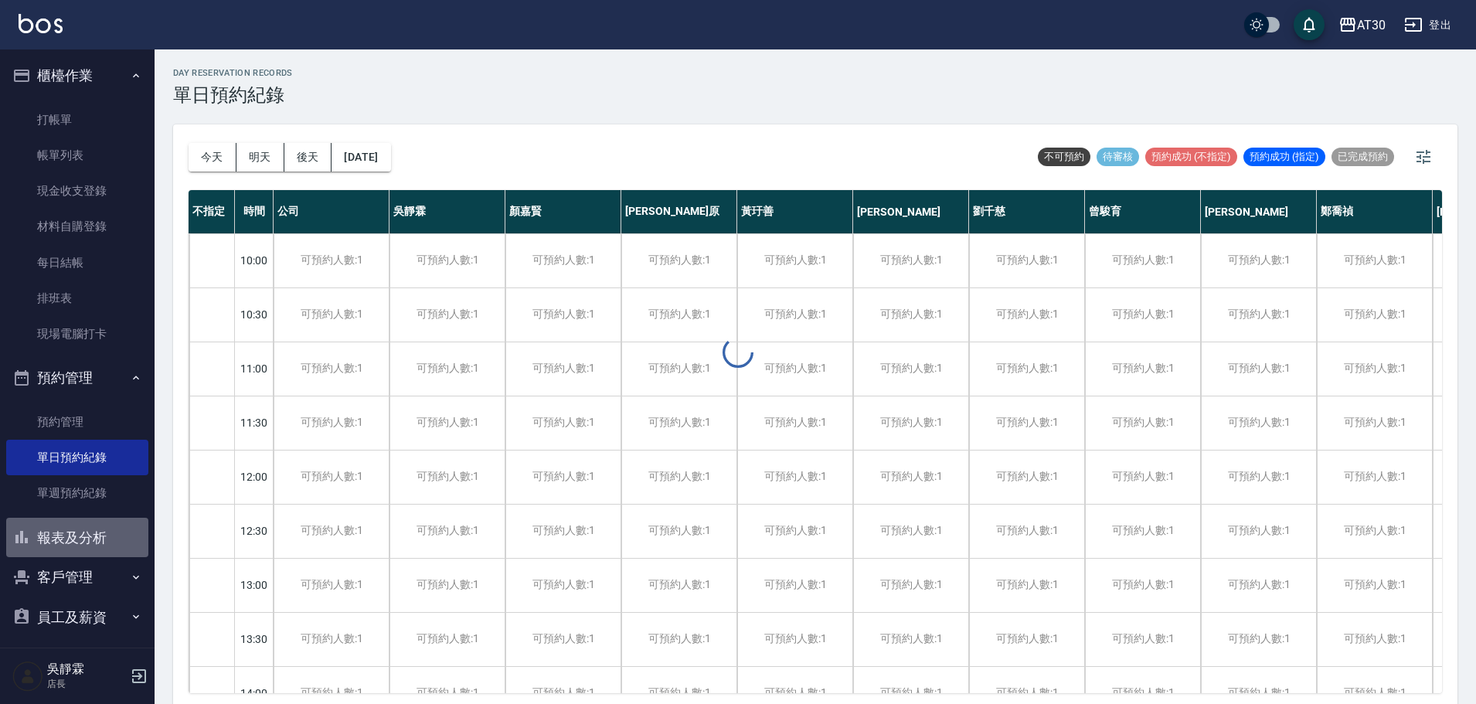
click at [83, 539] on button "報表及分析" at bounding box center [77, 538] width 142 height 40
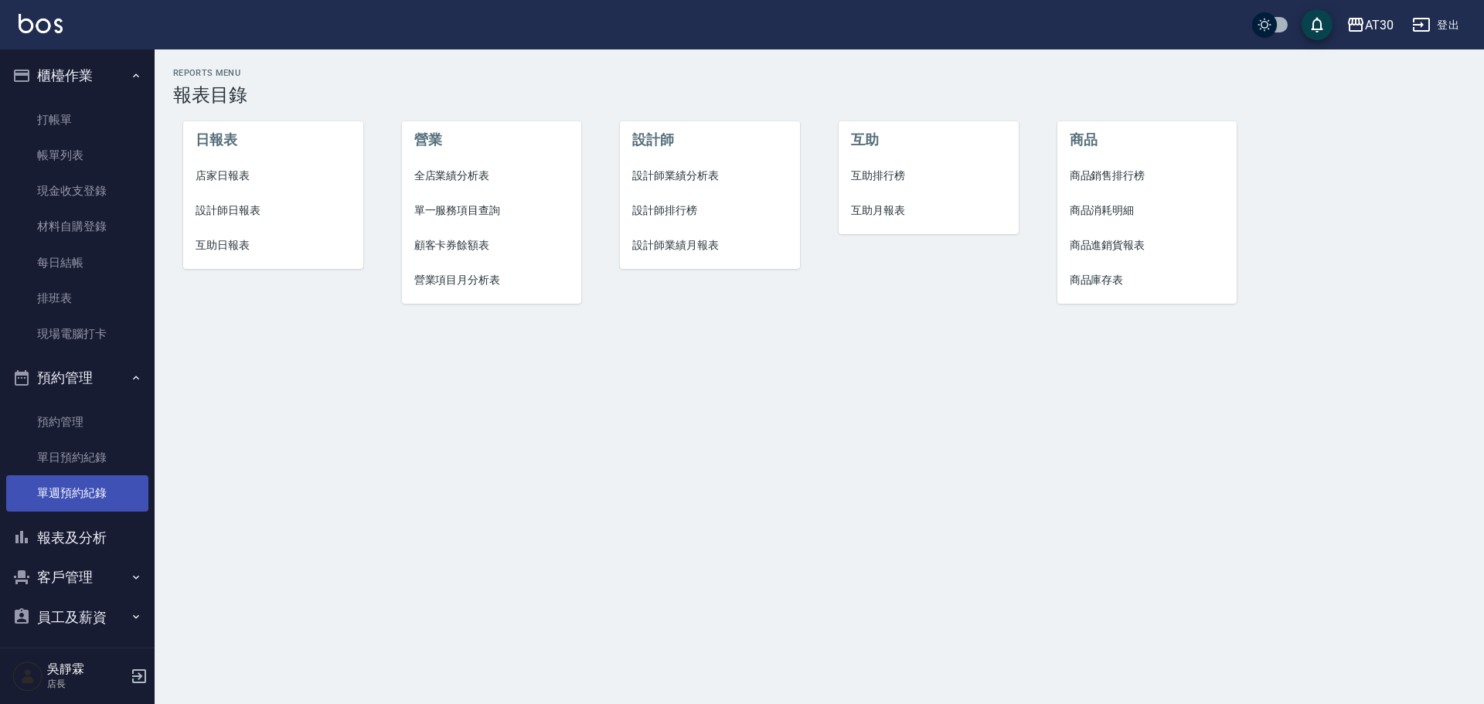
click at [94, 479] on link "單週預約紀錄" at bounding box center [77, 493] width 142 height 36
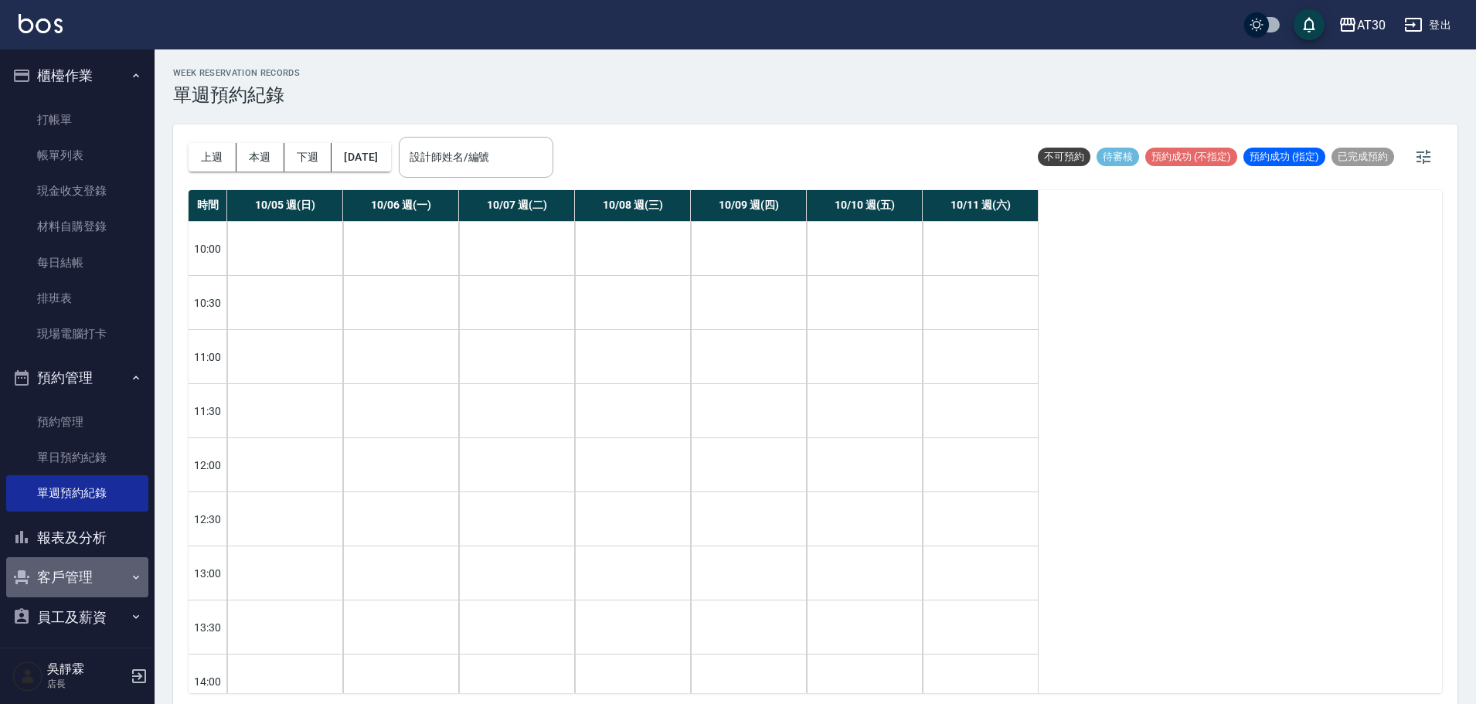
drag, startPoint x: 111, startPoint y: 588, endPoint x: 112, endPoint y: 577, distance: 10.8
click at [112, 584] on button "客戶管理" at bounding box center [77, 577] width 142 height 40
click at [104, 624] on link "客戶列表" at bounding box center [77, 621] width 142 height 36
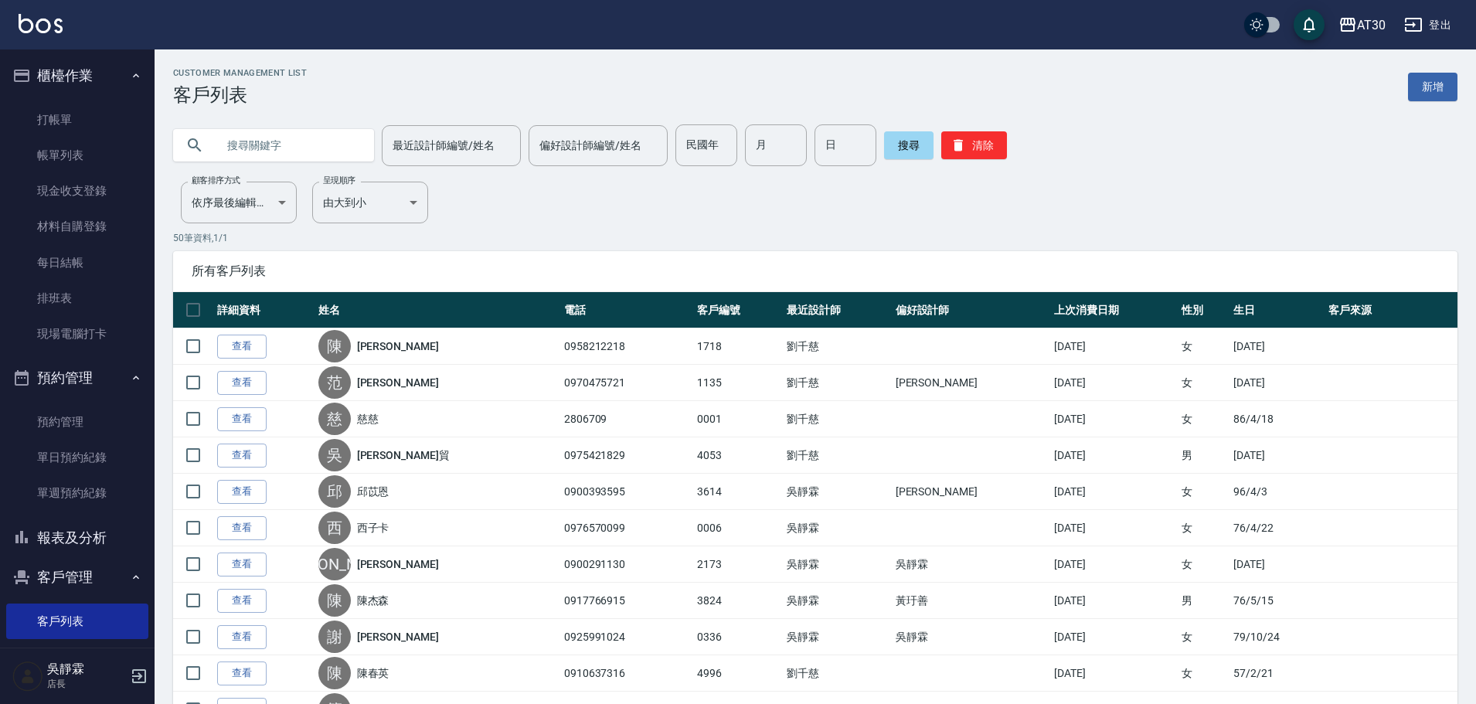
click at [248, 151] on input "text" at bounding box center [288, 145] width 145 height 42
type input "曾"
click at [197, 146] on icon at bounding box center [194, 144] width 13 height 13
click at [201, 142] on icon at bounding box center [194, 145] width 19 height 19
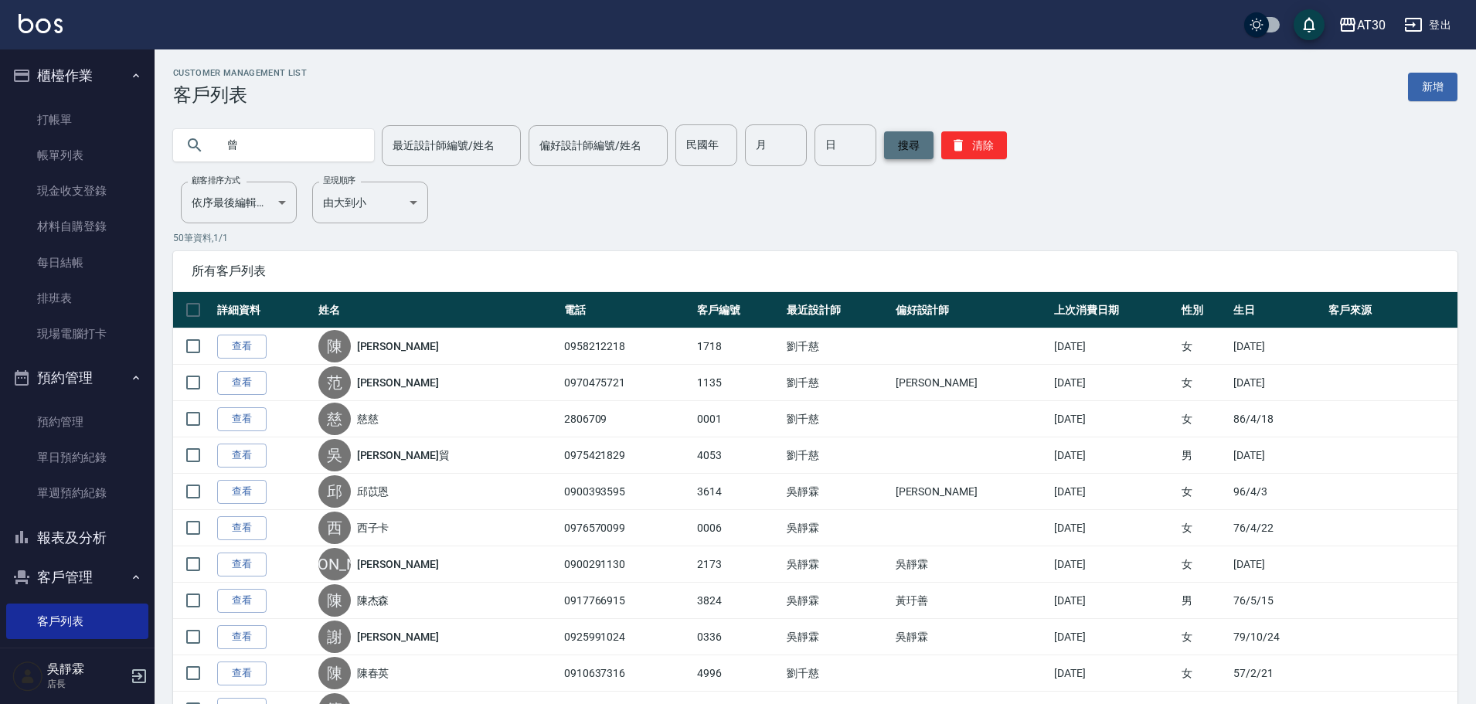
click at [890, 157] on button "搜尋" at bounding box center [908, 145] width 49 height 28
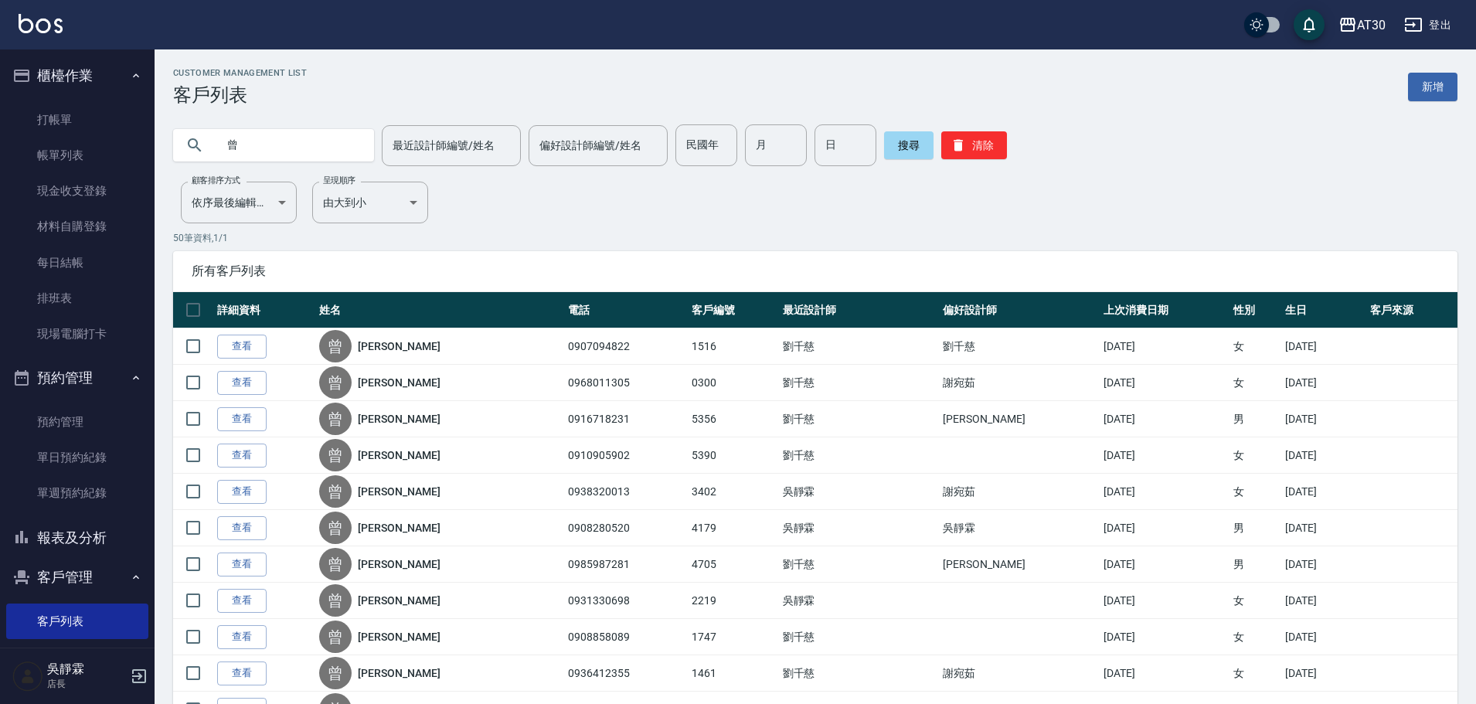
click at [282, 148] on input "曾" at bounding box center [288, 145] width 145 height 42
type input "黃"
click at [910, 149] on button "搜尋" at bounding box center [908, 145] width 49 height 28
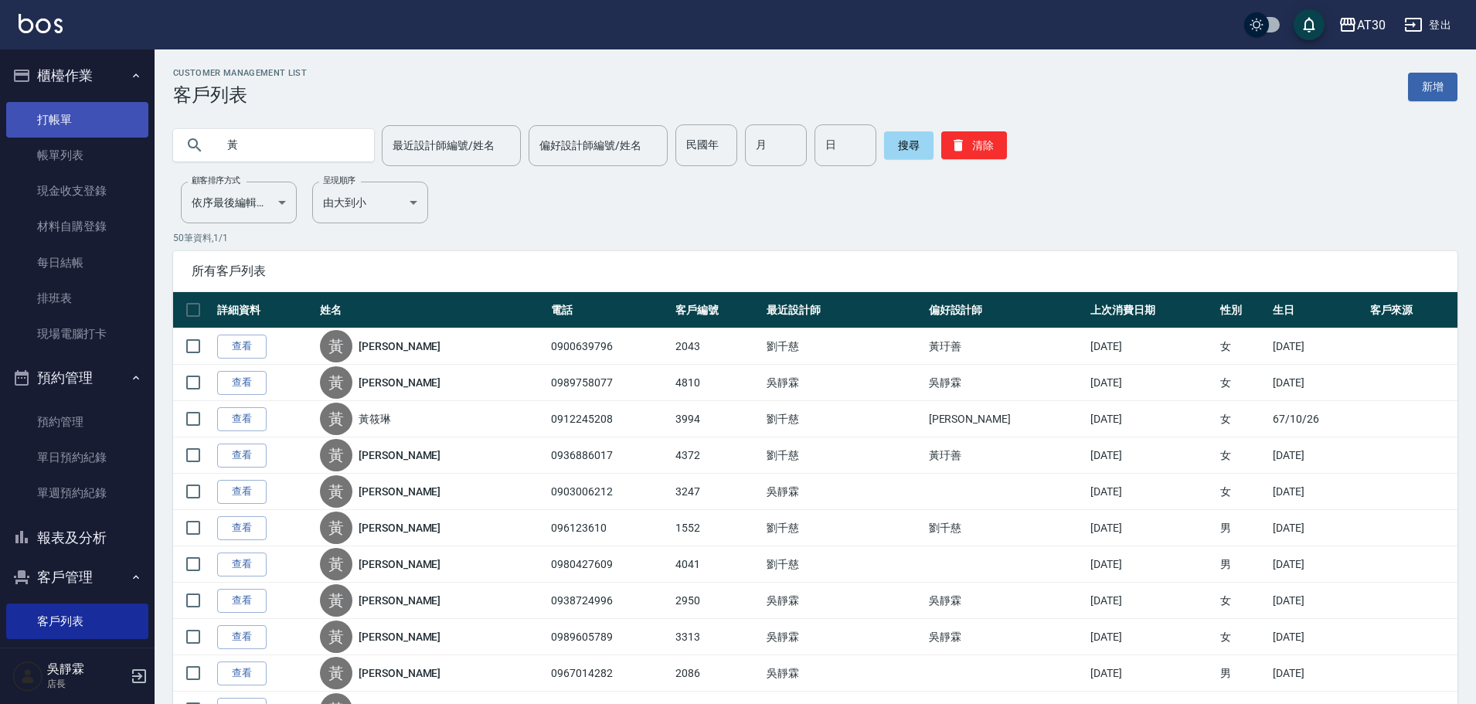
click at [107, 120] on link "打帳單" at bounding box center [77, 120] width 142 height 36
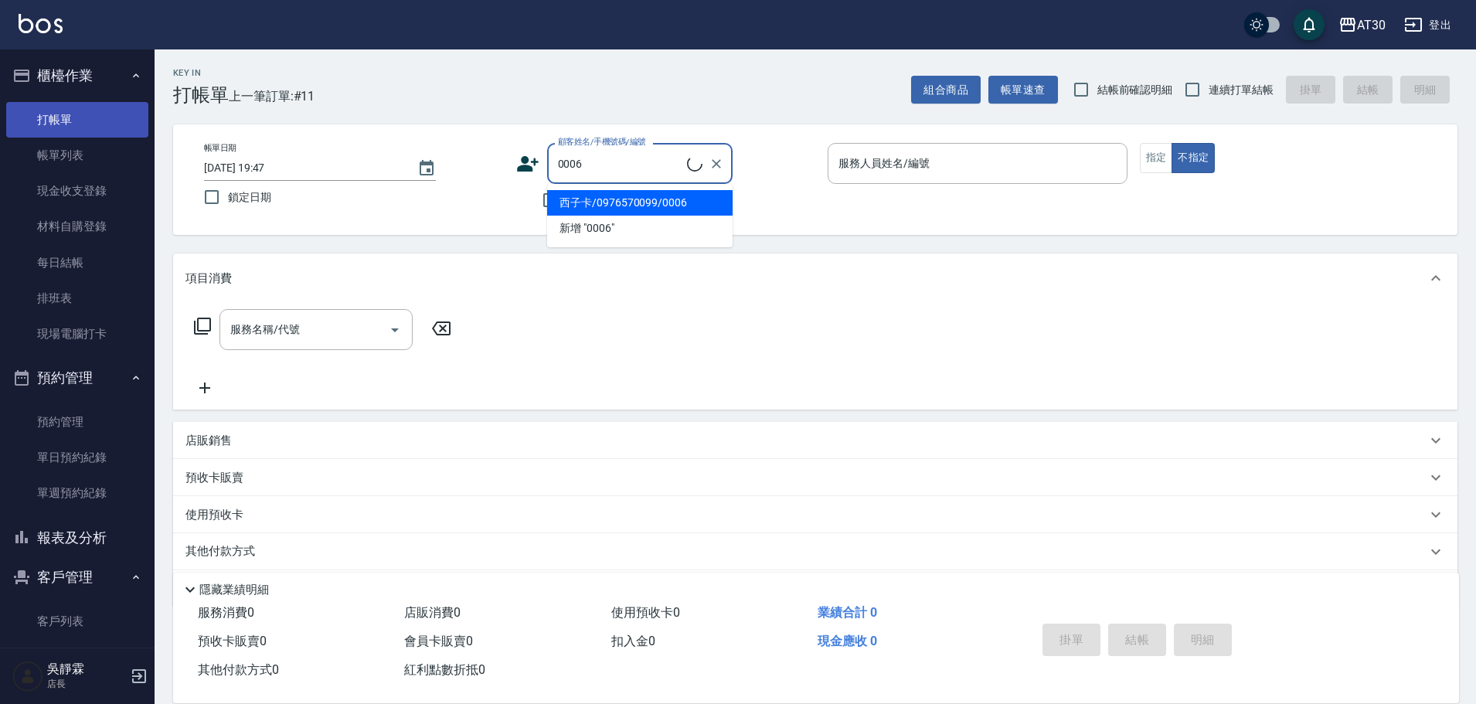
type input "西子卡/0976570099/0006"
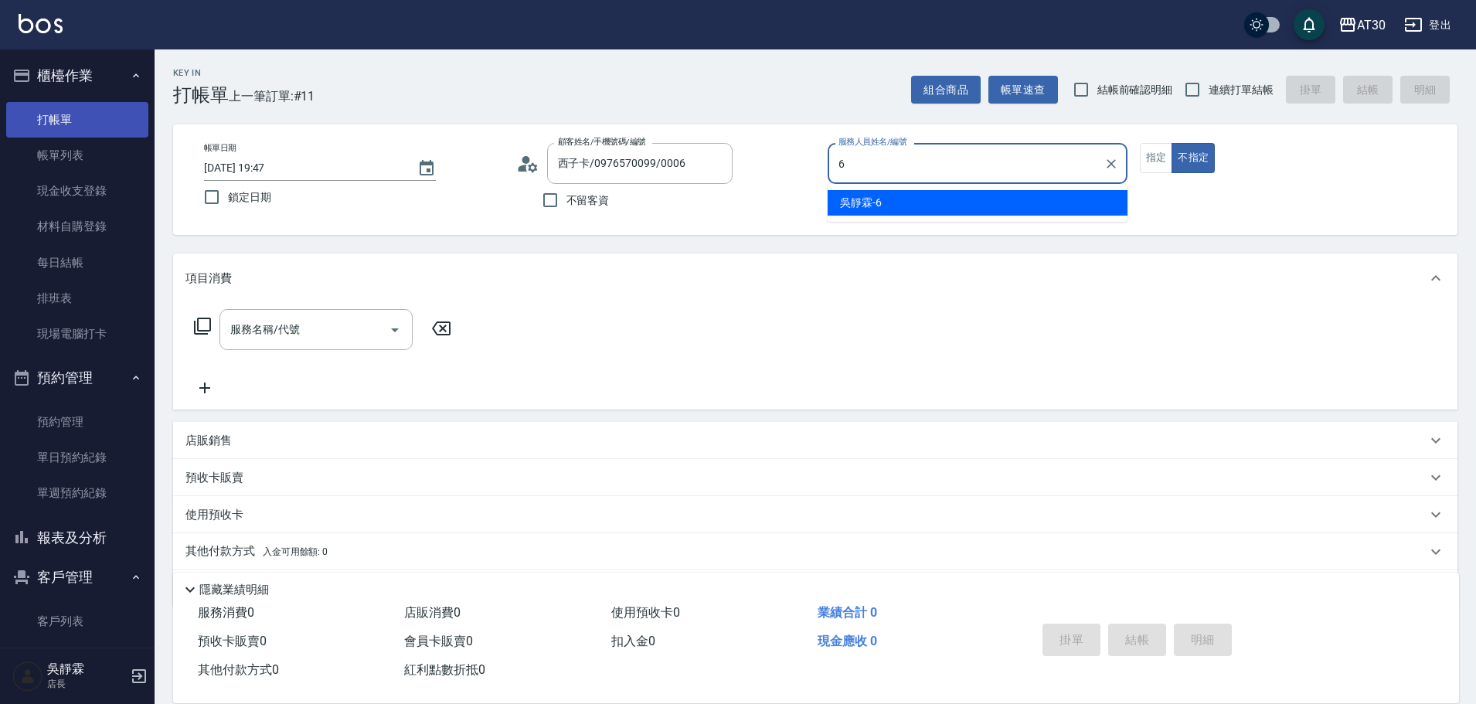
type input "吳靜霖-6"
type button "false"
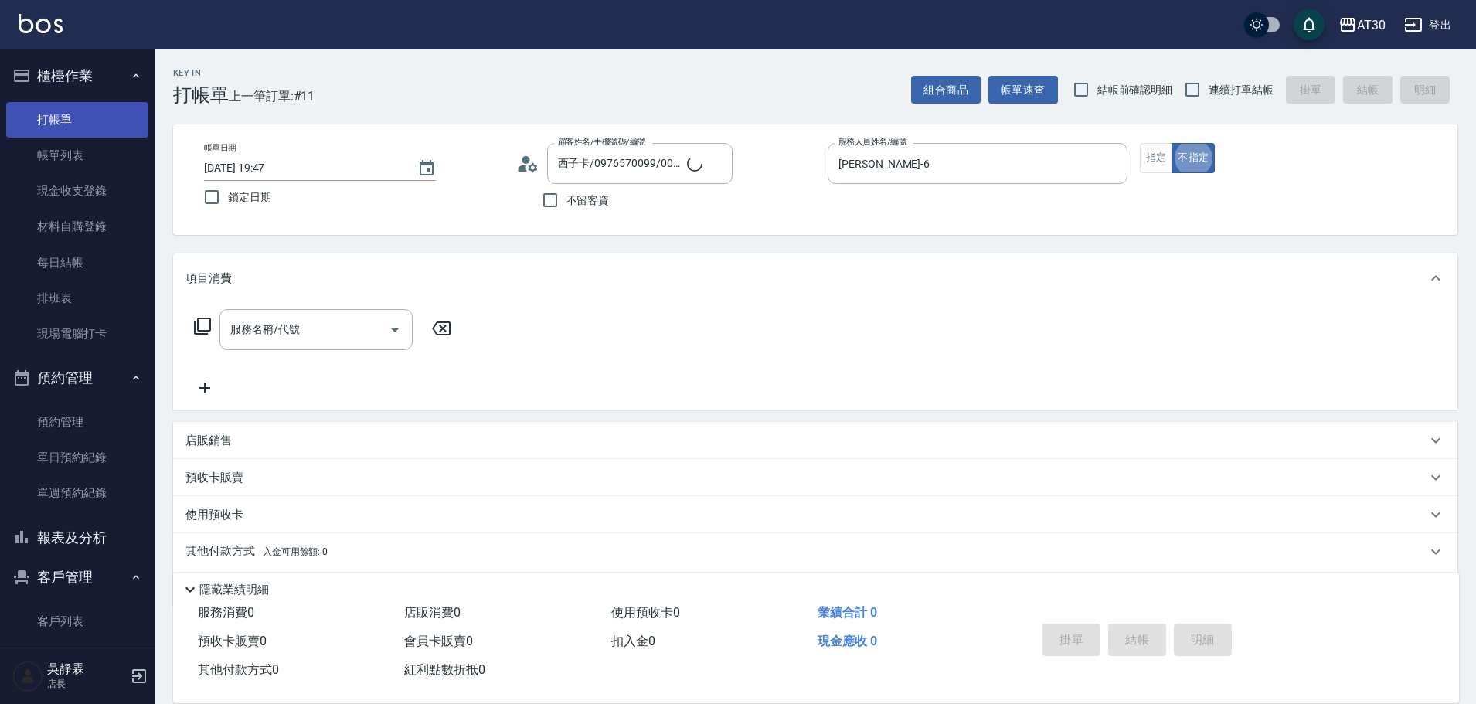
type input "新客人 姓名未設定/0006/null"
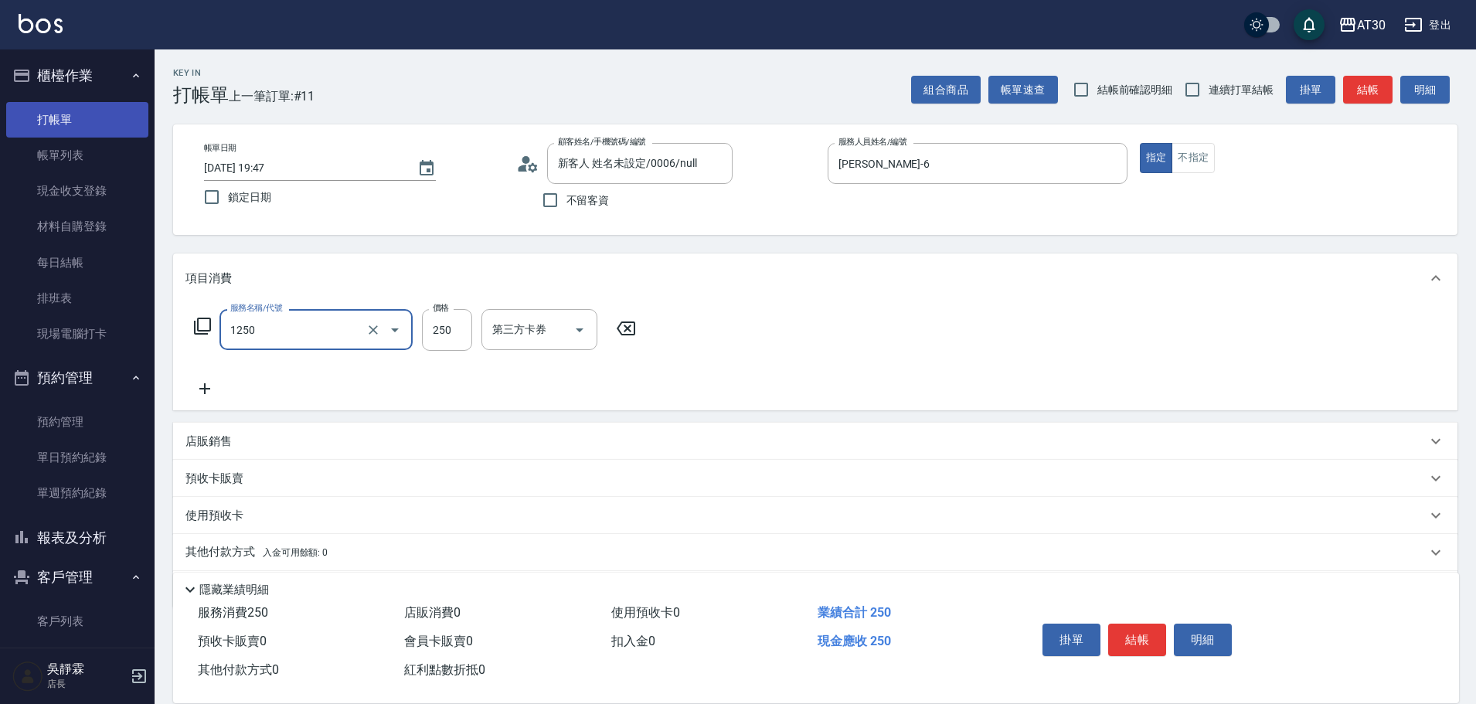
type input "洗髮250(1250)"
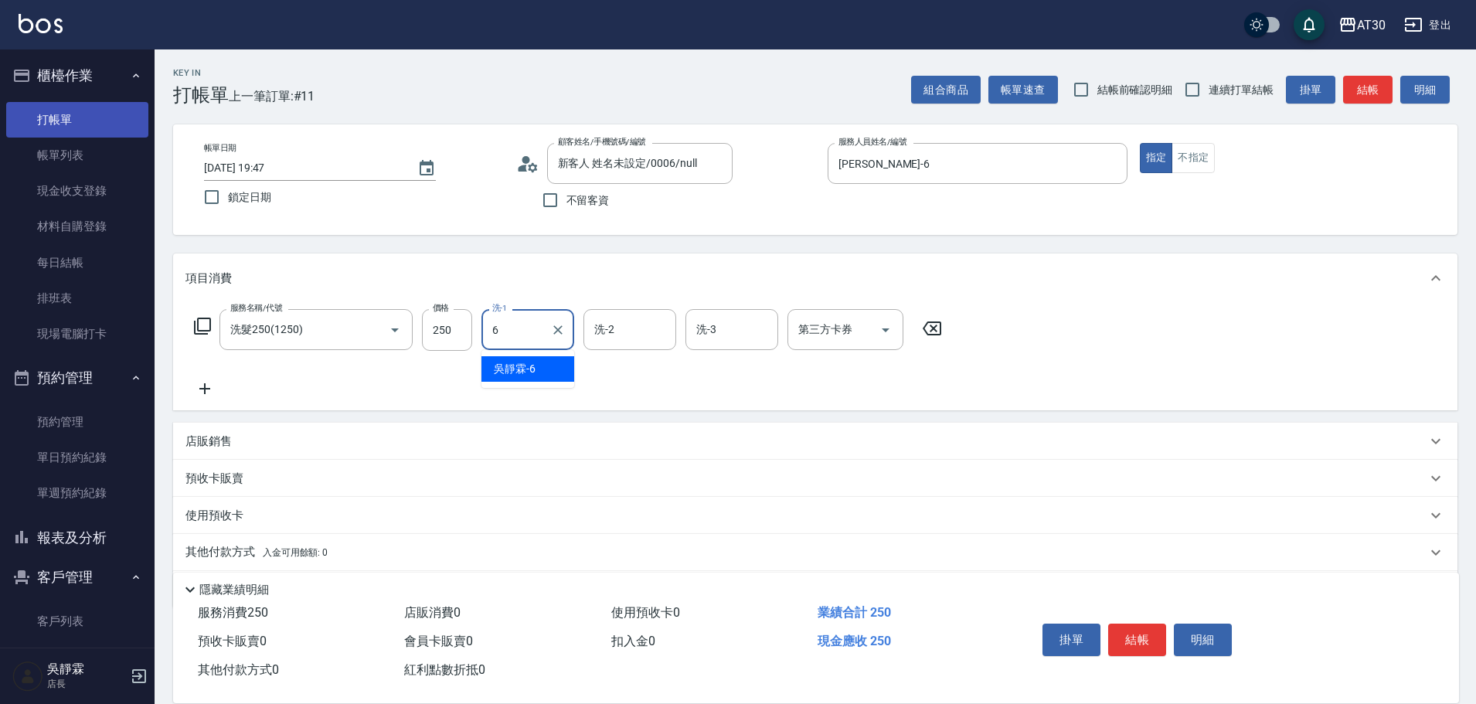
type input "吳靜霖-6"
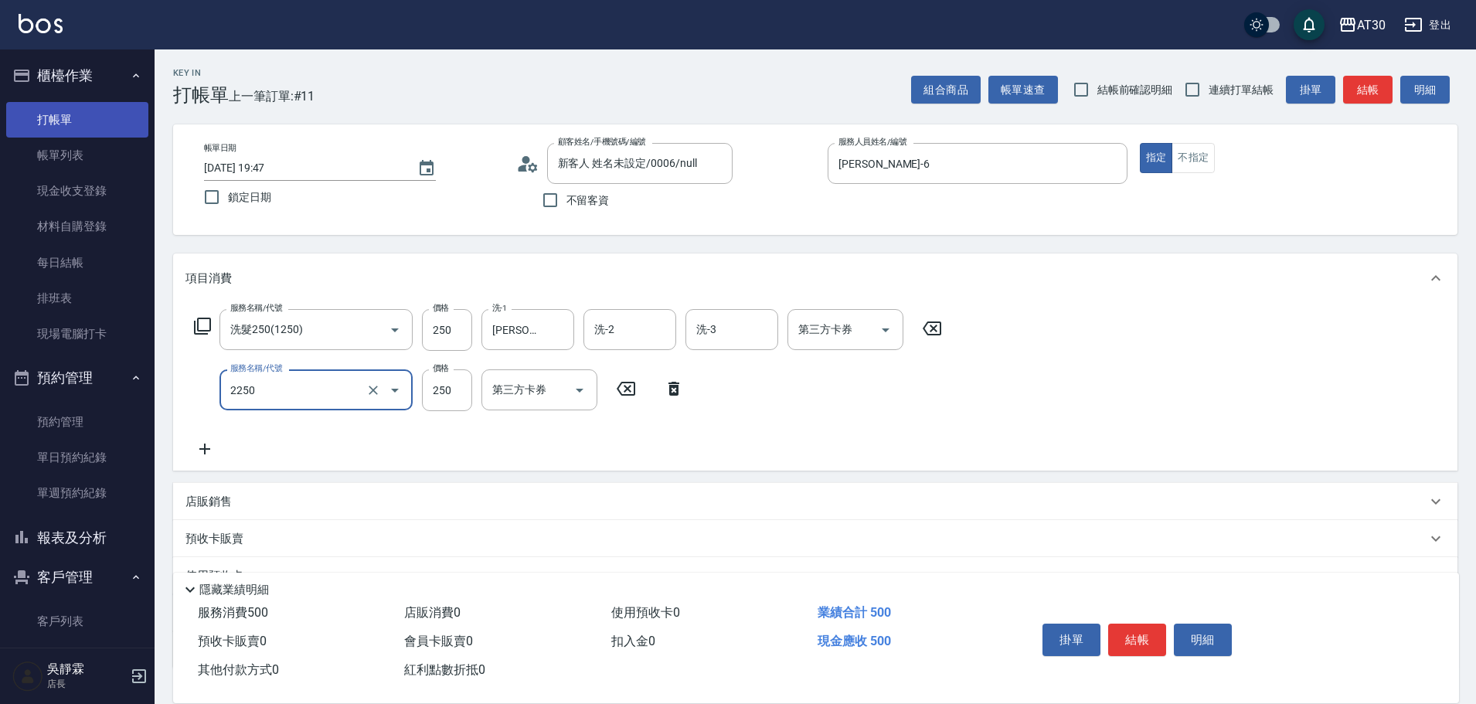
type input "剪髮(2250)"
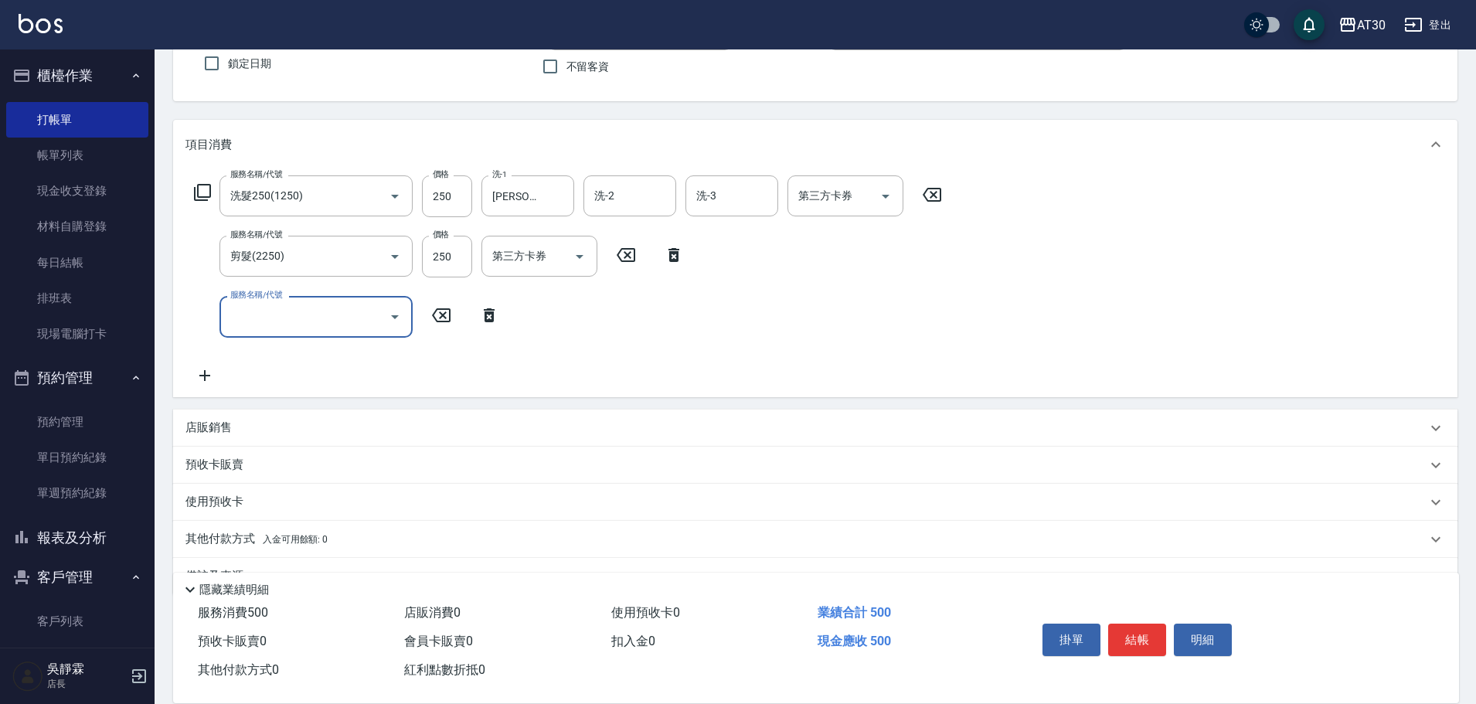
scroll to position [173, 0]
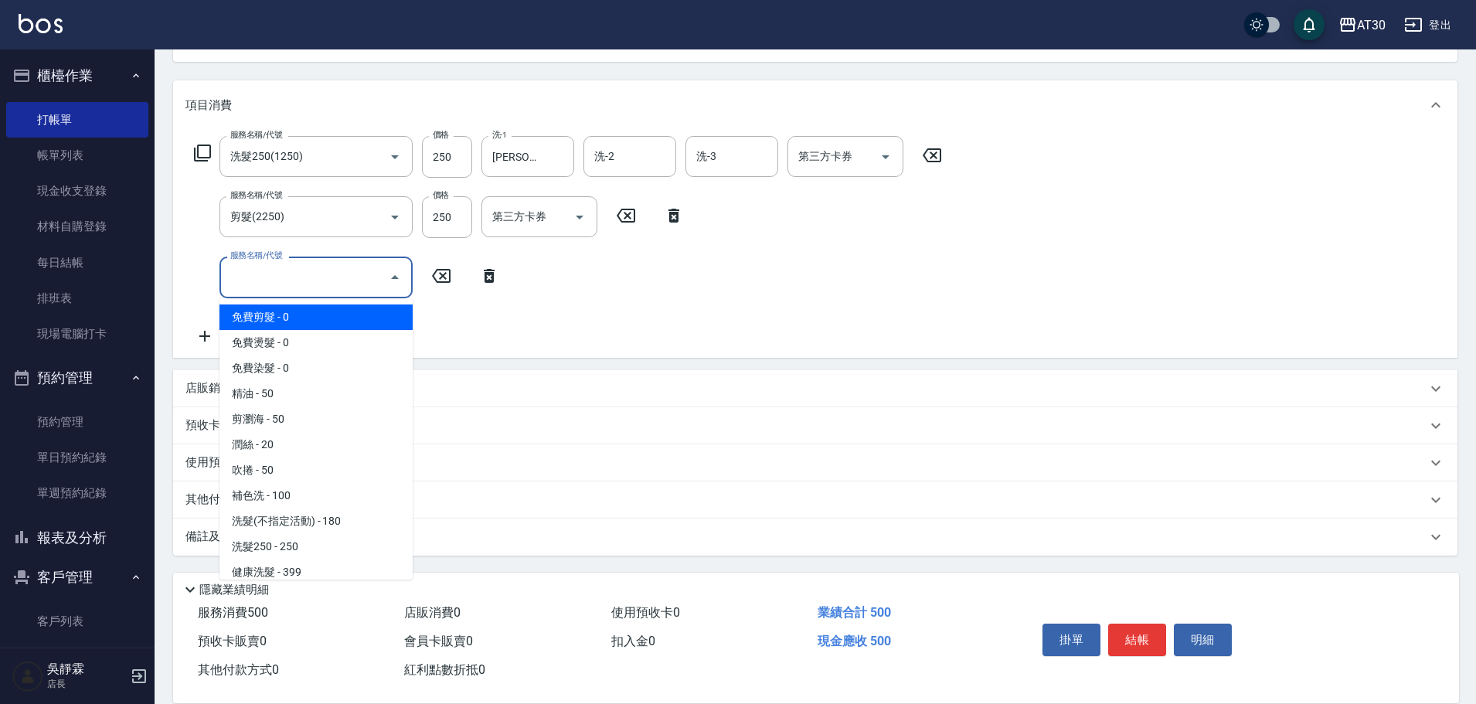
click at [361, 274] on input "服務名稱/代號" at bounding box center [304, 276] width 156 height 27
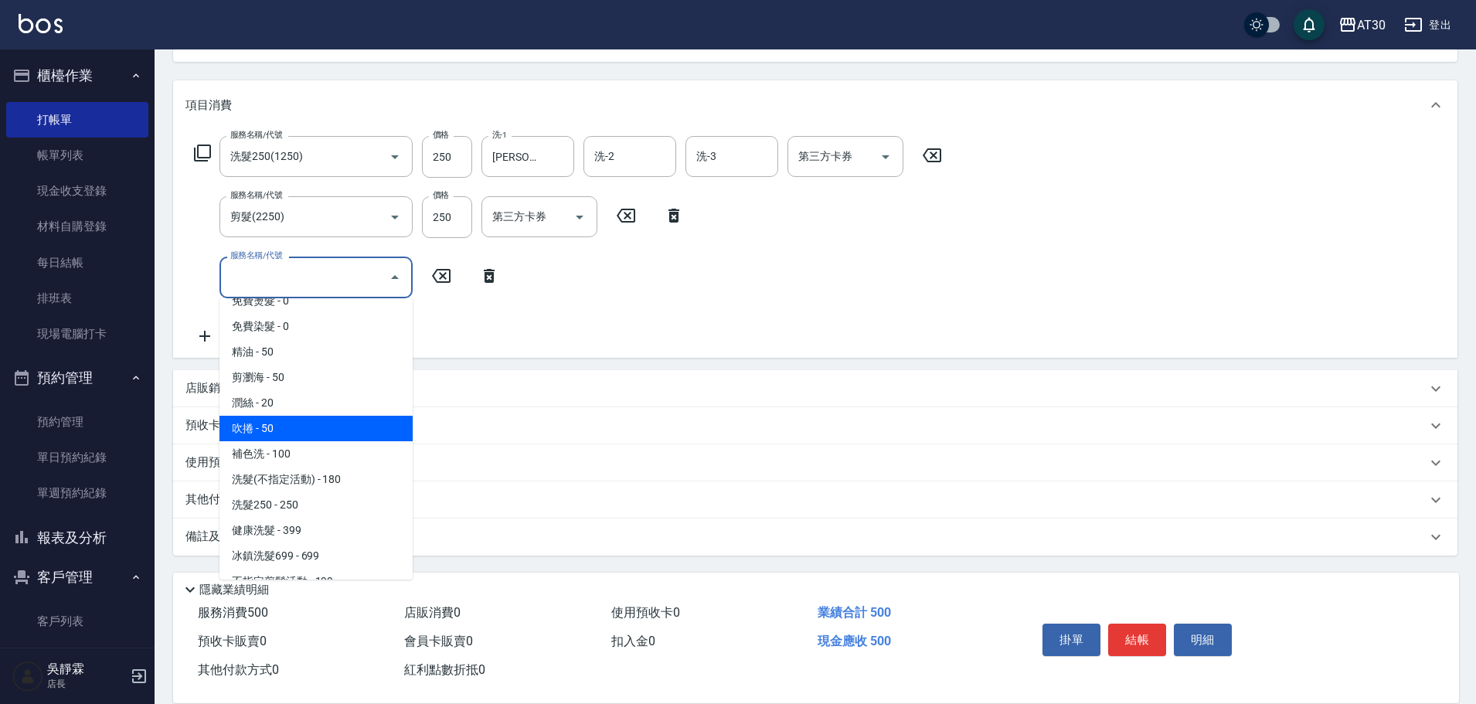
scroll to position [60, 0]
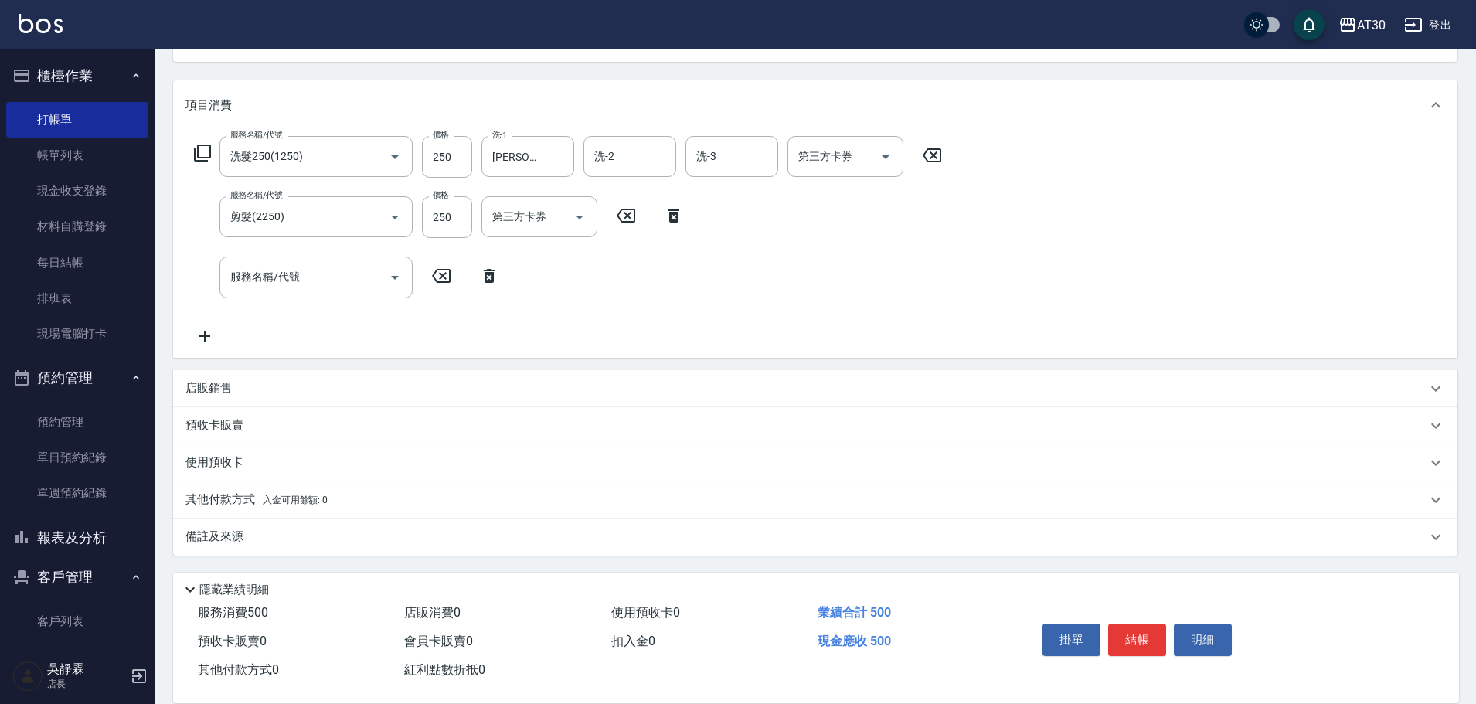
drag, startPoint x: 413, startPoint y: 351, endPoint x: 412, endPoint y: 374, distance: 23.2
click at [412, 374] on div "項目消費 服務名稱/代號 洗髮250(1250) 服務名稱/代號 價格 250 價格 洗-1 吳靜霖-6 洗-1 洗-2 洗-2 洗-3 洗-3 第三方卡券 …" at bounding box center [815, 317] width 1284 height 474
drag, startPoint x: 246, startPoint y: 500, endPoint x: 249, endPoint y: 483, distance: 17.2
click at [249, 495] on p "其他付款方式 入金可用餘額: 0" at bounding box center [256, 499] width 142 height 17
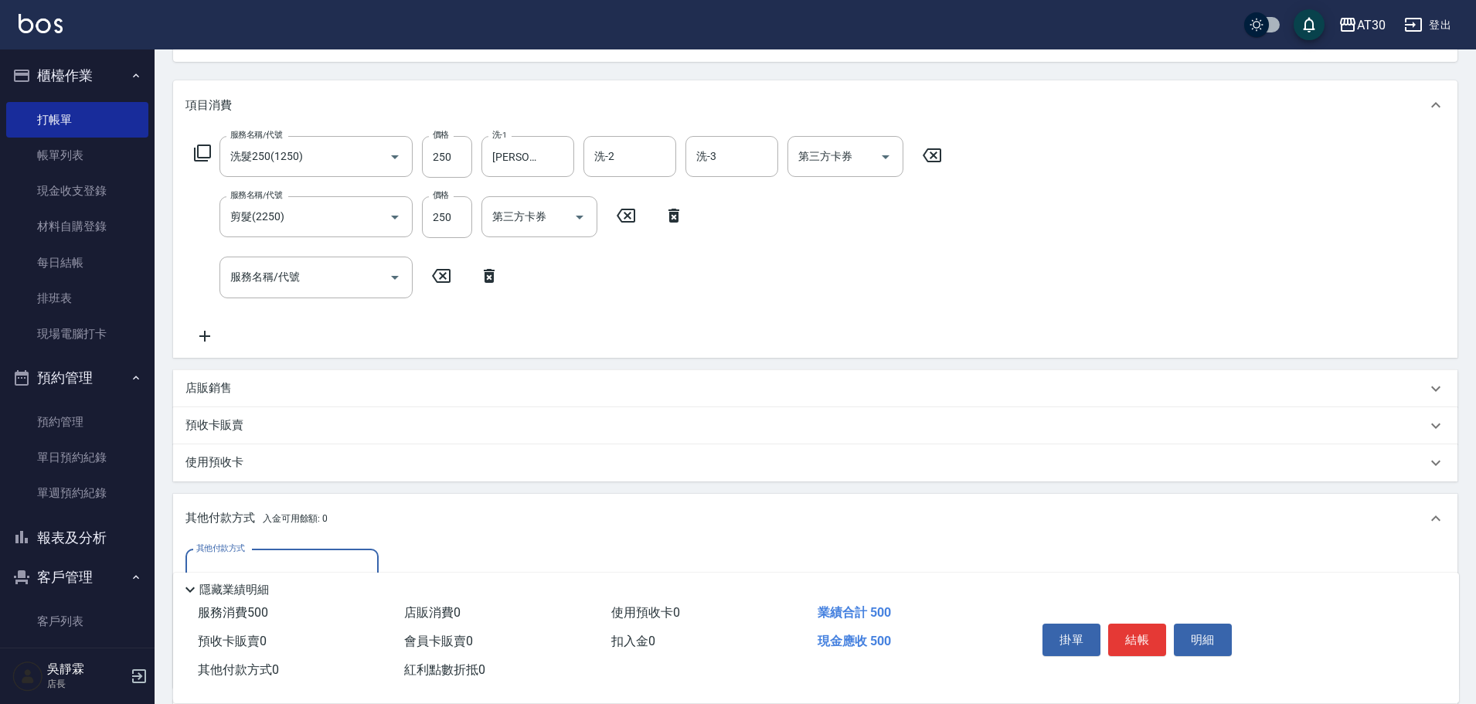
scroll to position [0, 0]
click at [242, 387] on div "店販銷售" at bounding box center [805, 388] width 1241 height 16
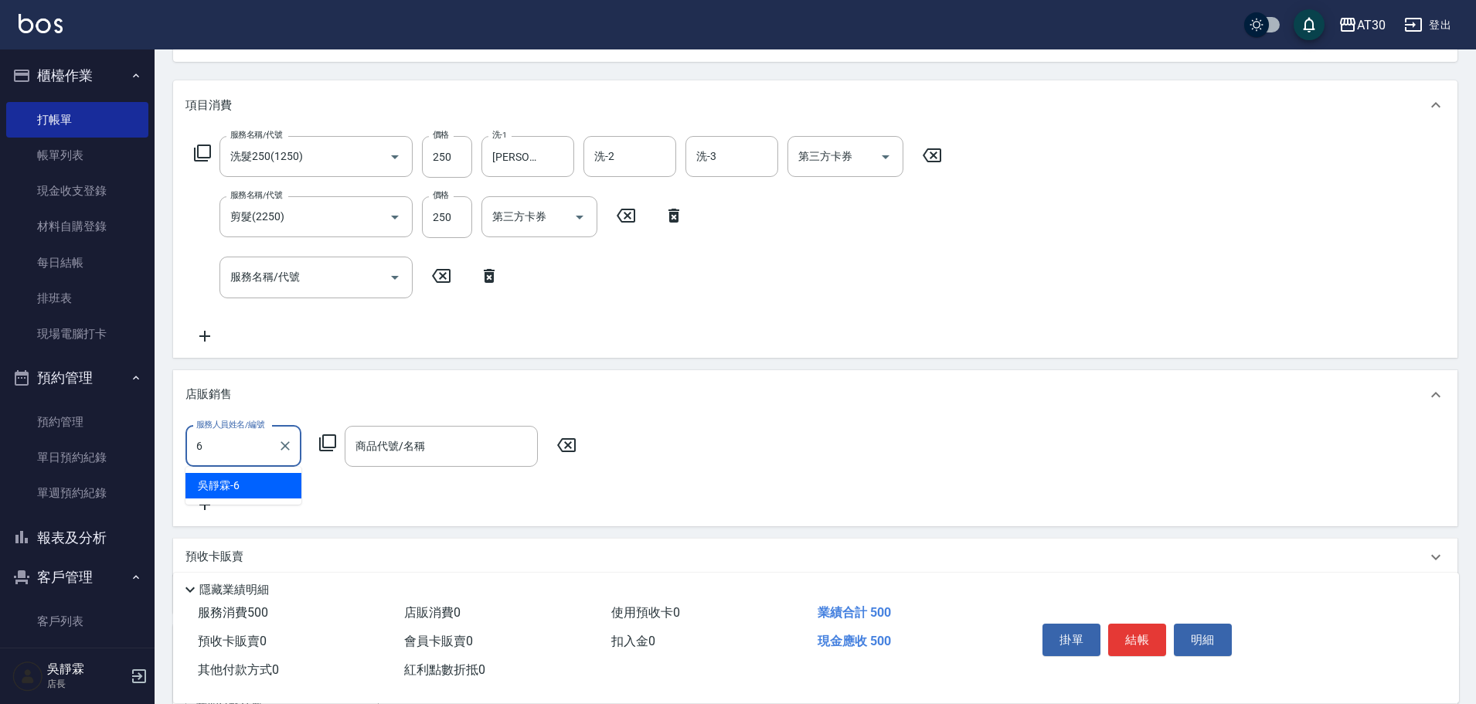
type input "吳靜霖-6"
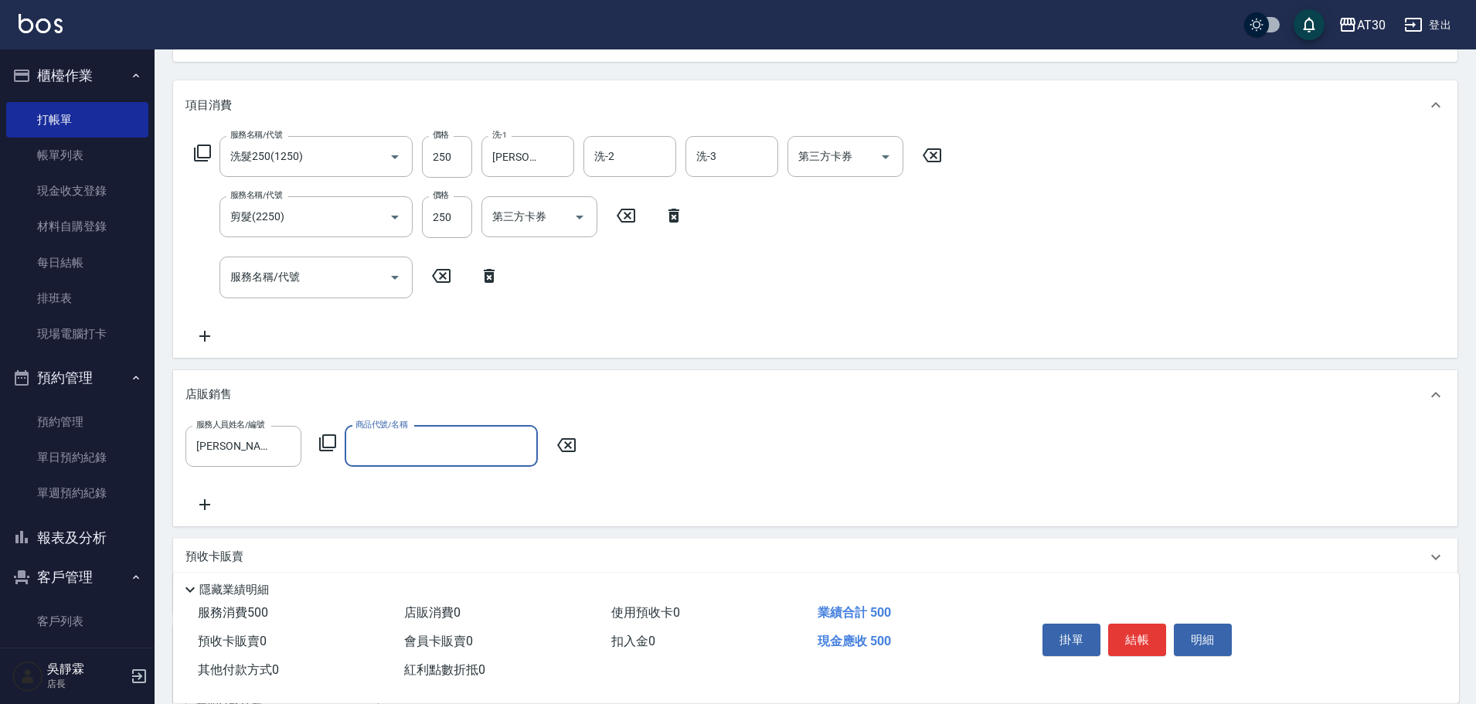
click at [336, 445] on icon at bounding box center [327, 442] width 17 height 17
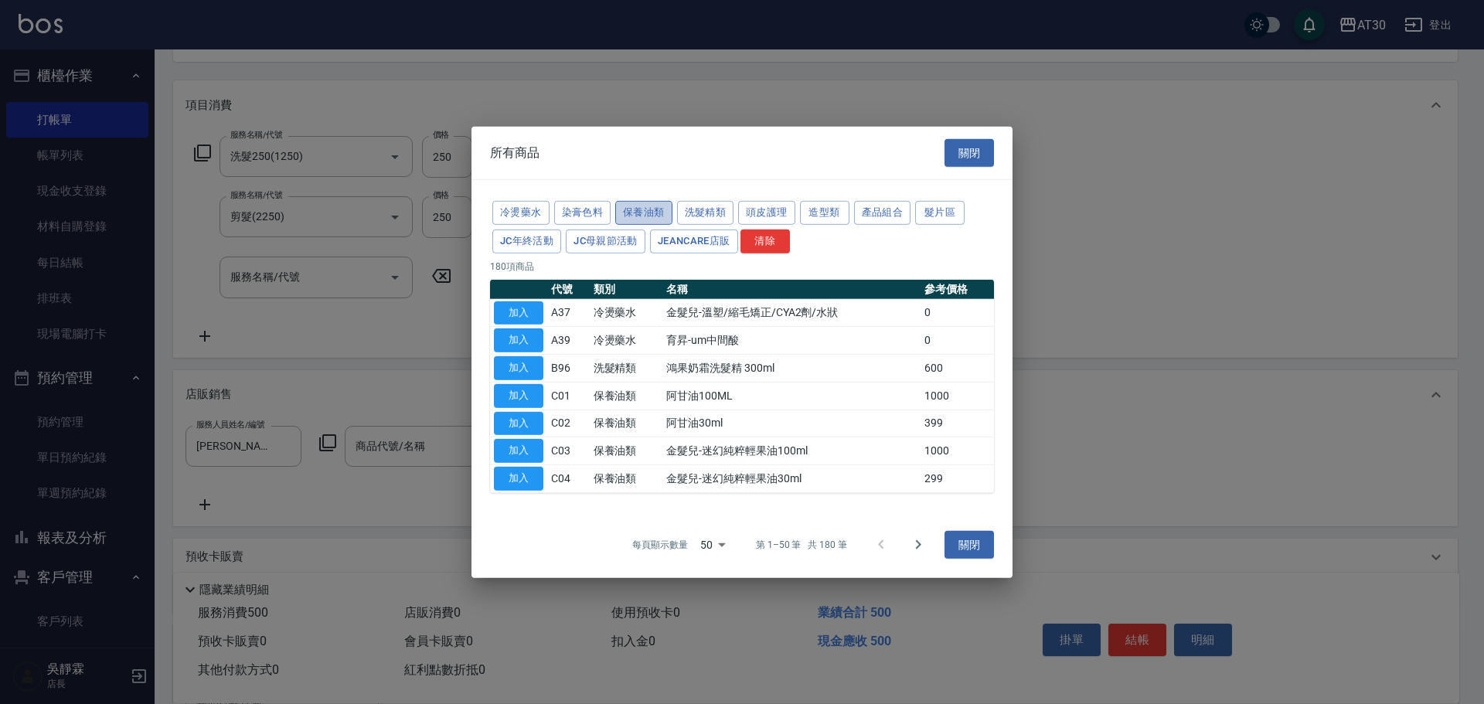
click at [638, 208] on button "保養油類" at bounding box center [643, 213] width 57 height 24
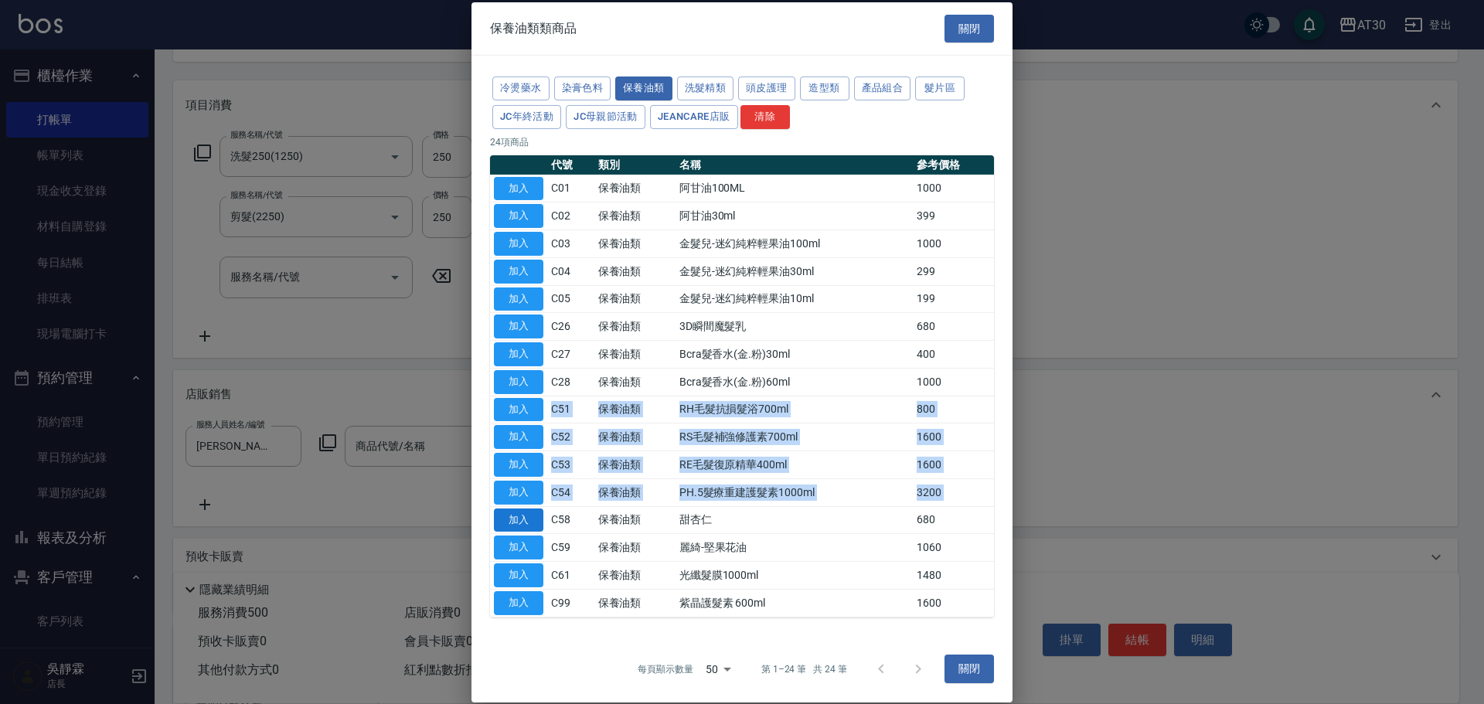
drag, startPoint x: 549, startPoint y: 402, endPoint x: 525, endPoint y: 510, distance: 110.6
click at [512, 512] on tbody "加入 C01 保養油類 阿甘油100ML 1000 加入 C02 保養油類 阿甘油30ml 399 加入 C03 保養油類 金髮兒-迷幻純粹輕果油100ml …" at bounding box center [742, 396] width 504 height 442
click at [510, 183] on button "加入" at bounding box center [518, 188] width 49 height 24
type input "阿甘油100ML"
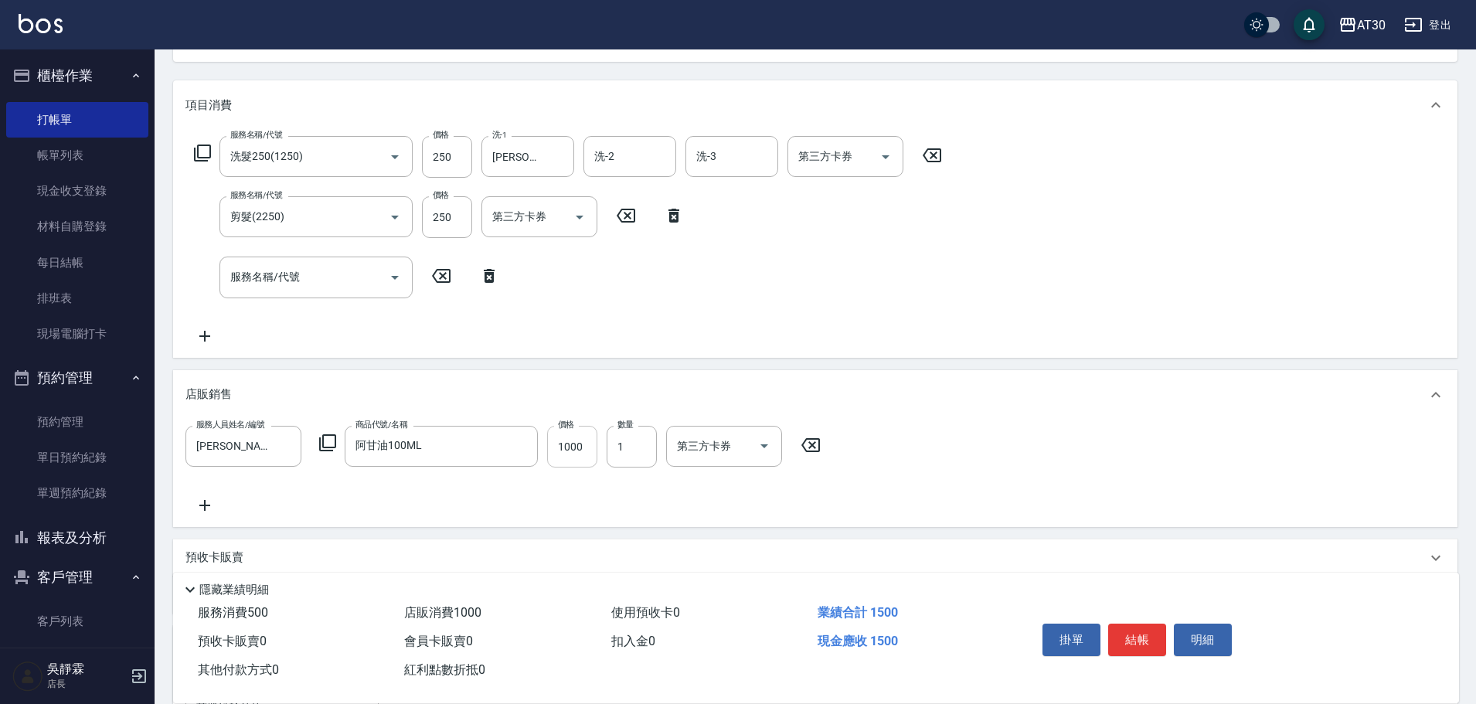
click at [579, 441] on input "1000" at bounding box center [572, 447] width 50 height 42
type input "850"
click at [930, 440] on div "服務人員姓名/編號 吳靜霖-6 服務人員姓名/編號 商品代號/名稱 阿甘油100ML 商品代號/名稱 價格 850 價格 數量 1 數量 第三方卡券 第三方卡券" at bounding box center [815, 470] width 1260 height 89
click at [358, 269] on input "服務名稱/代號" at bounding box center [304, 276] width 156 height 27
type input "潤絲(820)"
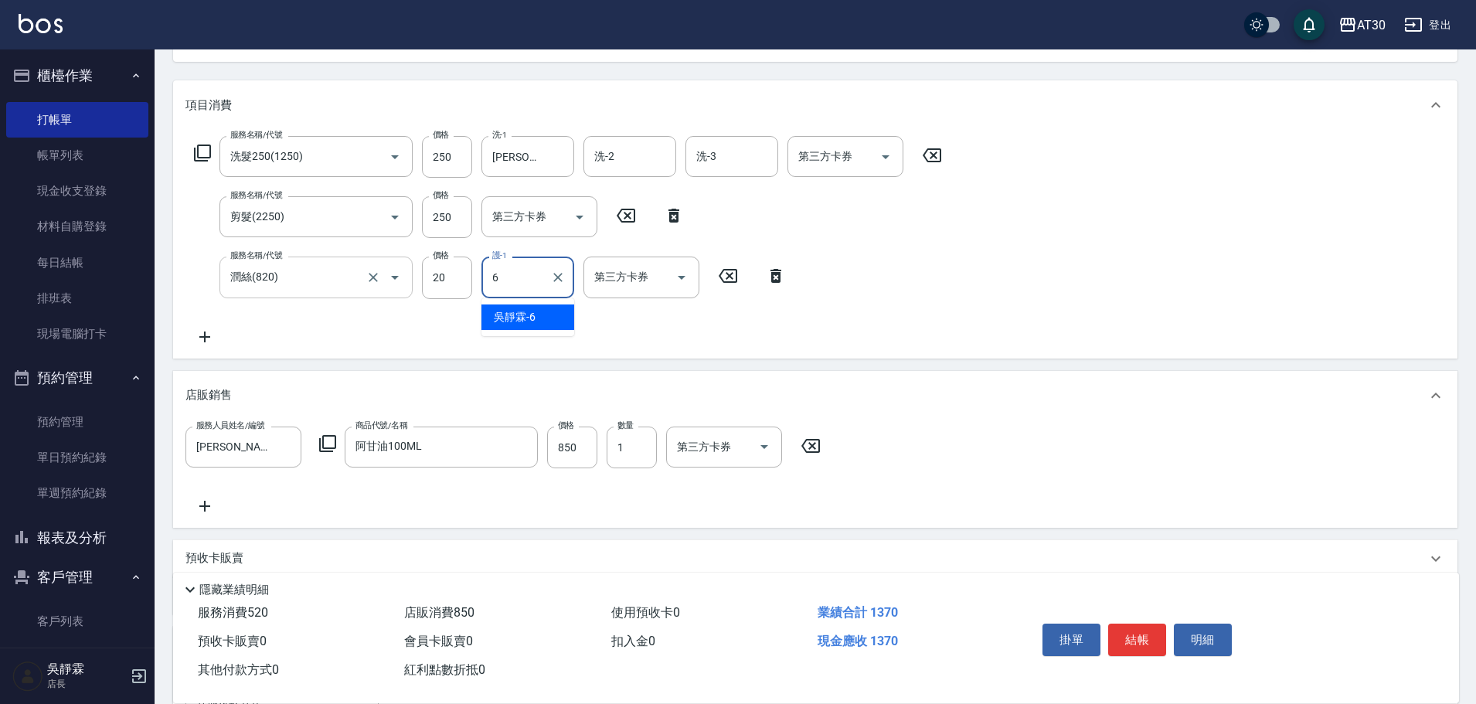
type input "吳靜霖-6"
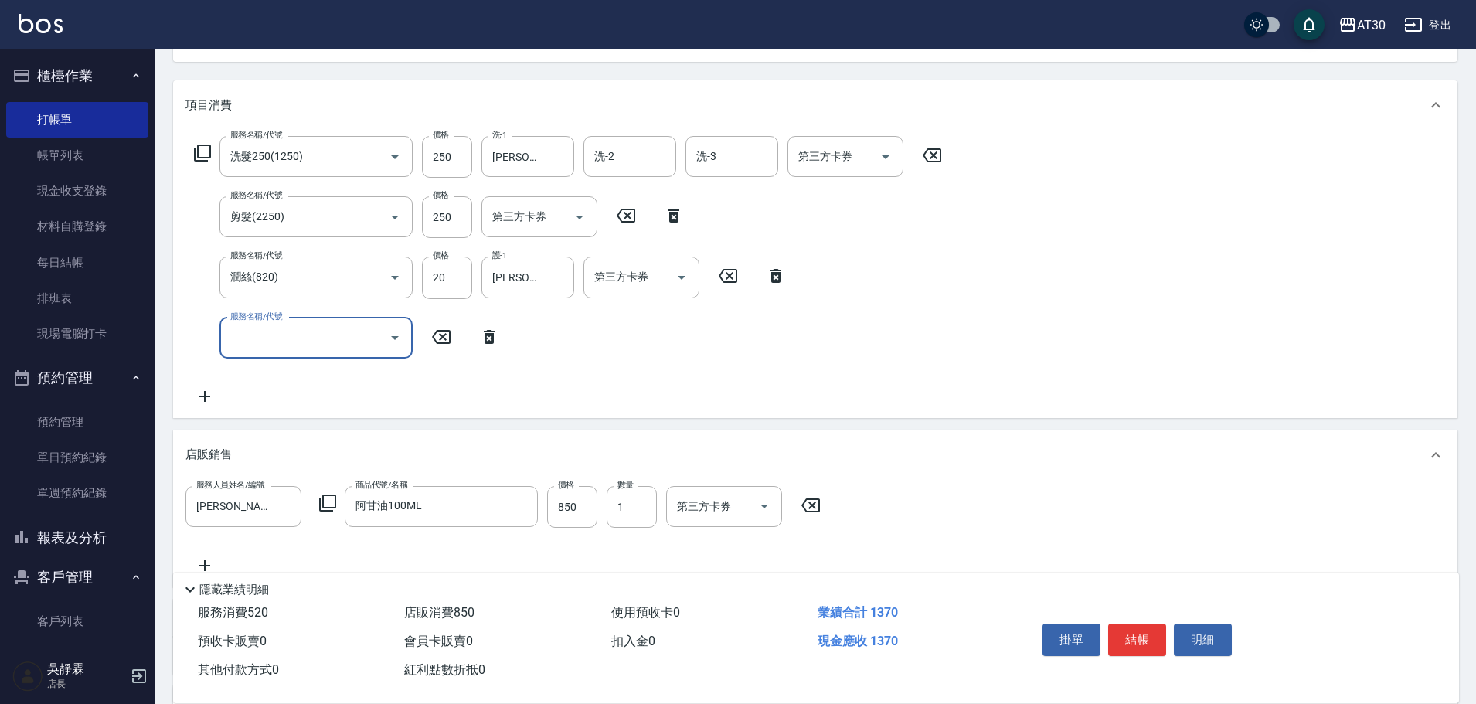
click at [1174, 300] on div "服務名稱/代號 洗髮250(1250) 服務名稱/代號 價格 250 價格 洗-1 吳靜霖-6 洗-1 洗-2 洗-2 洗-3 洗-3 第三方卡券 第三方卡券…" at bounding box center [815, 274] width 1284 height 288
click at [1138, 625] on button "結帳" at bounding box center [1137, 640] width 58 height 32
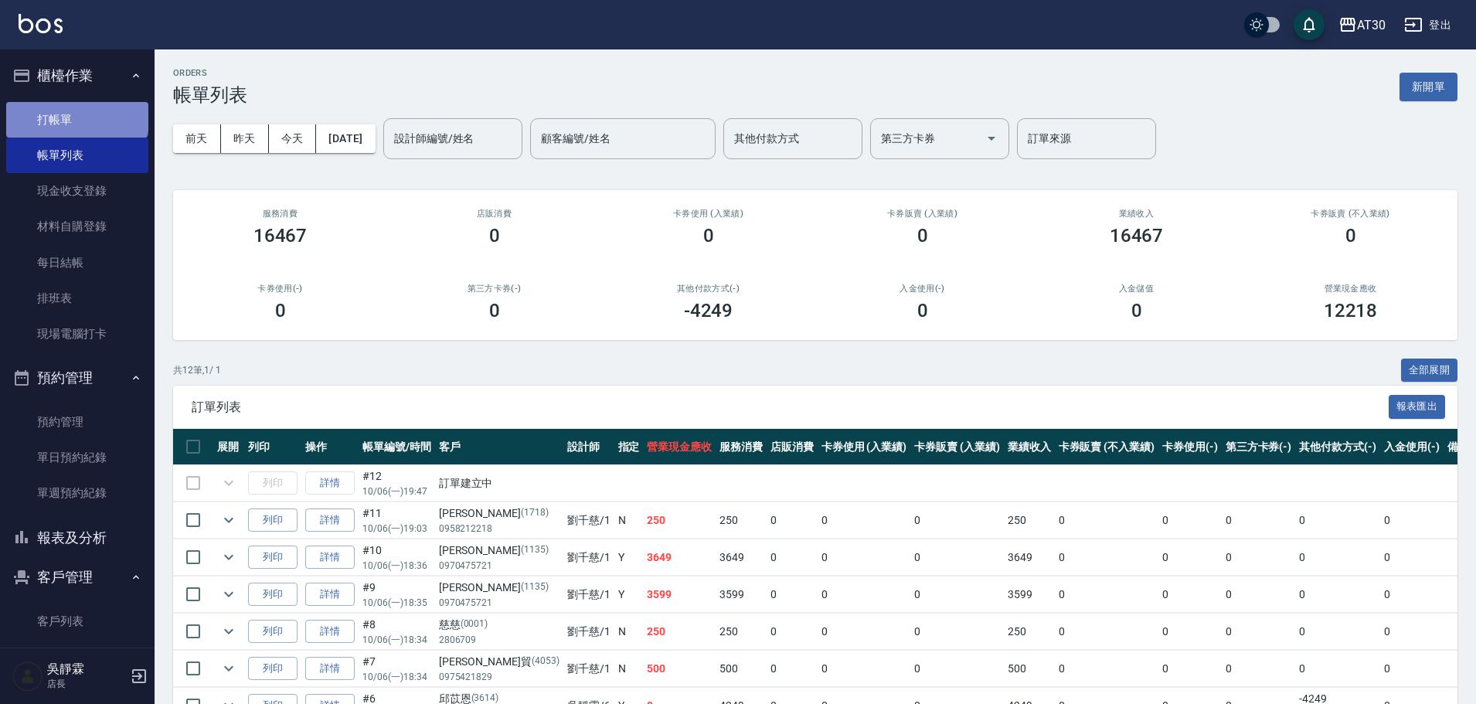
click at [76, 111] on link "打帳單" at bounding box center [77, 120] width 142 height 36
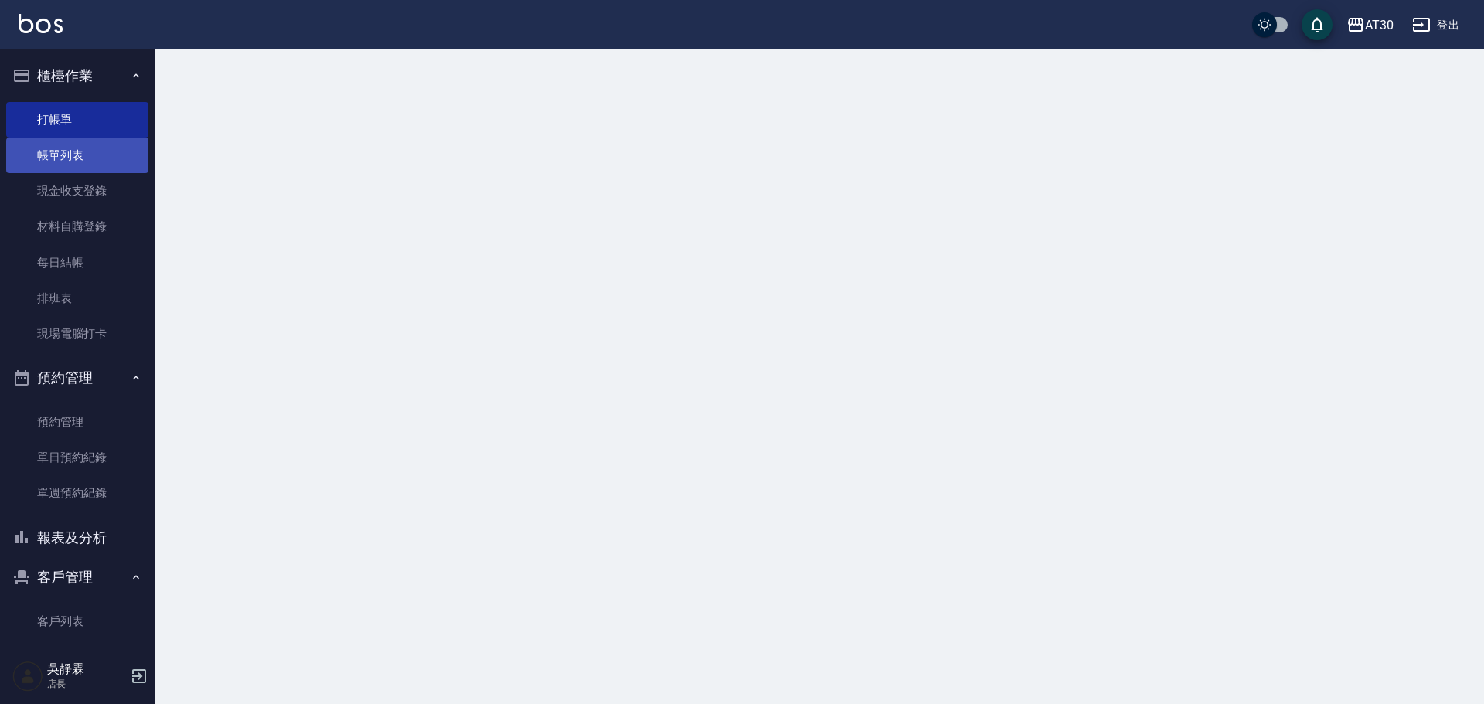
click at [92, 164] on link "帳單列表" at bounding box center [77, 156] width 142 height 36
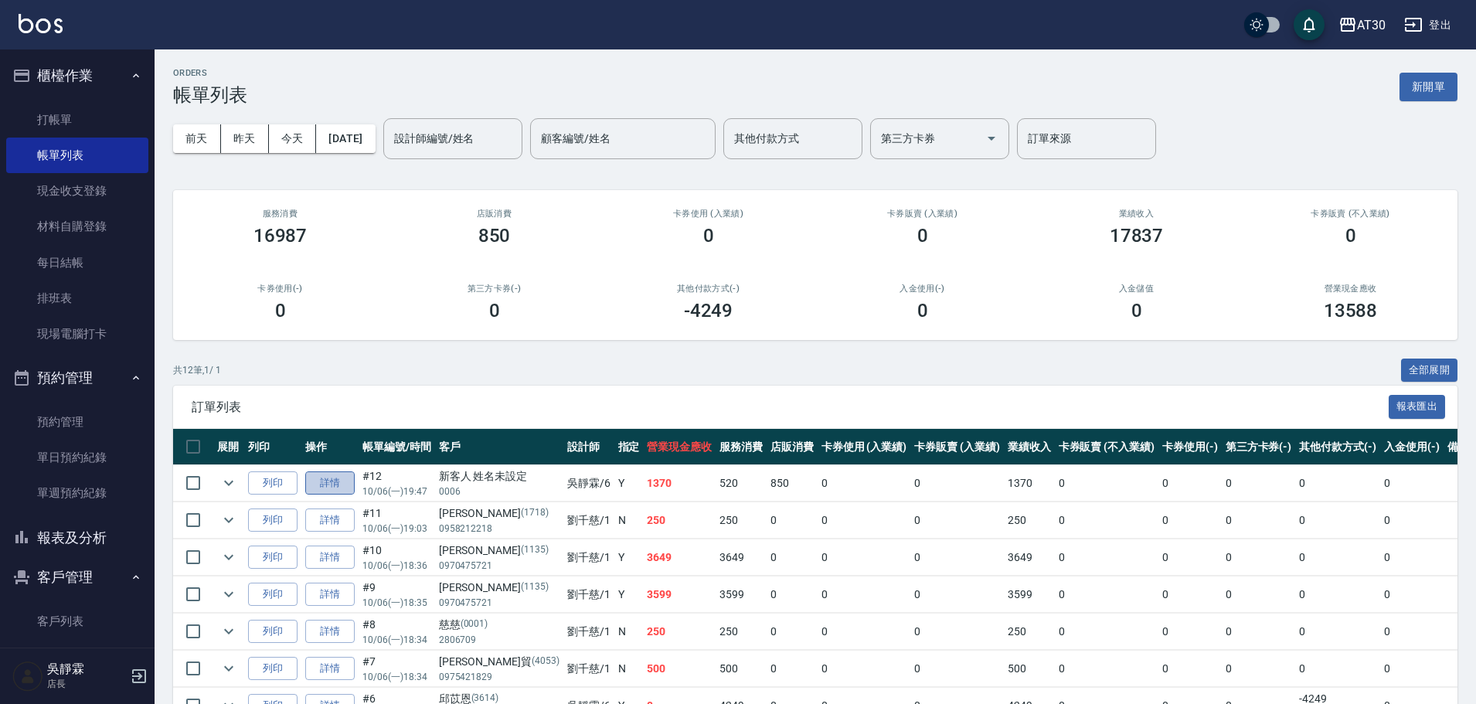
click at [317, 475] on link "詳情" at bounding box center [329, 483] width 49 height 24
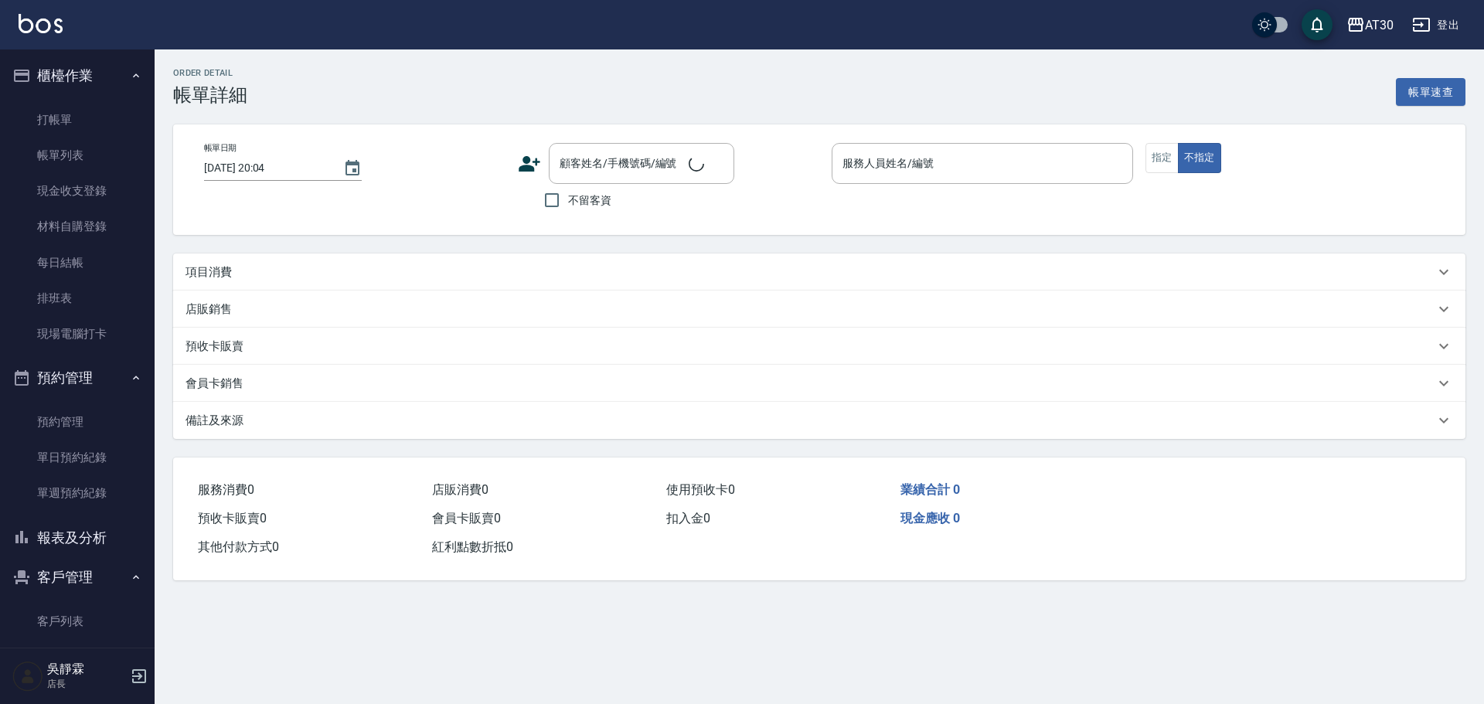
type input "2025/10/06 19:47"
type input "吳靜霖-6"
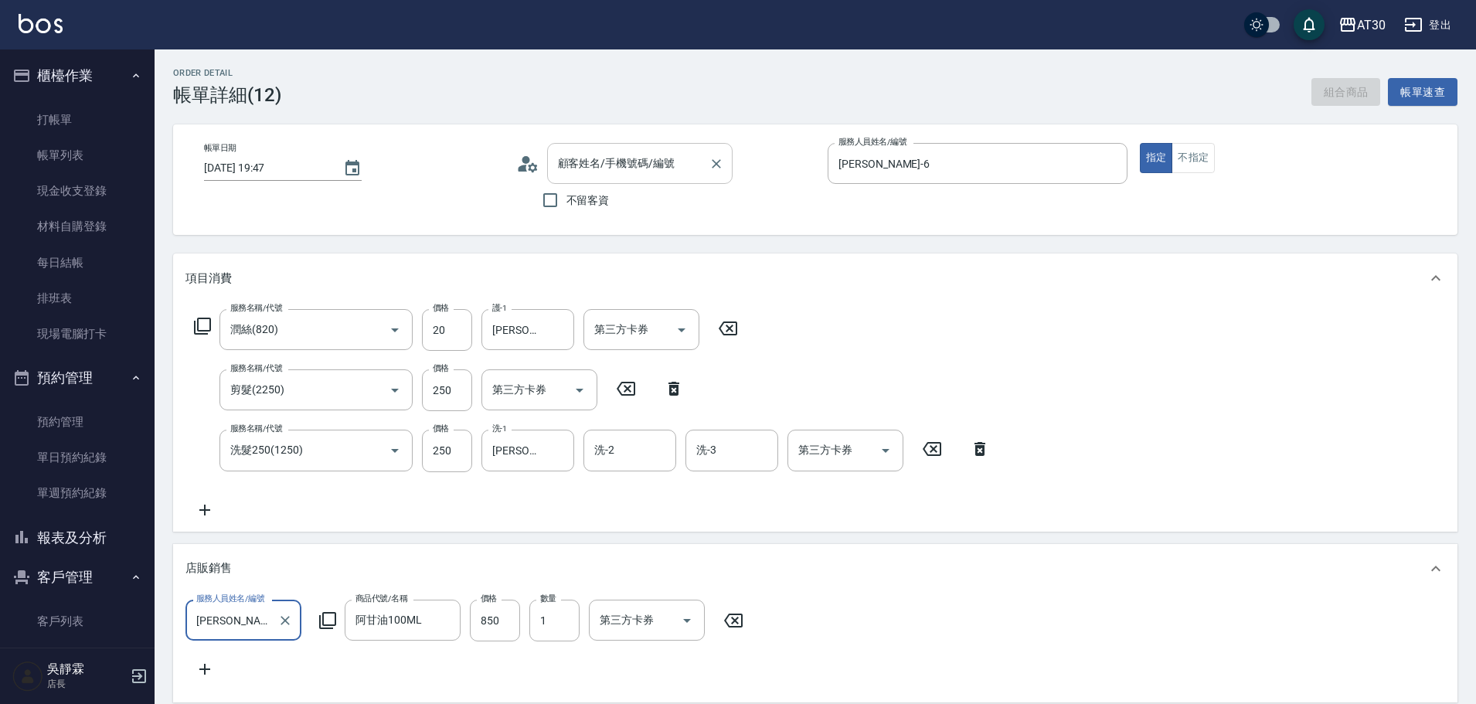
type input "潤絲(820)"
type input "剪髮(2250)"
type input "洗髮250(1250)"
click at [634, 155] on div "顧客姓名/手機號碼/編號 新客人 姓名未設定/0006/null 顧客姓名/手機號碼/編號" at bounding box center [639, 163] width 185 height 41
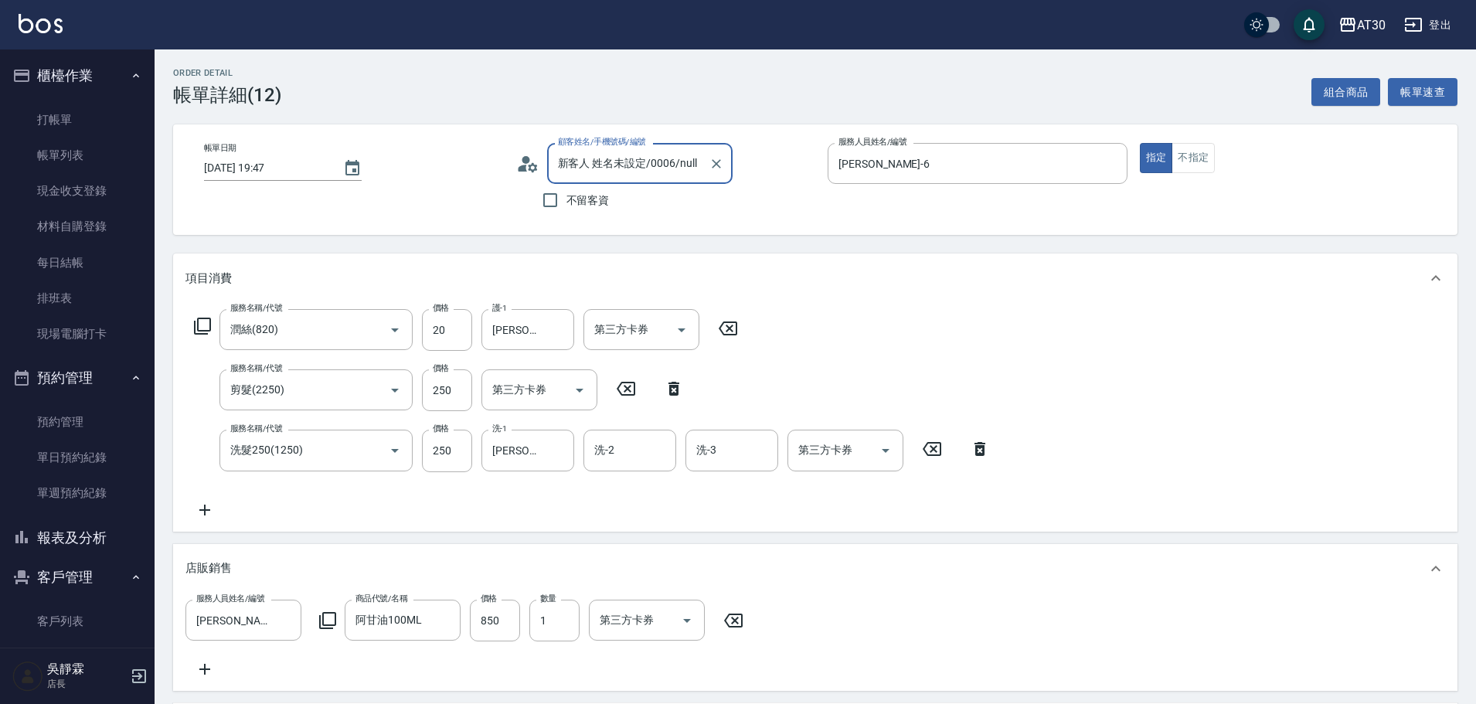
click at [631, 163] on input "新客人 姓名未設定/0006/null" at bounding box center [628, 163] width 148 height 27
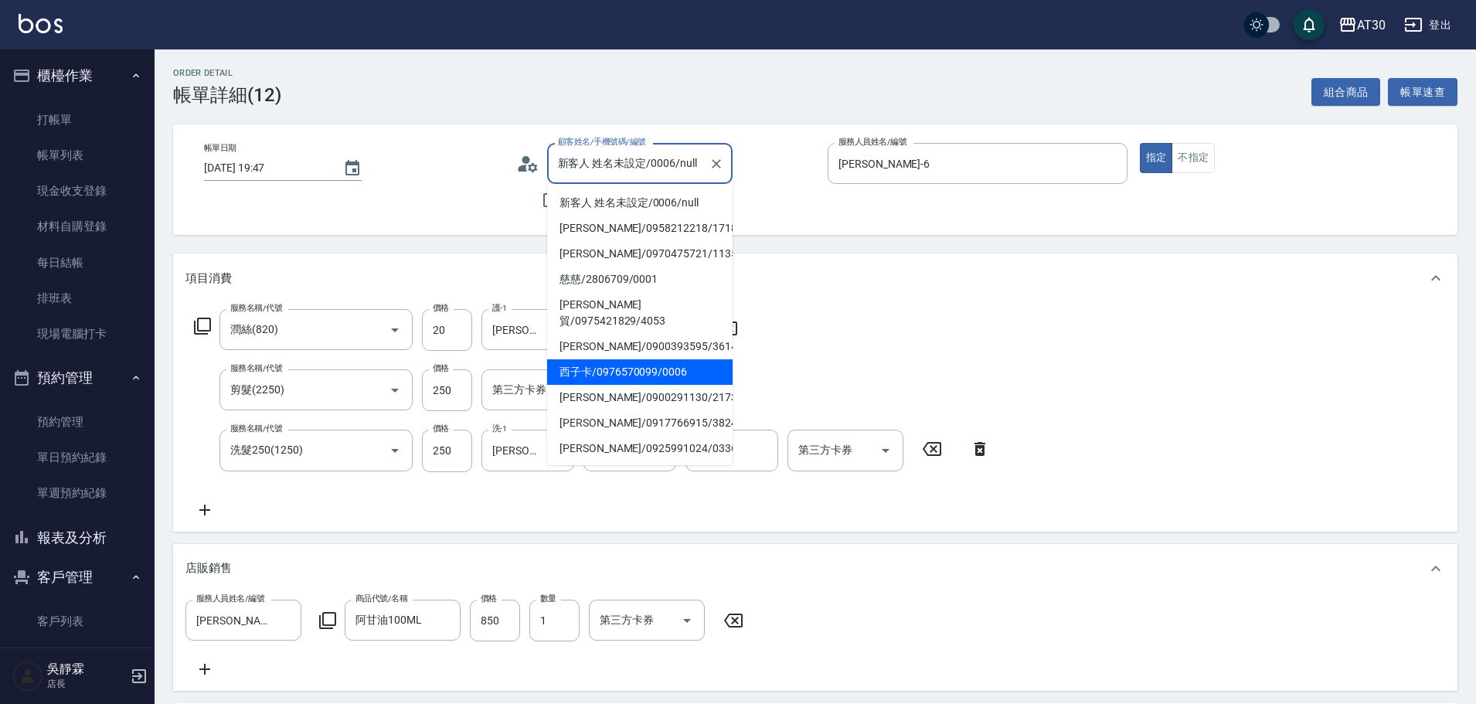
click at [639, 359] on li "西子卡/0976570099/0006" at bounding box center [639, 371] width 185 height 25
type input "西子卡/0976570099/0006"
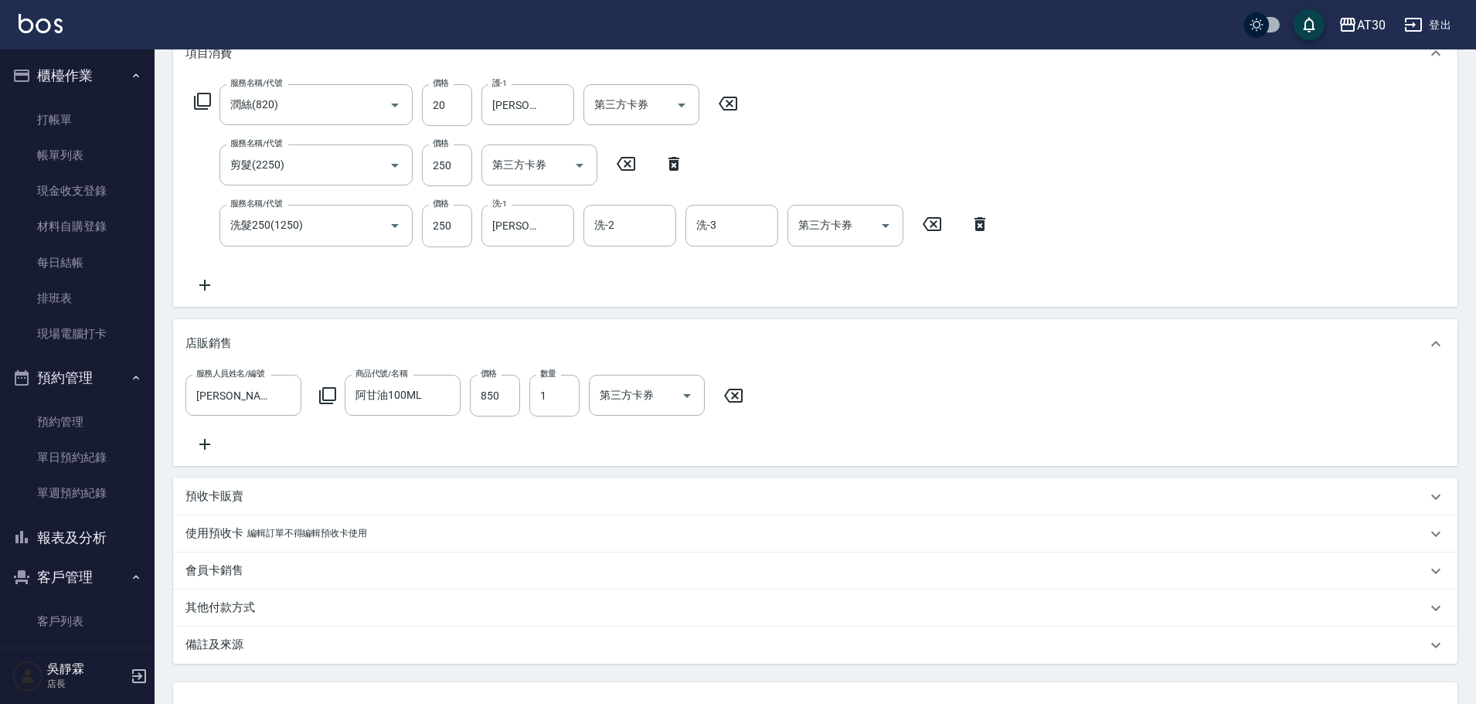
scroll to position [363, 0]
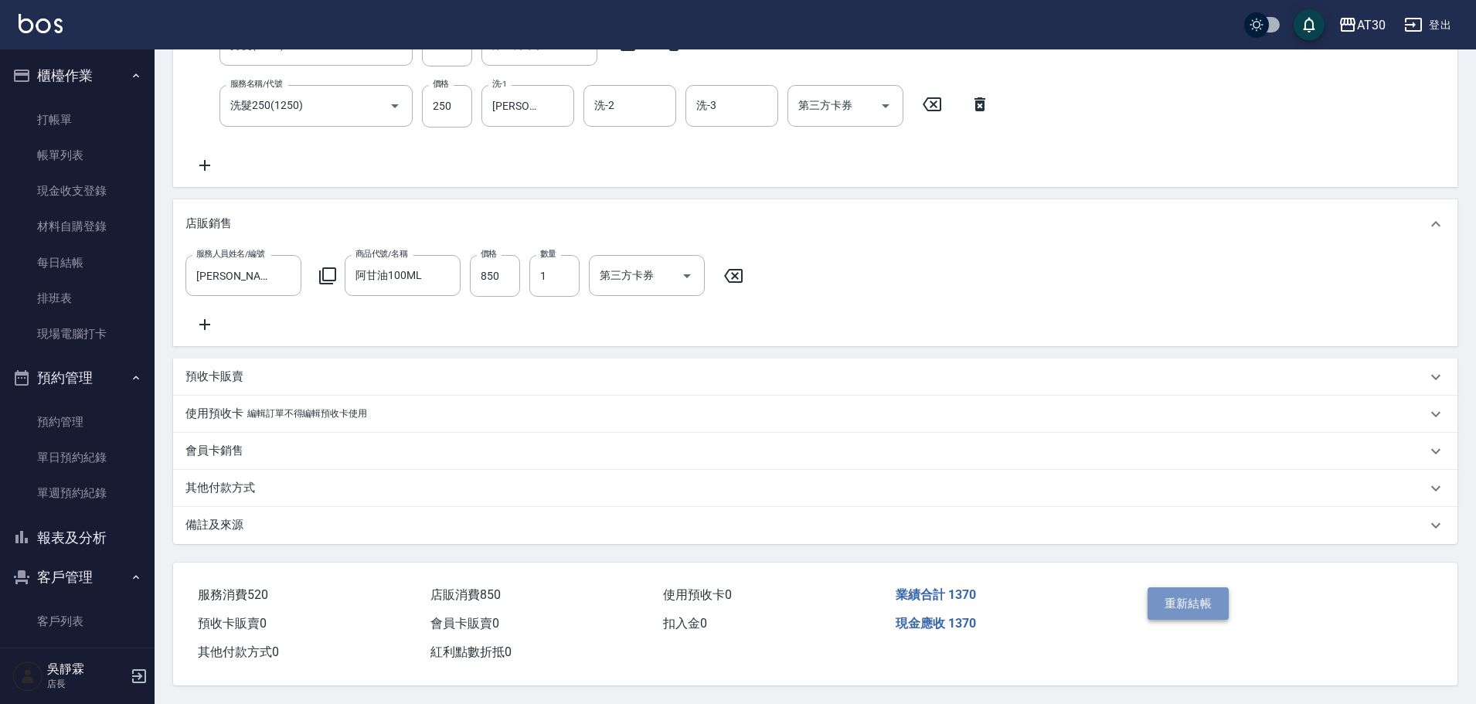
click at [1192, 589] on button "重新結帳" at bounding box center [1188, 603] width 82 height 32
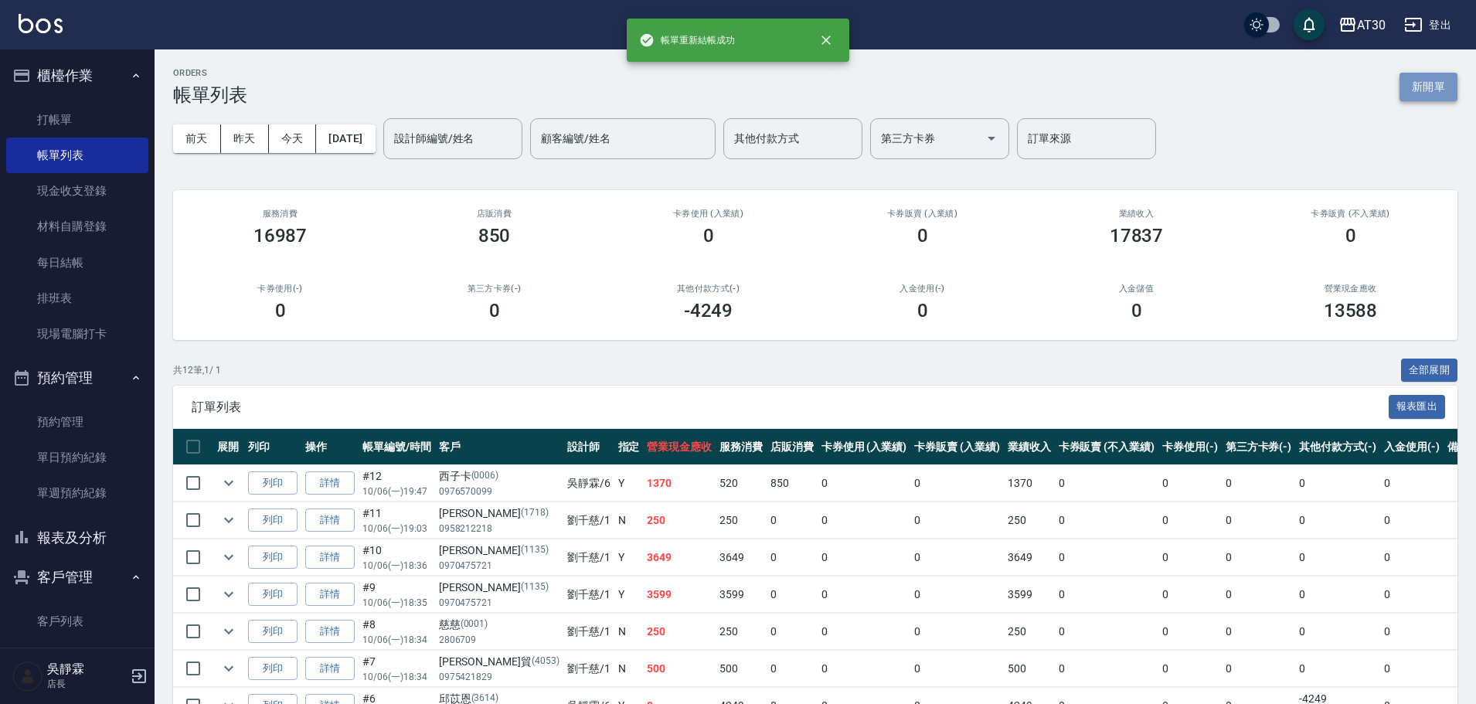
click at [1430, 86] on button "新開單" at bounding box center [1428, 87] width 58 height 29
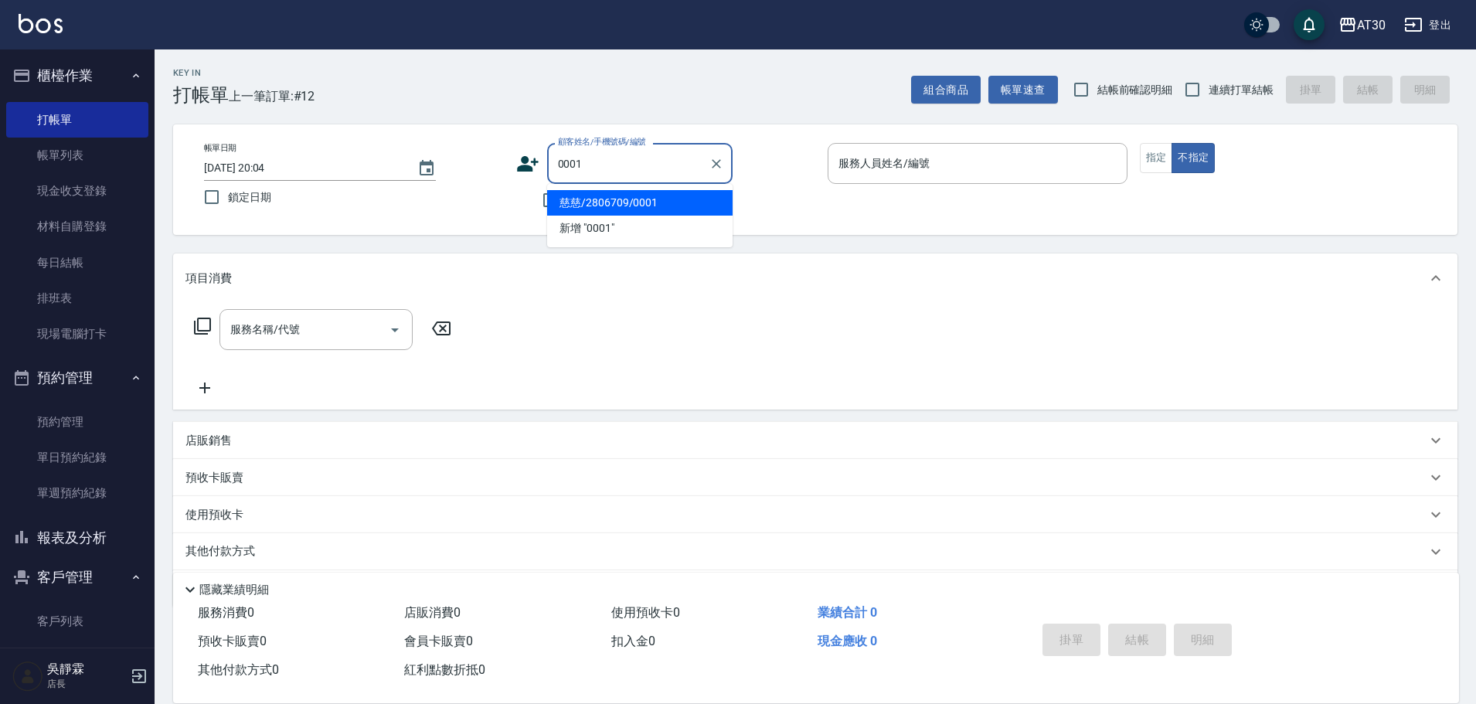
type input "慈慈/2806709/0001"
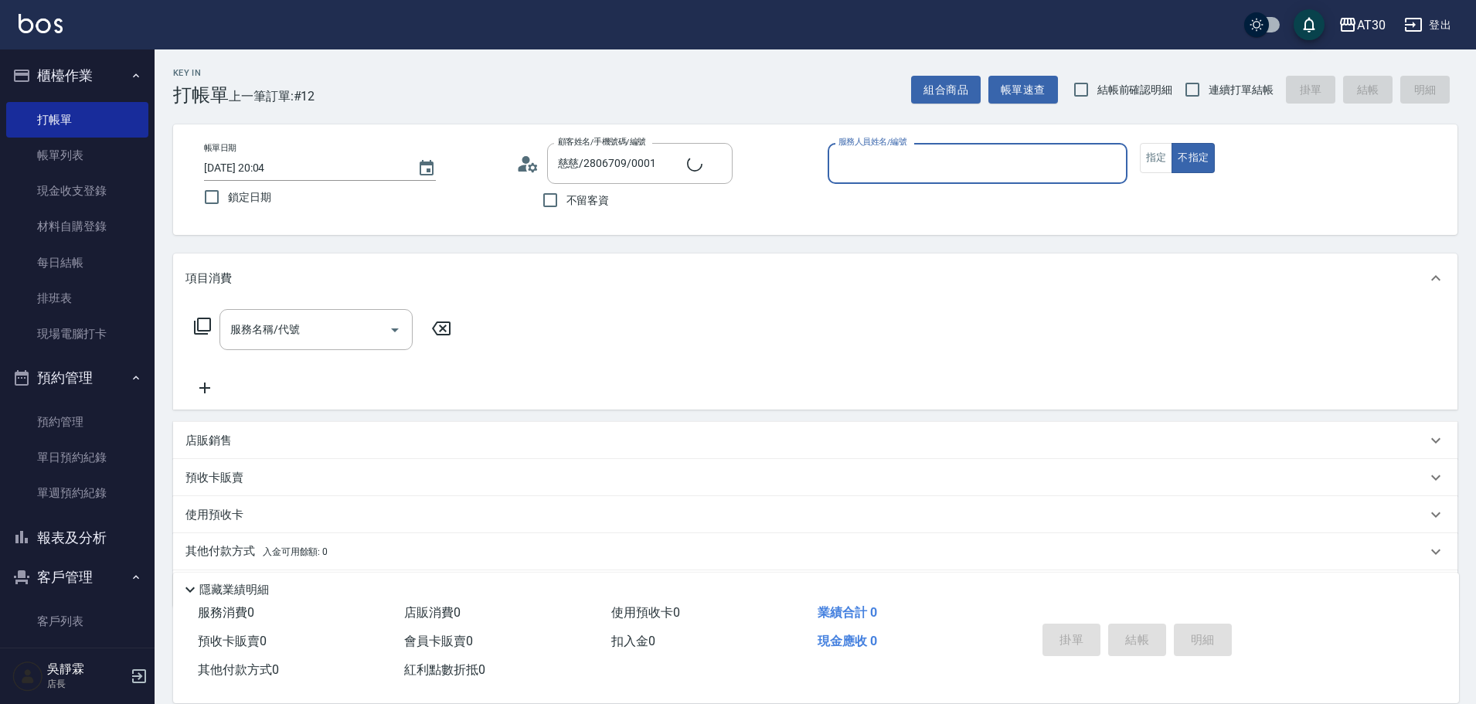
type input "1"
type input "新客人 姓名未設定/0001/null"
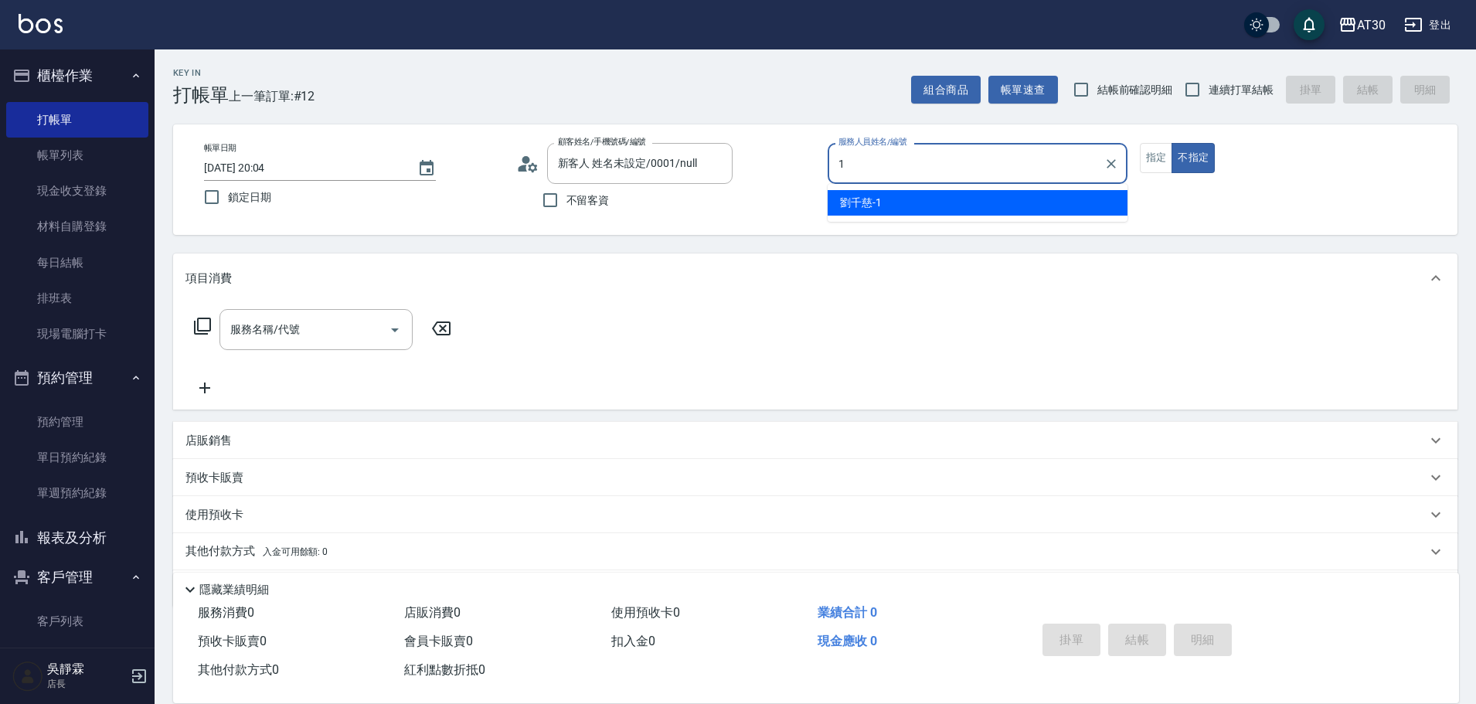
type input "劉千慈-1"
type button "false"
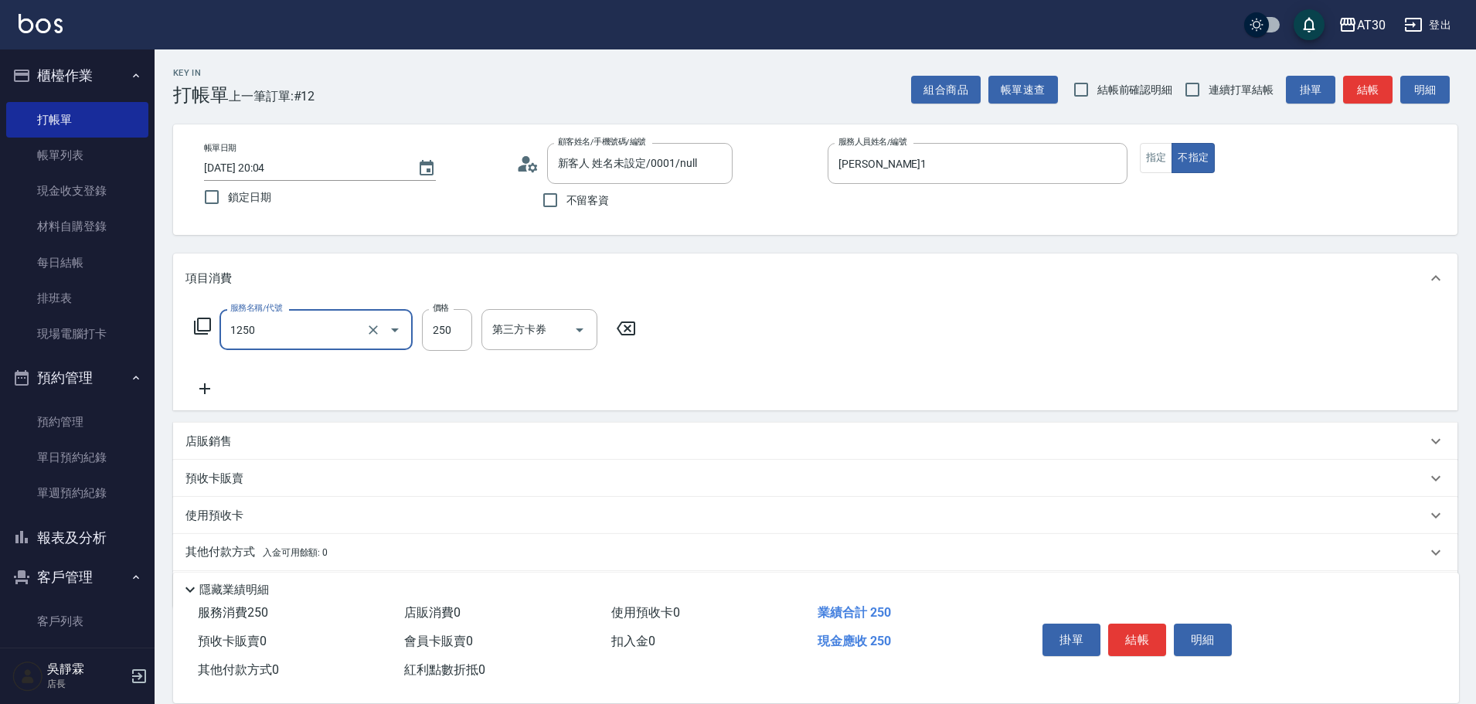
type input "洗髮250(1250)"
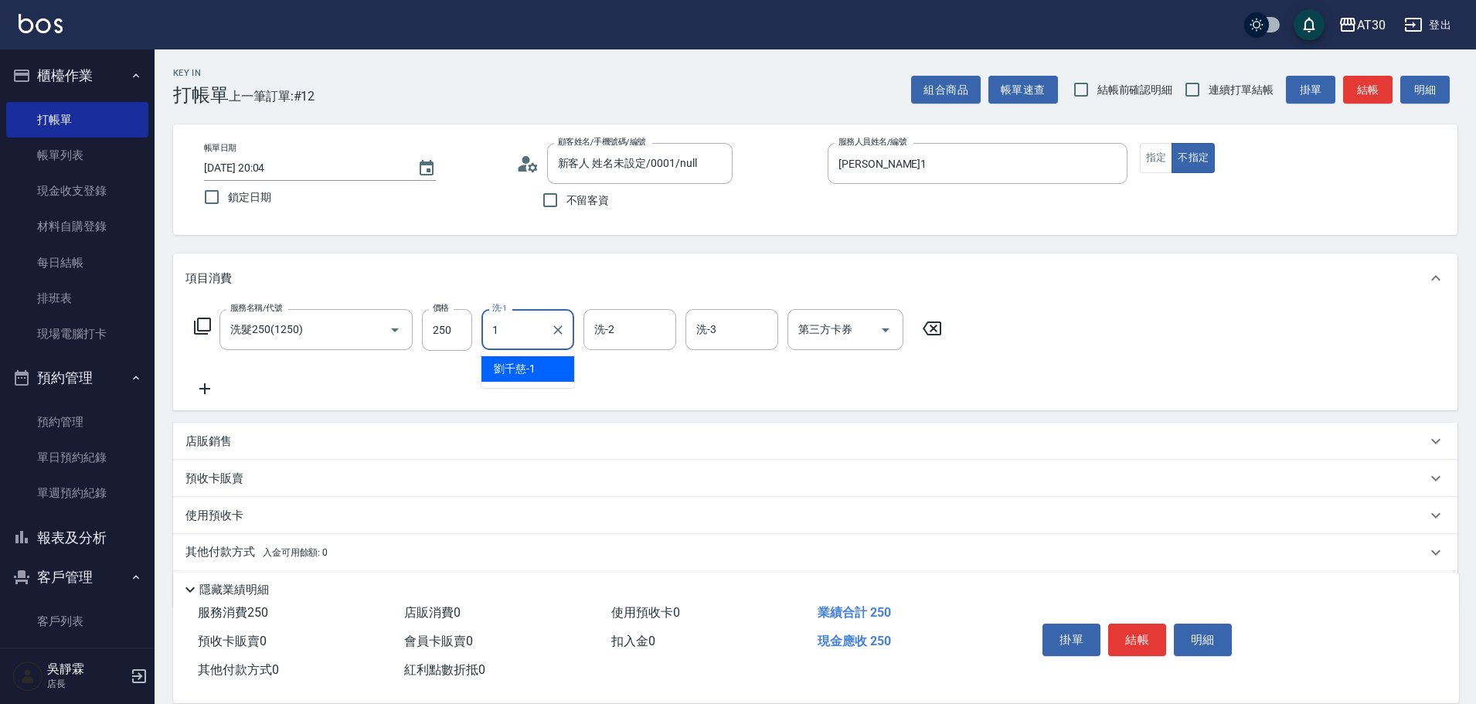
type input "劉千慈-1"
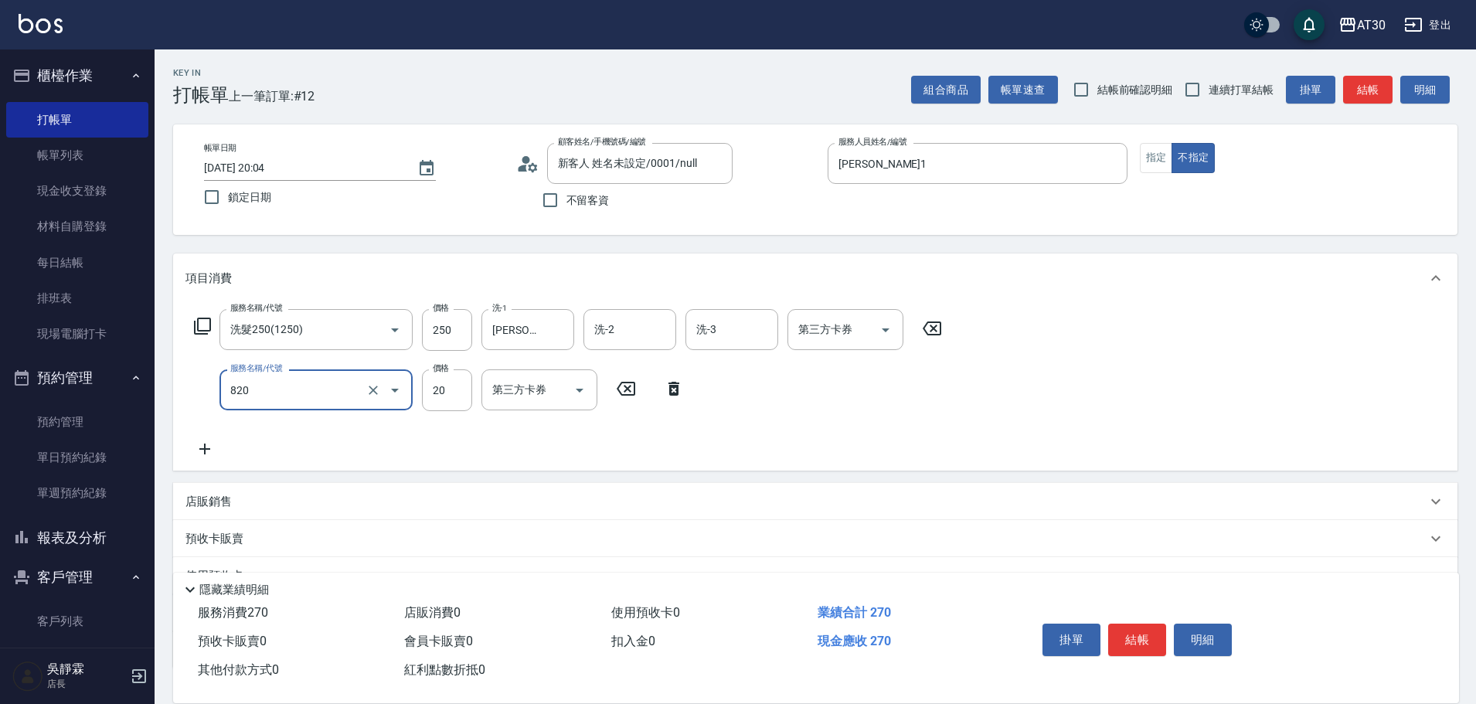
type input "潤絲(820)"
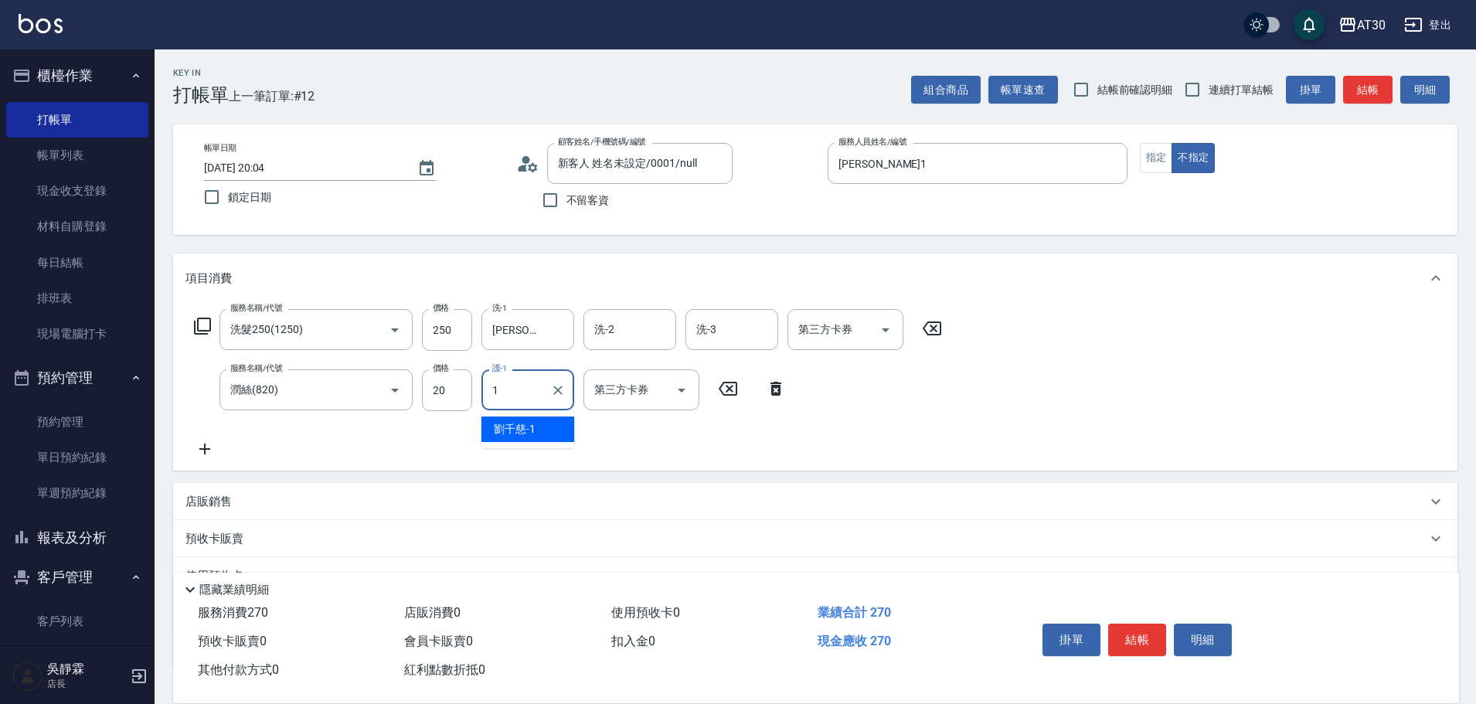
type input "劉千慈-1"
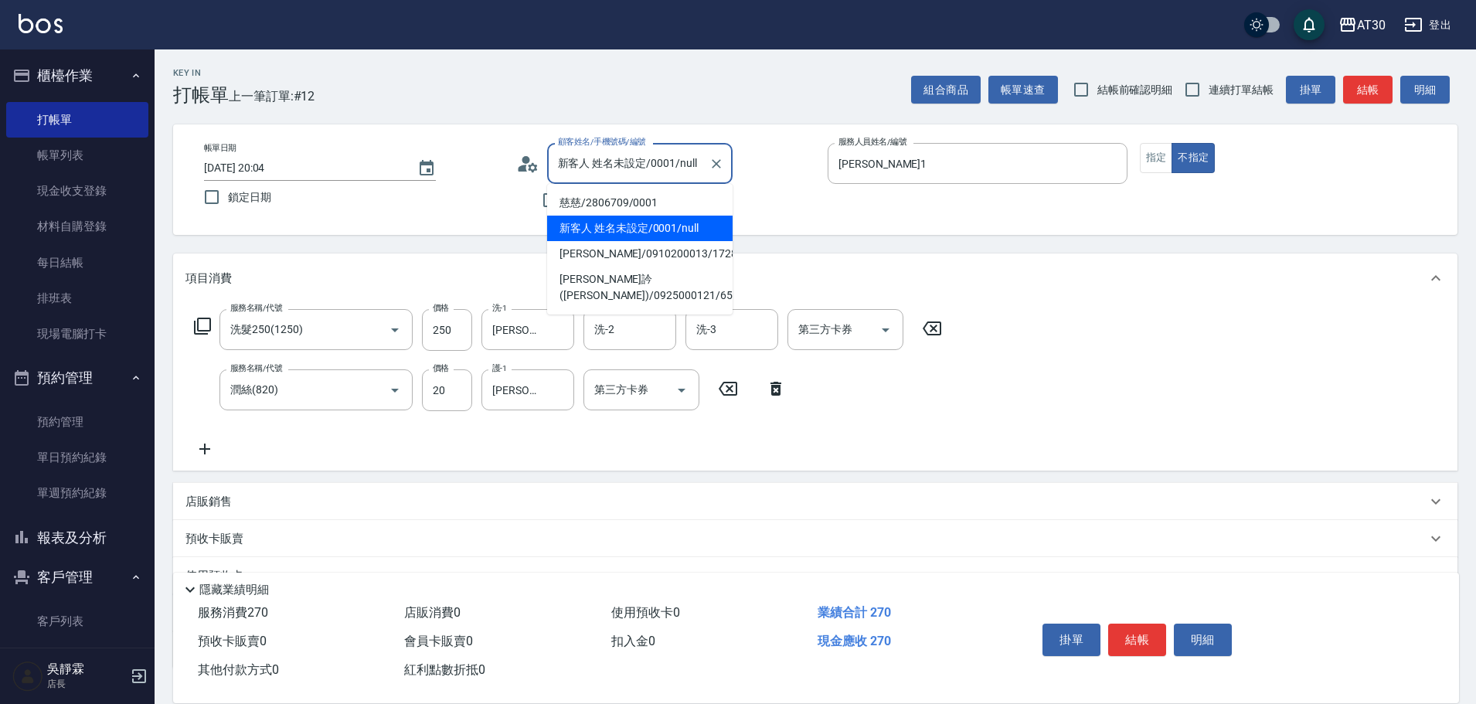
click at [593, 161] on input "新客人 姓名未設定/0001/null" at bounding box center [628, 163] width 148 height 27
click at [582, 206] on li "慈慈/2806709/0001" at bounding box center [639, 202] width 185 height 25
type input "慈慈/2806709/0001"
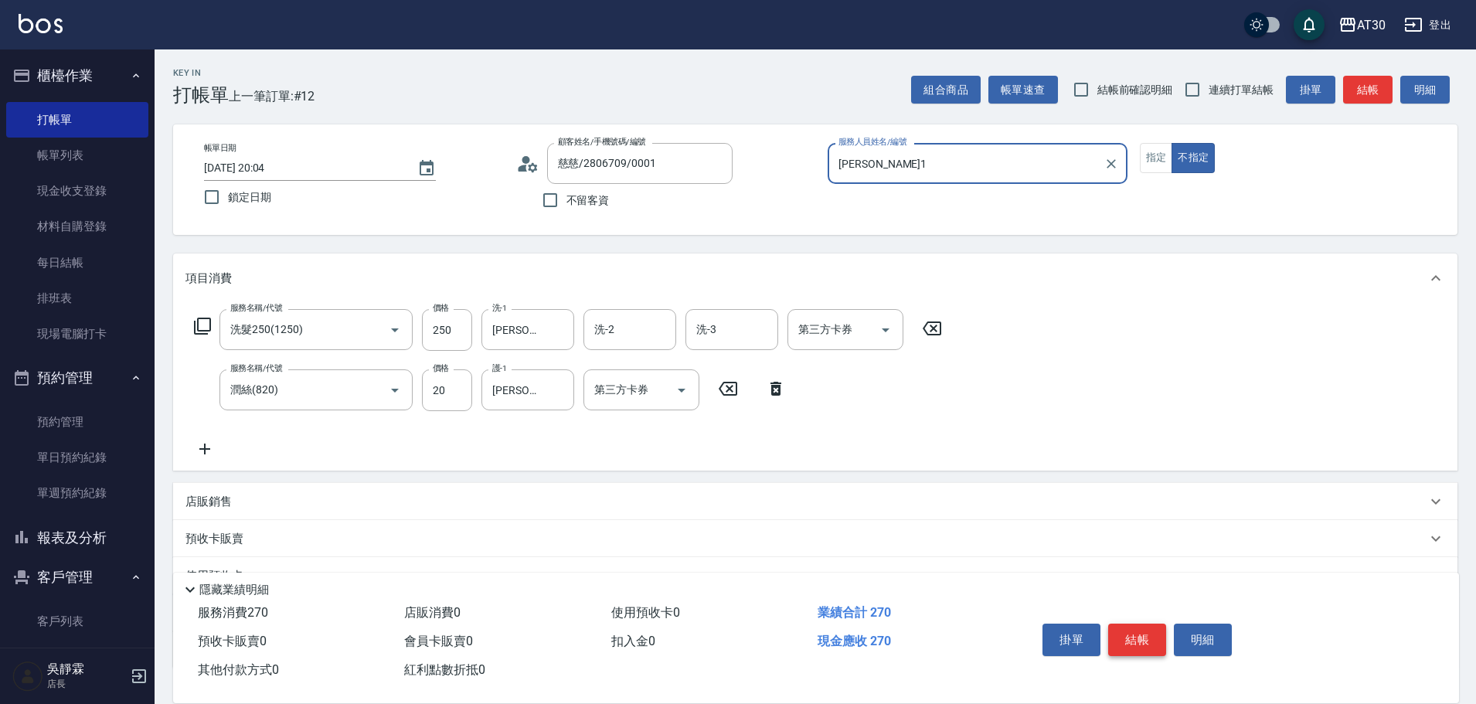
click at [1134, 628] on button "結帳" at bounding box center [1137, 640] width 58 height 32
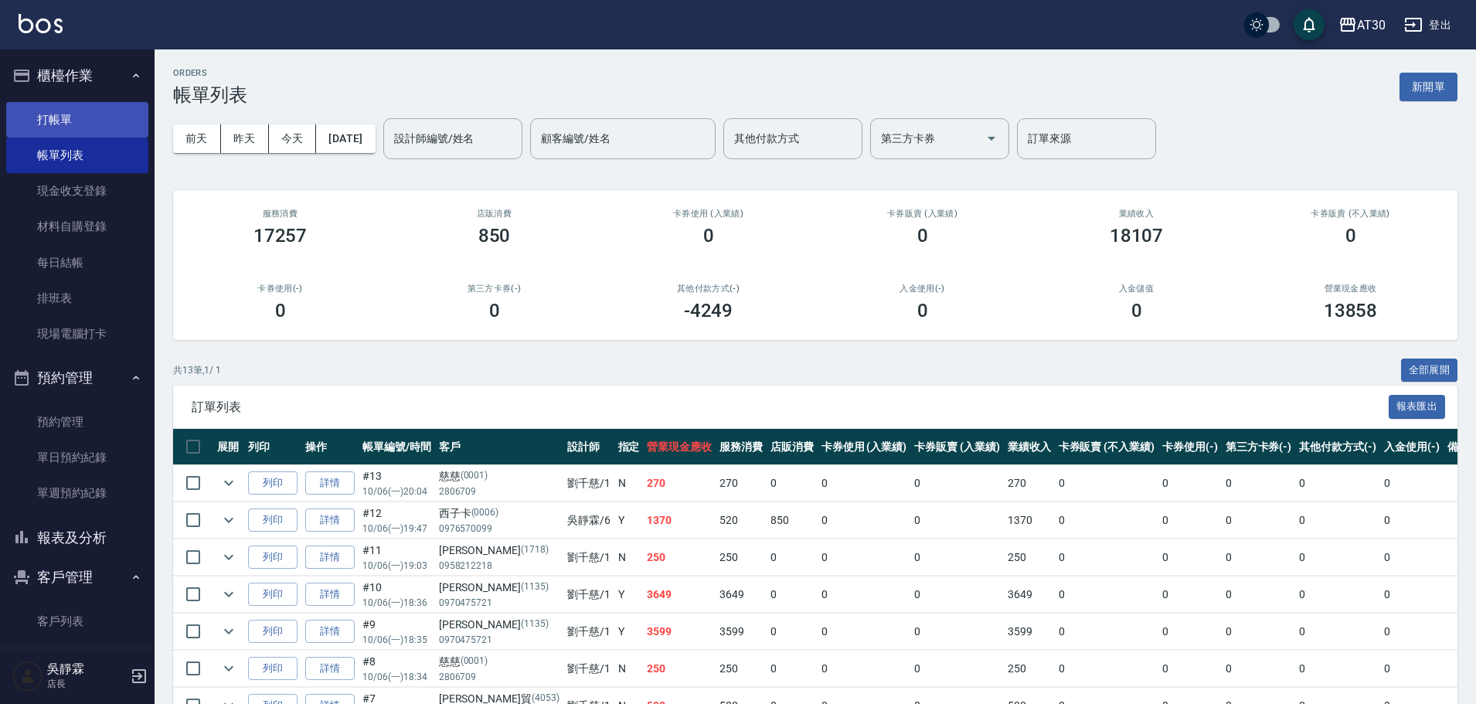
click at [60, 114] on link "打帳單" at bounding box center [77, 120] width 142 height 36
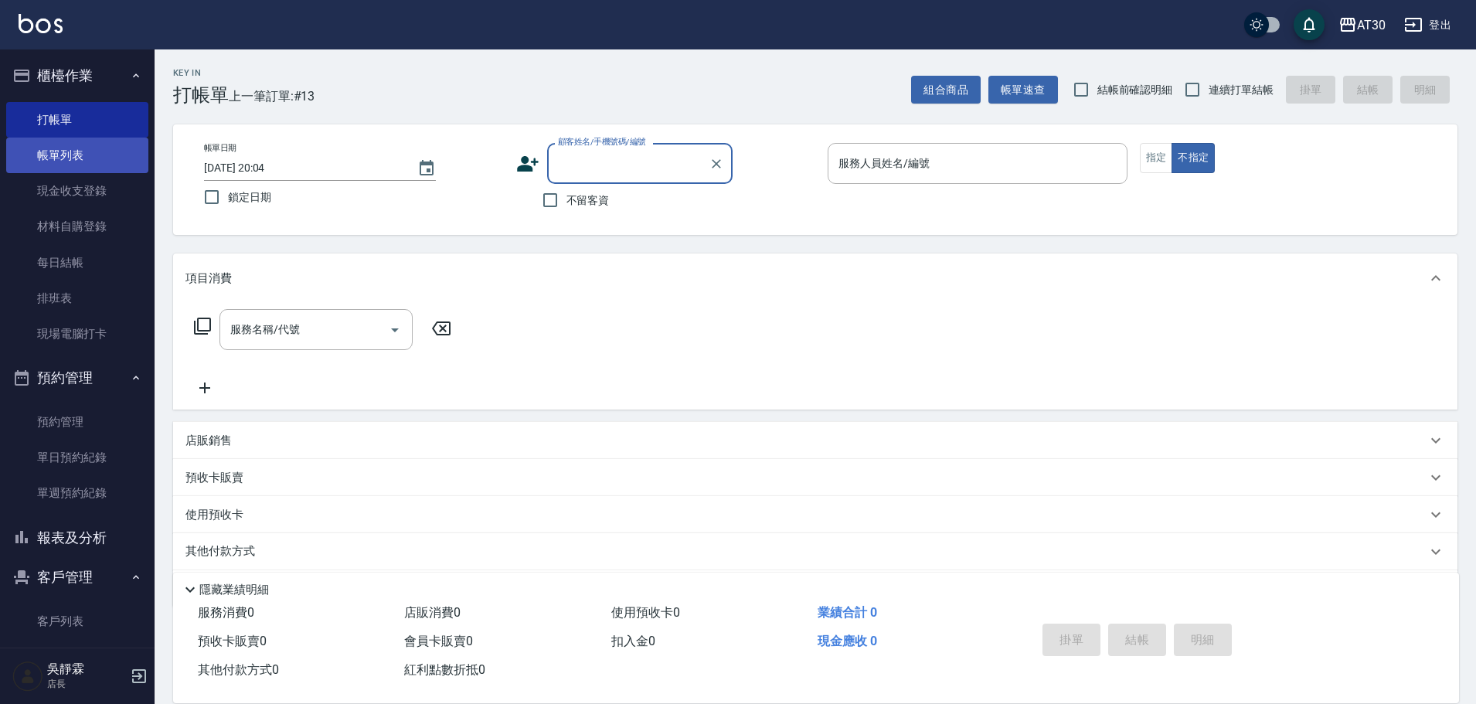
click at [76, 158] on link "帳單列表" at bounding box center [77, 156] width 142 height 36
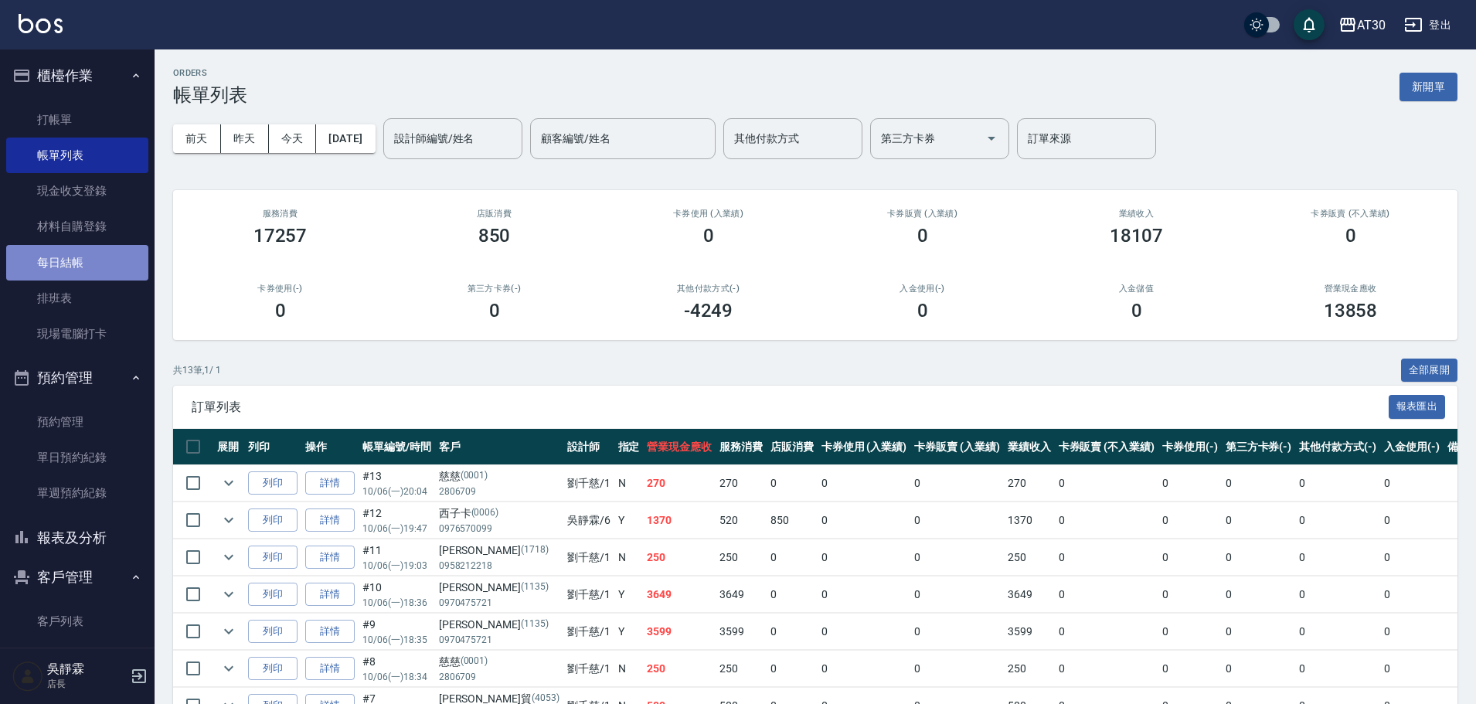
click at [88, 265] on link "每日結帳" at bounding box center [77, 263] width 142 height 36
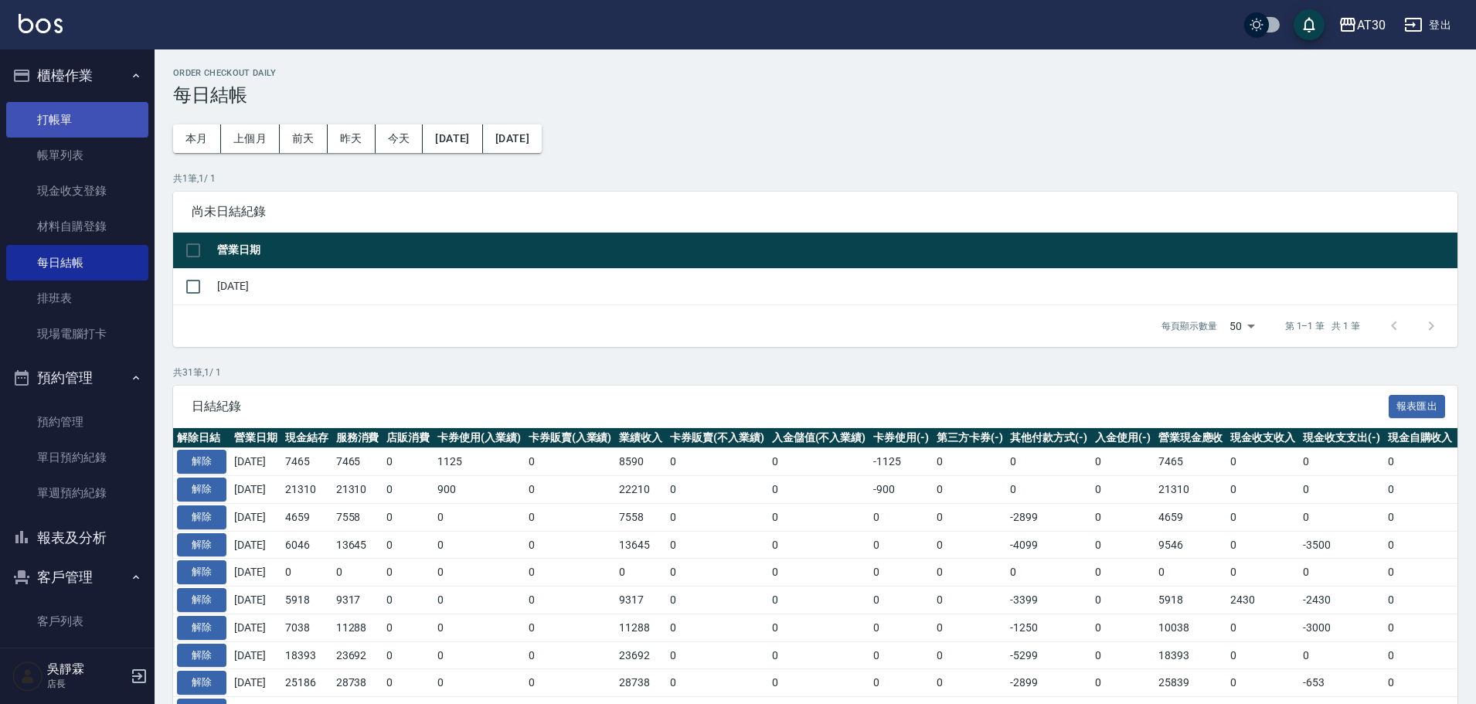
click at [67, 116] on link "打帳單" at bounding box center [77, 120] width 142 height 36
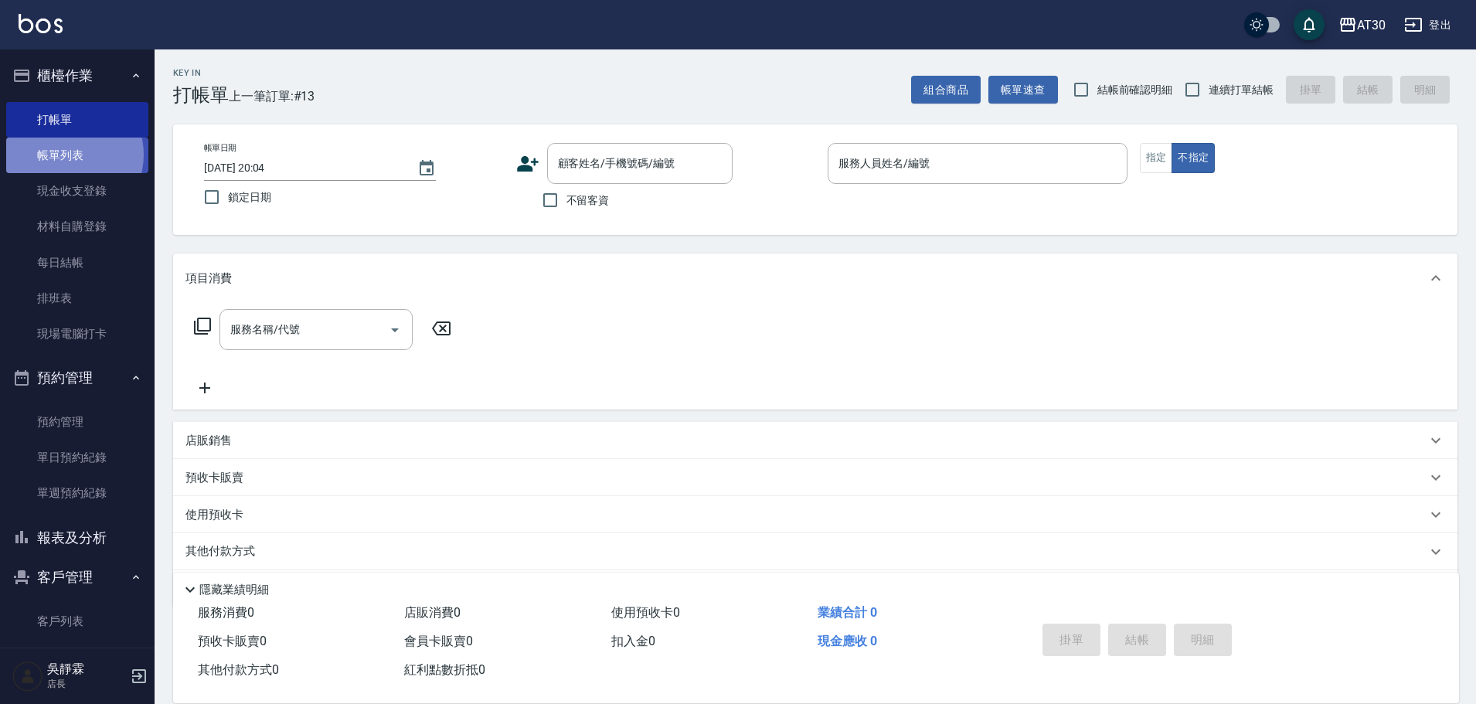
click at [65, 155] on link "帳單列表" at bounding box center [77, 156] width 142 height 36
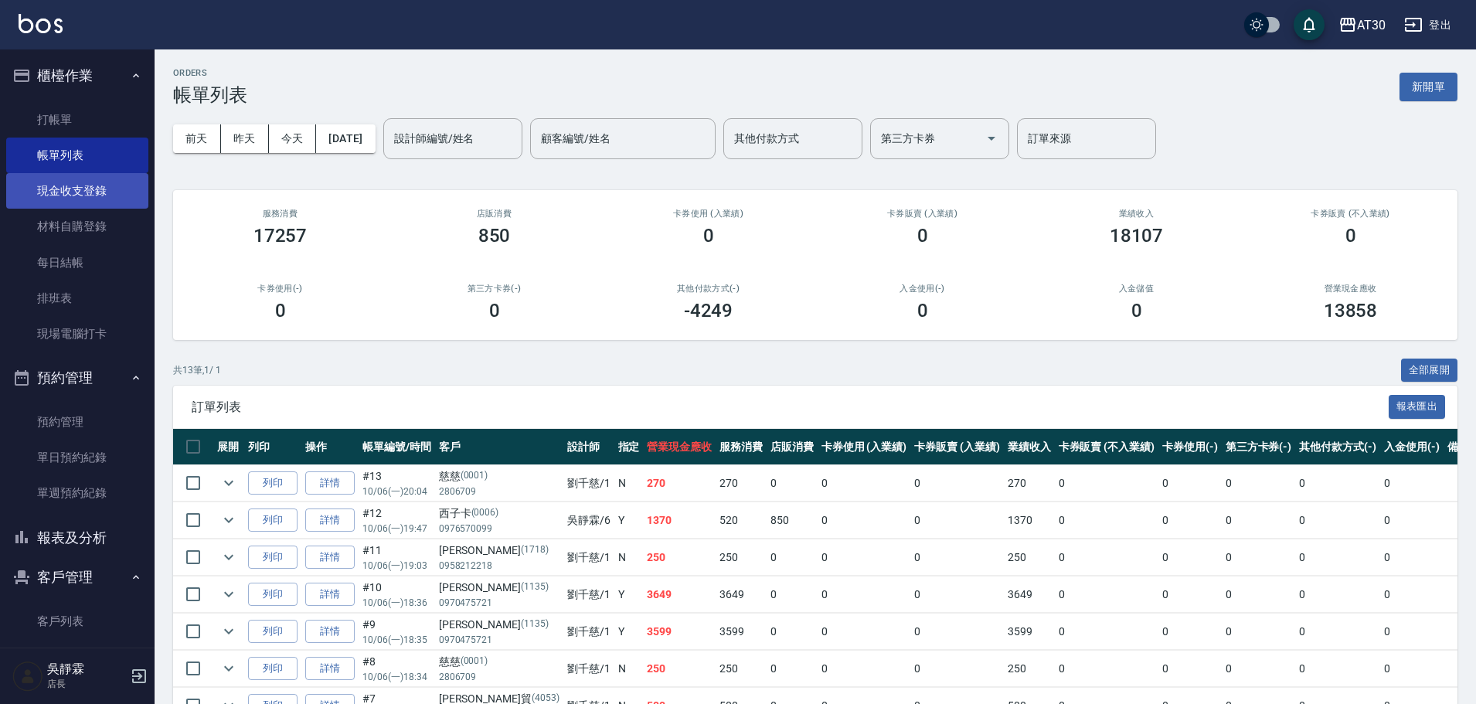
click at [70, 197] on link "現金收支登錄" at bounding box center [77, 191] width 142 height 36
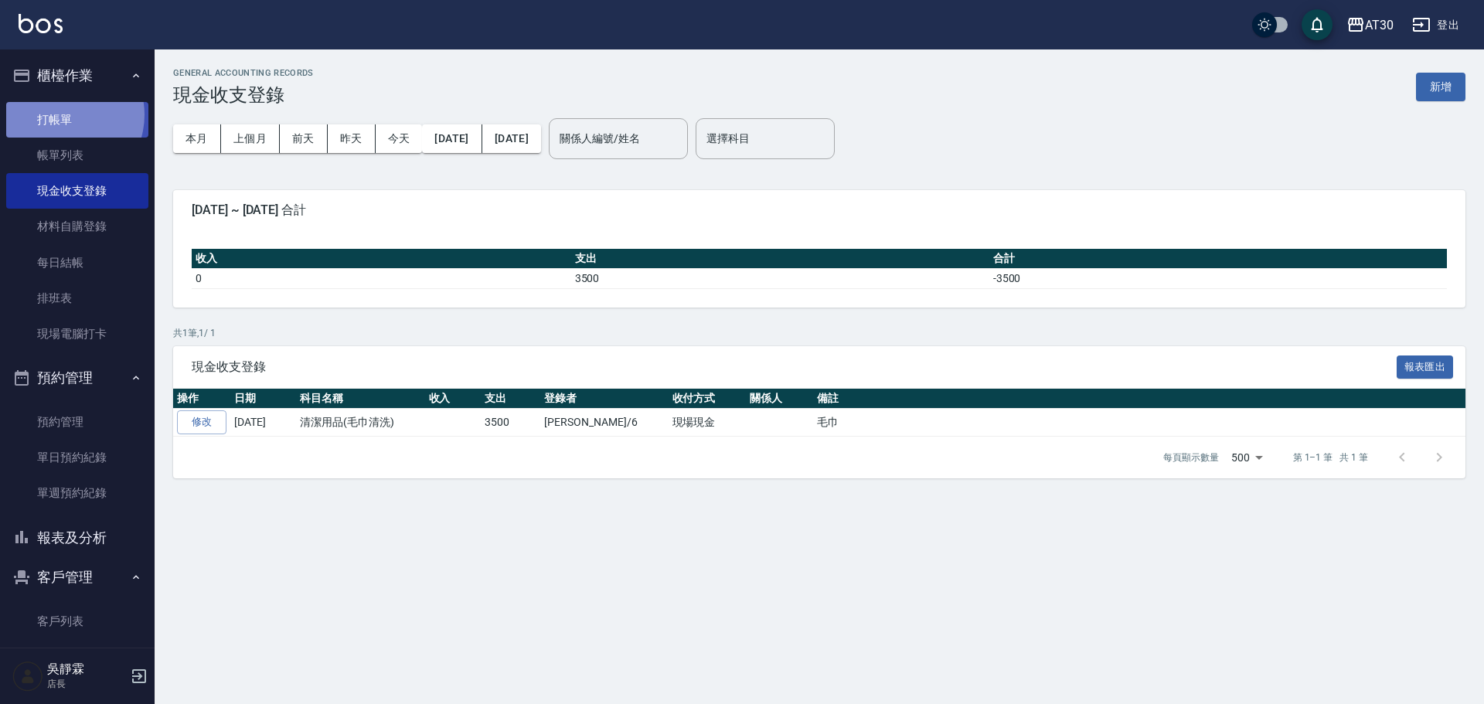
click at [64, 114] on link "打帳單" at bounding box center [77, 120] width 142 height 36
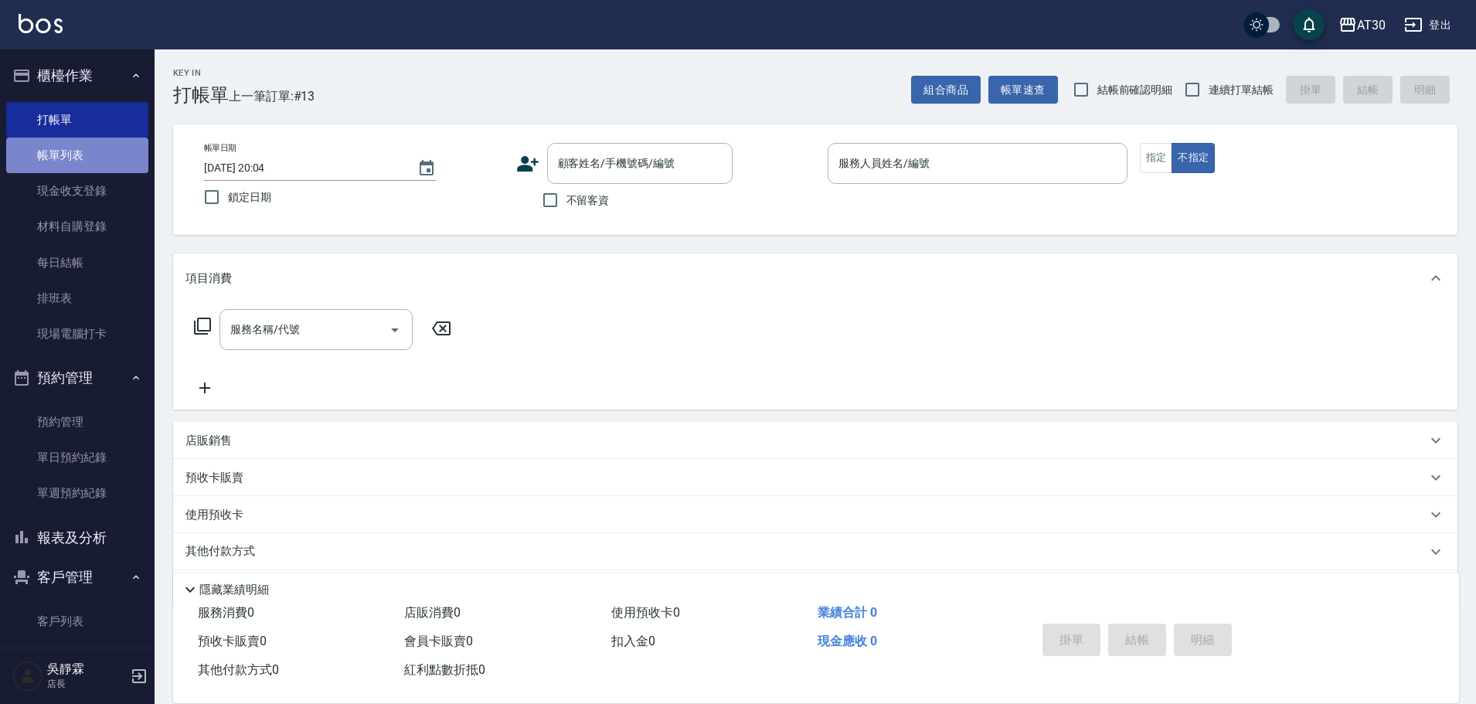
click at [77, 159] on link "帳單列表" at bounding box center [77, 156] width 142 height 36
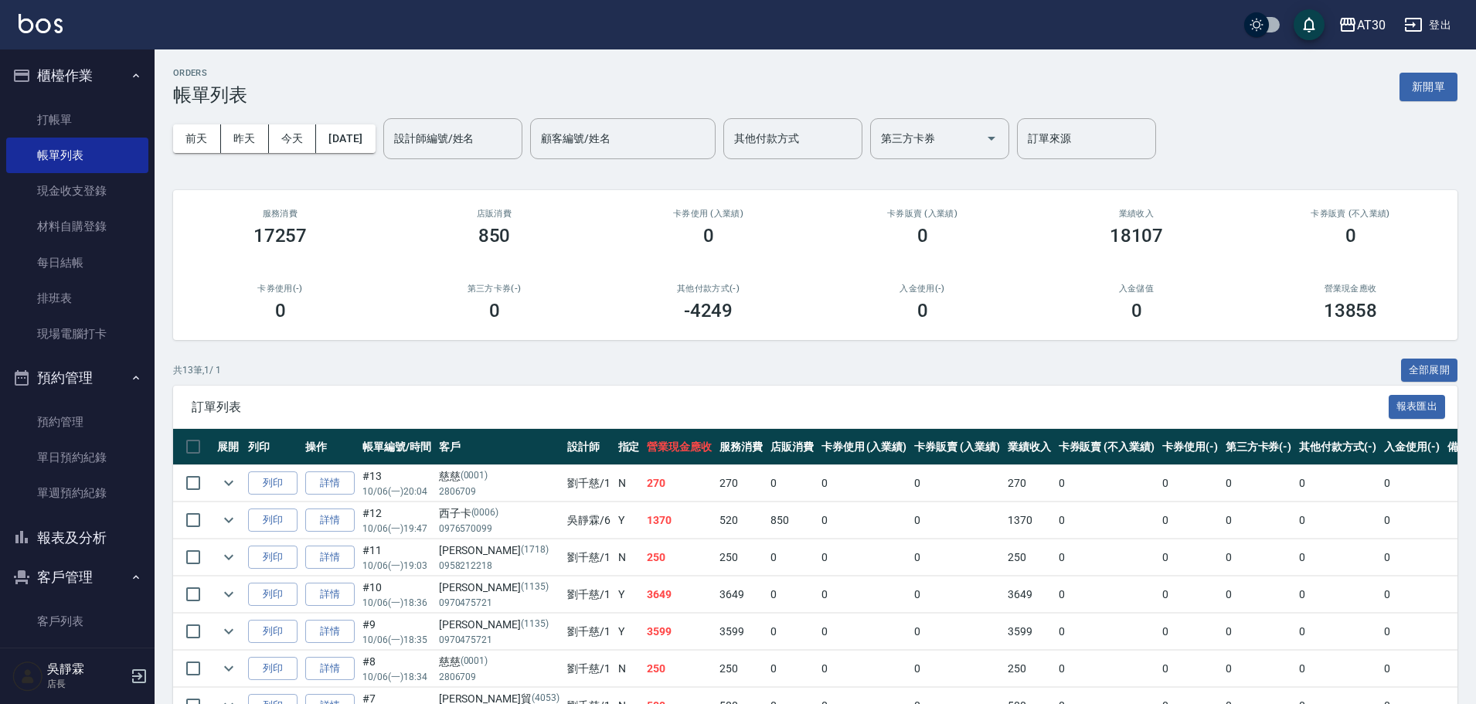
click at [127, 370] on button "預約管理" at bounding box center [77, 378] width 142 height 40
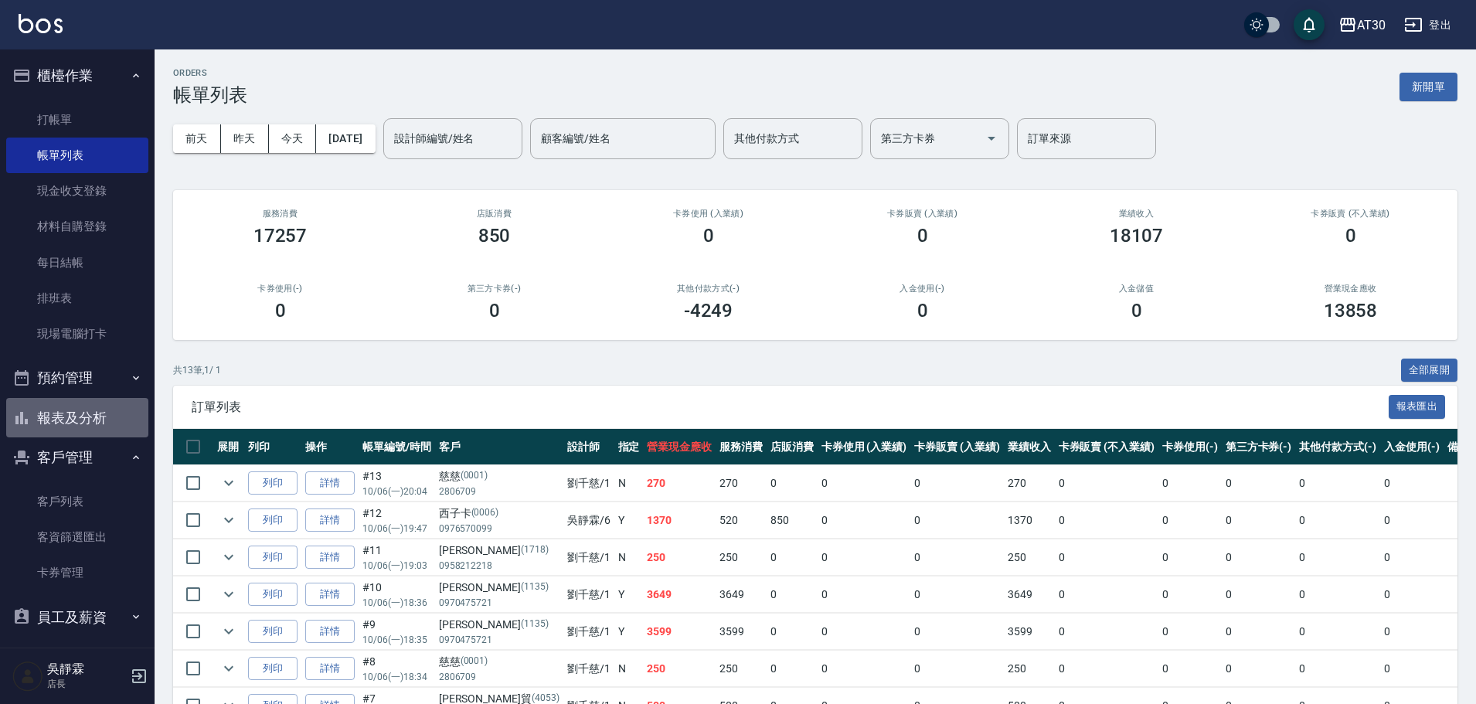
click at [90, 424] on button "報表及分析" at bounding box center [77, 418] width 142 height 40
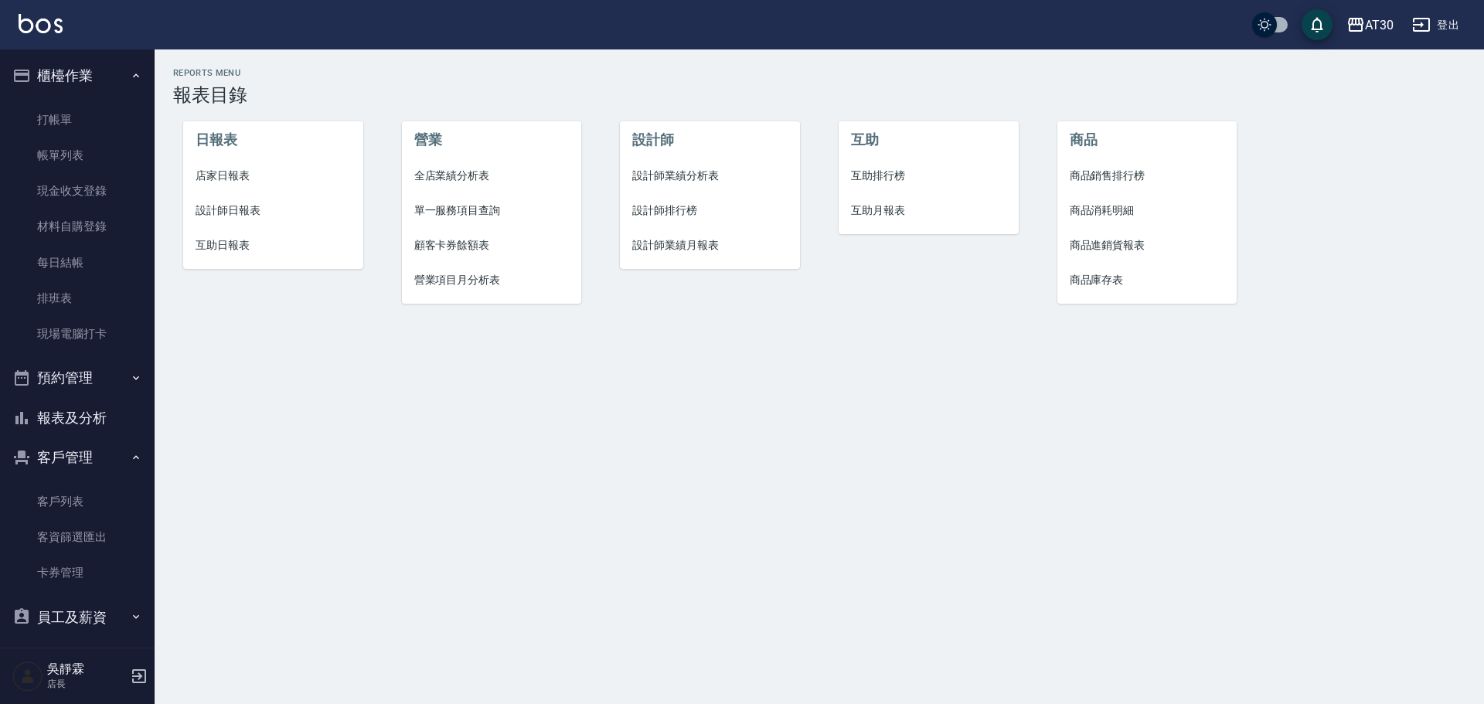
click at [675, 211] on span "設計師排行榜" at bounding box center [709, 210] width 155 height 16
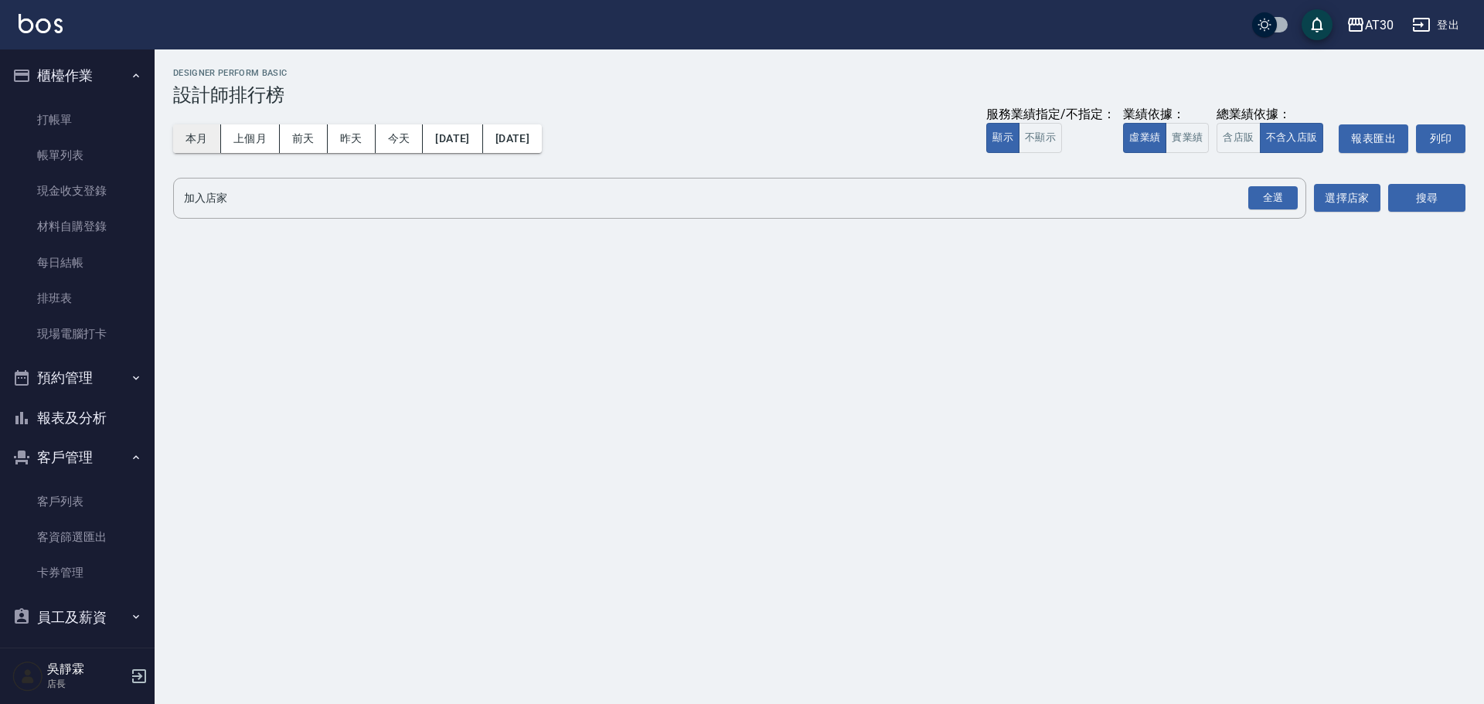
click at [192, 135] on button "本月" at bounding box center [197, 138] width 48 height 29
click at [1270, 197] on div "全選" at bounding box center [1272, 198] width 49 height 24
click at [1449, 190] on button "搜尋" at bounding box center [1426, 199] width 77 height 29
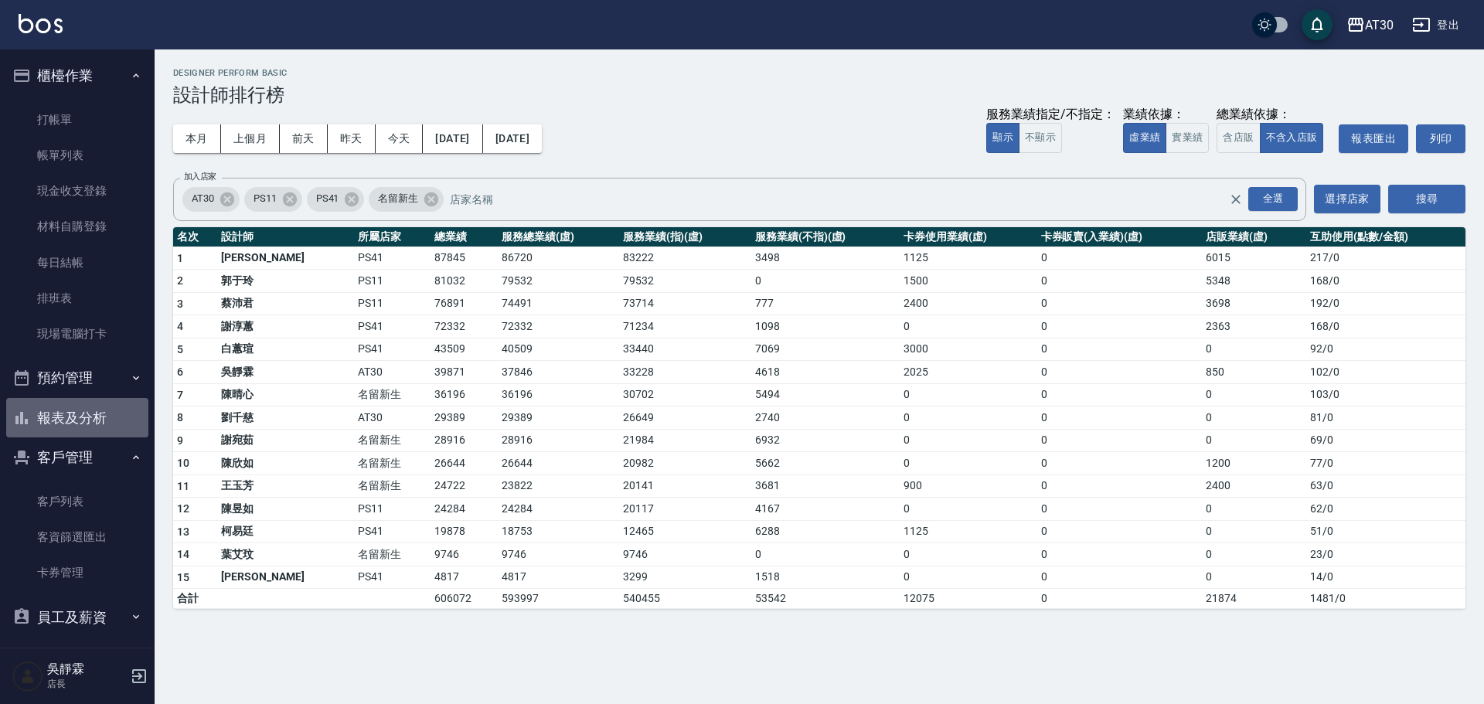
click at [87, 411] on button "報表及分析" at bounding box center [77, 418] width 142 height 40
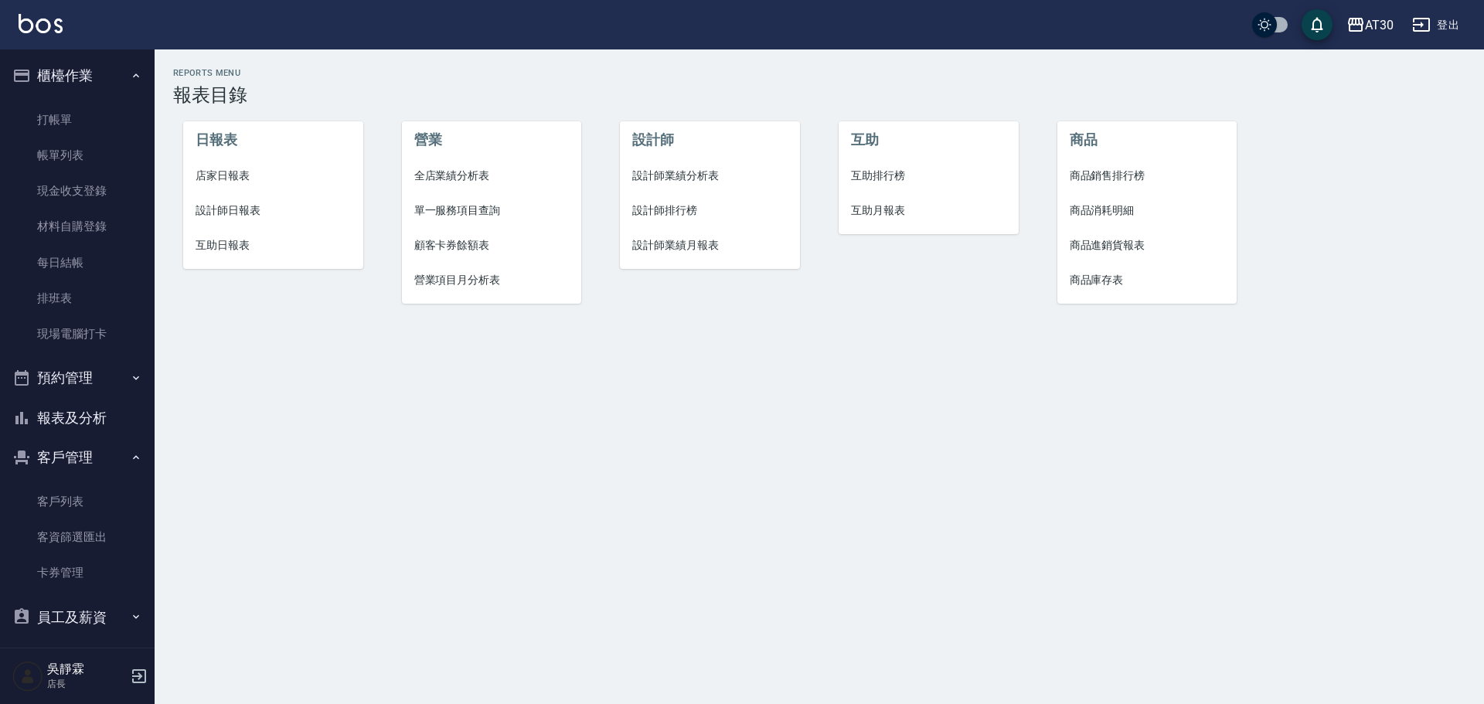
click at [219, 174] on span "店家日報表" at bounding box center [272, 176] width 155 height 16
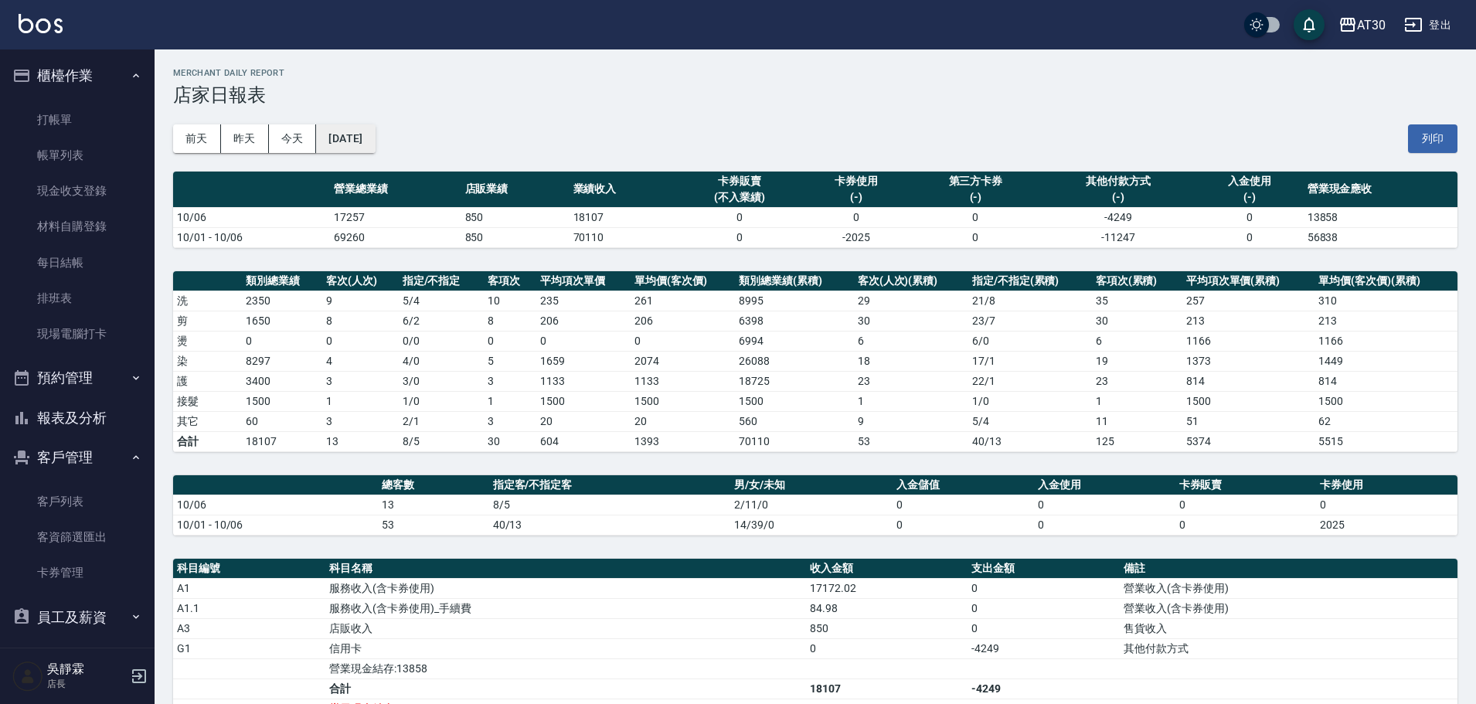
click at [367, 141] on button "[DATE]" at bounding box center [345, 138] width 59 height 29
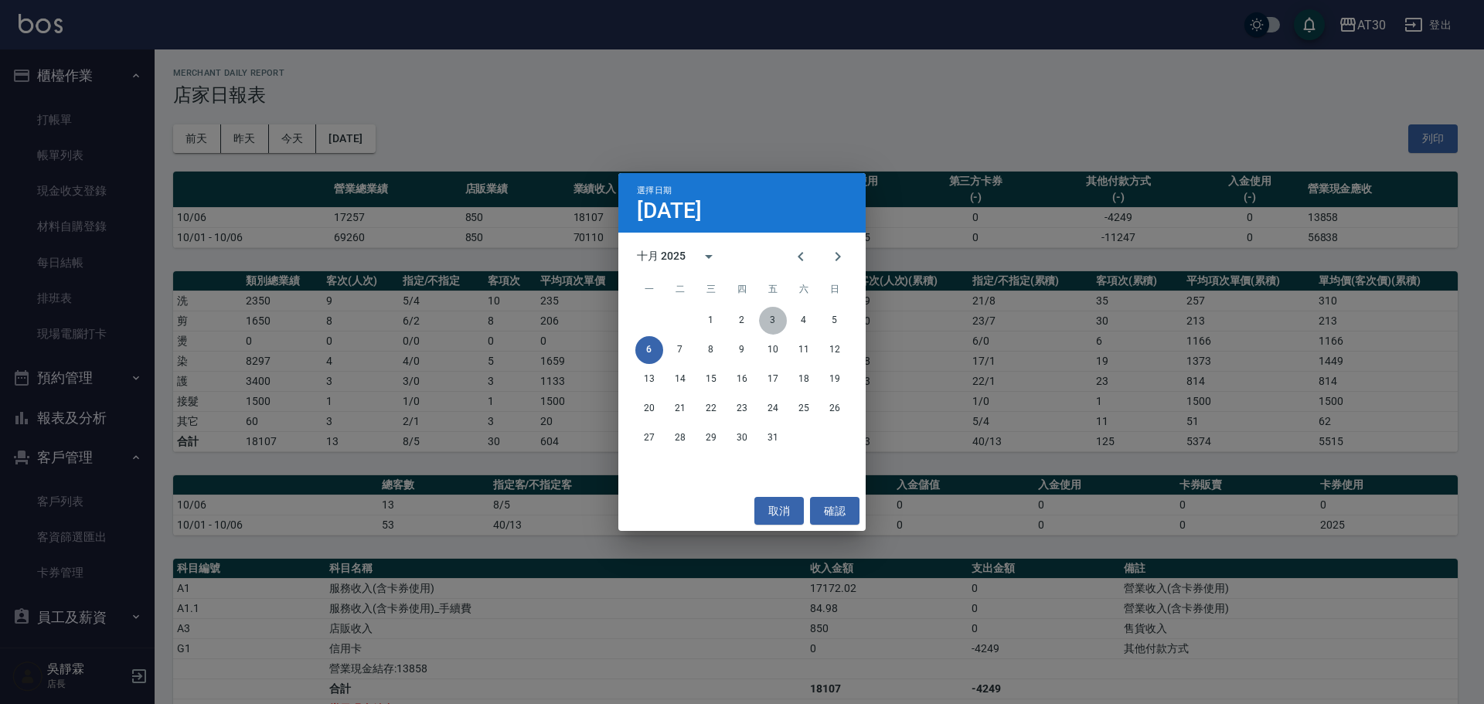
click at [780, 317] on button "3" at bounding box center [773, 321] width 28 height 28
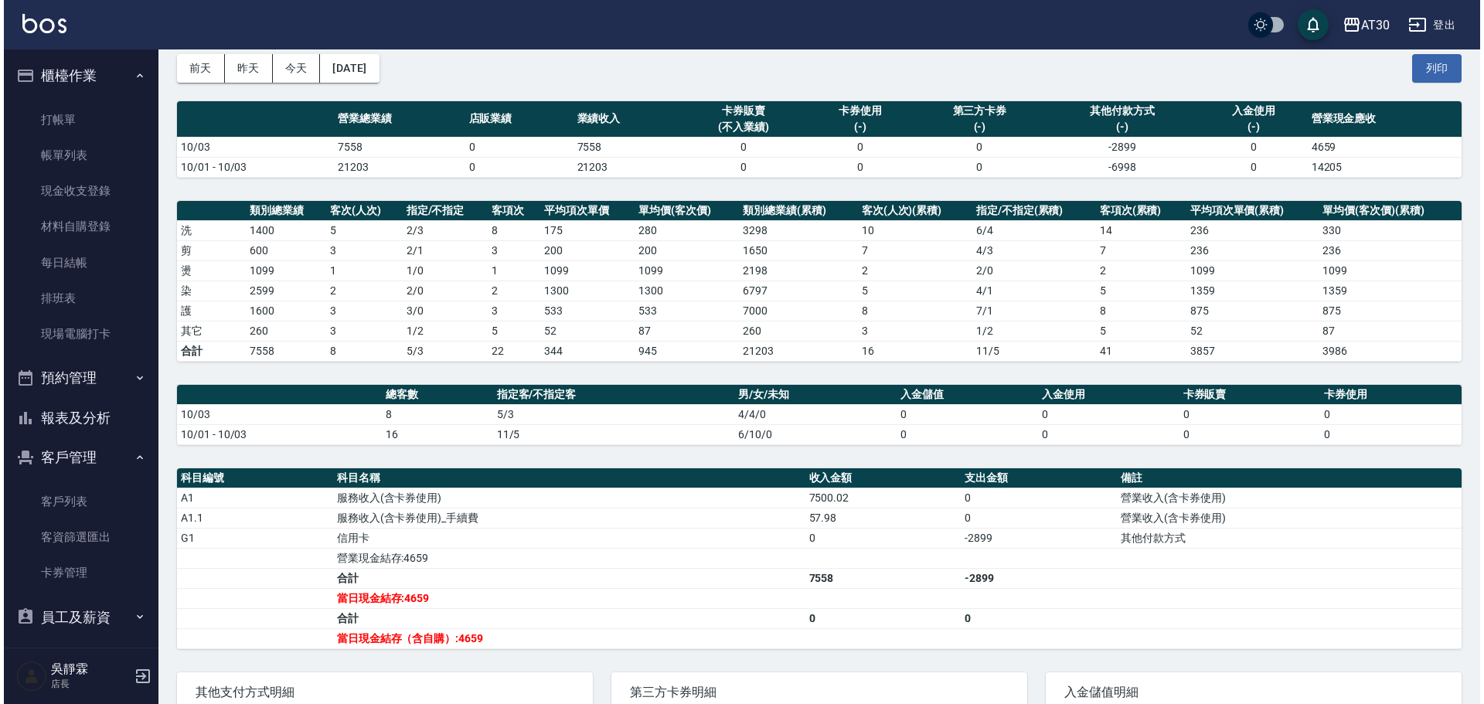
scroll to position [63, 0]
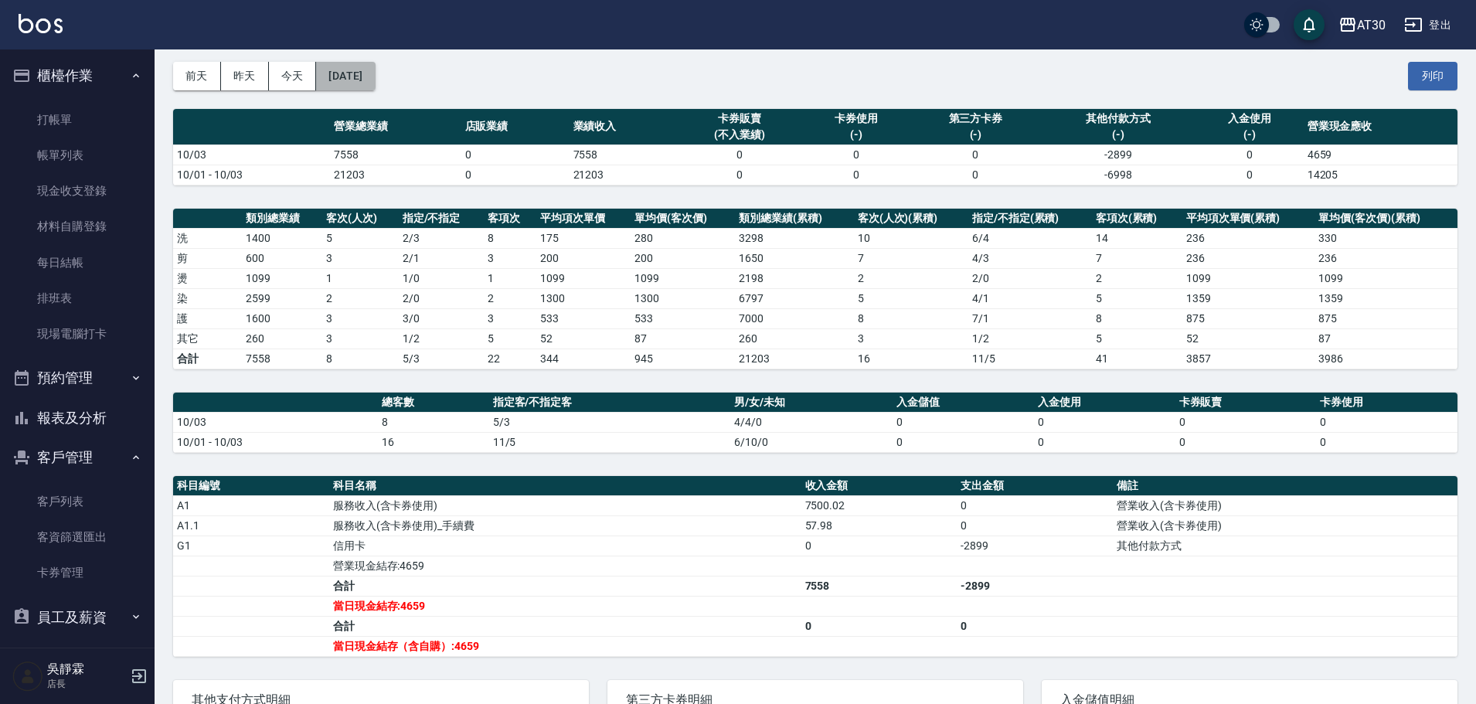
click at [375, 72] on button "[DATE]" at bounding box center [345, 76] width 59 height 29
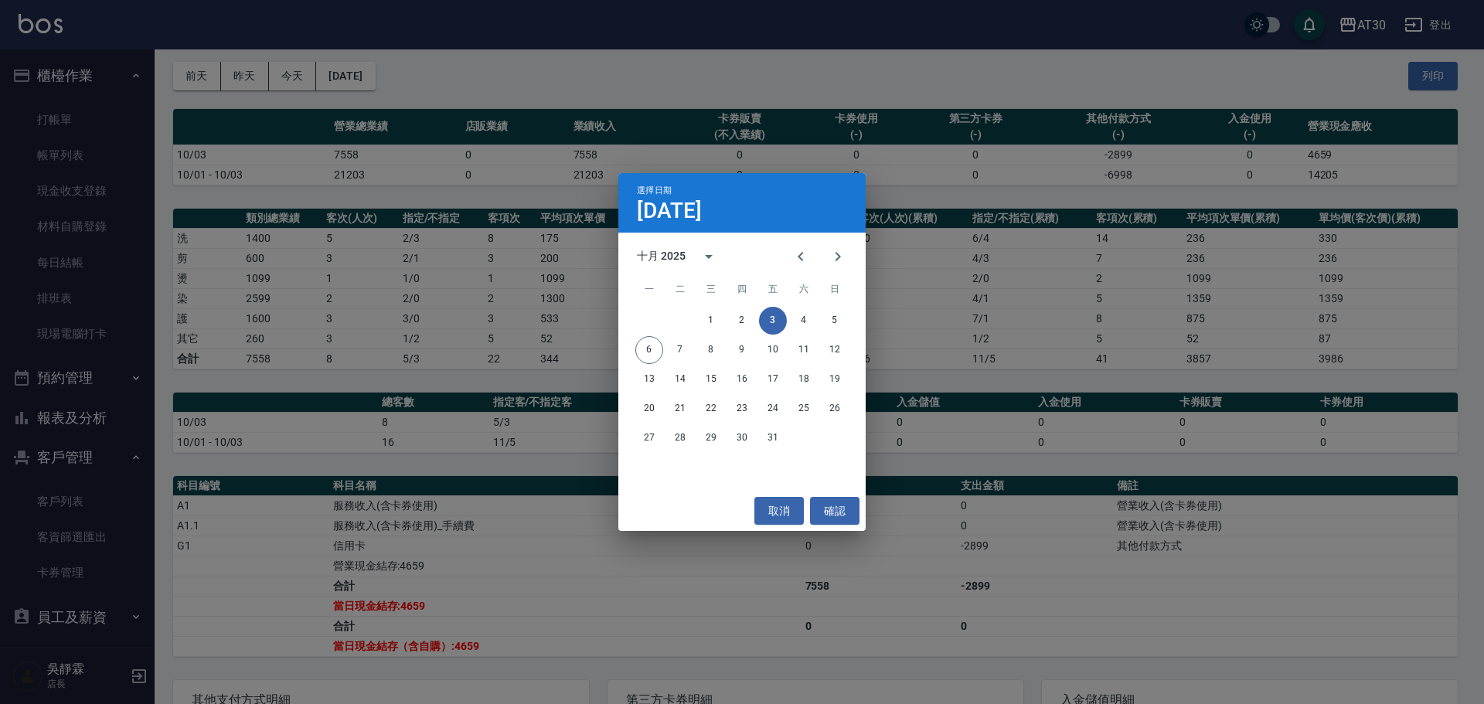
click at [444, 69] on div "選擇日期 10月3日 十月 2025 一 二 三 四 五 六 日 1 2 3 4 5 6 7 8 9 10 11 12 13 14 15 16 17 18 1…" at bounding box center [742, 352] width 1484 height 704
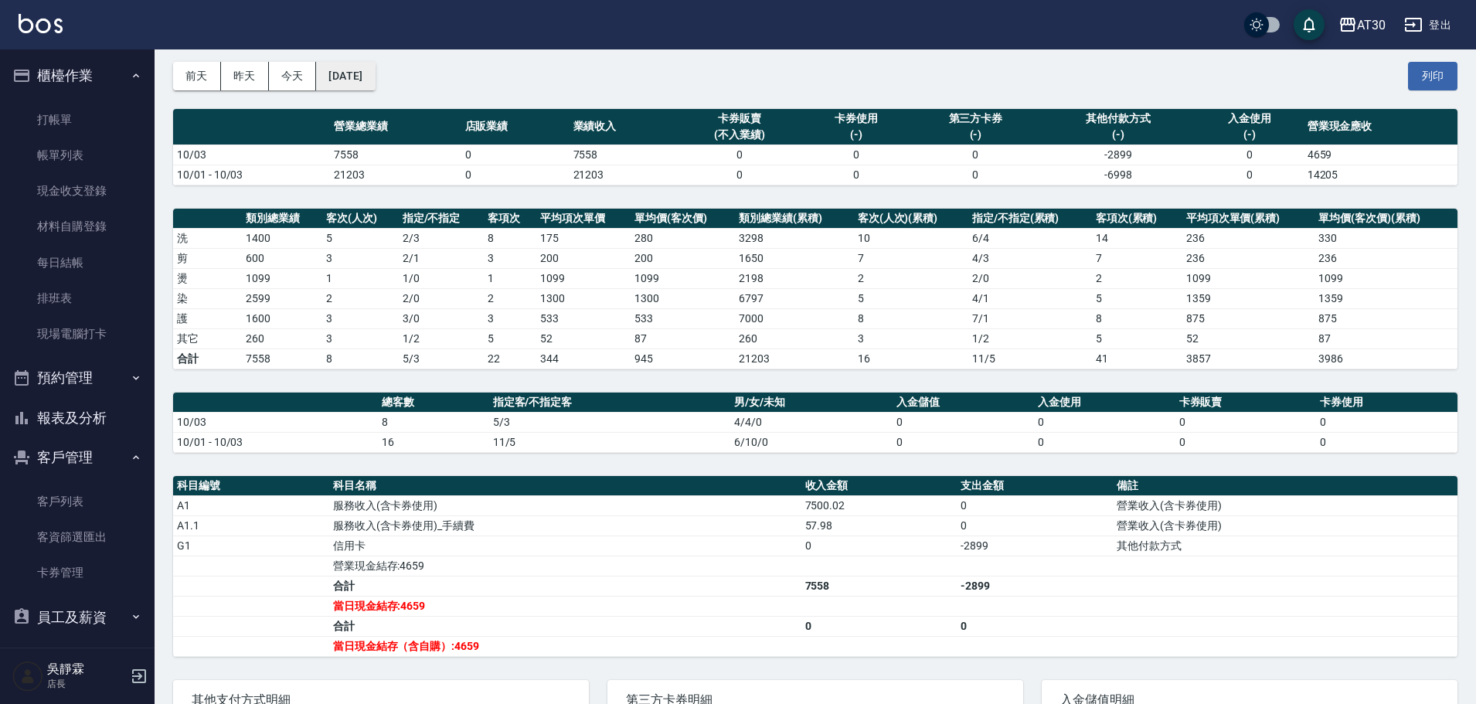
click at [375, 80] on button "[DATE]" at bounding box center [345, 76] width 59 height 29
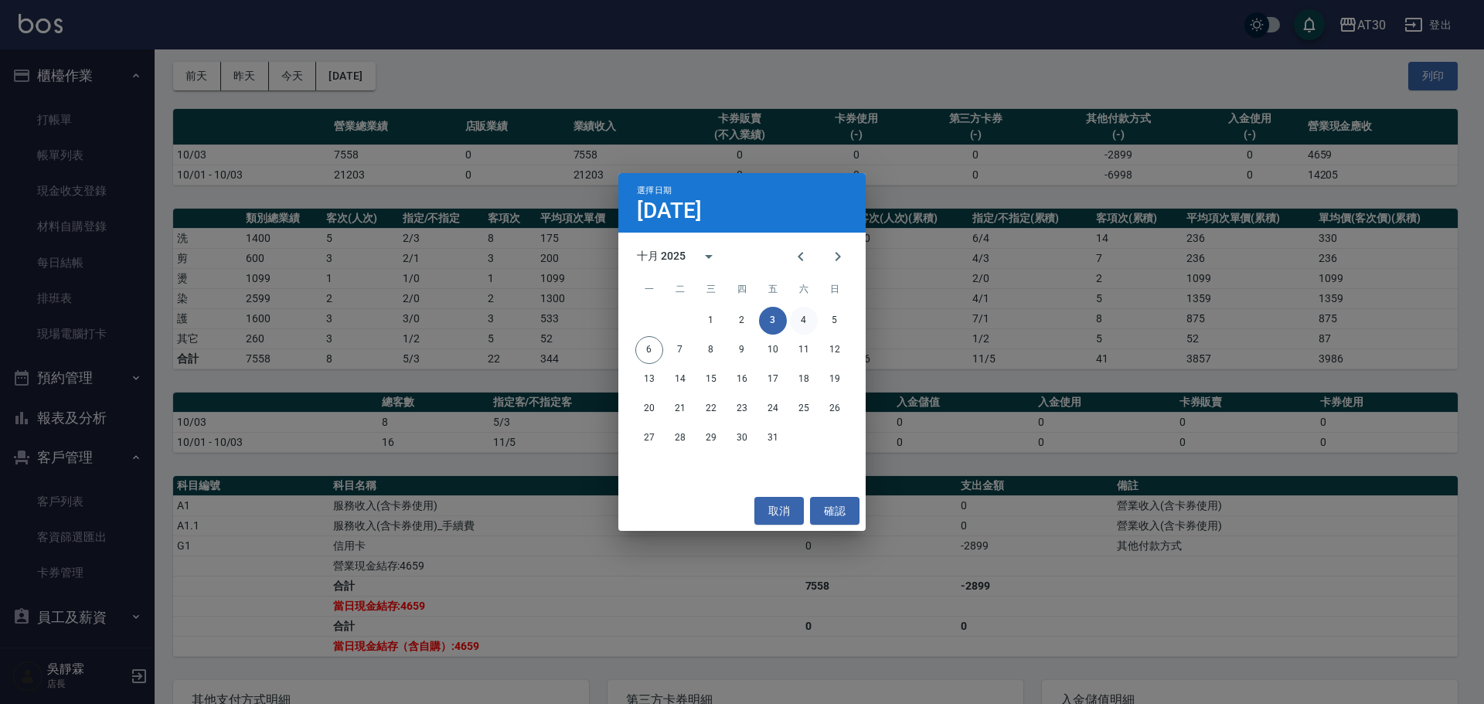
click at [802, 315] on button "4" at bounding box center [804, 321] width 28 height 28
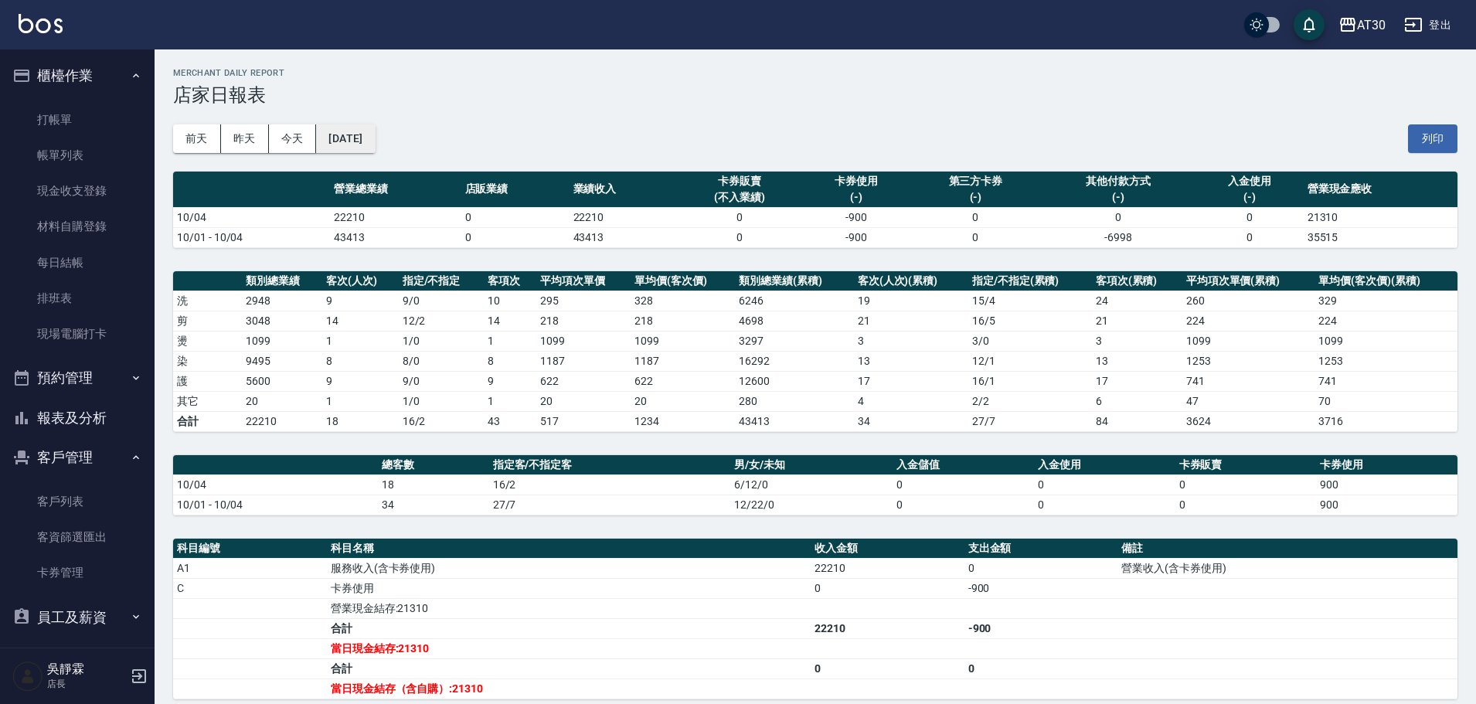
click at [355, 148] on button "[DATE]" at bounding box center [345, 138] width 59 height 29
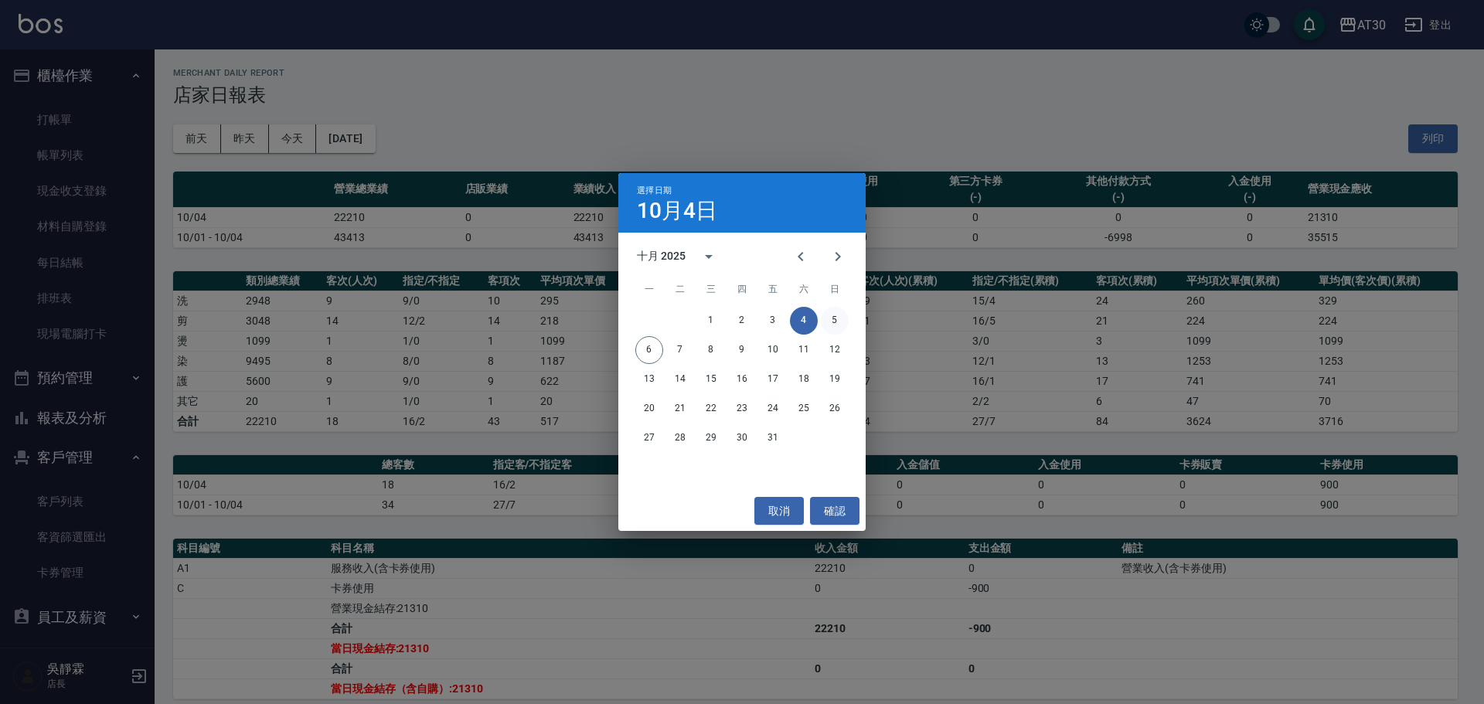
click at [831, 316] on button "5" at bounding box center [835, 321] width 28 height 28
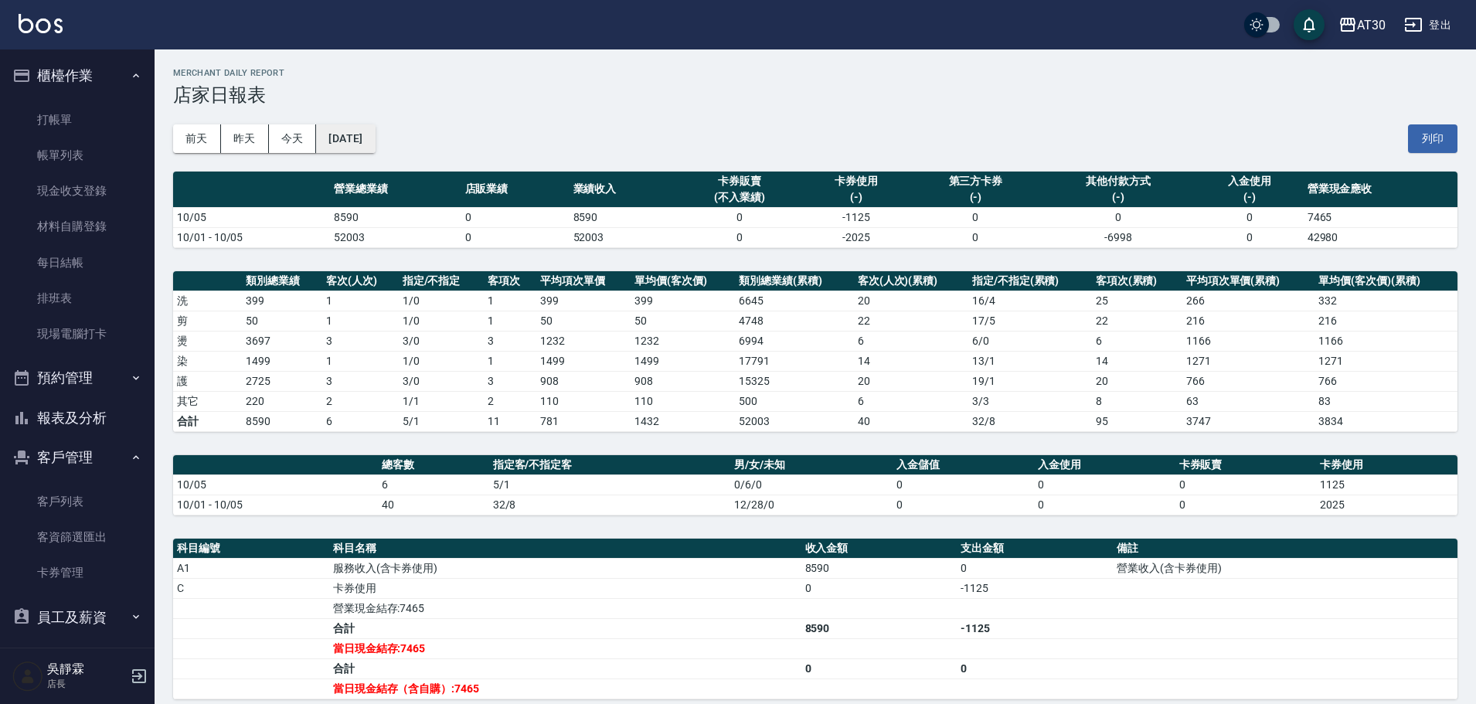
click at [362, 133] on button "[DATE]" at bounding box center [345, 138] width 59 height 29
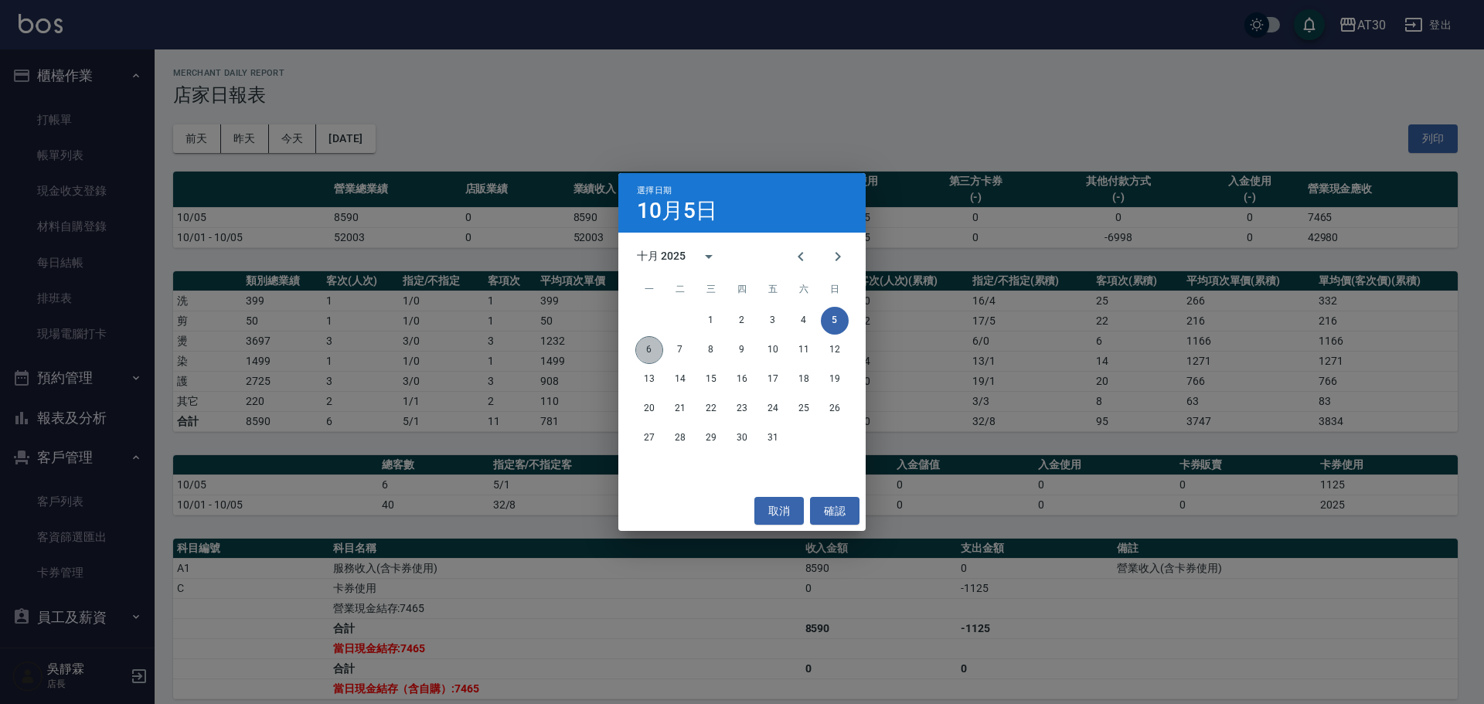
click at [648, 346] on button "6" at bounding box center [649, 350] width 28 height 28
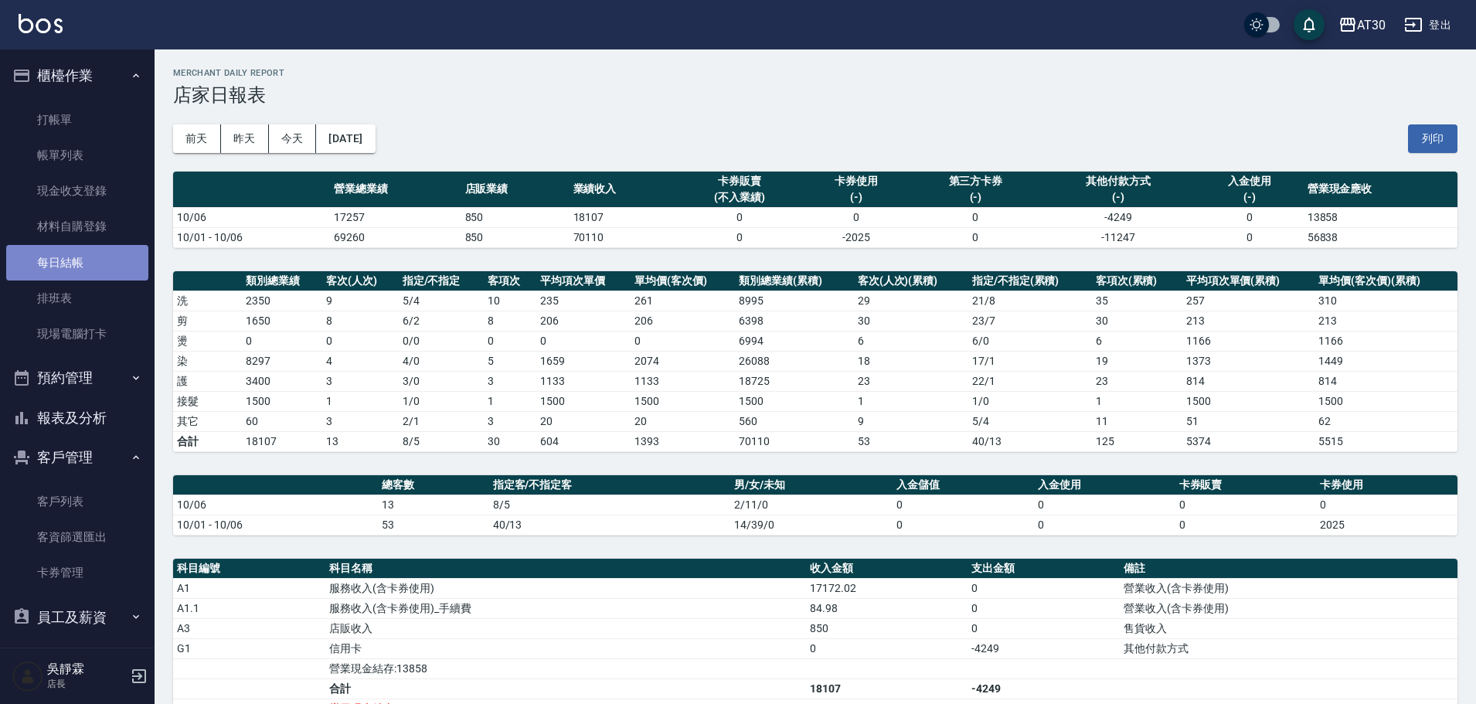
click at [97, 268] on link "每日結帳" at bounding box center [77, 263] width 142 height 36
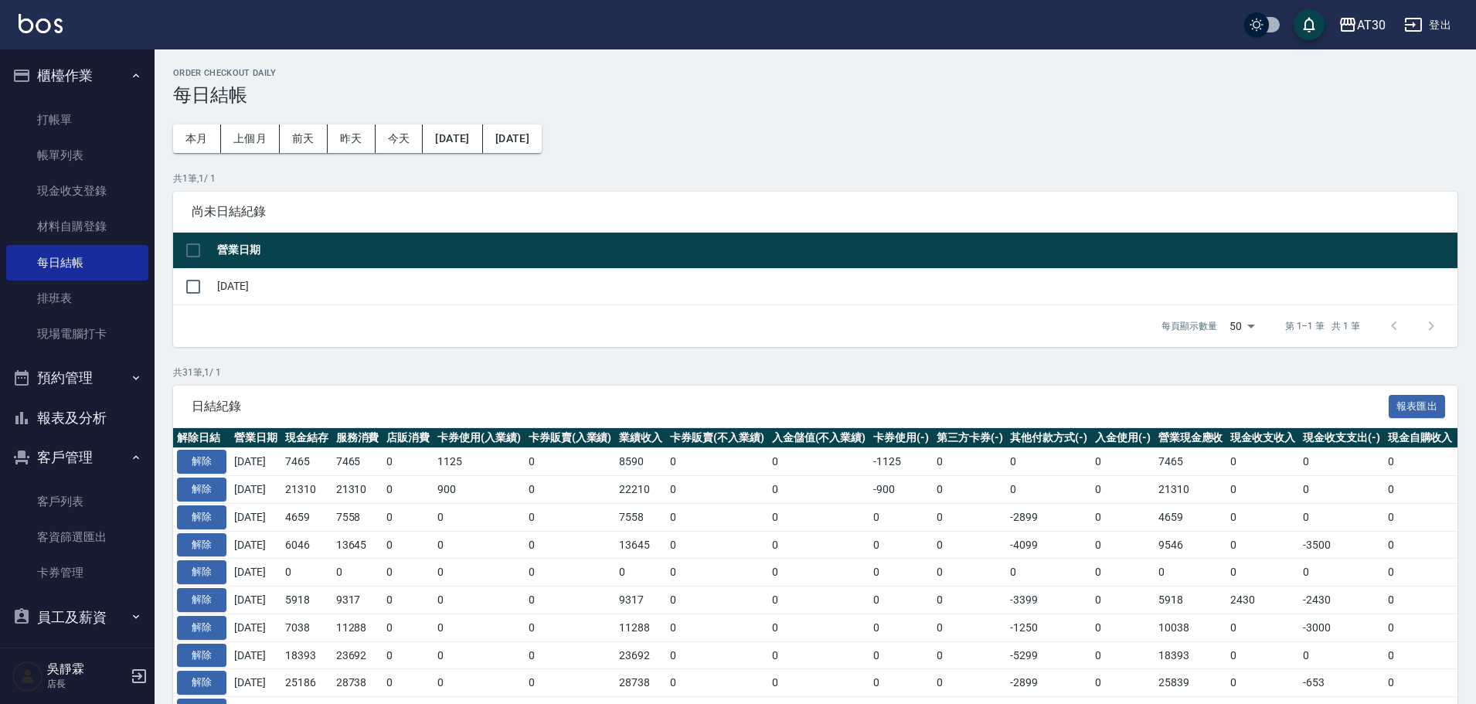
click at [194, 246] on input "checkbox" at bounding box center [193, 250] width 32 height 32
checkbox input "true"
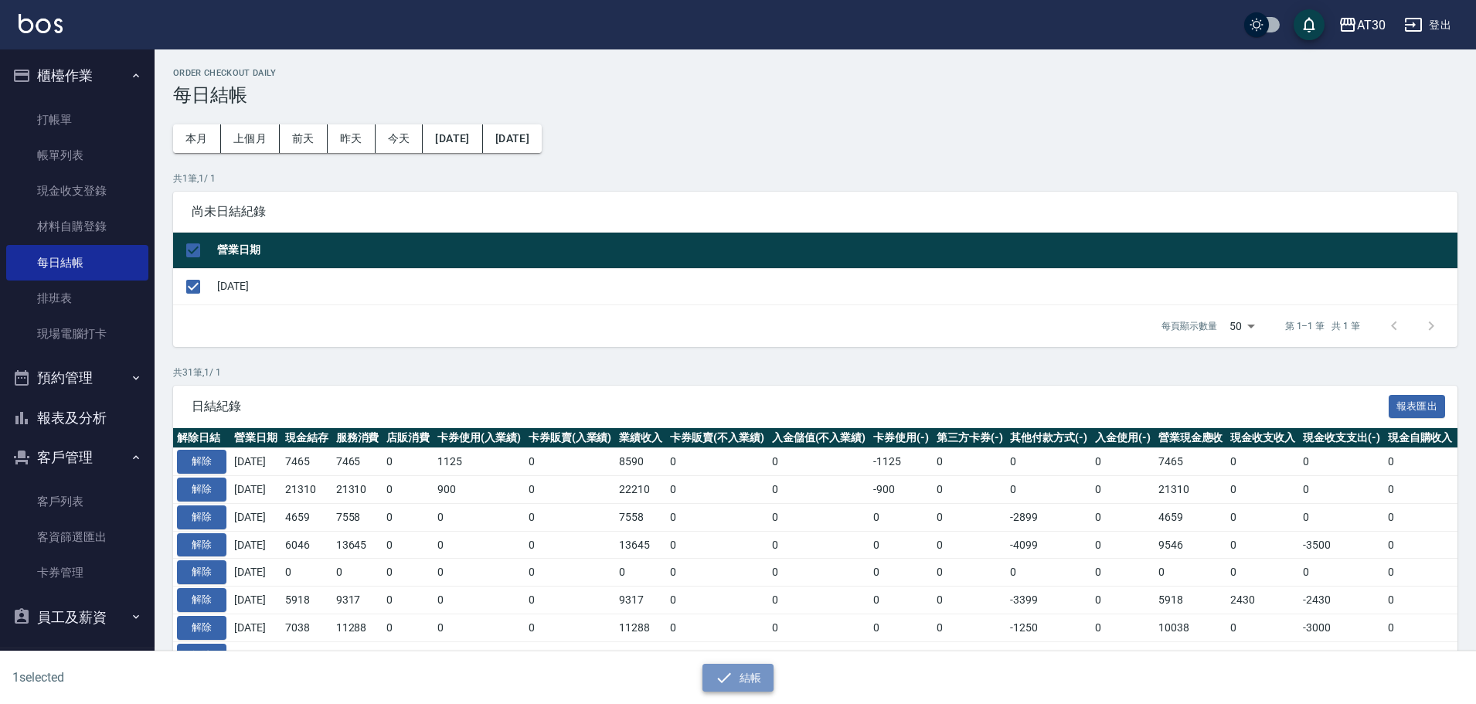
click at [750, 683] on button "結帳" at bounding box center [738, 678] width 72 height 29
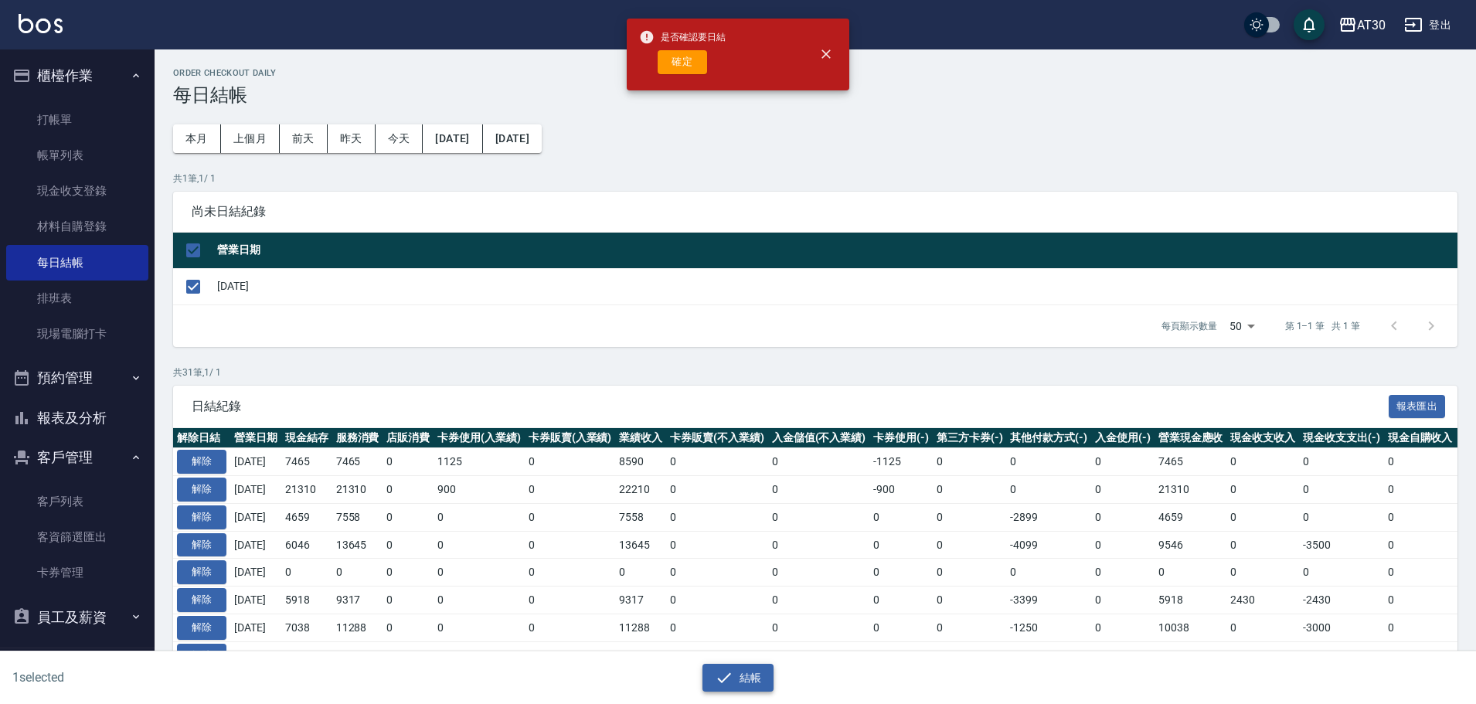
click at [744, 681] on button "結帳" at bounding box center [738, 678] width 72 height 29
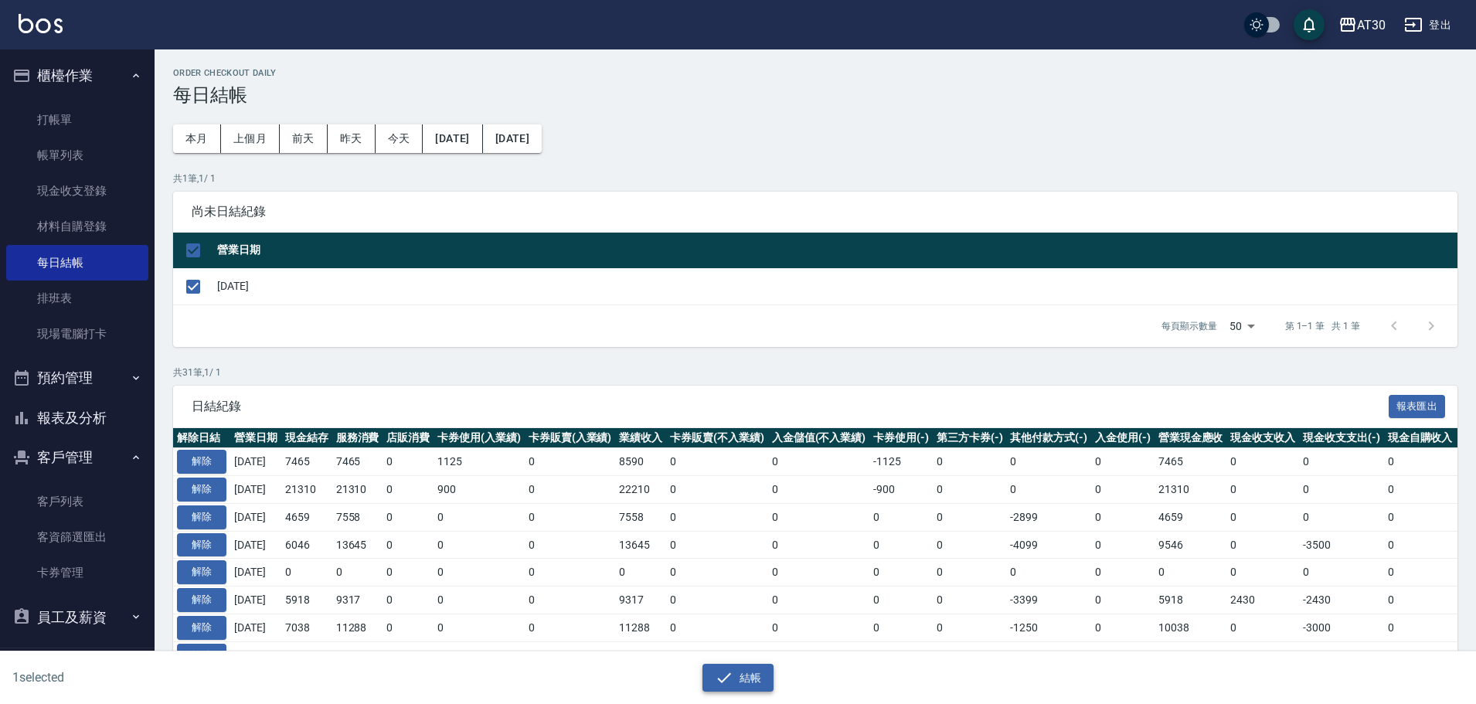
click at [744, 680] on button "結帳" at bounding box center [738, 678] width 72 height 29
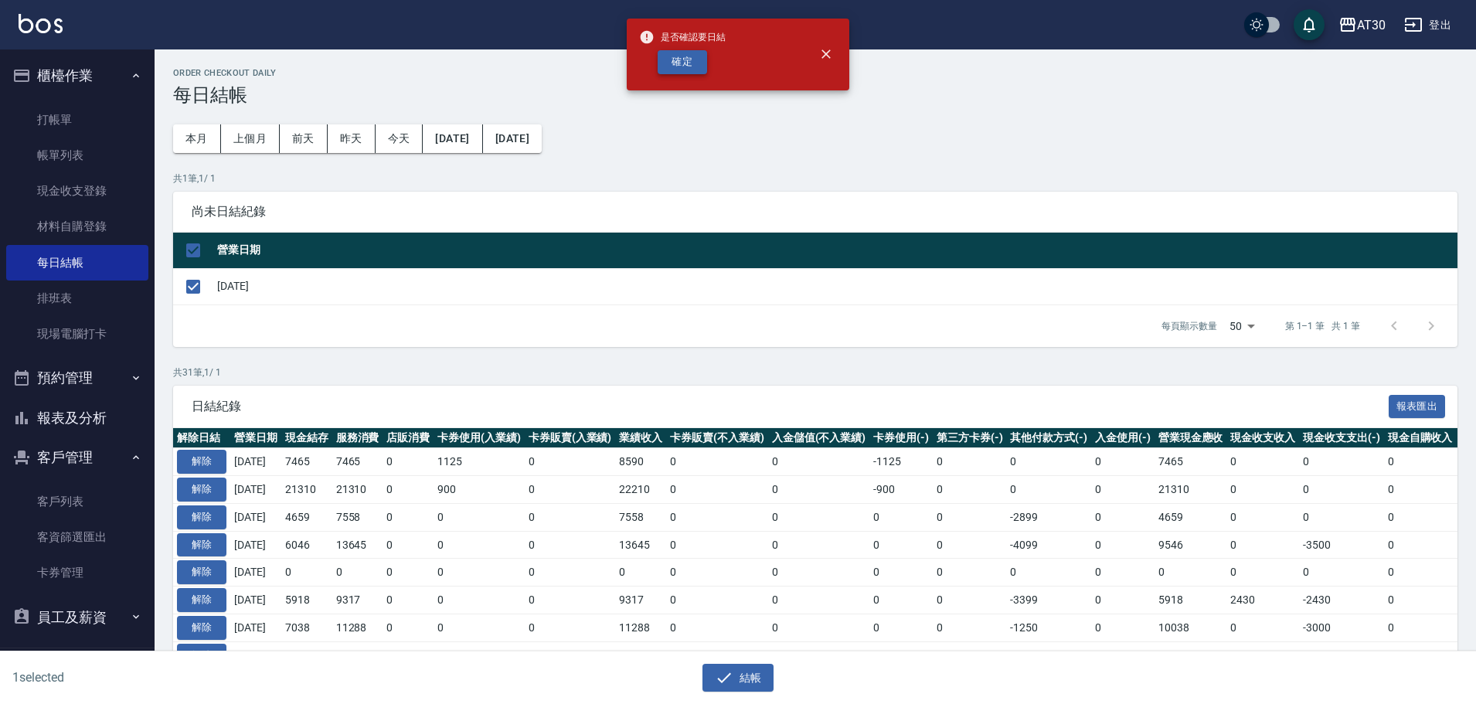
click at [680, 61] on button "確定" at bounding box center [682, 62] width 49 height 24
checkbox input "false"
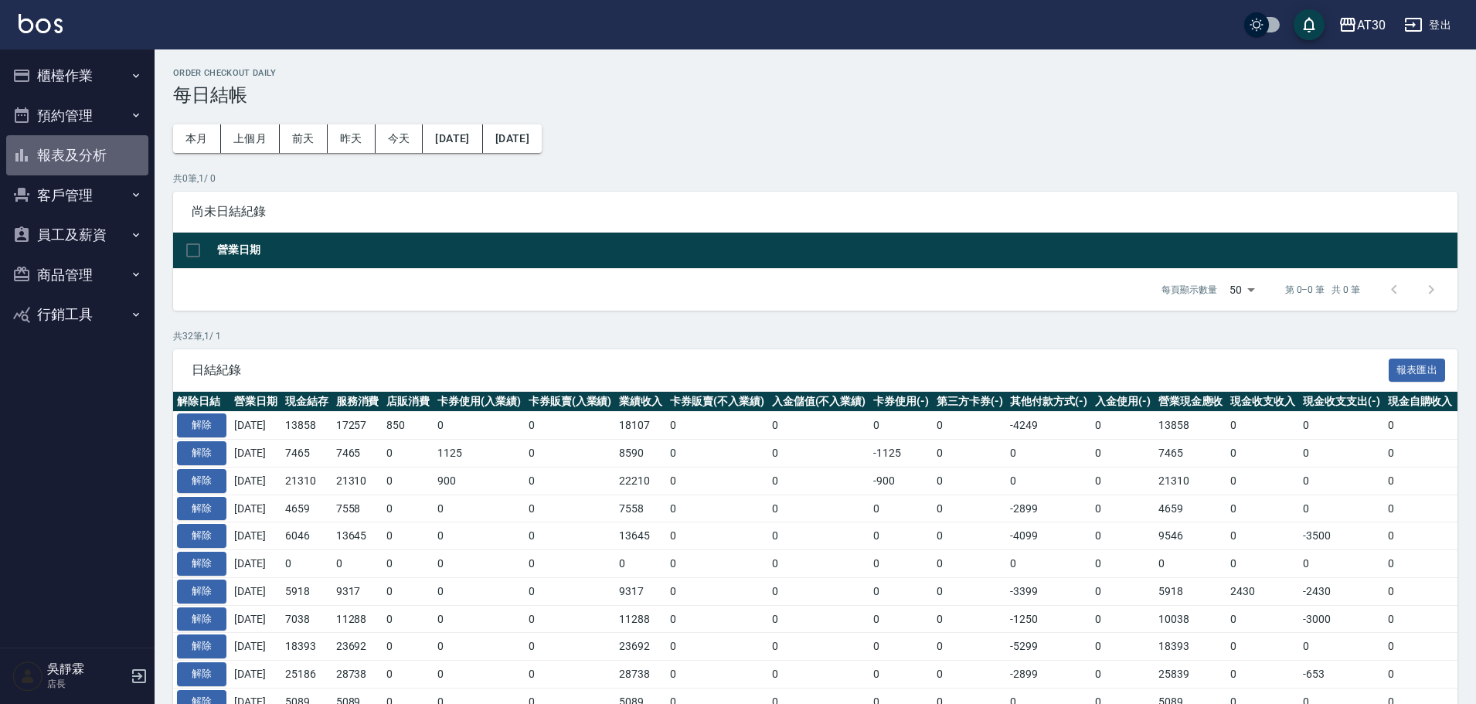
click at [87, 147] on button "報表及分析" at bounding box center [77, 155] width 142 height 40
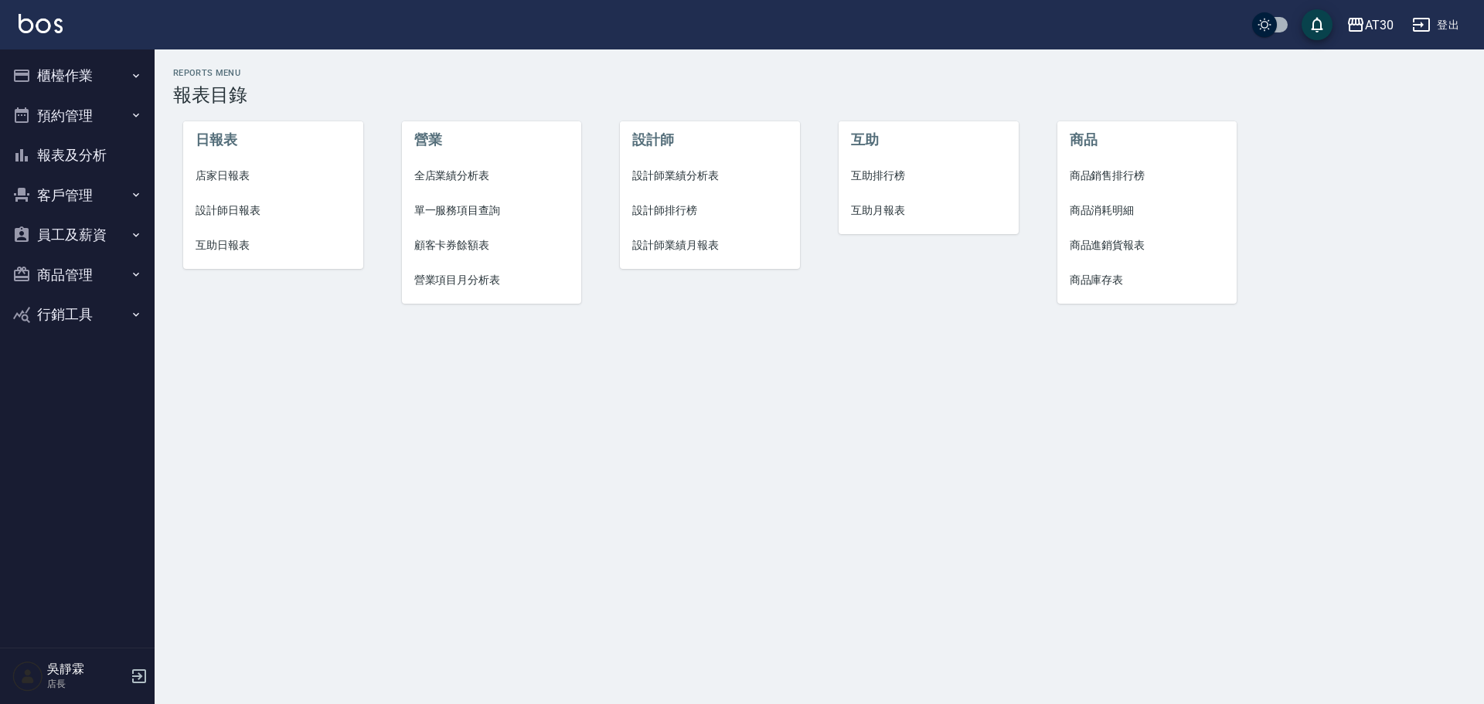
click at [212, 166] on li "店家日報表" at bounding box center [273, 175] width 180 height 35
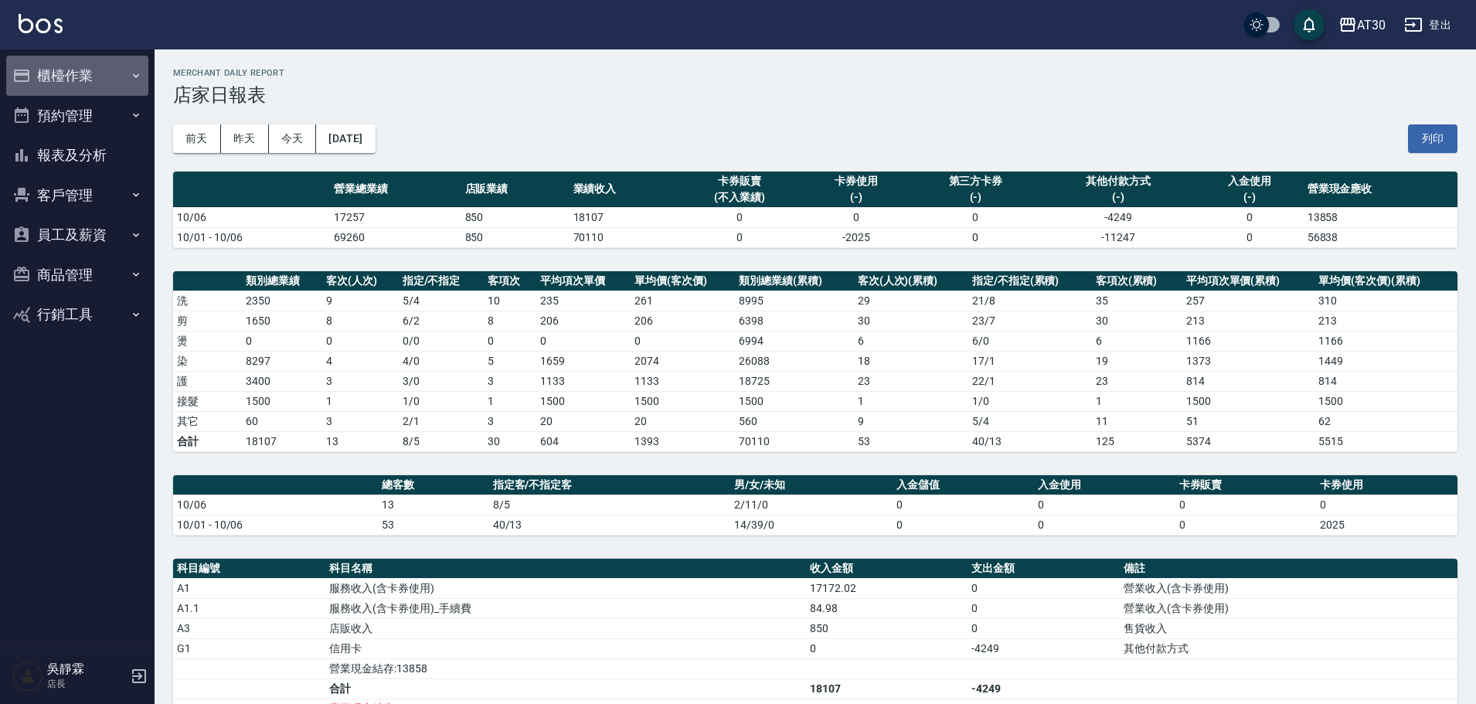
click at [80, 71] on button "櫃檯作業" at bounding box center [77, 76] width 142 height 40
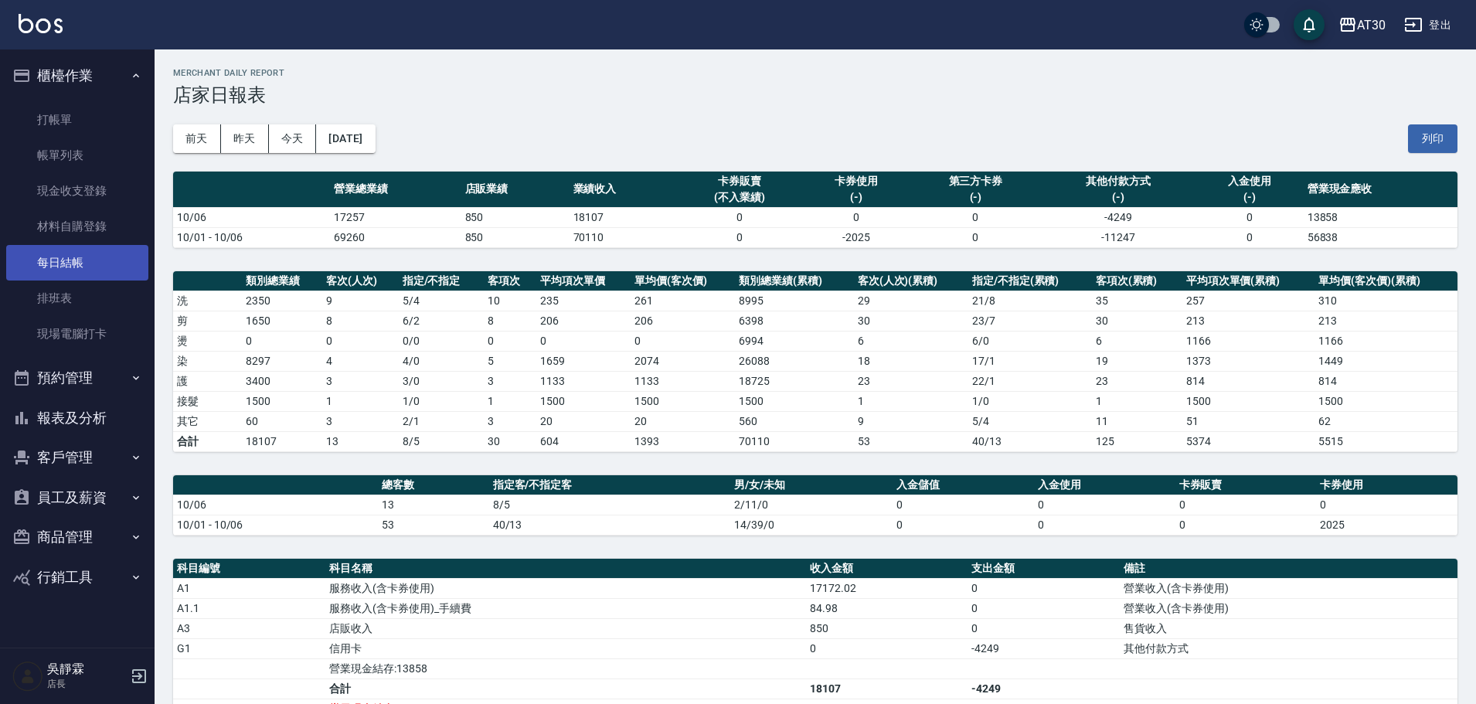
click at [99, 267] on link "每日結帳" at bounding box center [77, 263] width 142 height 36
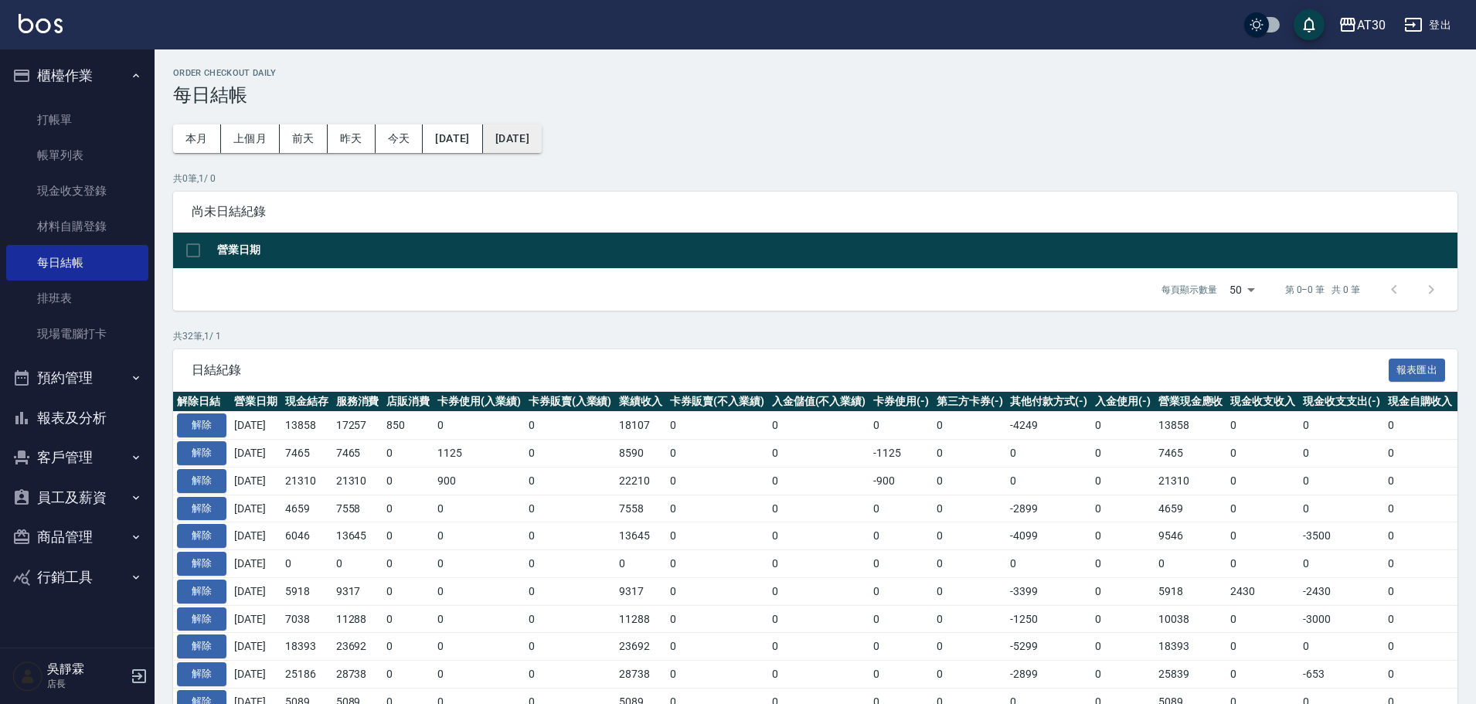
click at [542, 140] on button "[DATE]" at bounding box center [512, 138] width 59 height 29
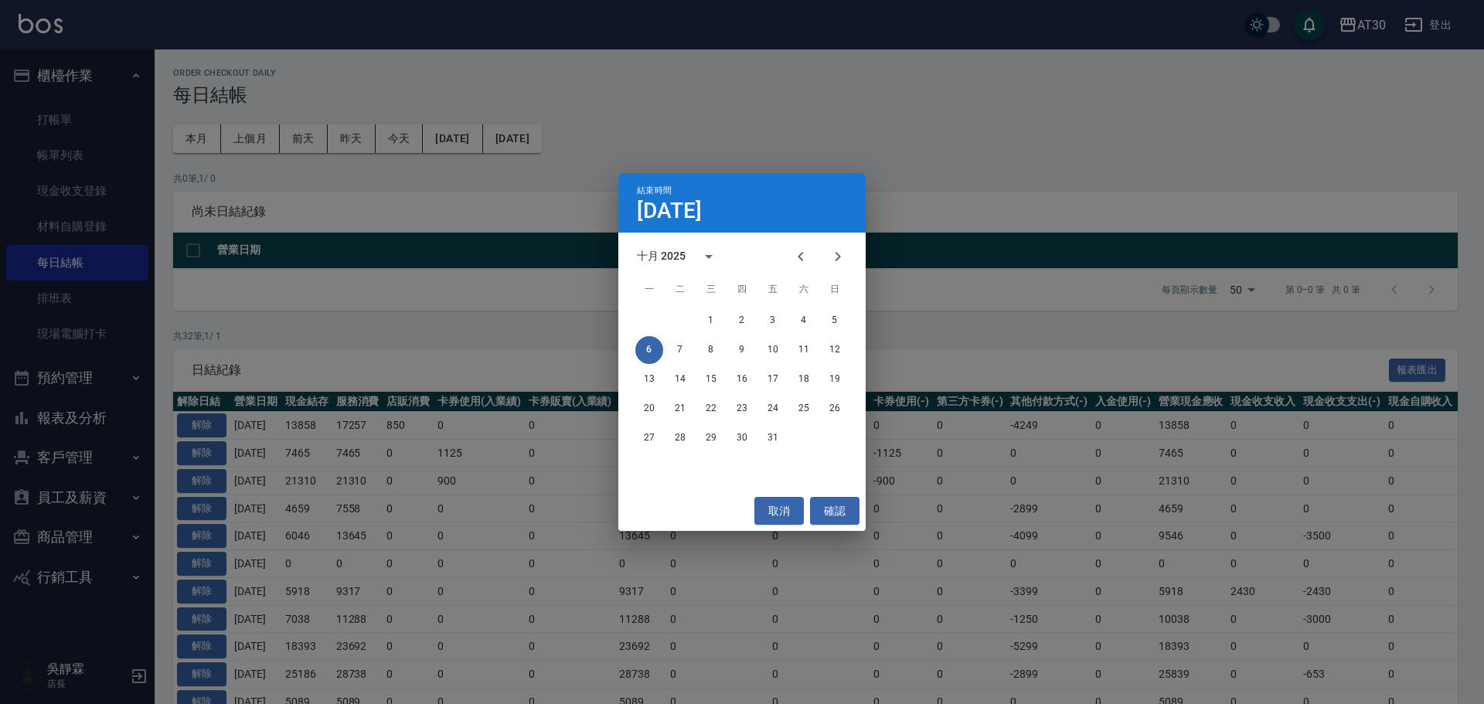
click at [496, 136] on div "結束時間 10月6日 十月 2025 一 二 三 四 五 六 日 1 2 3 4 5 6 7 8 9 10 11 12 13 14 15 16 17 18 1…" at bounding box center [742, 352] width 1484 height 704
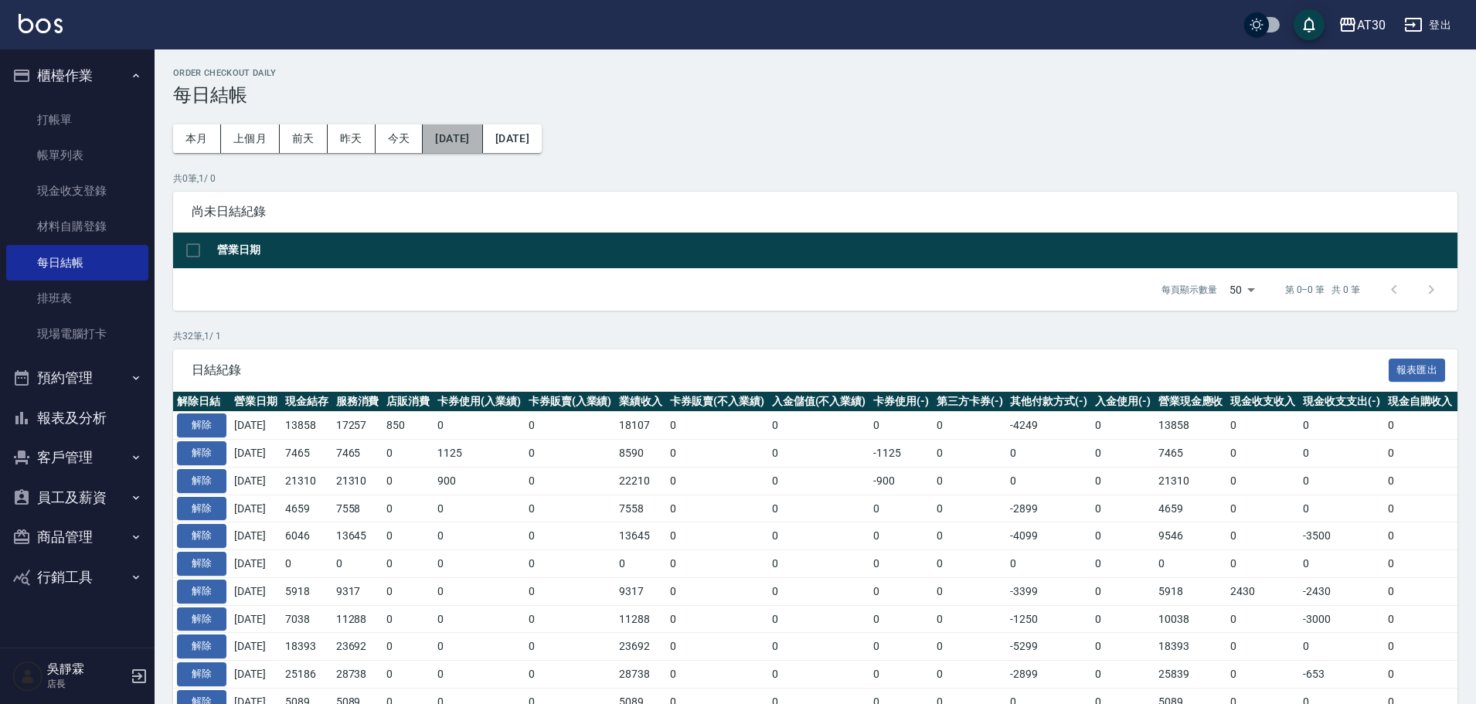
click at [482, 135] on button "[DATE]" at bounding box center [452, 138] width 59 height 29
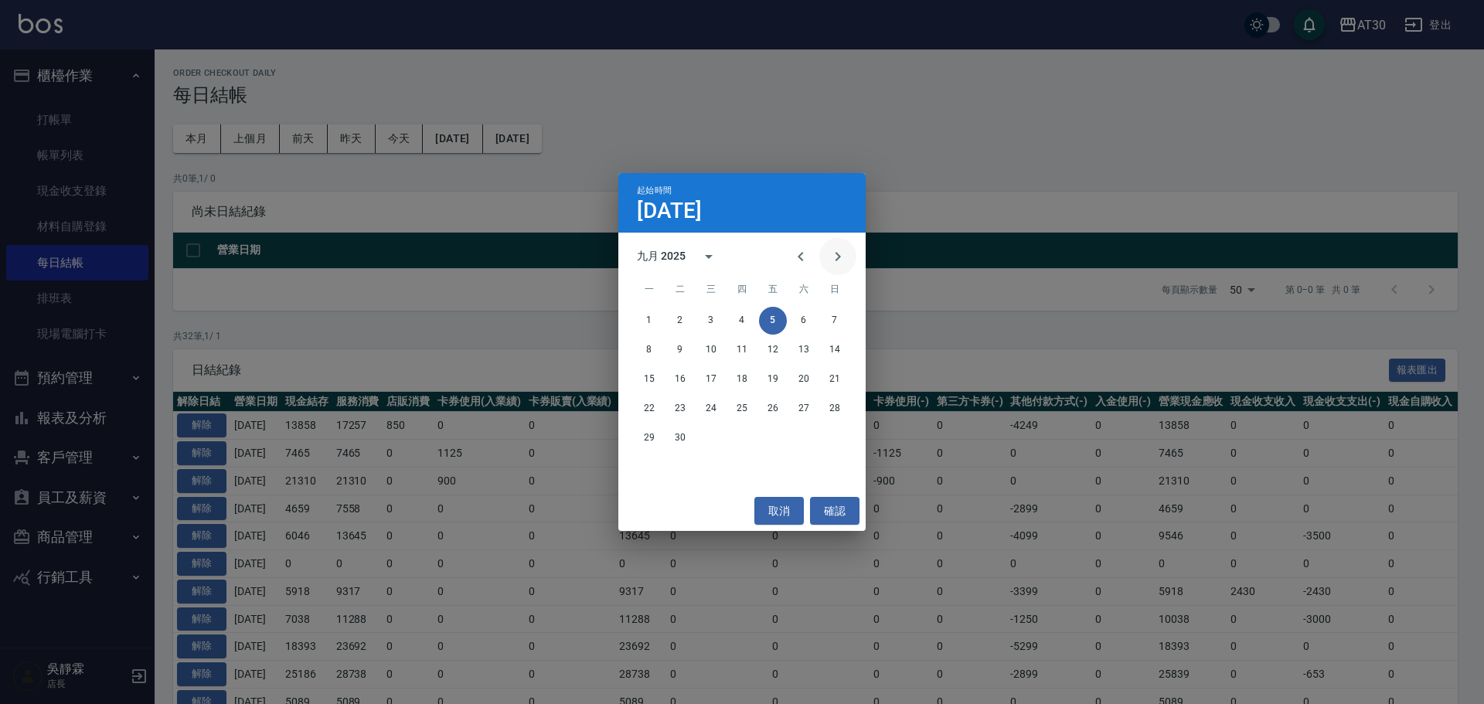
click at [851, 250] on button "Next month" at bounding box center [837, 256] width 37 height 37
click at [770, 319] on button "3" at bounding box center [773, 321] width 28 height 28
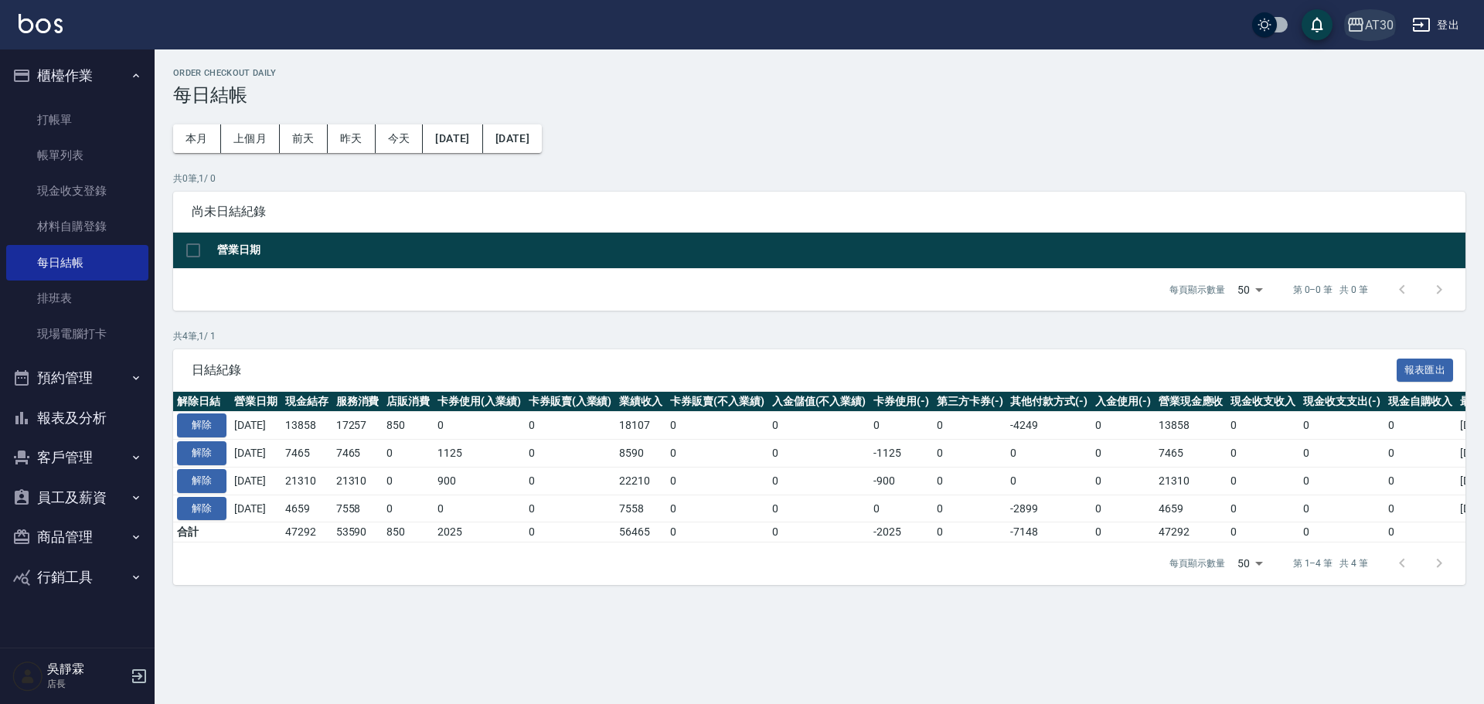
click at [1370, 24] on div "AT30" at bounding box center [1379, 24] width 29 height 19
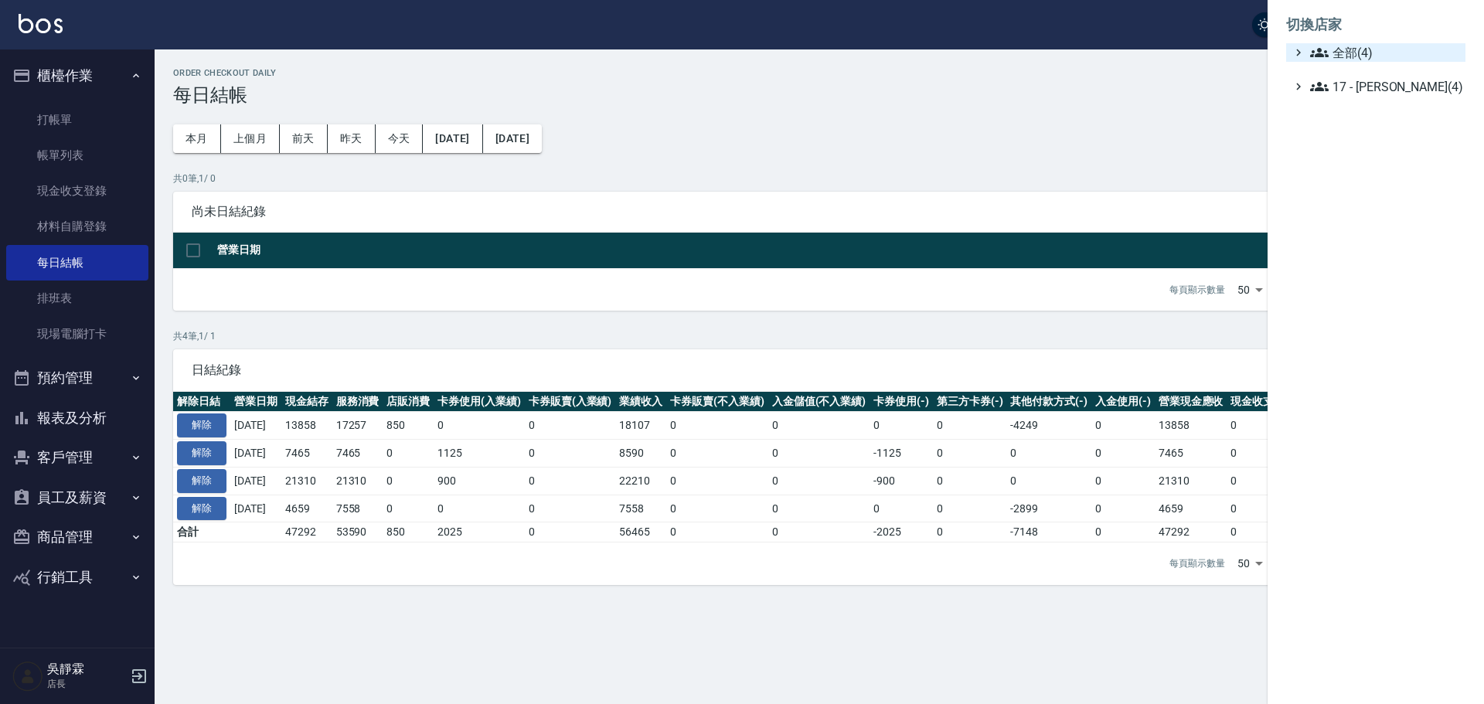
click at [1355, 46] on span "全部(4)" at bounding box center [1384, 52] width 149 height 19
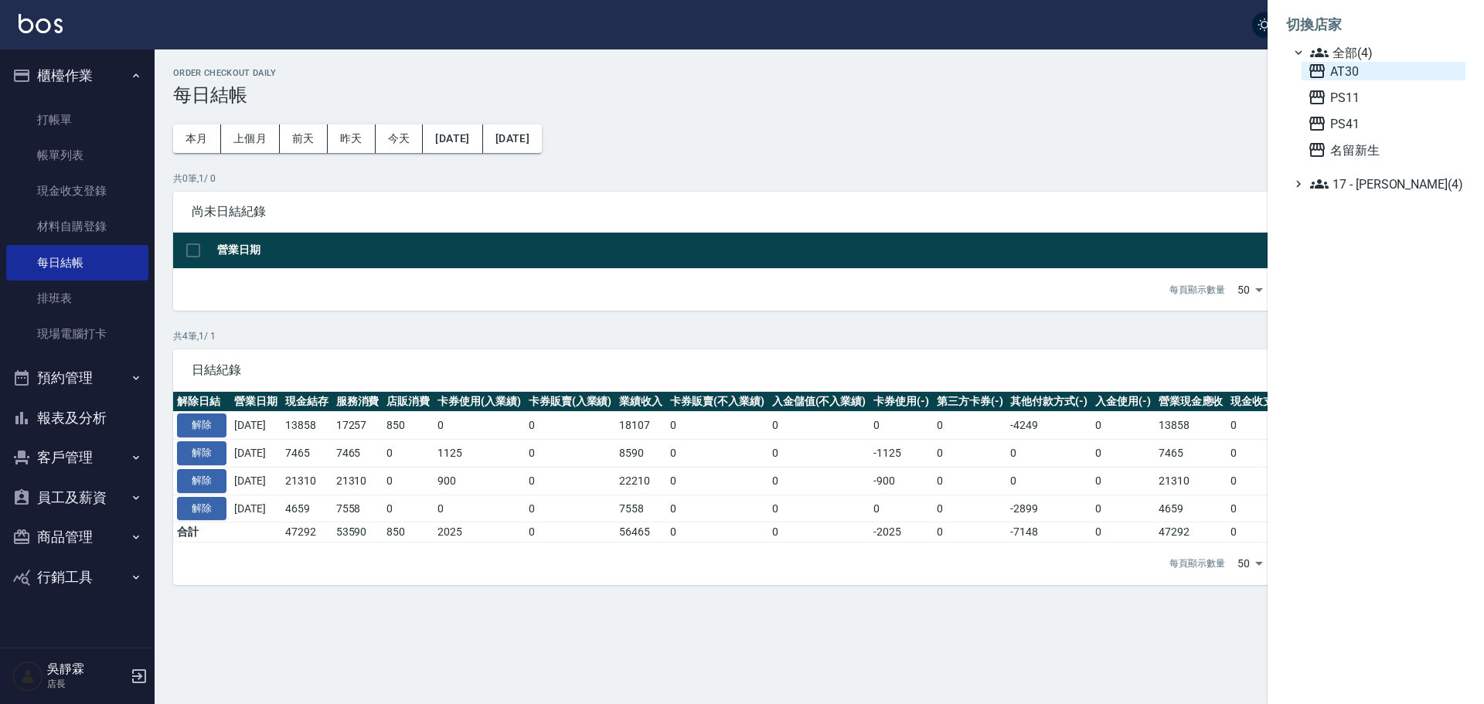
click at [1351, 65] on span "AT30" at bounding box center [1382, 71] width 151 height 19
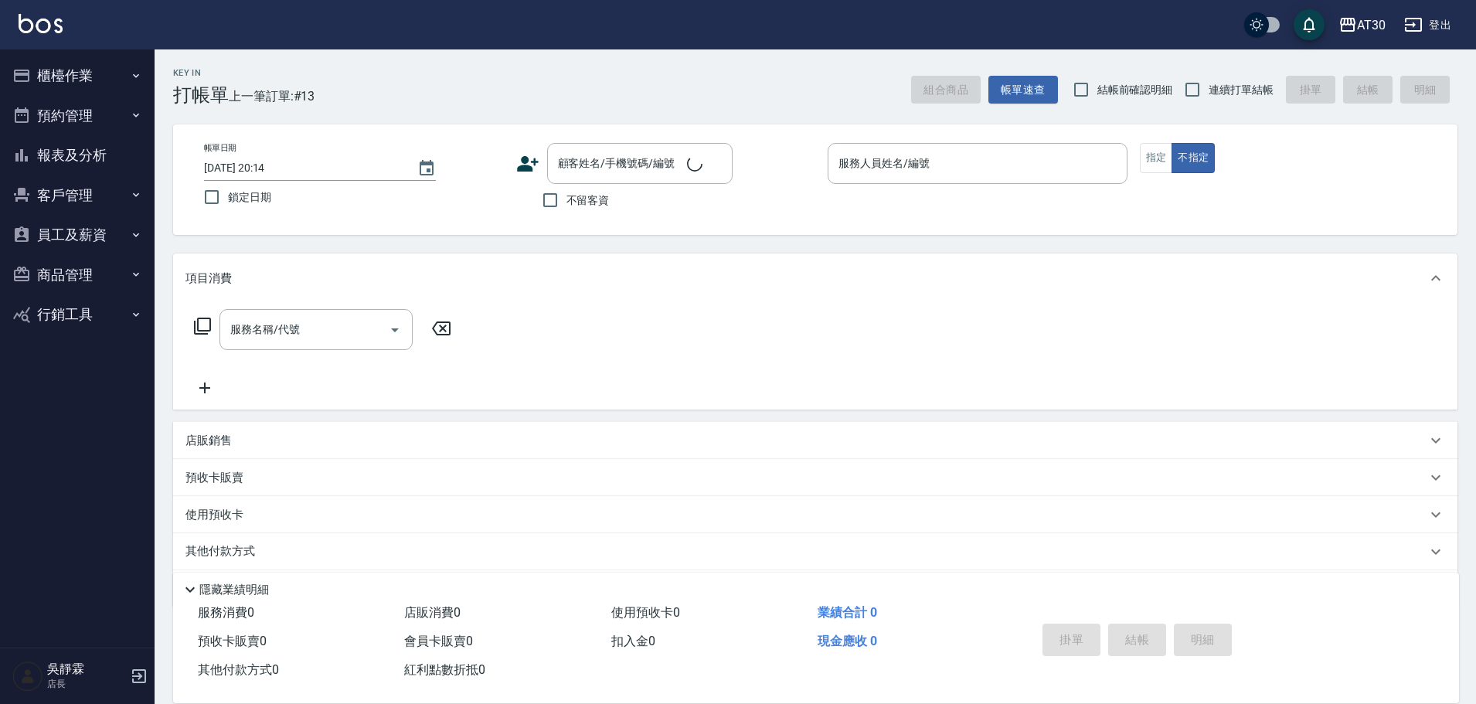
click at [1393, 22] on div "AT30 登出" at bounding box center [738, 24] width 1476 height 49
click at [1368, 22] on div "AT30" at bounding box center [1371, 24] width 29 height 19
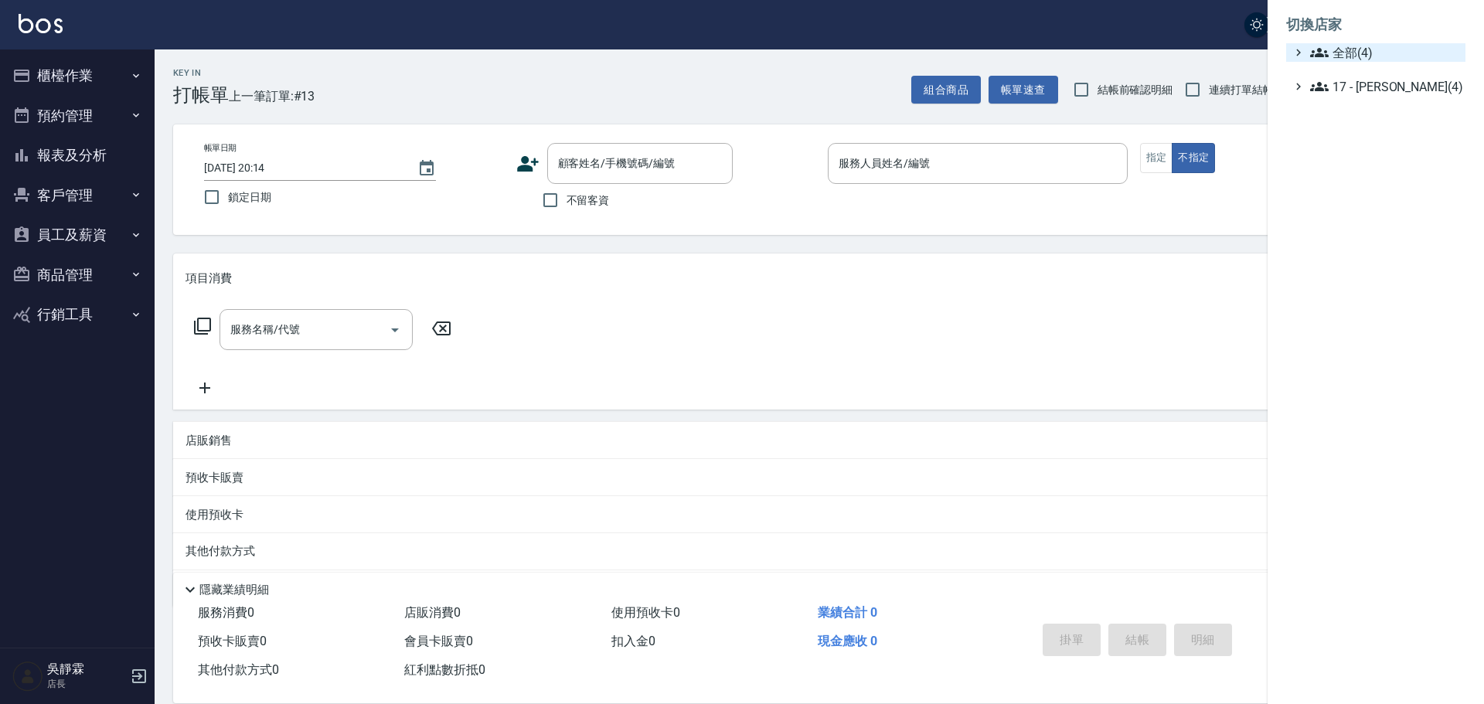
click at [1354, 50] on span "全部(4)" at bounding box center [1384, 52] width 149 height 19
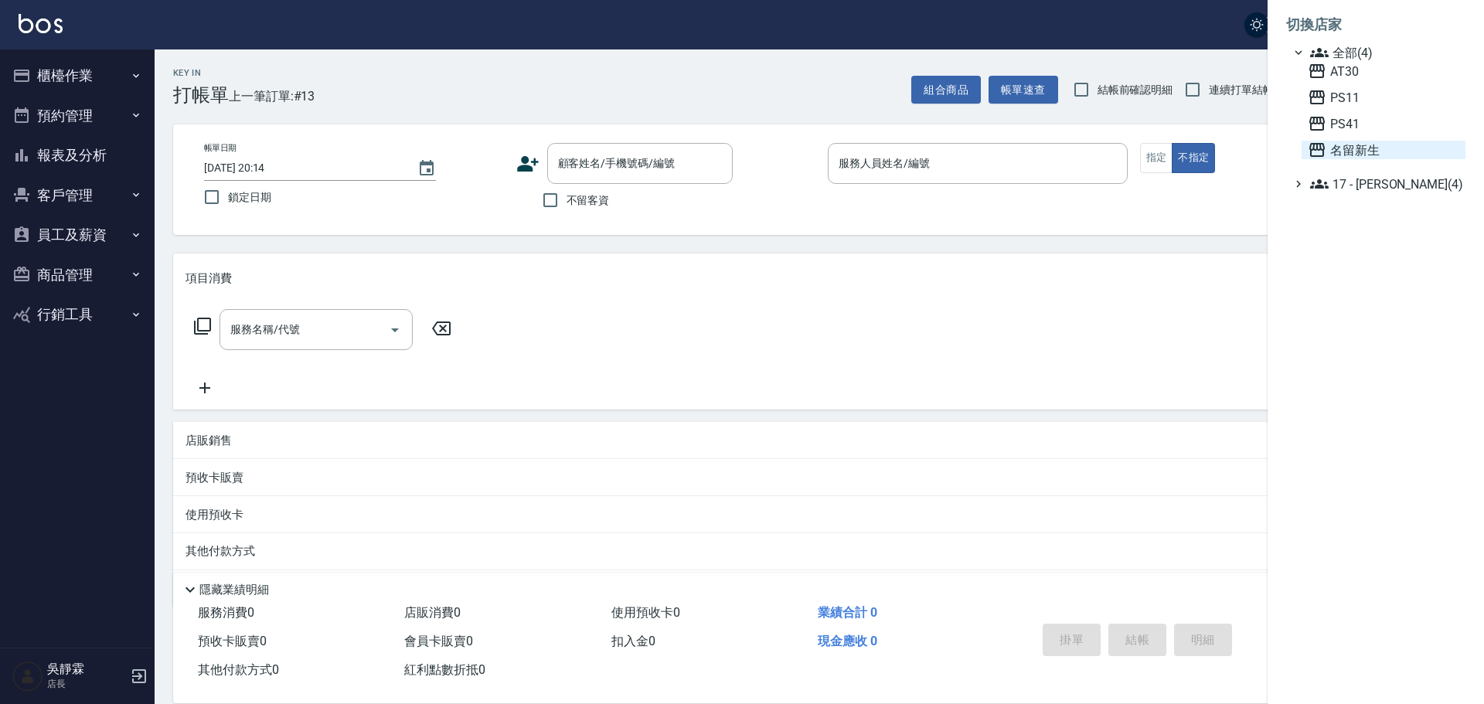
click at [1360, 149] on span "名留新生" at bounding box center [1382, 150] width 151 height 19
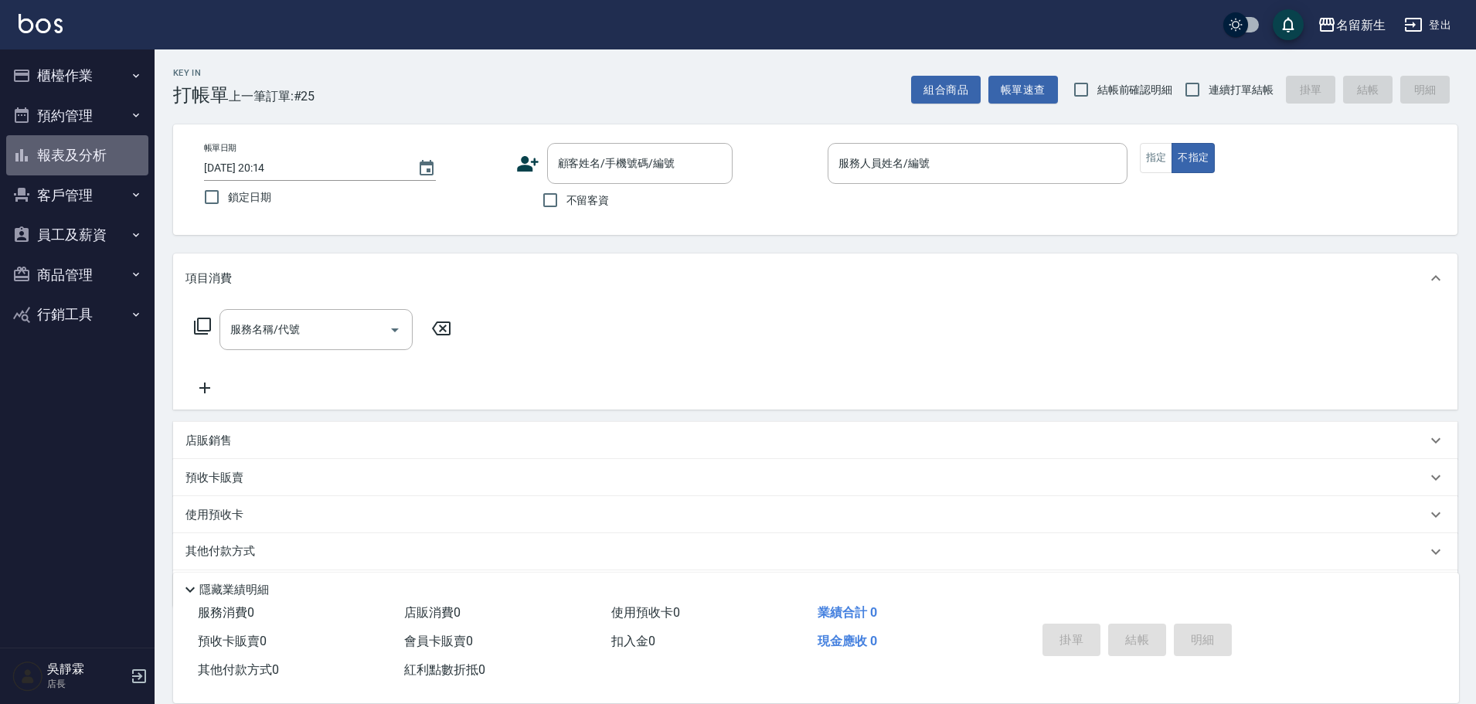
click at [86, 140] on button "報表及分析" at bounding box center [77, 155] width 142 height 40
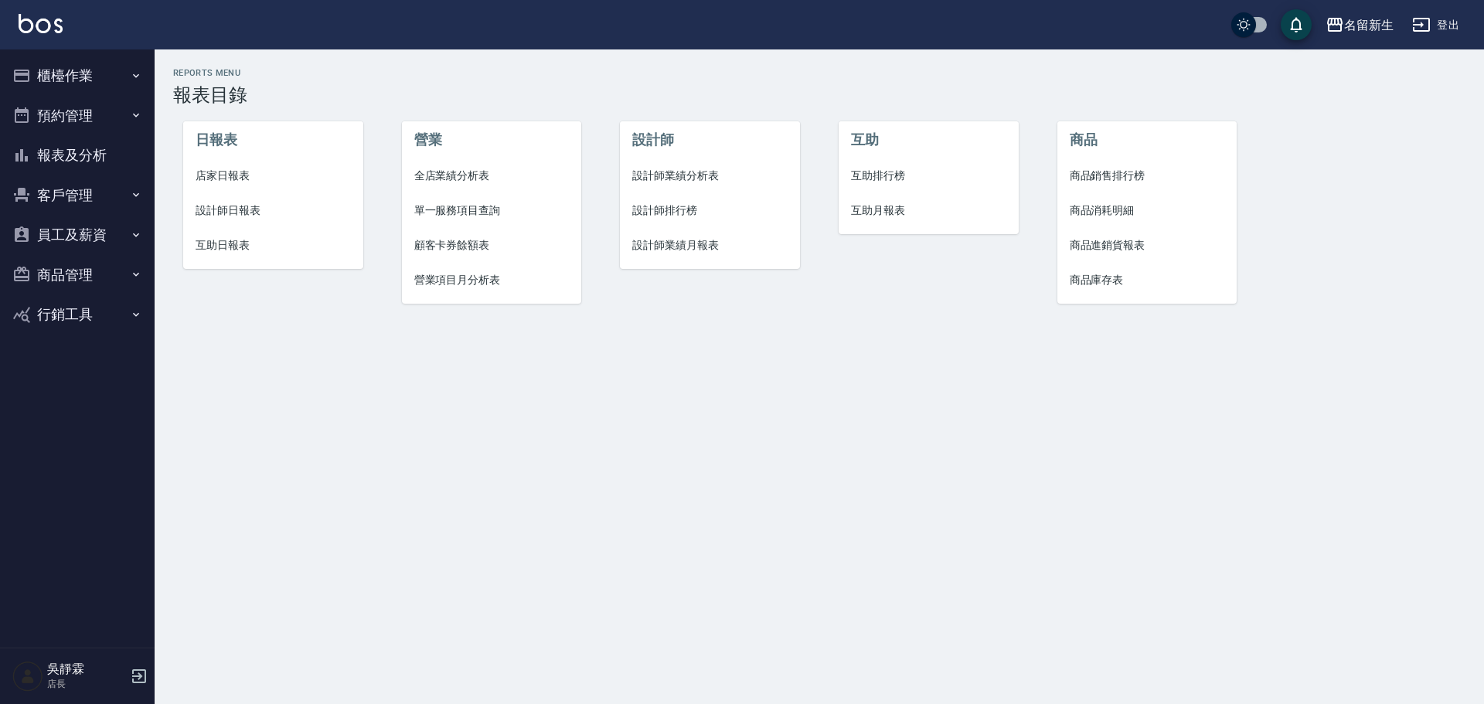
click at [208, 175] on span "店家日報表" at bounding box center [272, 176] width 155 height 16
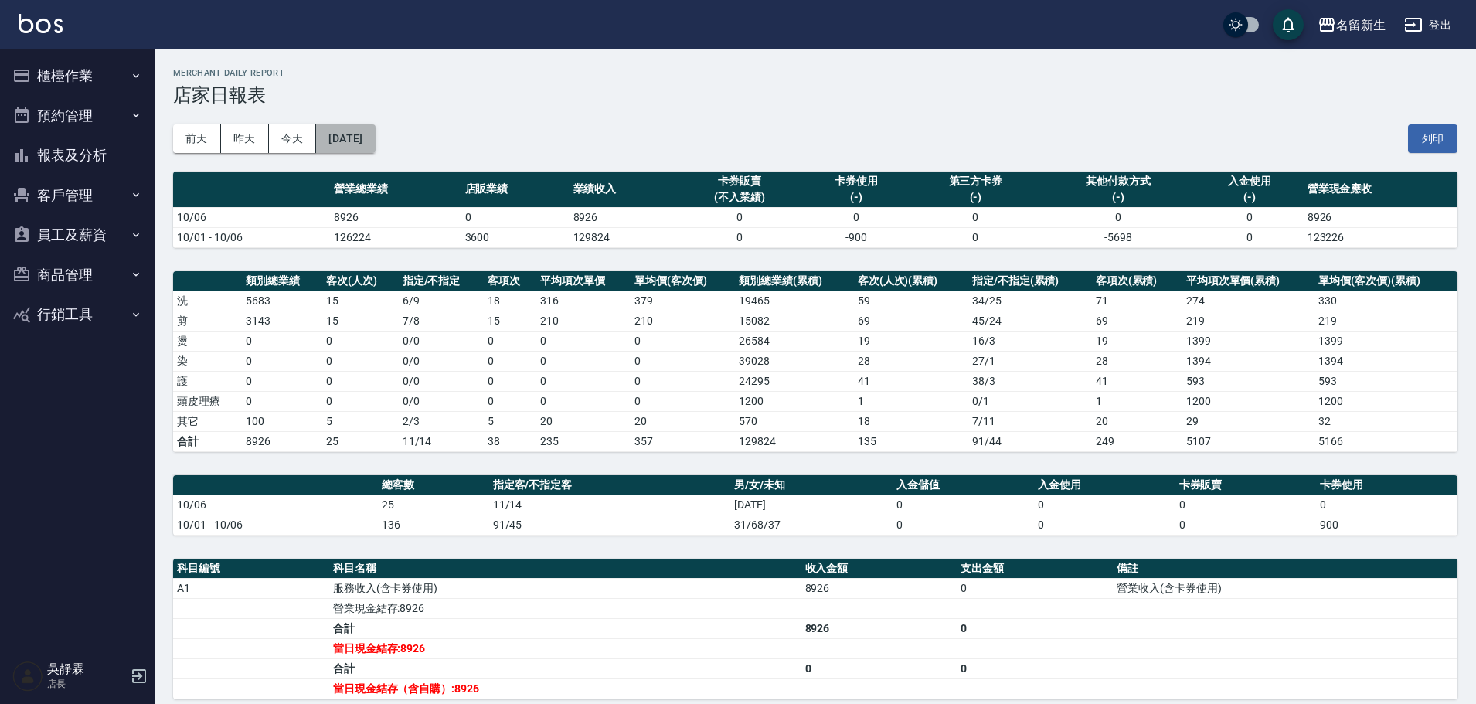
click at [375, 145] on button "[DATE]" at bounding box center [345, 138] width 59 height 29
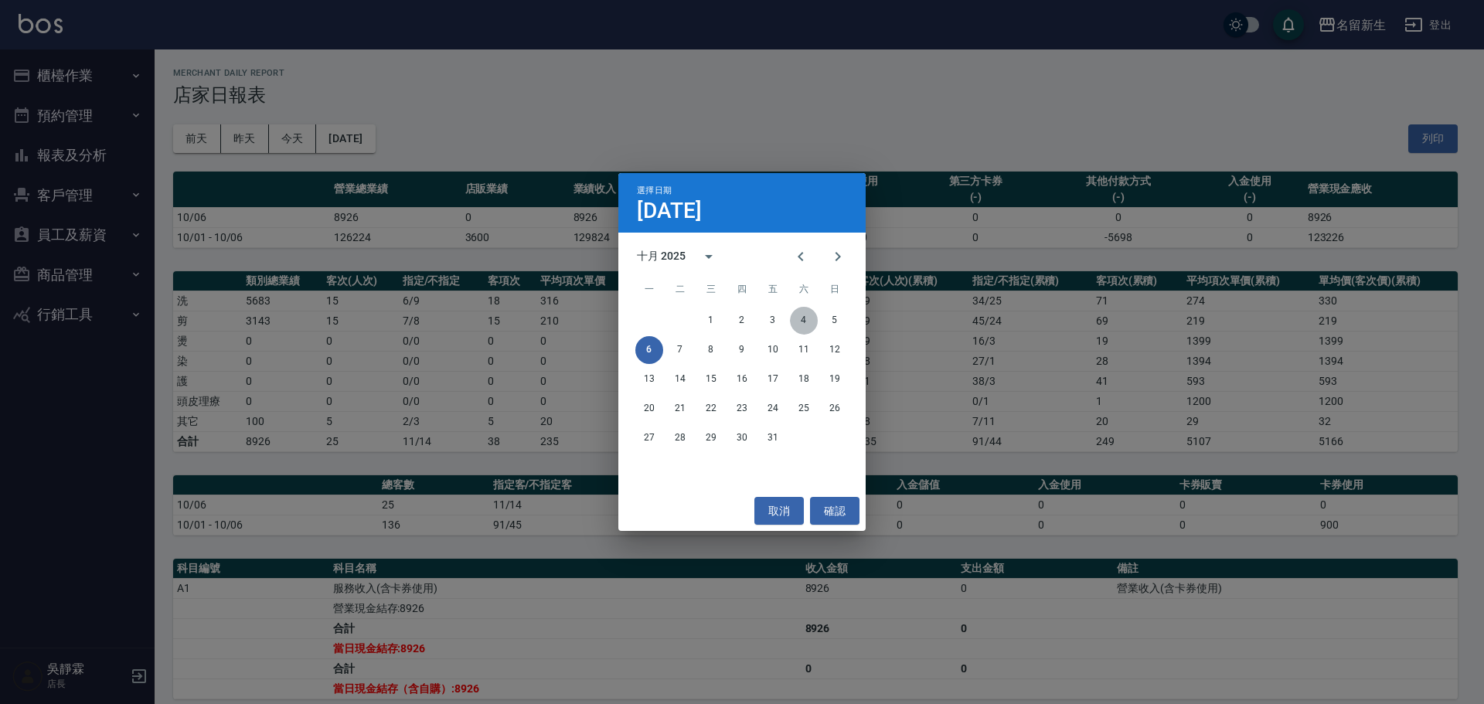
click at [808, 318] on button "4" at bounding box center [804, 321] width 28 height 28
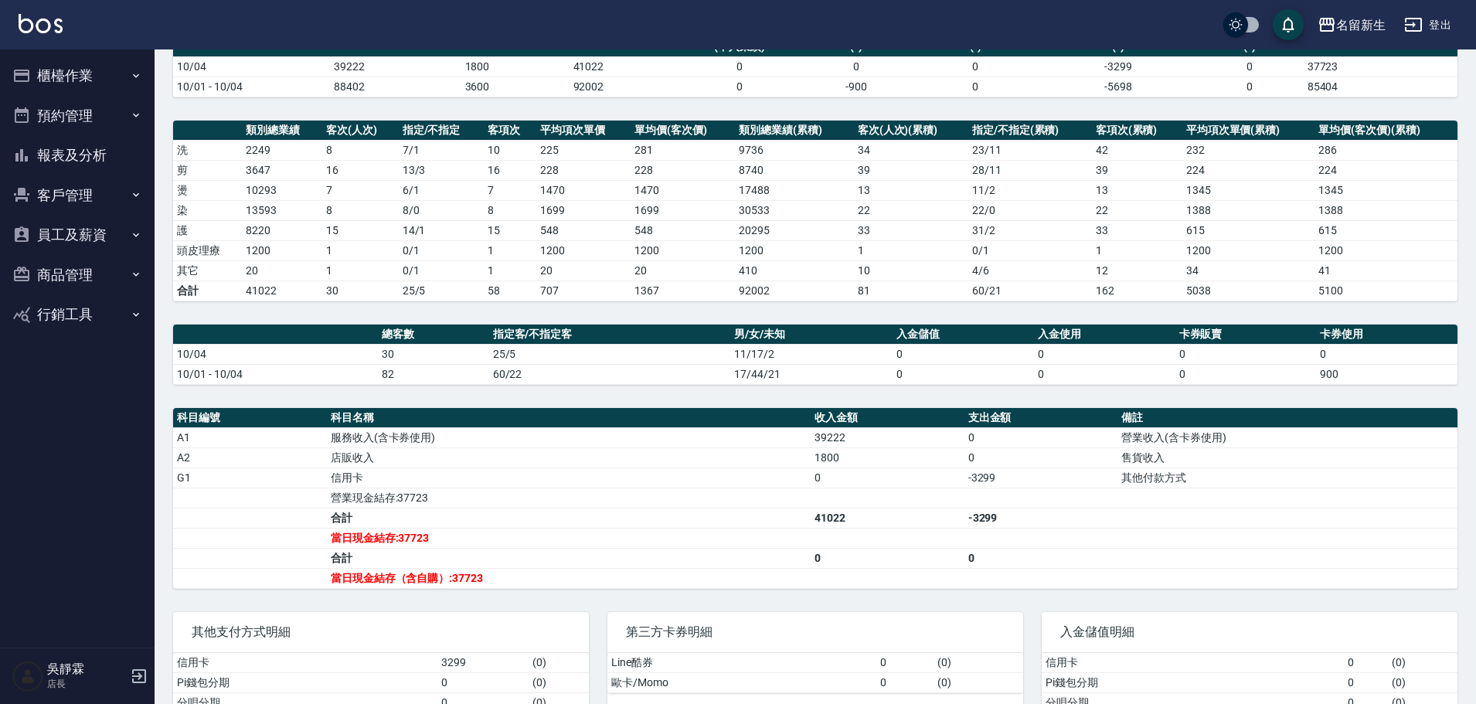
scroll to position [161, 0]
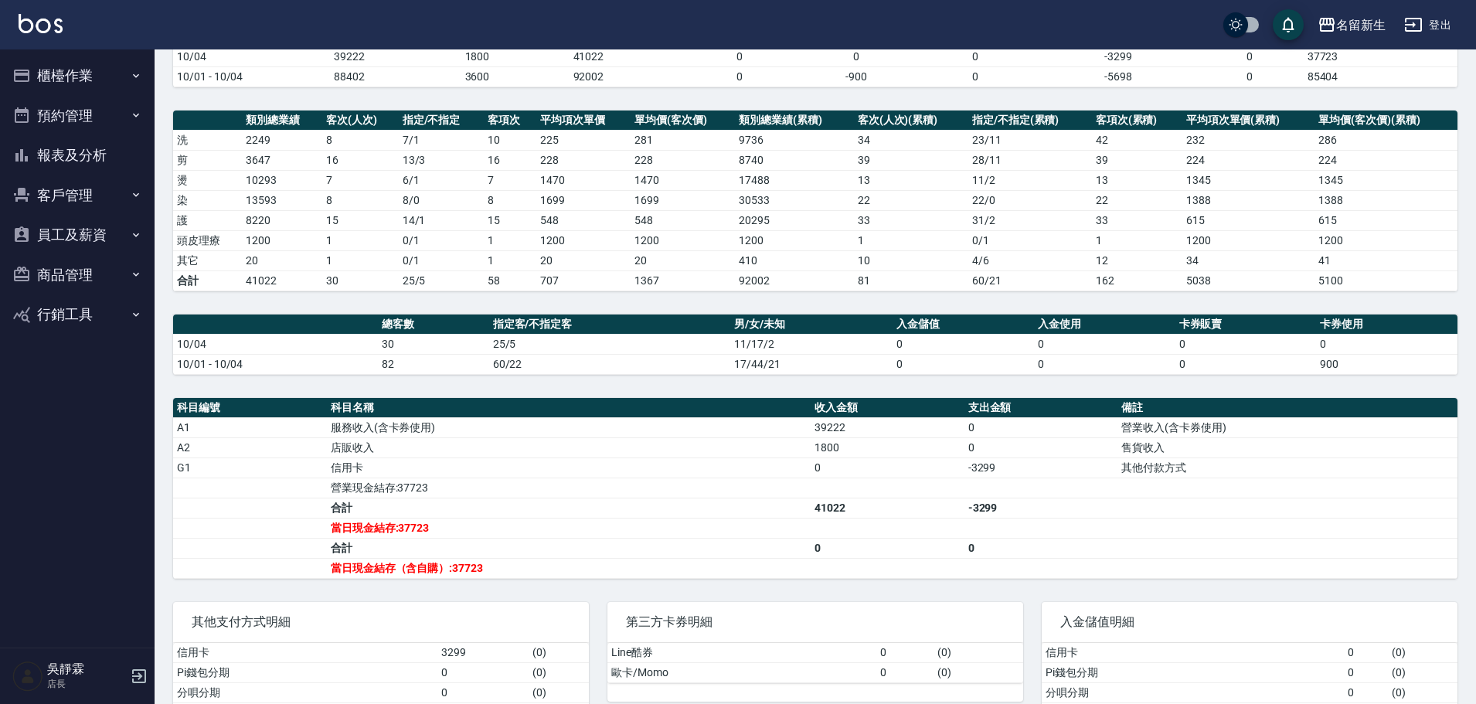
click at [82, 70] on button "櫃檯作業" at bounding box center [77, 76] width 142 height 40
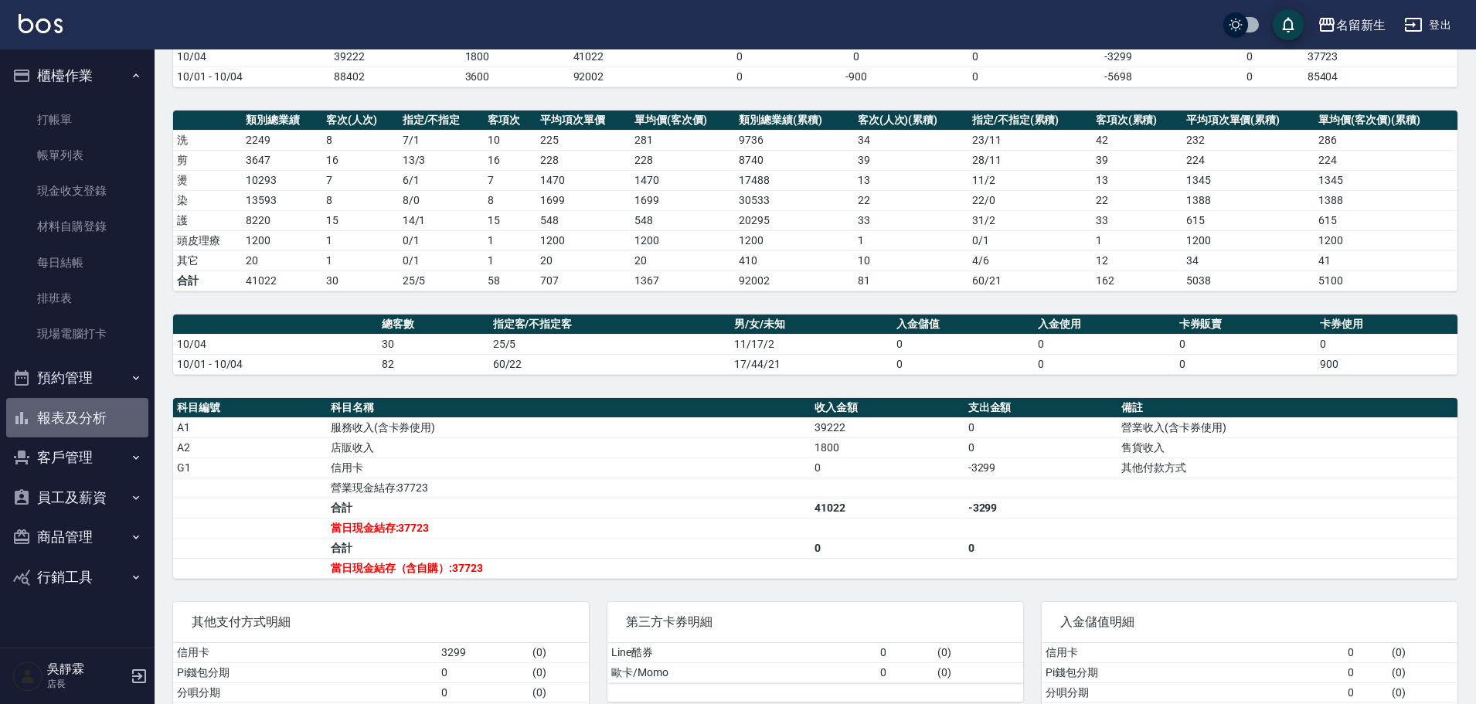
click at [88, 427] on button "報表及分析" at bounding box center [77, 418] width 142 height 40
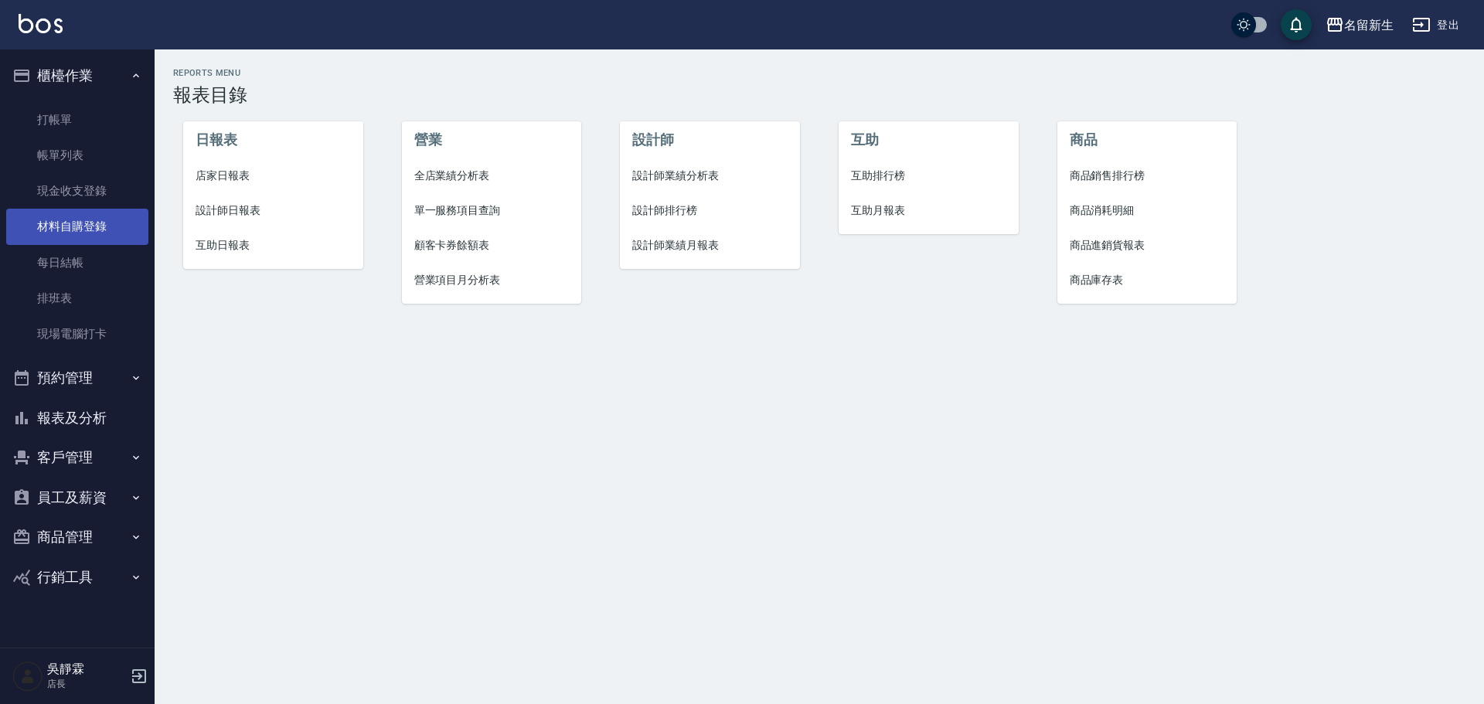
click at [111, 223] on link "材料自購登錄" at bounding box center [77, 227] width 142 height 36
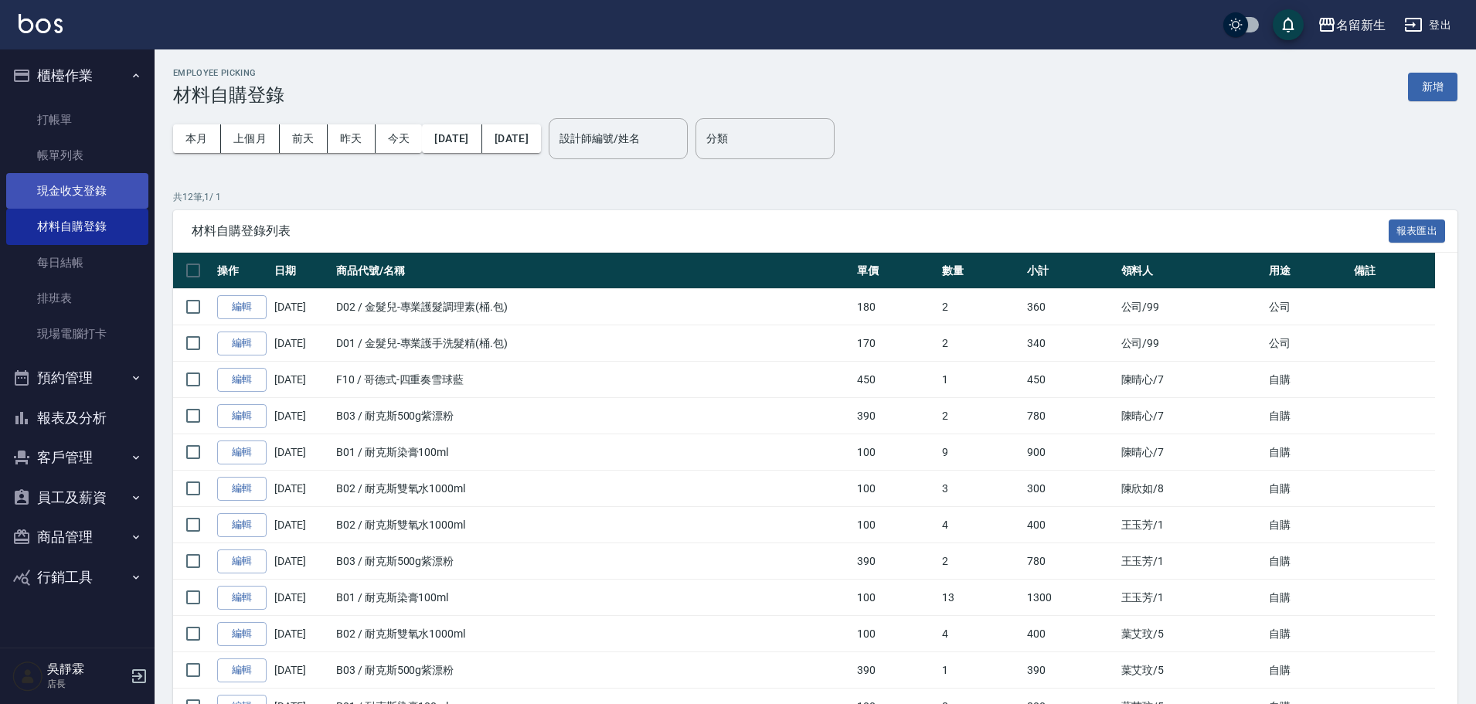
click at [100, 182] on link "現金收支登錄" at bounding box center [77, 191] width 142 height 36
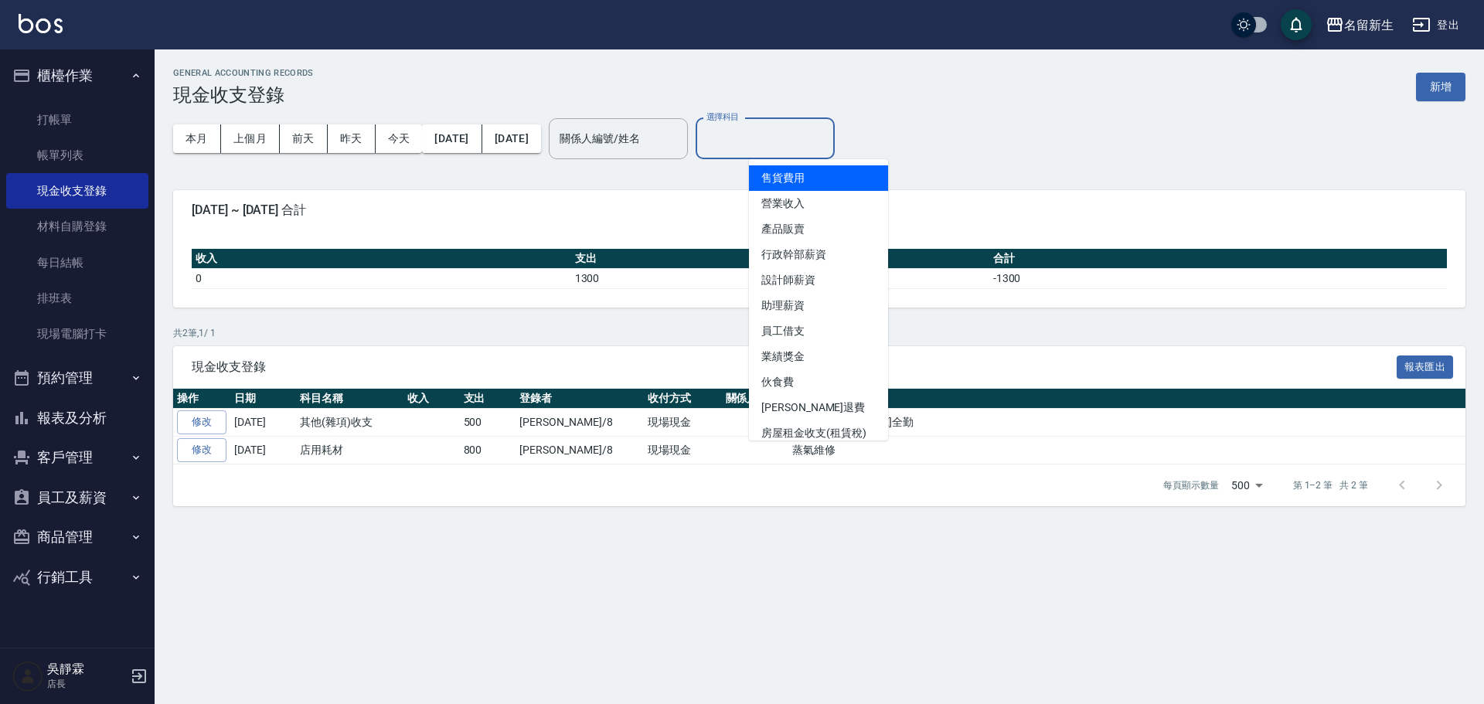
click at [796, 141] on input "選擇科目" at bounding box center [764, 138] width 125 height 27
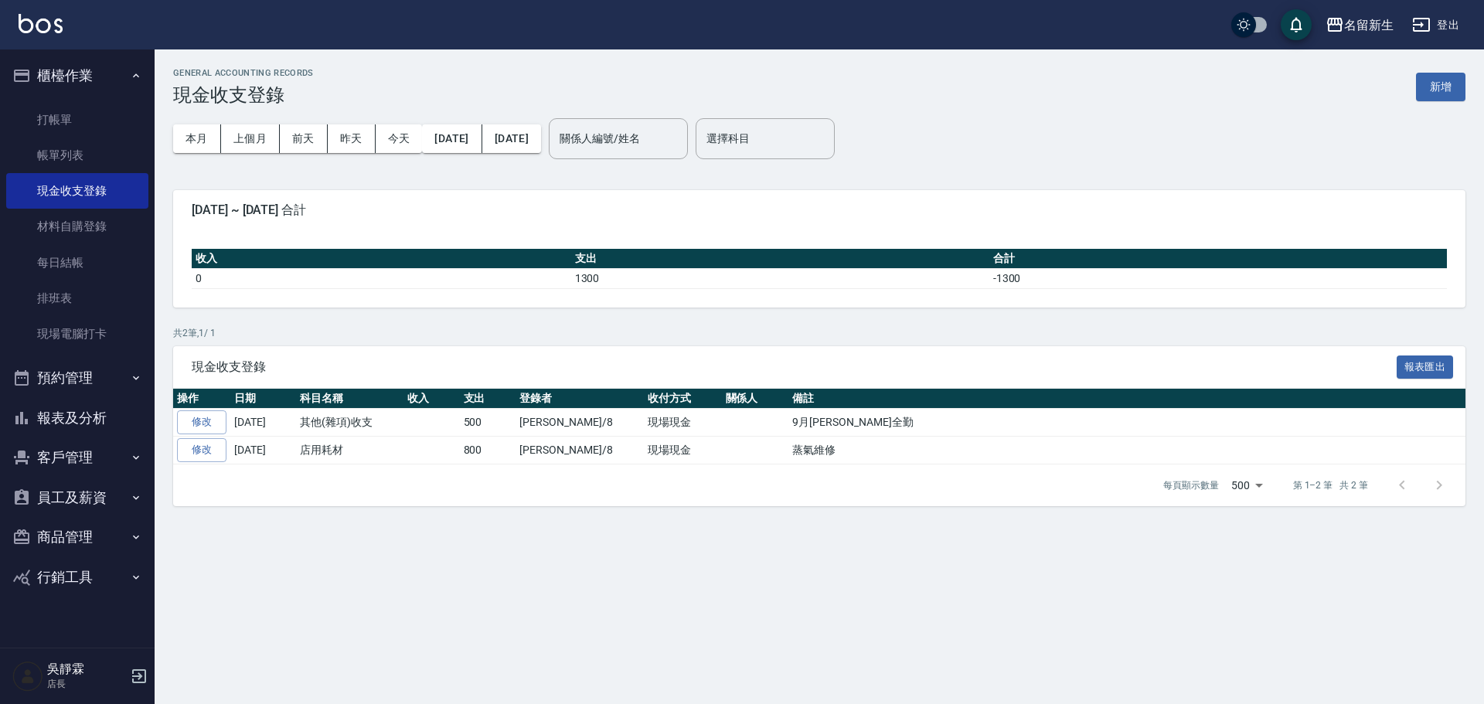
drag, startPoint x: 888, startPoint y: 194, endPoint x: 891, endPoint y: 234, distance: 40.3
click at [891, 234] on div "2025-10-01 ~ 2025-10-06 合計 收入 支出 合計 0 1300 -1300" at bounding box center [819, 248] width 1292 height 117
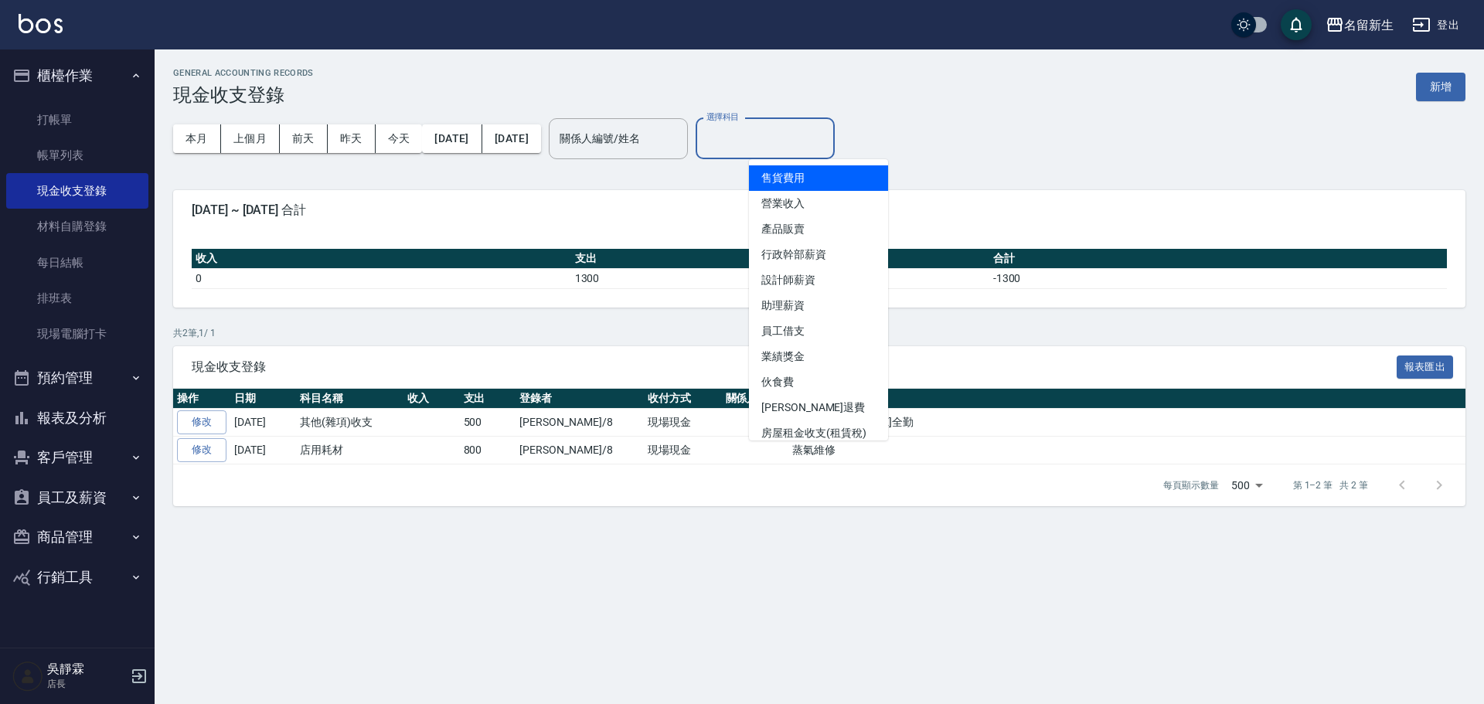
click at [828, 137] on input "選擇科目" at bounding box center [764, 138] width 125 height 27
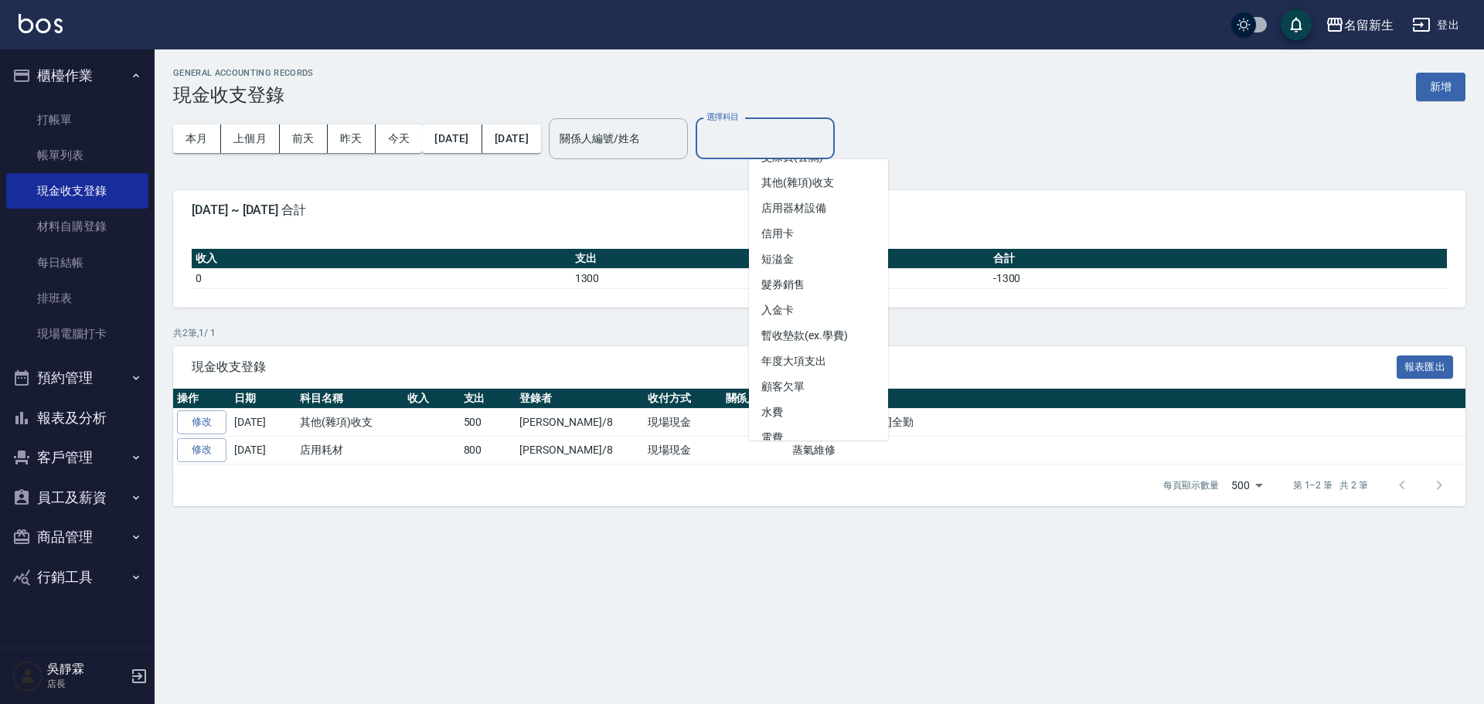
scroll to position [601, 0]
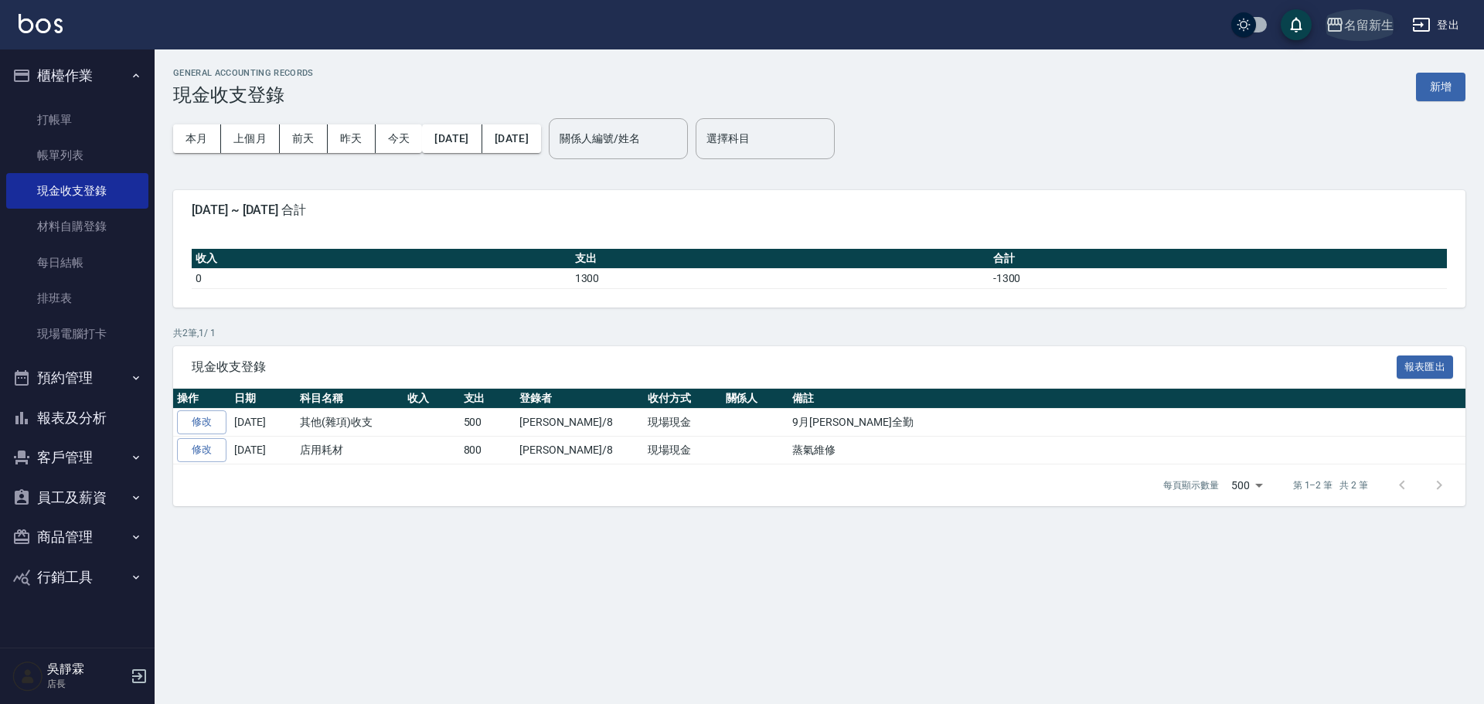
drag, startPoint x: 1368, startPoint y: 9, endPoint x: 1365, endPoint y: 22, distance: 13.5
click at [1365, 22] on button "名留新生" at bounding box center [1359, 25] width 80 height 32
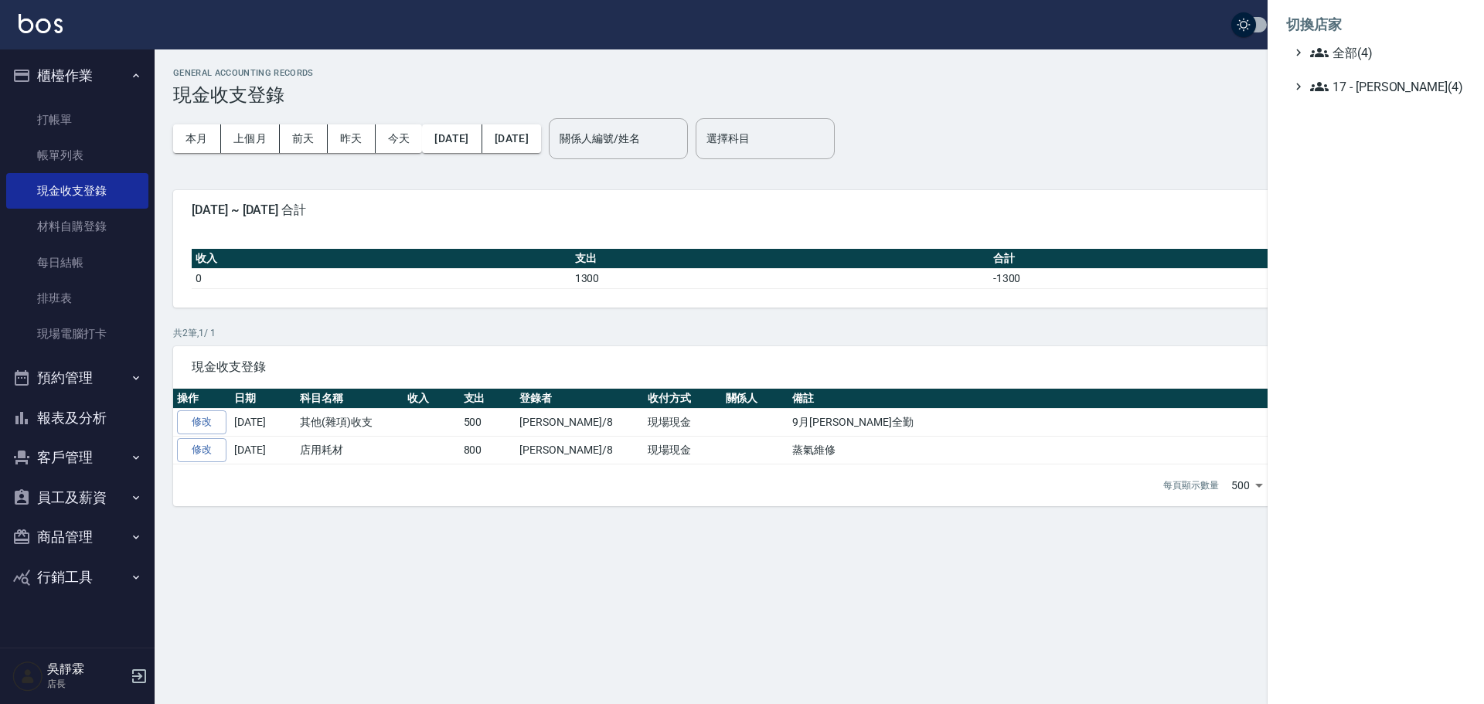
click at [1363, 8] on li "切換店家" at bounding box center [1375, 24] width 179 height 37
click at [1367, 42] on li "切換店家" at bounding box center [1375, 24] width 179 height 37
click at [1363, 56] on span "全部(4)" at bounding box center [1384, 52] width 149 height 19
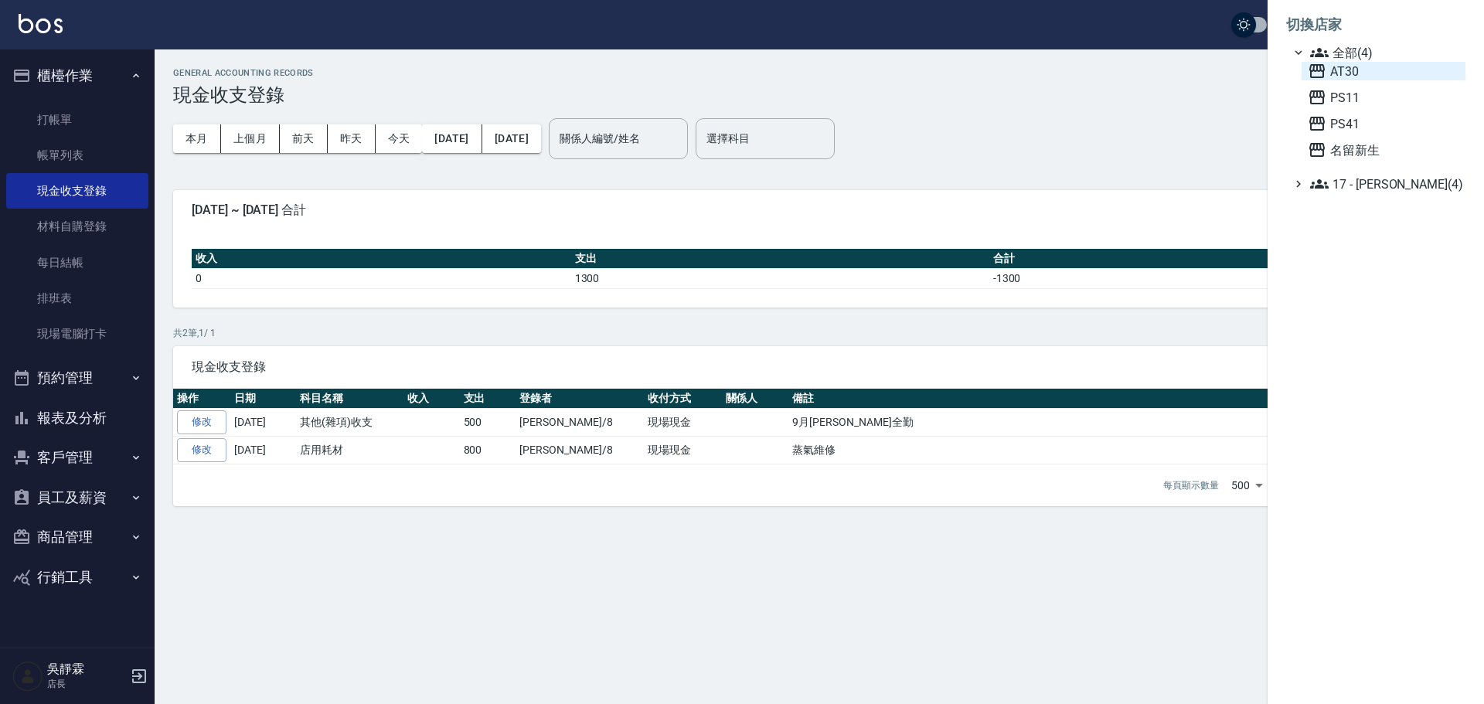
click at [1356, 62] on span "AT30" at bounding box center [1382, 71] width 151 height 19
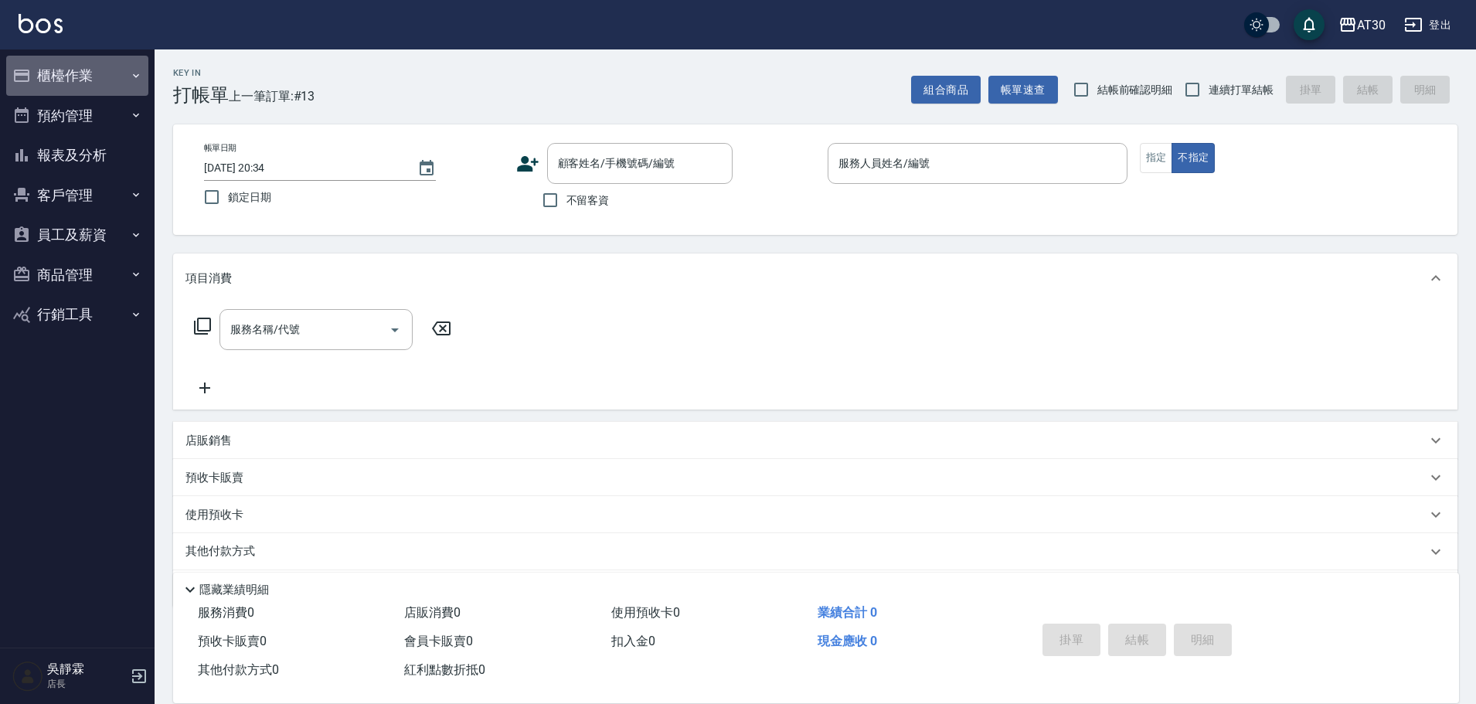
click at [87, 84] on button "櫃檯作業" at bounding box center [77, 76] width 142 height 40
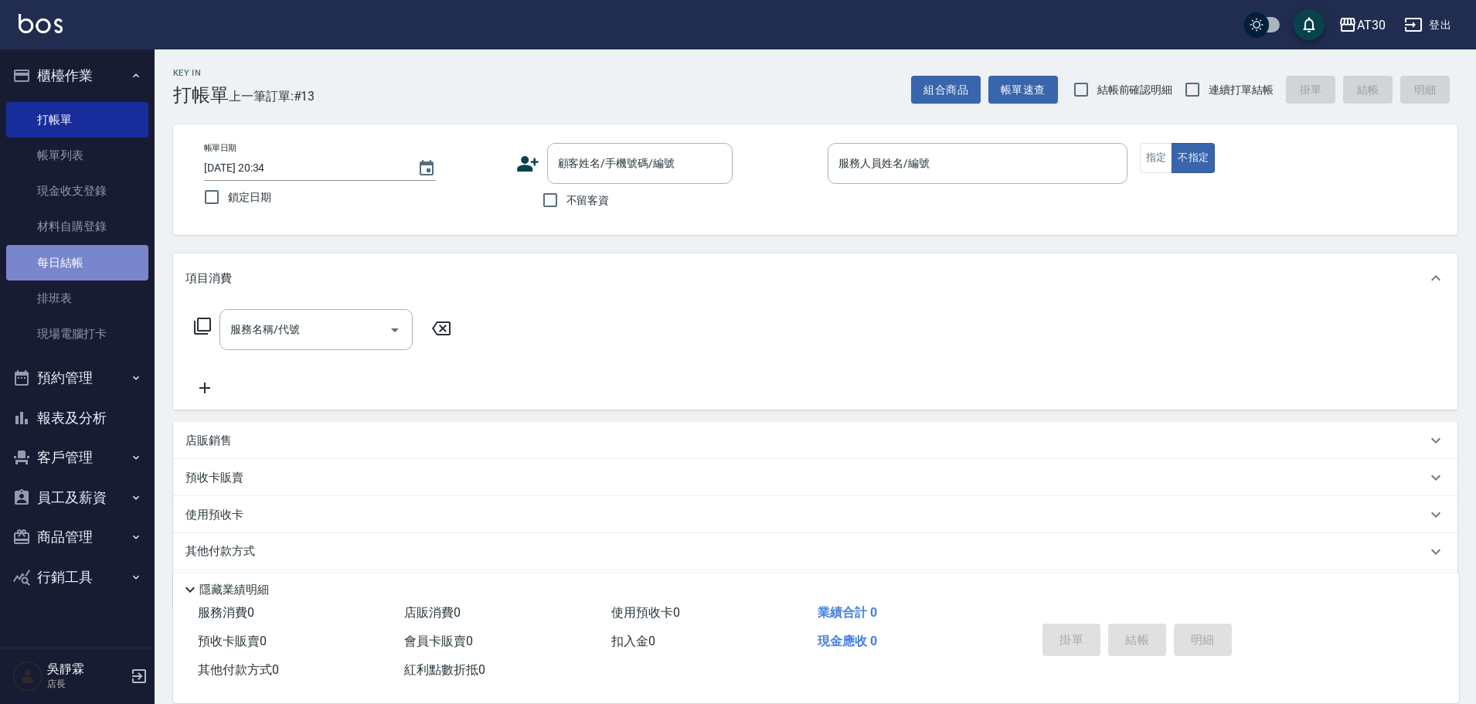
click at [93, 257] on link "每日結帳" at bounding box center [77, 263] width 142 height 36
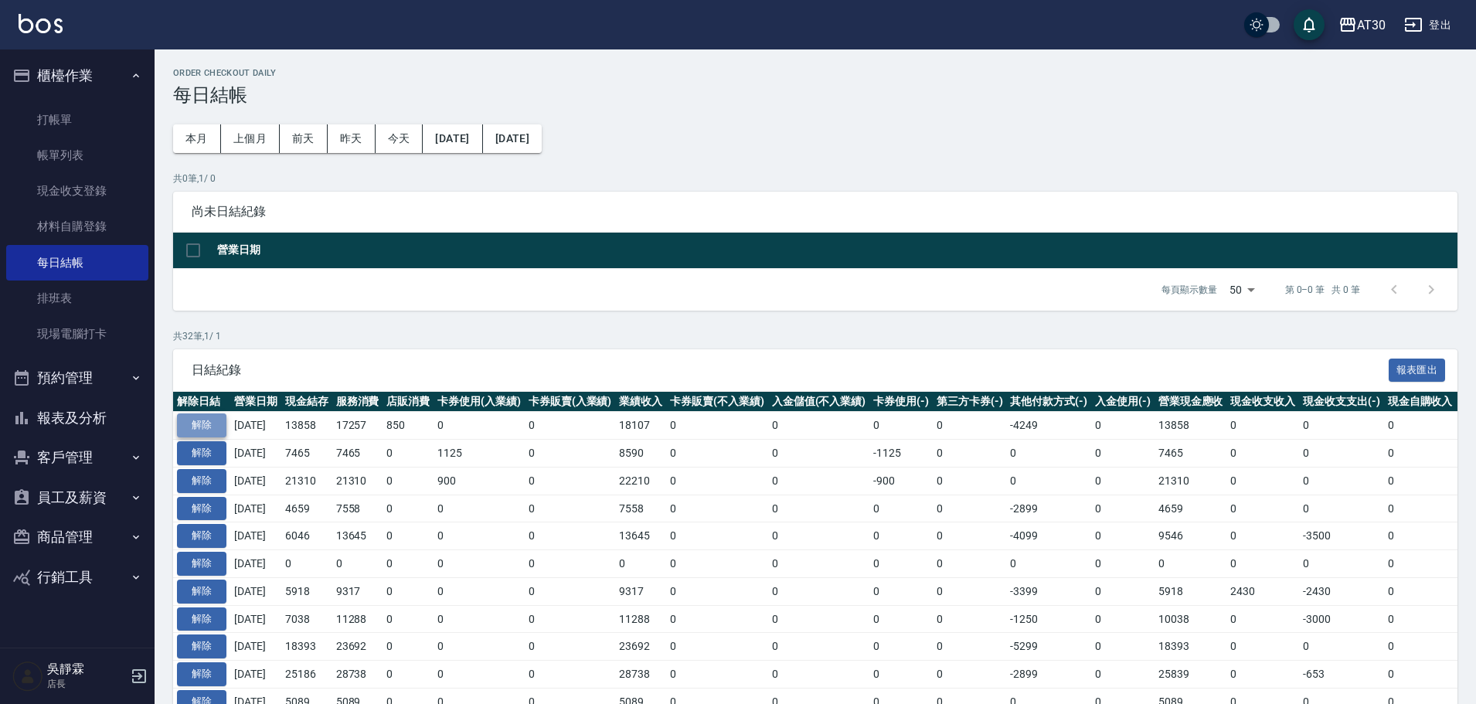
click at [209, 426] on button "解除" at bounding box center [201, 425] width 49 height 24
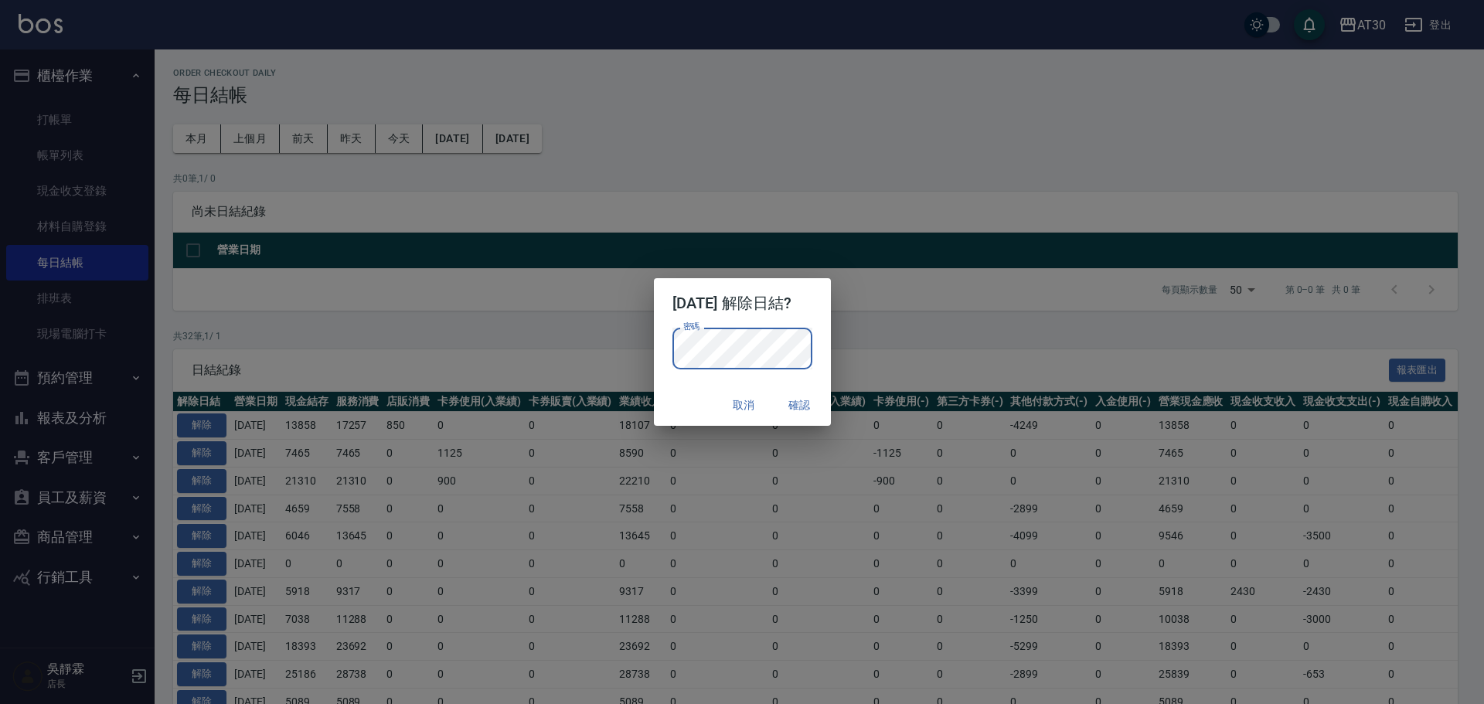
click at [674, 386] on div "取消 確認" at bounding box center [742, 405] width 177 height 41
click at [802, 402] on button "確認" at bounding box center [799, 405] width 49 height 29
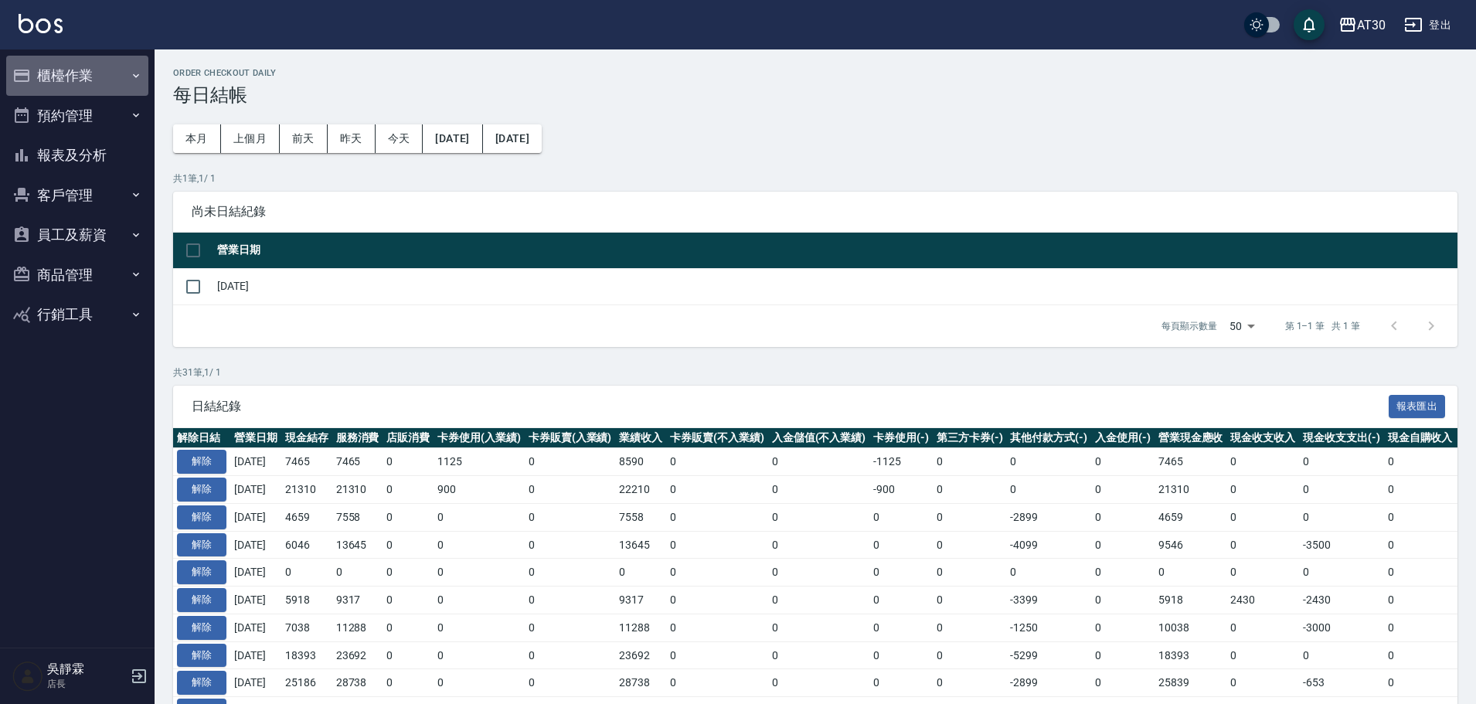
click at [64, 74] on button "櫃檯作業" at bounding box center [77, 76] width 142 height 40
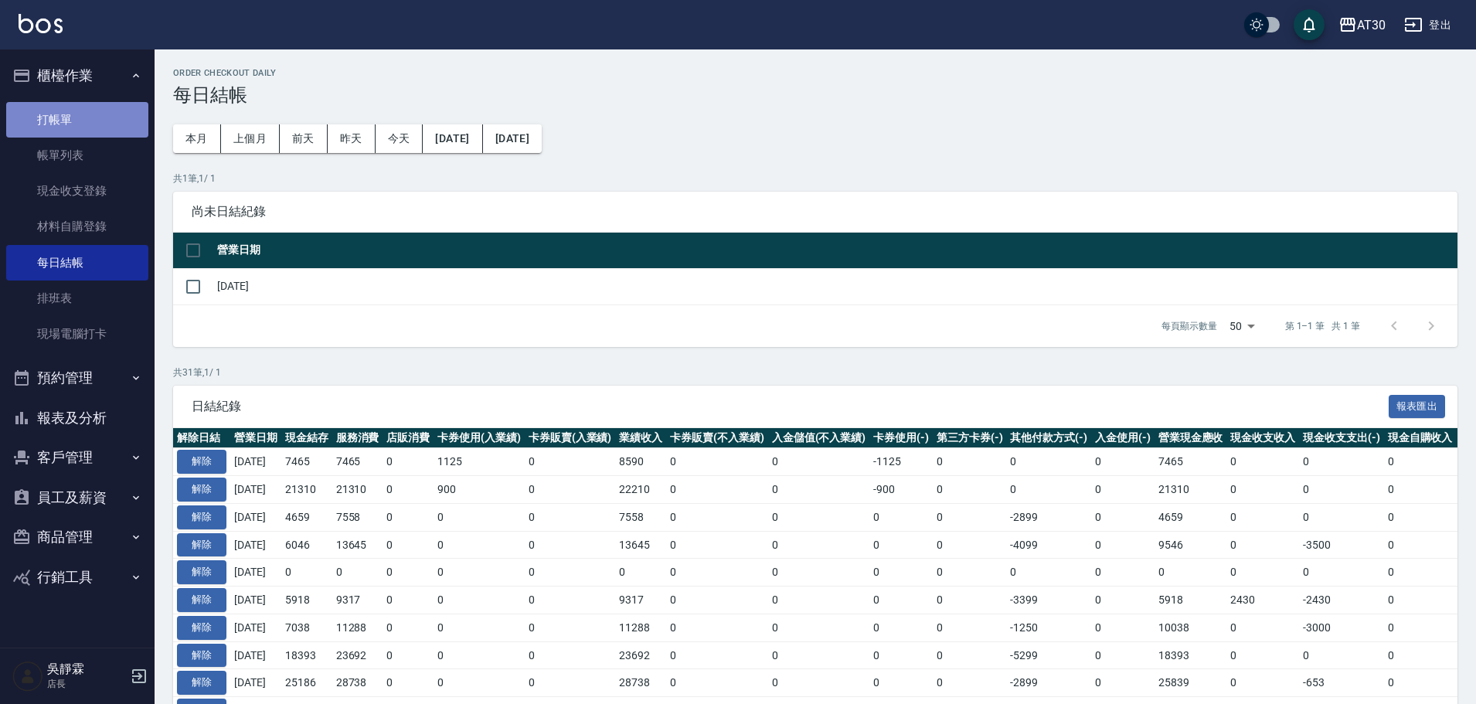
click at [112, 130] on link "打帳單" at bounding box center [77, 120] width 142 height 36
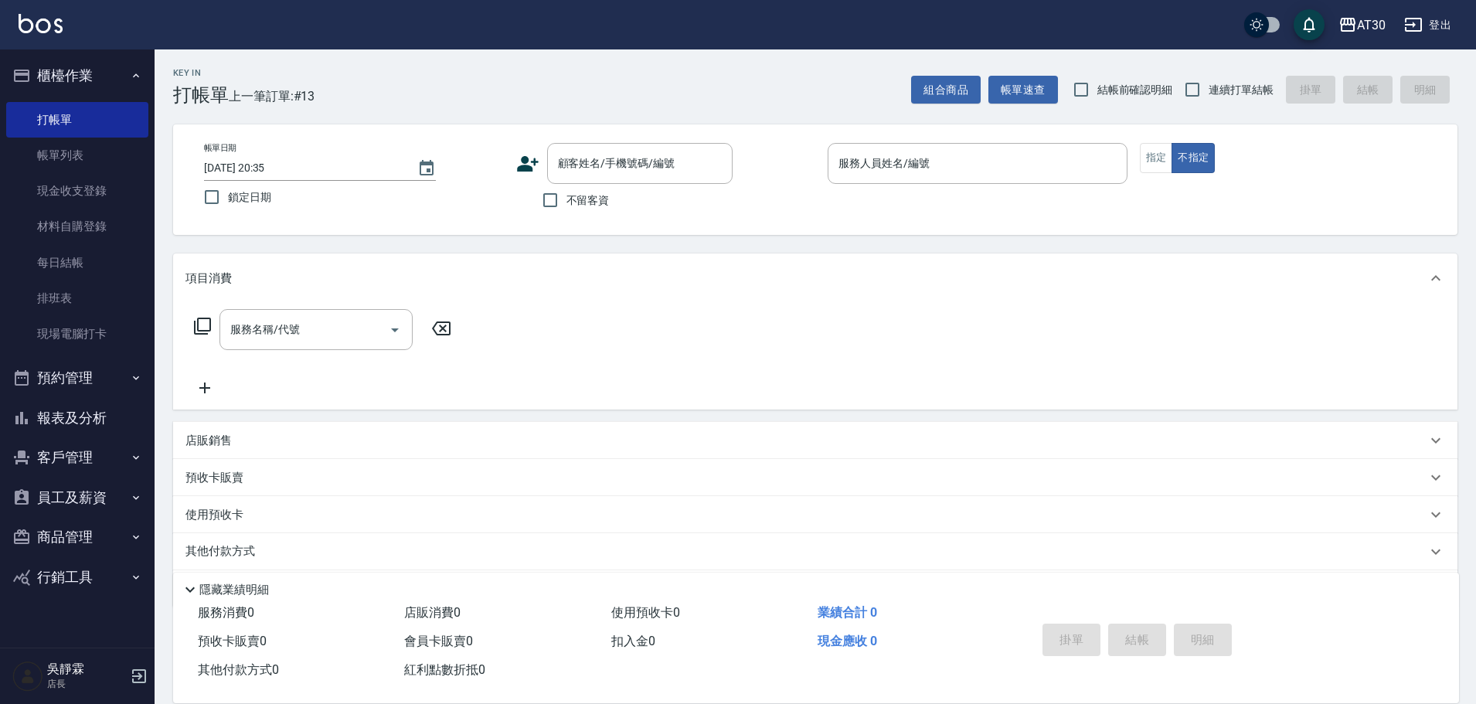
click at [525, 168] on icon at bounding box center [528, 163] width 22 height 15
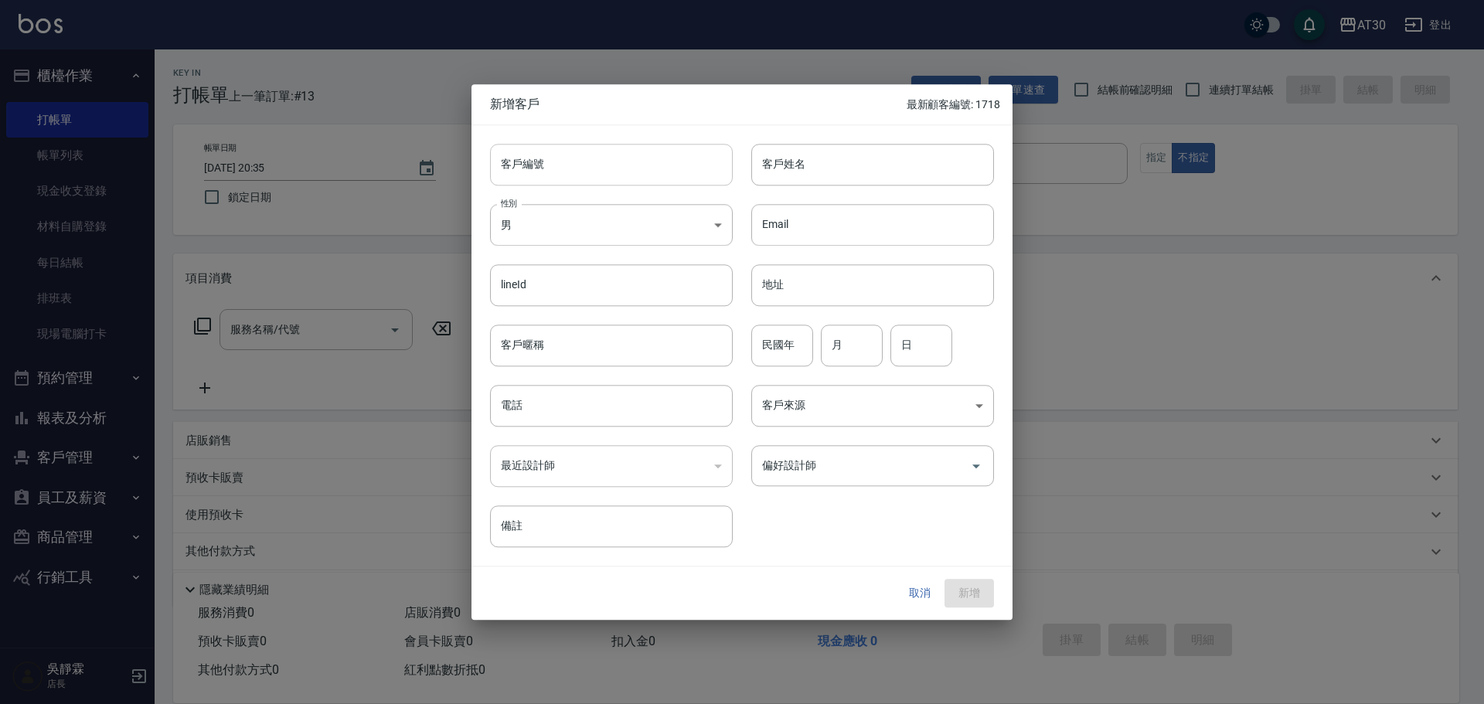
click at [523, 168] on input "客戶編號" at bounding box center [611, 165] width 243 height 42
type input "2751"
type input "量"
type input "輛"
type input "哩"
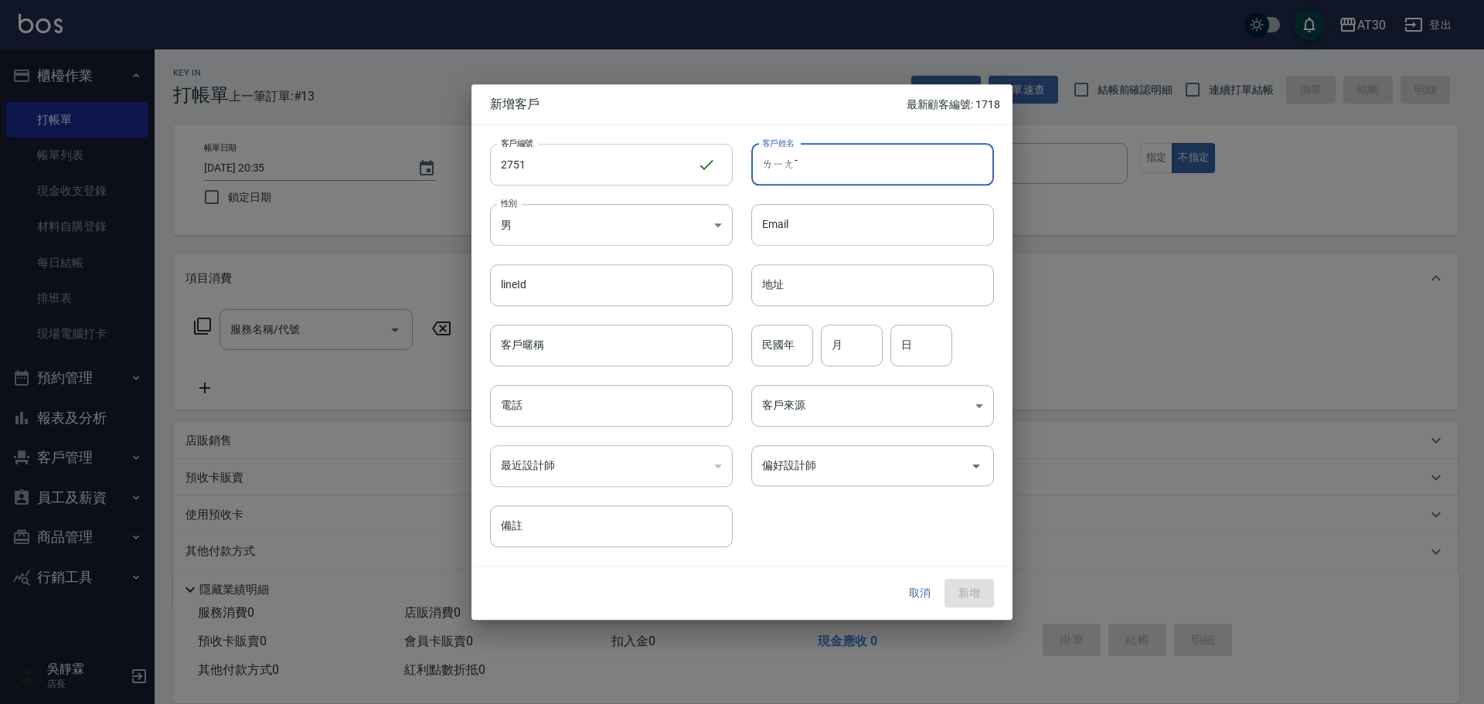
type input "兩"
type input "梁俐婷"
click at [615, 235] on body "AT30 登出 櫃檯作業 打帳單 帳單列表 現金收支登錄 材料自購登錄 每日結帳 排班表 現場電腦打卡 預約管理 預約管理 單日預約紀錄 單週預約紀錄 報表及…" at bounding box center [742, 378] width 1484 height 756
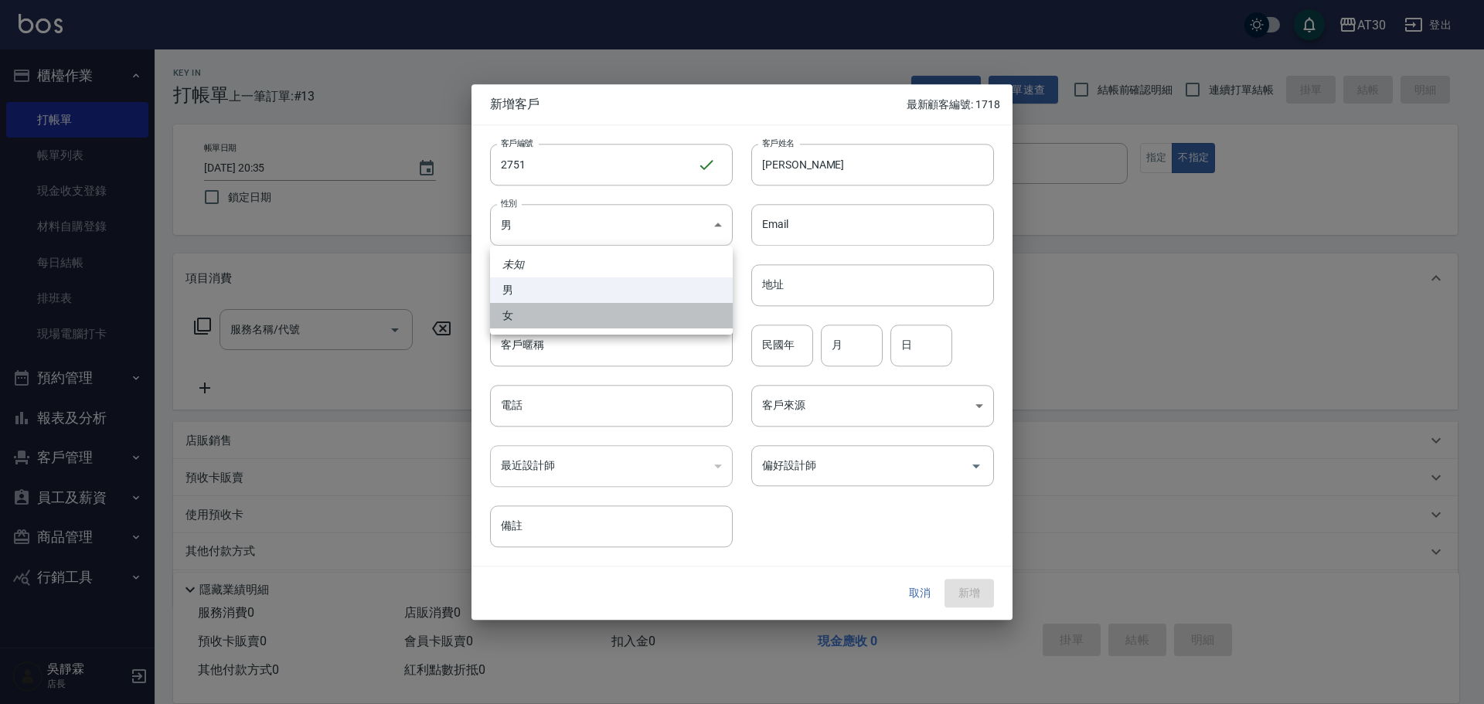
click at [587, 311] on li "女" at bounding box center [611, 315] width 243 height 25
type input "FEMALE"
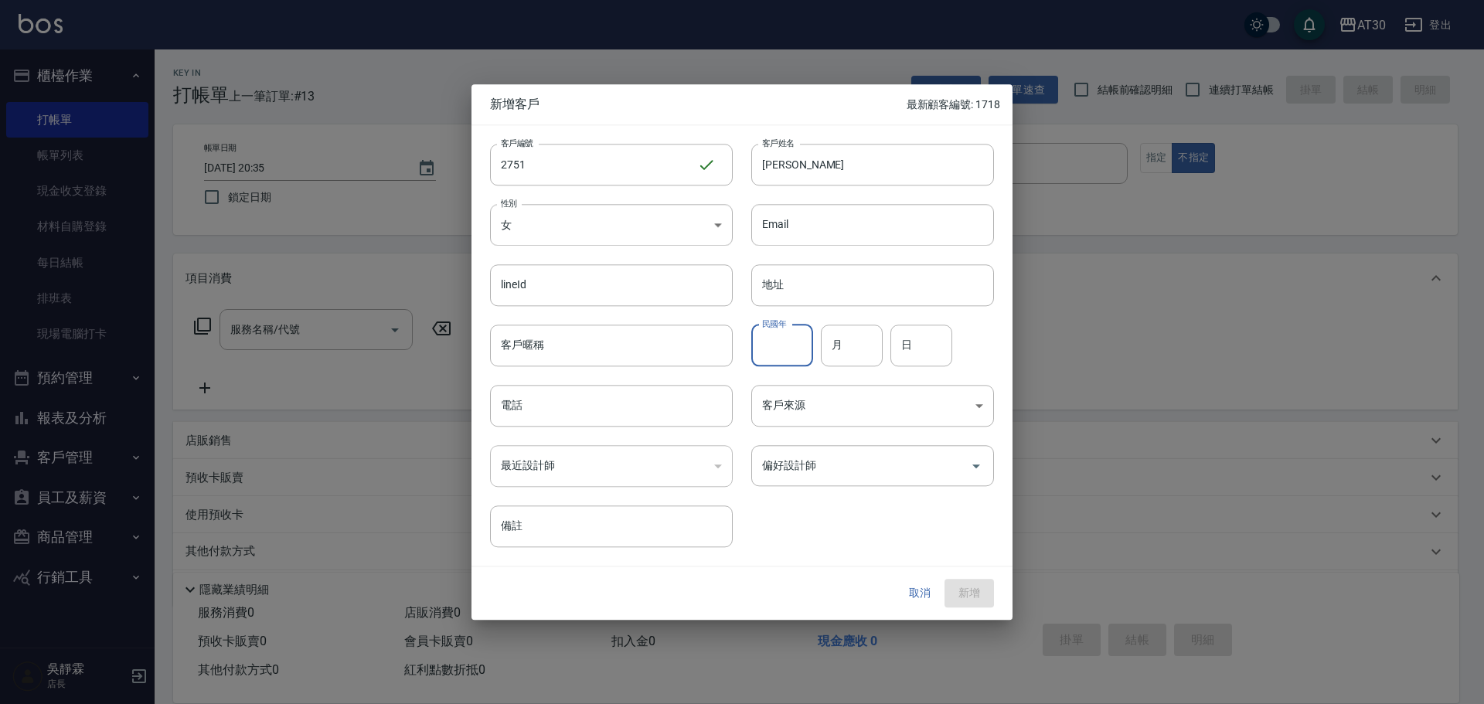
click at [763, 337] on input "民國年" at bounding box center [782, 346] width 62 height 42
type input "92"
type input "12"
type input "07"
type input "0"
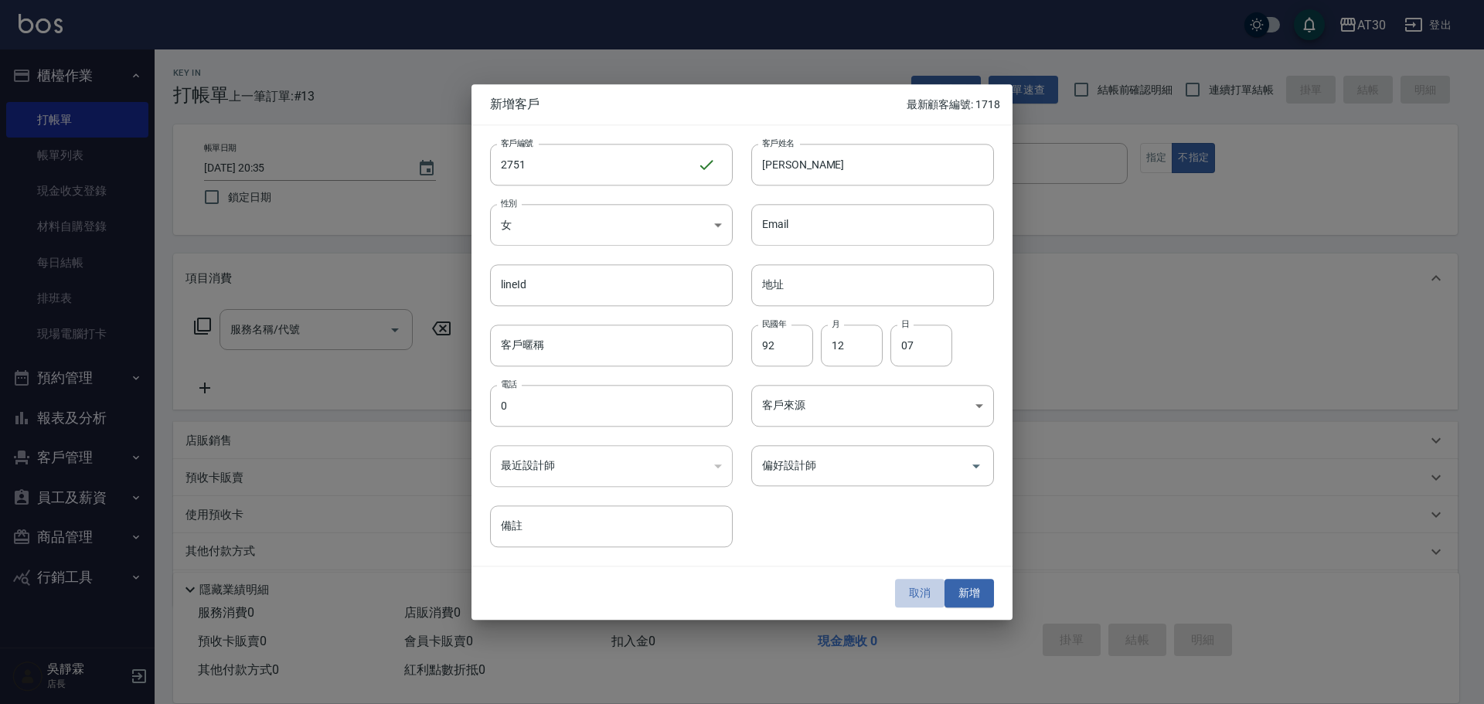
click at [920, 601] on button "取消" at bounding box center [919, 594] width 49 height 29
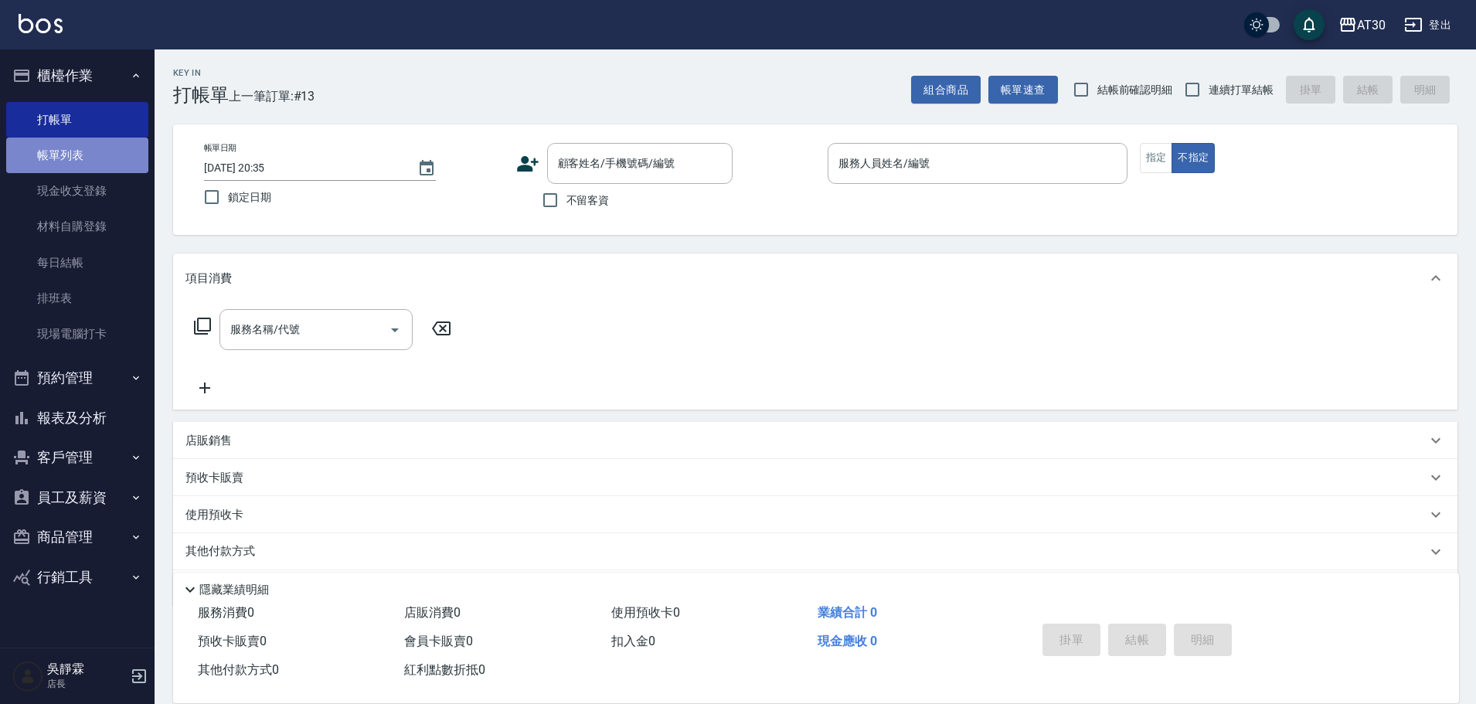
click at [78, 155] on link "帳單列表" at bounding box center [77, 156] width 142 height 36
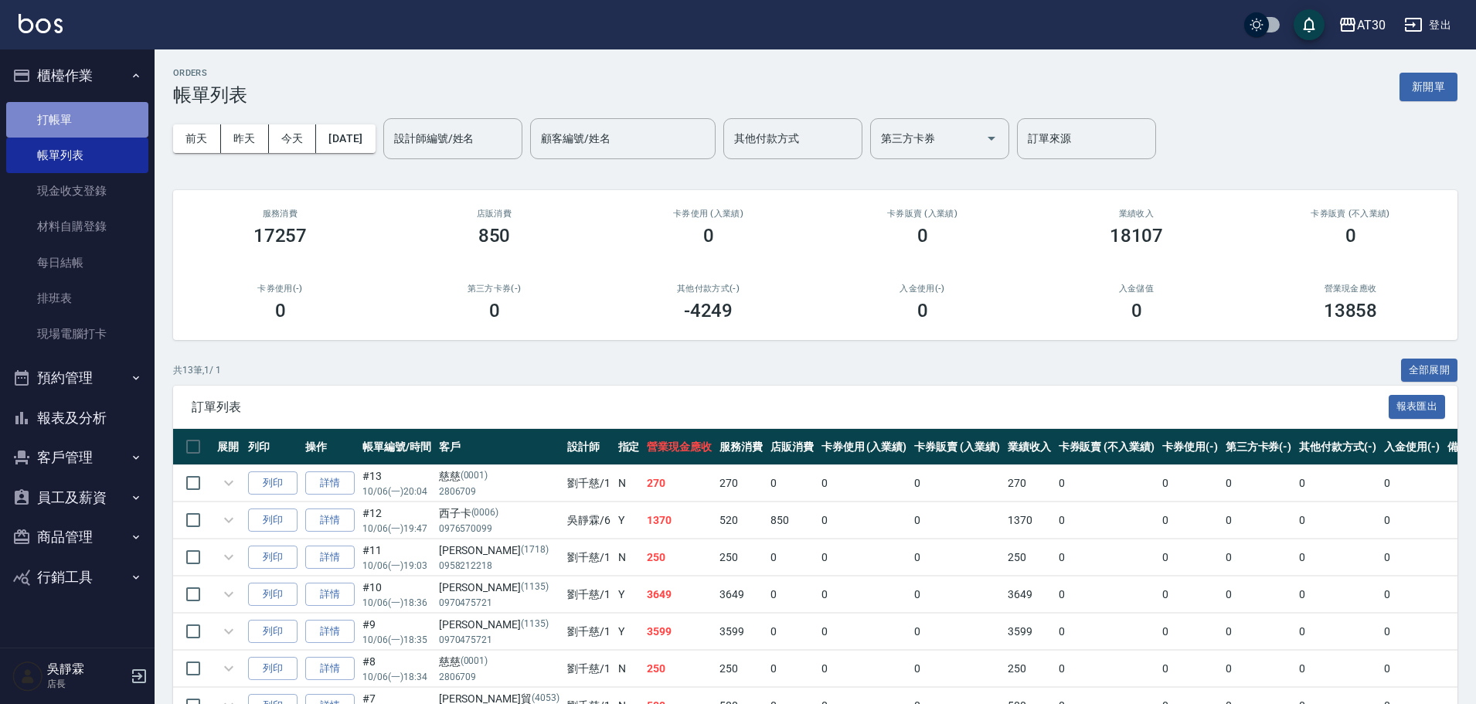
click at [76, 117] on link "打帳單" at bounding box center [77, 120] width 142 height 36
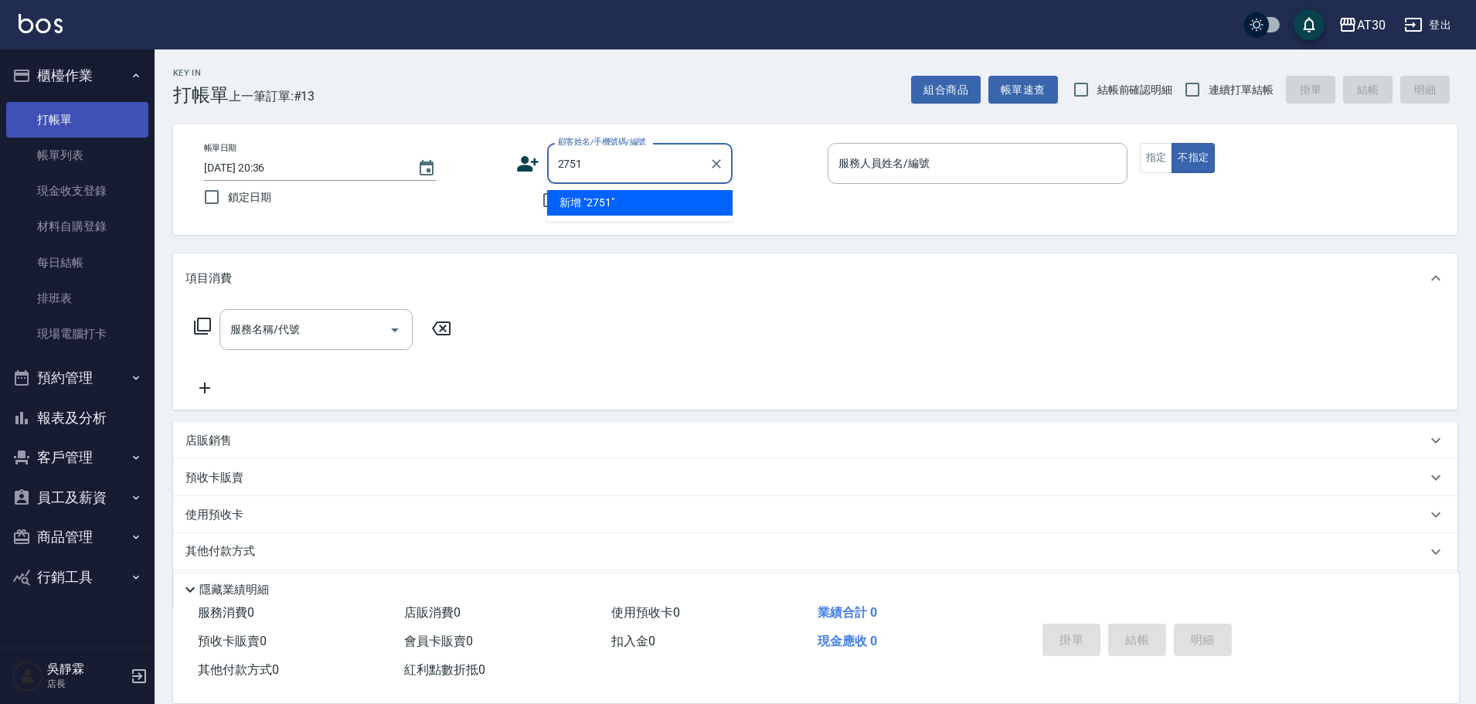
type input "2751"
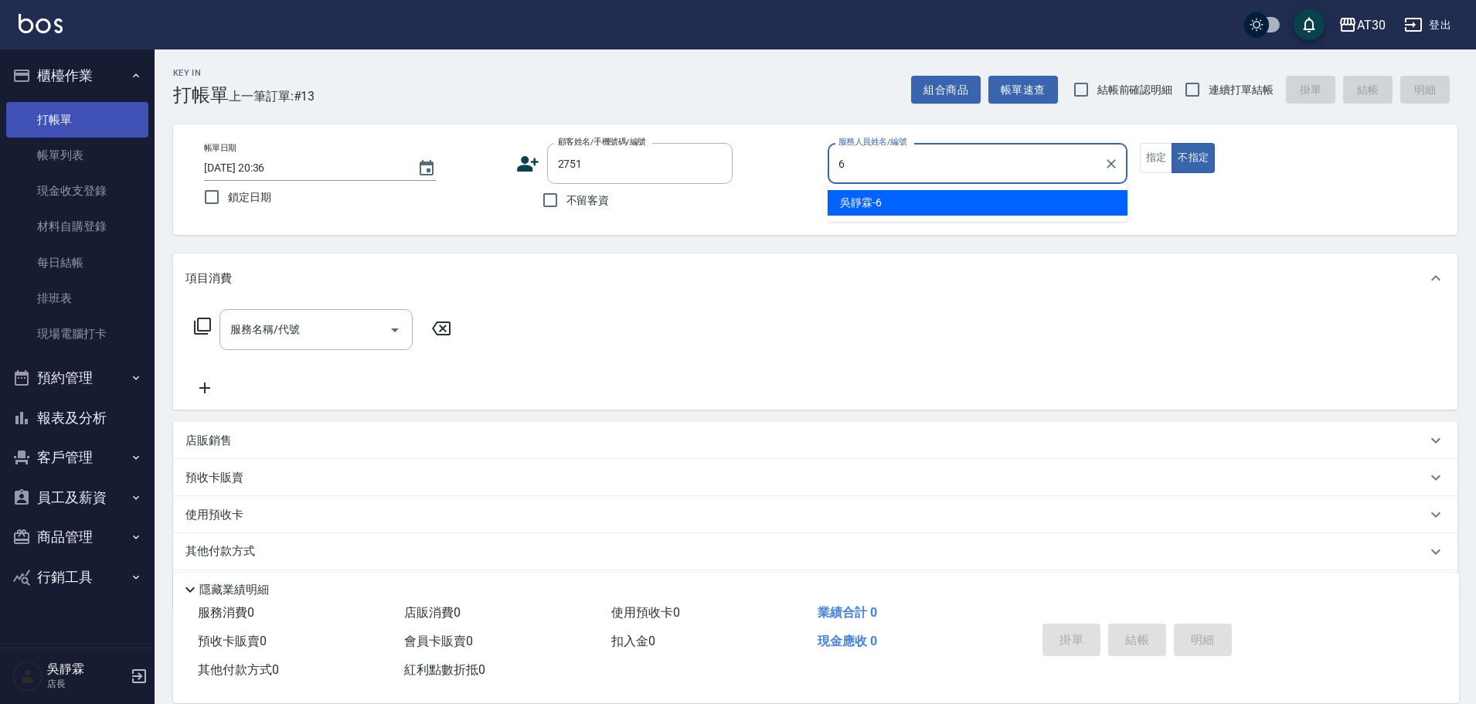
type input "吳靜霖-6"
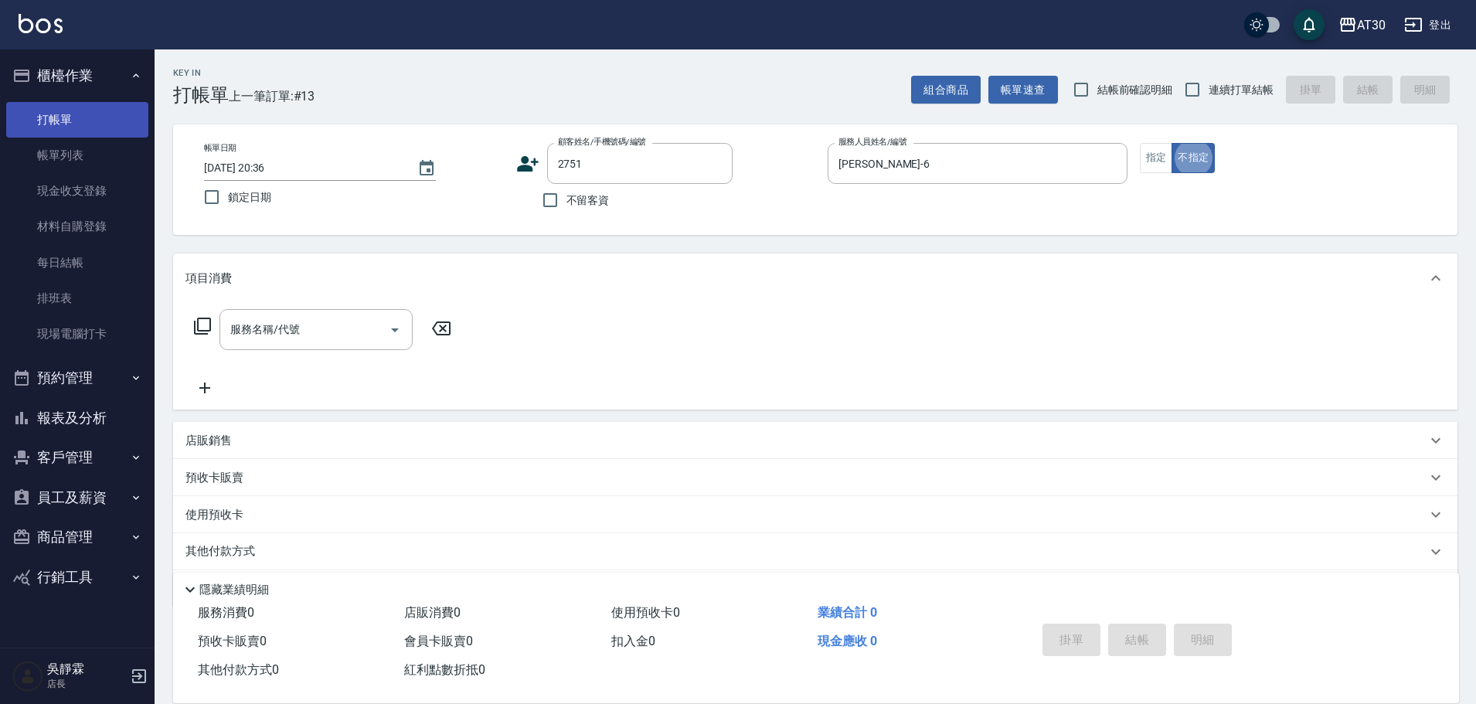
type button "false"
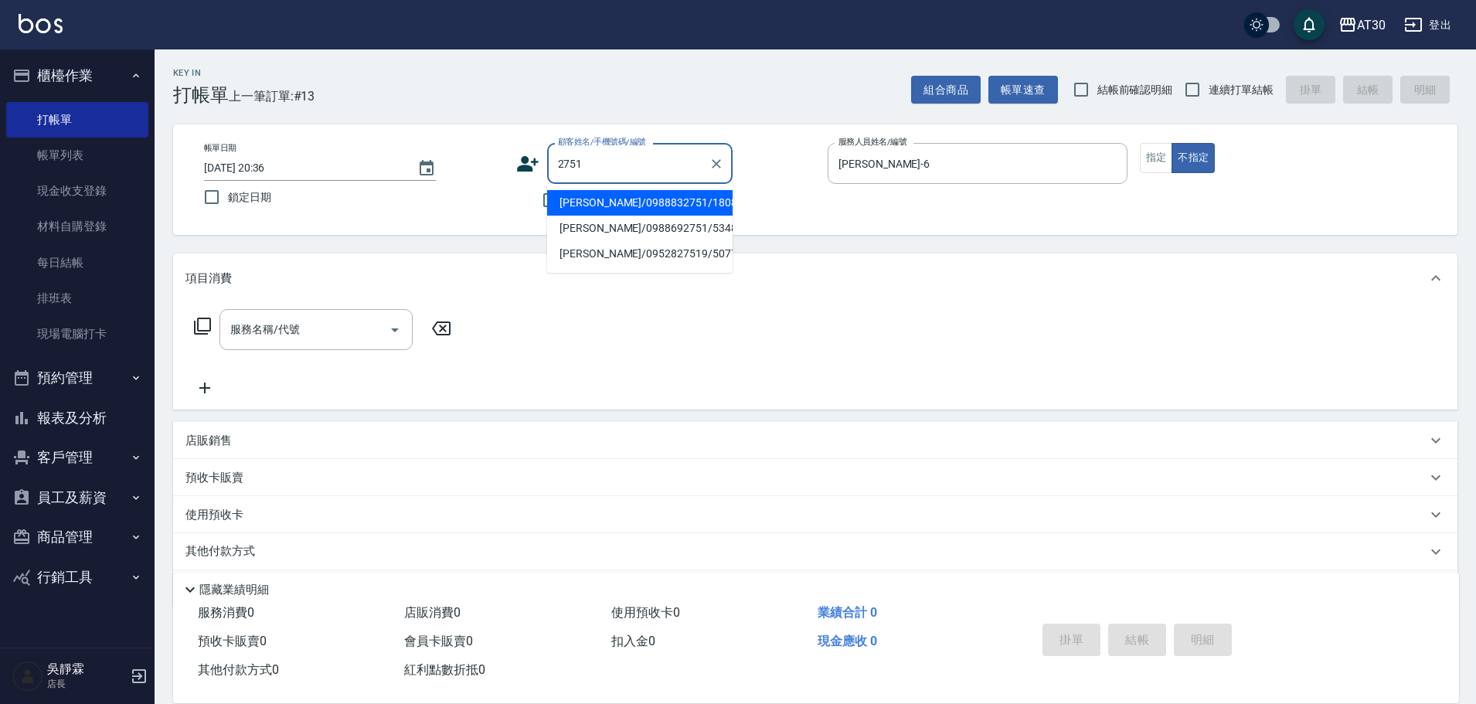
drag, startPoint x: 607, startPoint y: 158, endPoint x: 468, endPoint y: 196, distance: 144.4
click at [471, 193] on div "帳單日期 2025/10/06 20:36 鎖定日期 顧客姓名/手機號碼/編號 2751 顧客姓名/手機號碼/編號 不留客資 服務人員姓名/編號 吳靜霖-6 …" at bounding box center [815, 179] width 1247 height 73
type input "0006"
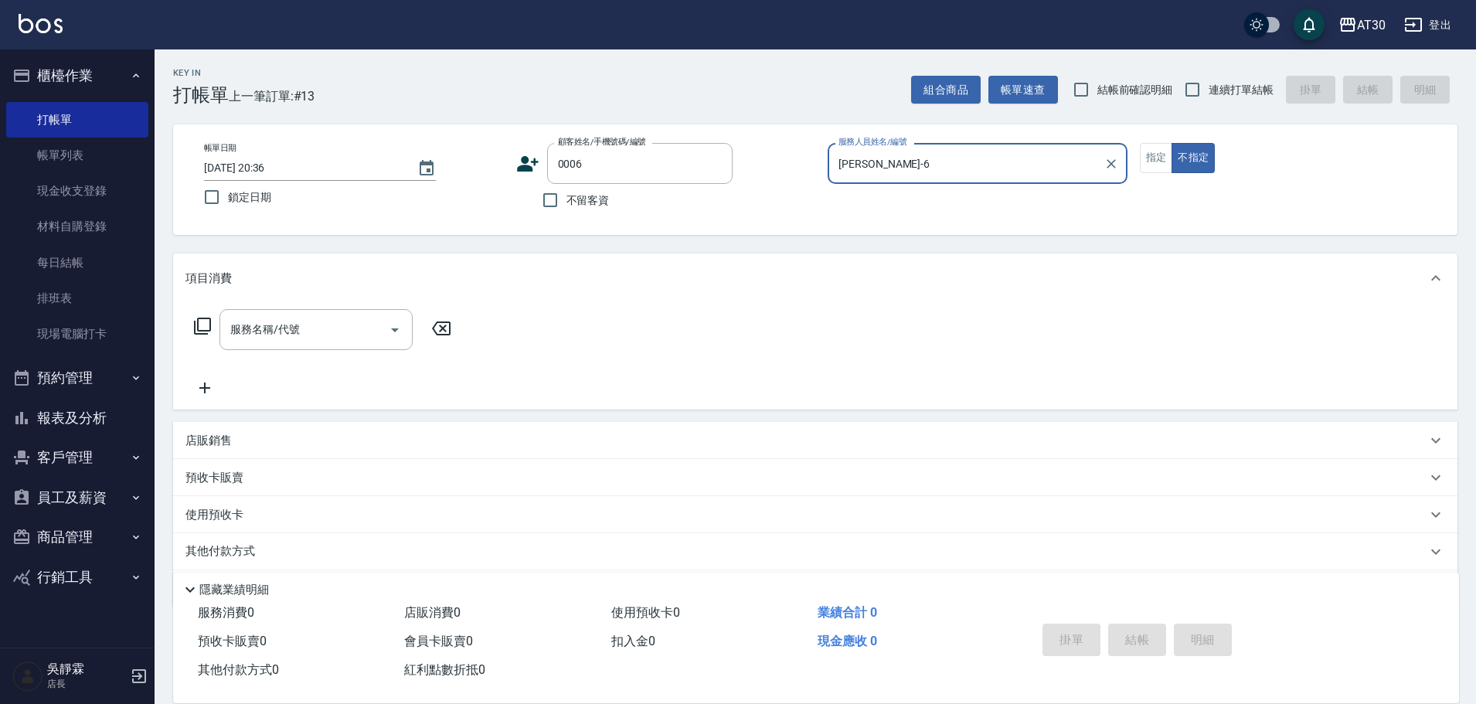
click at [1171, 143] on button "不指定" at bounding box center [1192, 158] width 43 height 30
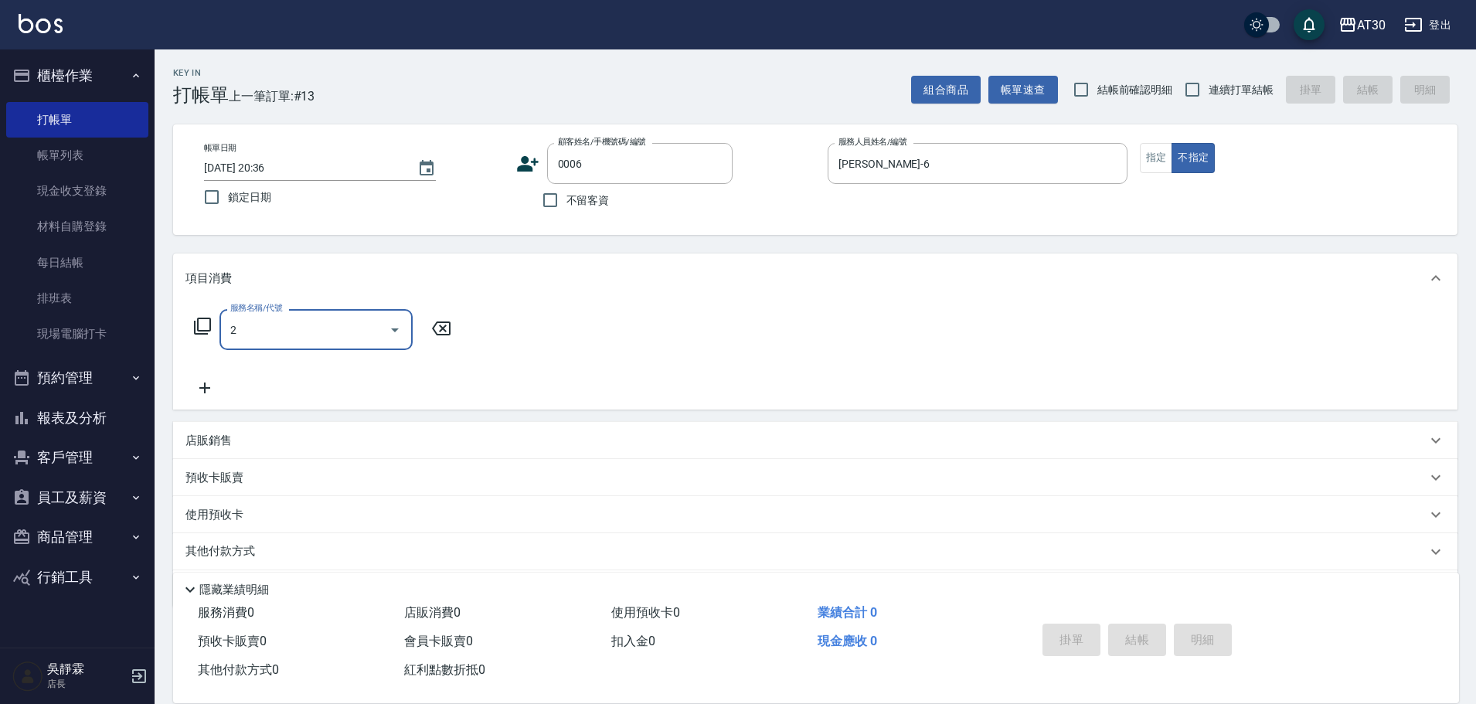
type input "22"
type input "新客人 姓名未設定/0006/null"
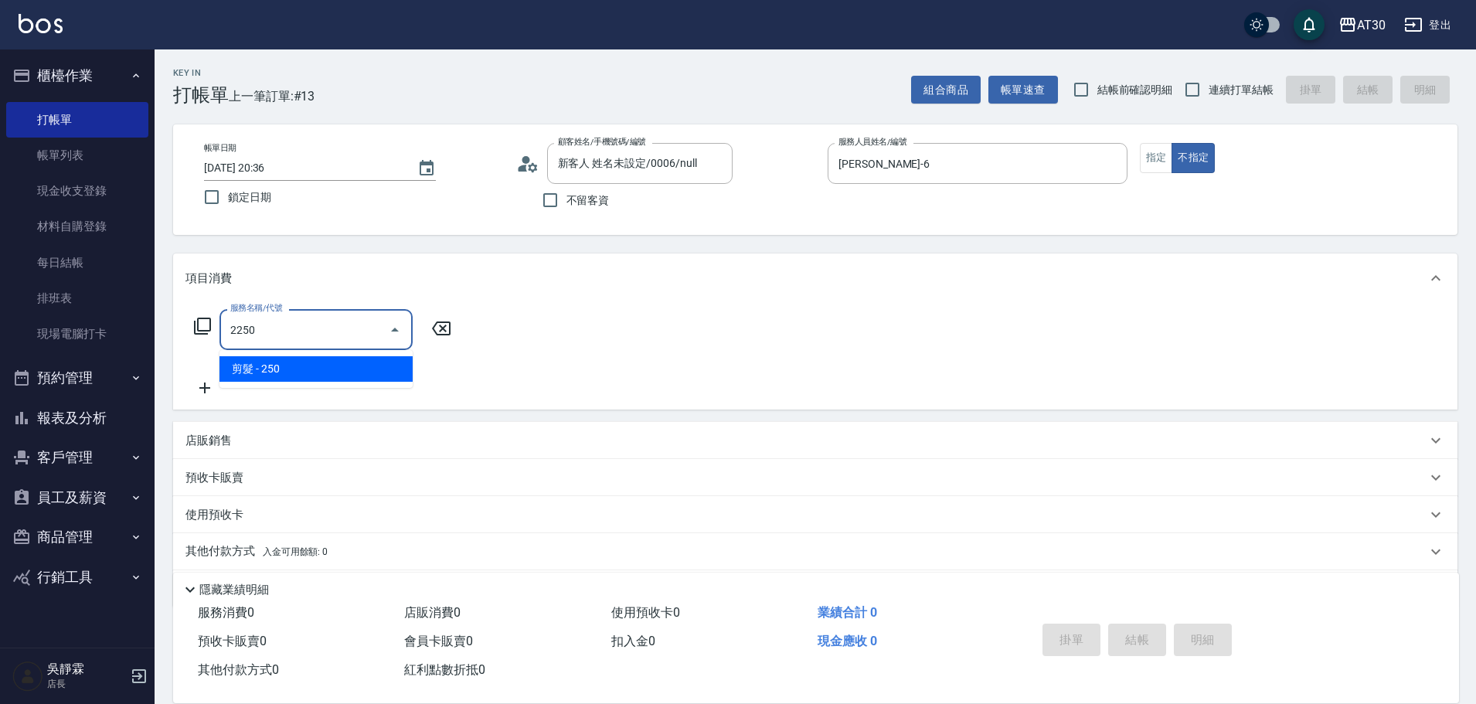
type input "剪髮(2250)"
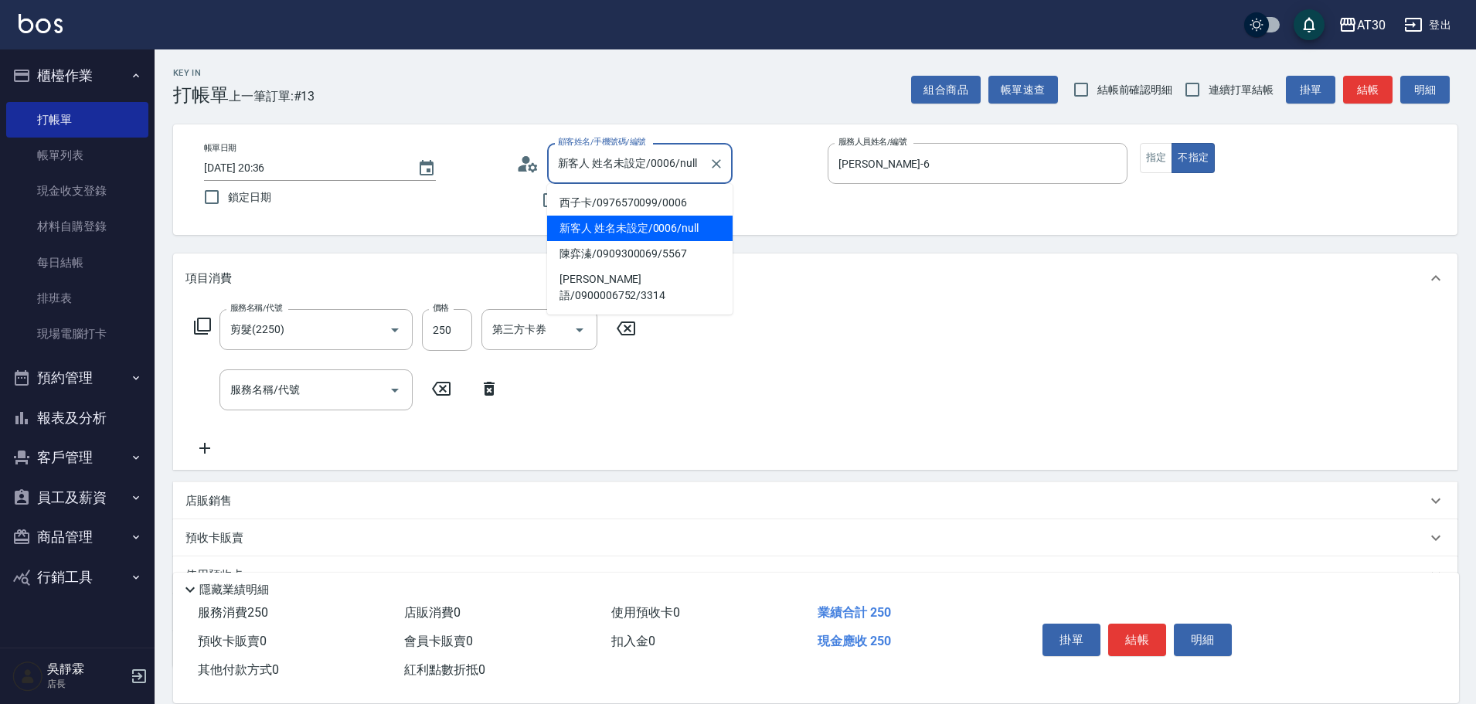
click at [580, 151] on input "新客人 姓名未設定/0006/null" at bounding box center [628, 163] width 148 height 27
click at [600, 202] on li "西子卡/0976570099/0006" at bounding box center [639, 202] width 185 height 25
type input "西子卡/0976570099/0006"
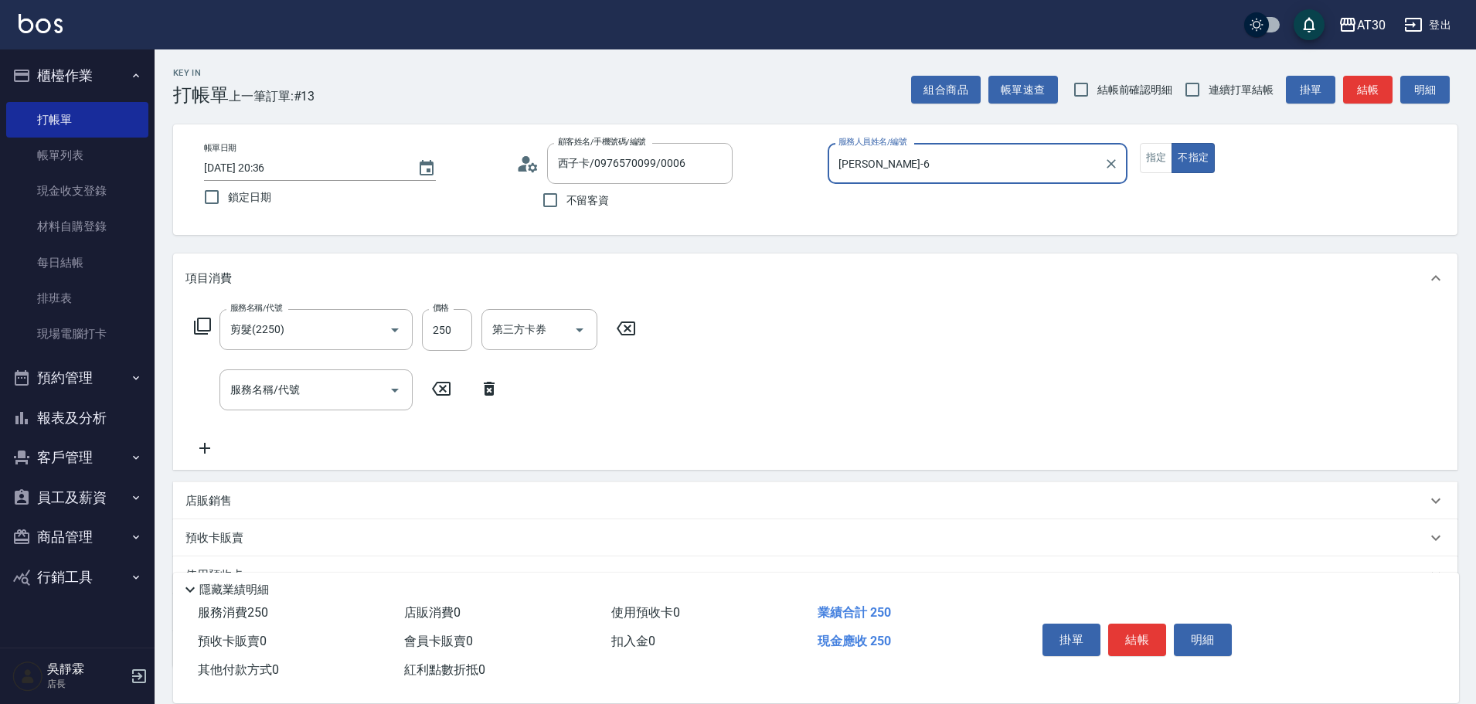
click at [1137, 624] on button "結帳" at bounding box center [1137, 640] width 58 height 32
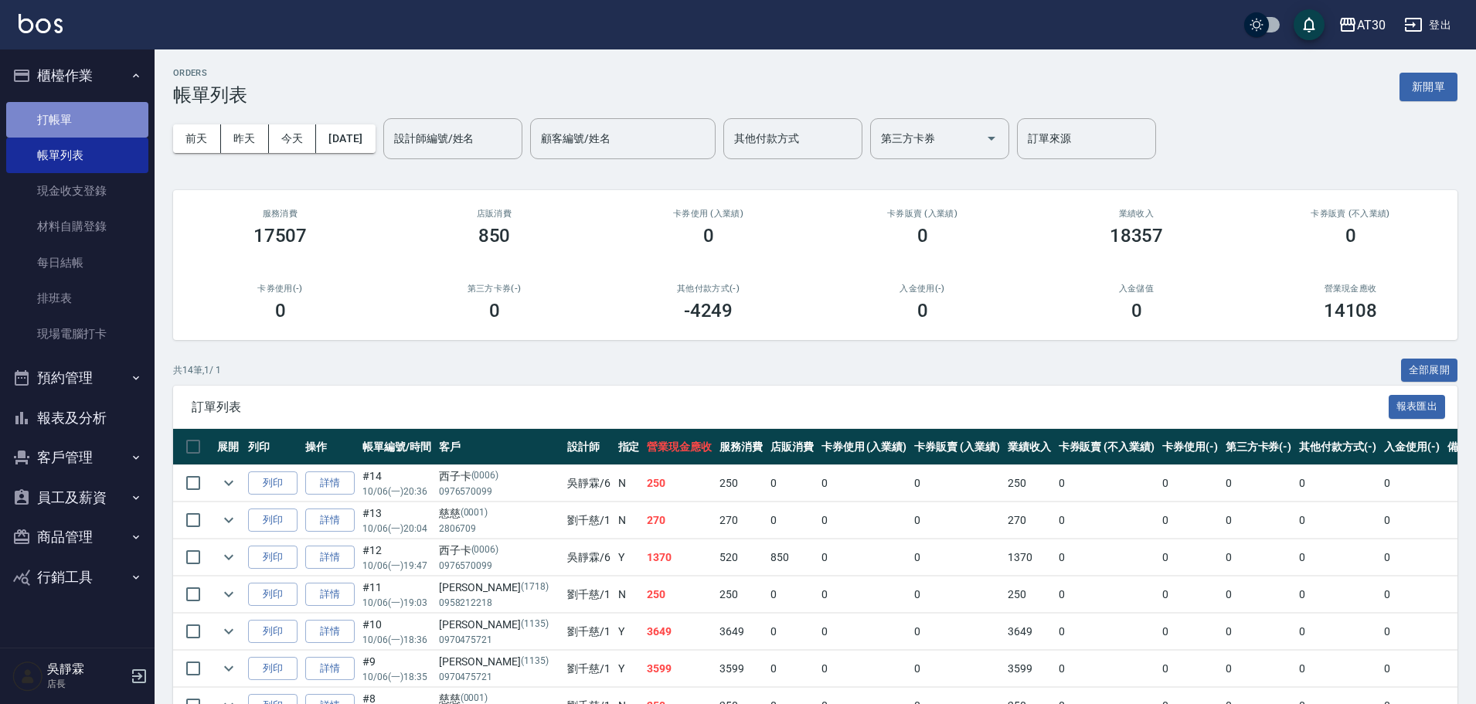
click at [57, 127] on link "打帳單" at bounding box center [77, 120] width 142 height 36
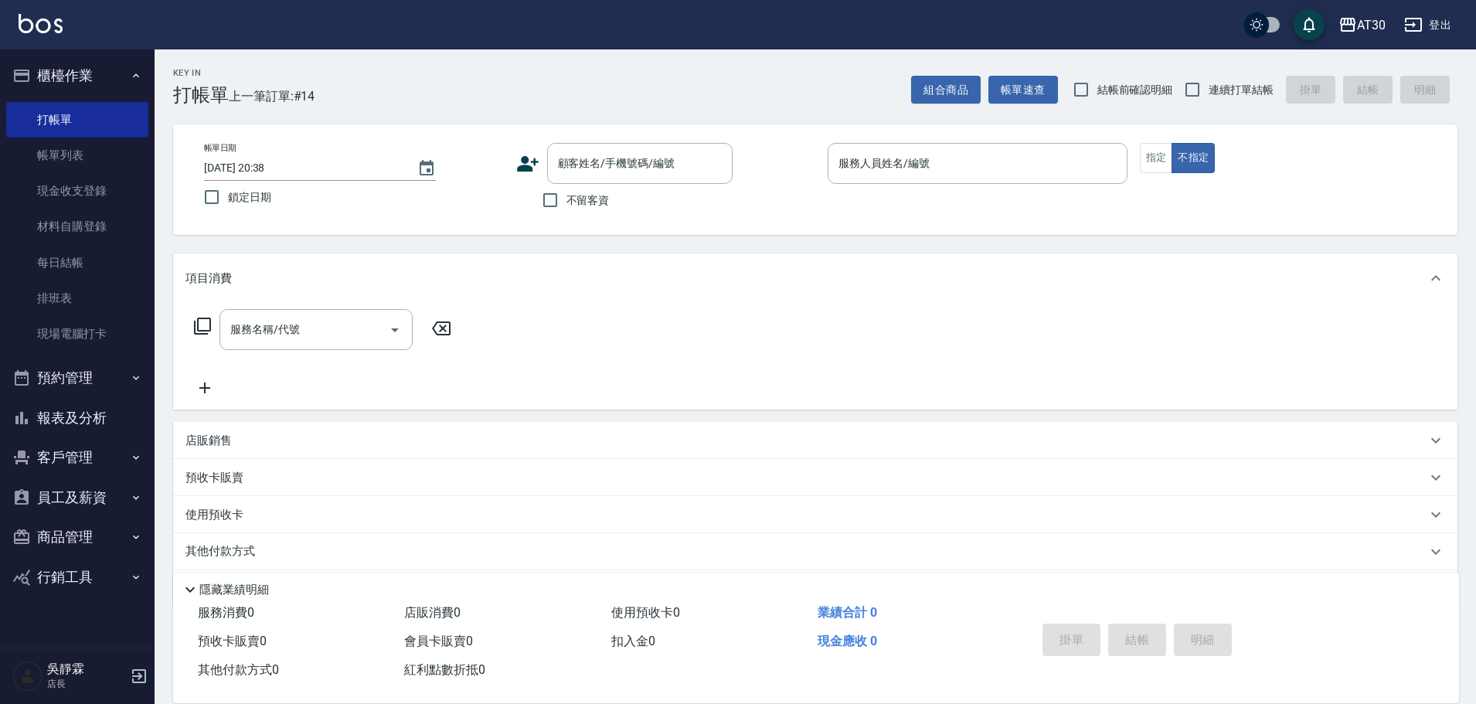
click at [542, 168] on div "顧客姓名/手機號碼/編號 顧客姓名/手機號碼/編號" at bounding box center [666, 163] width 300 height 41
click at [537, 165] on icon at bounding box center [527, 163] width 23 height 23
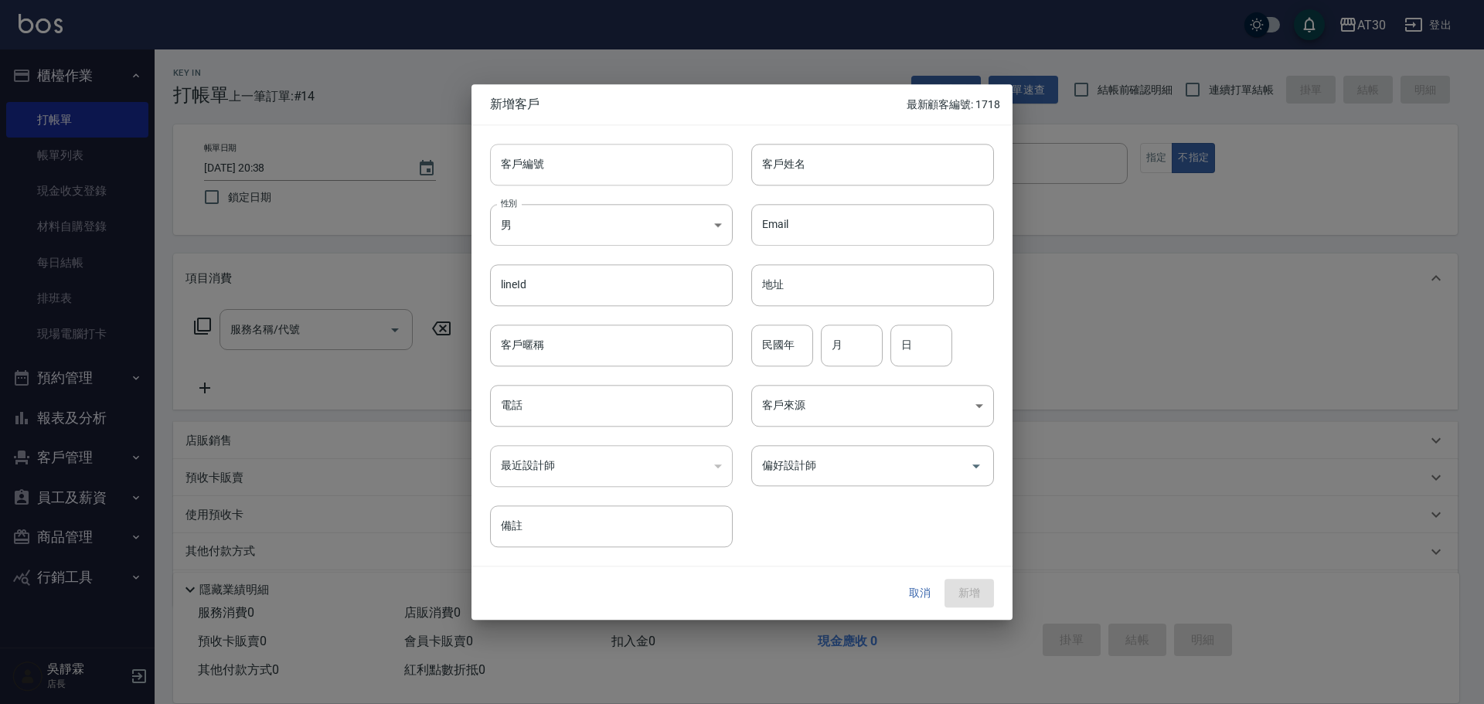
click at [554, 163] on input "客戶編號" at bounding box center [611, 165] width 243 height 42
type input "1621"
type input "[PERSON_NAME]"
click at [620, 234] on body "AT30 登出 櫃檯作業 打帳單 帳單列表 現金收支登錄 材料自購登錄 每日結帳 排班表 現場電腦打卡 預約管理 預約管理 單日預約紀錄 單週預約紀錄 報表及…" at bounding box center [742, 378] width 1484 height 756
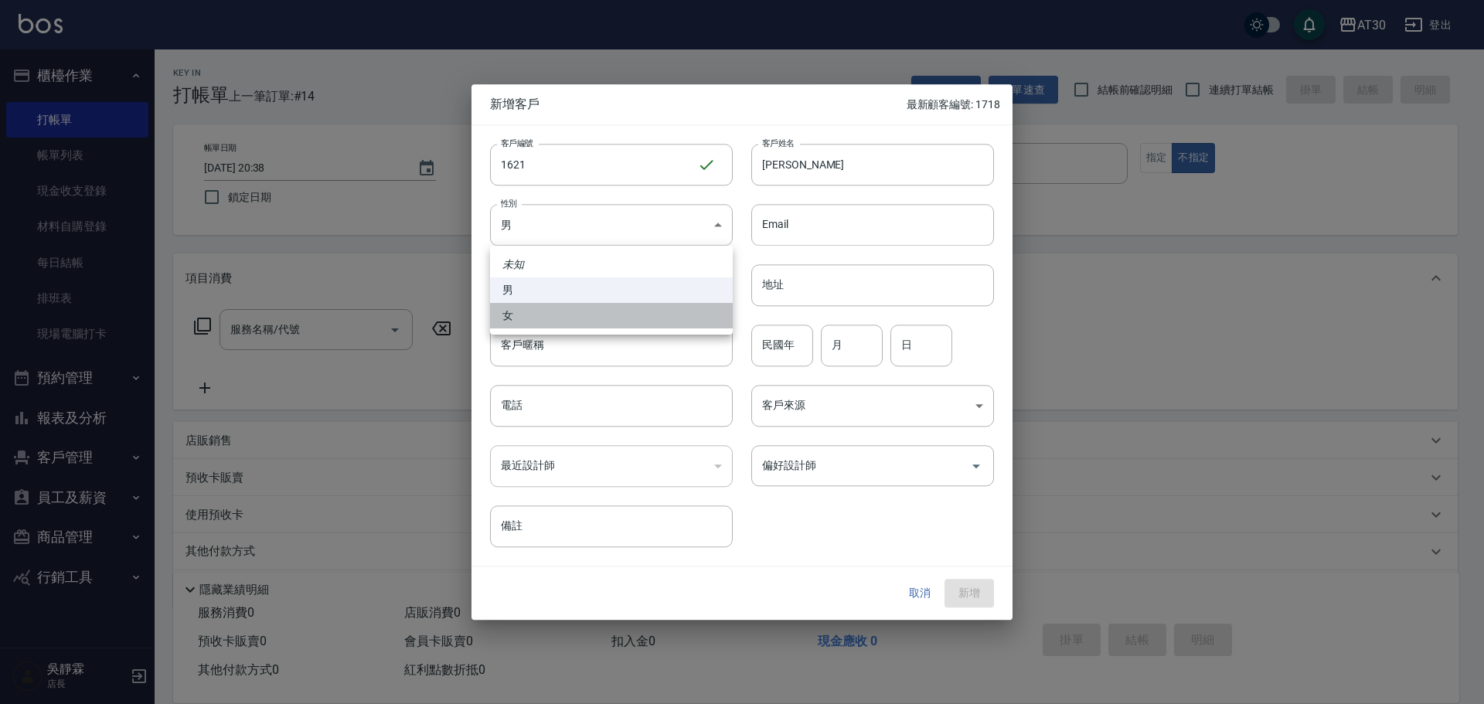
click at [577, 314] on li "女" at bounding box center [611, 315] width 243 height 25
type input "FEMALE"
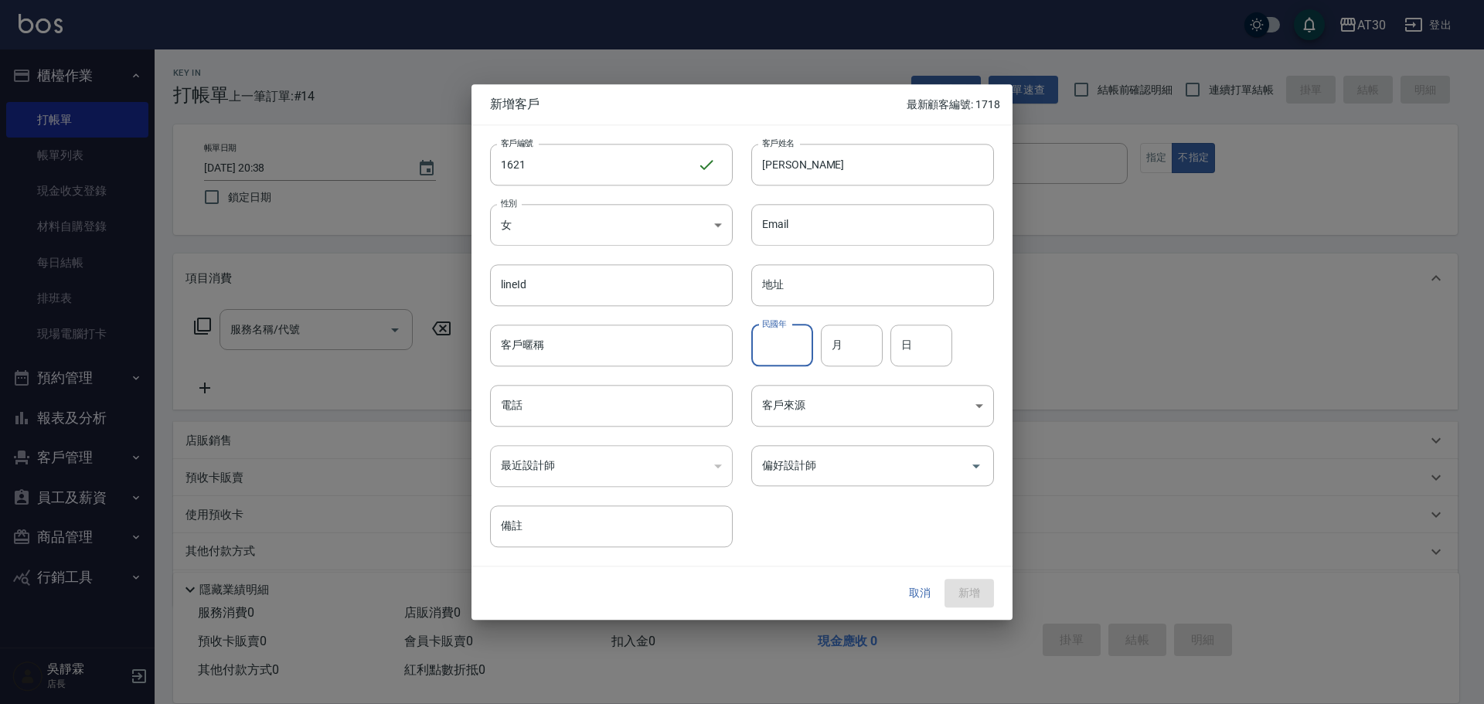
click at [800, 352] on input "民國年" at bounding box center [782, 346] width 62 height 42
type input "70"
type input "01"
type input "03"
type input "0931610252"
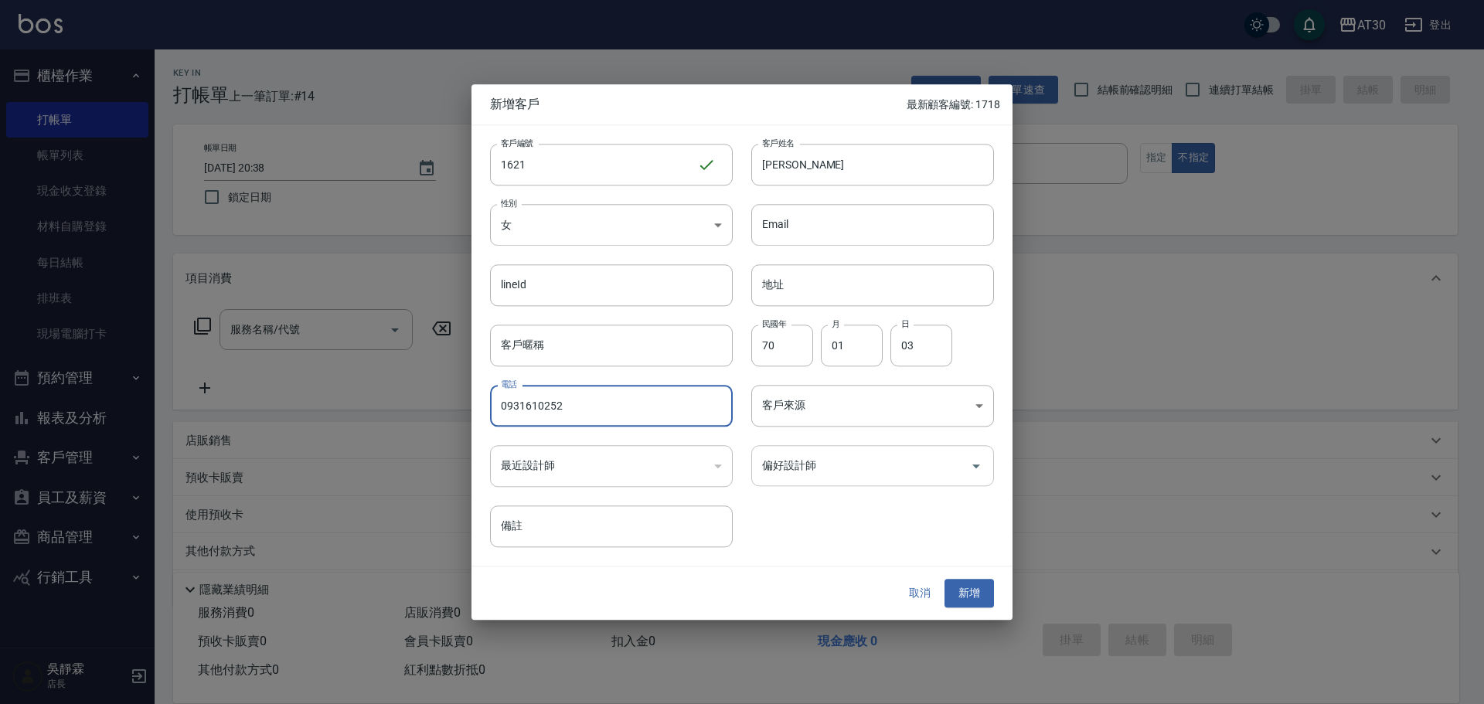
click at [828, 468] on input "偏好設計師" at bounding box center [861, 465] width 206 height 27
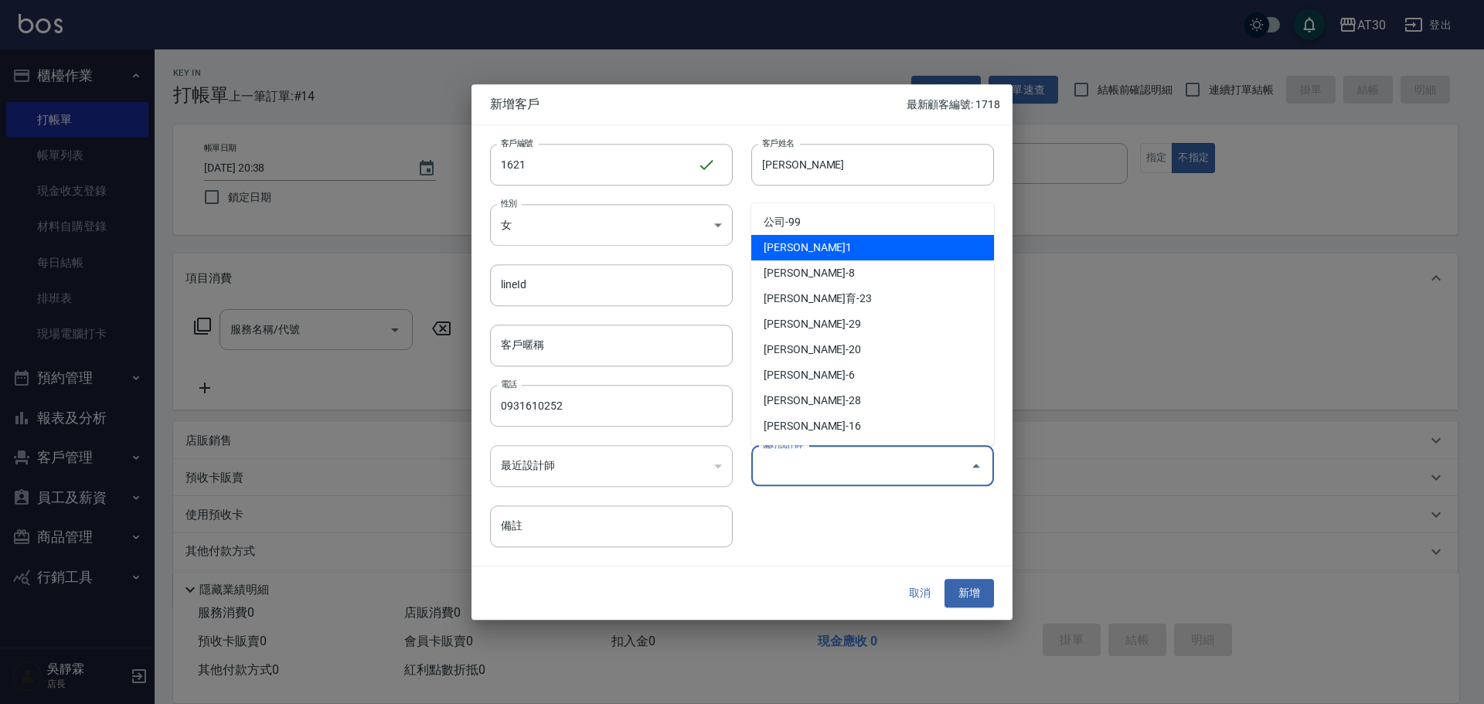
click at [816, 243] on li "劉千慈-1" at bounding box center [872, 247] width 243 height 25
type input "劉千慈"
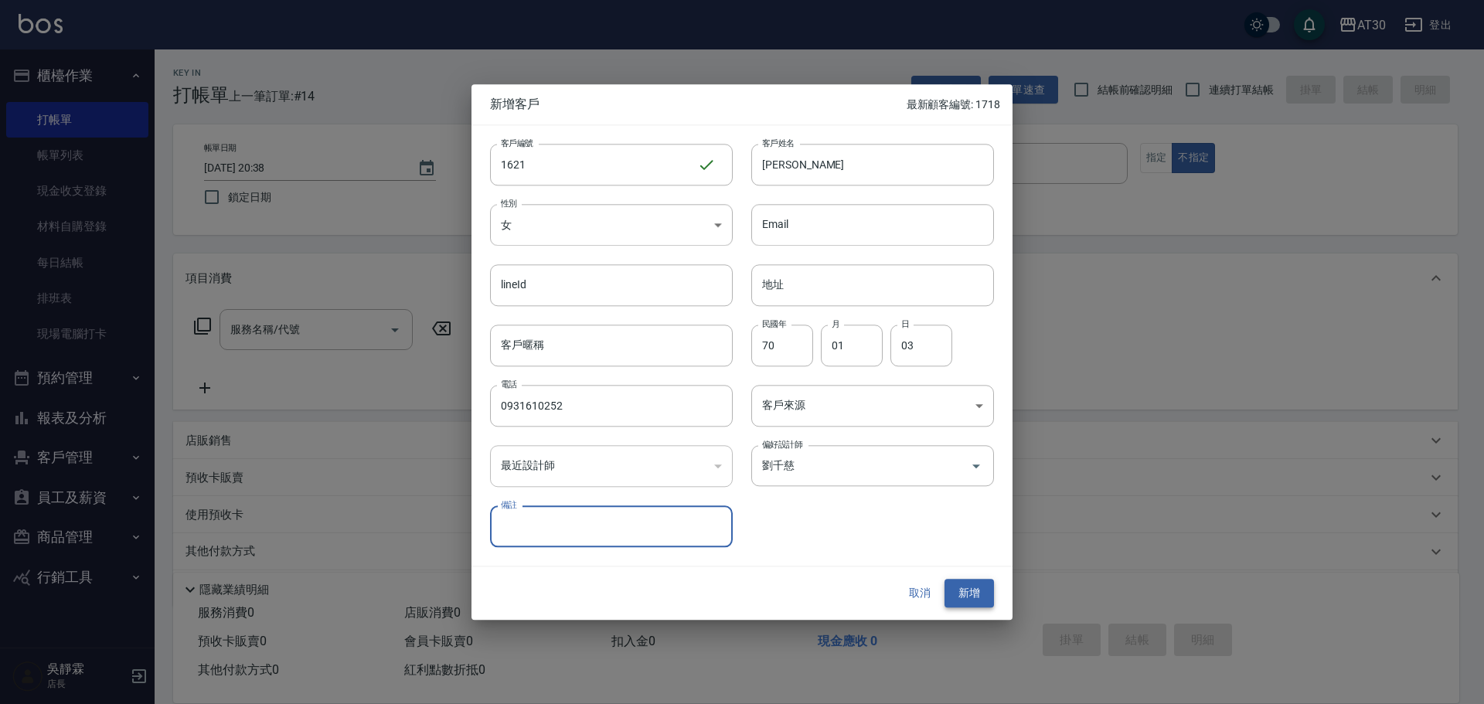
click at [972, 589] on button "新增" at bounding box center [968, 594] width 49 height 29
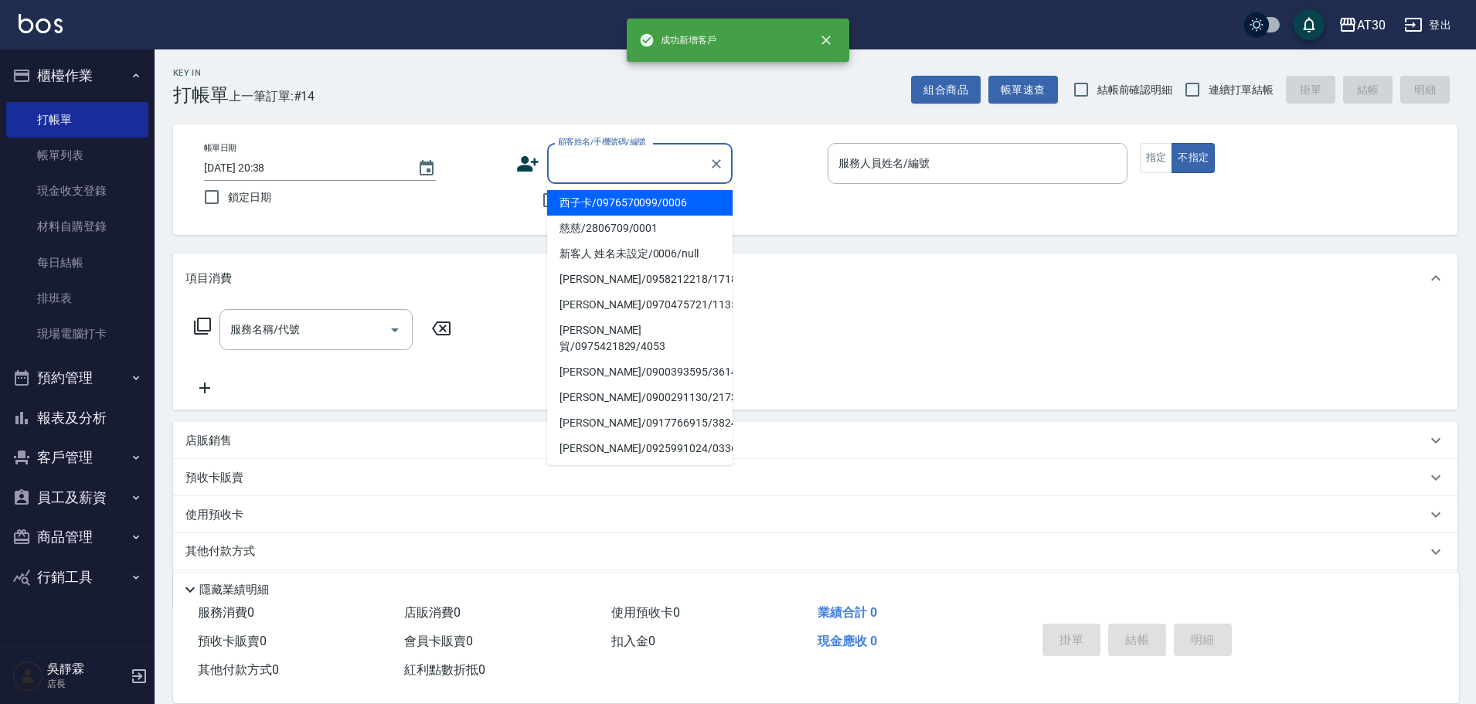
click at [602, 165] on input "顧客姓名/手機號碼/編號" at bounding box center [628, 163] width 148 height 27
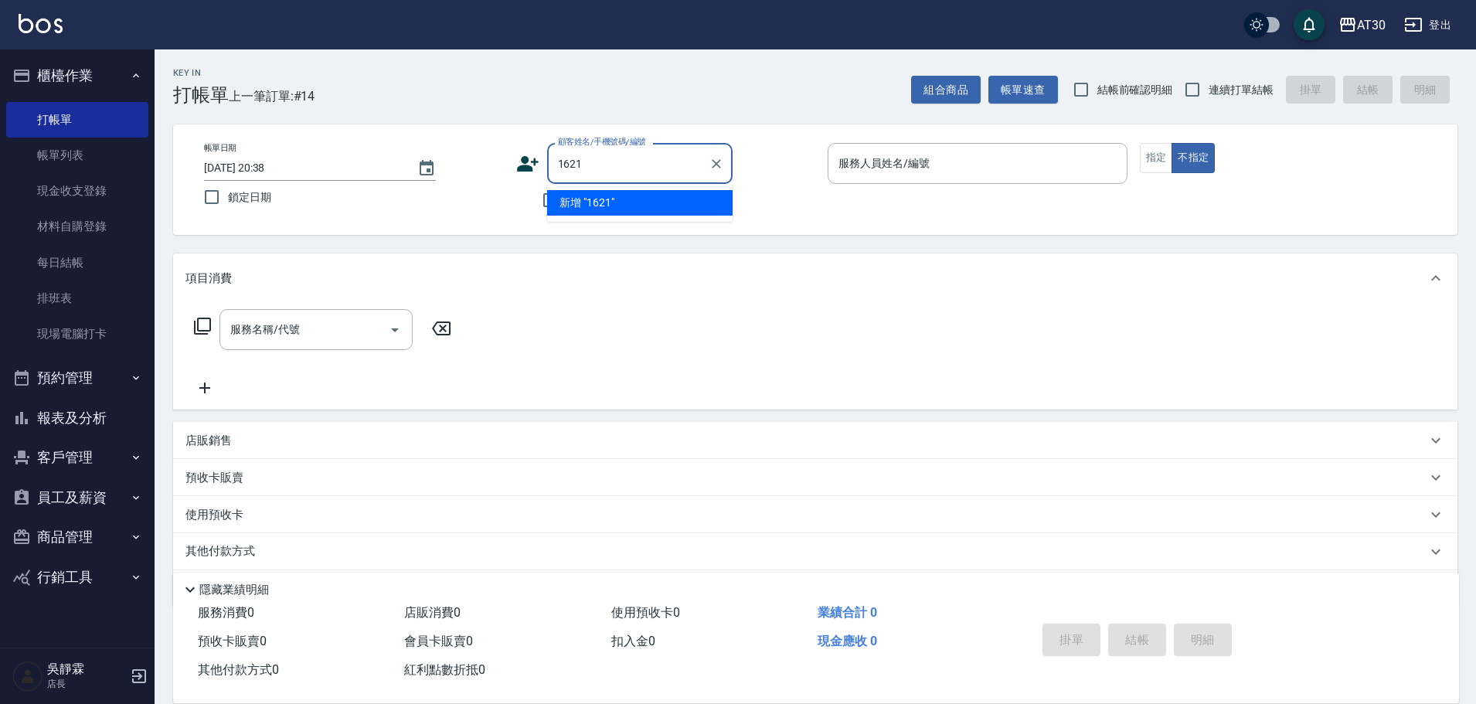
type input "1621"
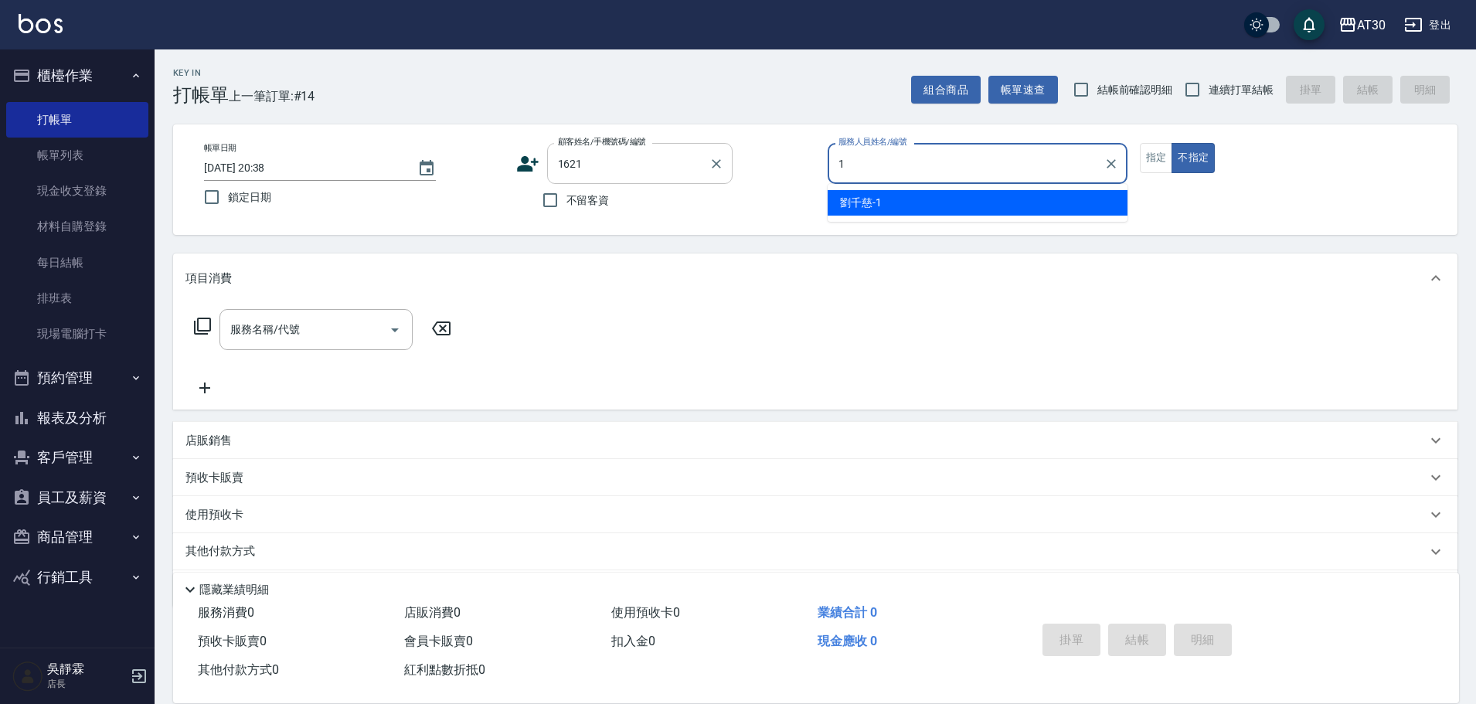
type input "劉千慈-1"
type button "false"
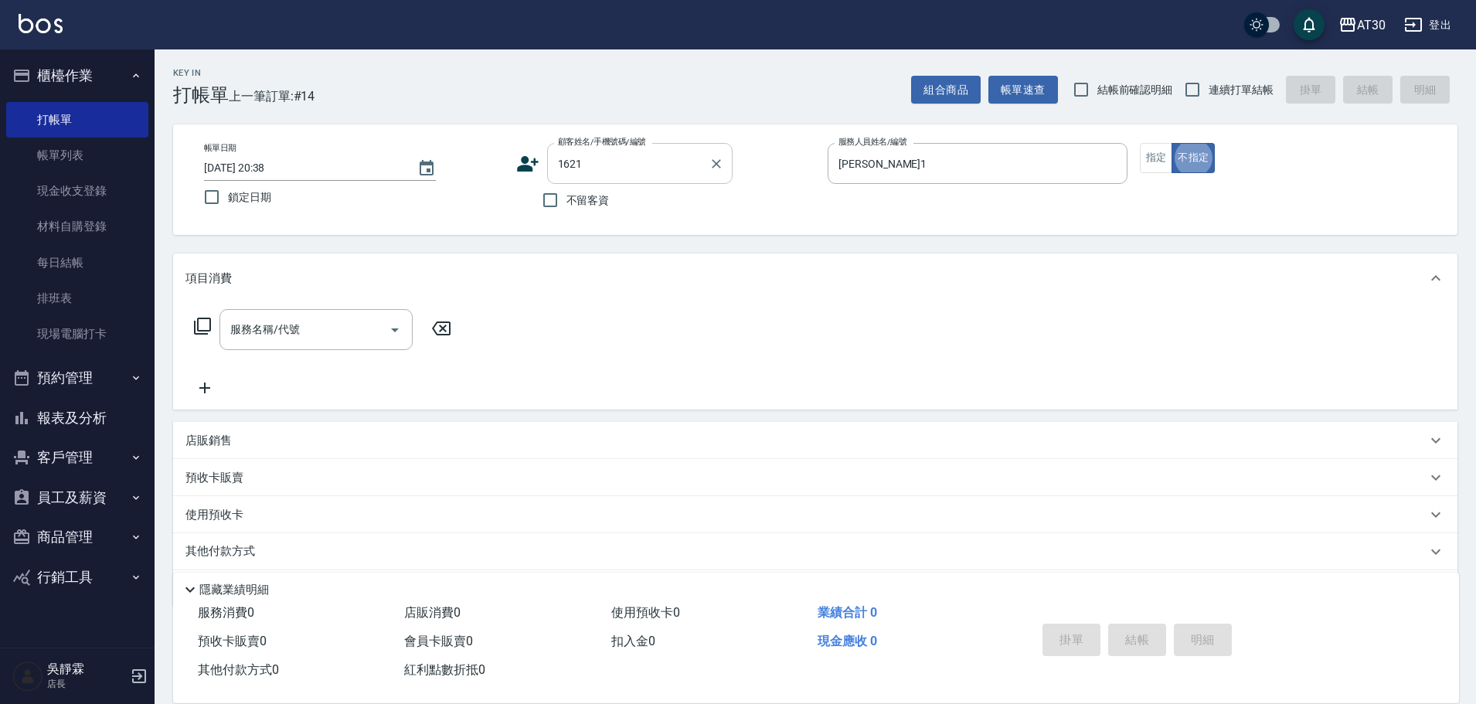
type input "楊佩樺/0931610252/1621"
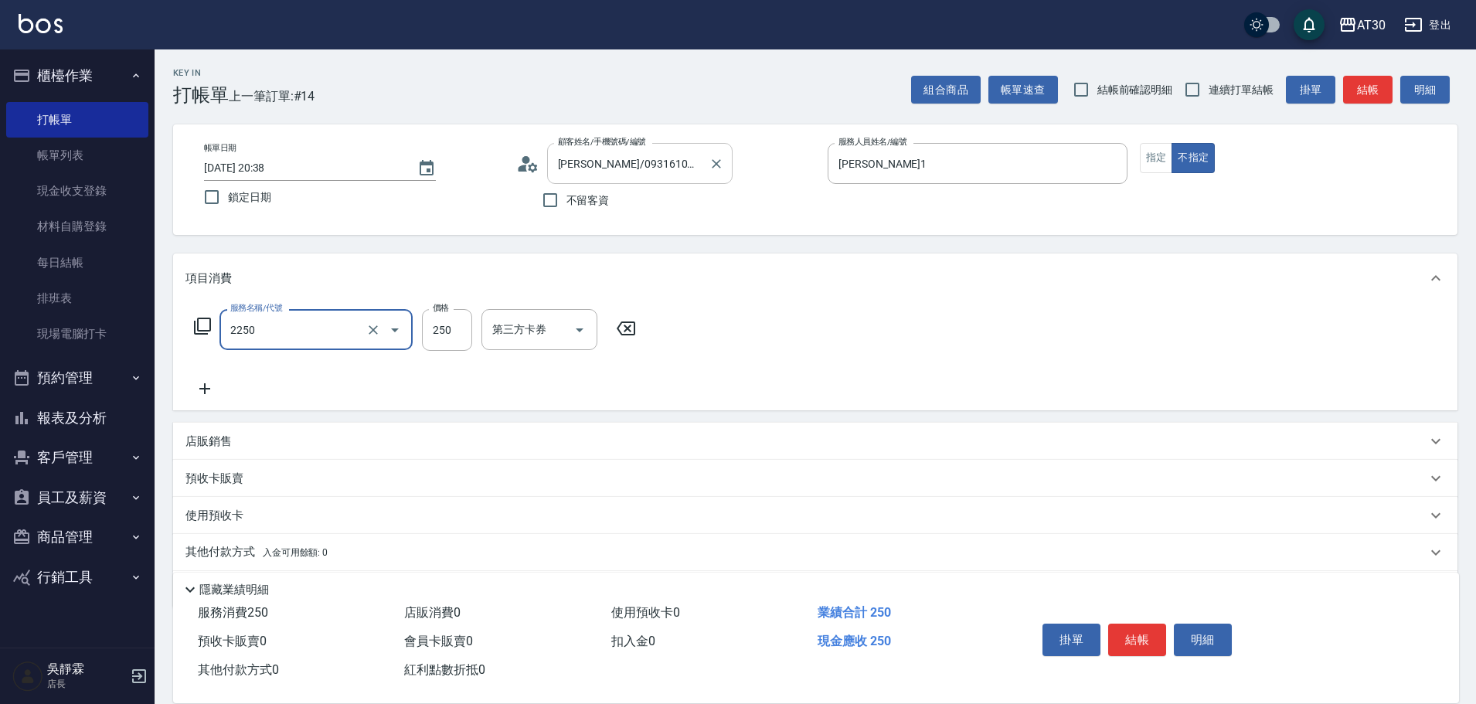
type input "剪髮(2250)"
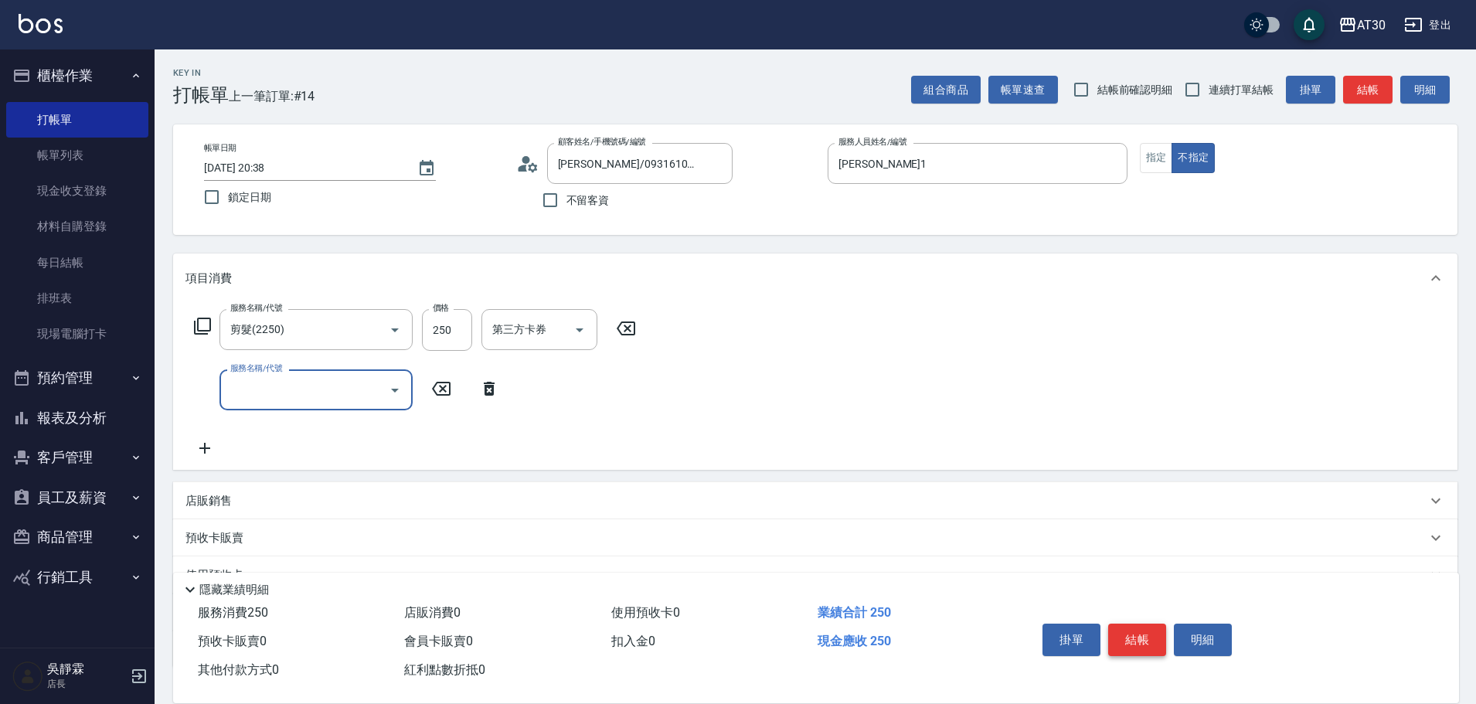
click at [1142, 631] on button "結帳" at bounding box center [1137, 640] width 58 height 32
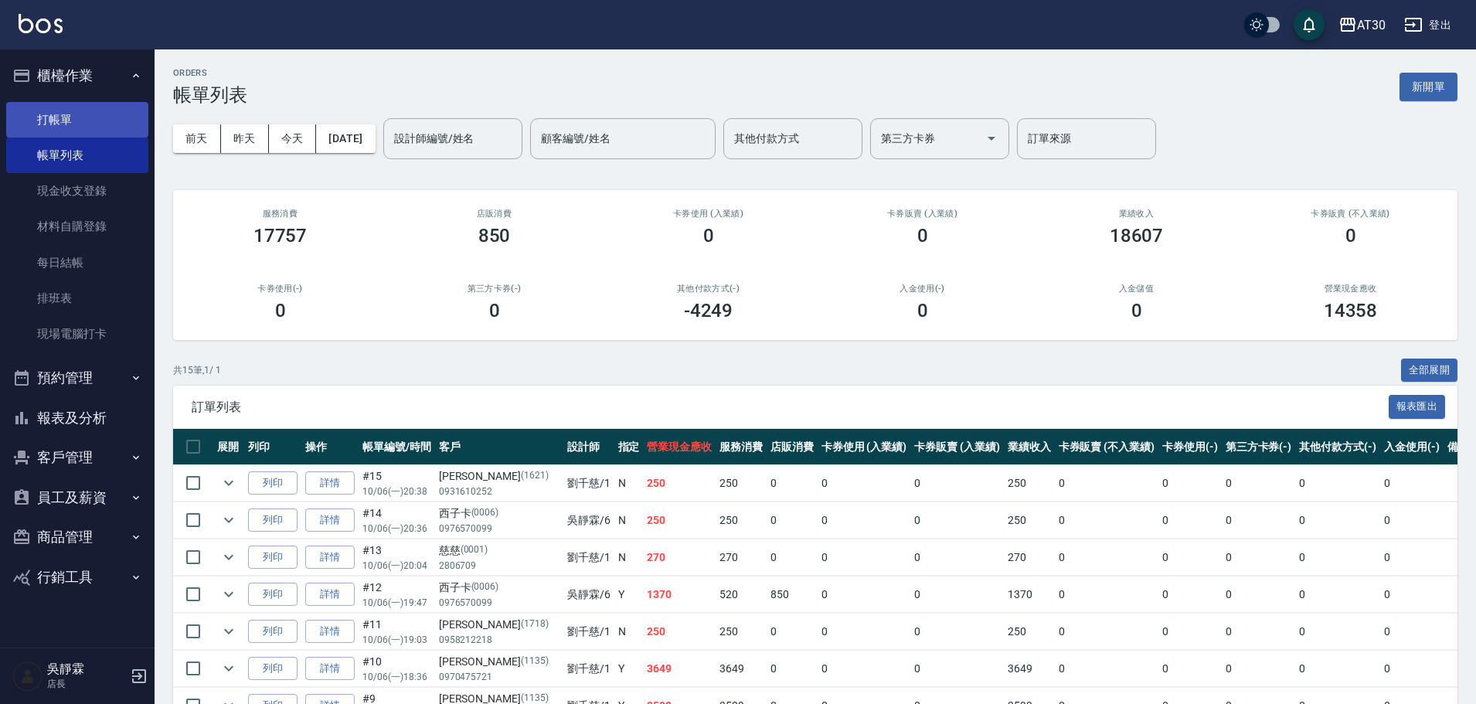
click at [70, 118] on link "打帳單" at bounding box center [77, 120] width 142 height 36
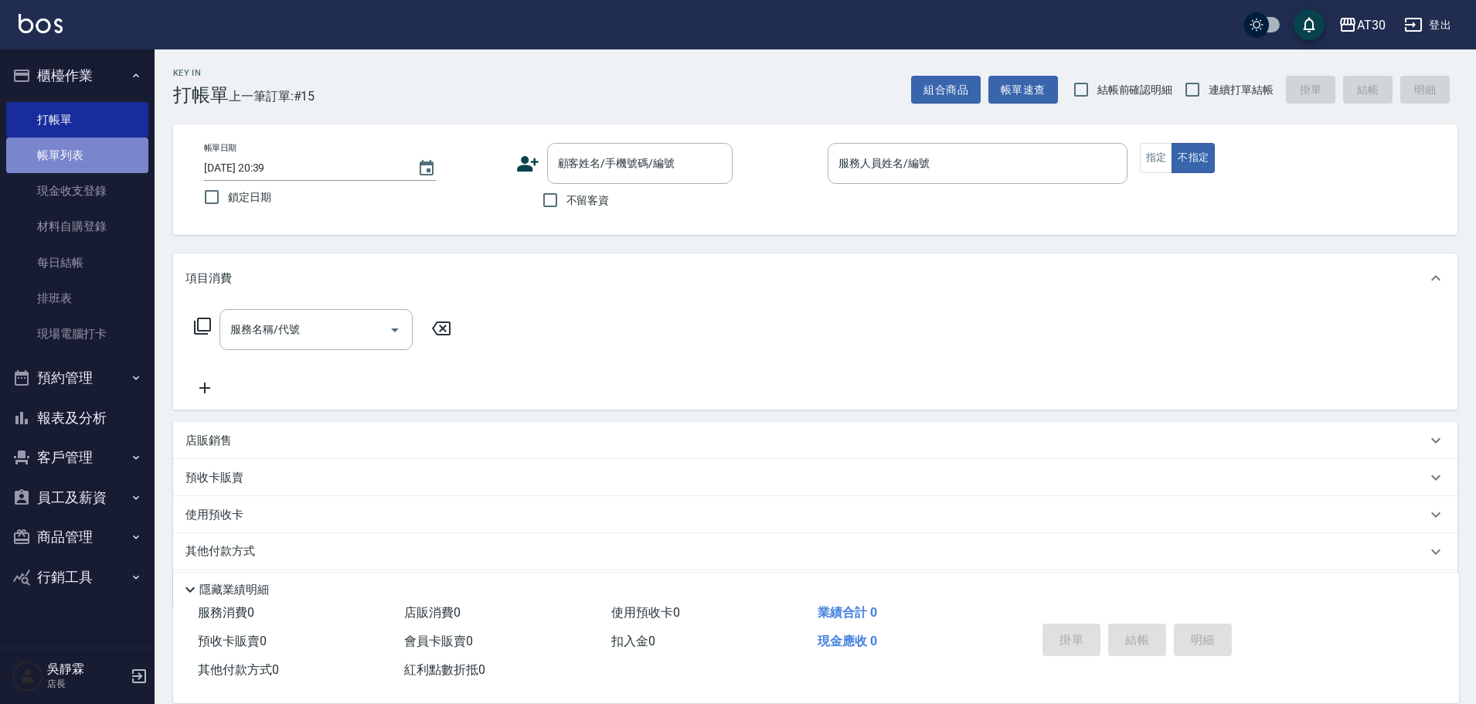
click at [87, 161] on link "帳單列表" at bounding box center [77, 156] width 142 height 36
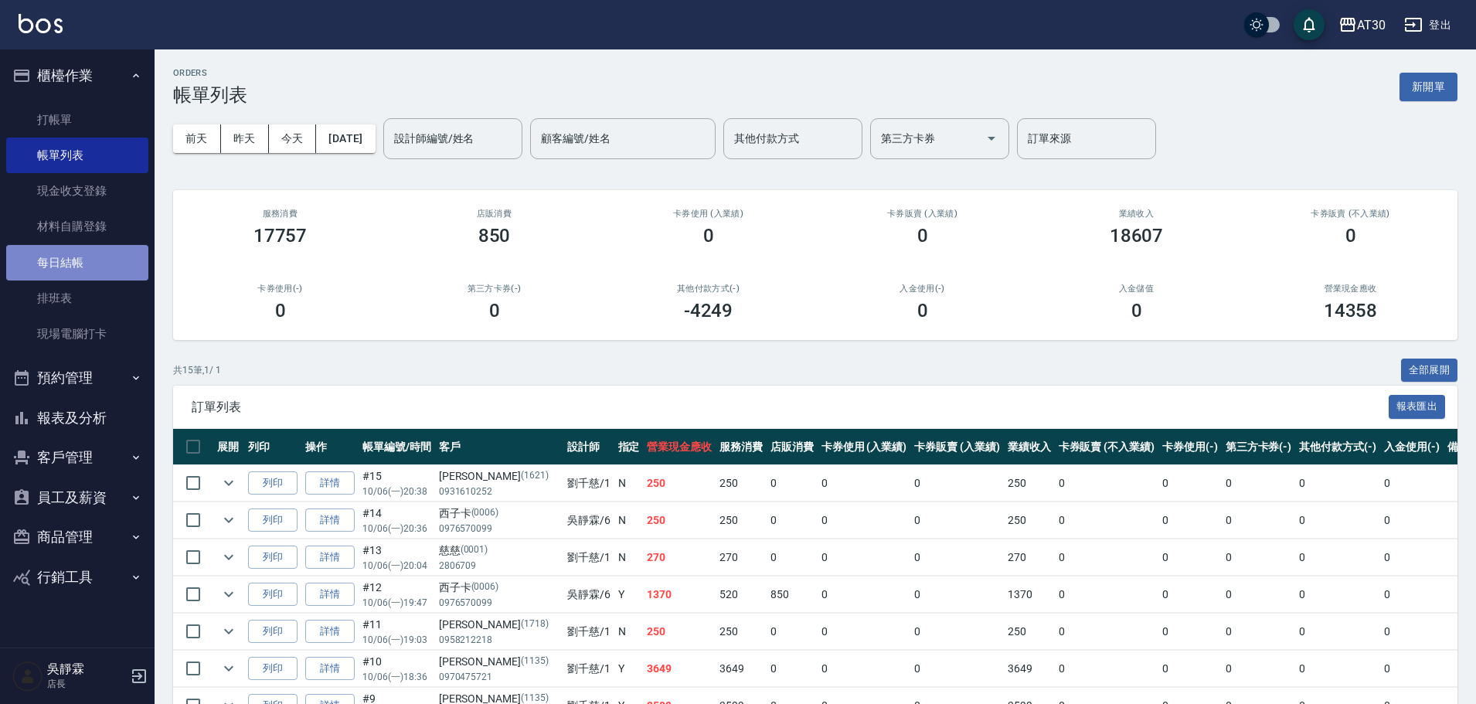
click at [66, 264] on link "每日結帳" at bounding box center [77, 263] width 142 height 36
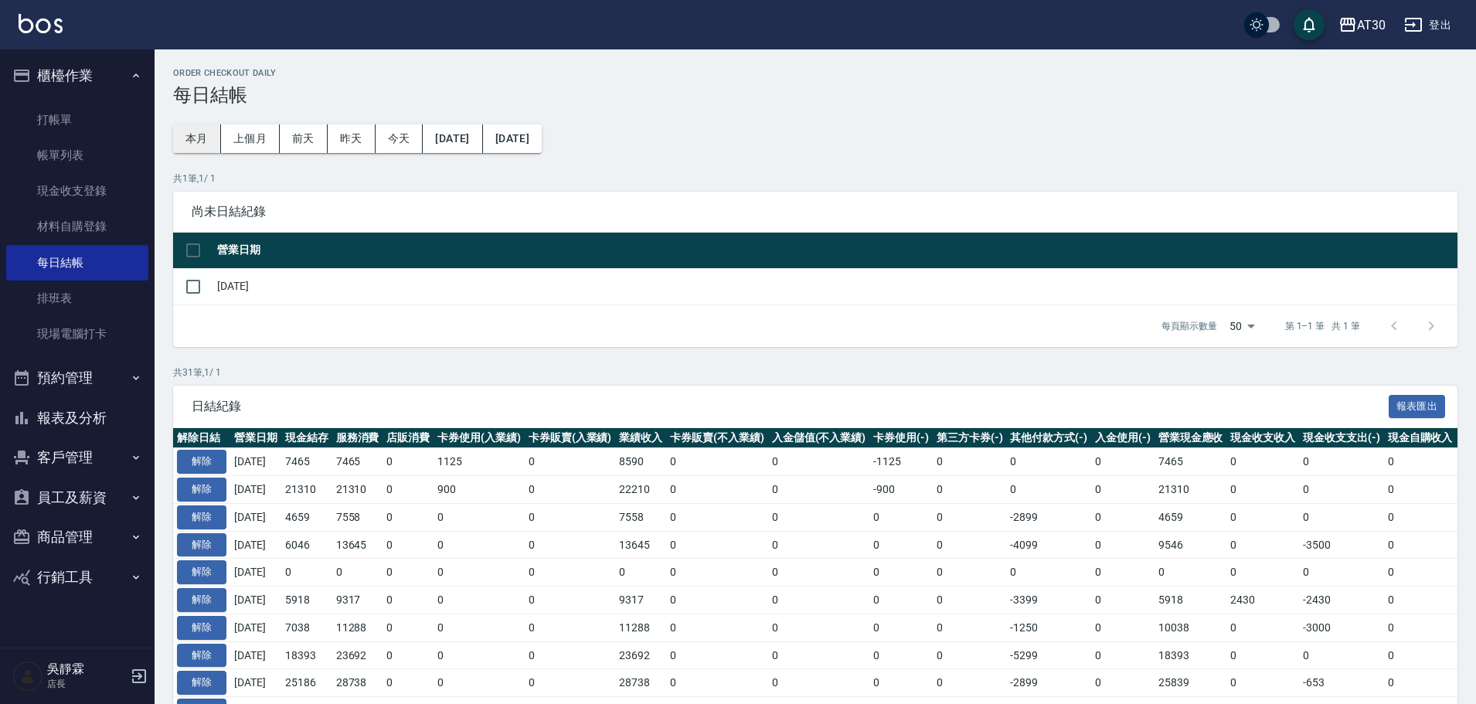
click at [193, 136] on button "本月" at bounding box center [197, 138] width 48 height 29
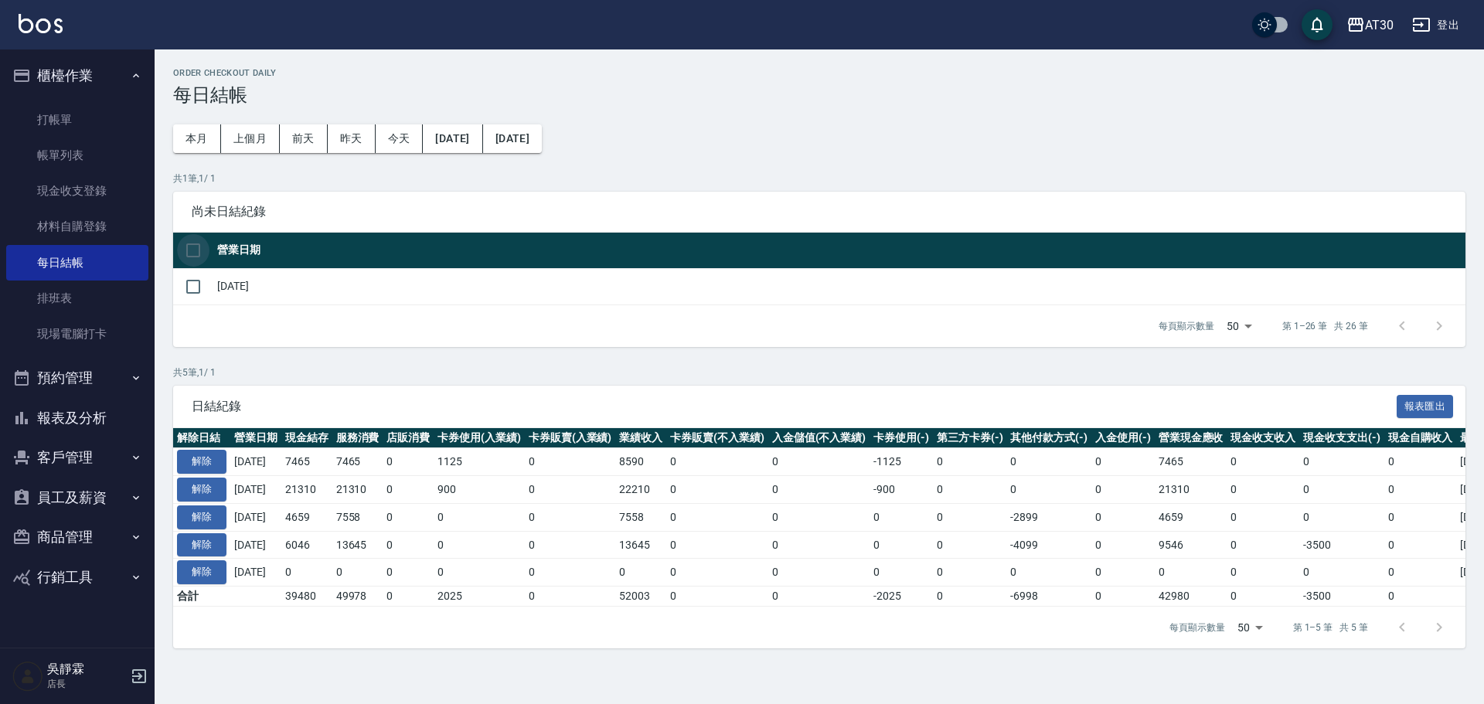
click at [192, 246] on input "checkbox" at bounding box center [193, 250] width 32 height 32
checkbox input "false"
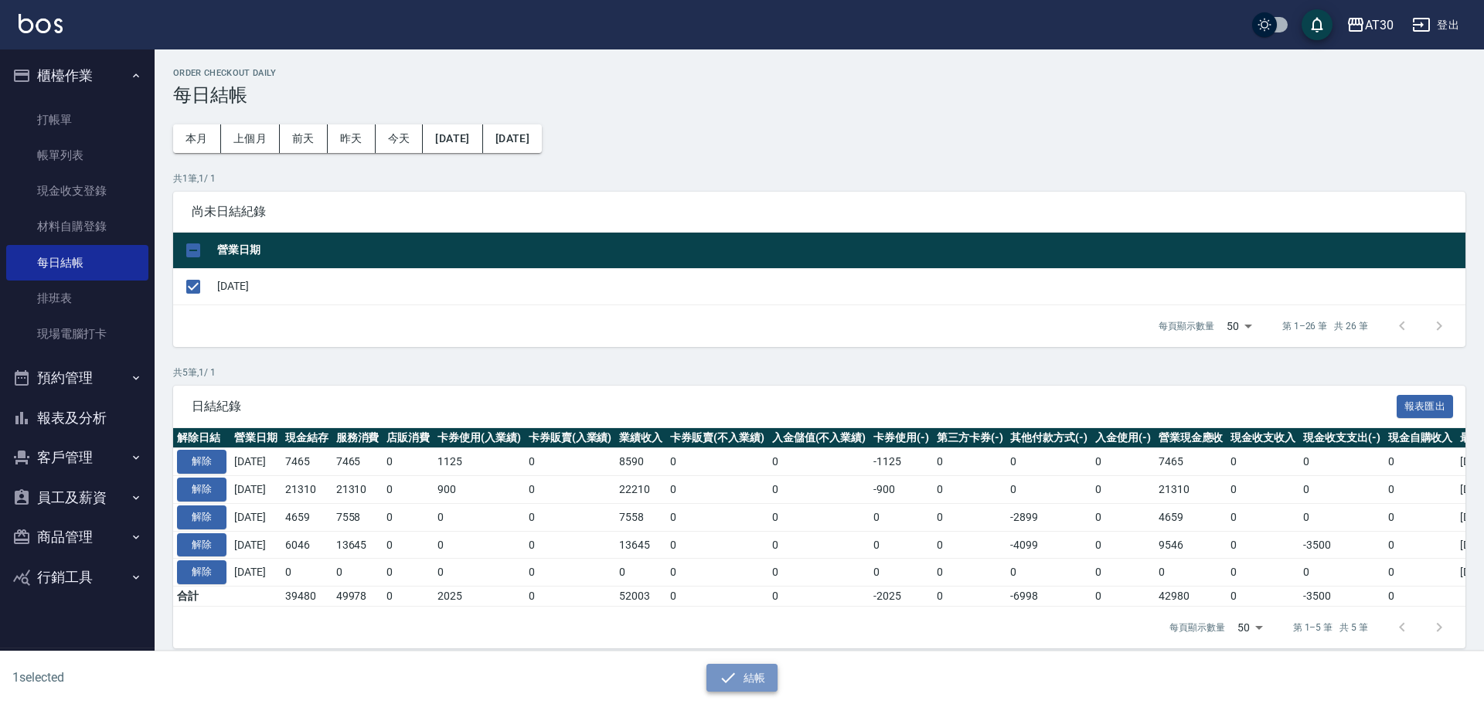
click at [747, 679] on button "結帳" at bounding box center [742, 678] width 72 height 29
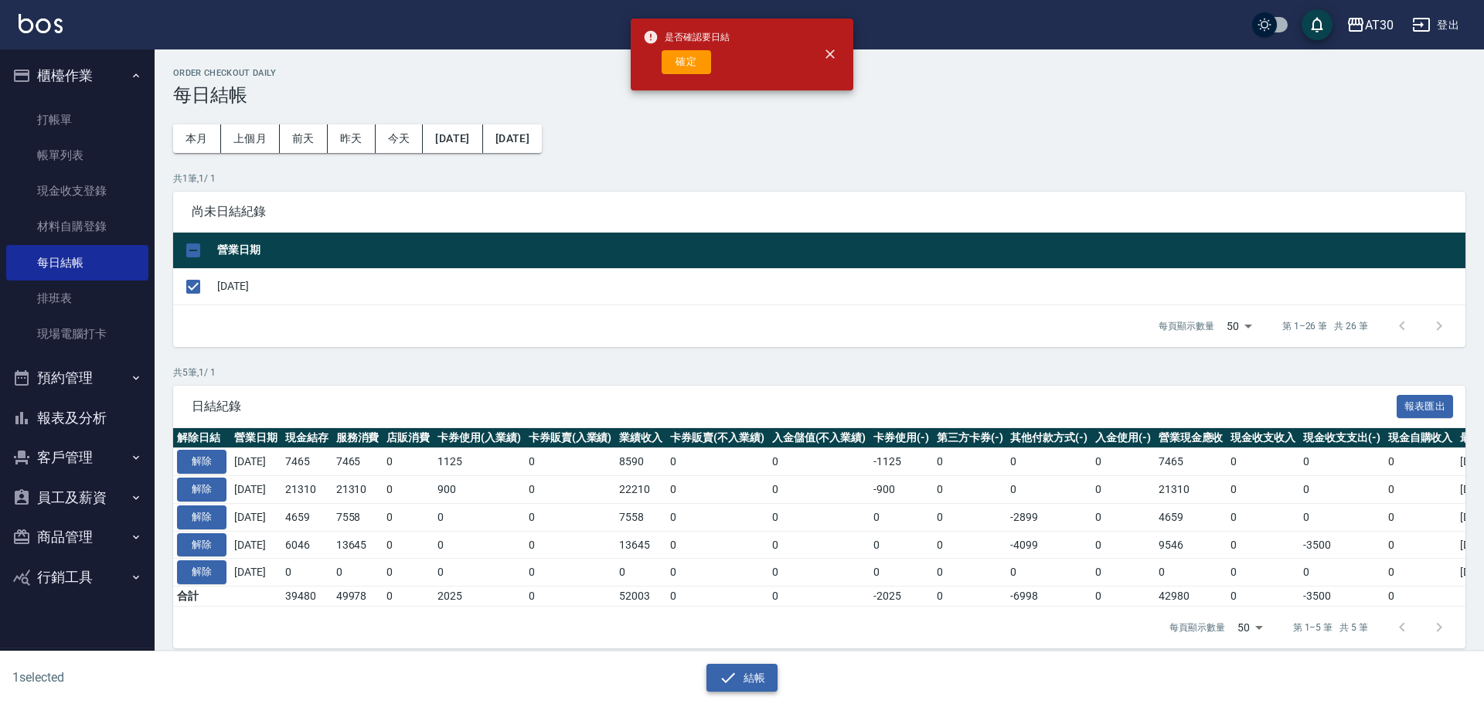
click at [742, 678] on button "結帳" at bounding box center [742, 678] width 72 height 29
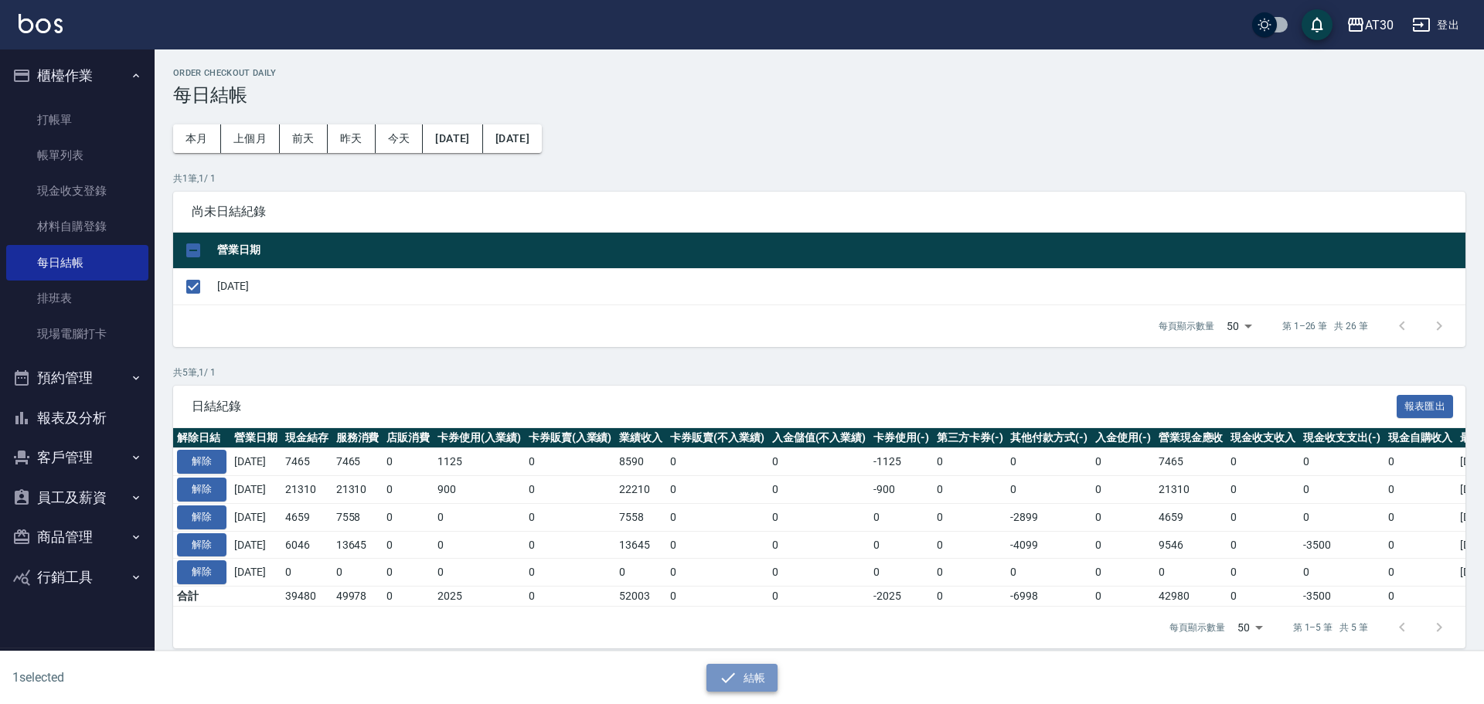
click at [740, 675] on button "結帳" at bounding box center [742, 678] width 72 height 29
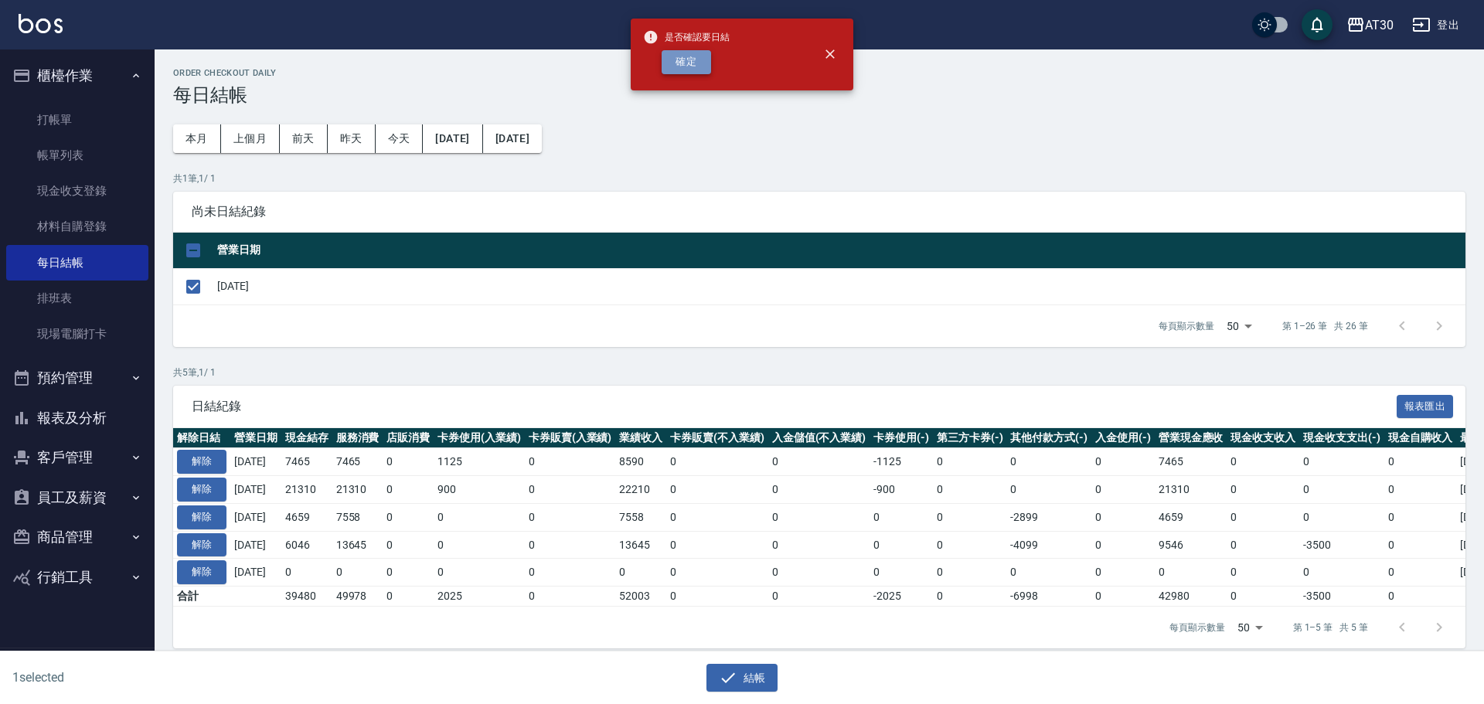
click at [683, 58] on button "確定" at bounding box center [685, 62] width 49 height 24
checkbox input "false"
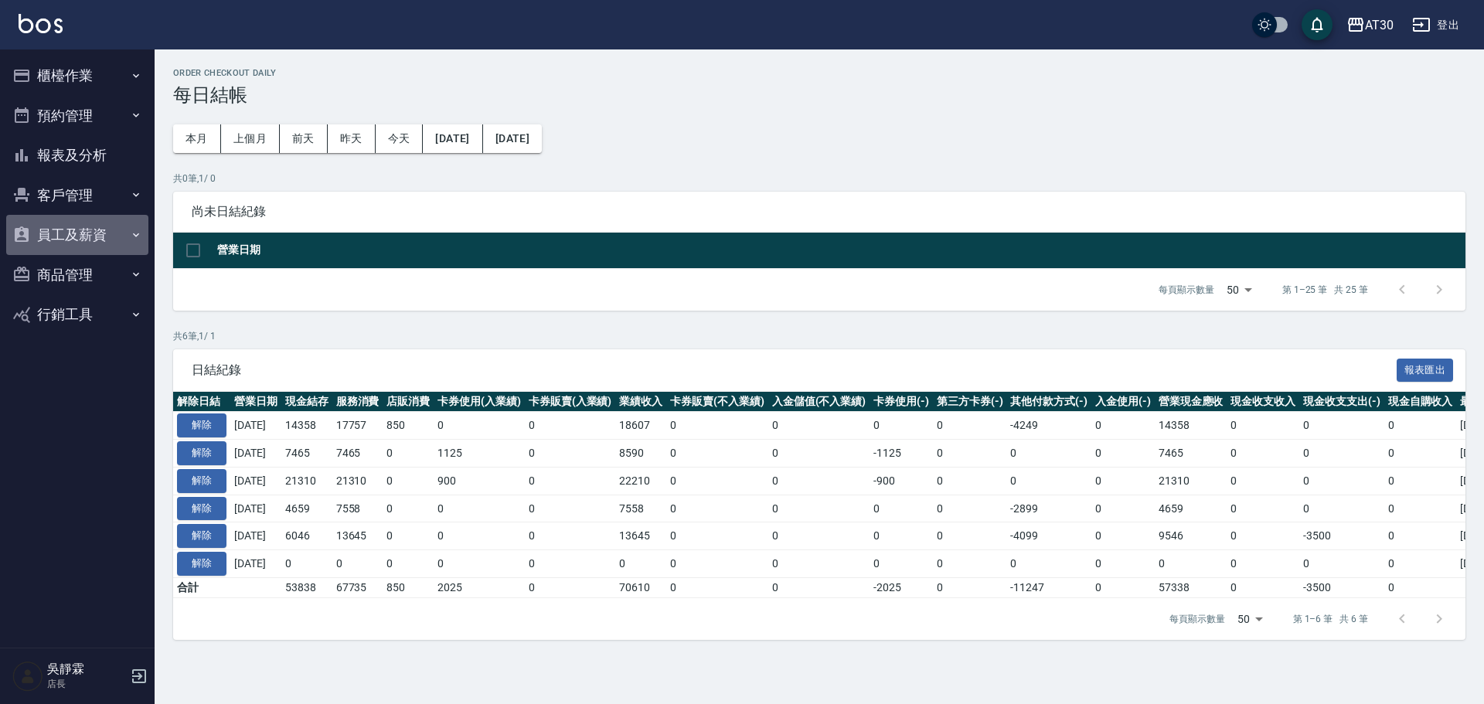
click at [81, 233] on button "員工及薪資" at bounding box center [77, 235] width 142 height 40
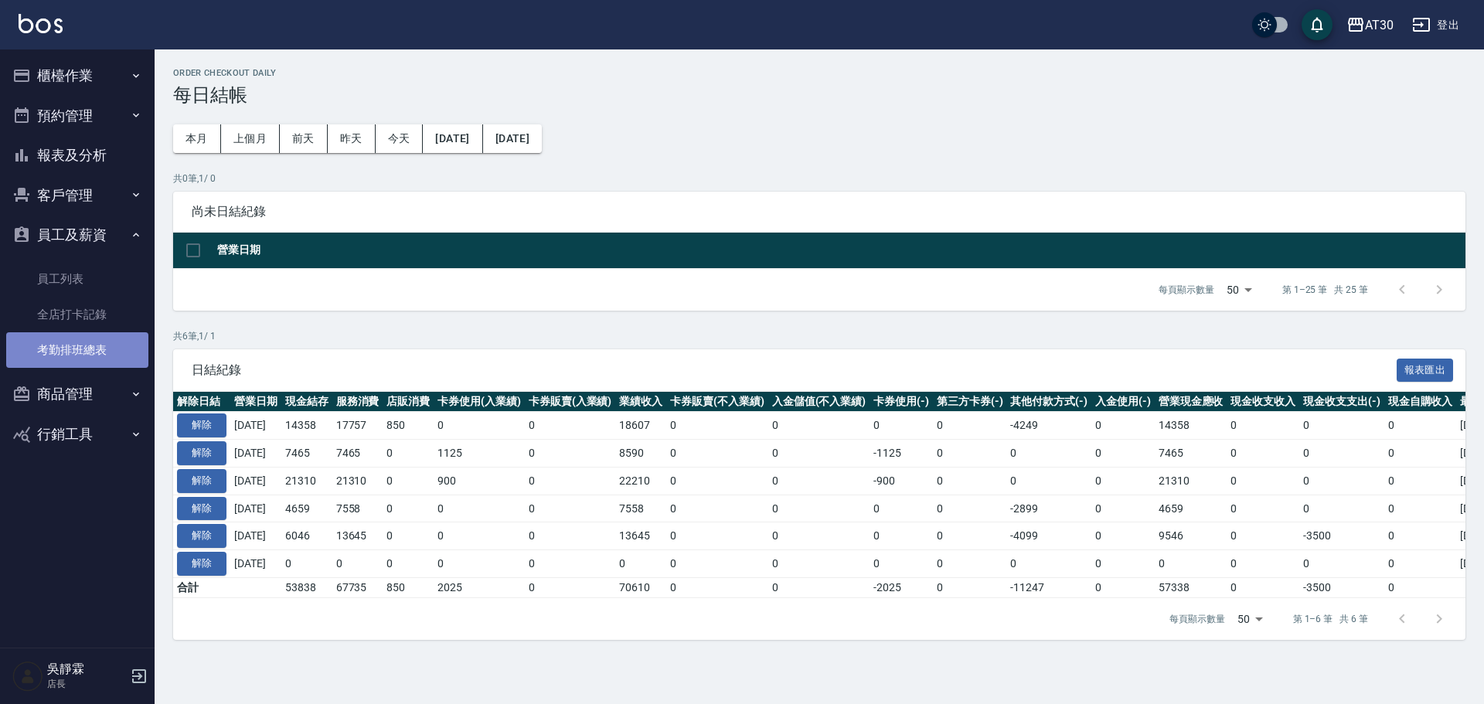
click at [79, 334] on link "考勤排班總表" at bounding box center [77, 350] width 142 height 36
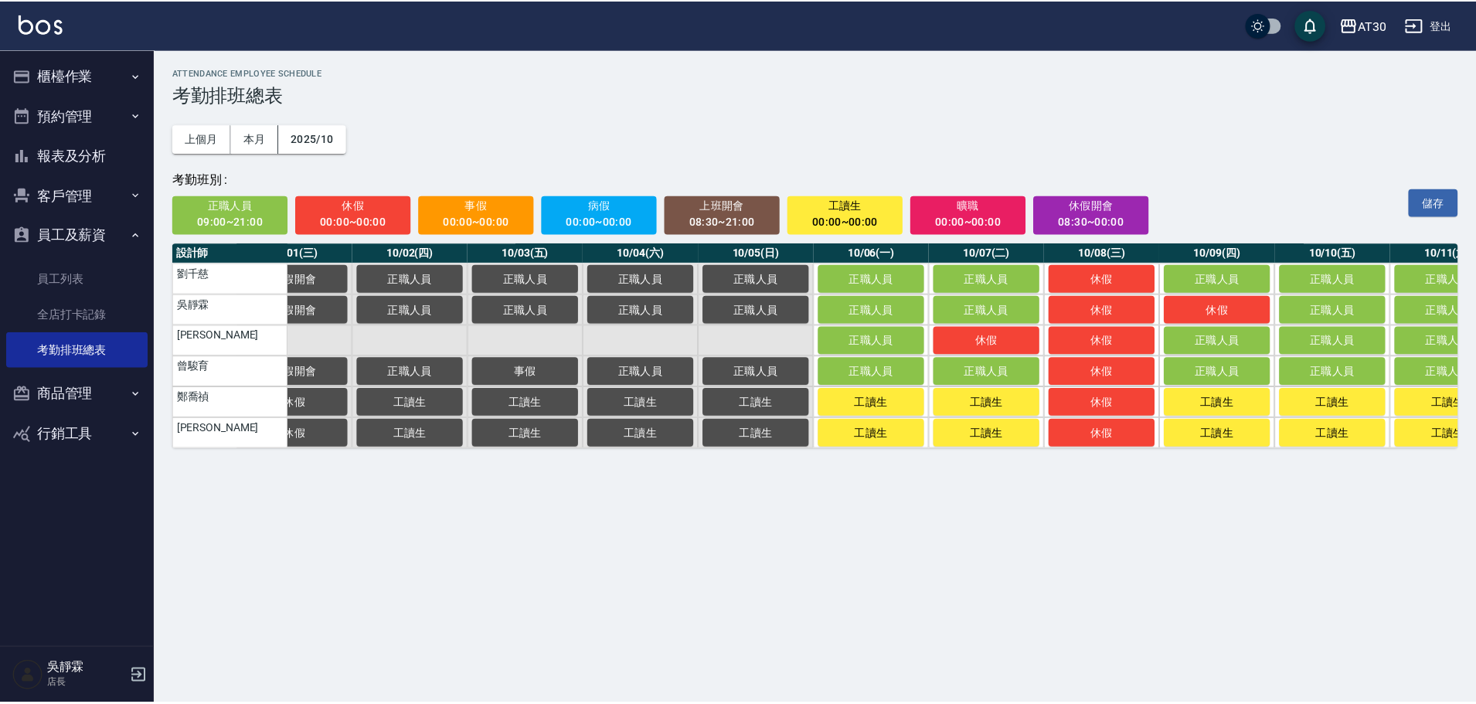
scroll to position [0, 38]
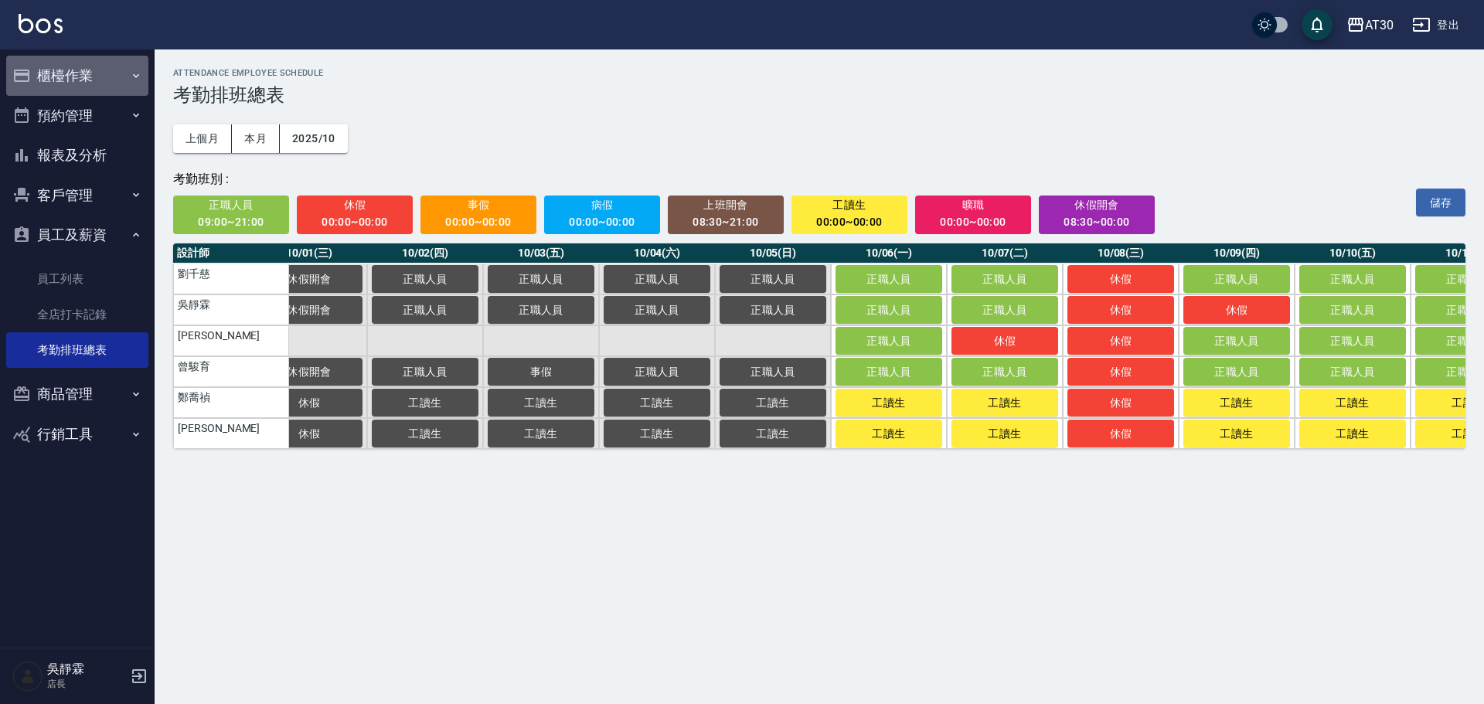
click at [55, 76] on button "櫃檯作業" at bounding box center [77, 76] width 142 height 40
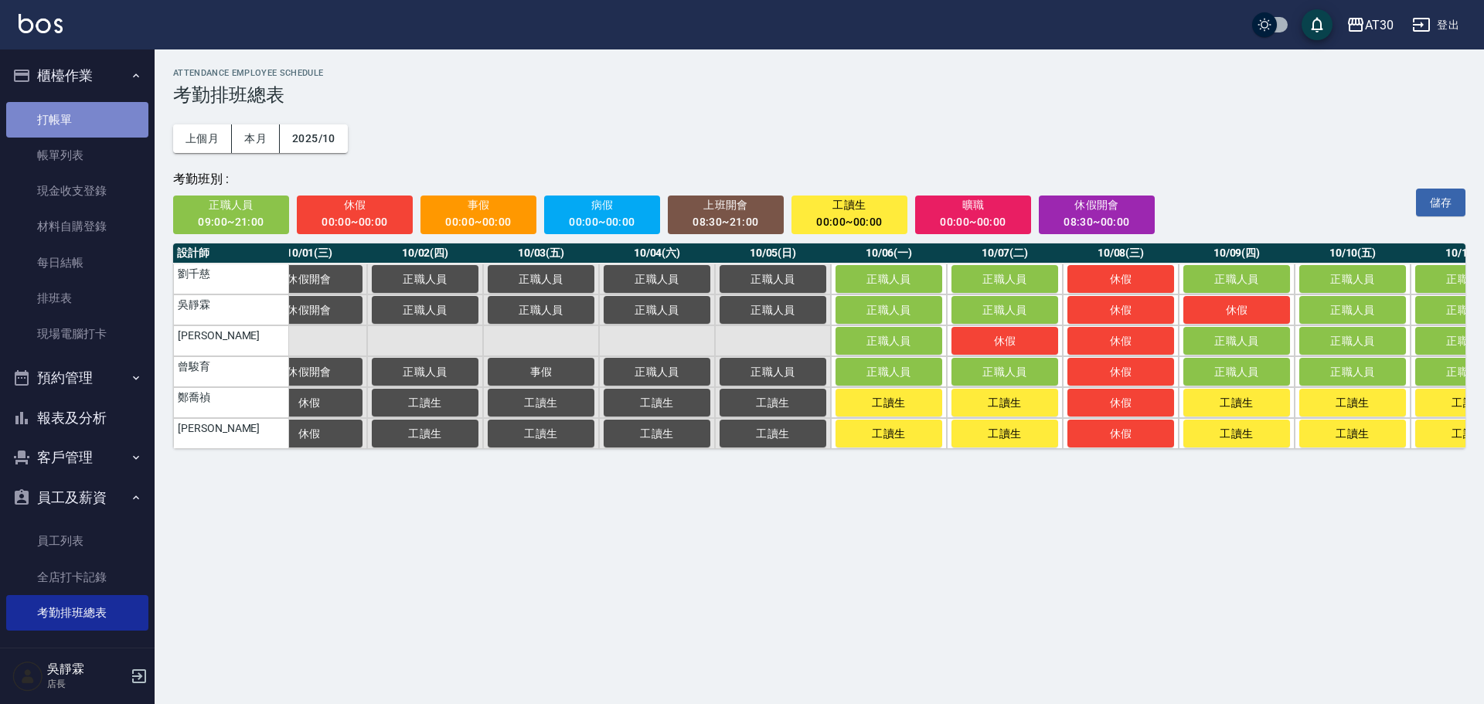
click at [78, 124] on link "打帳單" at bounding box center [77, 120] width 142 height 36
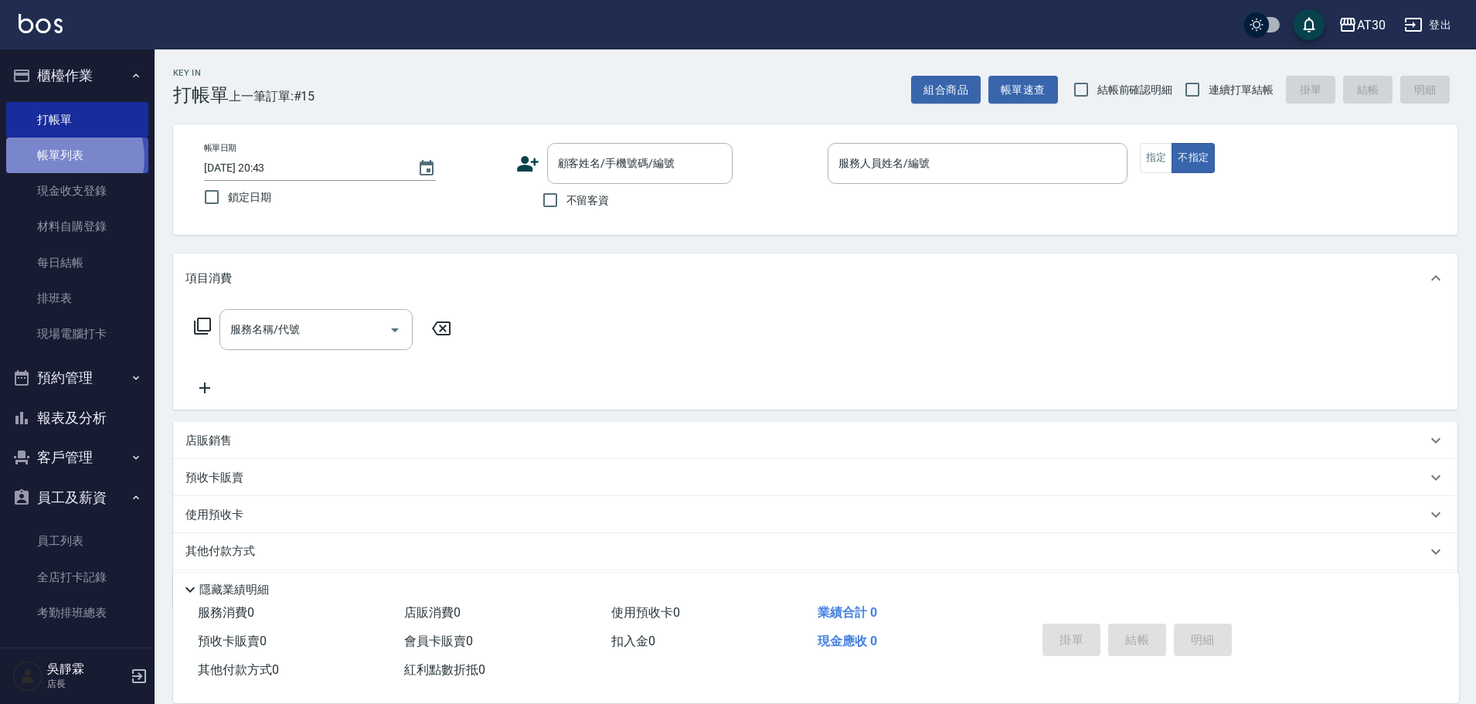
click at [61, 158] on link "帳單列表" at bounding box center [77, 156] width 142 height 36
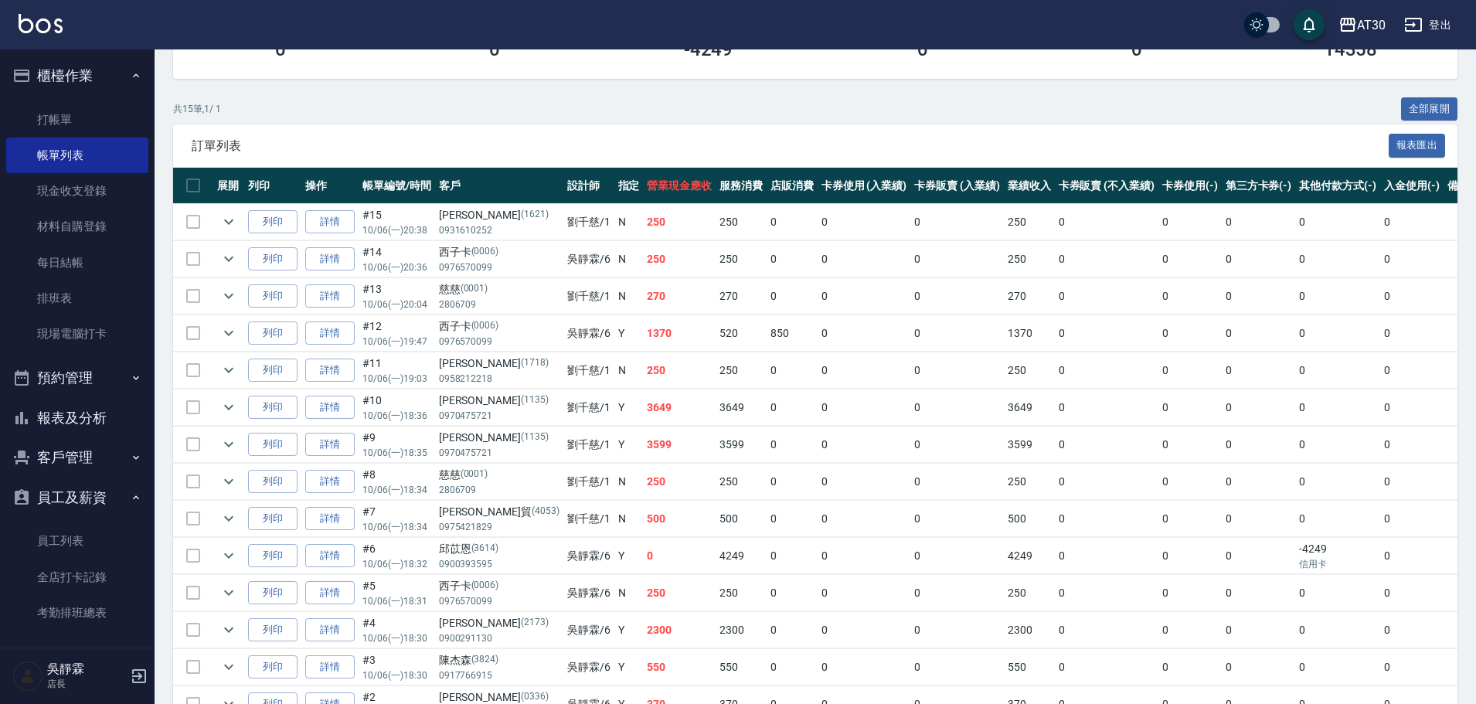
scroll to position [267, 0]
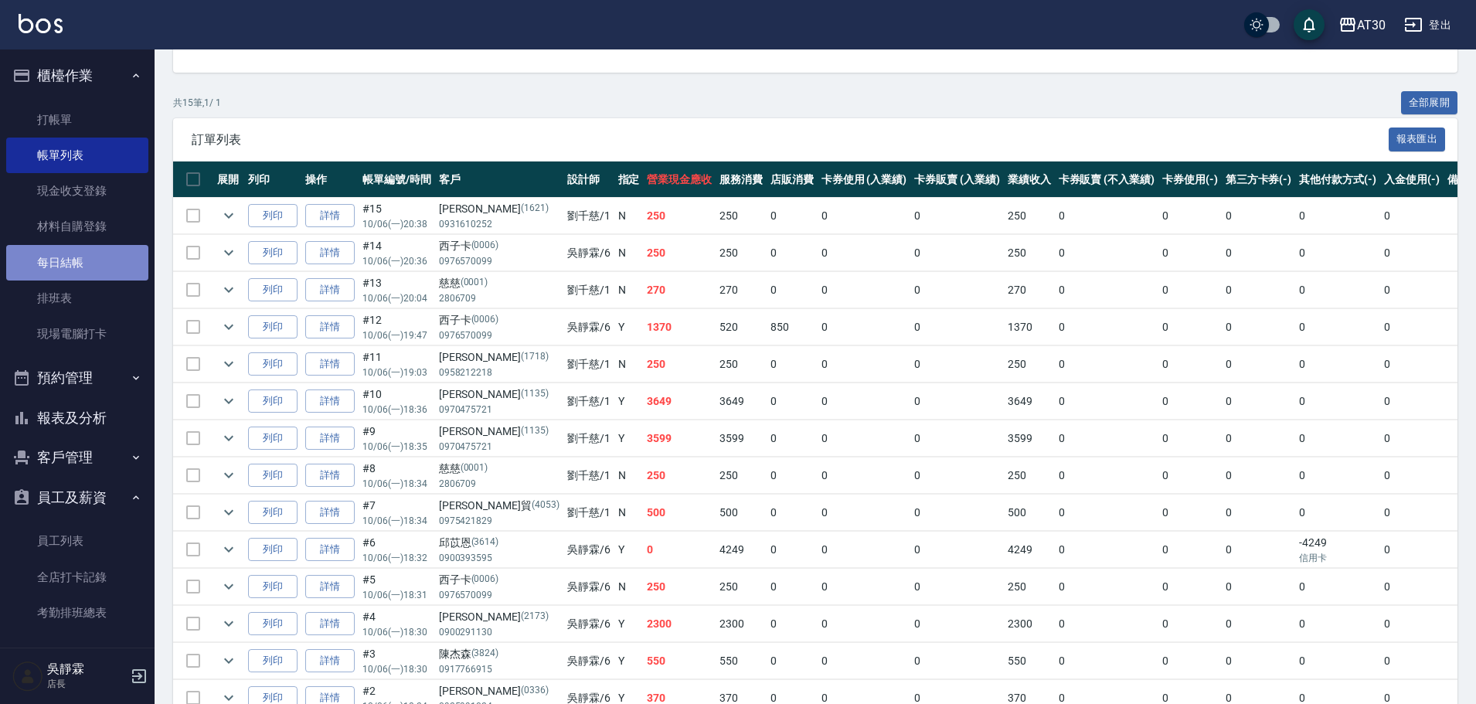
click at [89, 263] on link "每日結帳" at bounding box center [77, 263] width 142 height 36
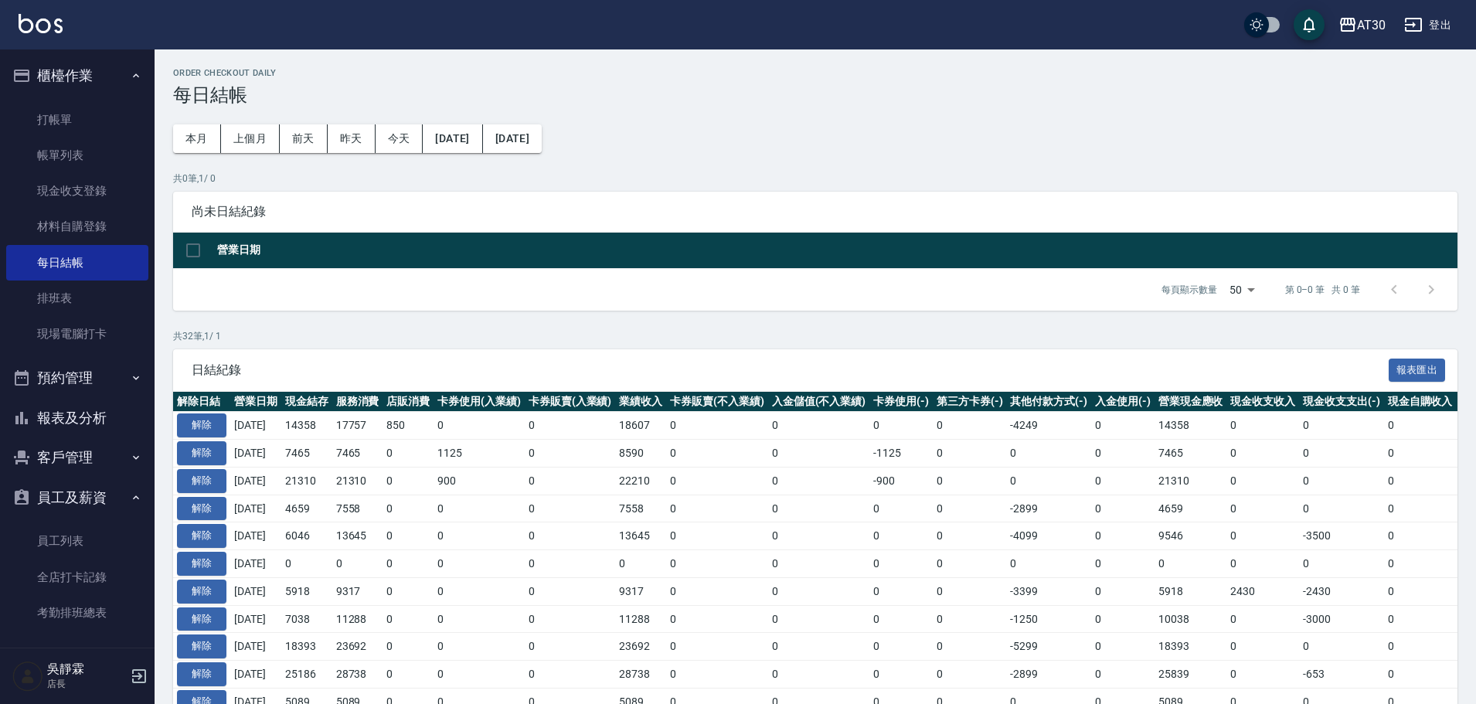
scroll to position [87, 0]
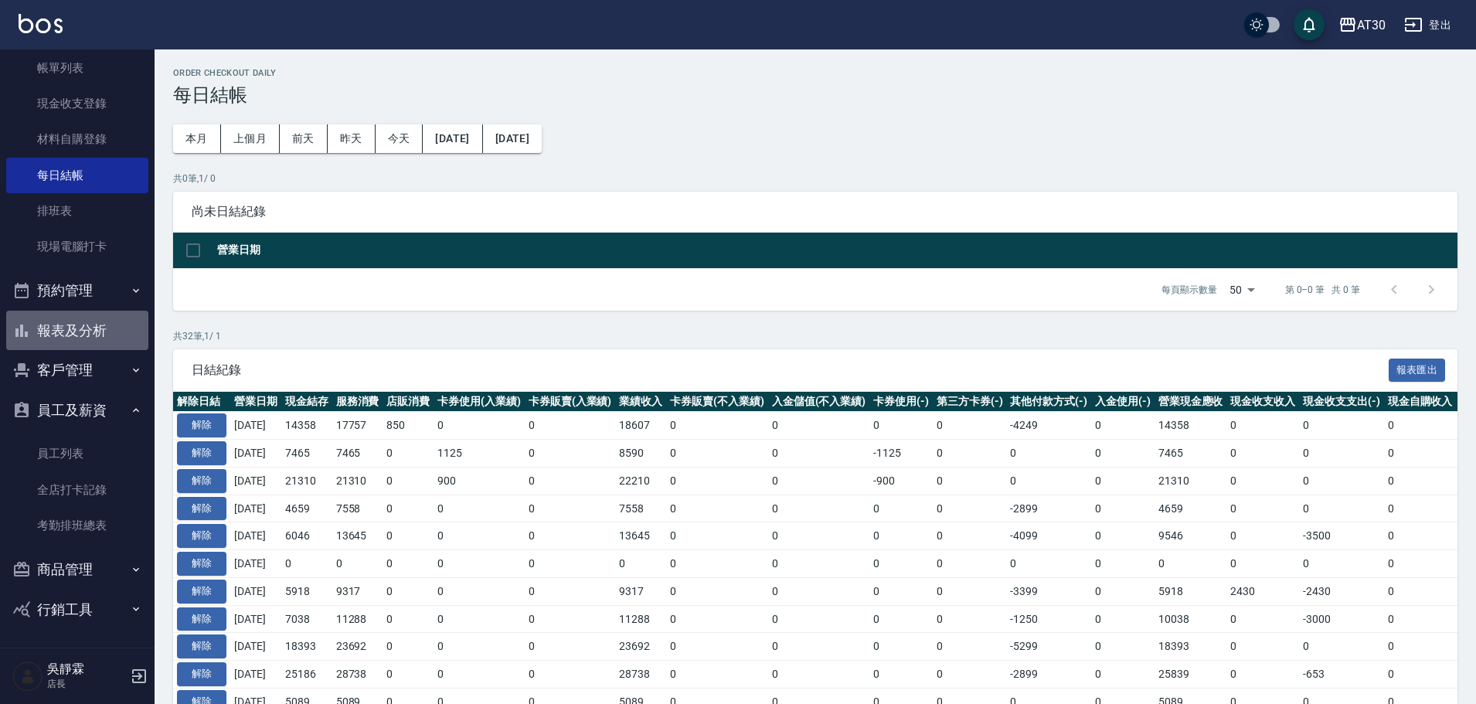
click at [79, 320] on button "報表及分析" at bounding box center [77, 331] width 142 height 40
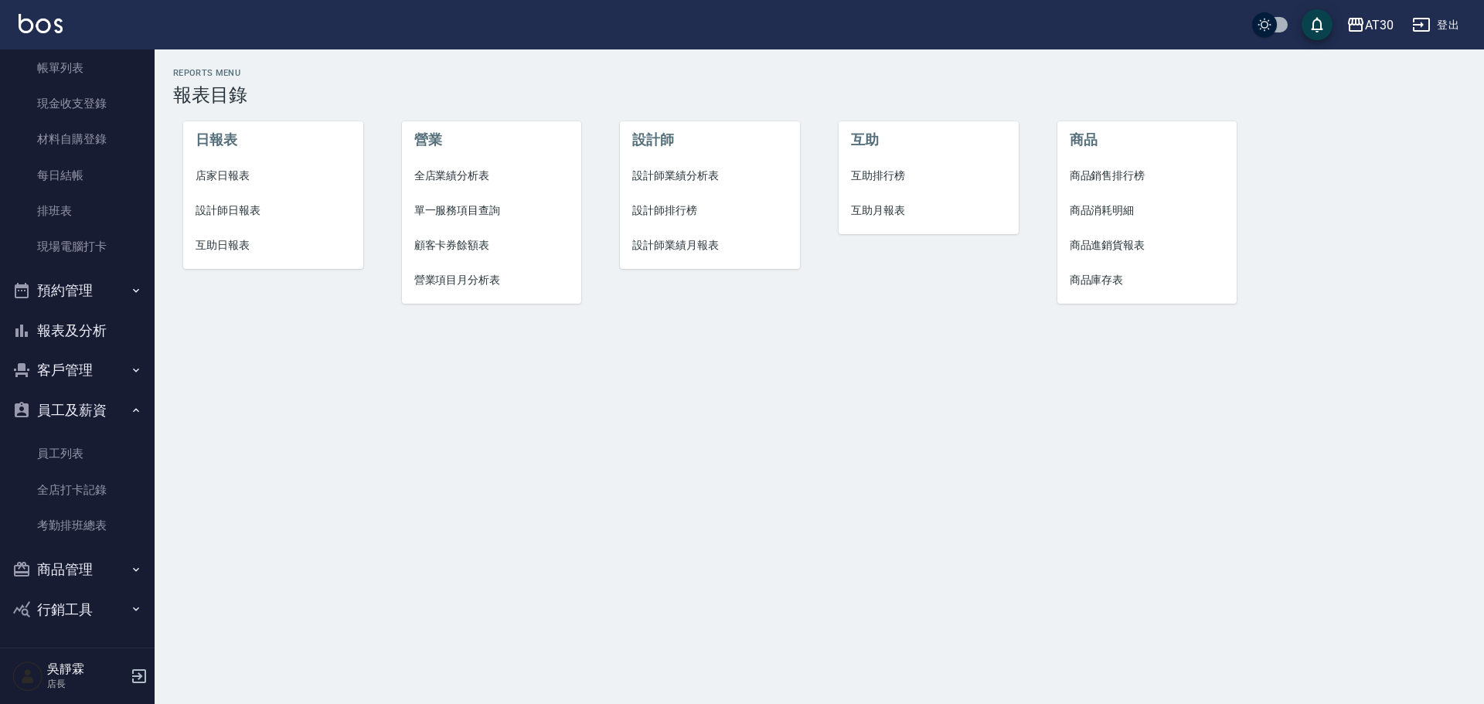
click at [238, 177] on span "店家日報表" at bounding box center [272, 176] width 155 height 16
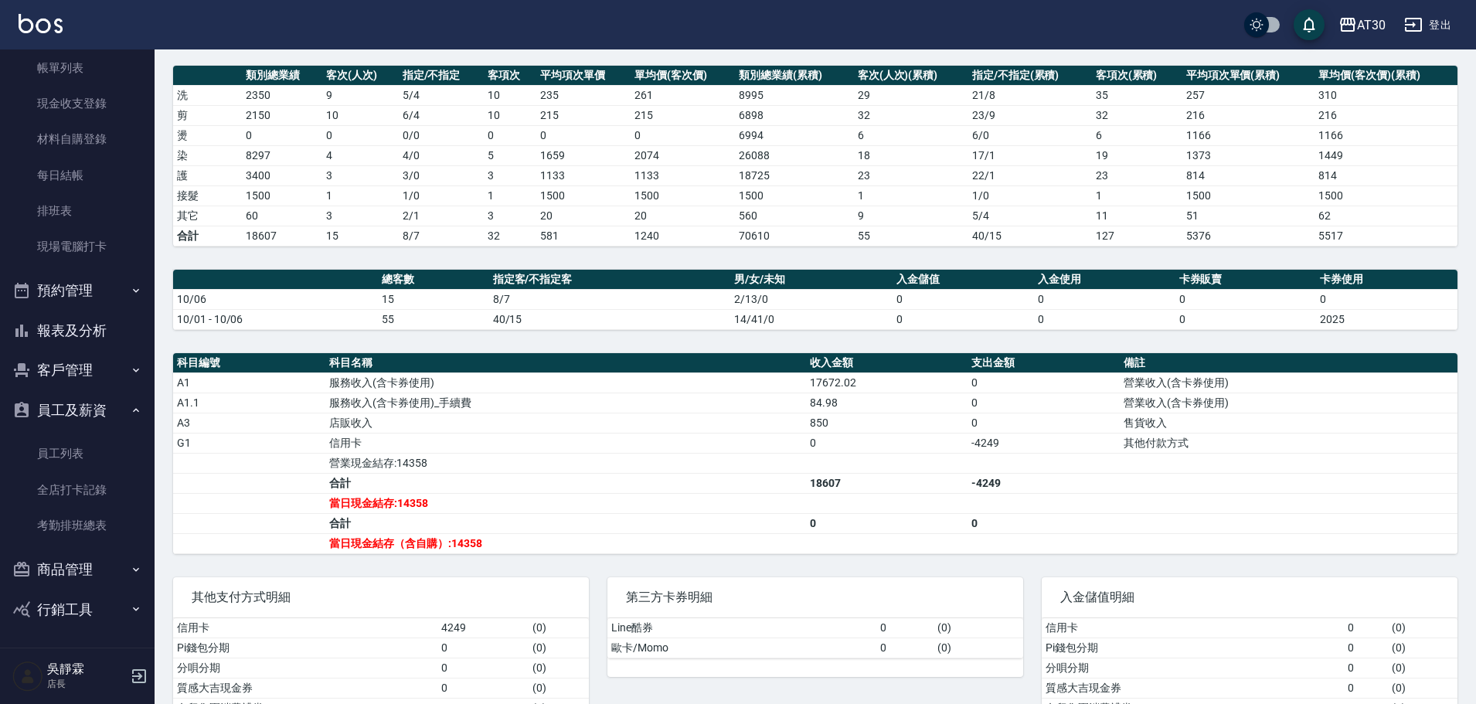
scroll to position [257, 0]
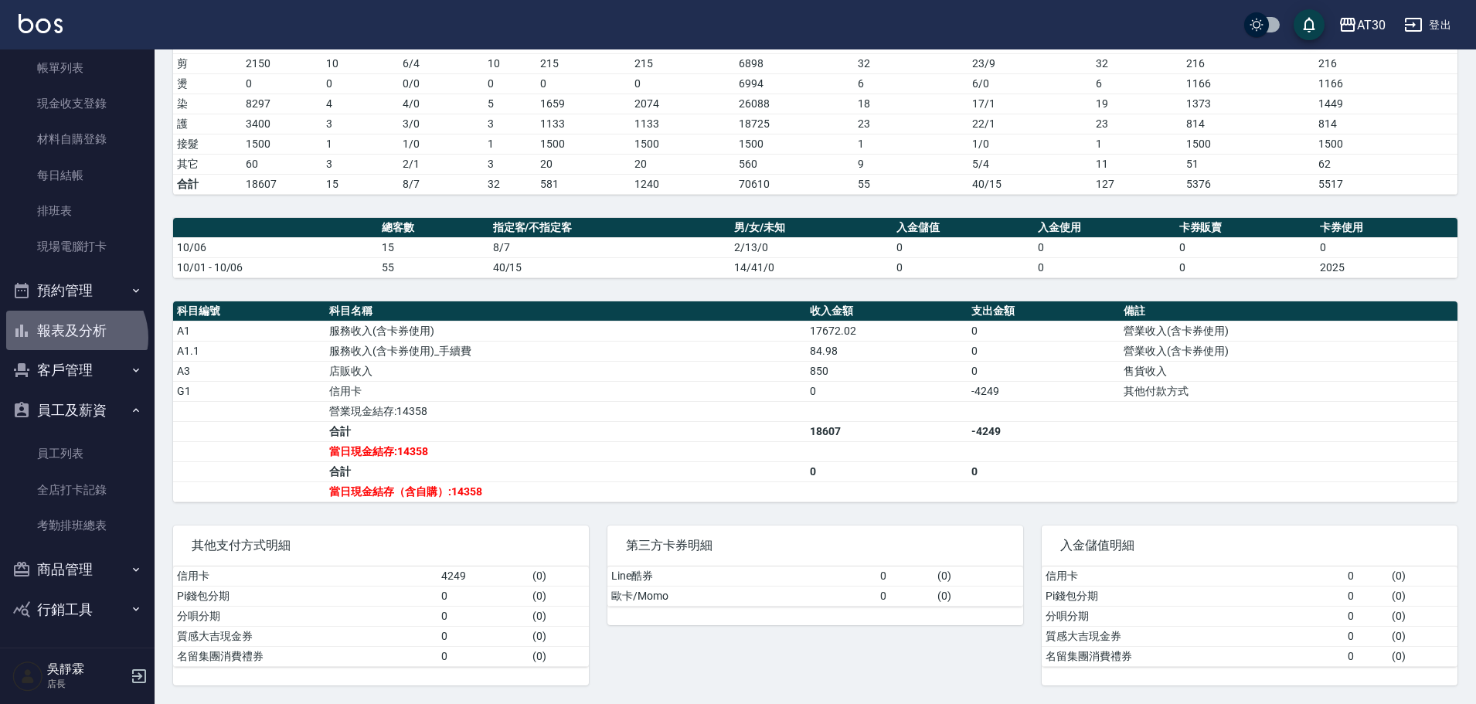
click at [74, 338] on button "報表及分析" at bounding box center [77, 331] width 142 height 40
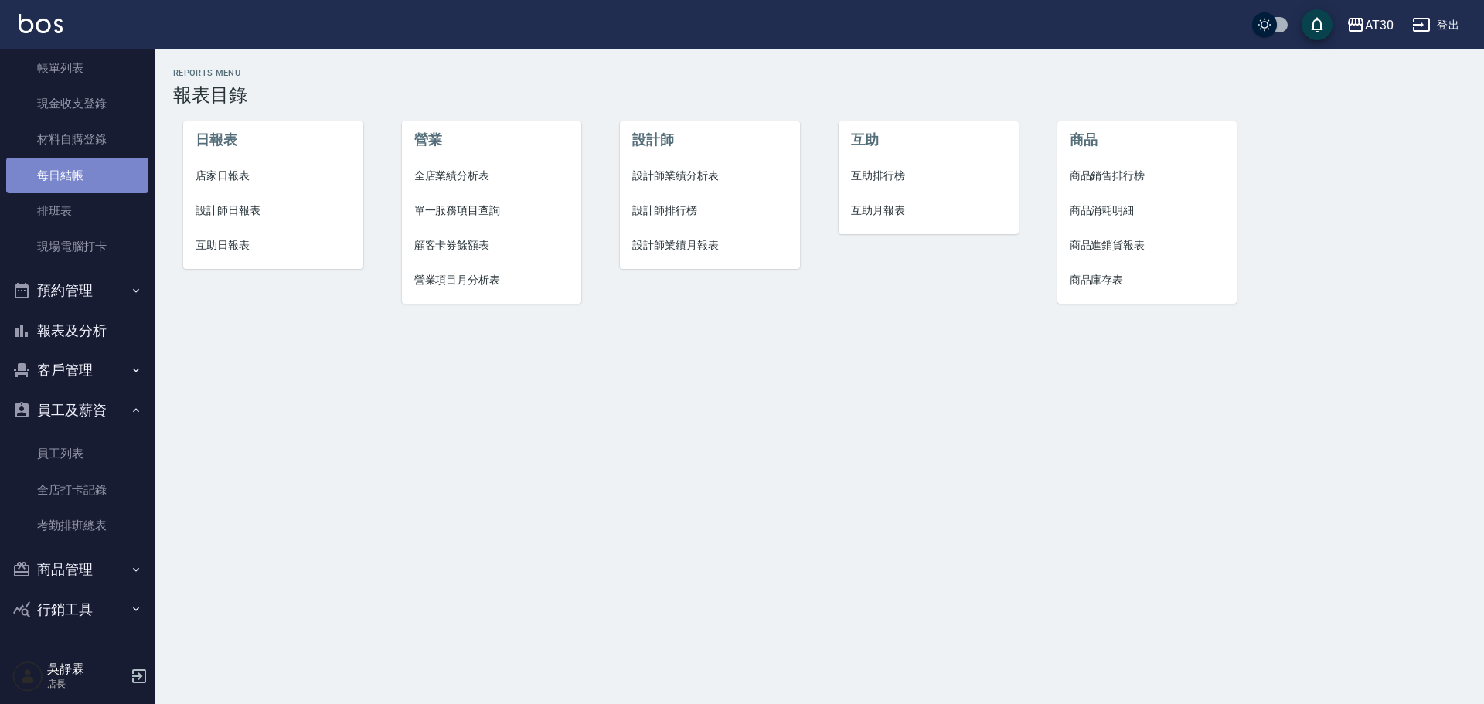
click at [80, 173] on link "每日結帳" at bounding box center [77, 176] width 142 height 36
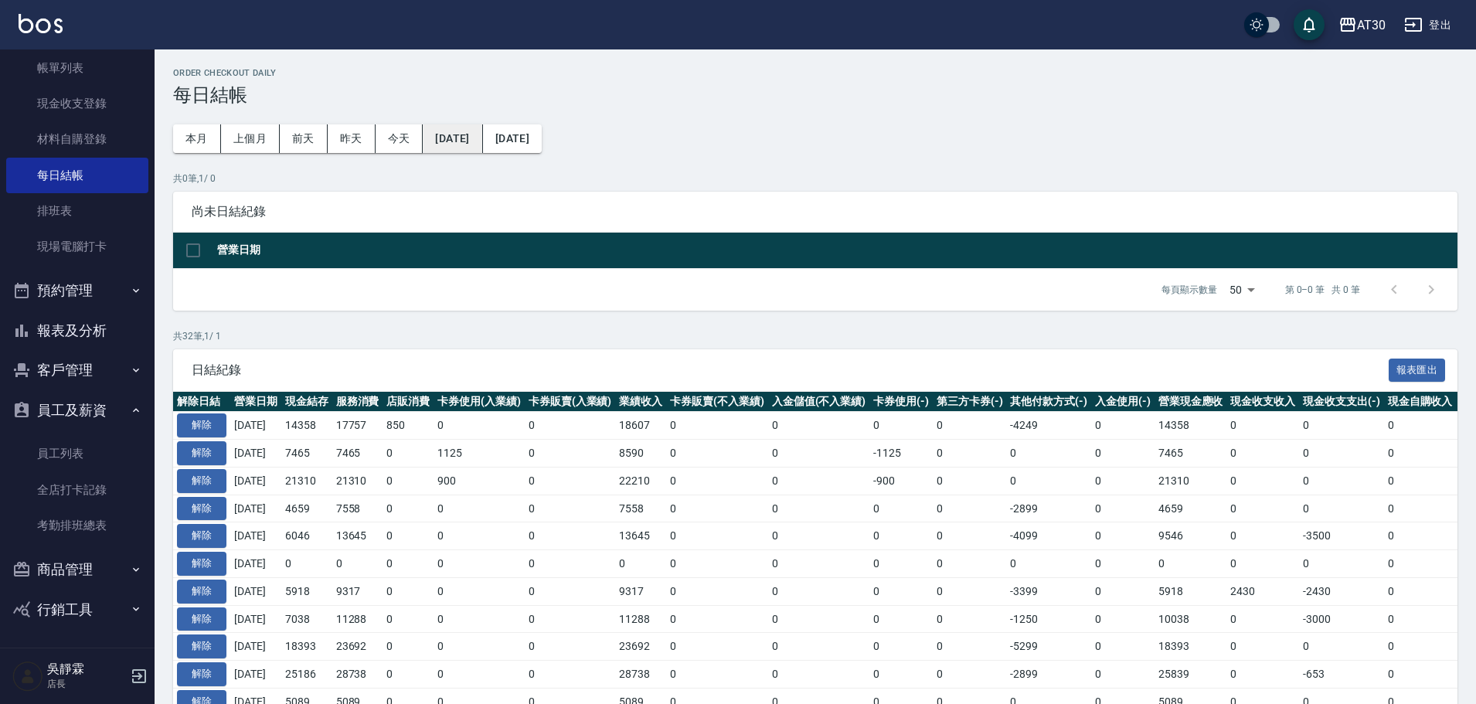
click at [482, 136] on button "[DATE]" at bounding box center [452, 138] width 59 height 29
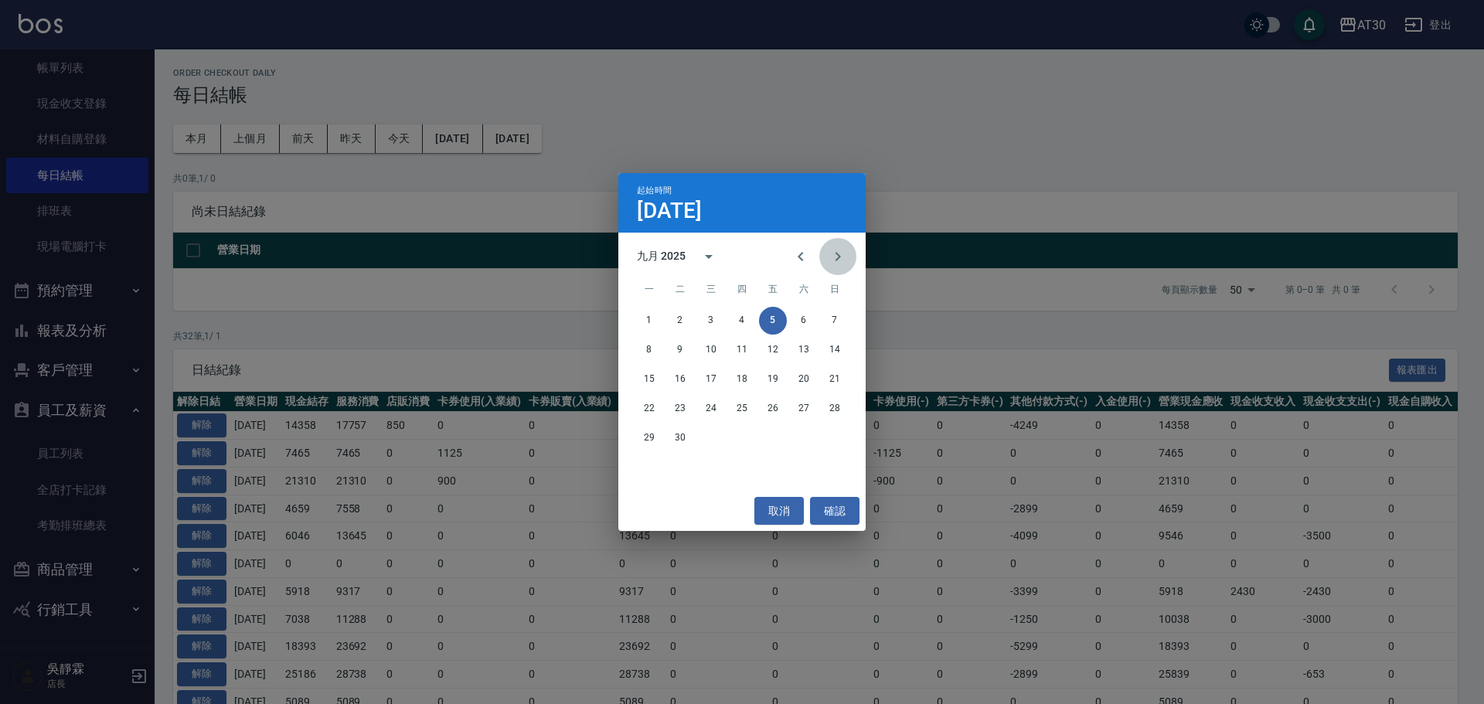
click at [829, 255] on icon "Next month" at bounding box center [837, 256] width 19 height 19
click at [779, 321] on button "3" at bounding box center [773, 321] width 28 height 28
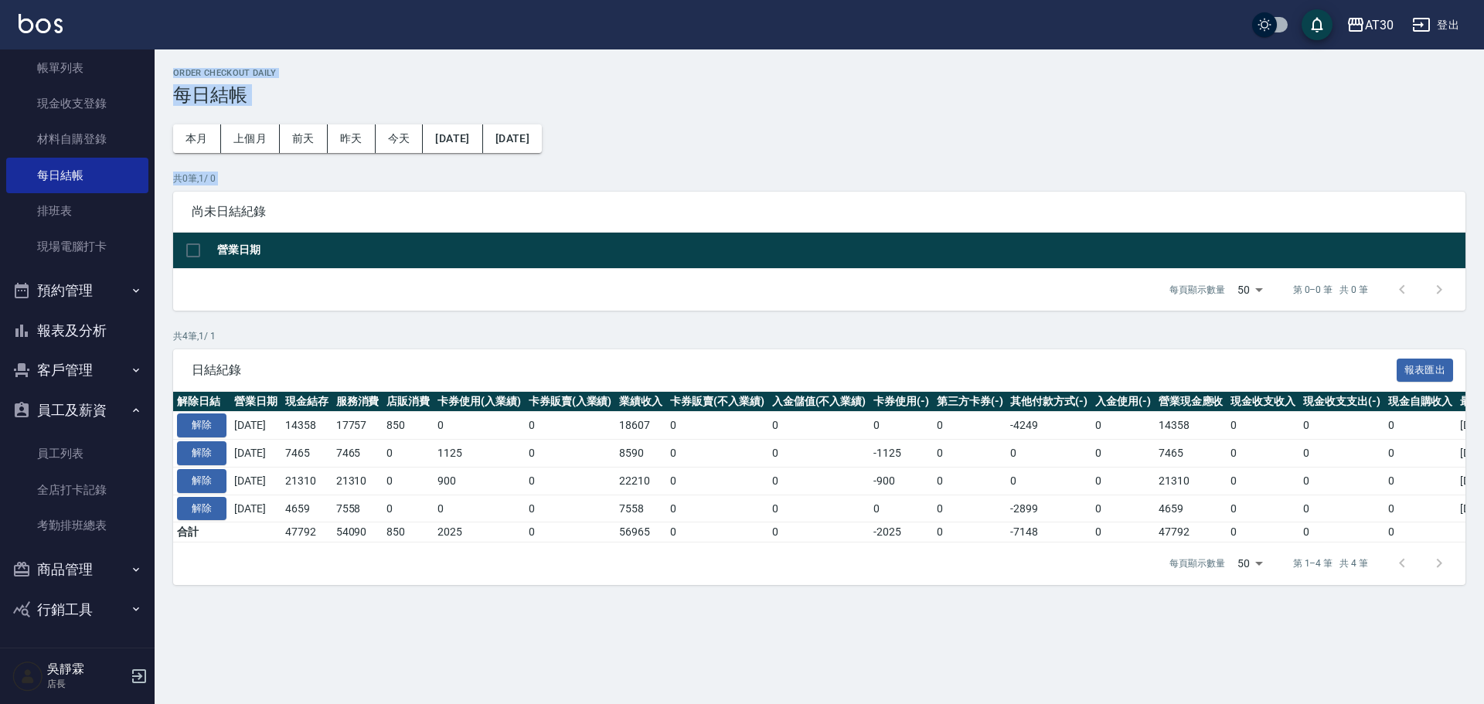
drag, startPoint x: 160, startPoint y: 122, endPoint x: 173, endPoint y: -30, distance: 152.8
click at [173, 0] on html "AT30 登出 櫃檯作業 打帳單 帳單列表 現金收支登錄 材料自購登錄 每日結帳 排班表 現場電腦打卡 預約管理 預約管理 單日預約紀錄 單週預約紀錄 報表及…" at bounding box center [742, 352] width 1484 height 704
click at [58, 195] on link "排班表" at bounding box center [77, 211] width 142 height 36
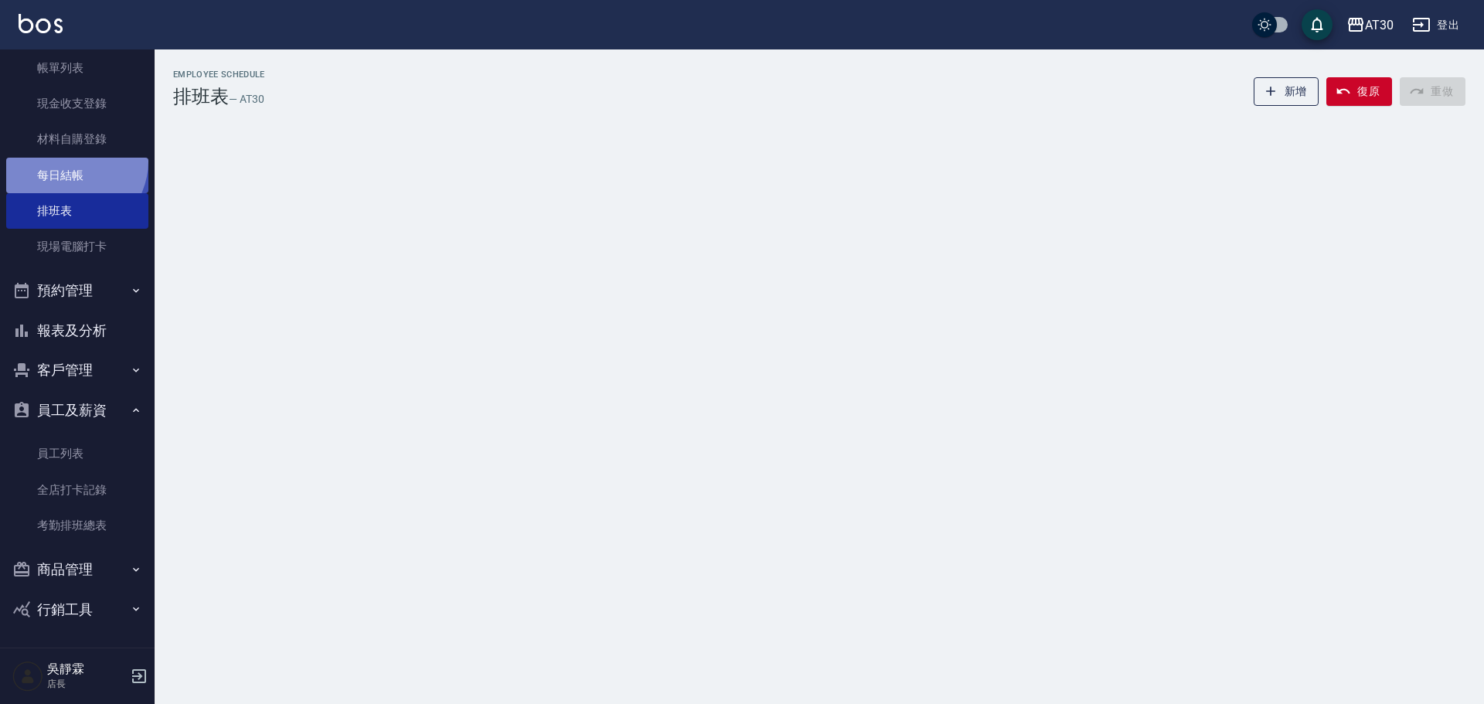
click at [69, 161] on link "每日結帳" at bounding box center [77, 176] width 142 height 36
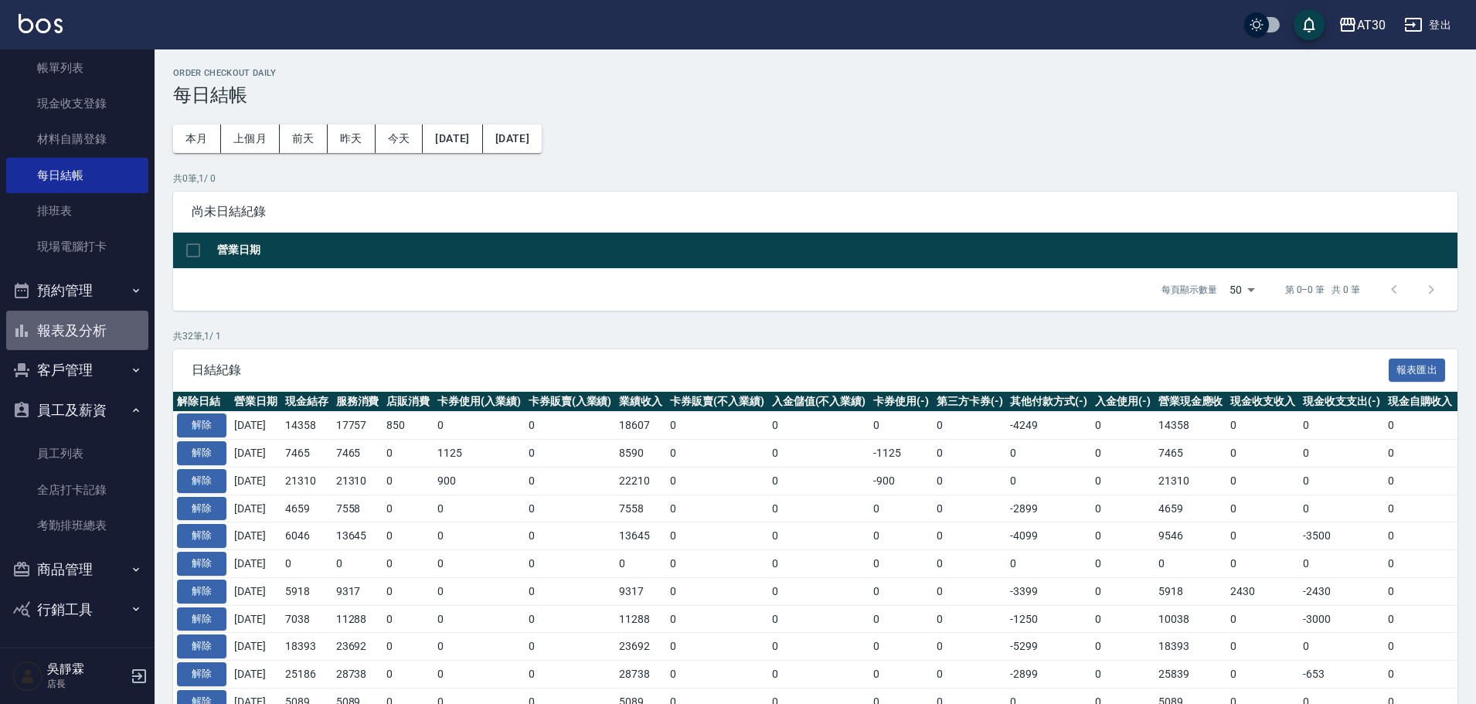
click at [80, 322] on button "報表及分析" at bounding box center [77, 331] width 142 height 40
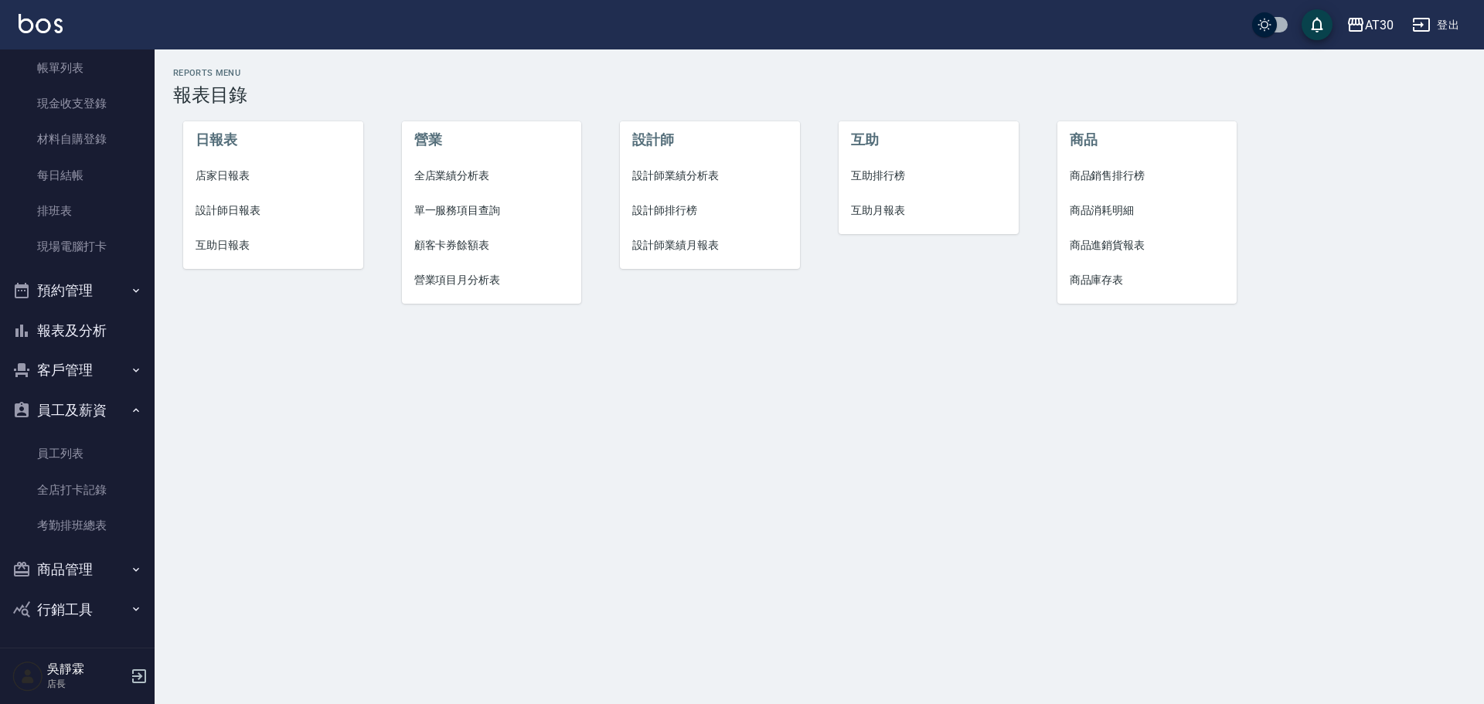
click at [223, 175] on span "店家日報表" at bounding box center [272, 176] width 155 height 16
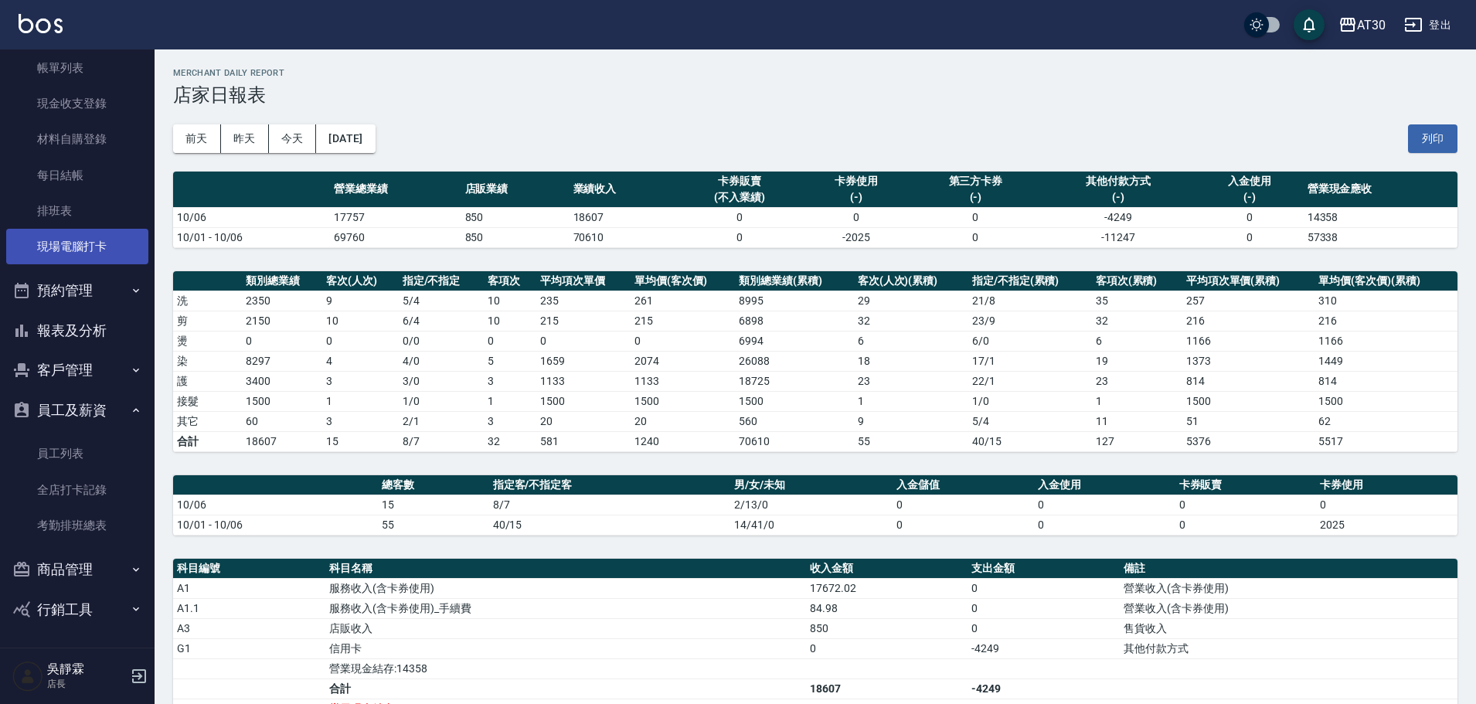
click at [78, 248] on link "現場電腦打卡" at bounding box center [77, 247] width 142 height 36
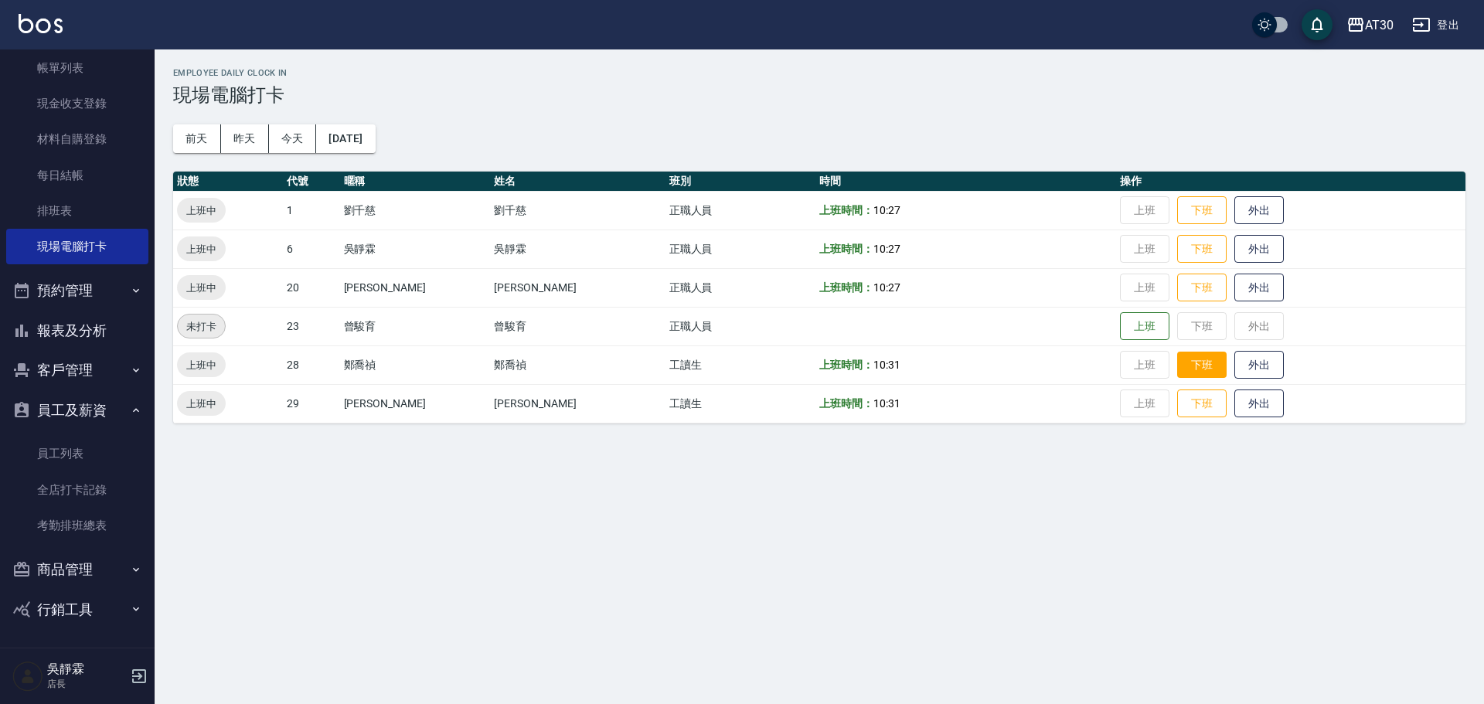
click at [1181, 365] on button "下班" at bounding box center [1201, 365] width 49 height 27
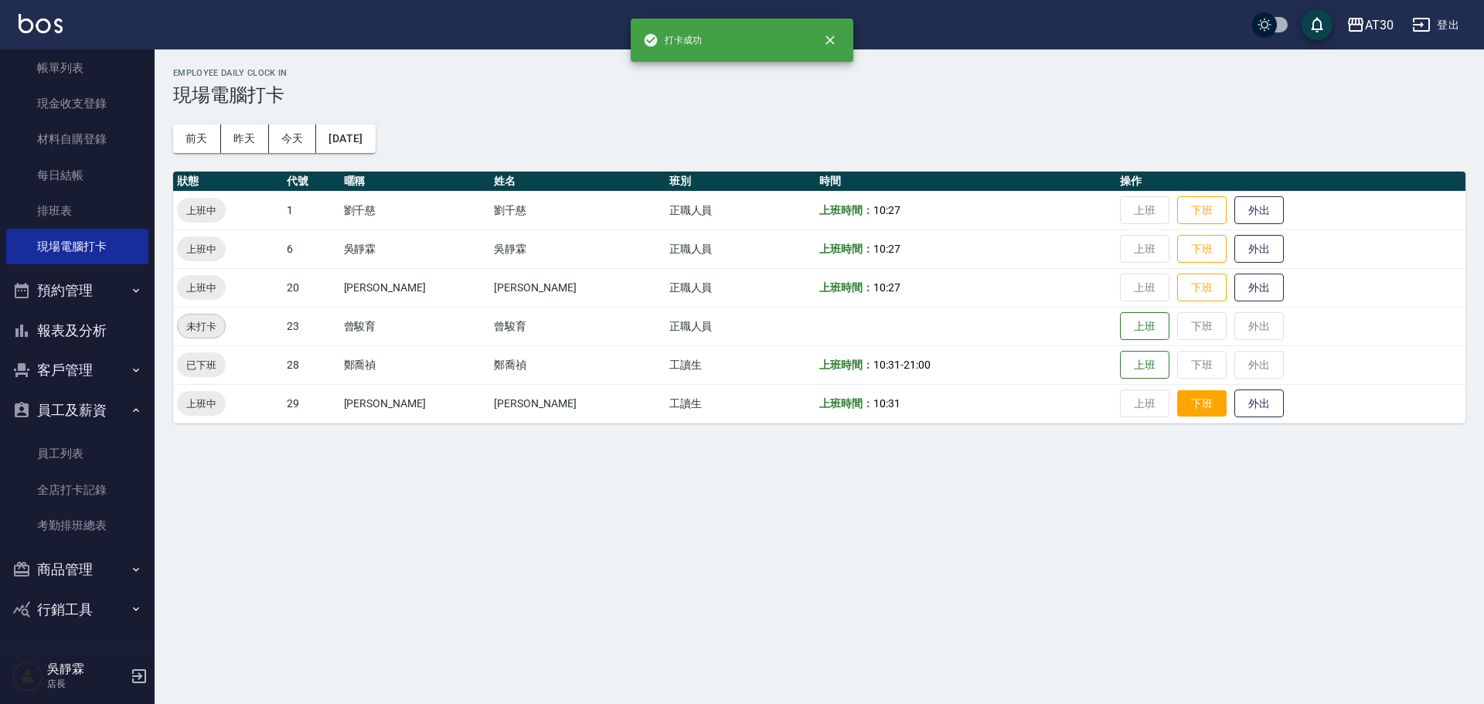
click at [1177, 399] on button "下班" at bounding box center [1201, 403] width 49 height 27
click at [1181, 288] on button "下班" at bounding box center [1201, 287] width 49 height 27
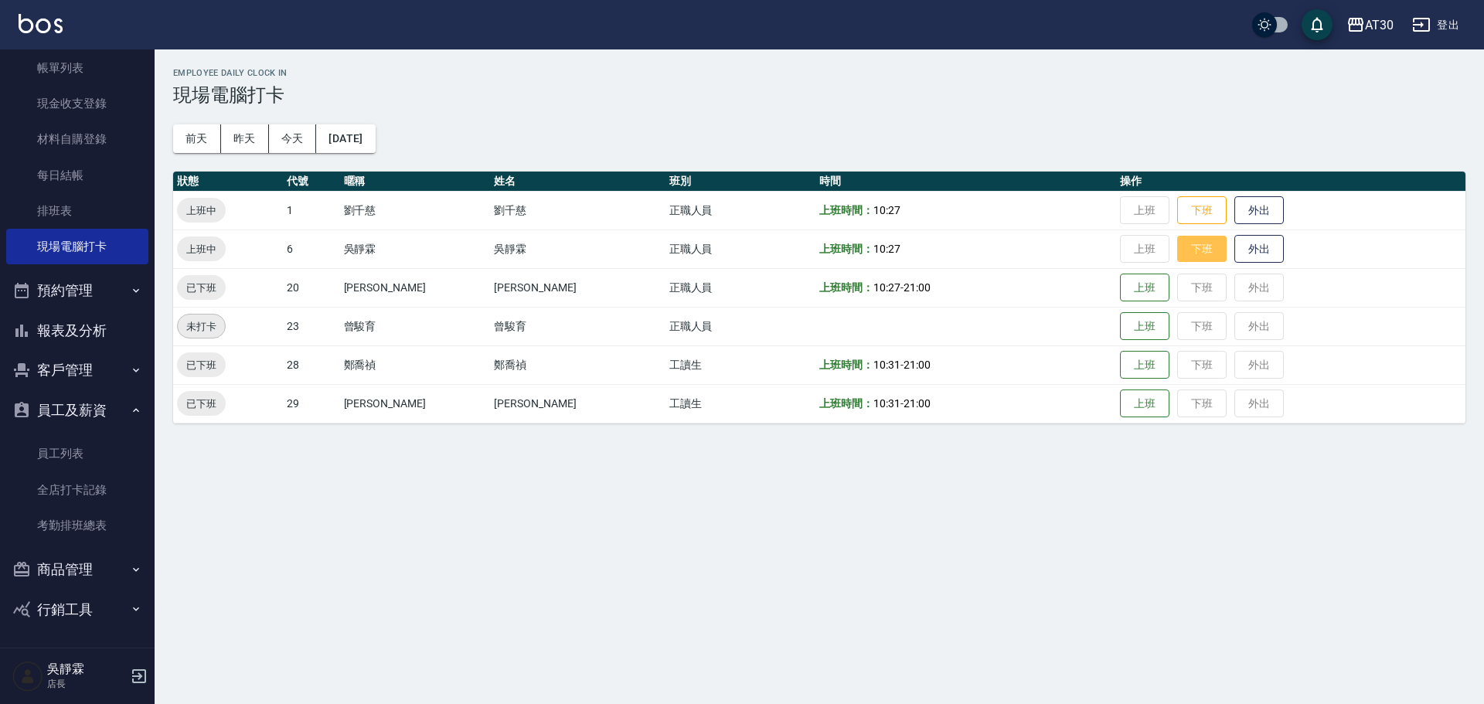
click at [1177, 253] on button "下班" at bounding box center [1201, 249] width 49 height 27
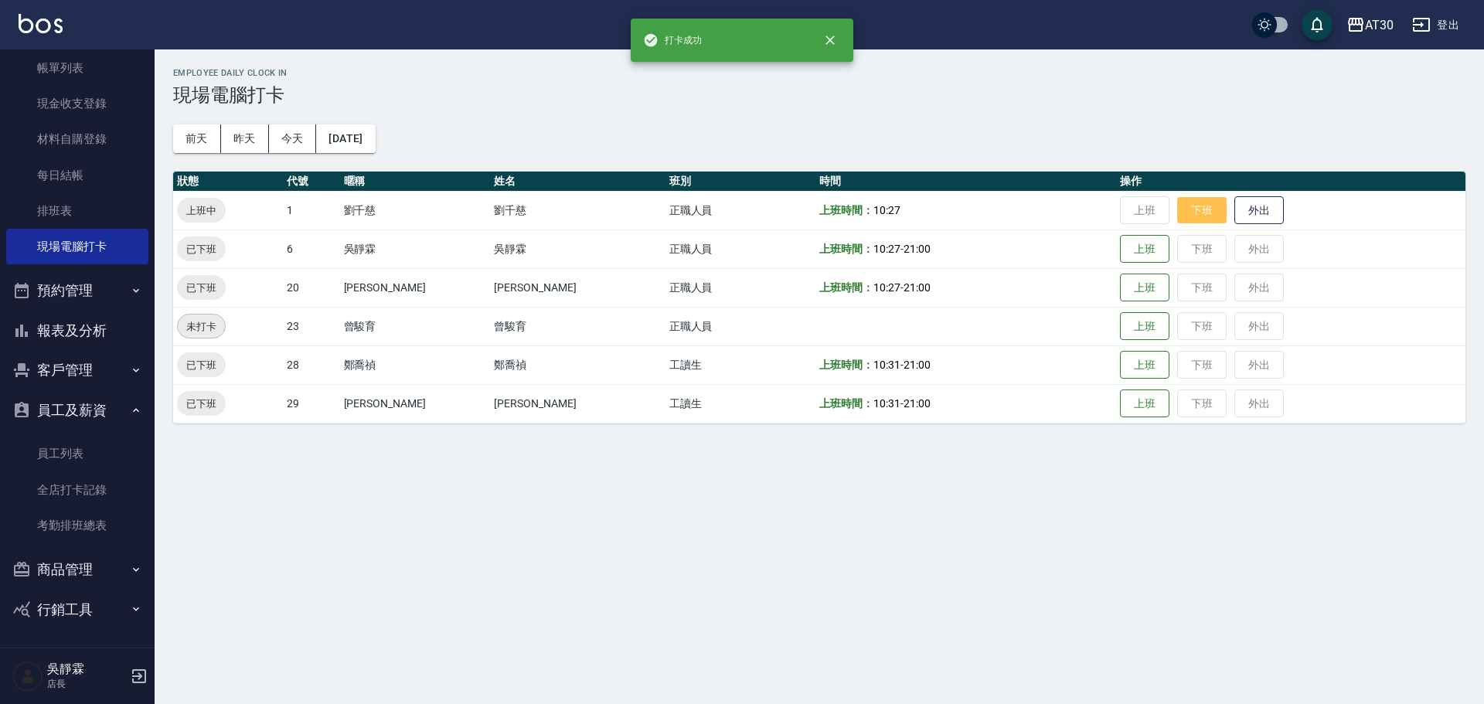
click at [1177, 209] on button "下班" at bounding box center [1201, 210] width 49 height 27
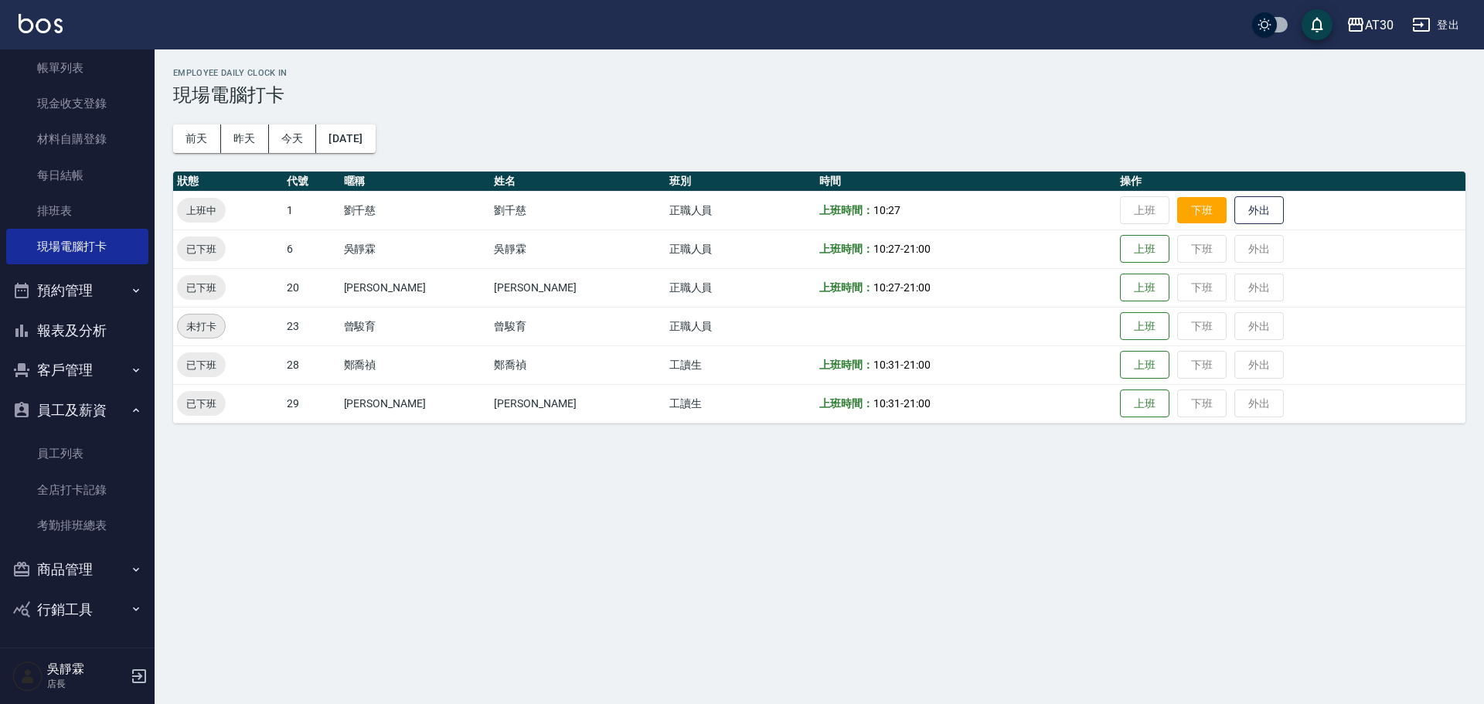
click at [1177, 210] on button "下班" at bounding box center [1201, 210] width 49 height 27
click at [101, 255] on link "現場電腦打卡" at bounding box center [77, 247] width 142 height 36
click at [93, 335] on button "報表及分析" at bounding box center [77, 331] width 142 height 40
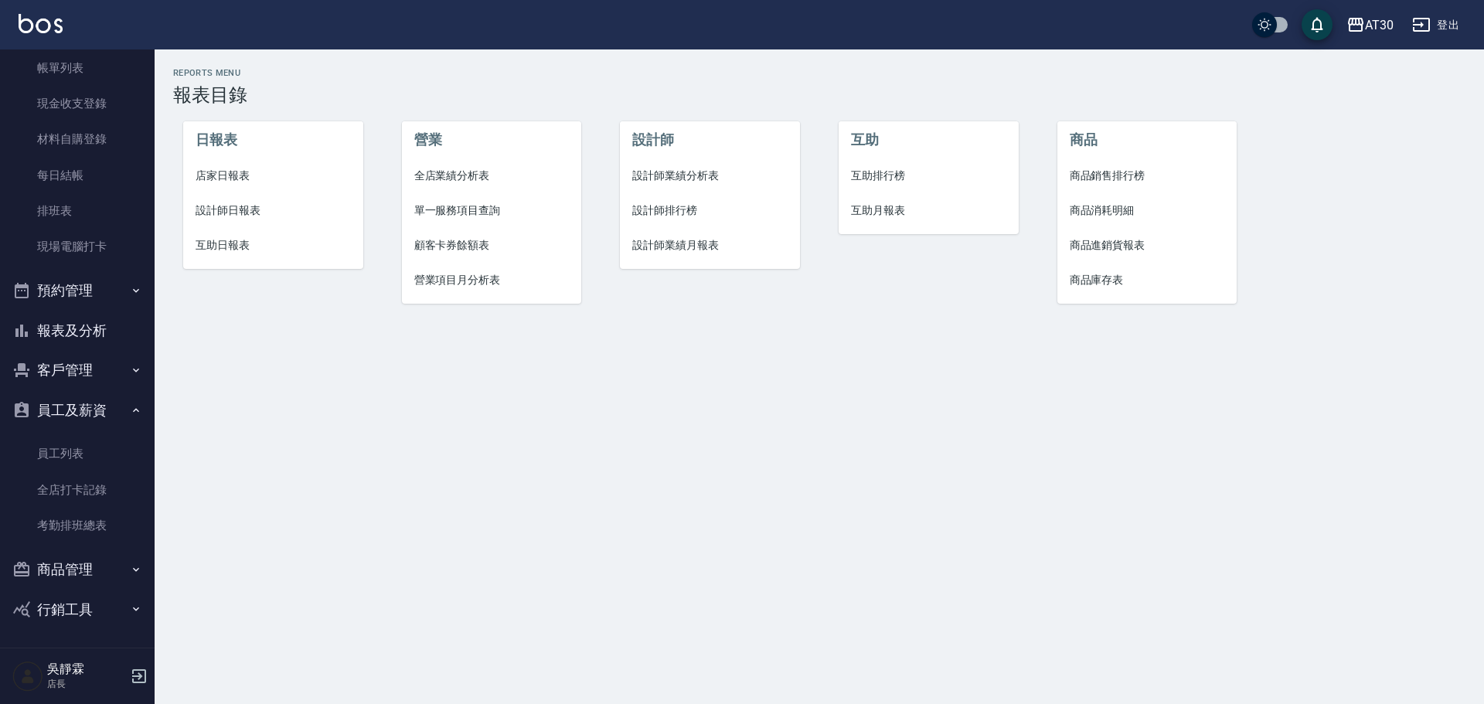
click at [673, 202] on span "設計師排行榜" at bounding box center [709, 210] width 155 height 16
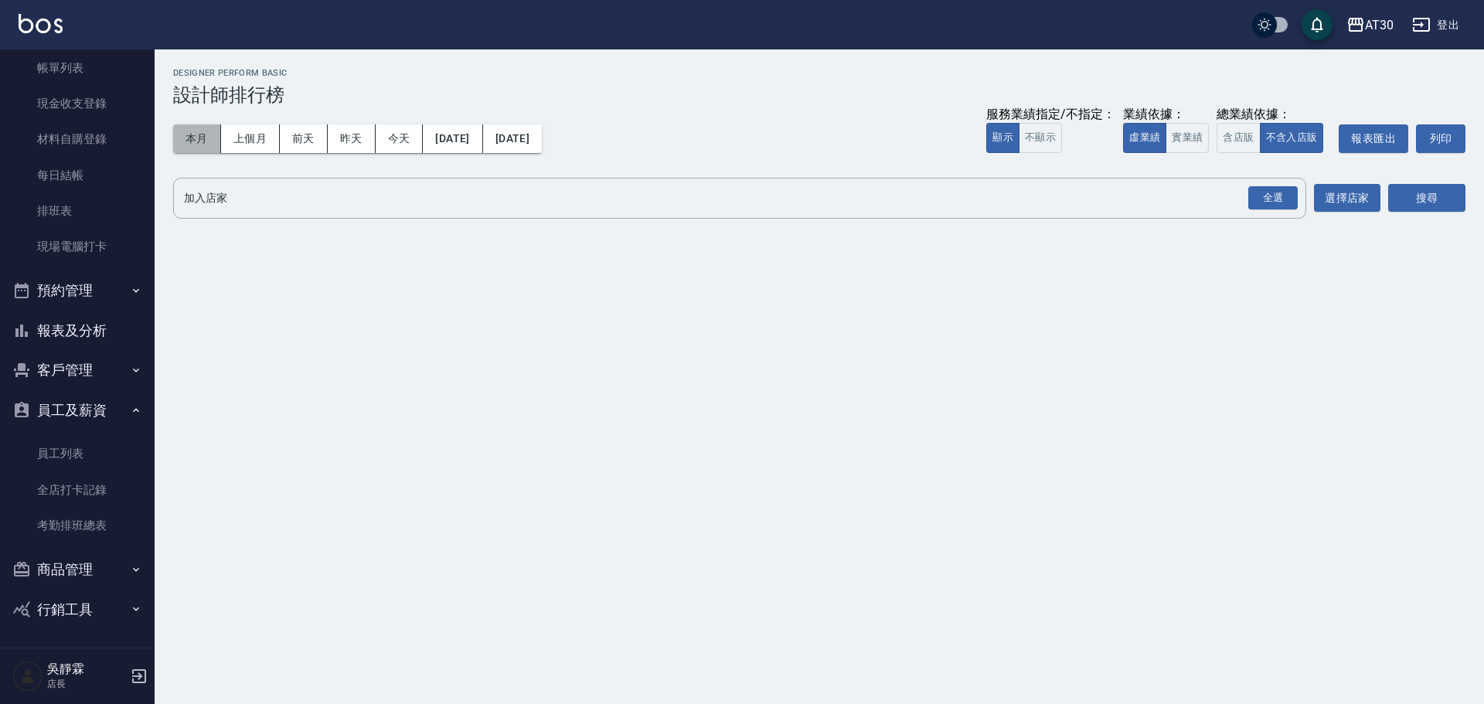
click at [195, 136] on button "本月" at bounding box center [197, 138] width 48 height 29
click at [1280, 202] on div "全選" at bounding box center [1272, 198] width 49 height 24
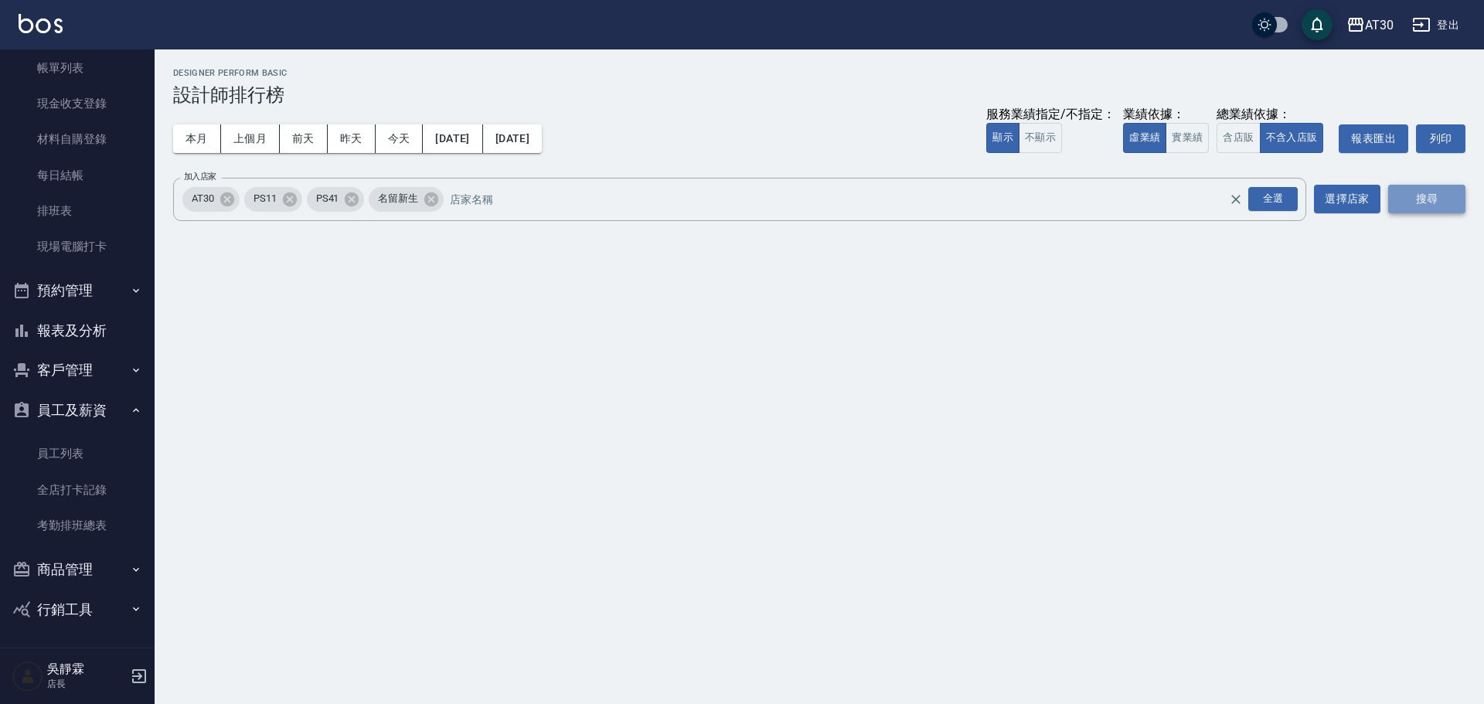
click at [1449, 200] on button "搜尋" at bounding box center [1426, 199] width 77 height 29
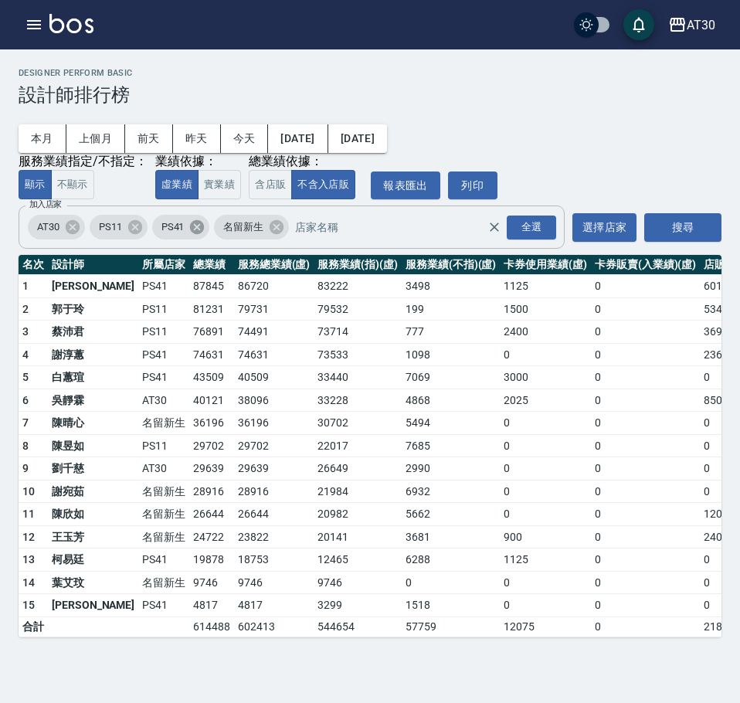
click at [199, 223] on icon at bounding box center [197, 227] width 17 height 17
click at [138, 231] on icon at bounding box center [135, 227] width 17 height 17
click at [42, 138] on button "本月" at bounding box center [43, 138] width 48 height 29
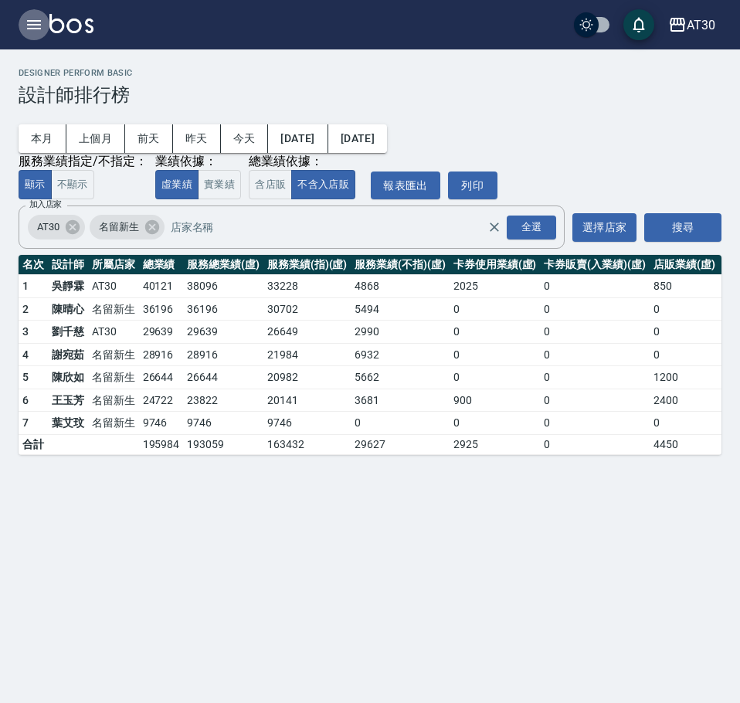
click at [39, 19] on icon "button" at bounding box center [34, 24] width 19 height 19
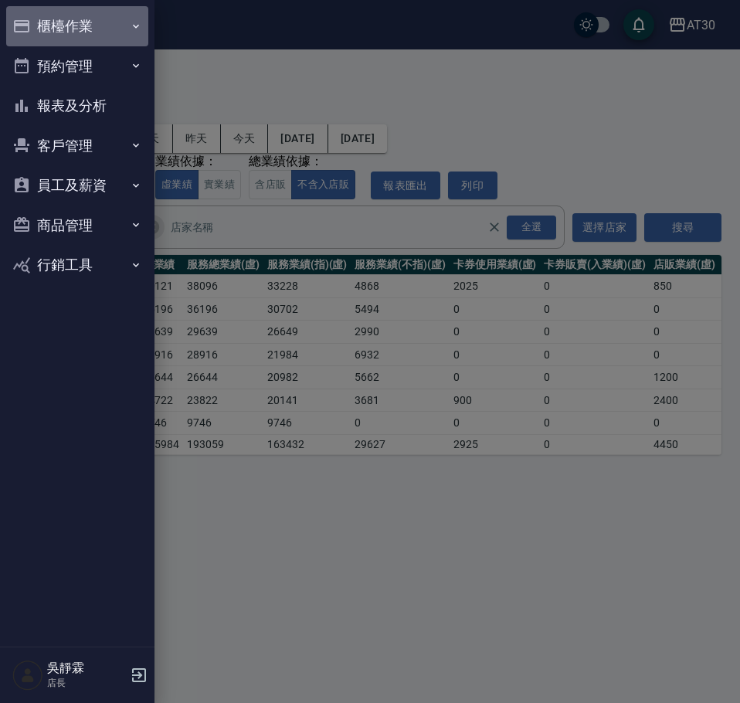
click at [97, 31] on button "櫃檯作業" at bounding box center [77, 26] width 142 height 40
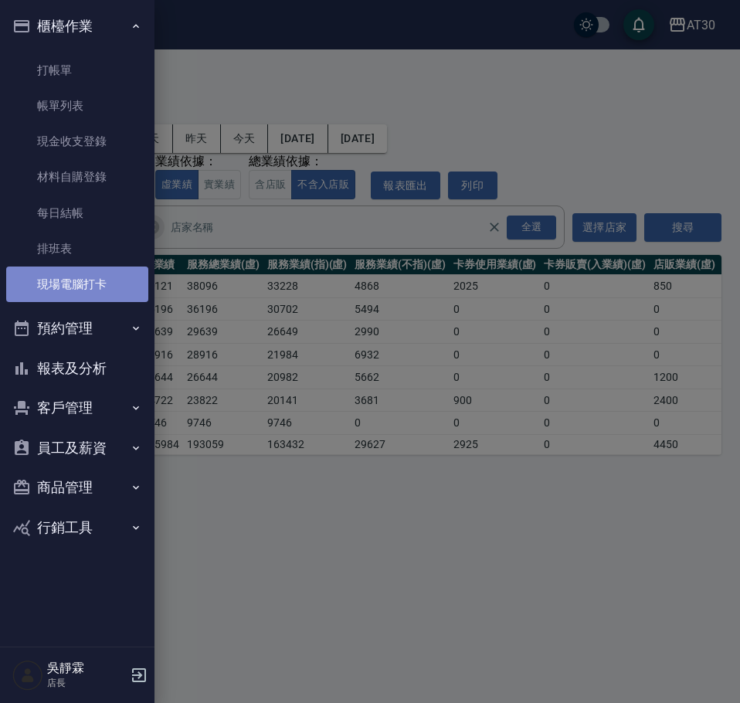
click at [90, 284] on link "現場電腦打卡" at bounding box center [77, 285] width 142 height 36
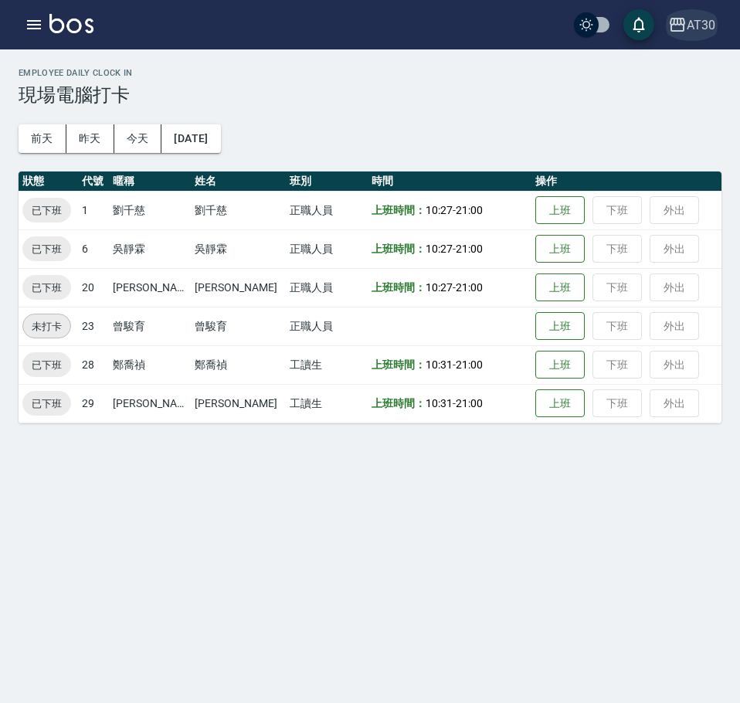
click at [703, 27] on div "AT30" at bounding box center [701, 24] width 29 height 19
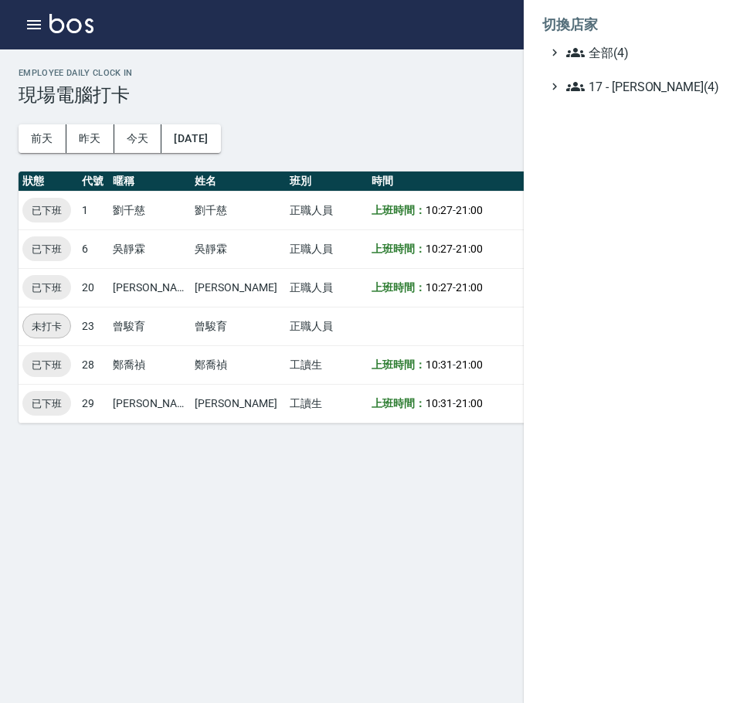
click at [403, 34] on div at bounding box center [370, 351] width 740 height 703
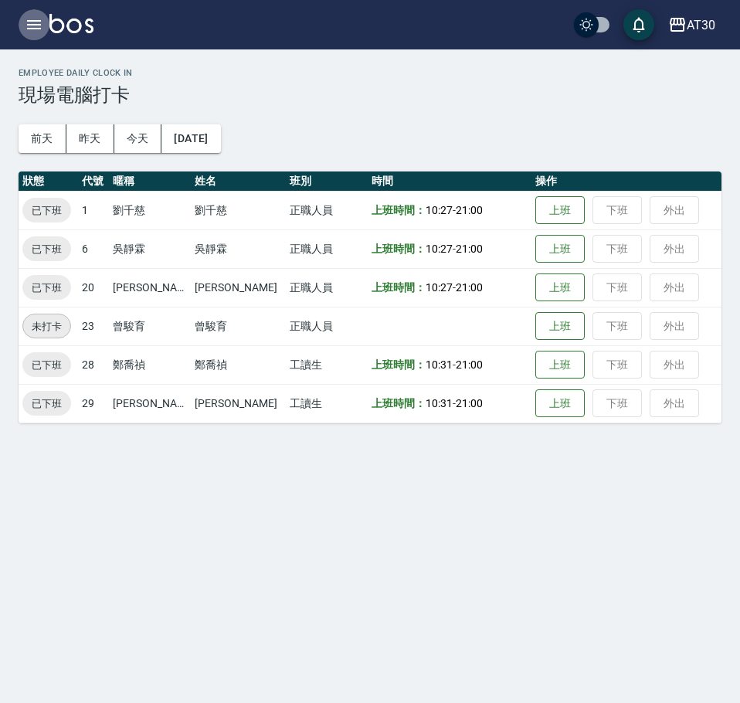
click at [32, 26] on icon "button" at bounding box center [34, 24] width 19 height 19
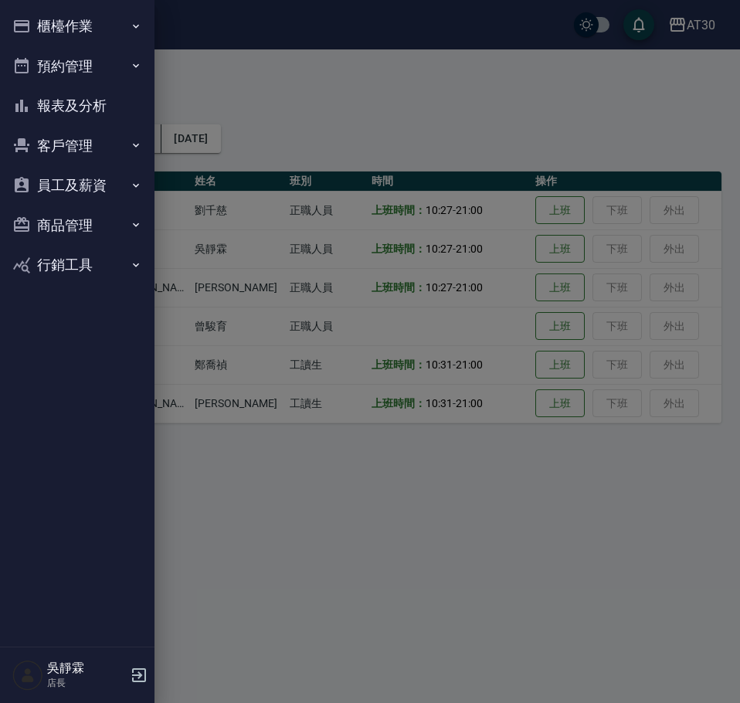
click at [72, 28] on button "櫃檯作業" at bounding box center [77, 26] width 142 height 40
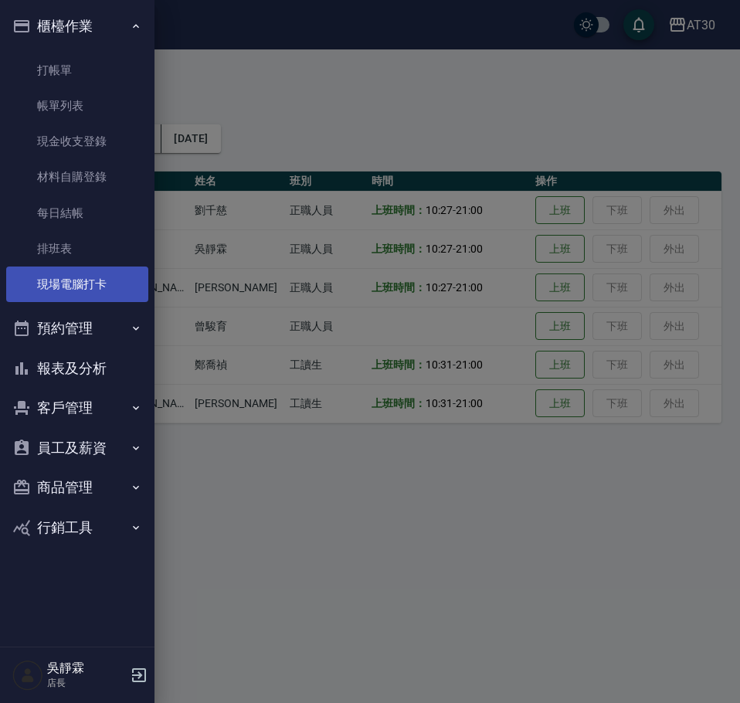
click at [91, 289] on link "現場電腦打卡" at bounding box center [77, 285] width 142 height 36
click at [434, 119] on div at bounding box center [370, 351] width 740 height 703
